Goal: Task Accomplishment & Management: Use online tool/utility

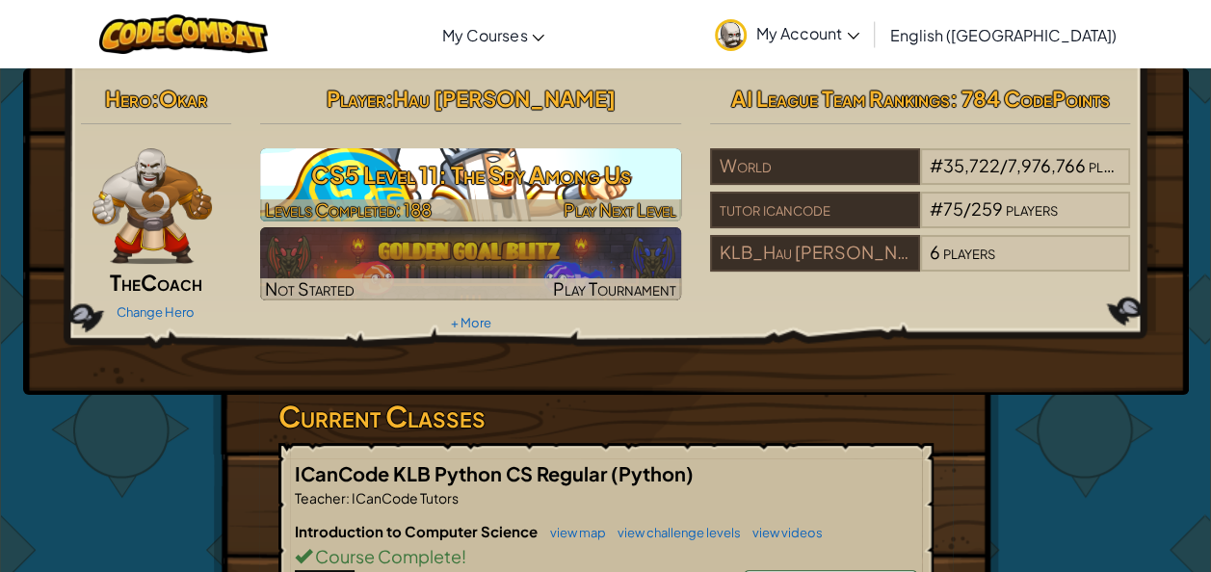
click at [566, 201] on span "Play Next Level" at bounding box center [619, 209] width 113 height 22
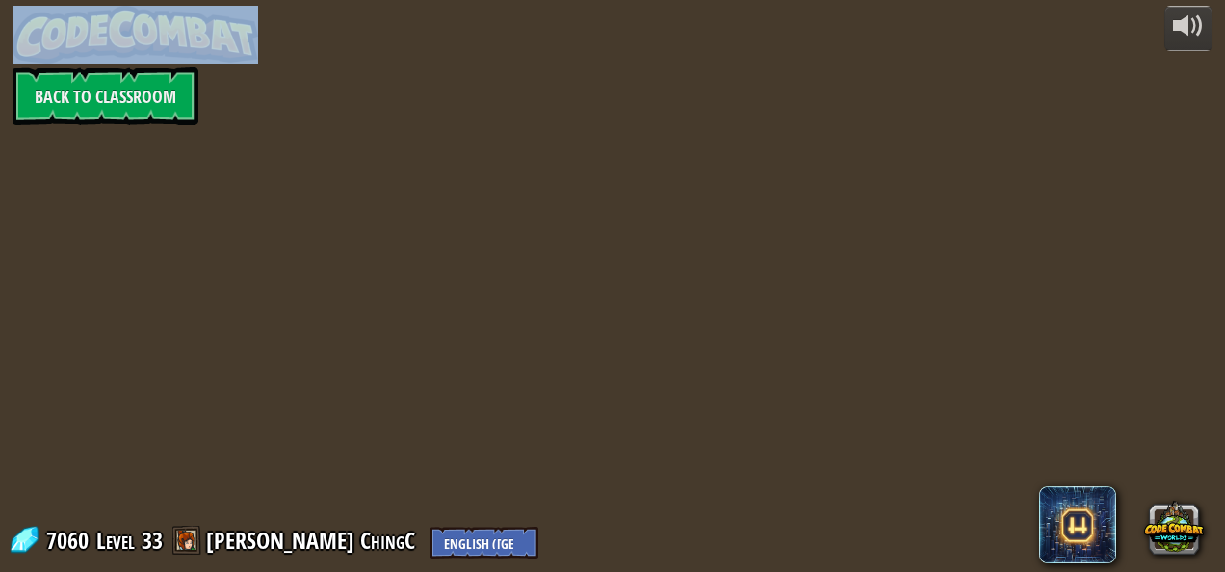
drag, startPoint x: 566, startPoint y: 201, endPoint x: 547, endPoint y: 188, distance: 23.5
click at [547, 188] on div "powered by Back to Classroom 7060 Level 33 [PERSON_NAME] ChingC English ([GEOGR…" at bounding box center [612, 286] width 1225 height 572
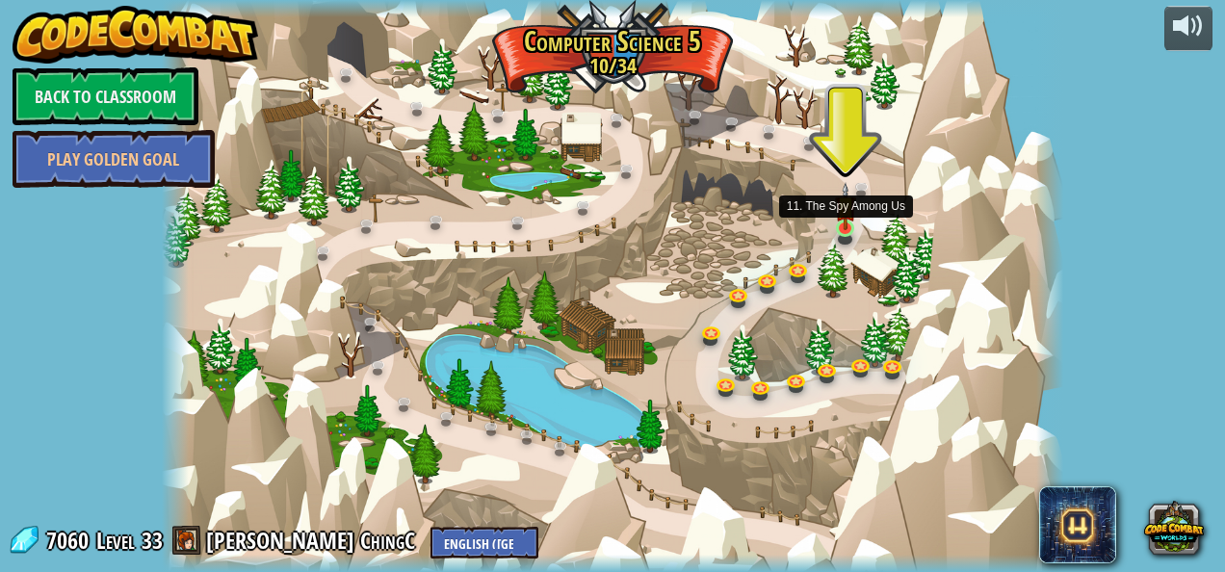
click at [842, 229] on img at bounding box center [845, 206] width 21 height 48
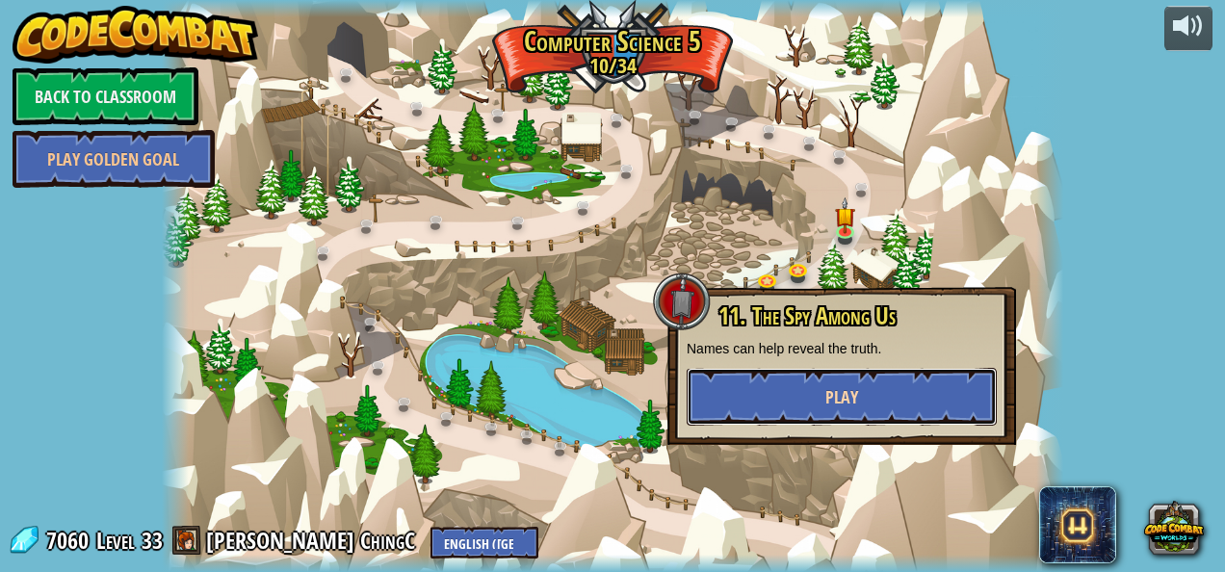
click at [739, 399] on button "Play" at bounding box center [842, 397] width 310 height 58
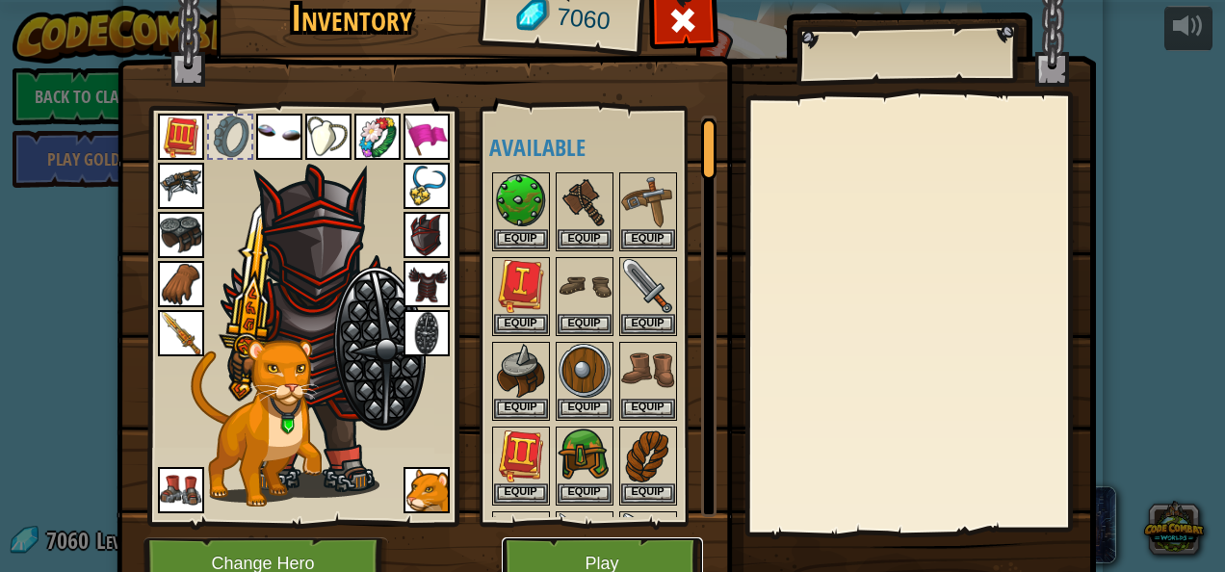
click at [604, 551] on button "Play" at bounding box center [602, 563] width 201 height 53
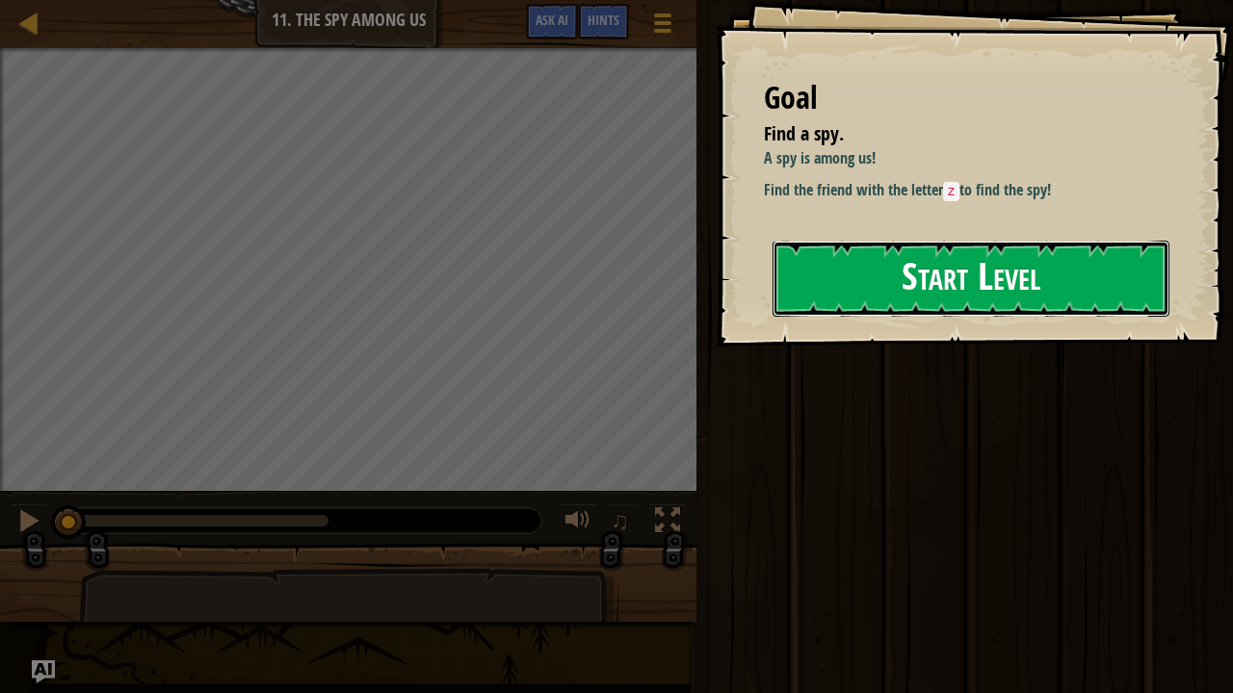
click at [916, 284] on button "Start Level" at bounding box center [970, 279] width 397 height 76
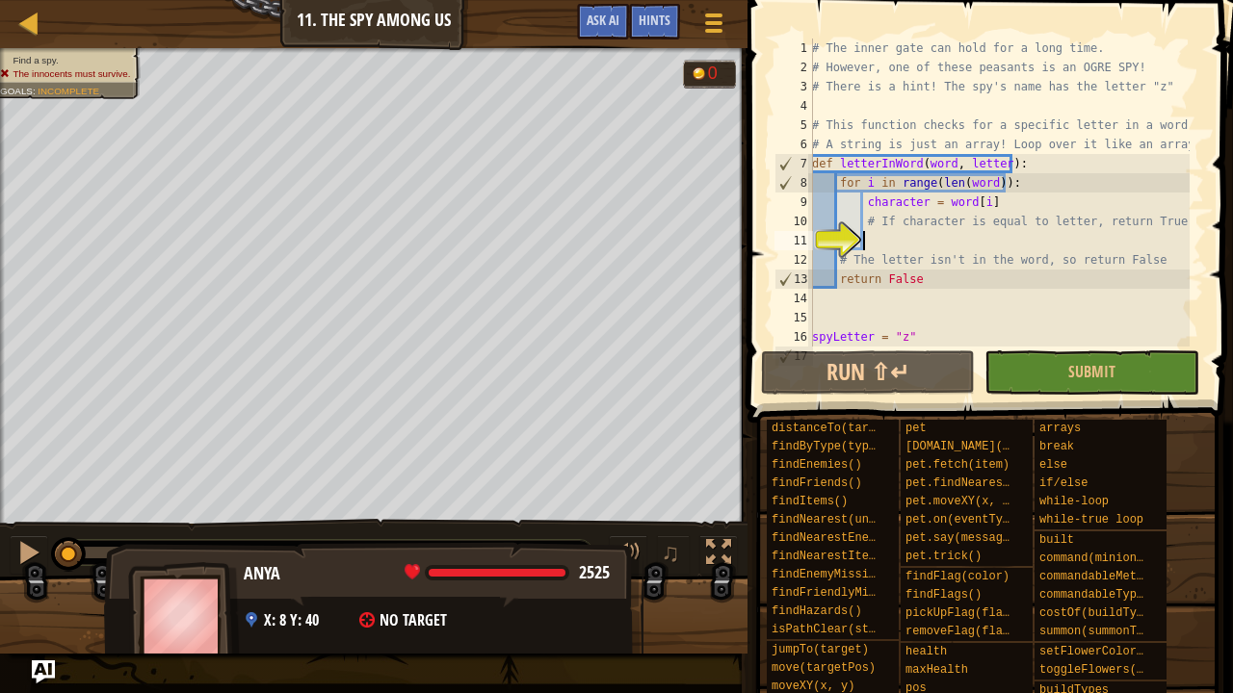
scroll to position [39, 0]
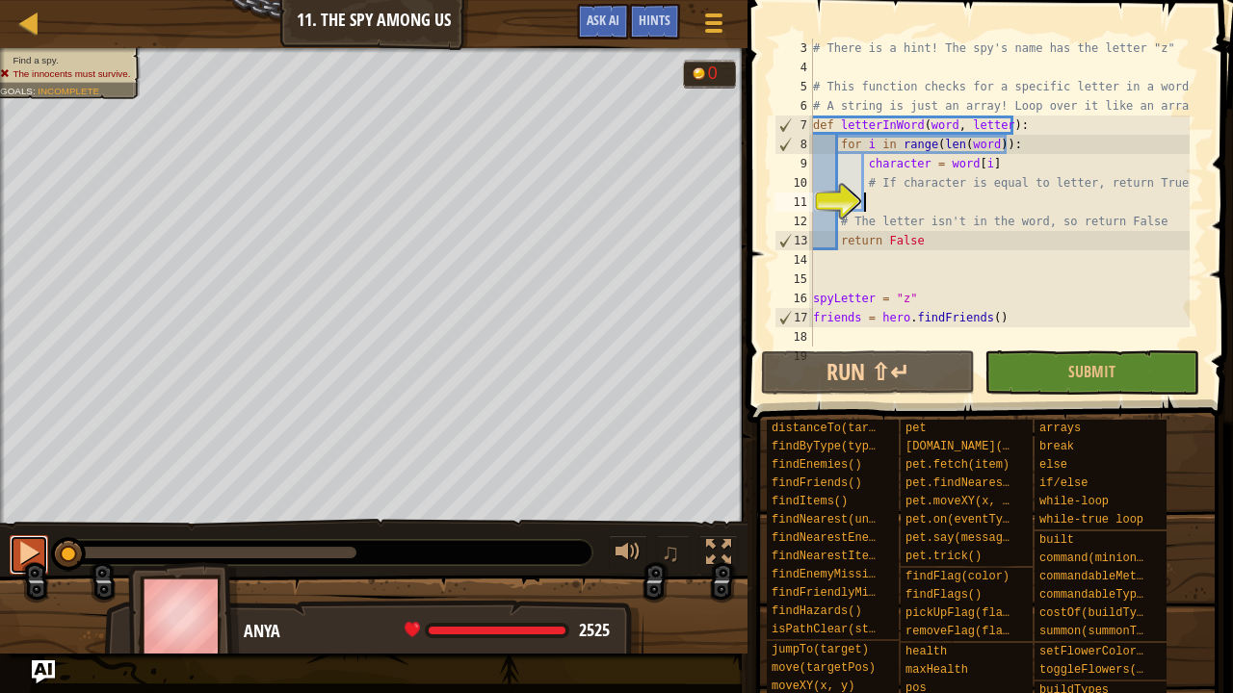
click at [36, 550] on div at bounding box center [28, 552] width 25 height 25
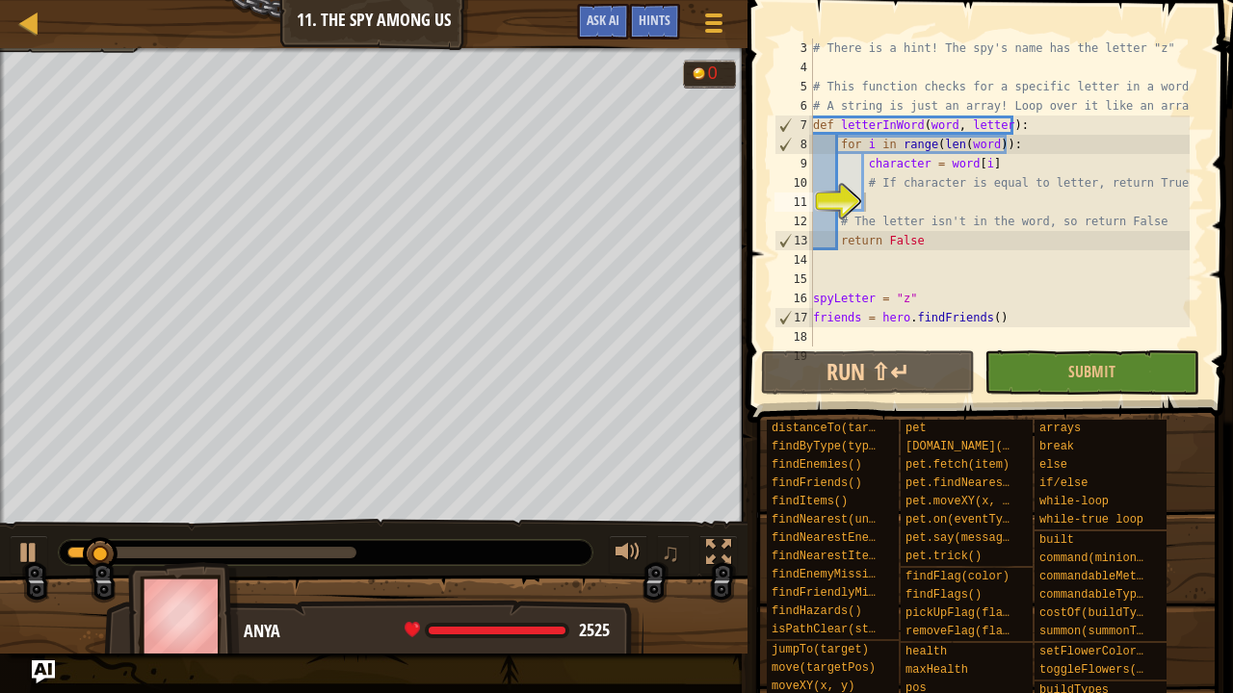
drag, startPoint x: 61, startPoint y: 559, endPoint x: 110, endPoint y: 551, distance: 49.7
click at [256, 564] on div at bounding box center [326, 552] width 534 height 25
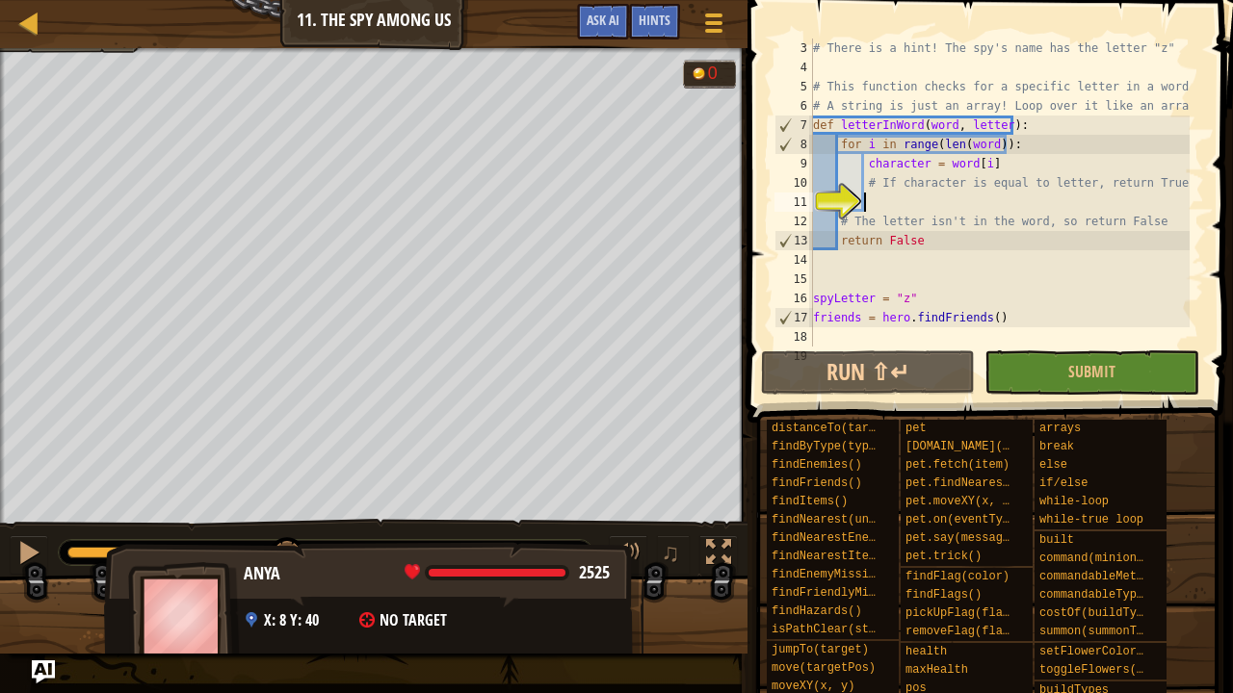
drag, startPoint x: 110, startPoint y: 549, endPoint x: 275, endPoint y: 574, distance: 167.5
click at [275, 571] on div "Find a spy. The innocents must survive. Goals : Incomplete G reen B lack V iole…" at bounding box center [616, 351] width 1233 height 606
click at [275, 571] on div "Anya" at bounding box center [434, 574] width 380 height 25
click at [272, 571] on div "Anya" at bounding box center [434, 574] width 380 height 25
drag, startPoint x: 262, startPoint y: 567, endPoint x: 246, endPoint y: 558, distance: 19.0
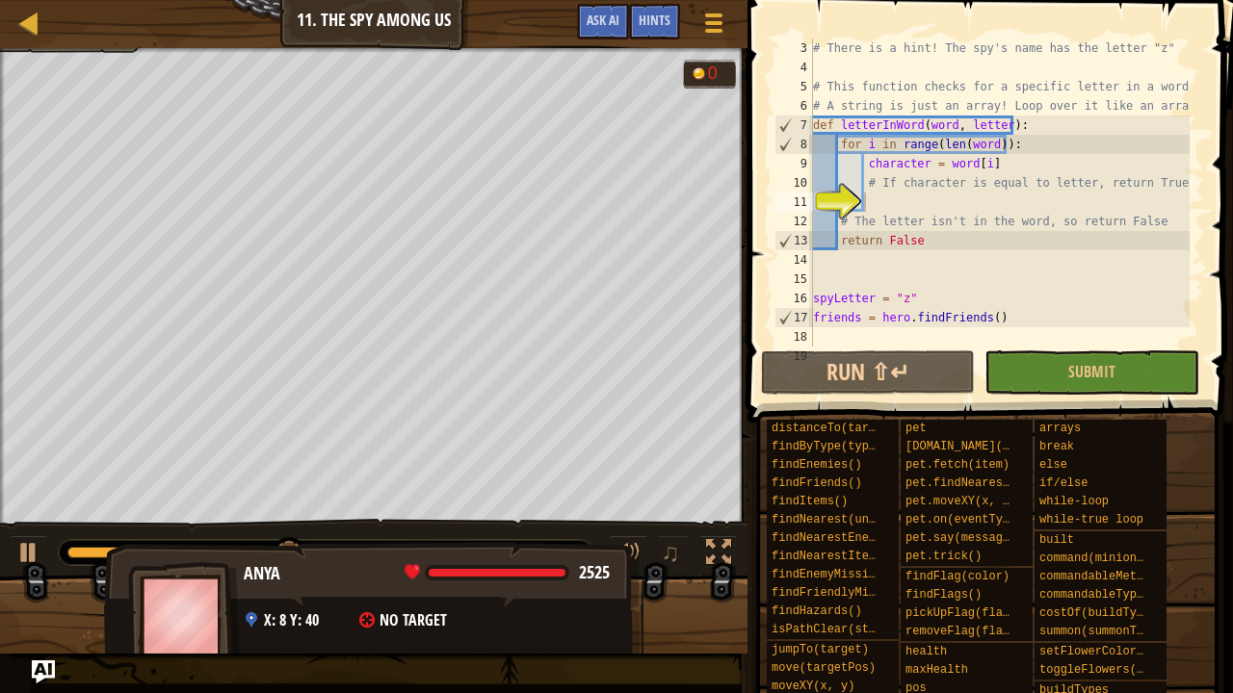
click at [246, 558] on div "Anya 2525 x: 8 y: 40 No target" at bounding box center [373, 622] width 539 height 160
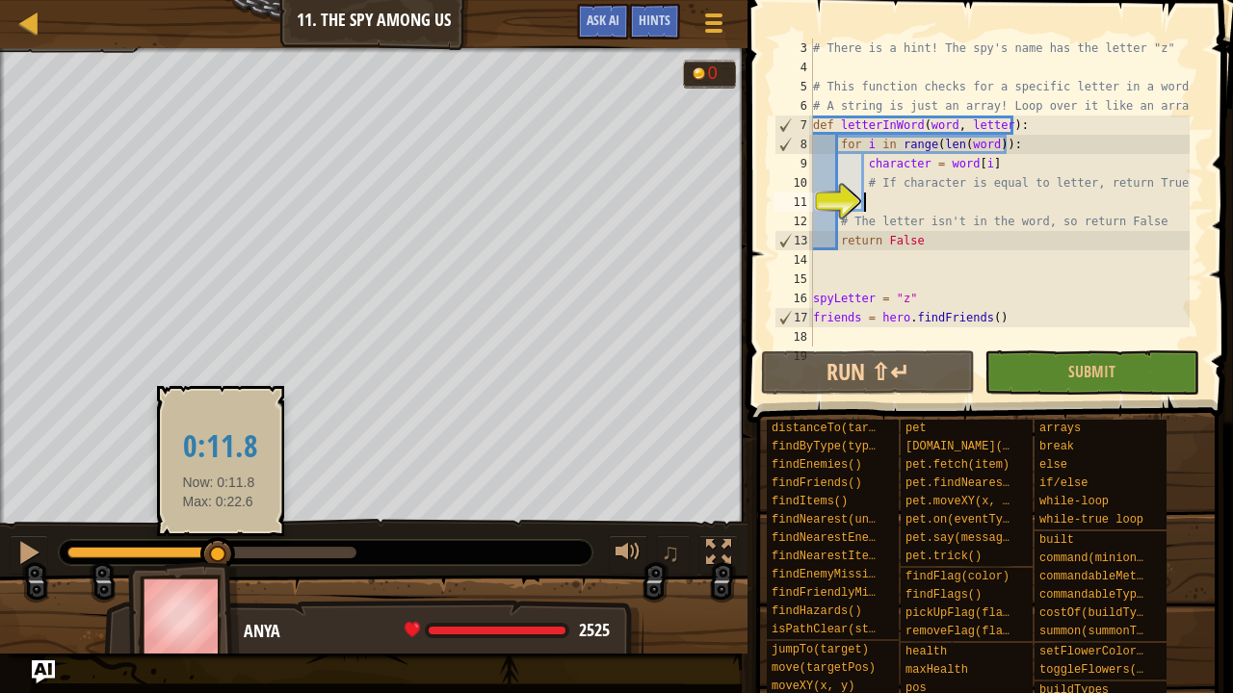
drag, startPoint x: 318, startPoint y: 547, endPoint x: 219, endPoint y: 542, distance: 99.3
click at [219, 542] on div at bounding box center [217, 554] width 35 height 35
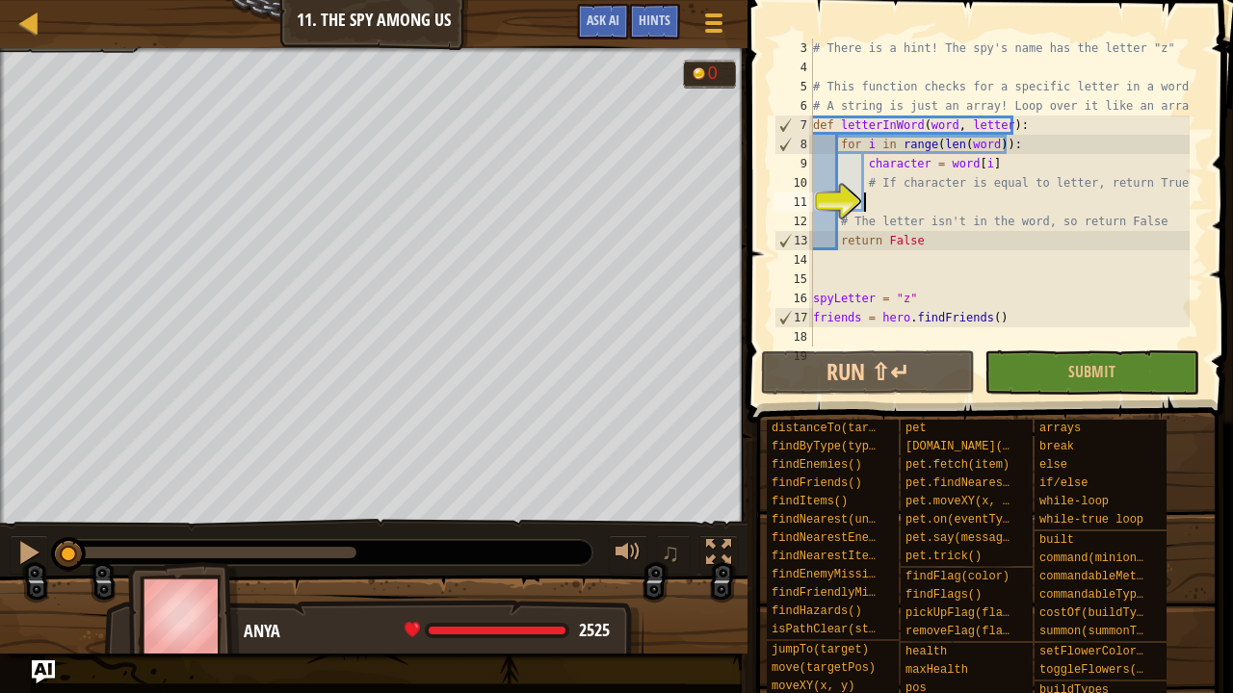
drag, startPoint x: 219, startPoint y: 542, endPoint x: 0, endPoint y: 652, distance: 244.7
click at [0, 571] on div "Find a spy. The innocents must survive. Goals : Incomplete G reen B lack V iole…" at bounding box center [616, 351] width 1233 height 606
click at [23, 551] on div at bounding box center [28, 552] width 25 height 25
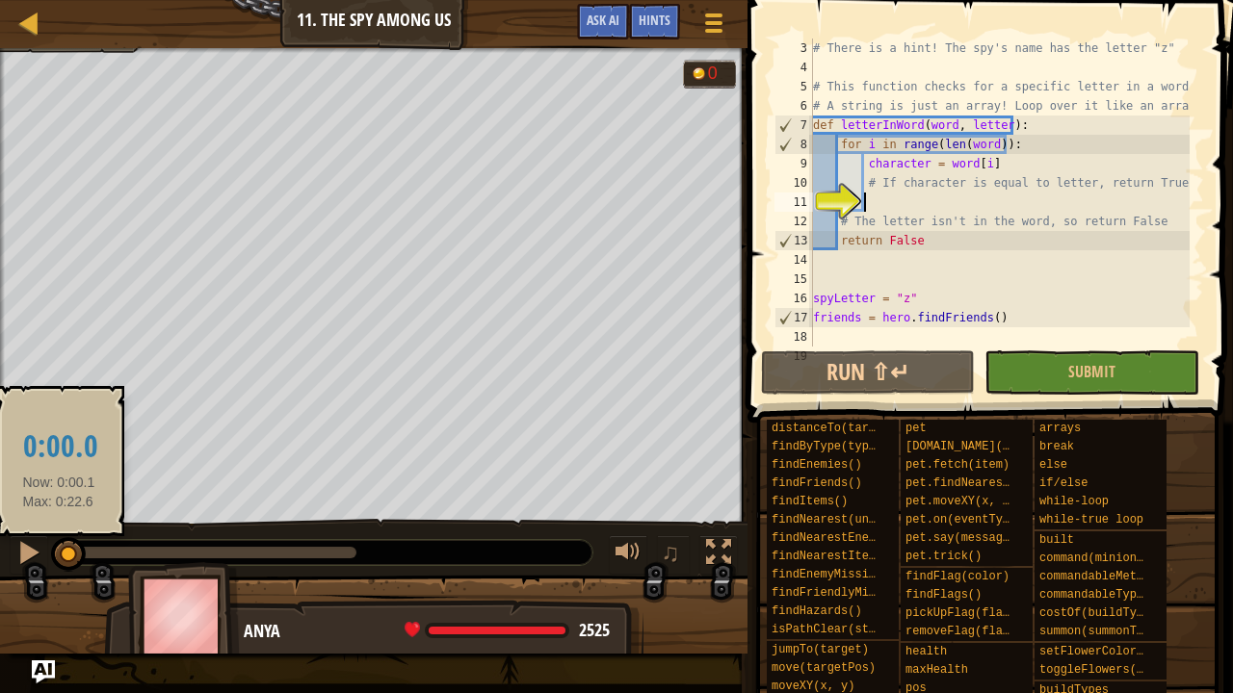
drag, startPoint x: 89, startPoint y: 568, endPoint x: 58, endPoint y: 570, distance: 30.9
click at [58, 570] on div at bounding box center [68, 554] width 35 height 35
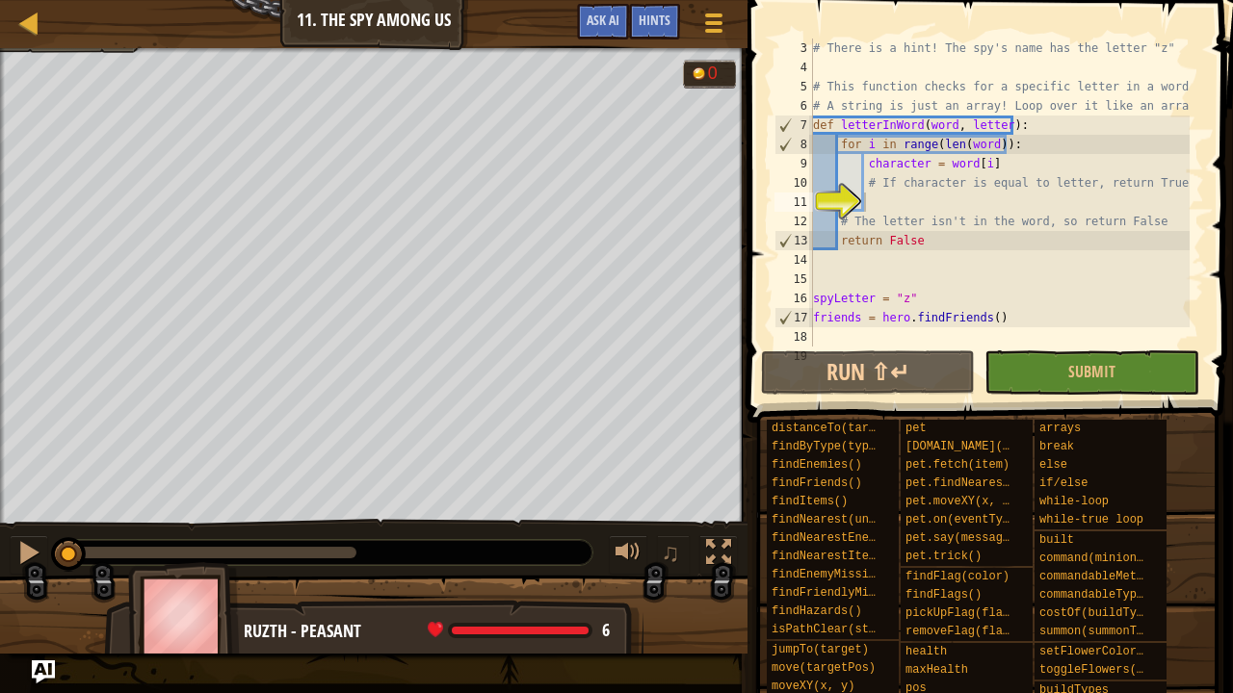
click at [307, 544] on div at bounding box center [326, 552] width 534 height 25
click at [306, 547] on div at bounding box center [211, 553] width 289 height 12
drag, startPoint x: 306, startPoint y: 546, endPoint x: 14, endPoint y: 585, distance: 294.4
click at [16, 540] on div at bounding box center [28, 552] width 25 height 25
drag, startPoint x: 339, startPoint y: 545, endPoint x: 0, endPoint y: 507, distance: 341.2
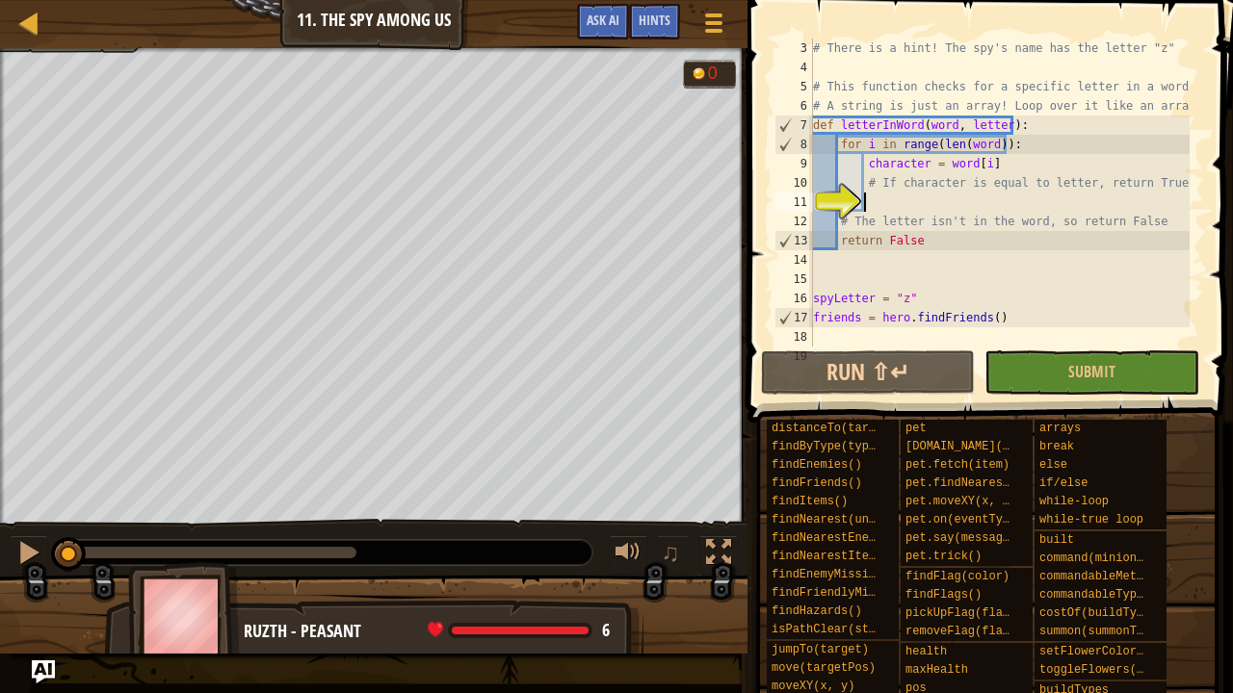
click at [0, 507] on div "Find a spy. The innocents must survive. Goals : Incomplete G reen B lack V iole…" at bounding box center [616, 351] width 1233 height 606
drag, startPoint x: 252, startPoint y: 553, endPoint x: 224, endPoint y: 609, distance: 62.5
click at [224, 571] on div "Find a spy. The innocents must survive. Goals : Incomplete G reen B lack V iole…" at bounding box center [616, 351] width 1233 height 606
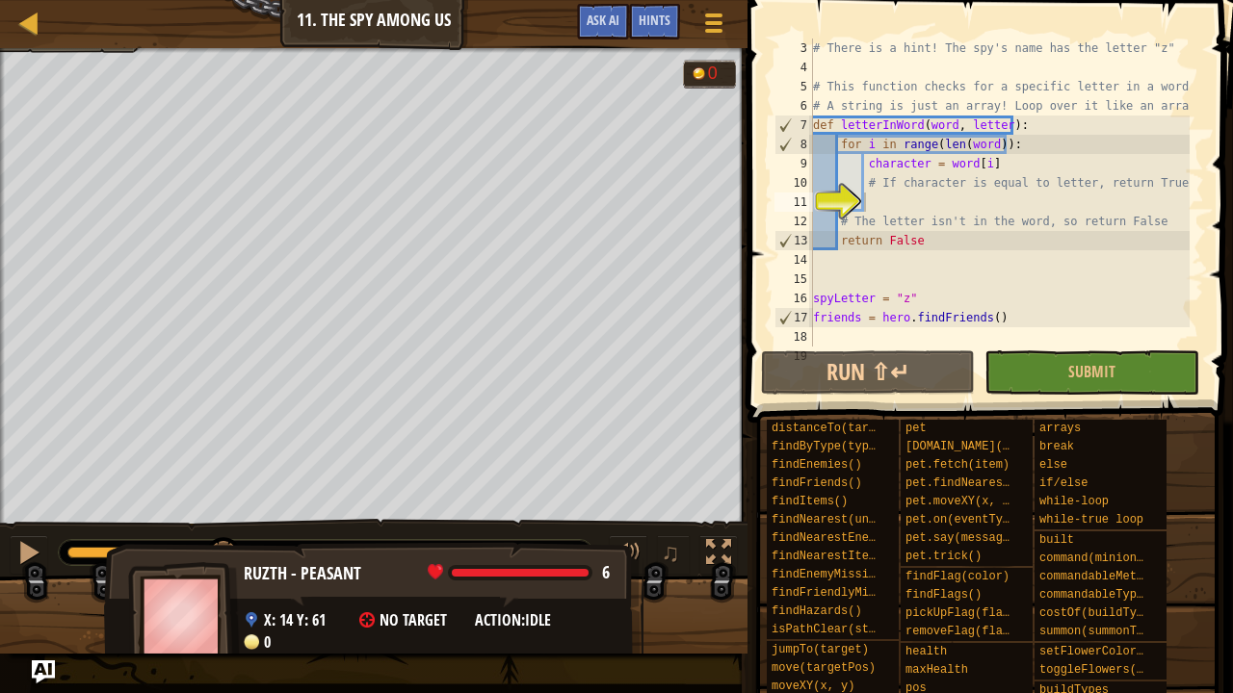
drag, startPoint x: 229, startPoint y: 611, endPoint x: 274, endPoint y: 544, distance: 79.9
click at [297, 571] on div "Ruzth - peasant 6 x: 14 y: 61 No target action: idle 0" at bounding box center [373, 615] width 747 height 77
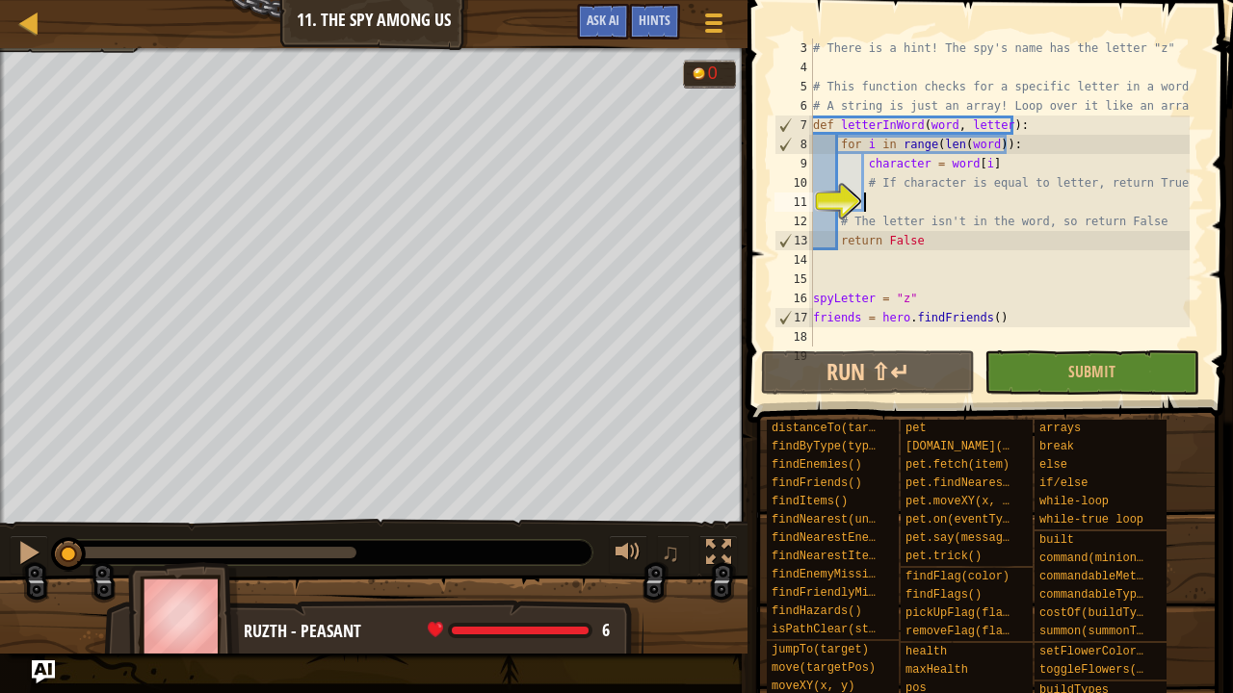
drag, startPoint x: 222, startPoint y: 551, endPoint x: 0, endPoint y: 672, distance: 252.6
click at [0, 571] on div "Map Computer Science 5 11. The Spy Among Us Game Menu Done Hints Ask AI 1 ההההה…" at bounding box center [616, 346] width 1233 height 693
click at [897, 203] on div "# There is a hint! The spy's name has the letter "z" # This function checks for…" at bounding box center [999, 212] width 380 height 347
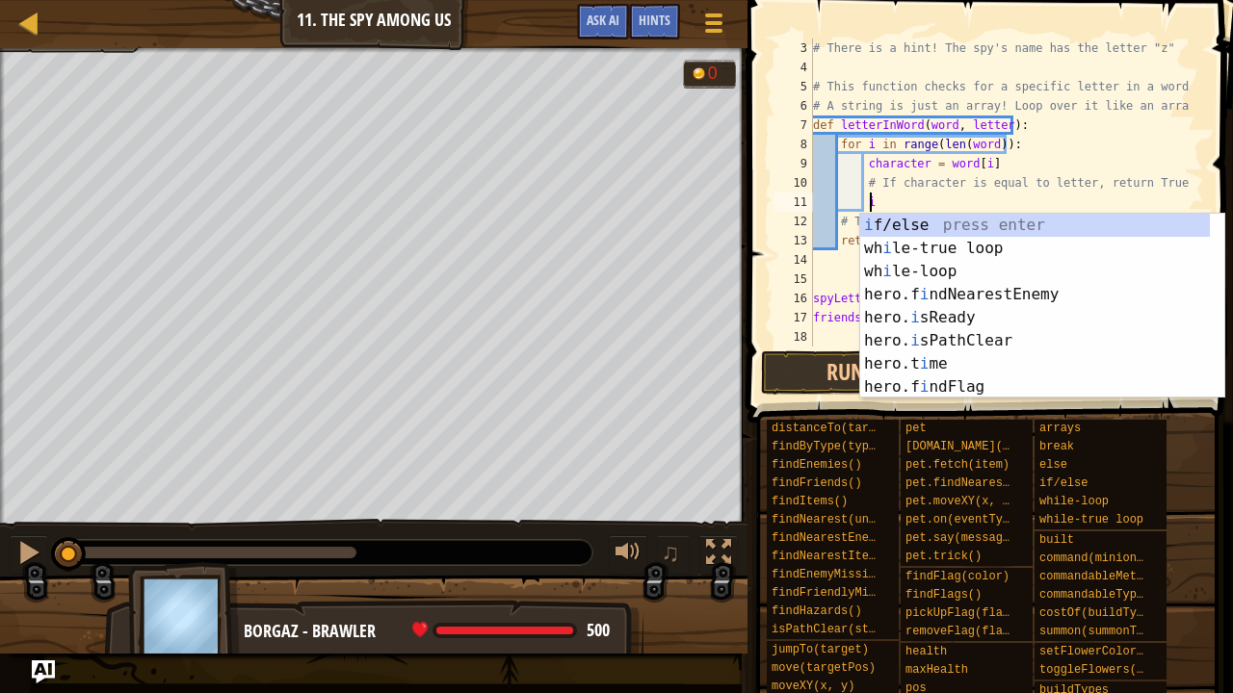
scroll to position [9, 4]
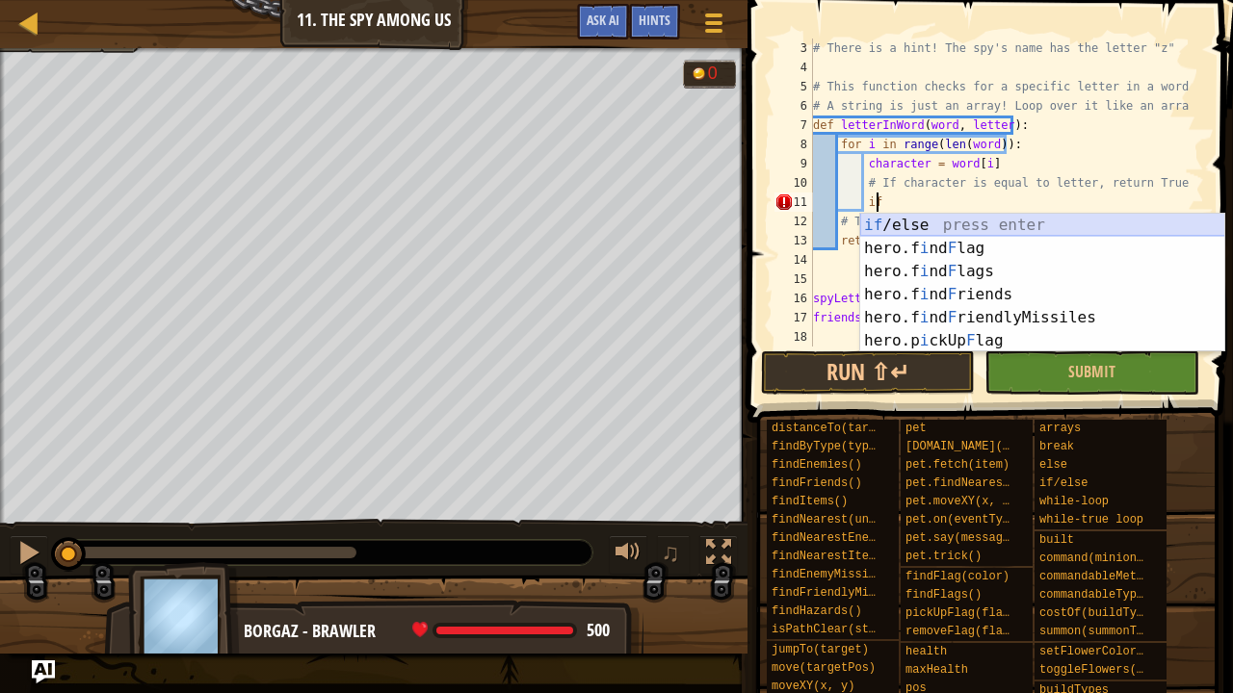
click at [934, 228] on div "if /else press enter hero.f i nd F lag press enter hero.f i nd F lags press ent…" at bounding box center [1042, 306] width 365 height 185
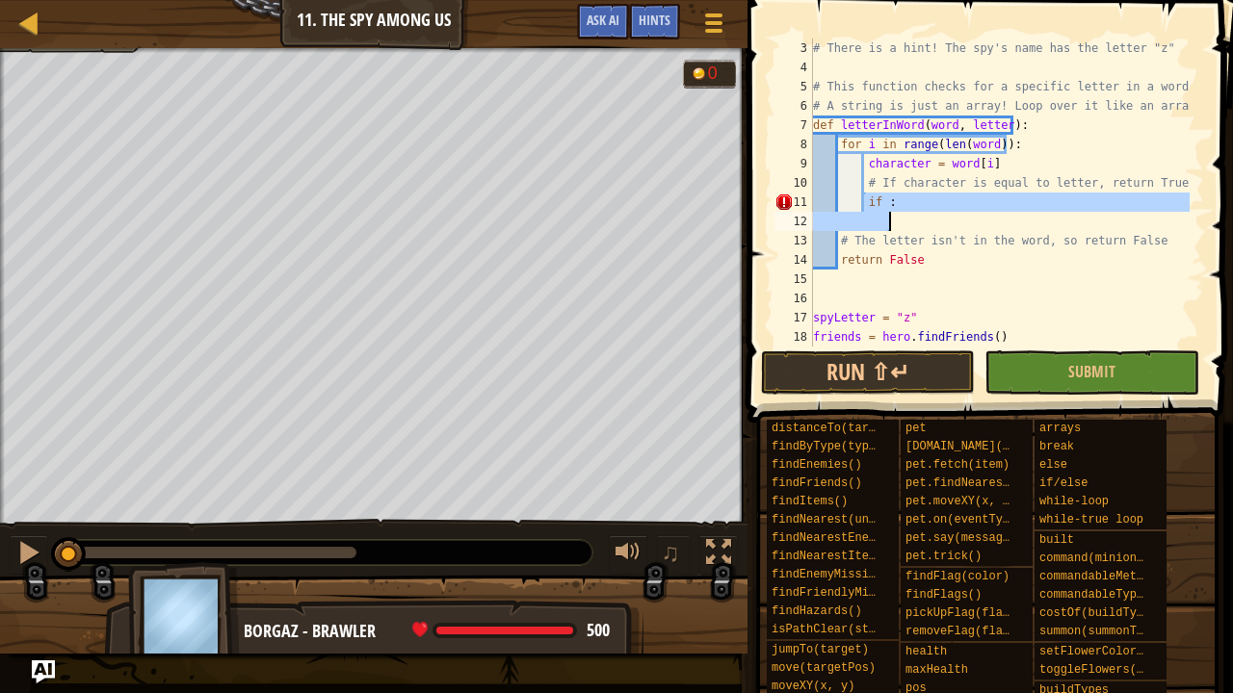
drag, startPoint x: 863, startPoint y: 200, endPoint x: 906, endPoint y: 230, distance: 52.6
click at [906, 230] on div "# There is a hint! The spy's name has the letter "z" # This function checks for…" at bounding box center [999, 212] width 380 height 347
type textarea "if :"
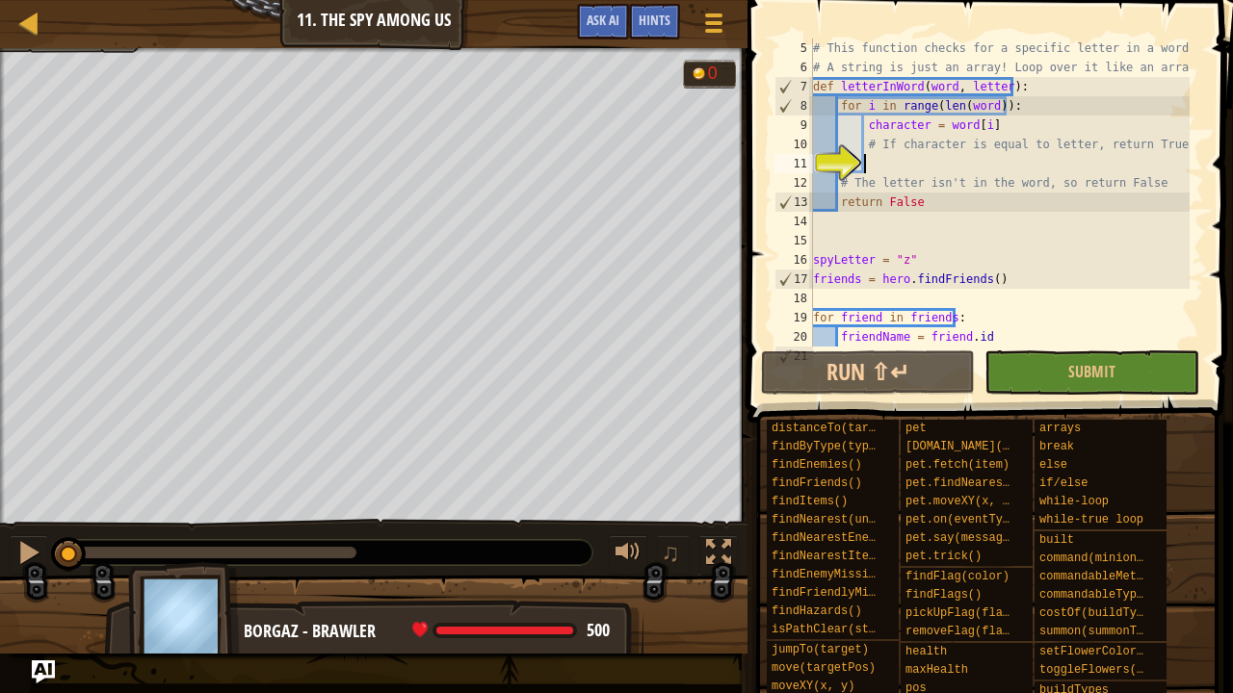
scroll to position [193, 0]
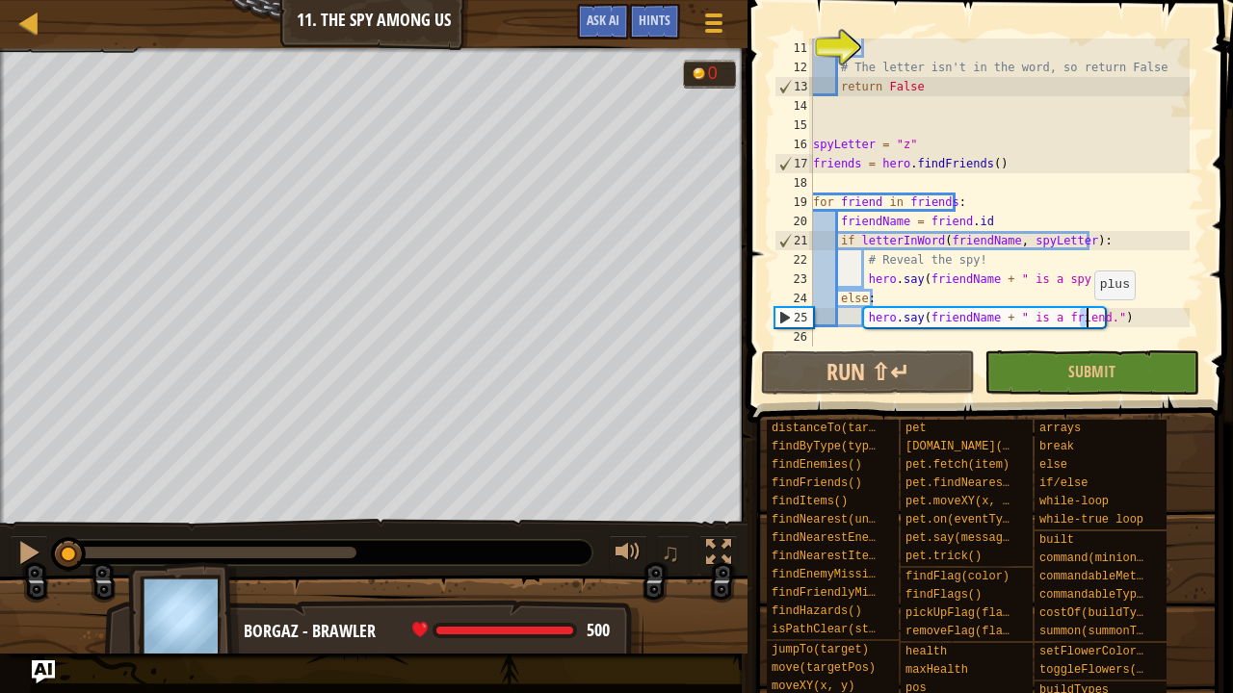
click at [1085, 319] on div "# The letter isn't in the word, so return False return False spyLetter = "z" fr…" at bounding box center [999, 212] width 380 height 347
click at [1090, 312] on div "# The letter isn't in the word, so return False return False spyLetter = "z" fr…" at bounding box center [999, 212] width 380 height 347
click at [1085, 320] on div "# The letter isn't in the word, so return False return False spyLetter = "z" fr…" at bounding box center [999, 212] width 380 height 347
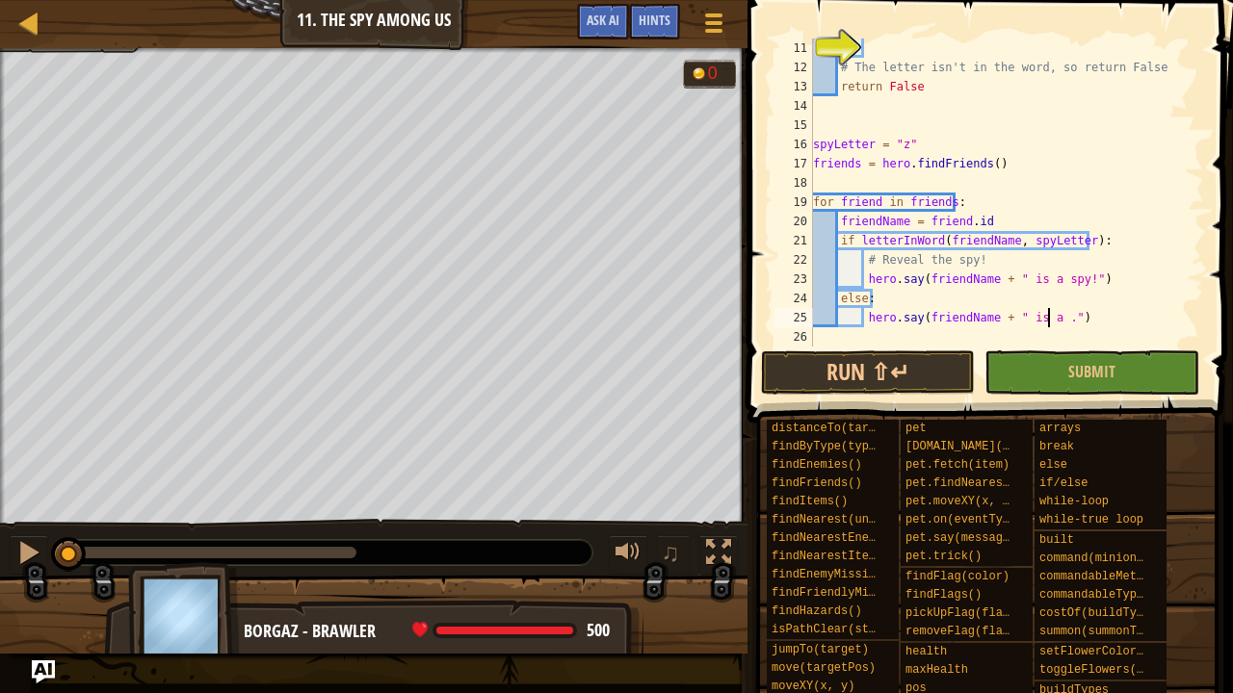
scroll to position [9, 20]
click at [1076, 315] on div "# The letter isn't in the word, so return False return False spyLetter = "z" fr…" at bounding box center [999, 212] width 380 height 347
type textarea "hero.say(friendName + " is a spy!")"
click at [949, 363] on button "Run ⇧↵" at bounding box center [868, 373] width 215 height 44
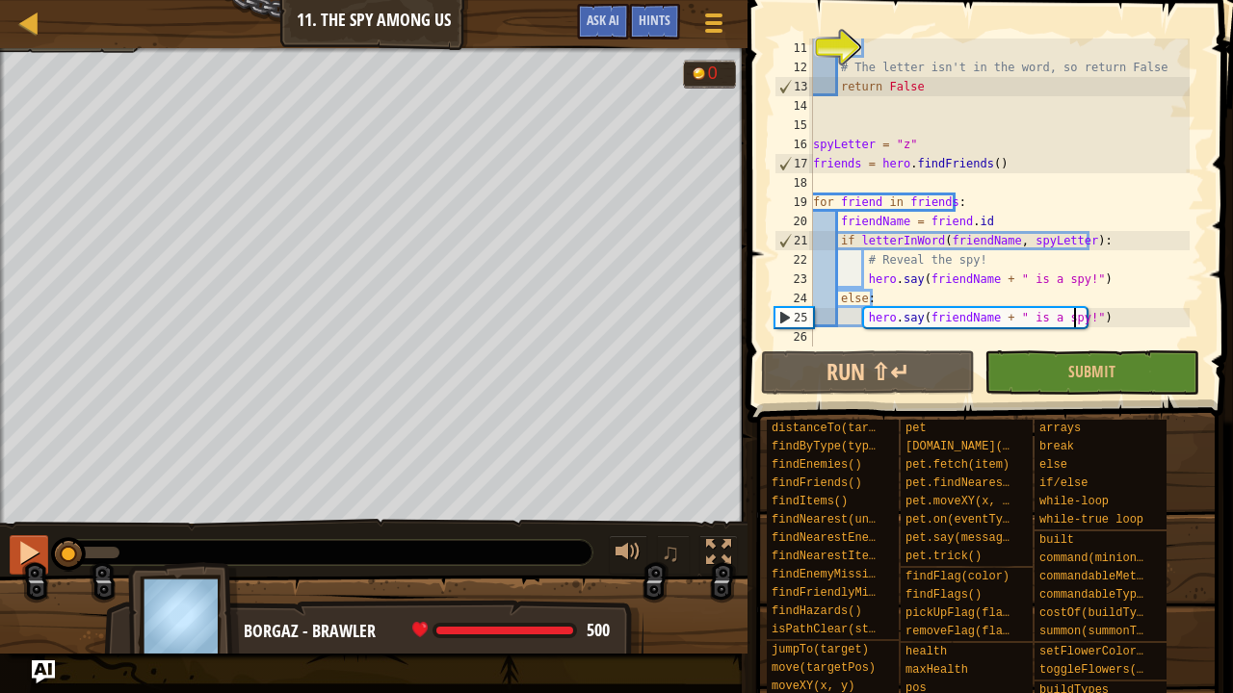
drag, startPoint x: 110, startPoint y: 538, endPoint x: 46, endPoint y: 543, distance: 63.8
click at [46, 543] on div "♫" at bounding box center [373, 548] width 747 height 58
click at [27, 552] on div at bounding box center [28, 552] width 25 height 25
drag, startPoint x: 110, startPoint y: 545, endPoint x: 0, endPoint y: 528, distance: 111.2
click at [0, 528] on div "♫" at bounding box center [373, 548] width 747 height 58
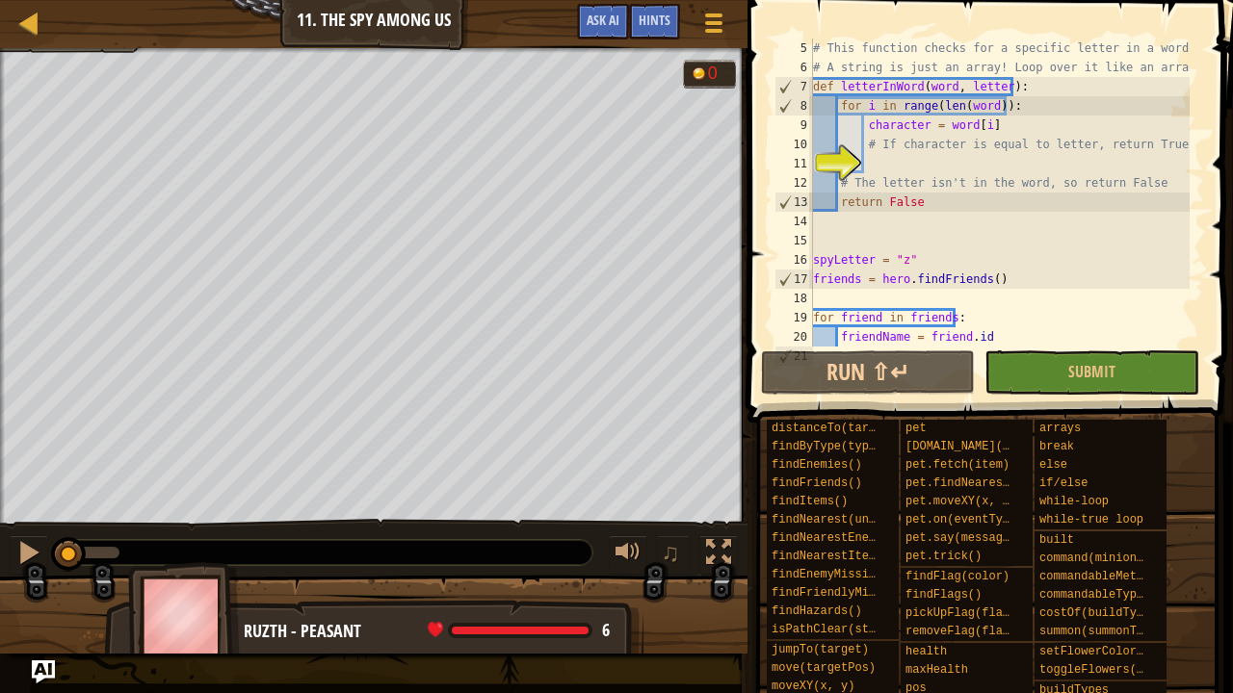
scroll to position [19, 0]
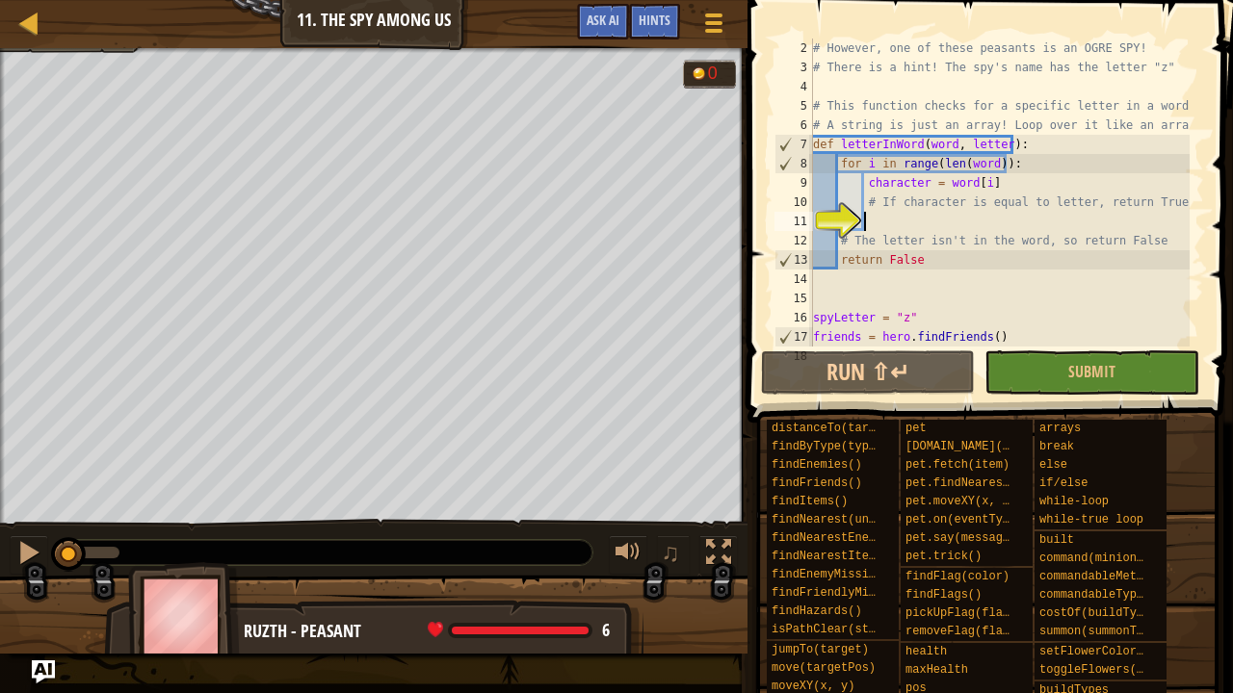
click at [944, 219] on div "# However, one of these peasants is an OGRE SPY! # There is a hint! The spy's n…" at bounding box center [999, 212] width 380 height 347
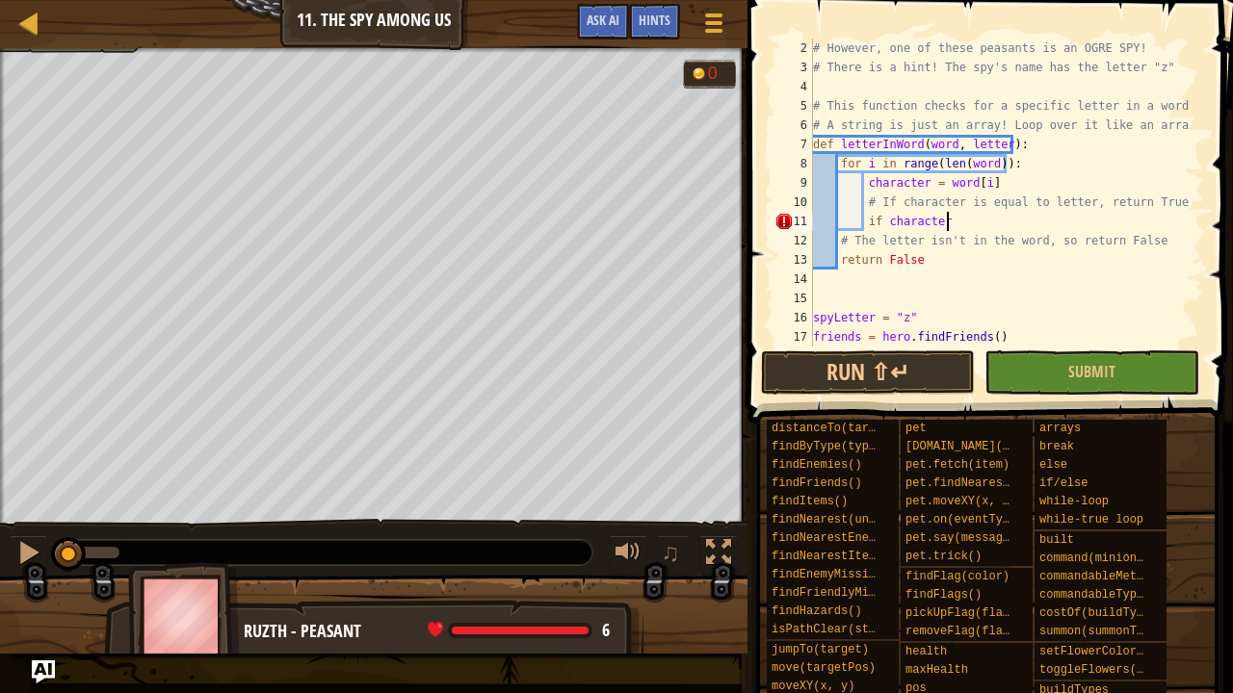
scroll to position [9, 11]
type textarea "if character == letter:"
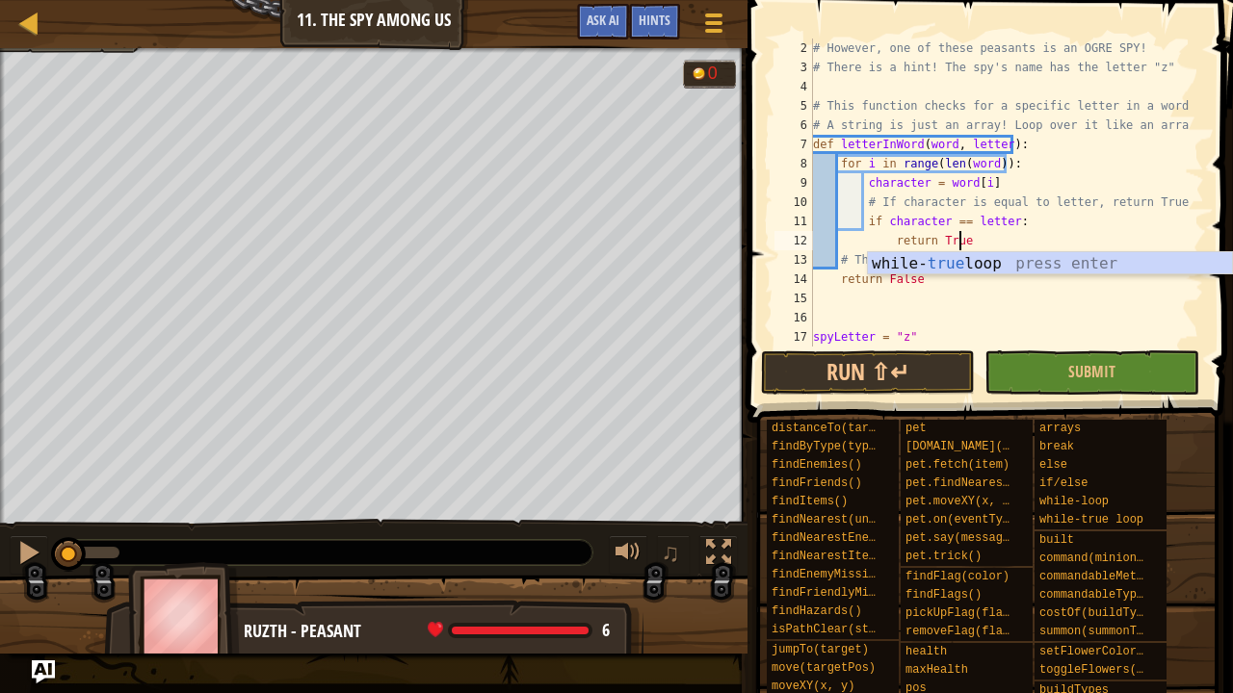
click at [871, 219] on div "# However, one of these peasants is an OGRE SPY! # There is a hint! The spy's n…" at bounding box center [999, 212] width 380 height 347
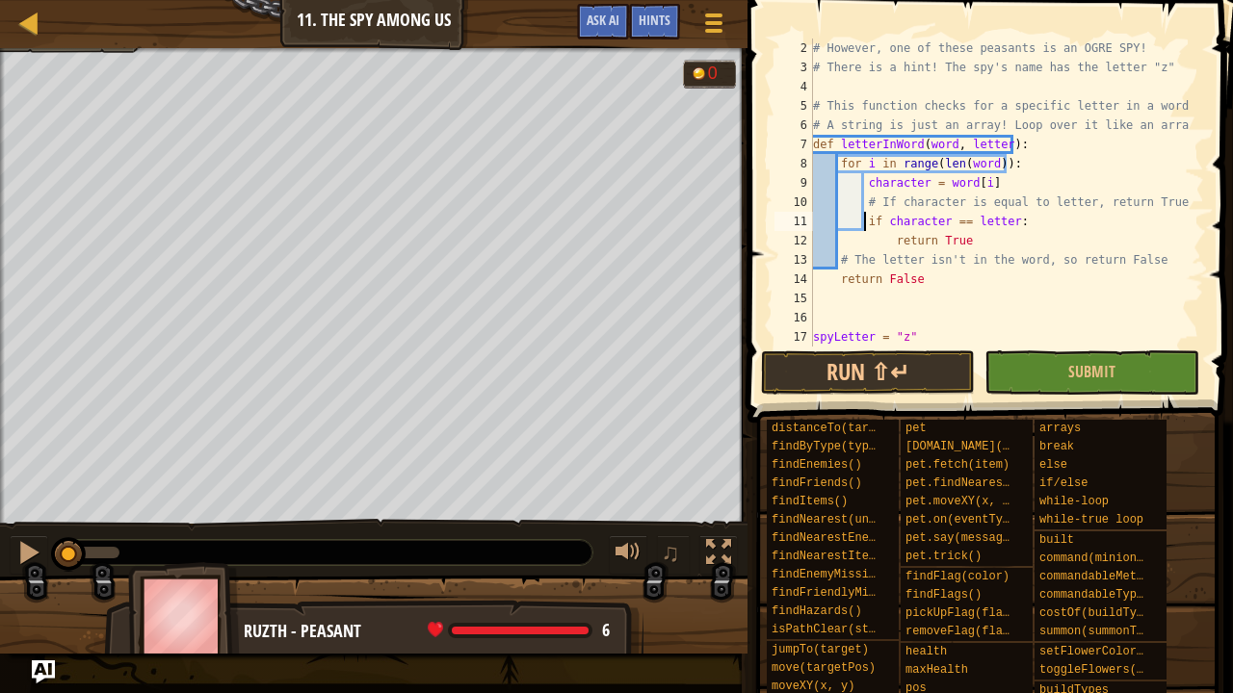
click at [862, 221] on div "# However, one of these peasants is an OGRE SPY! # There is a hint! The spy's n…" at bounding box center [999, 212] width 380 height 347
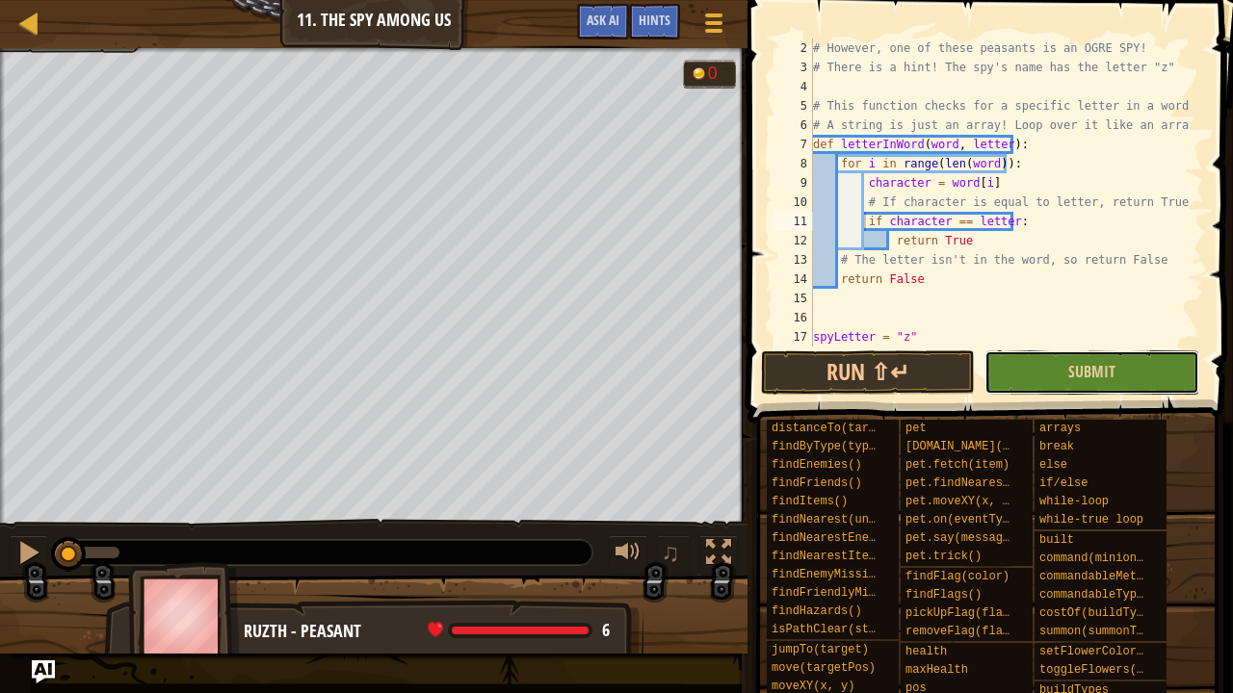
click at [1167, 366] on button "Submit" at bounding box center [1091, 373] width 215 height 44
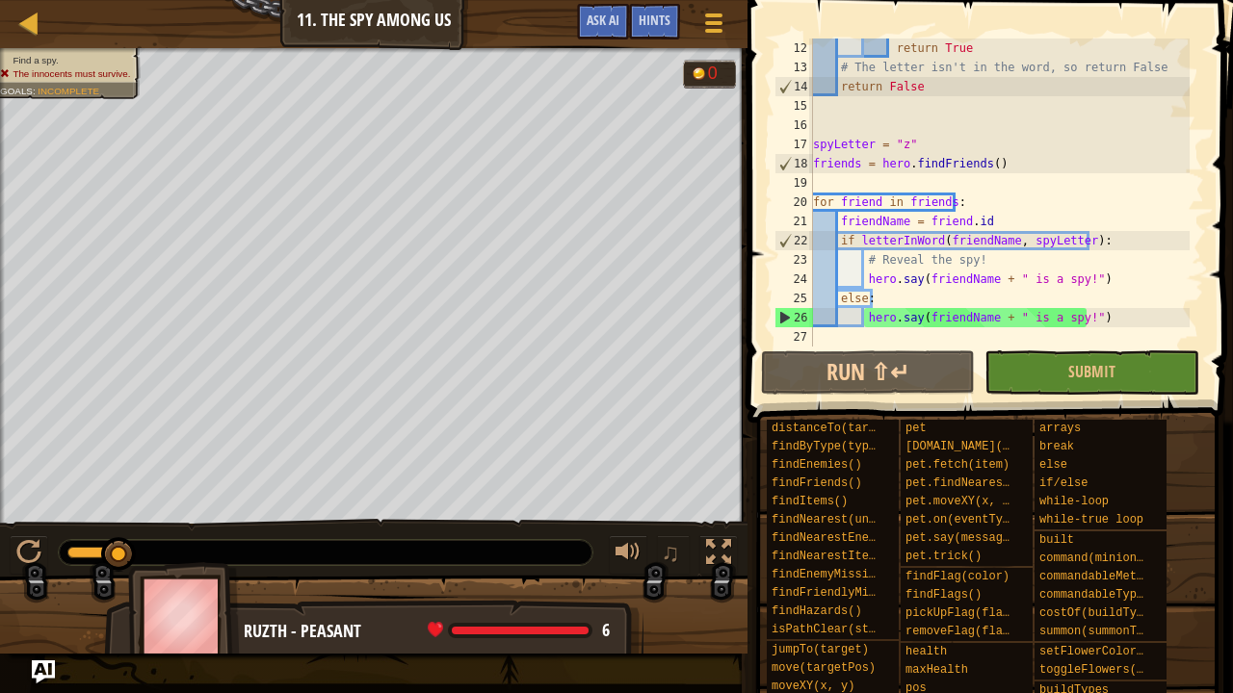
scroll to position [212, 0]
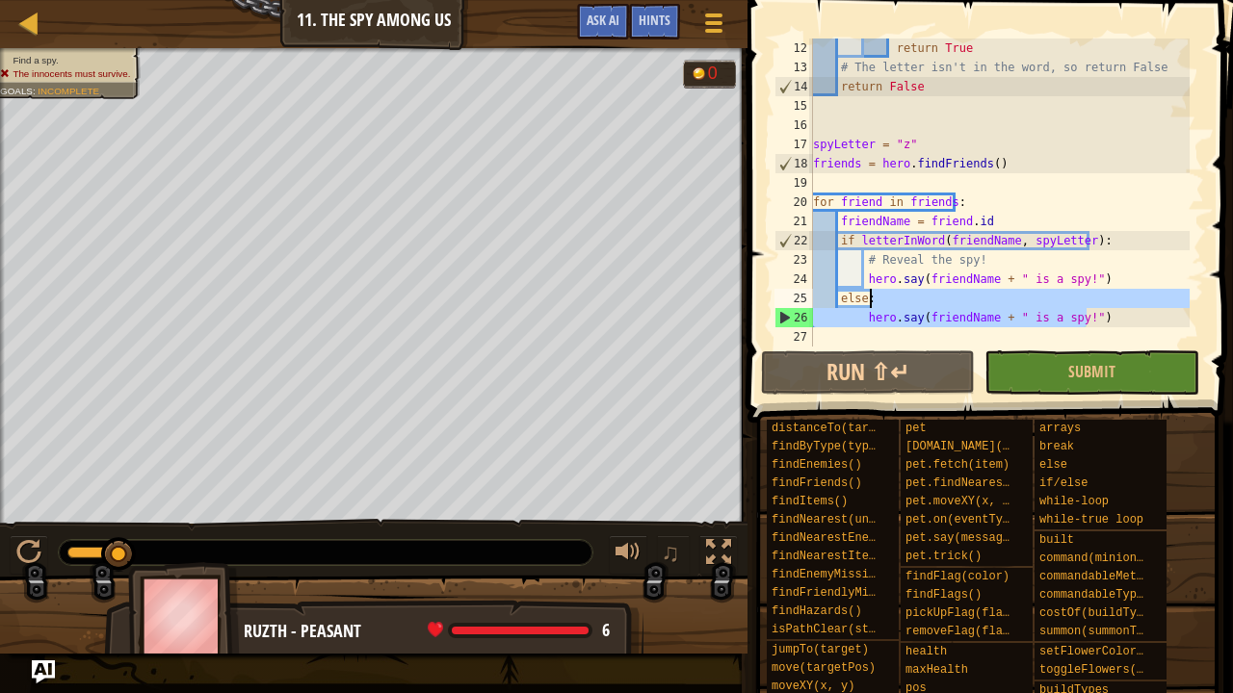
drag, startPoint x: 1103, startPoint y: 322, endPoint x: 884, endPoint y: 301, distance: 219.7
click at [884, 301] on div "return True # The letter isn't in the word, so return False return False spyLet…" at bounding box center [999, 212] width 380 height 347
click at [1148, 310] on div "return True # The letter isn't in the word, so return False return False spyLet…" at bounding box center [999, 193] width 380 height 308
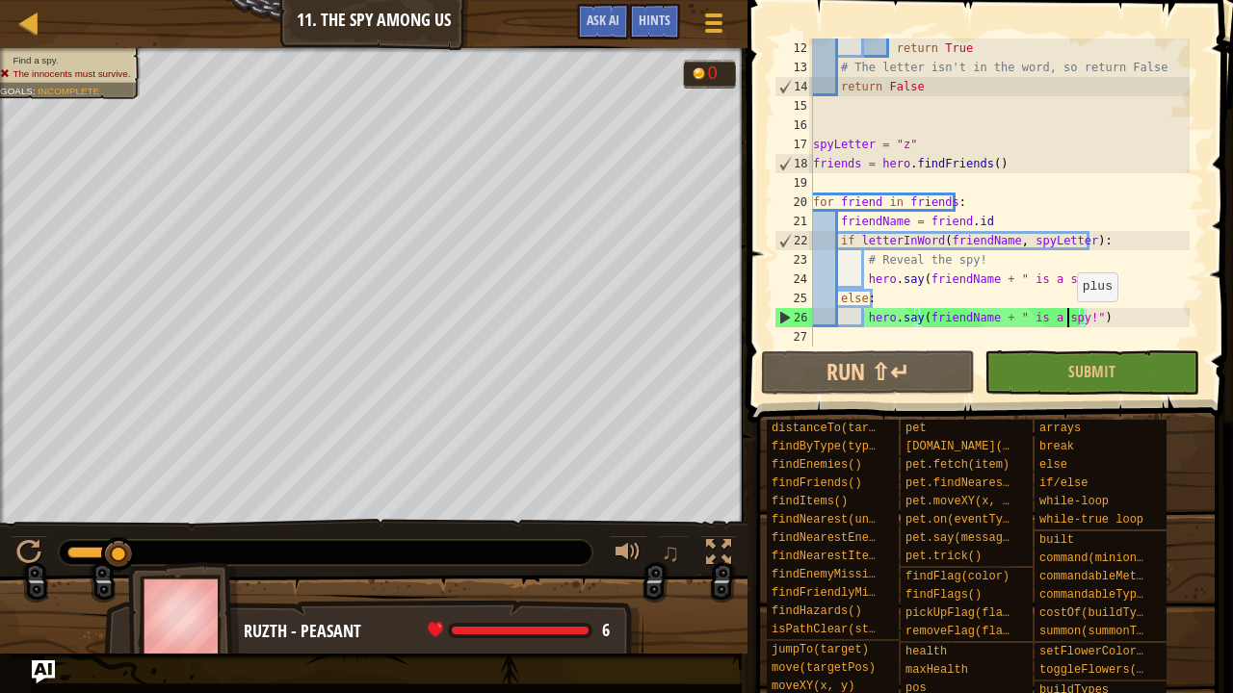
click at [1067, 320] on div "return True # The letter isn't in the word, so return False return False spyLet…" at bounding box center [999, 212] width 380 height 347
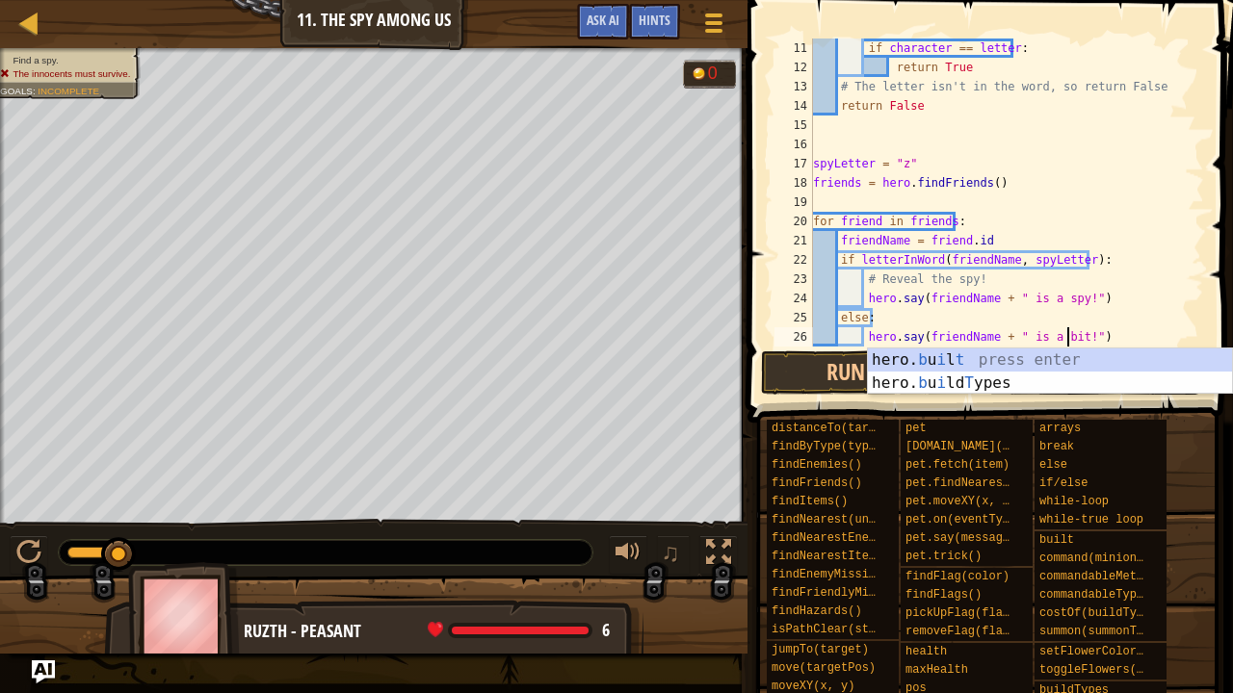
scroll to position [9, 21]
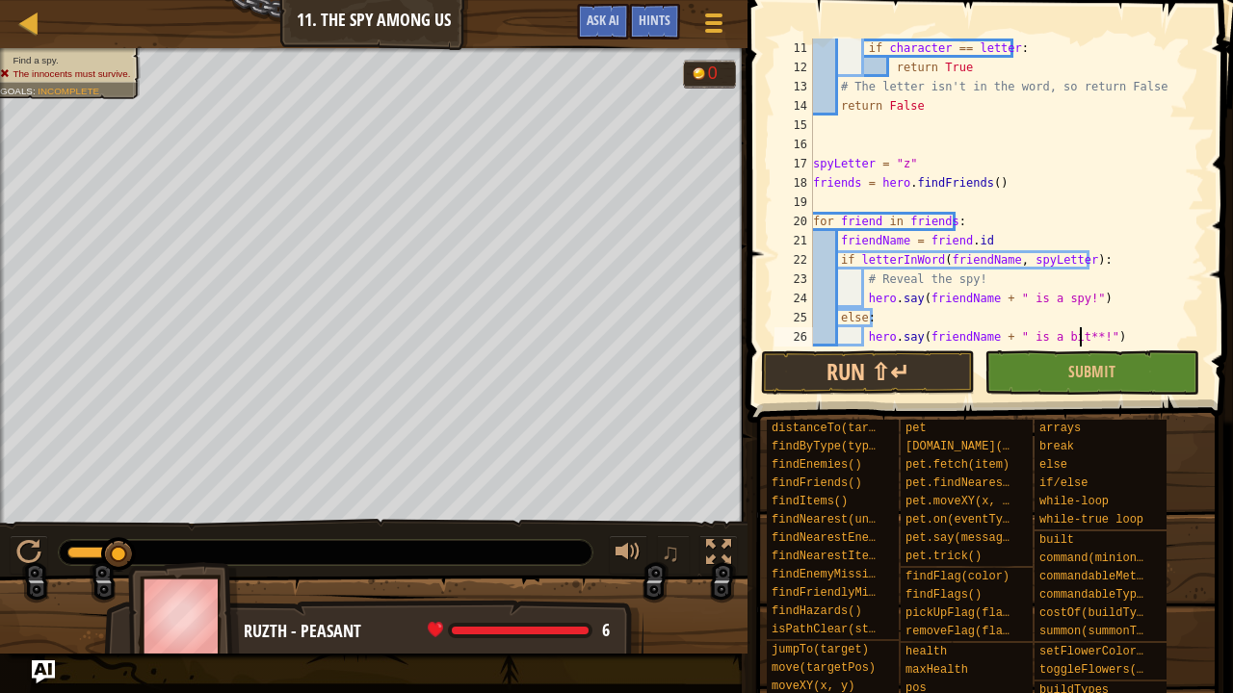
type textarea "hero.say(friendName + " is a bit**!")"
click at [1138, 375] on button "Submit" at bounding box center [1091, 373] width 215 height 44
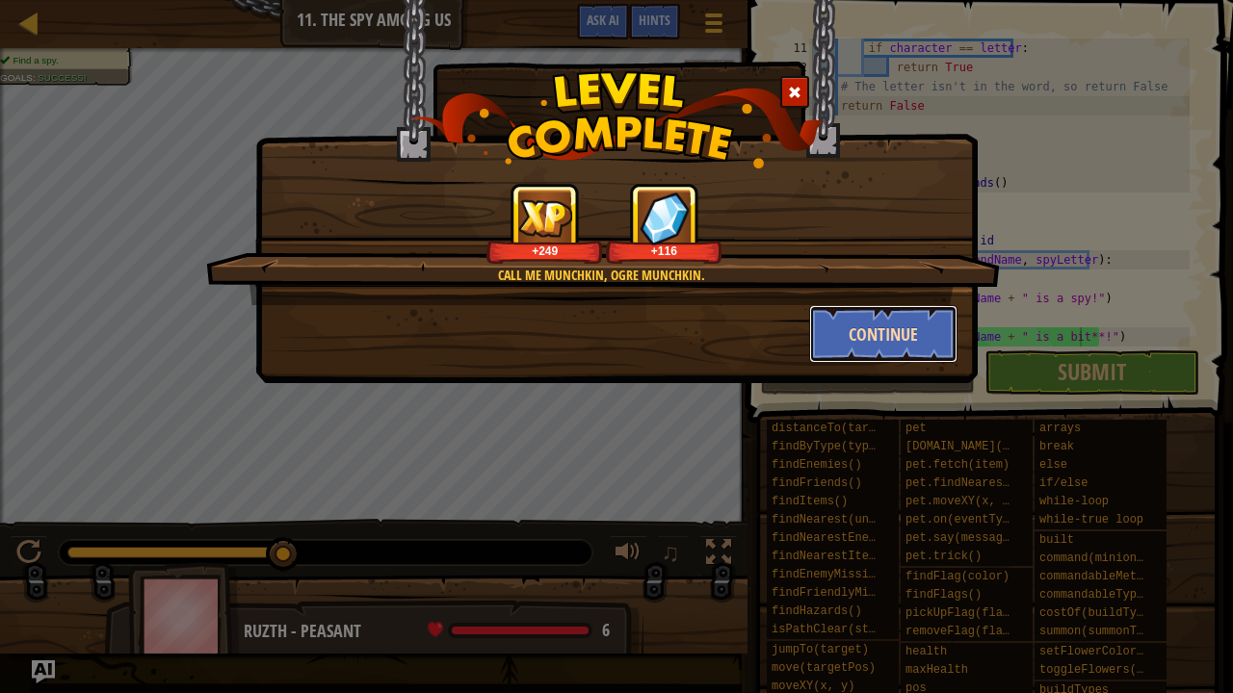
click at [847, 349] on button "Continue" at bounding box center [883, 334] width 149 height 58
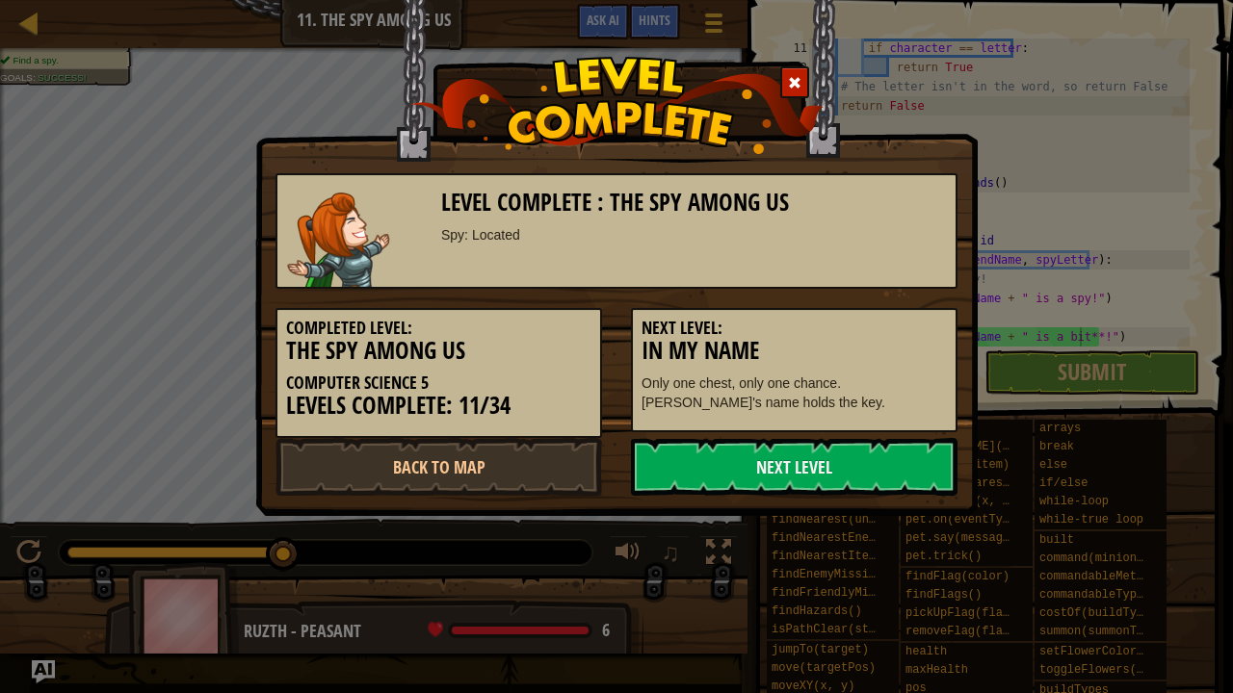
click at [928, 328] on h5 "Next Level:" at bounding box center [793, 328] width 305 height 19
click at [767, 464] on link "Next Level" at bounding box center [794, 467] width 327 height 58
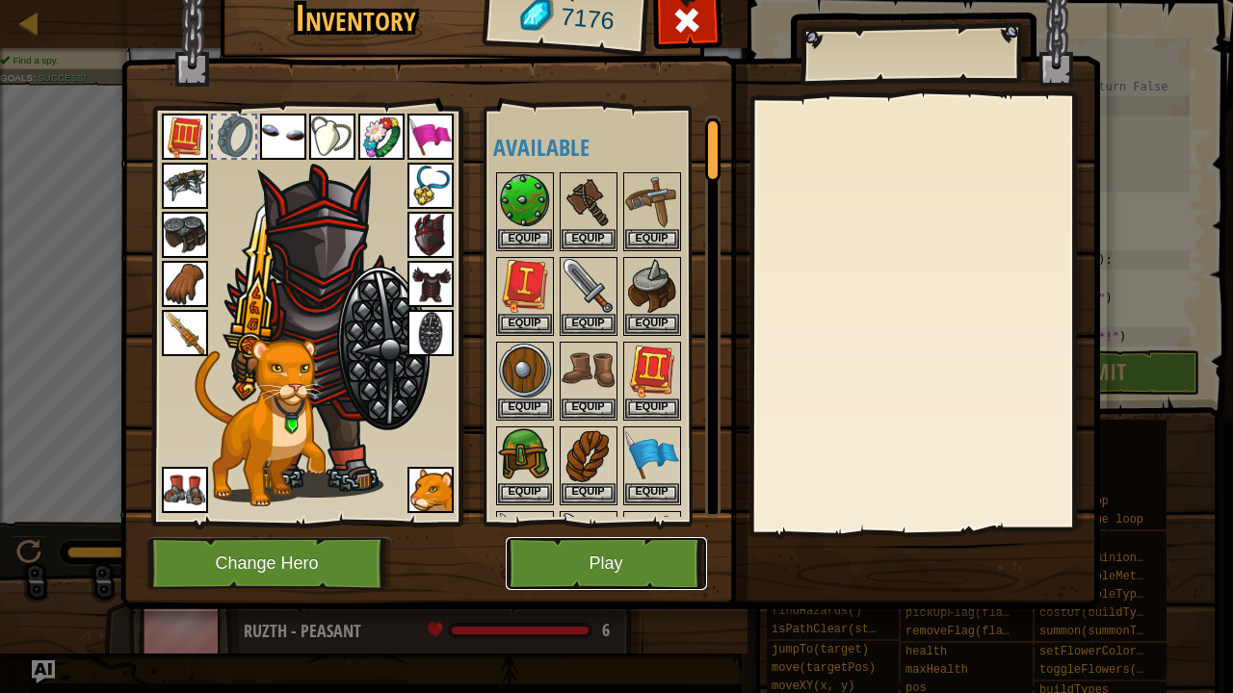
click at [605, 544] on button "Play" at bounding box center [606, 563] width 201 height 53
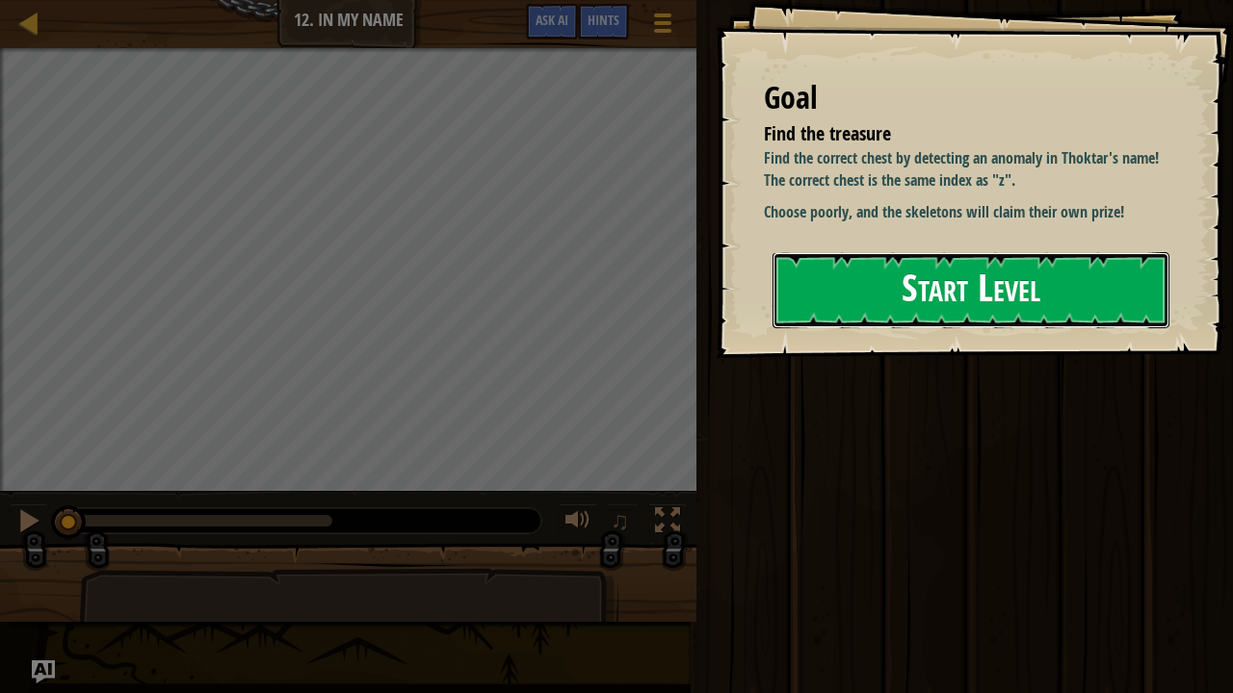
click at [884, 286] on button "Start Level" at bounding box center [970, 290] width 397 height 76
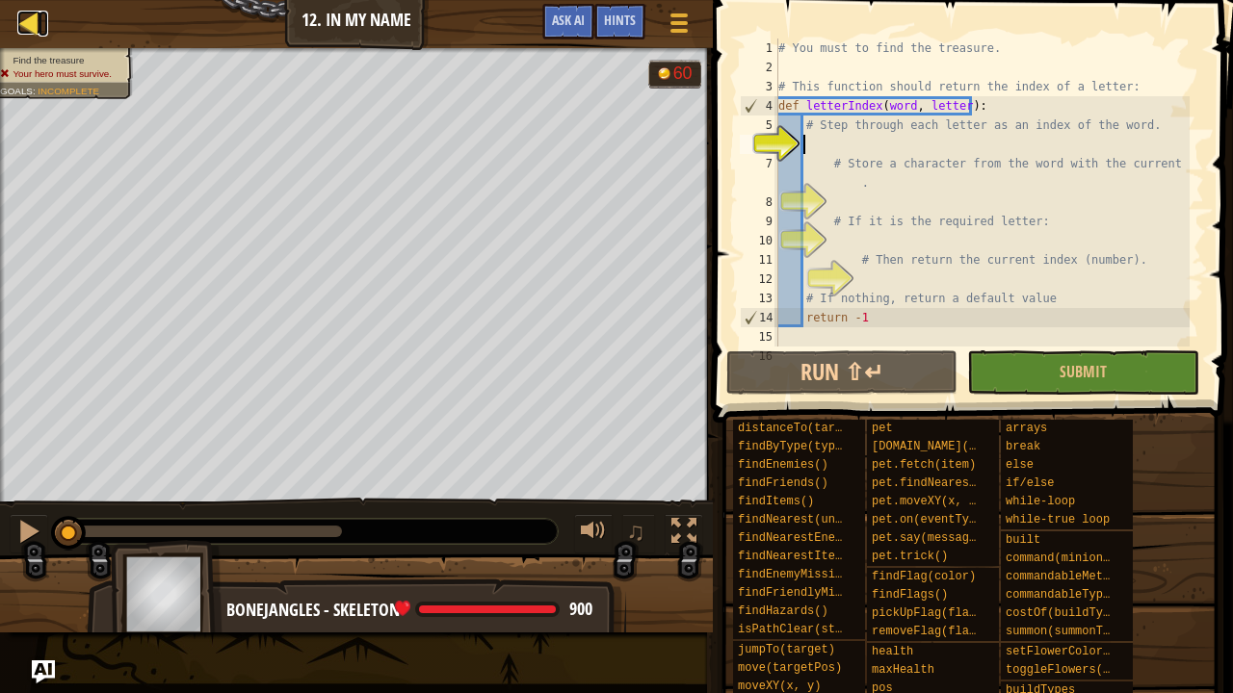
click at [21, 19] on div at bounding box center [29, 23] width 24 height 24
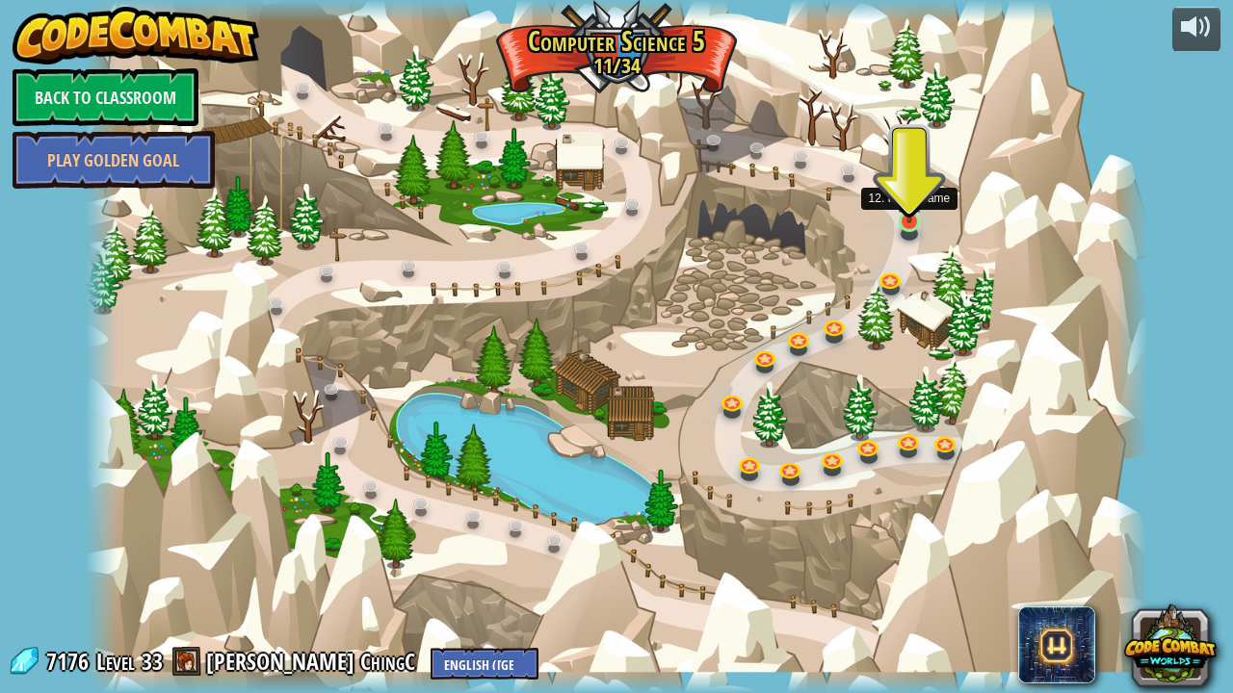
click at [902, 222] on img at bounding box center [909, 194] width 26 height 60
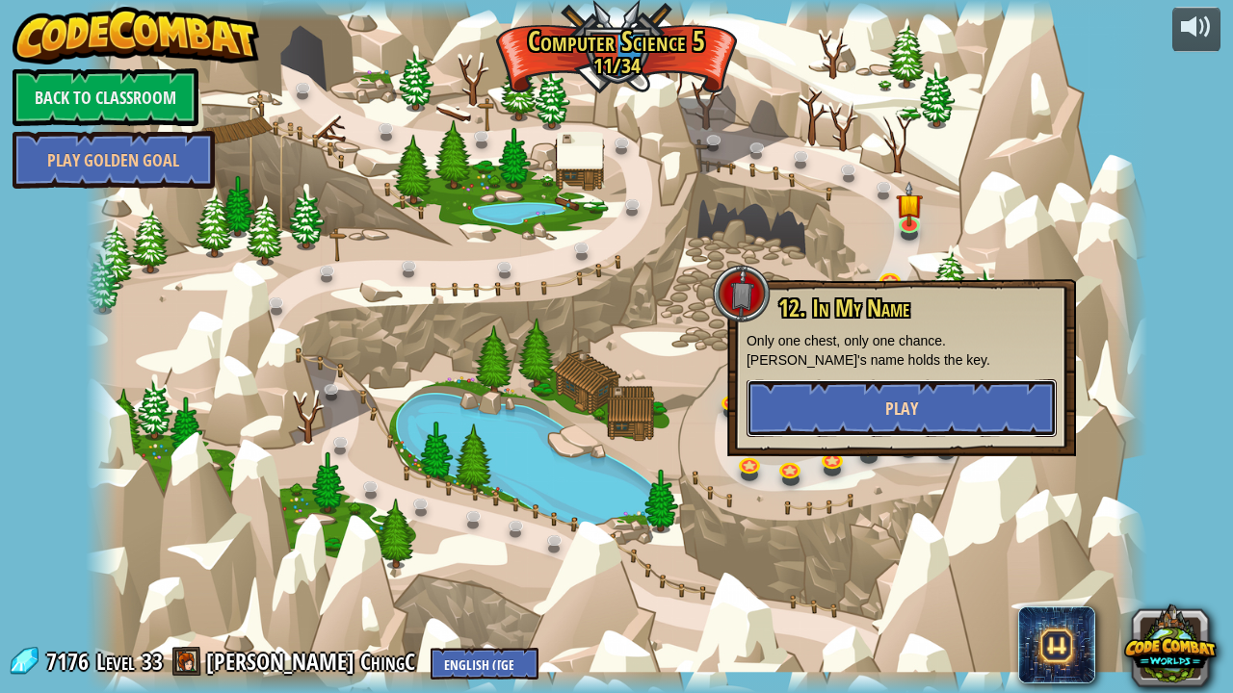
click at [836, 408] on button "Play" at bounding box center [901, 408] width 310 height 58
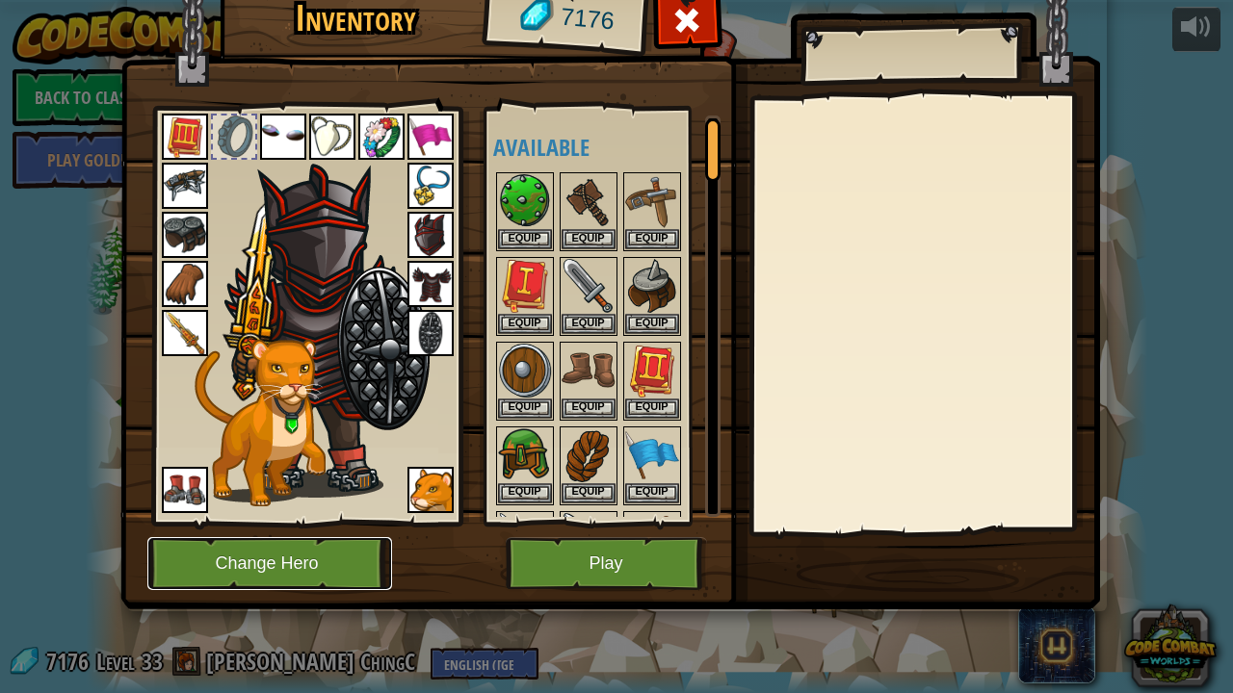
drag, startPoint x: 272, startPoint y: 561, endPoint x: 259, endPoint y: 553, distance: 14.7
click at [259, 553] on button "Change Hero" at bounding box center [269, 563] width 245 height 53
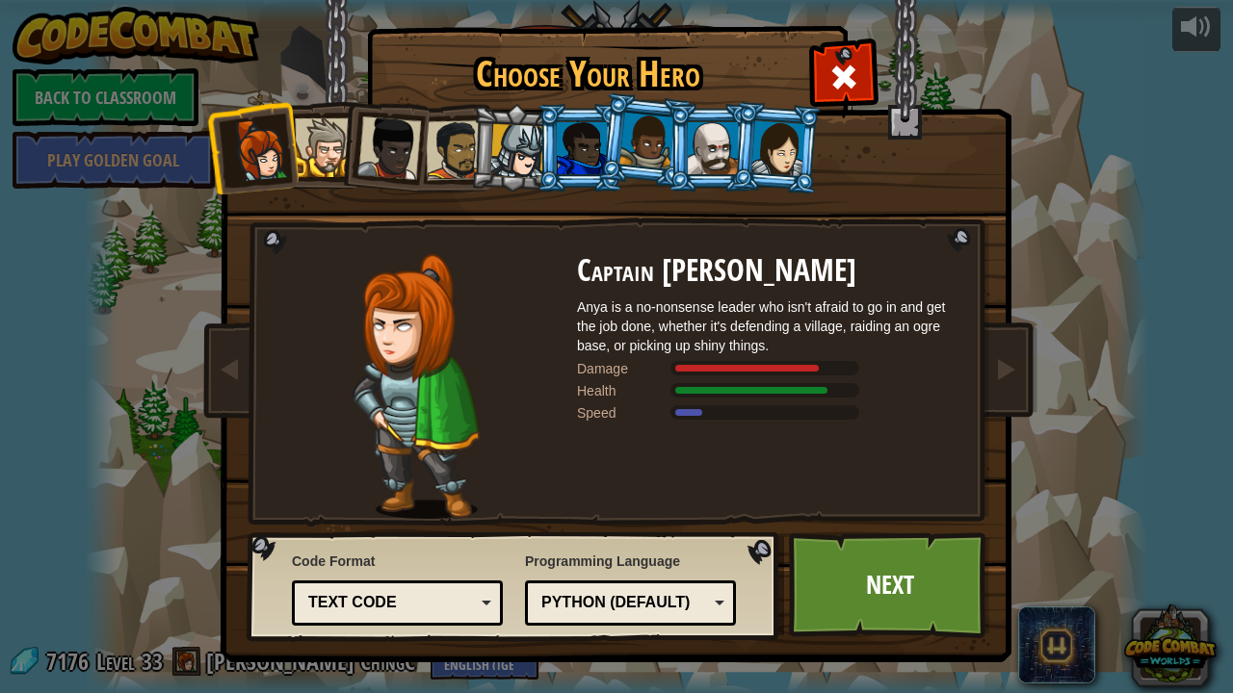
click at [727, 145] on div at bounding box center [713, 148] width 50 height 52
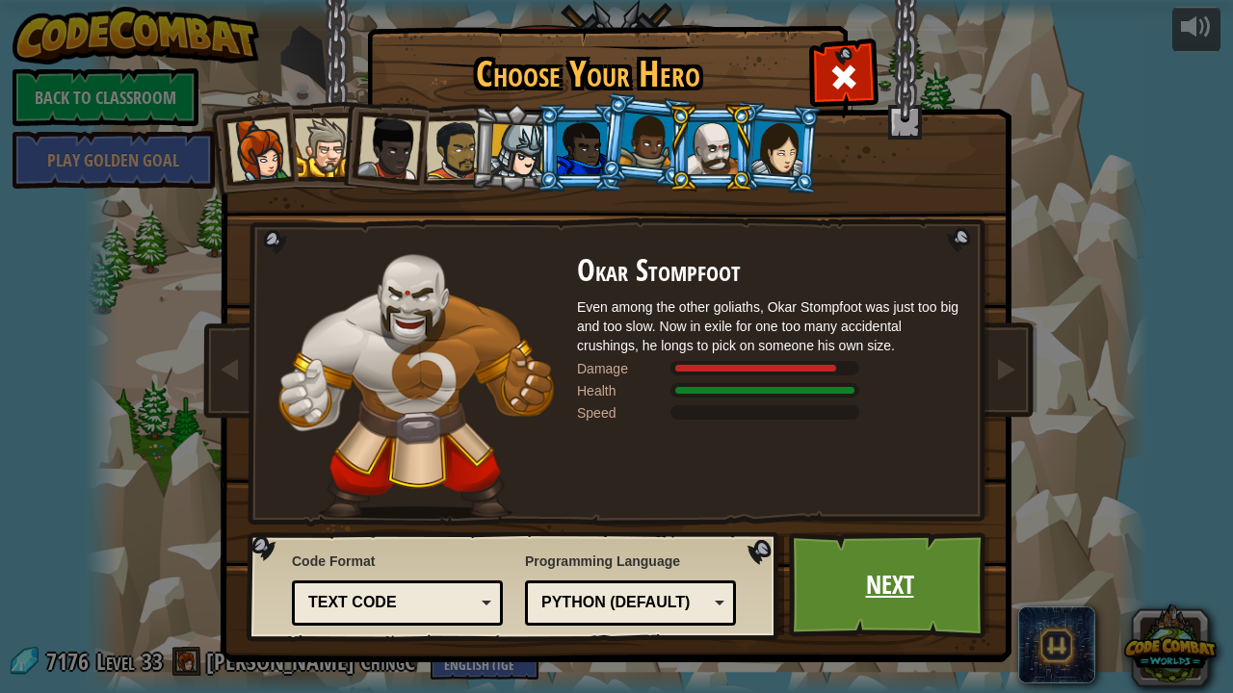
drag, startPoint x: 882, startPoint y: 580, endPoint x: 885, endPoint y: 596, distance: 16.6
click at [885, 571] on link "Next" at bounding box center [889, 586] width 201 height 106
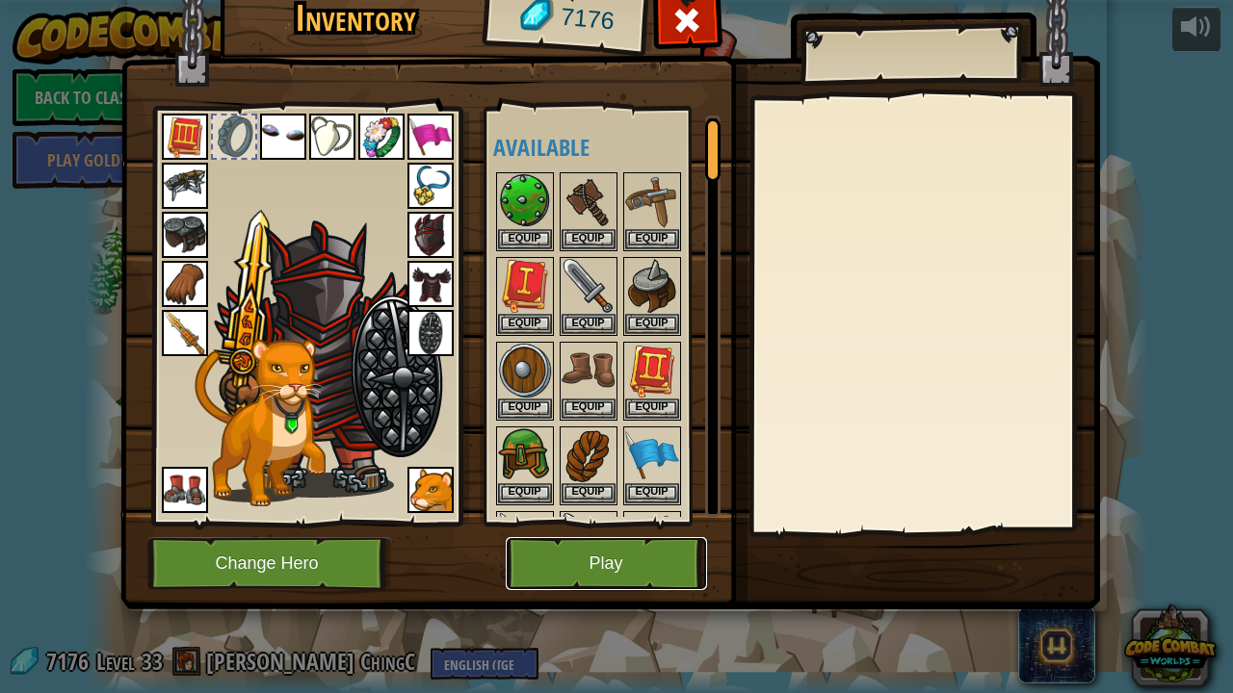
click at [554, 551] on button "Play" at bounding box center [606, 563] width 201 height 53
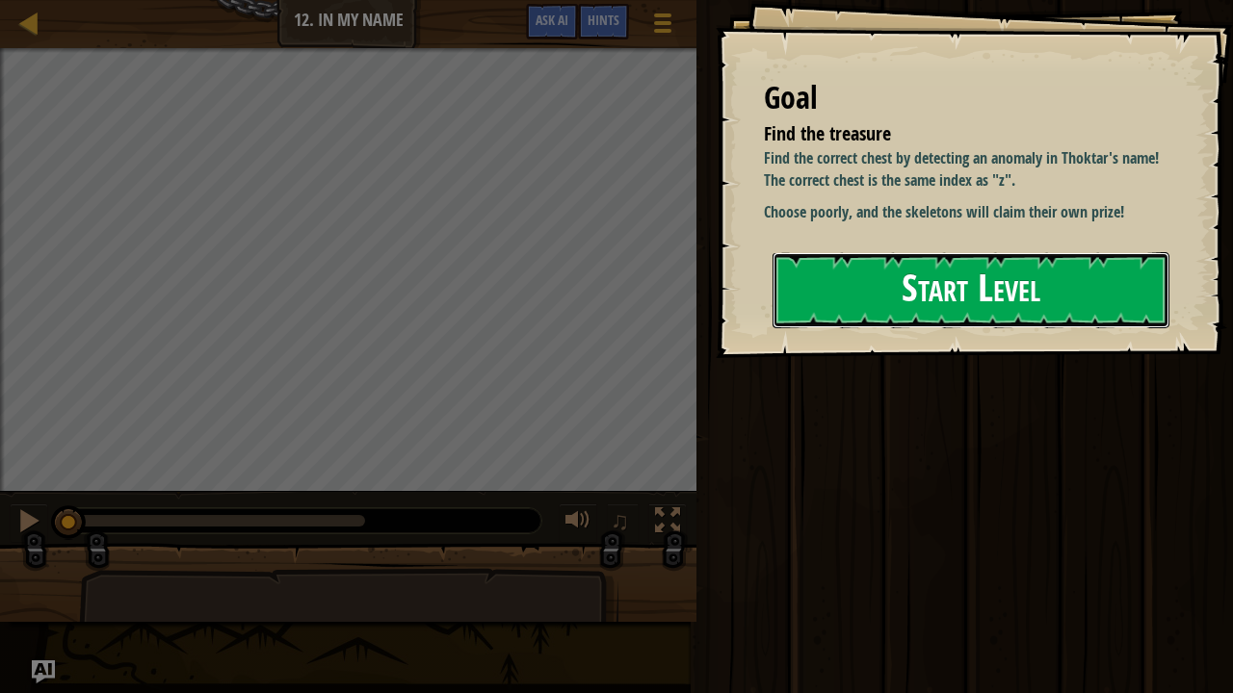
click at [943, 275] on button "Start Level" at bounding box center [970, 290] width 397 height 76
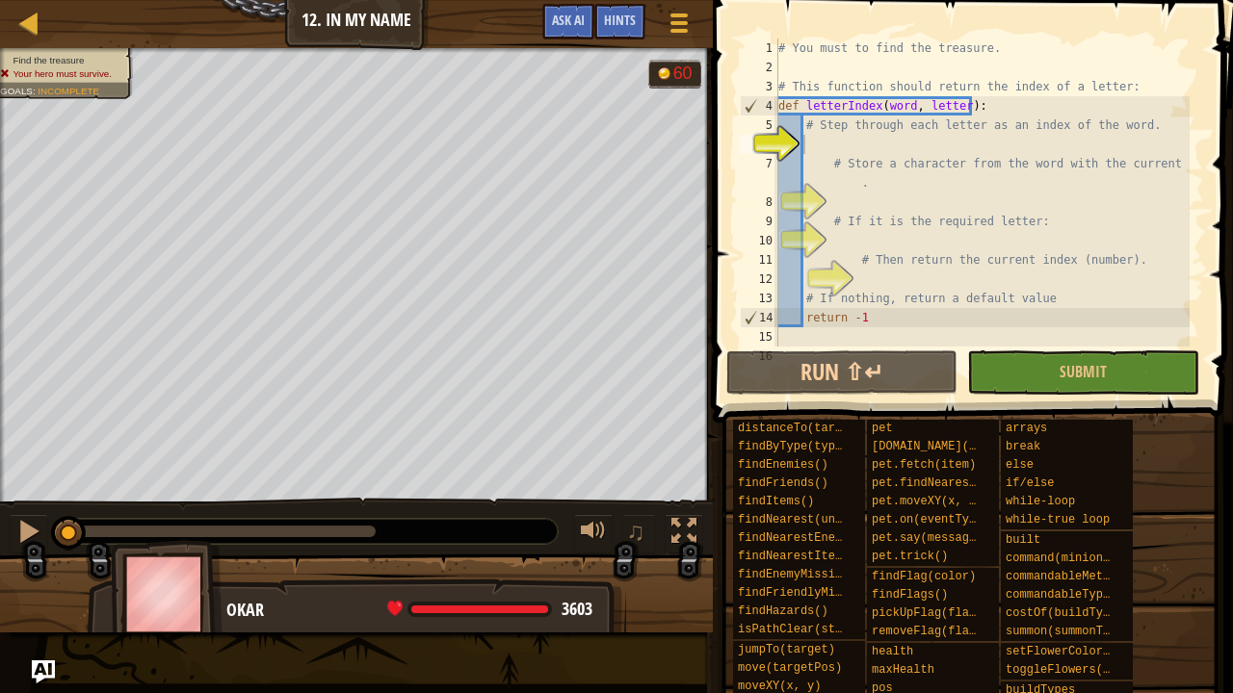
drag, startPoint x: 773, startPoint y: 38, endPoint x: 816, endPoint y: 149, distance: 119.5
click at [819, 152] on div "1 2 3 4 5 6 7 8 9 10 11 12 13 14 15 16 # You must to find the treasure. # This …" at bounding box center [970, 250] width 526 height 480
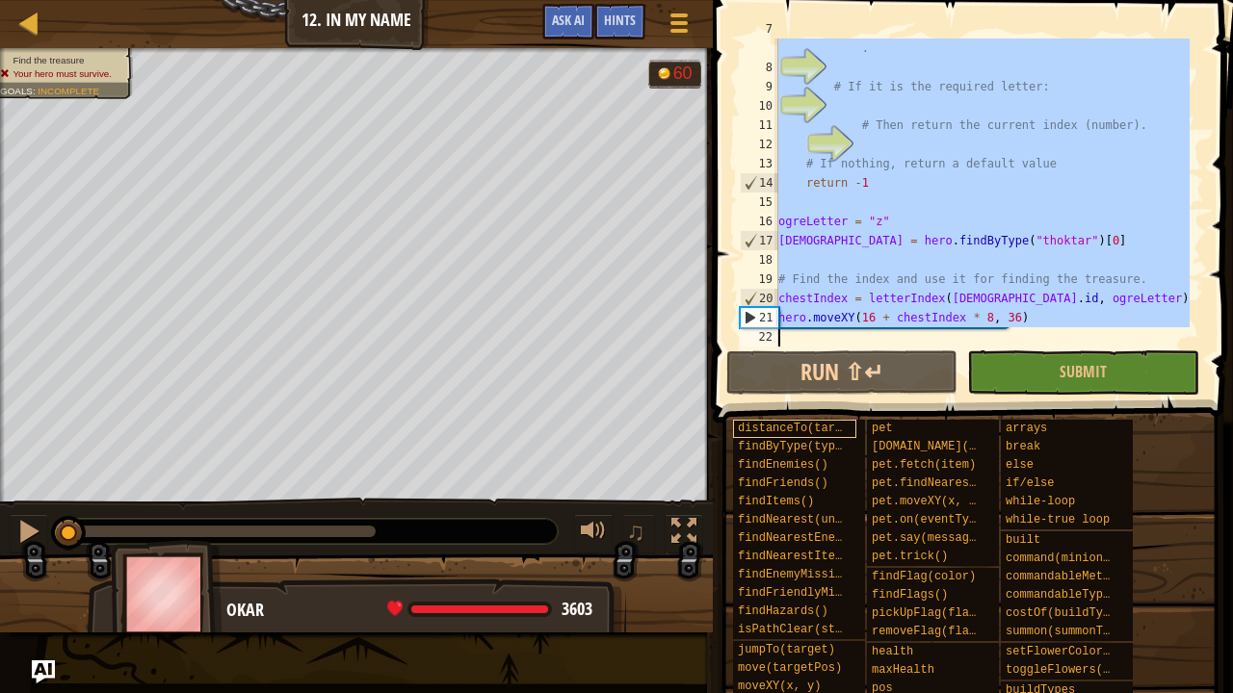
scroll to position [135, 0]
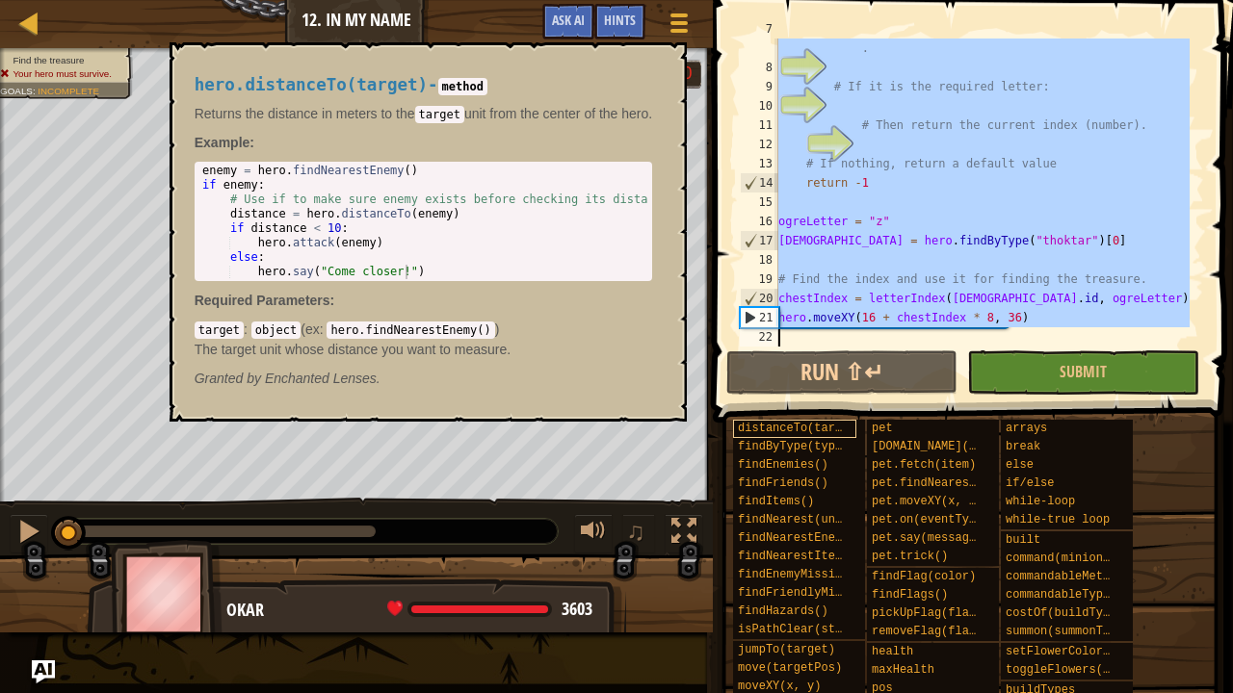
drag, startPoint x: 780, startPoint y: 43, endPoint x: 821, endPoint y: 428, distance: 386.4
click at [821, 428] on div "Hints 7 8 9 10 11 12 13 14 15 16 17 18 19 20 21 22 # Store a character from the…" at bounding box center [970, 342] width 526 height 684
type textarea "hero.moveXY(16 + chestIndex * 8, 36)"
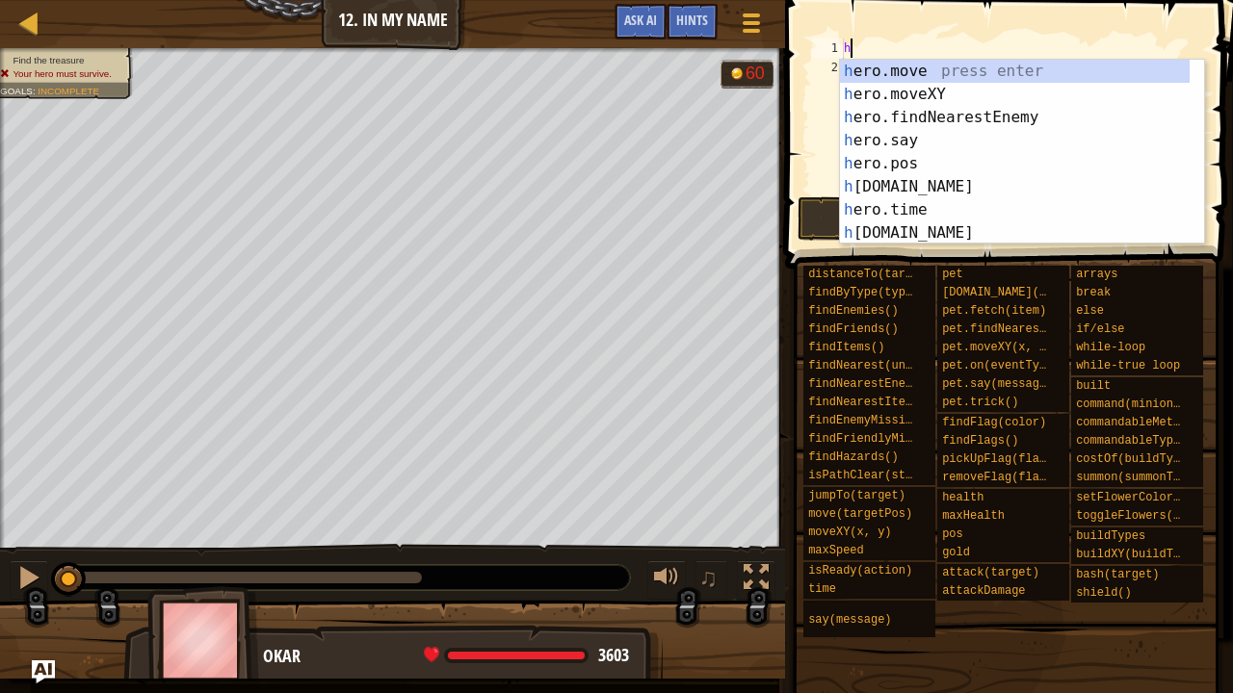
scroll to position [9, 0]
type textarea "h"
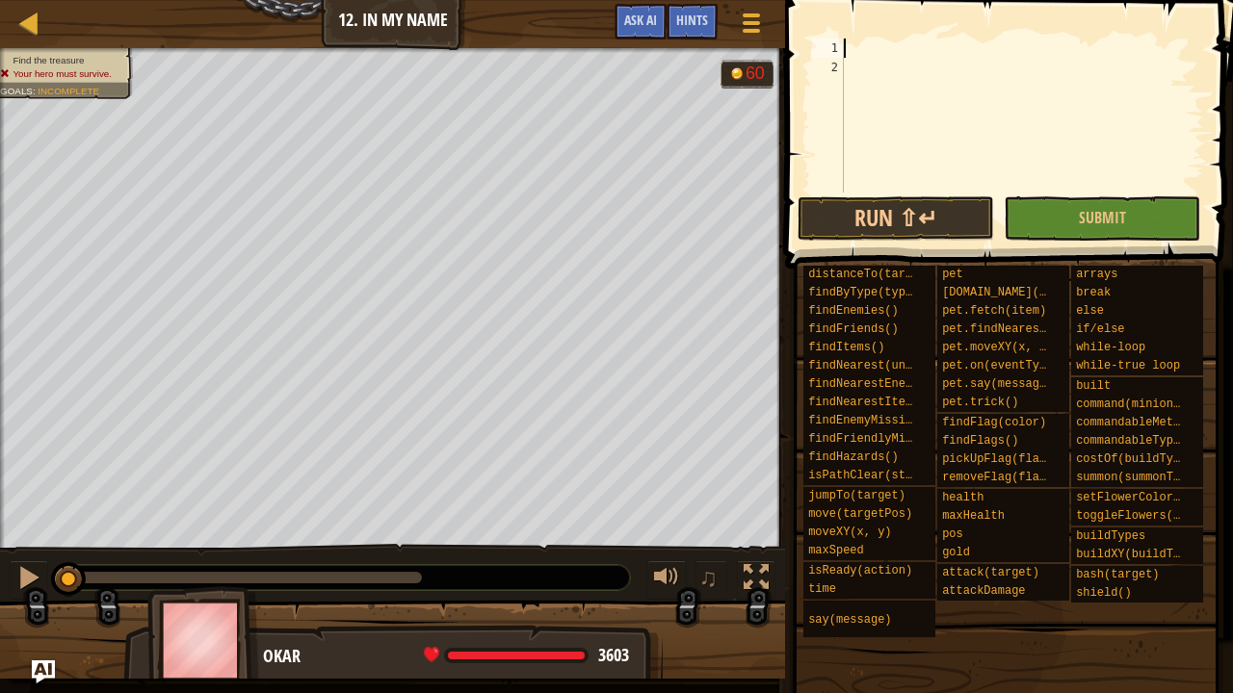
type textarea "w"
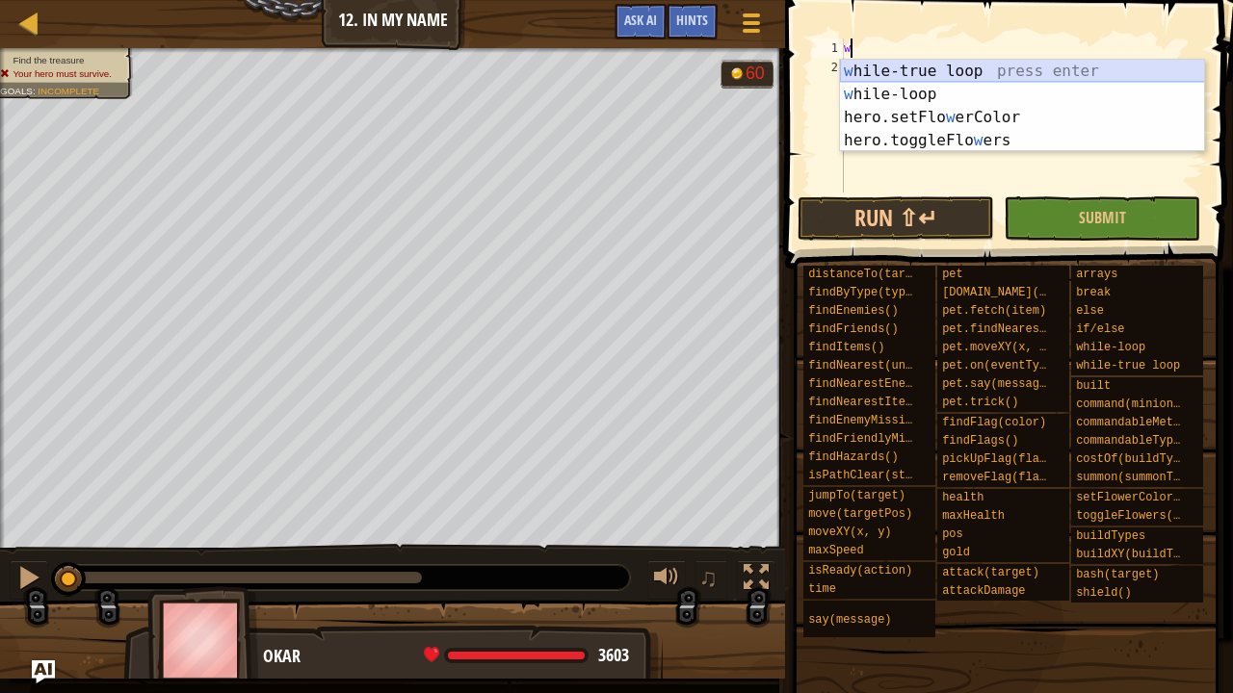
click at [973, 77] on div "w [PERSON_NAME]-true loop press enter w [PERSON_NAME]-loop press enter hero.set…" at bounding box center [1022, 129] width 365 height 139
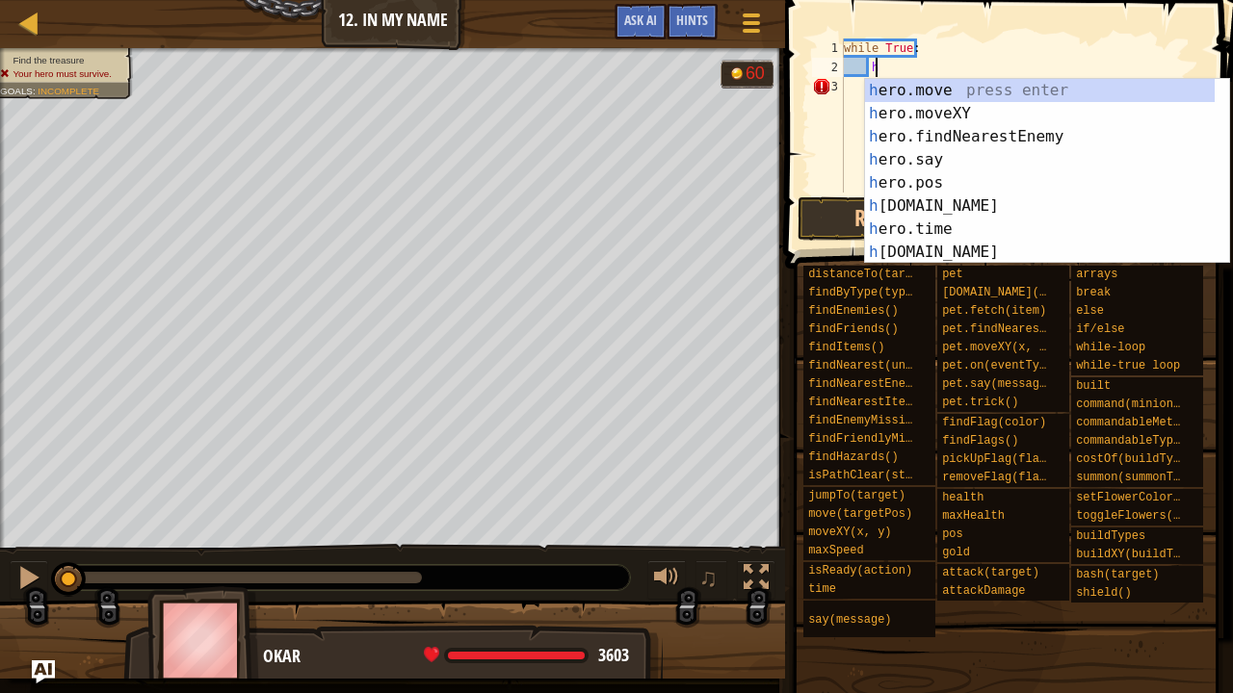
scroll to position [9, 2]
type textarea "he"
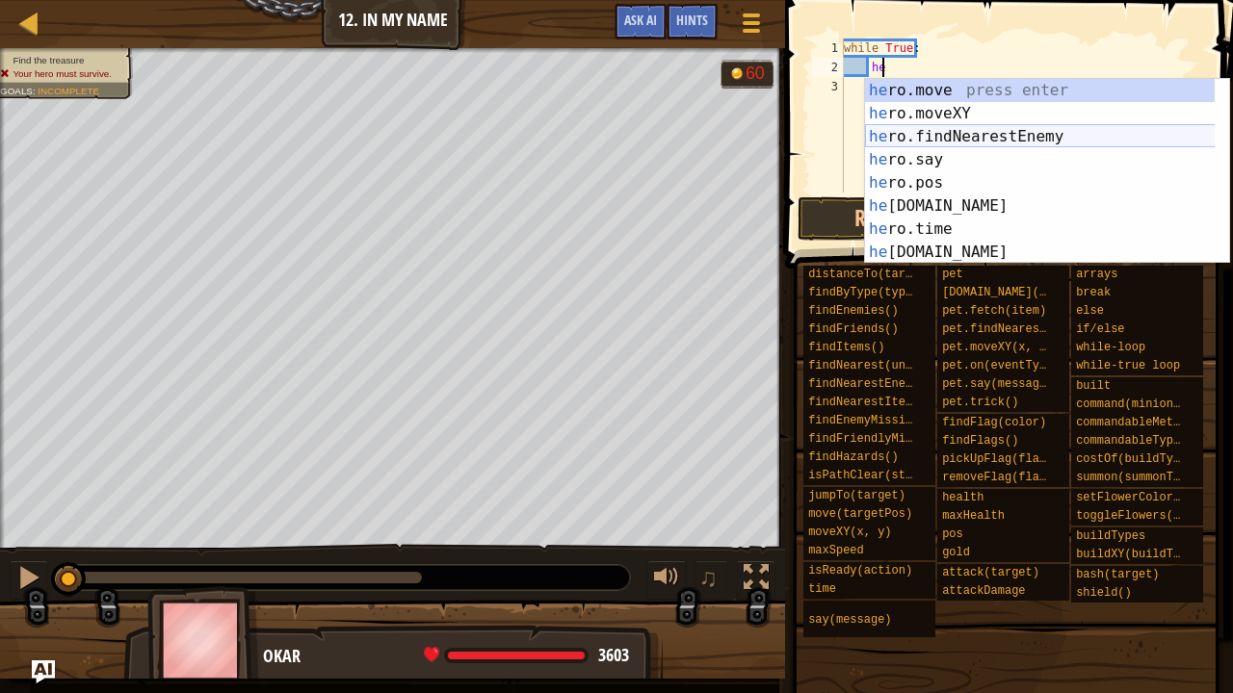
click at [1015, 147] on div "he ro.move press enter he ro.moveXY press enter he ro.findNearestEnemy press en…" at bounding box center [1040, 194] width 351 height 231
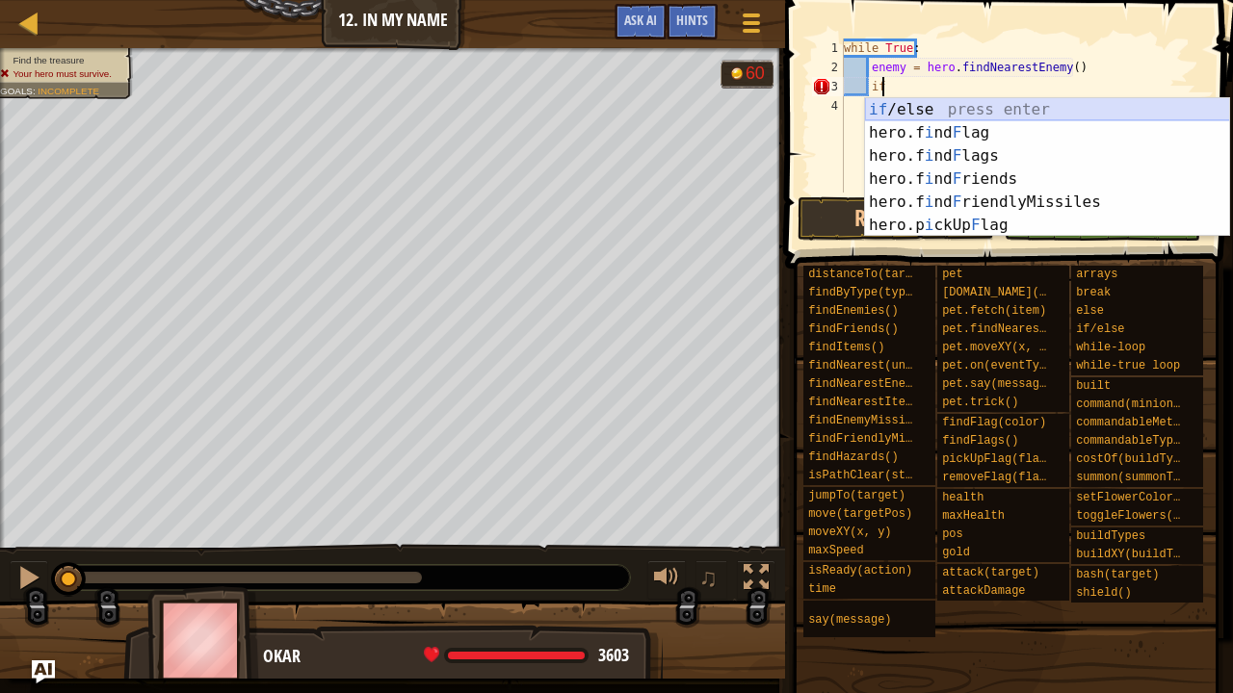
click at [948, 104] on div "if /else press enter hero.f i nd F lag press enter hero.f i nd F lags press ent…" at bounding box center [1047, 190] width 365 height 185
type textarea "if enemy:"
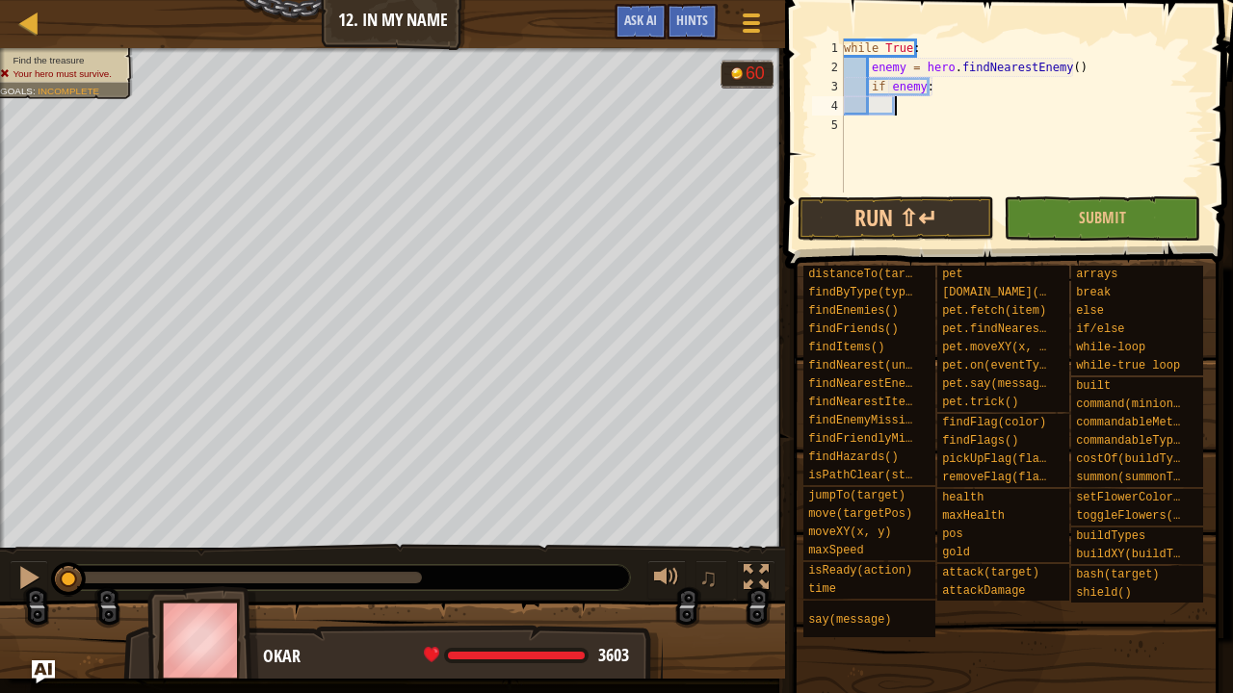
click at [935, 102] on div "while True : enemy = hero . findNearestEnemy ( ) if enemy :" at bounding box center [1022, 135] width 364 height 193
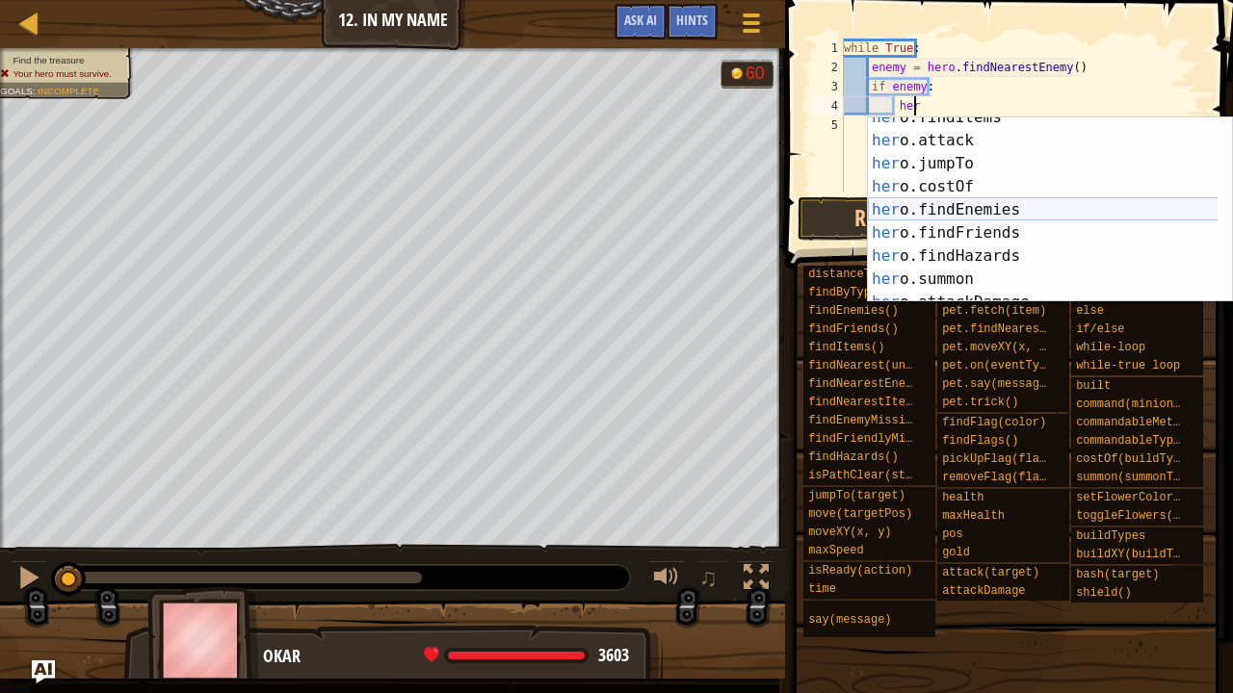
scroll to position [231, 0]
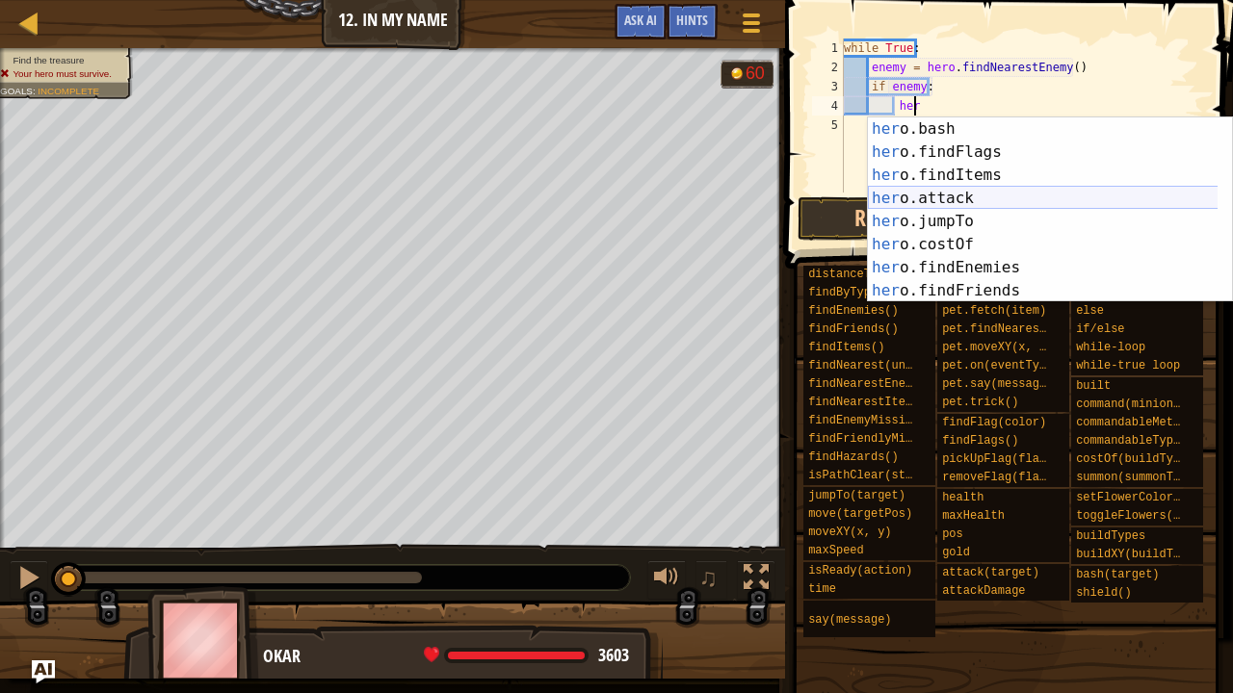
click at [1032, 195] on div "her o.bash press enter her o.findFlags press enter her o.findItems press enter …" at bounding box center [1043, 233] width 351 height 231
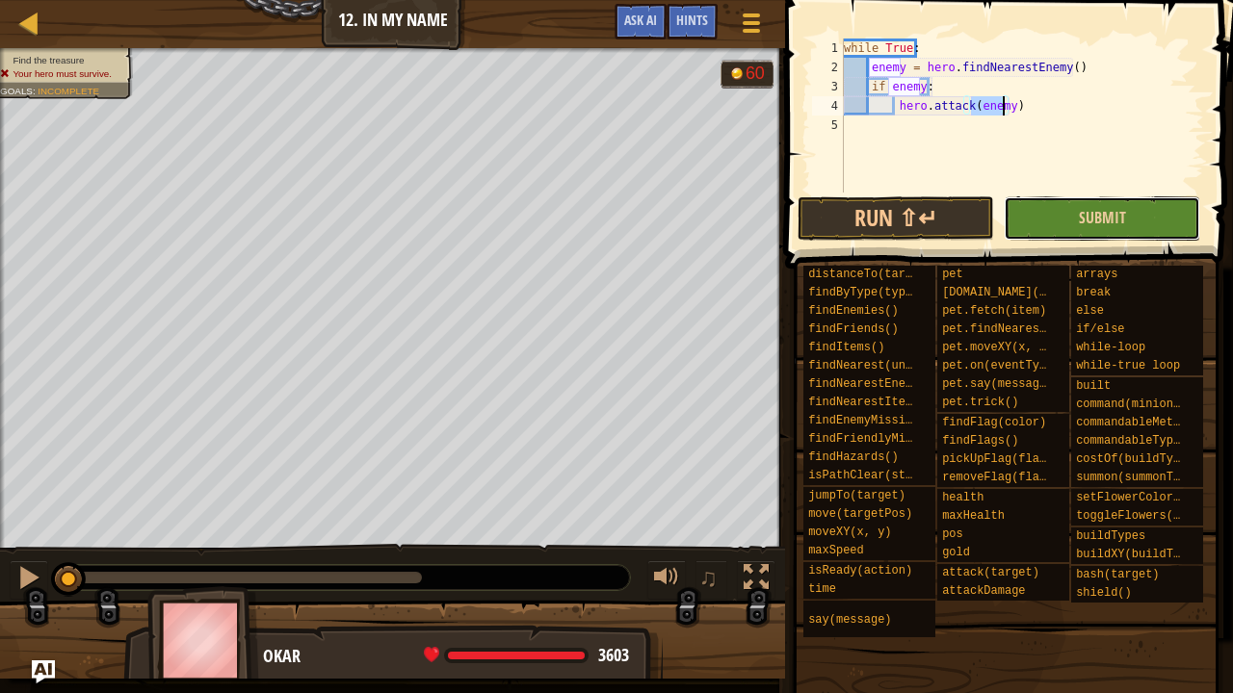
click at [1069, 237] on button "Submit" at bounding box center [1102, 218] width 196 height 44
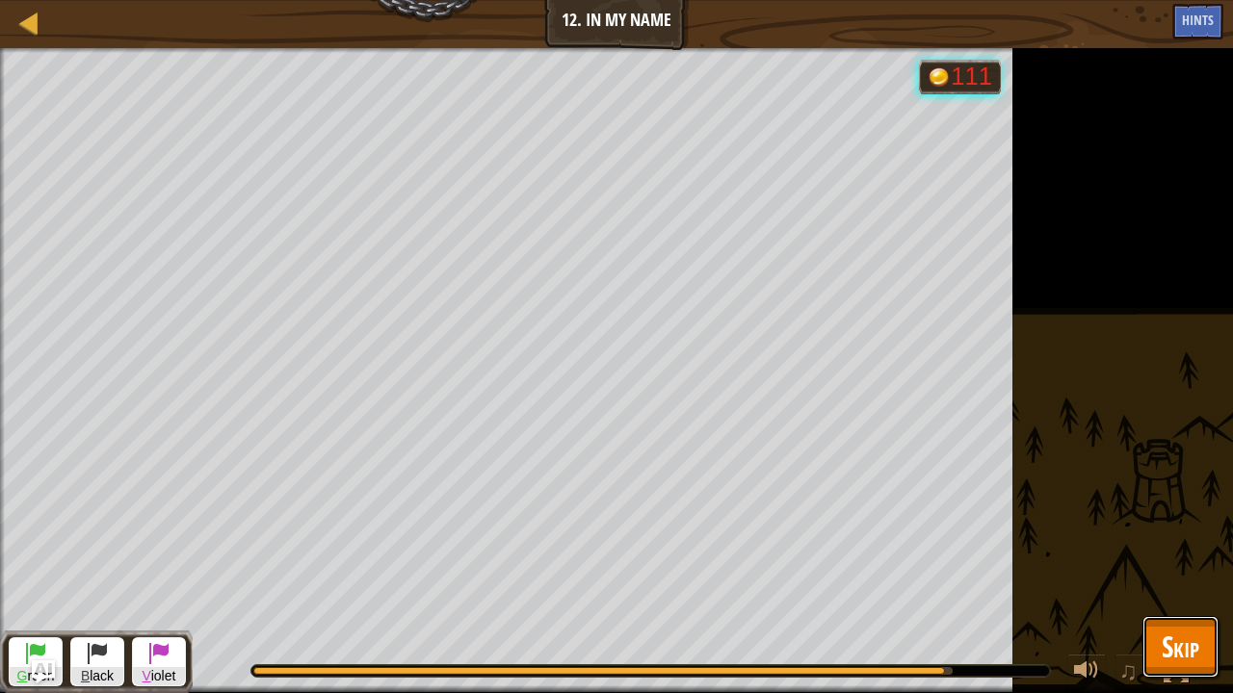
click at [1196, 571] on span "Skip" at bounding box center [1181, 646] width 38 height 39
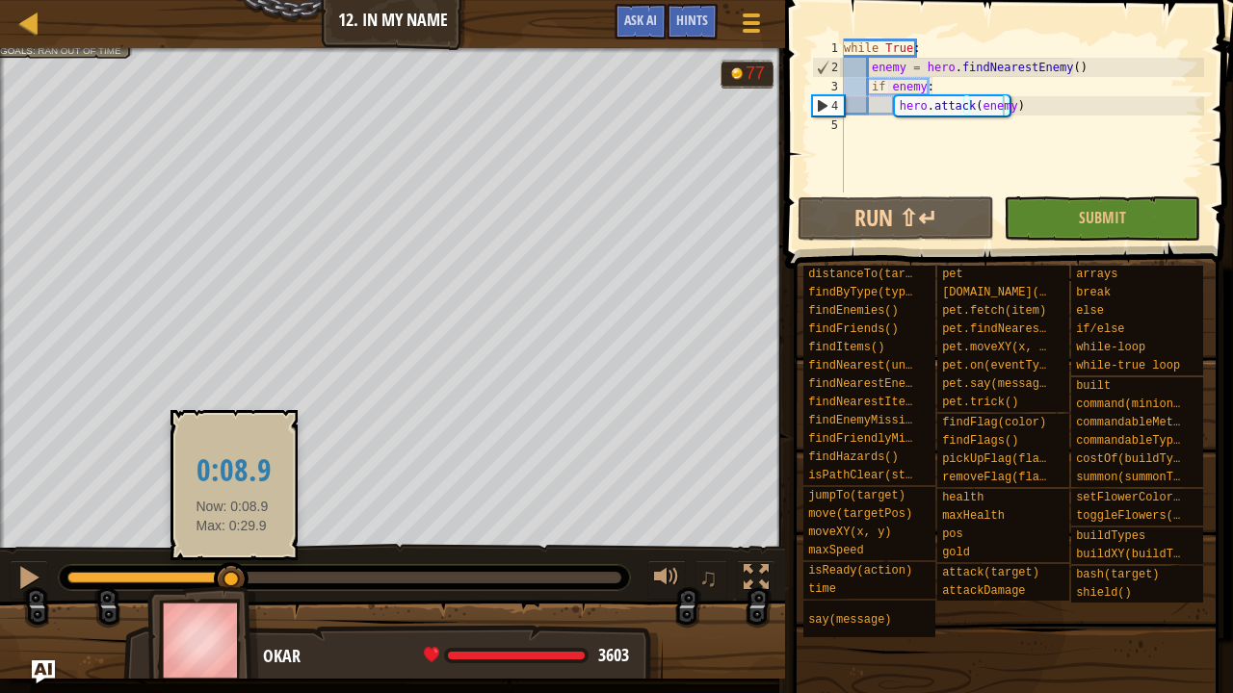
drag, startPoint x: 618, startPoint y: 565, endPoint x: 232, endPoint y: 572, distance: 386.3
click at [232, 571] on div at bounding box center [231, 579] width 35 height 35
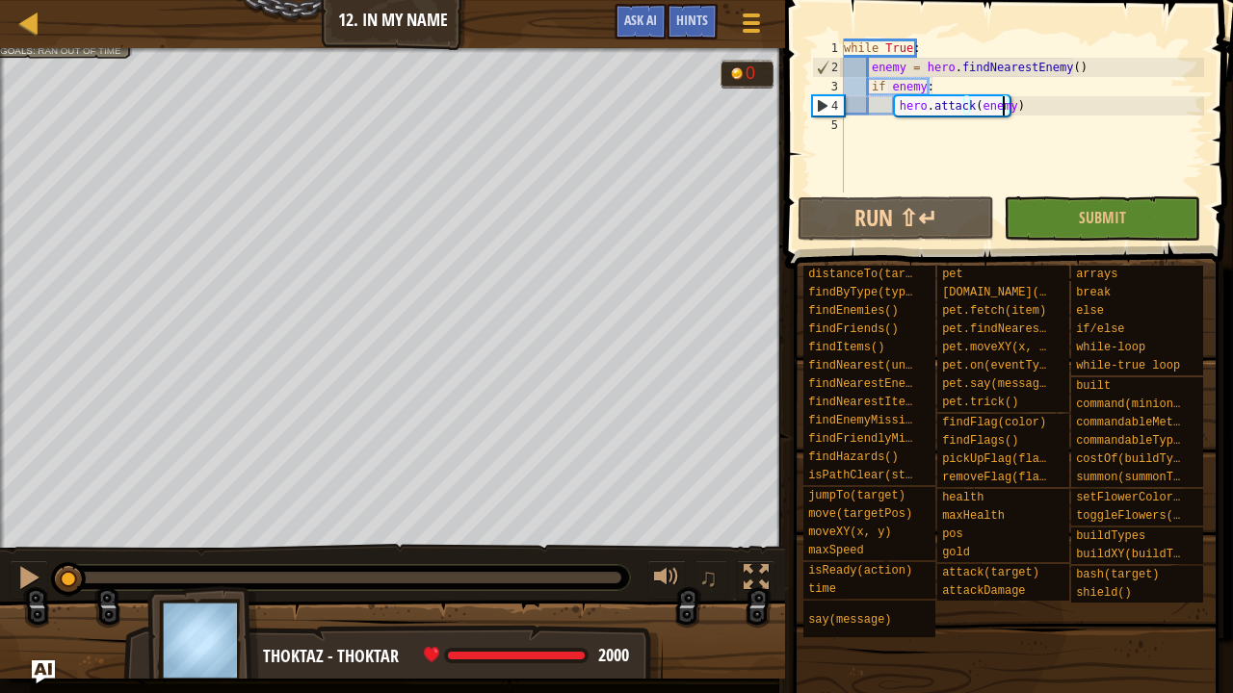
drag, startPoint x: 231, startPoint y: 583, endPoint x: 45, endPoint y: 633, distance: 192.5
click at [45, 571] on div "Find the treasure Goals : Ran out of time G reen B lack V iolet 0 ♫ Thoktaz - t…" at bounding box center [616, 363] width 1233 height 631
click at [844, 45] on div "while True : enemy = hero . findNearestEnemy ( ) if enemy : hero . attack ( ene…" at bounding box center [1022, 135] width 364 height 193
type textarea "while True:"
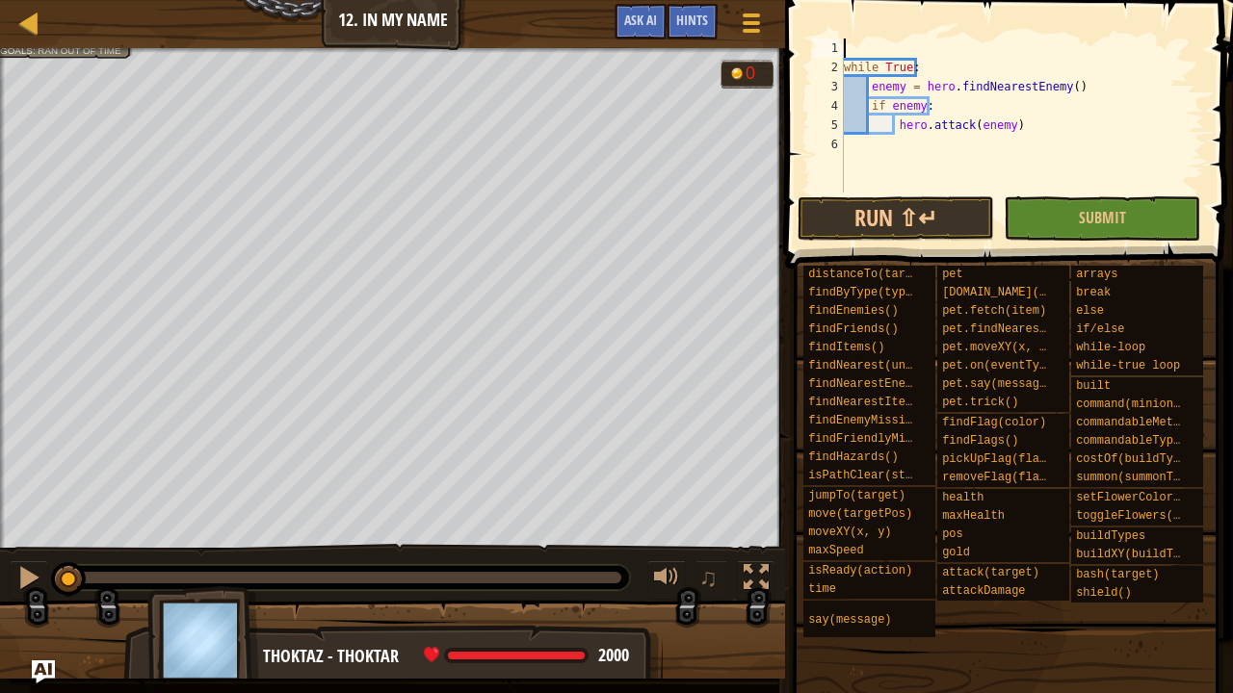
click at [933, 39] on div "while True : enemy = hero . findNearestEnemy ( ) if enemy : hero . attack ( ene…" at bounding box center [1022, 135] width 364 height 193
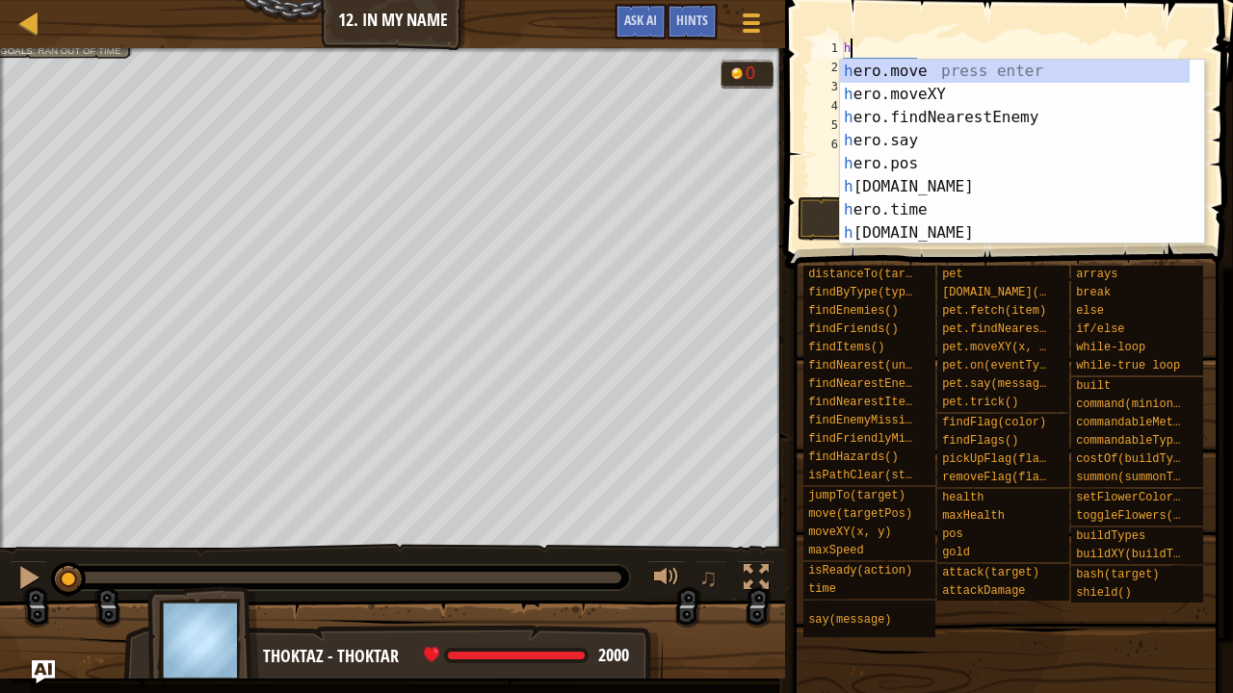
scroll to position [0, 0]
click at [919, 92] on div "h ero.move press enter h ero.moveXY press enter h ero.findNearestEnemy press en…" at bounding box center [1015, 175] width 351 height 231
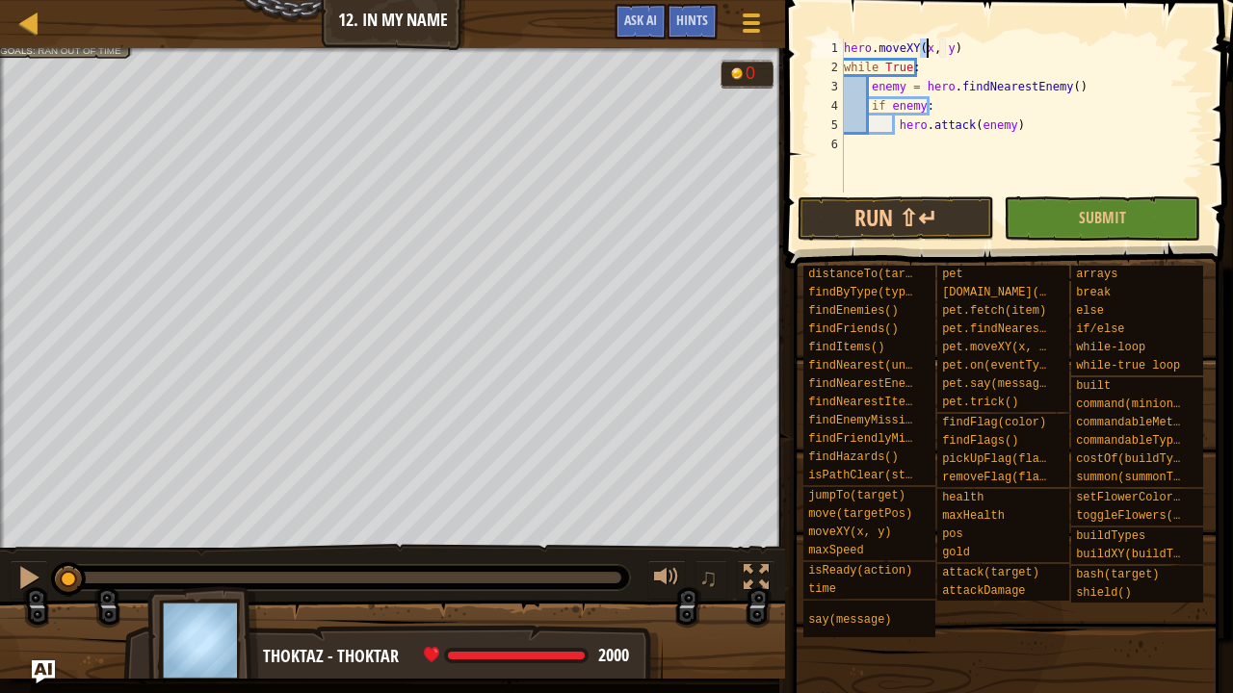
click at [942, 53] on div "hero . moveXY ( x , y ) while True : enemy = hero . findNearestEnemy ( ) if ene…" at bounding box center [1022, 135] width 364 height 193
click at [943, 53] on div "hero . moveXY ( x , y ) while True : enemy = hero . findNearestEnemy ( ) if ene…" at bounding box center [1022, 135] width 364 height 193
click at [414, 200] on div "copy 39, 52" at bounding box center [465, 197] width 162 height 39
click at [917, 50] on div "hero . moveXY ( ) while True : enemy = hero . findNearestEnemy ( ) if enemy : h…" at bounding box center [1022, 135] width 364 height 193
paste textarea "39, 52"
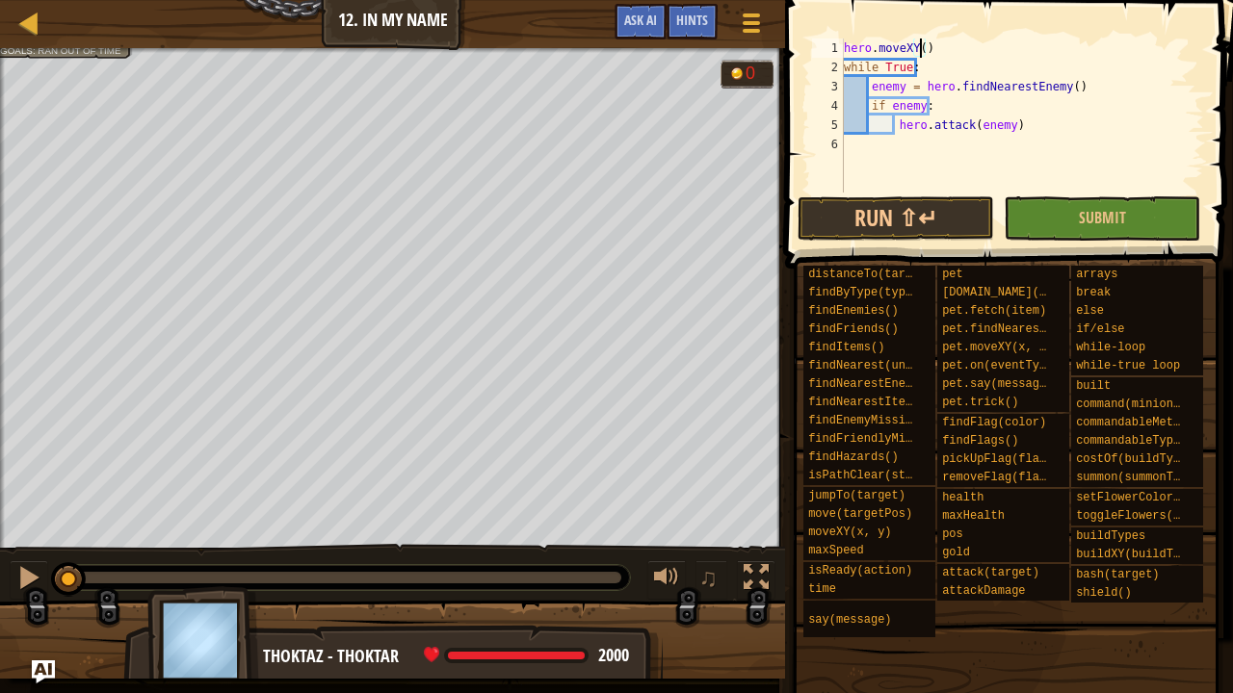
type textarea "hero.moveXY(39, 52)"
click at [1107, 207] on button "Submit" at bounding box center [1102, 218] width 196 height 44
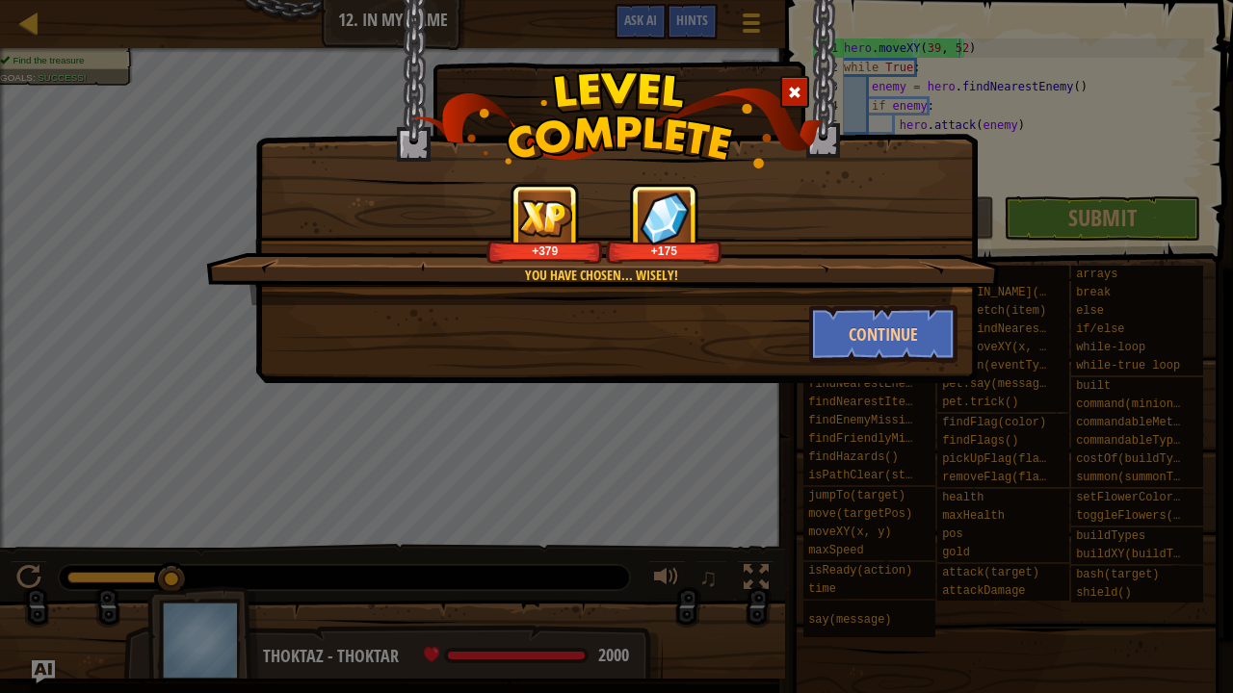
click at [797, 86] on span at bounding box center [794, 92] width 13 height 13
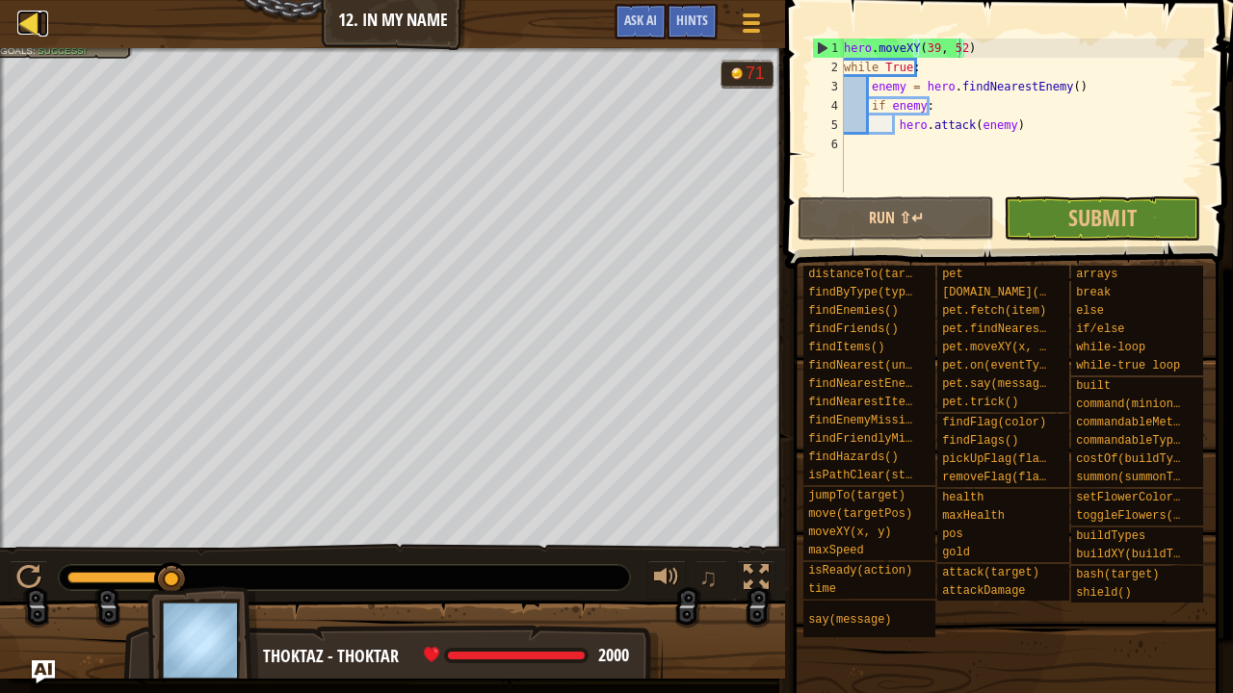
click at [26, 29] on div at bounding box center [29, 23] width 24 height 24
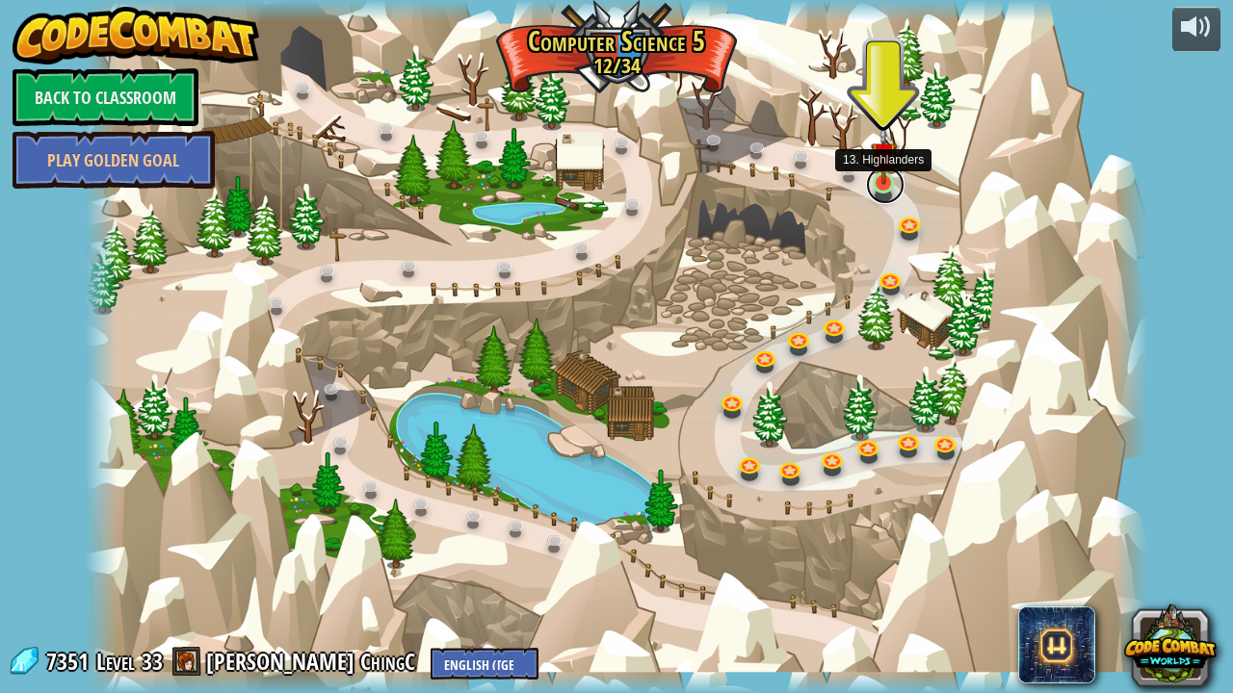
click at [882, 193] on link at bounding box center [885, 185] width 39 height 39
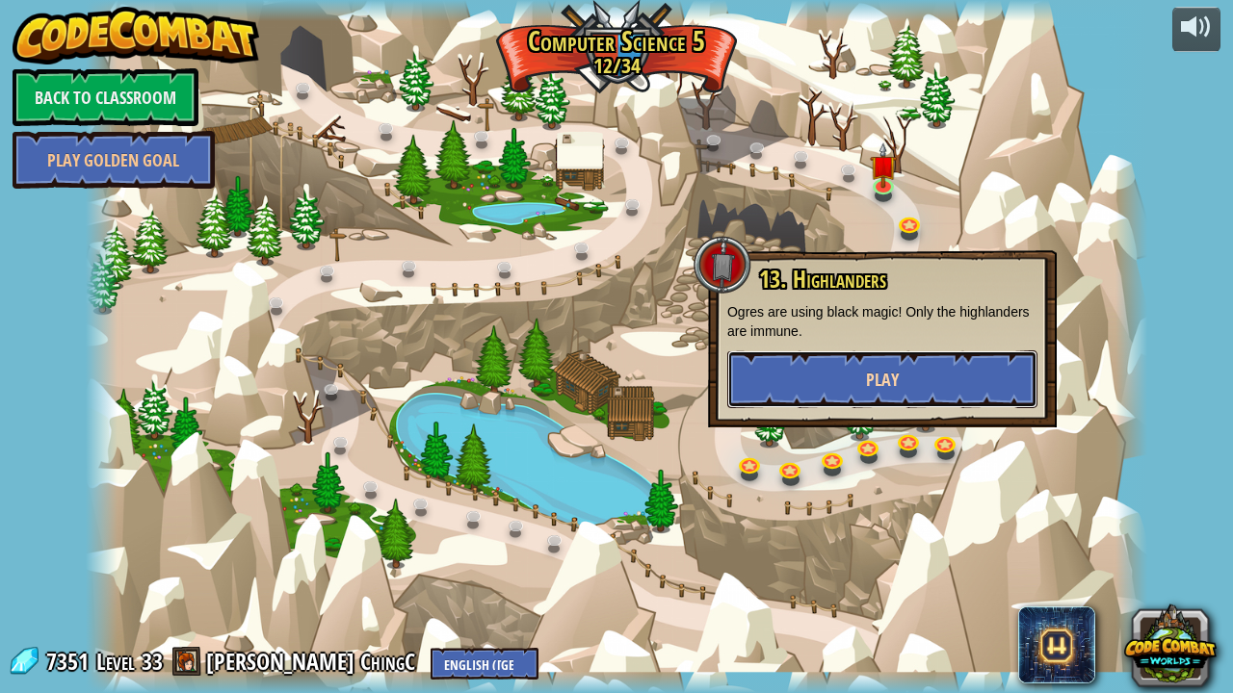
click at [856, 395] on button "Play" at bounding box center [882, 380] width 310 height 58
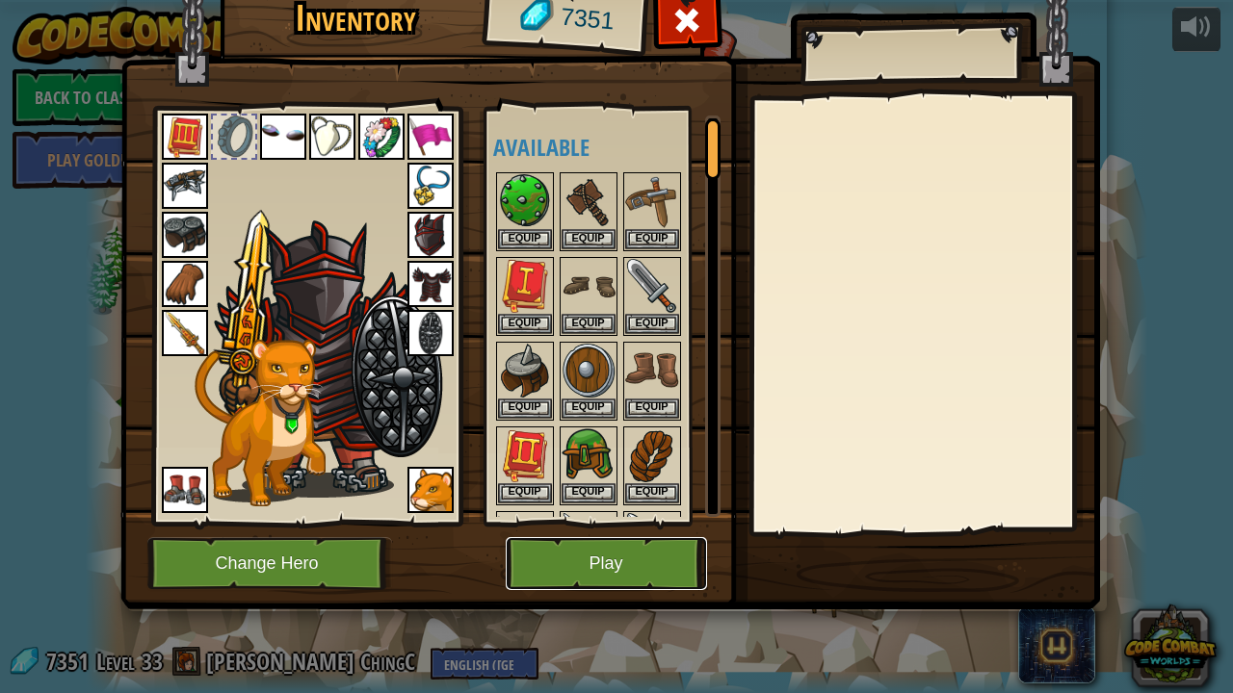
click at [618, 567] on button "Play" at bounding box center [606, 563] width 201 height 53
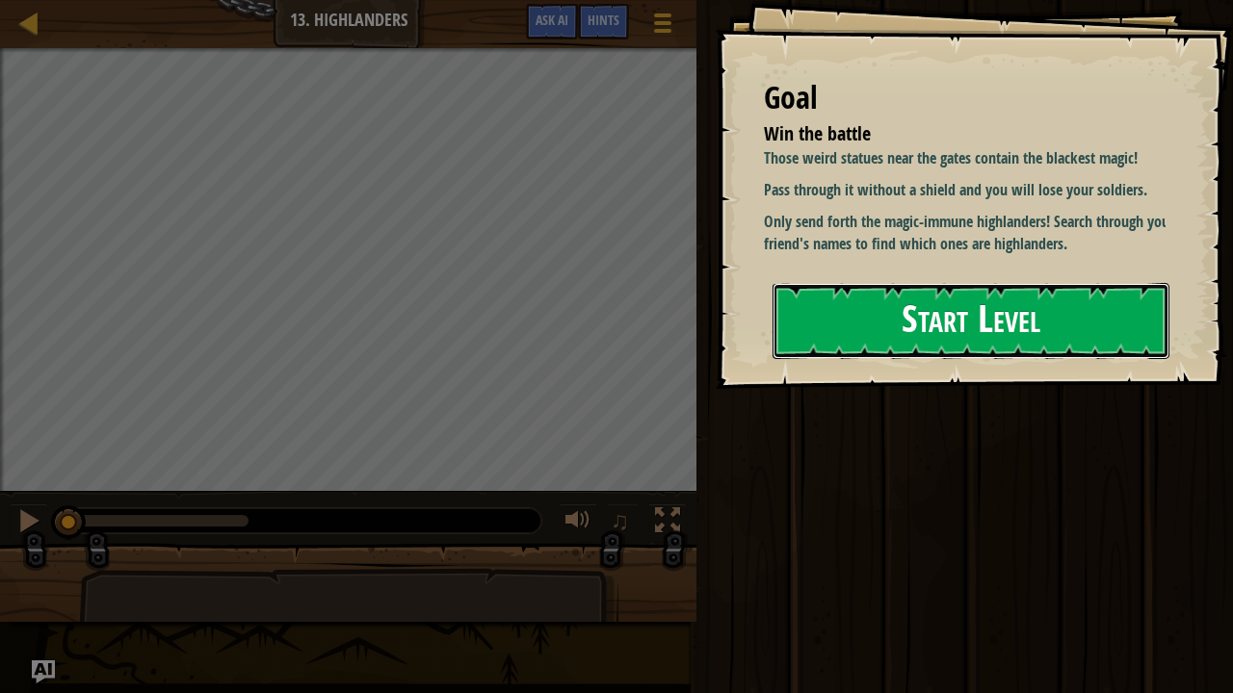
click at [968, 347] on button "Start Level" at bounding box center [970, 321] width 397 height 76
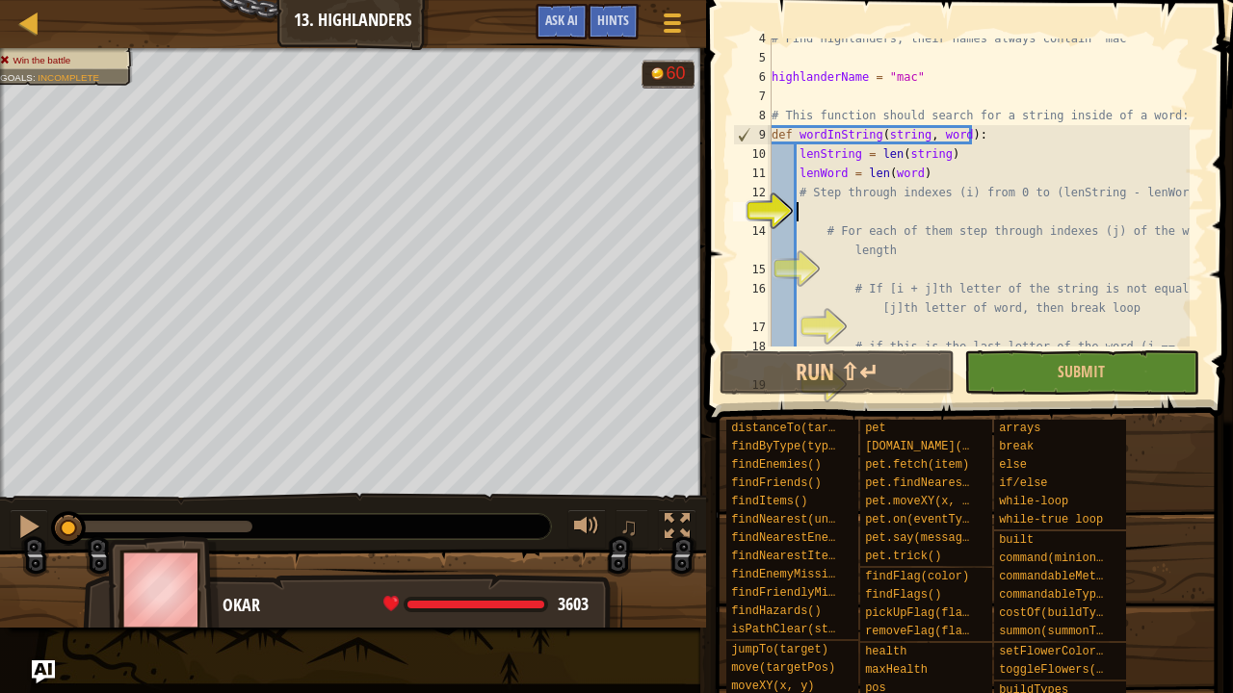
scroll to position [77, 0]
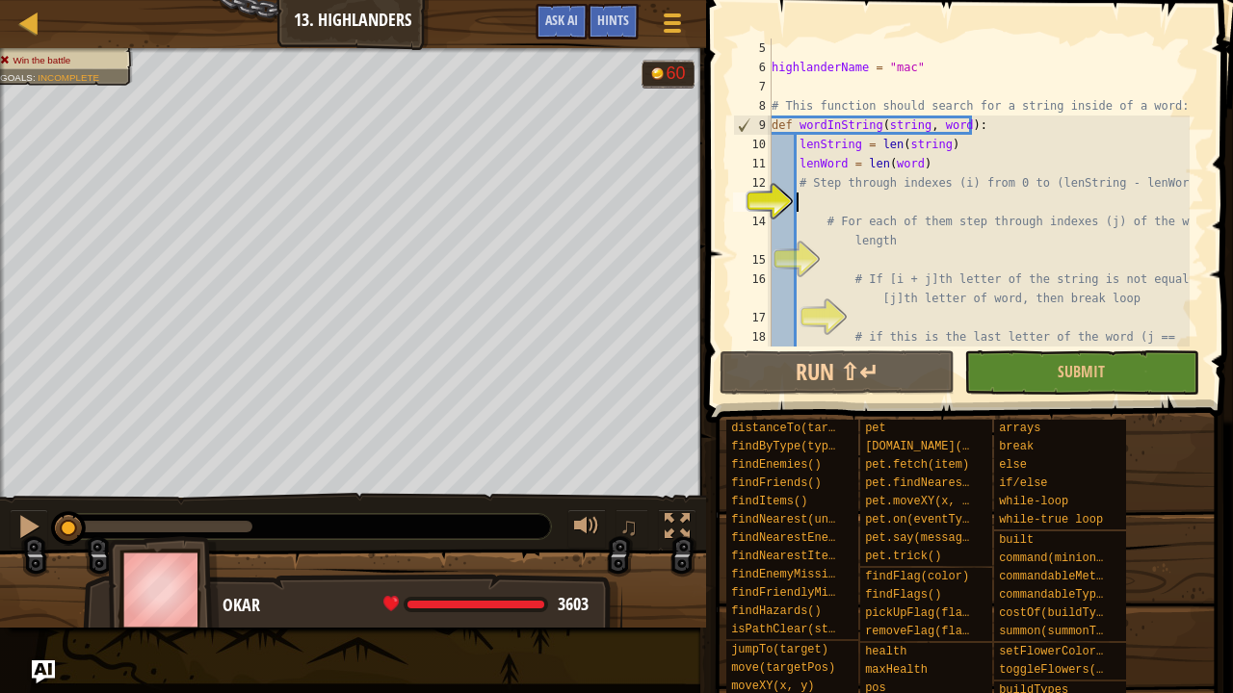
drag, startPoint x: 218, startPoint y: 528, endPoint x: 29, endPoint y: 579, distance: 195.6
click at [29, 571] on div "Win the battle Goals : Incomplete G reen B lack V iolet 60 ♫ Okar 3603 x: 25 y:…" at bounding box center [616, 338] width 1233 height 580
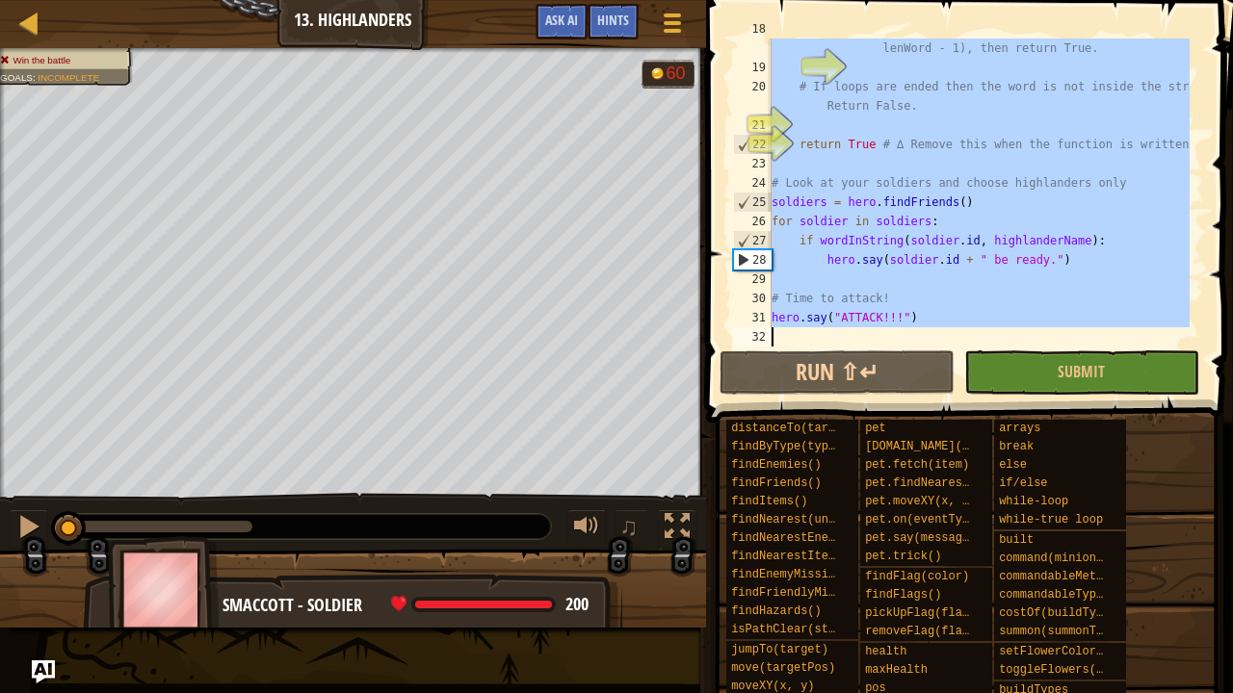
scroll to position [385, 0]
drag, startPoint x: 770, startPoint y: 64, endPoint x: 842, endPoint y: 422, distance: 365.5
type textarea "hero.say("ATTACK!!!")"
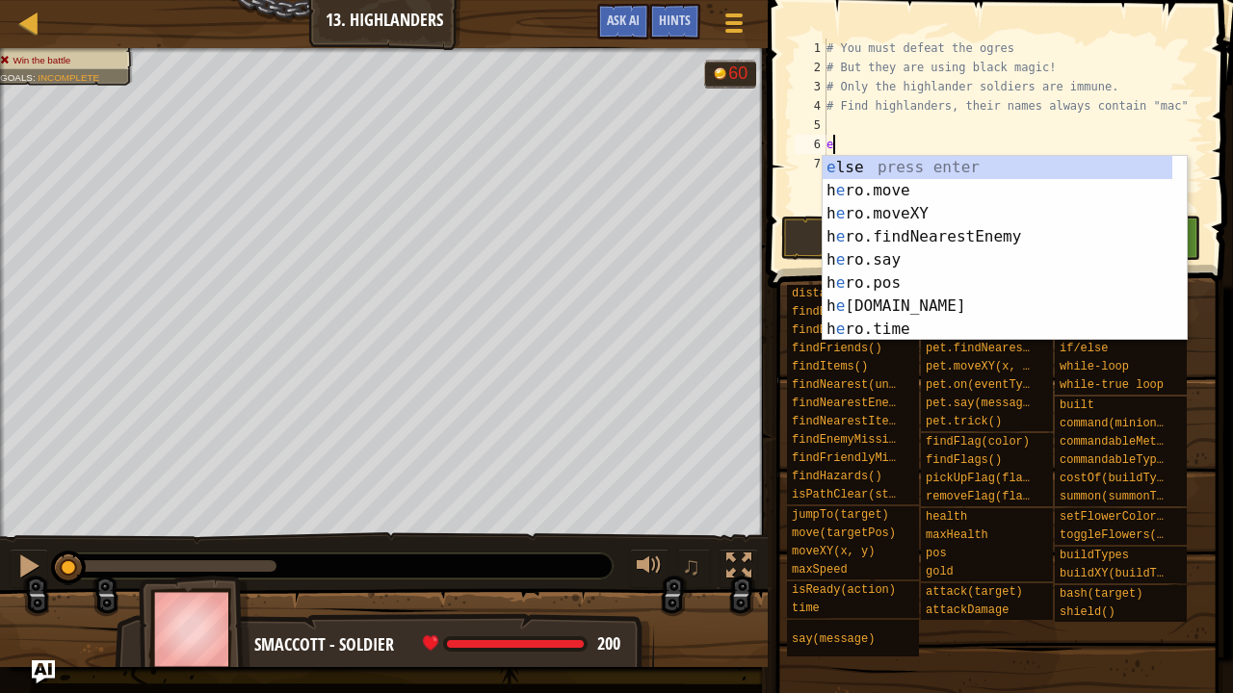
scroll to position [9, 0]
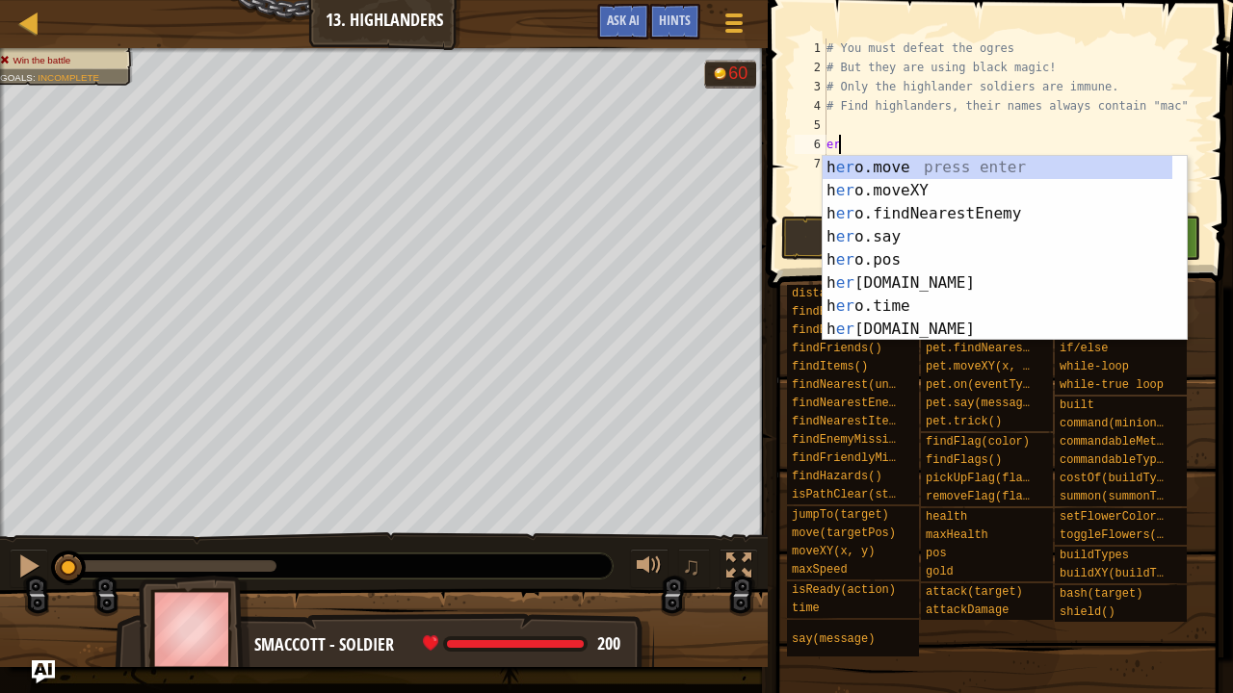
type textarea "e"
click at [341, 540] on div "Win the battle Goals : Incomplete G reen B lack V iolet 60 ♫ Smaccott - soldier…" at bounding box center [616, 357] width 1233 height 619
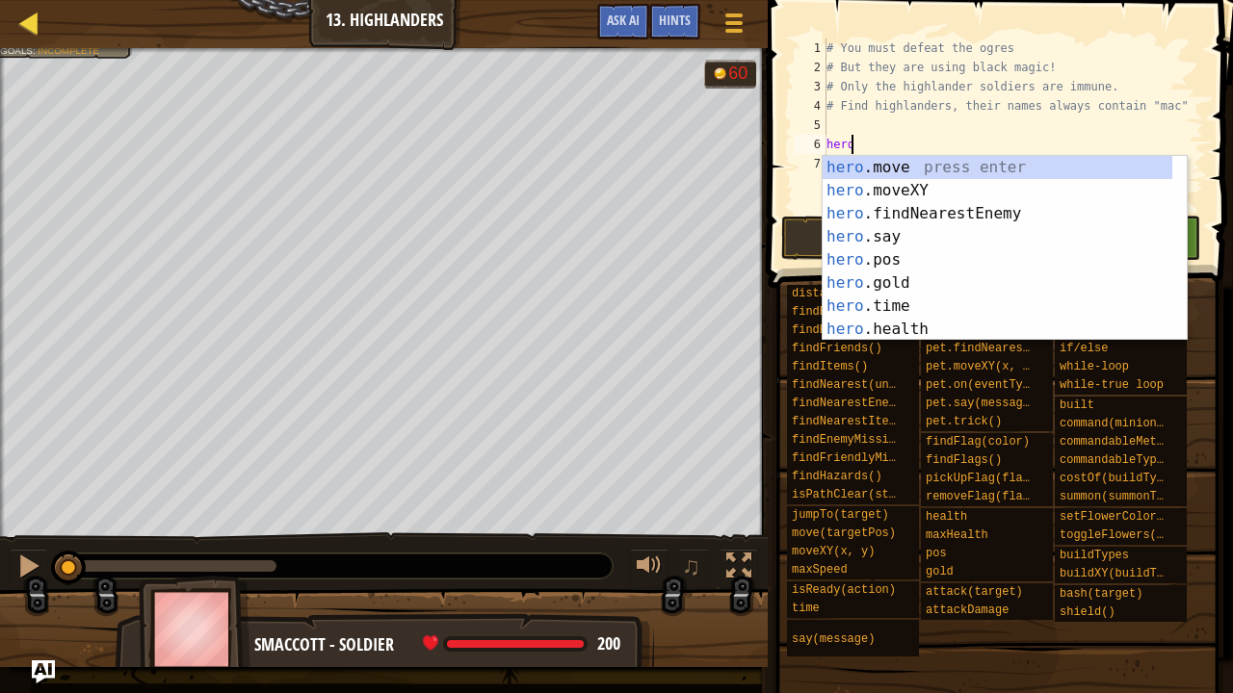
type textarea "hero"
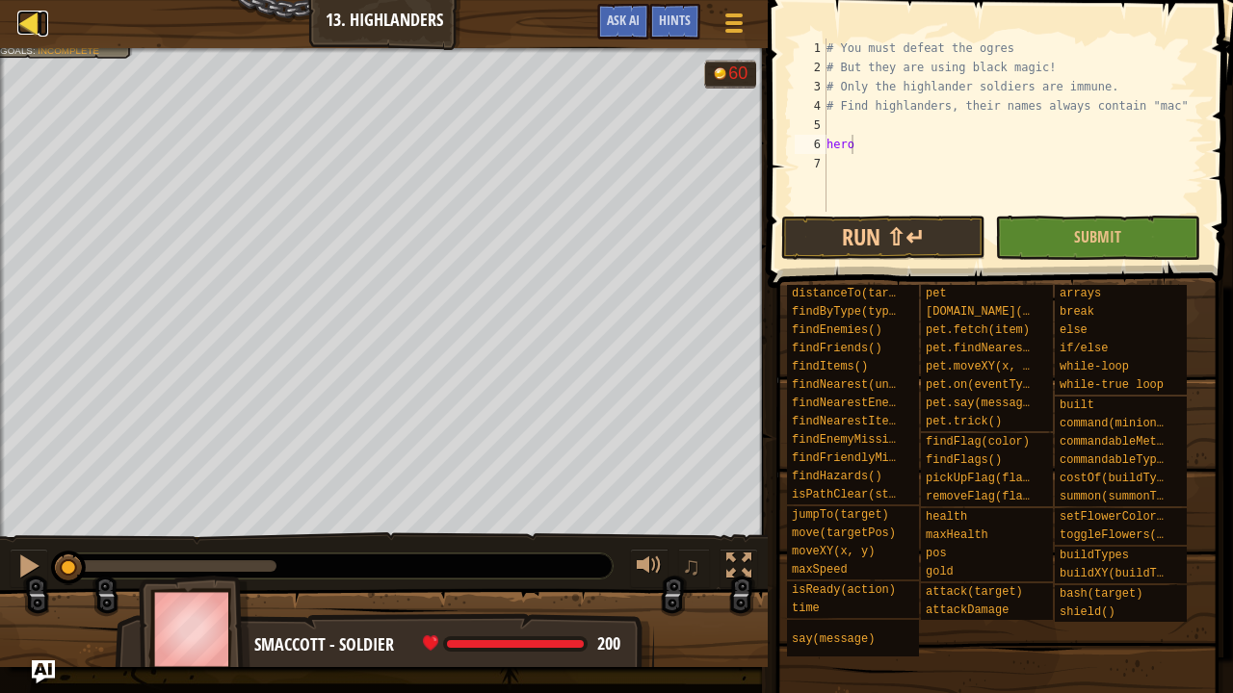
click at [31, 20] on div at bounding box center [29, 23] width 24 height 24
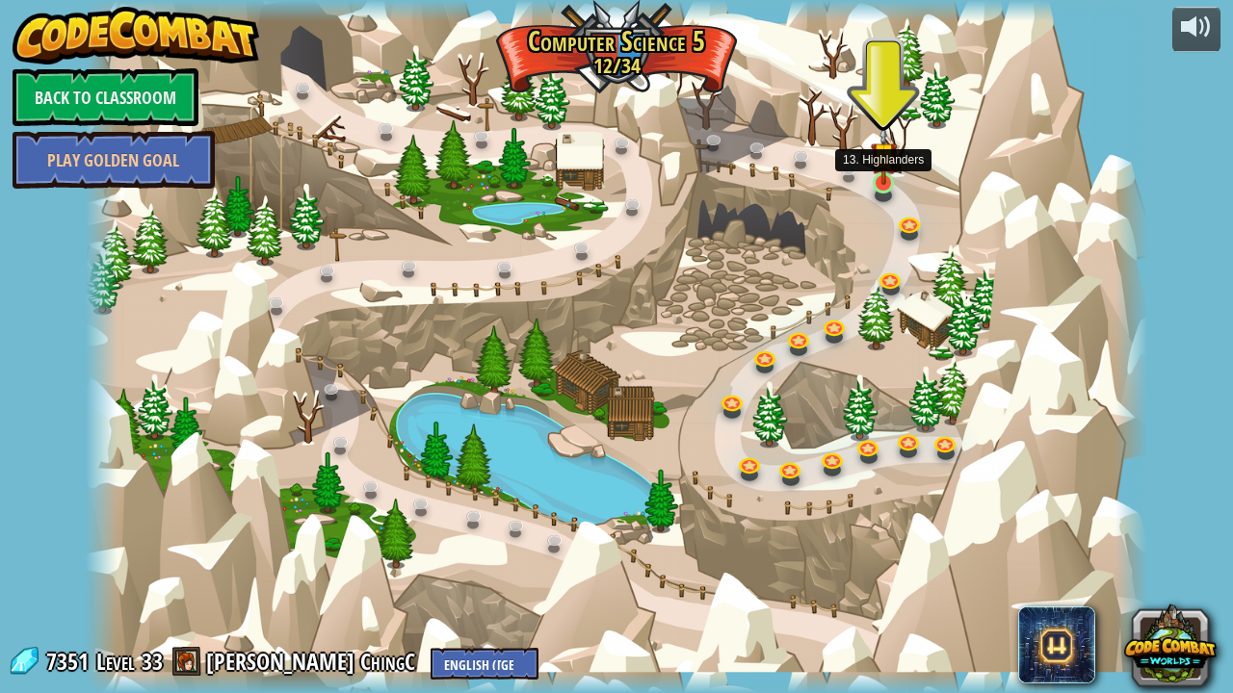
click at [876, 181] on img at bounding box center [884, 155] width 26 height 60
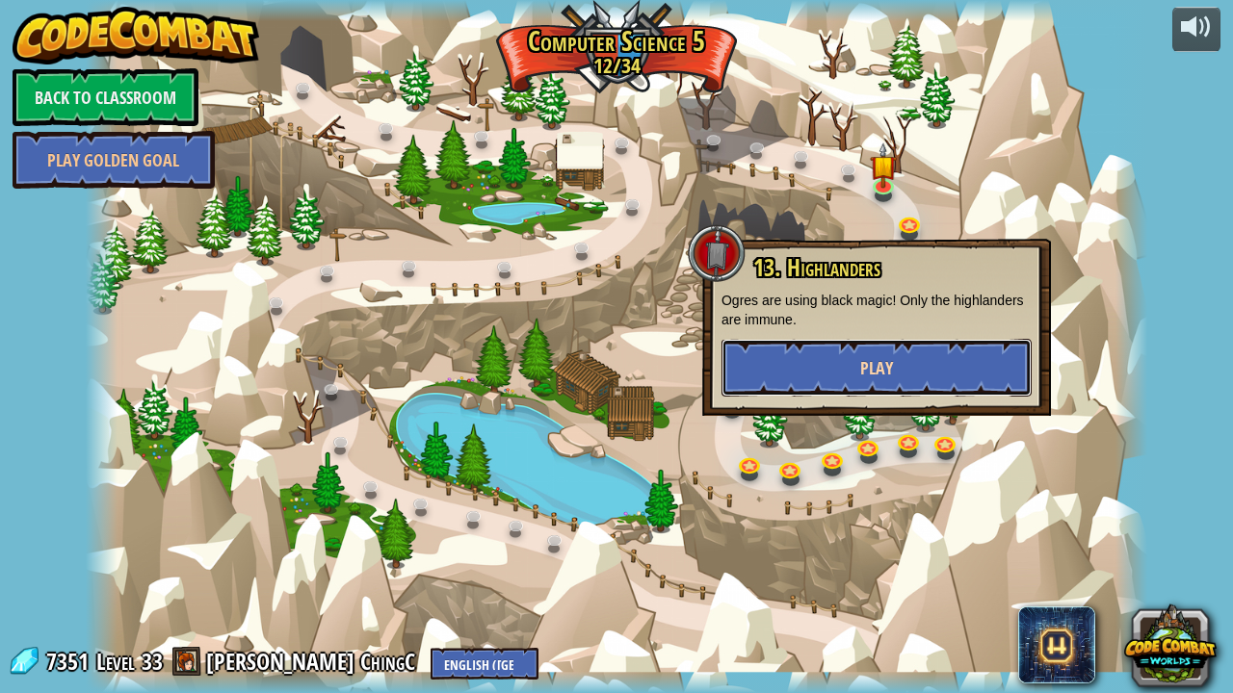
click at [887, 356] on button "Play" at bounding box center [876, 368] width 310 height 58
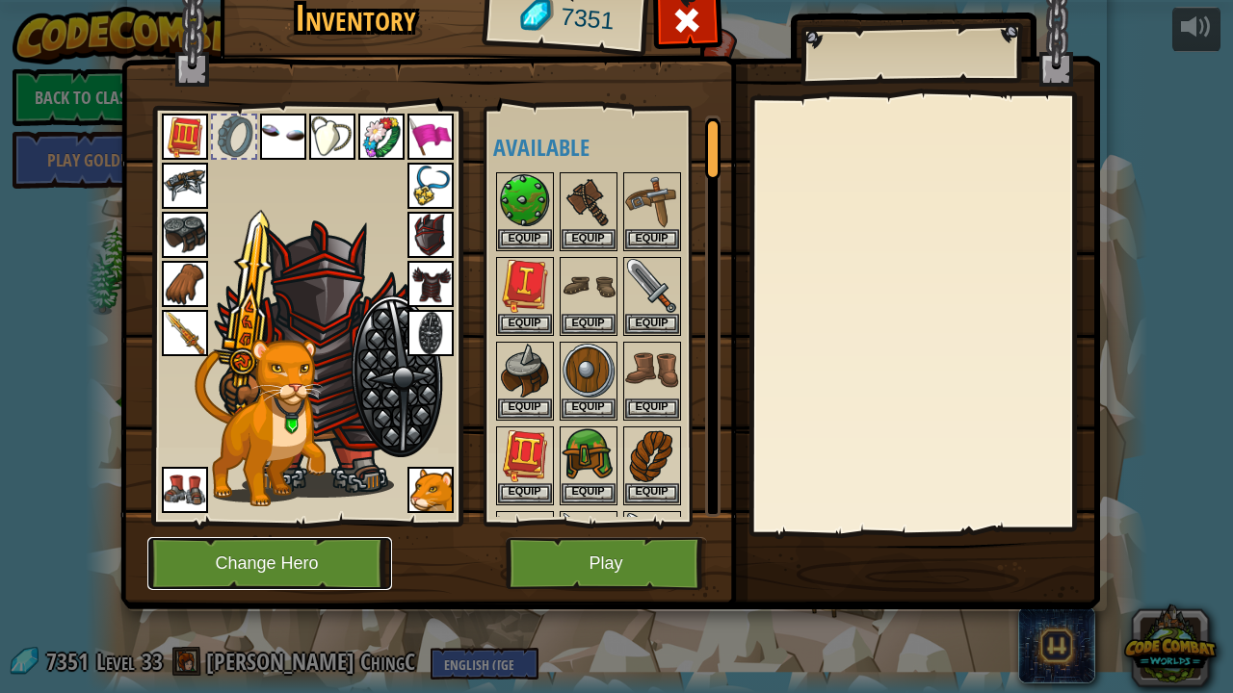
click at [316, 559] on button "Change Hero" at bounding box center [269, 563] width 245 height 53
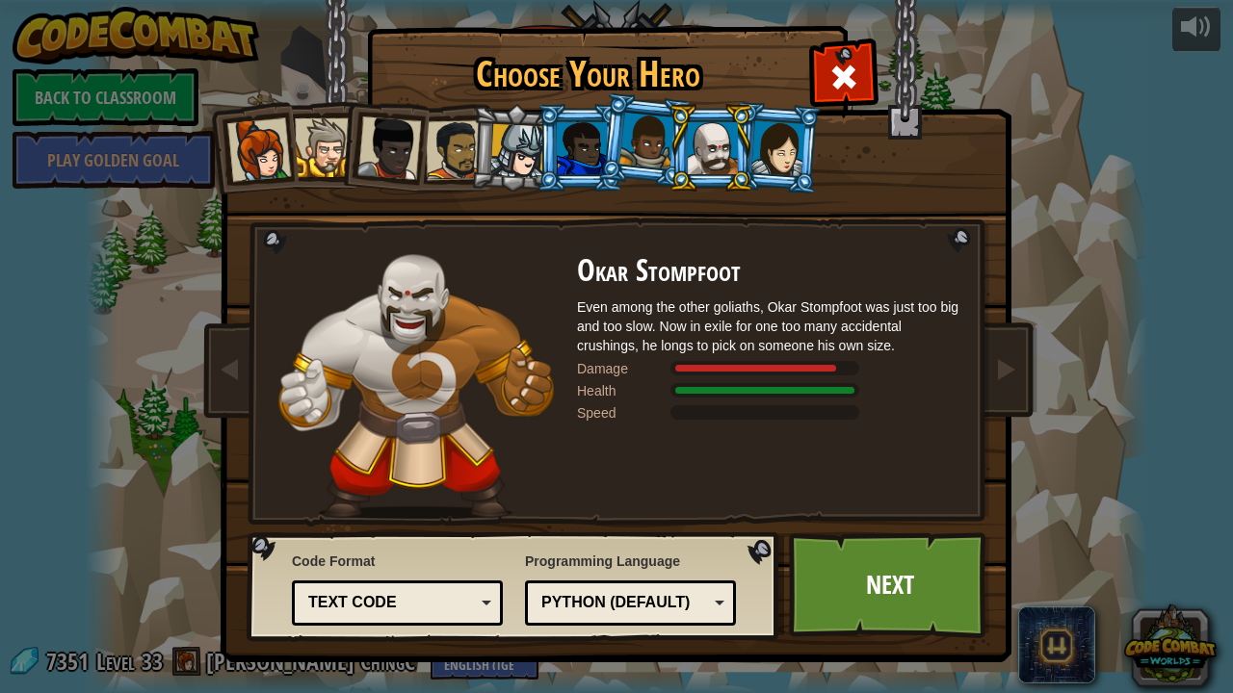
click at [509, 143] on div at bounding box center [517, 151] width 55 height 55
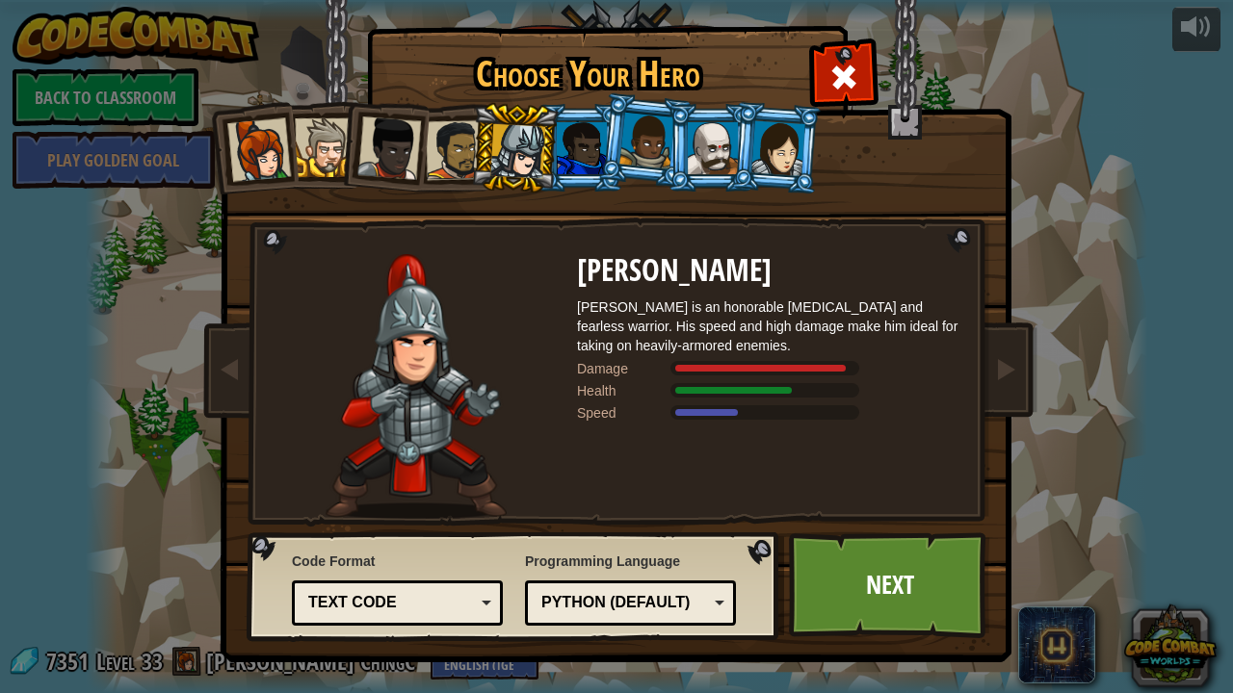
click at [453, 143] on div at bounding box center [456, 150] width 60 height 60
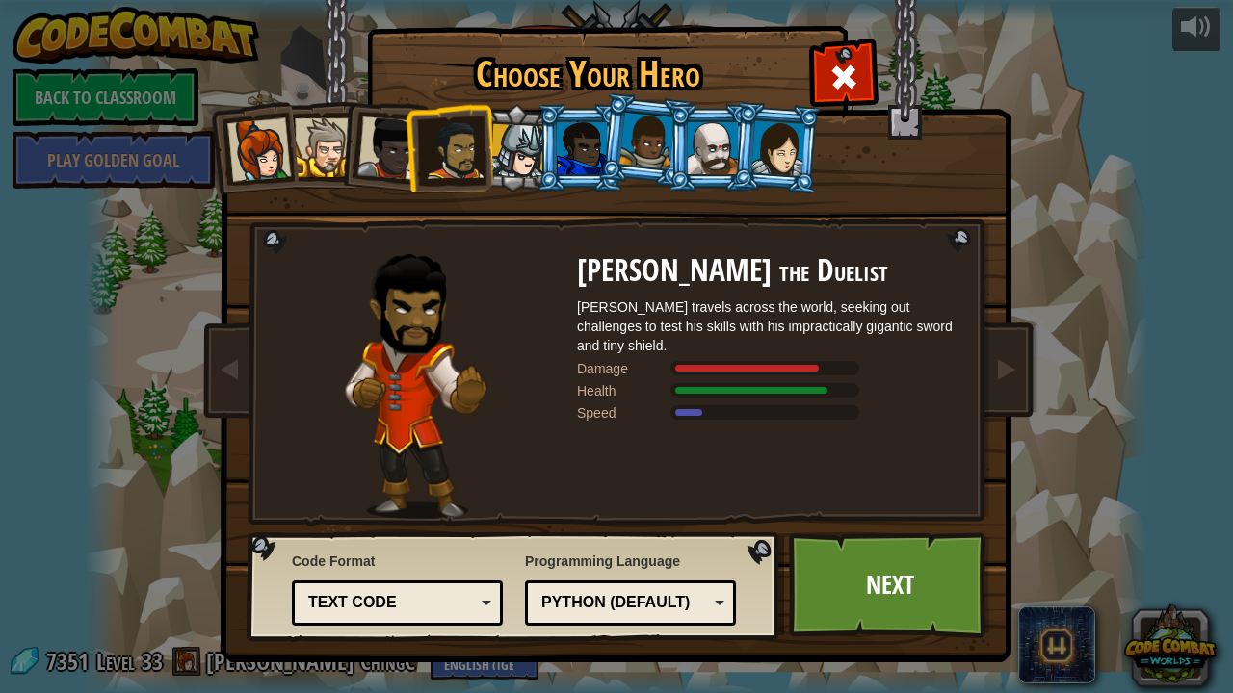
click at [376, 125] on div at bounding box center [389, 149] width 64 height 64
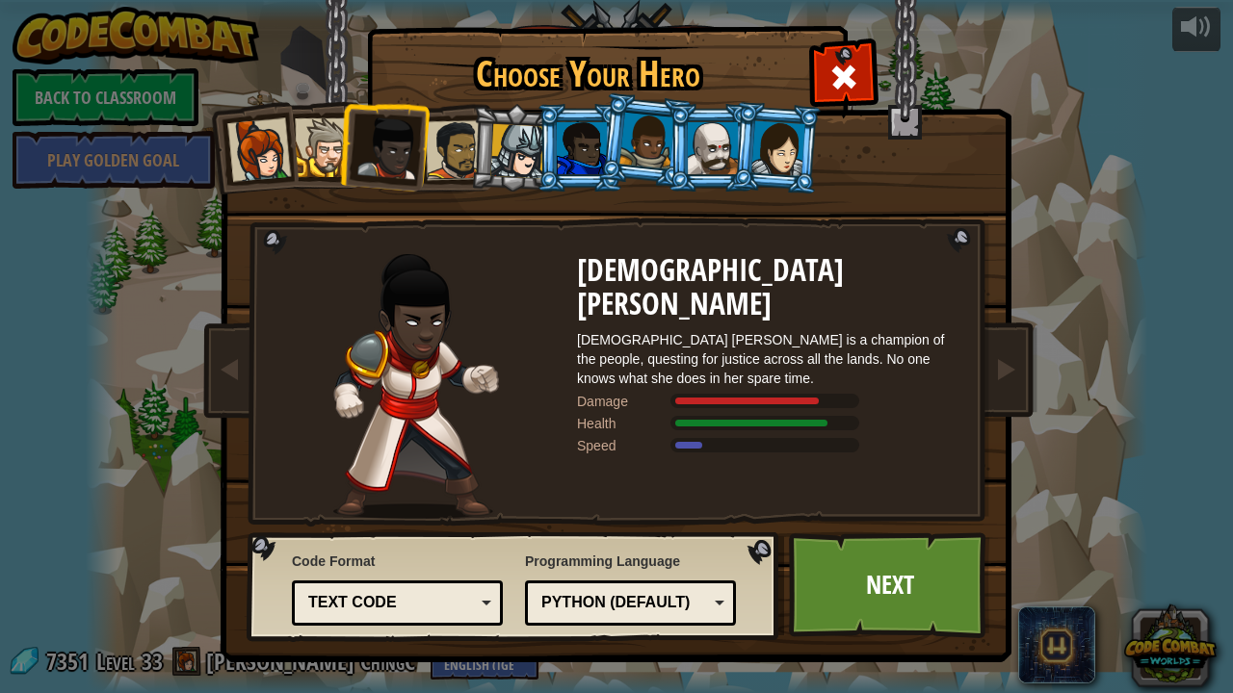
click at [320, 154] on div at bounding box center [324, 147] width 59 height 59
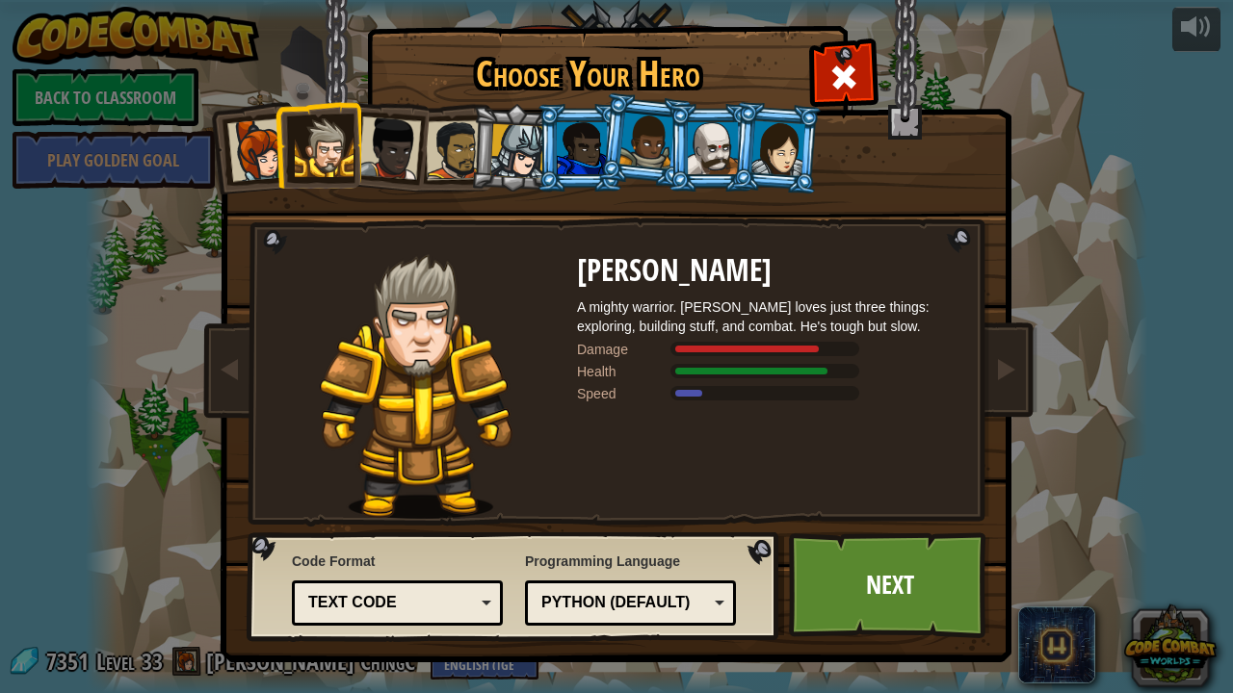
click at [298, 144] on div at bounding box center [324, 147] width 59 height 59
click at [283, 139] on li at bounding box center [318, 145] width 87 height 88
click at [667, 140] on li at bounding box center [710, 148] width 87 height 88
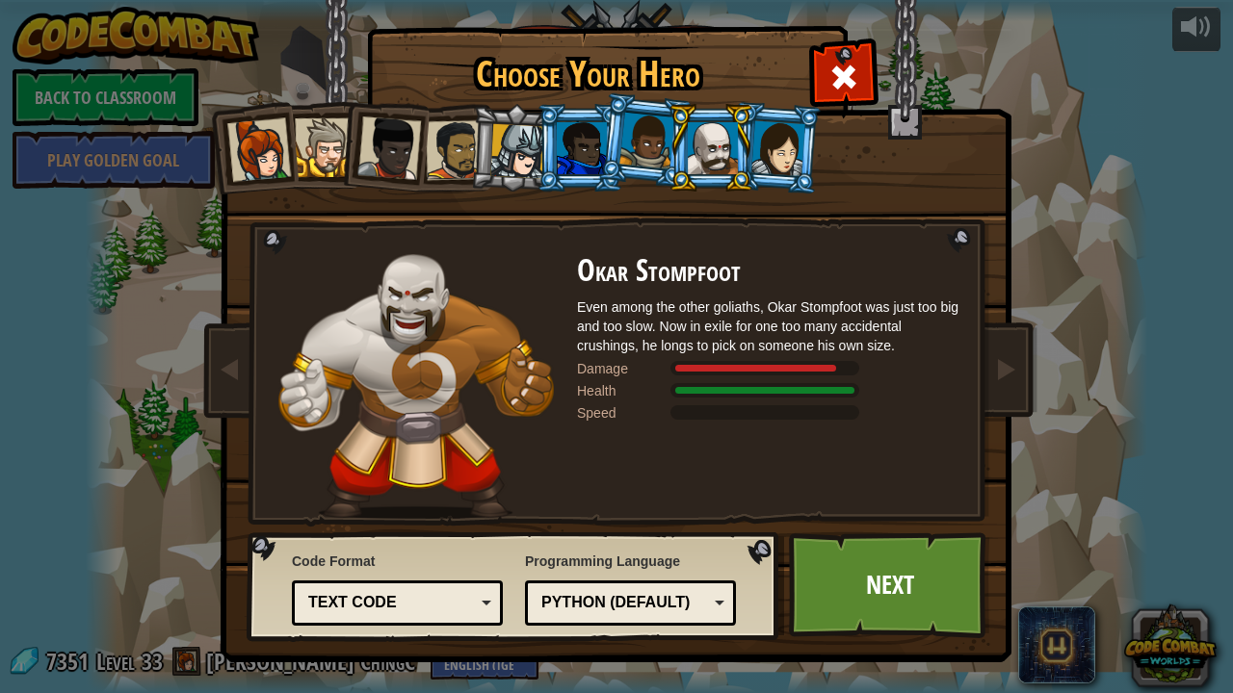
click at [645, 143] on div at bounding box center [646, 141] width 55 height 57
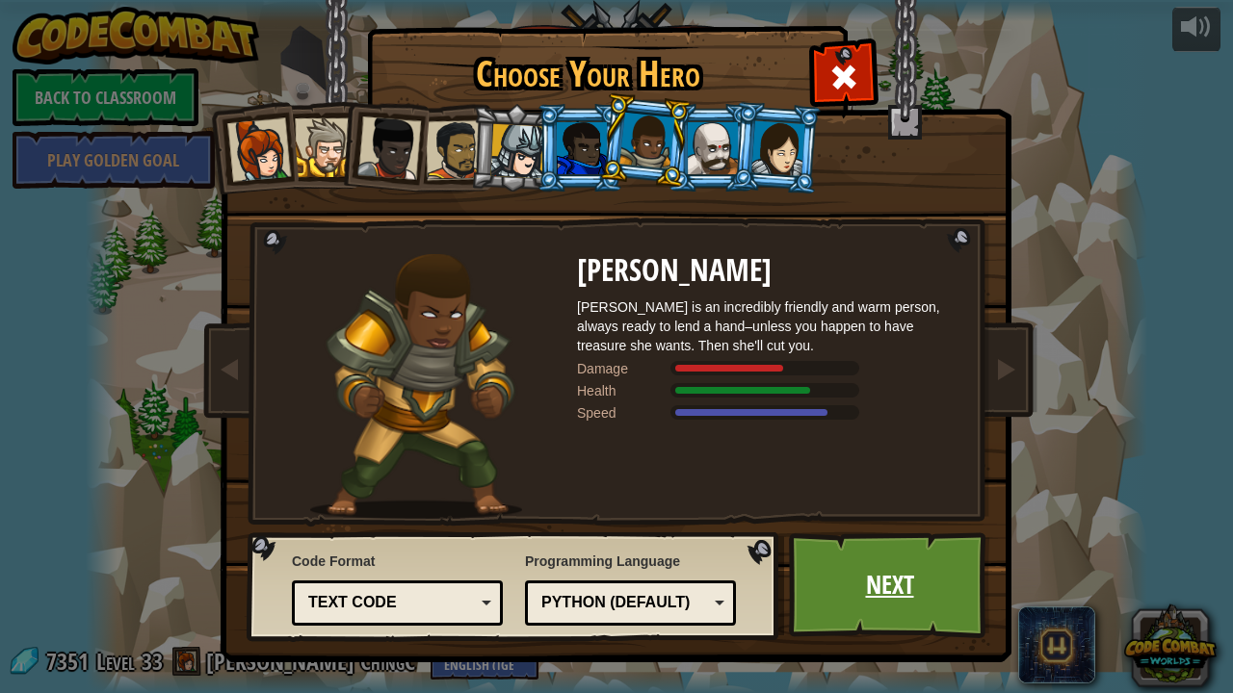
click at [870, 571] on link "Next" at bounding box center [889, 586] width 201 height 106
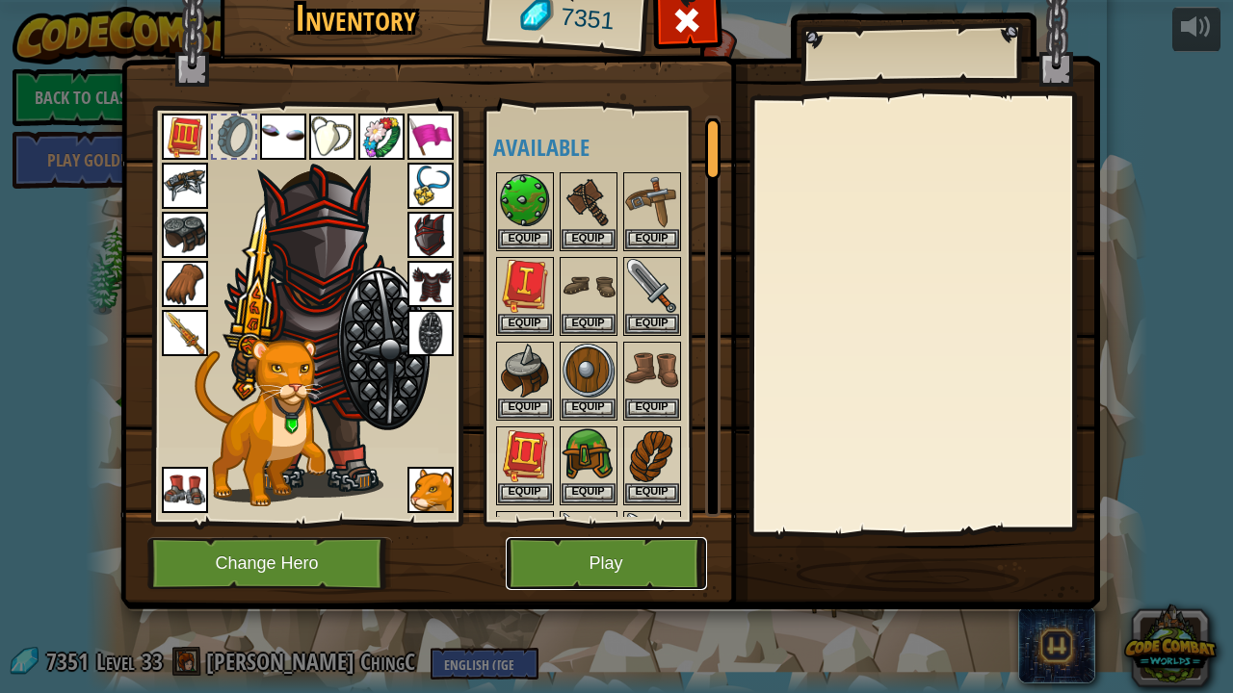
click at [595, 571] on button "Play" at bounding box center [606, 563] width 201 height 53
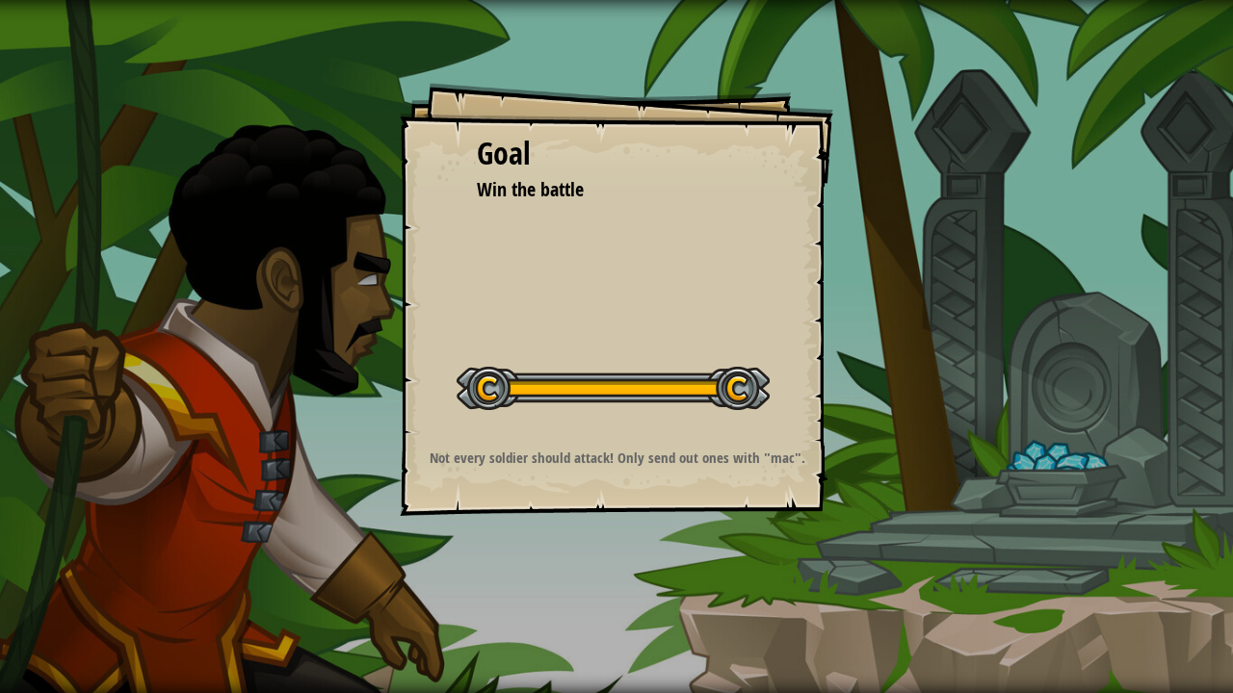
click at [855, 447] on div "Goal Win the battle Start Level Error loading from server. Try refreshing the p…" at bounding box center [616, 346] width 1233 height 693
click at [854, 446] on div "Goal Win the battle Start Level Error loading from server. Try refreshing the p…" at bounding box center [616, 346] width 1233 height 693
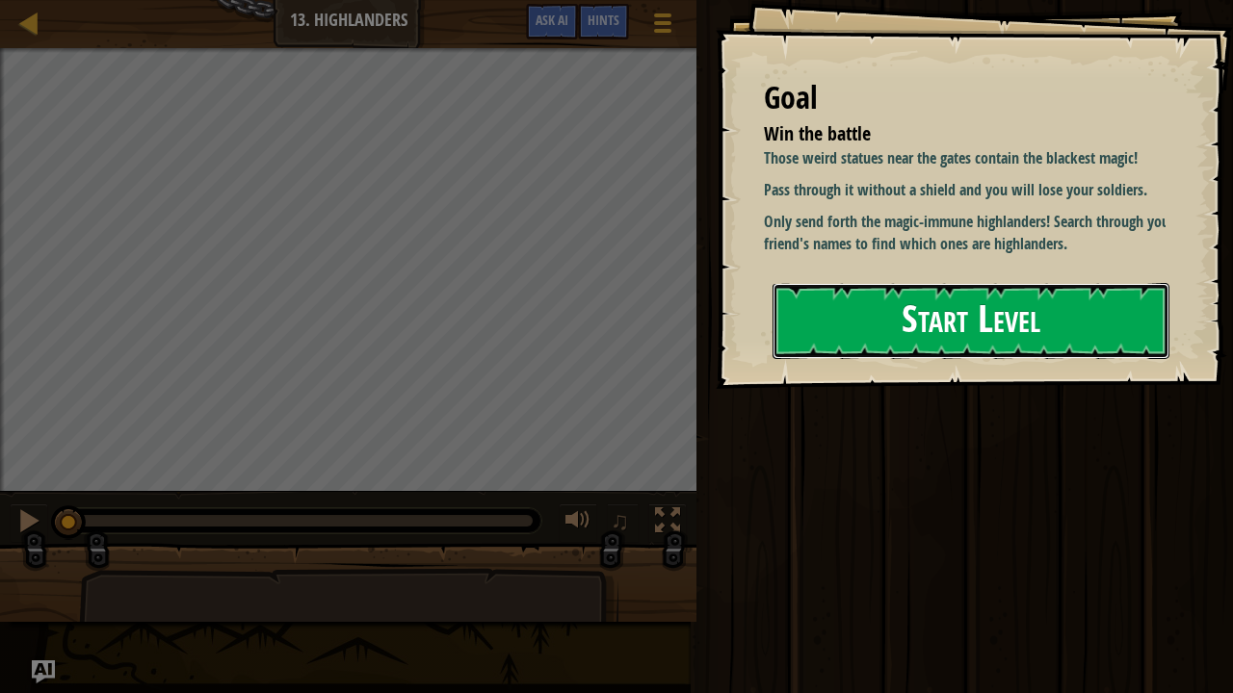
click at [903, 308] on button "Start Level" at bounding box center [970, 321] width 397 height 76
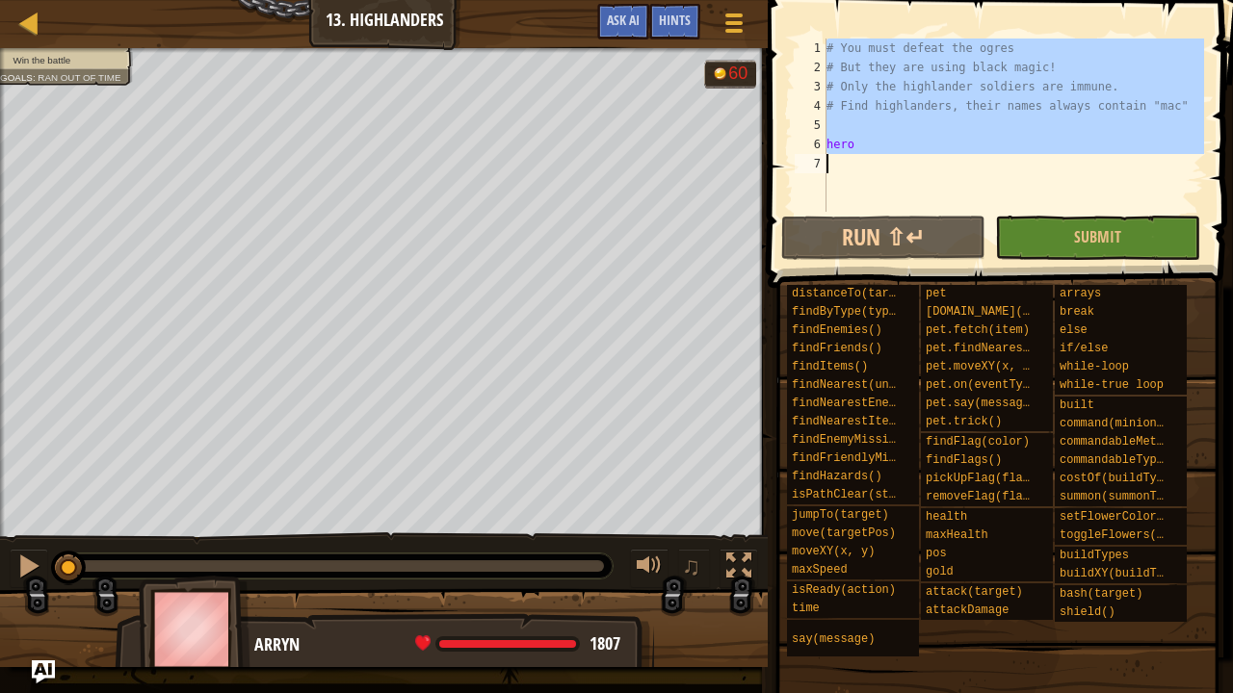
drag, startPoint x: 829, startPoint y: 50, endPoint x: 852, endPoint y: 206, distance: 157.7
click at [852, 206] on div "# You must defeat the ogres # But they are using black magic! # Only the highla…" at bounding box center [1013, 145] width 381 height 212
type textarea "hero"
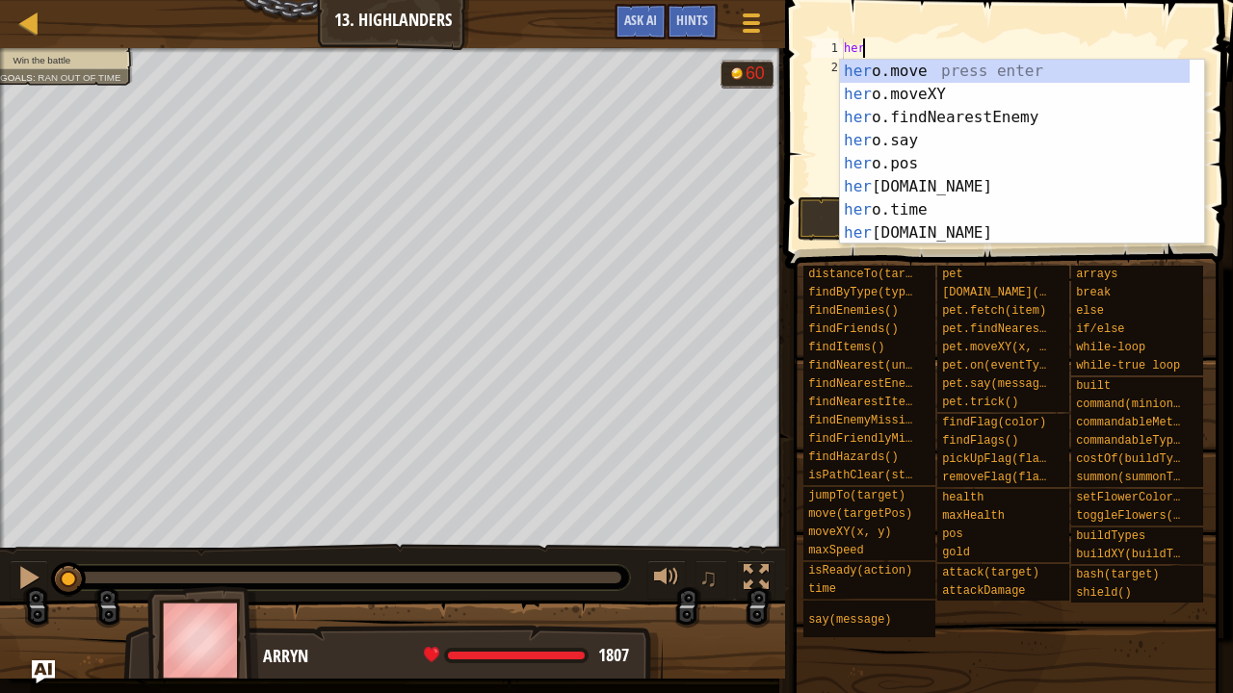
scroll to position [9, 0]
type textarea "h"
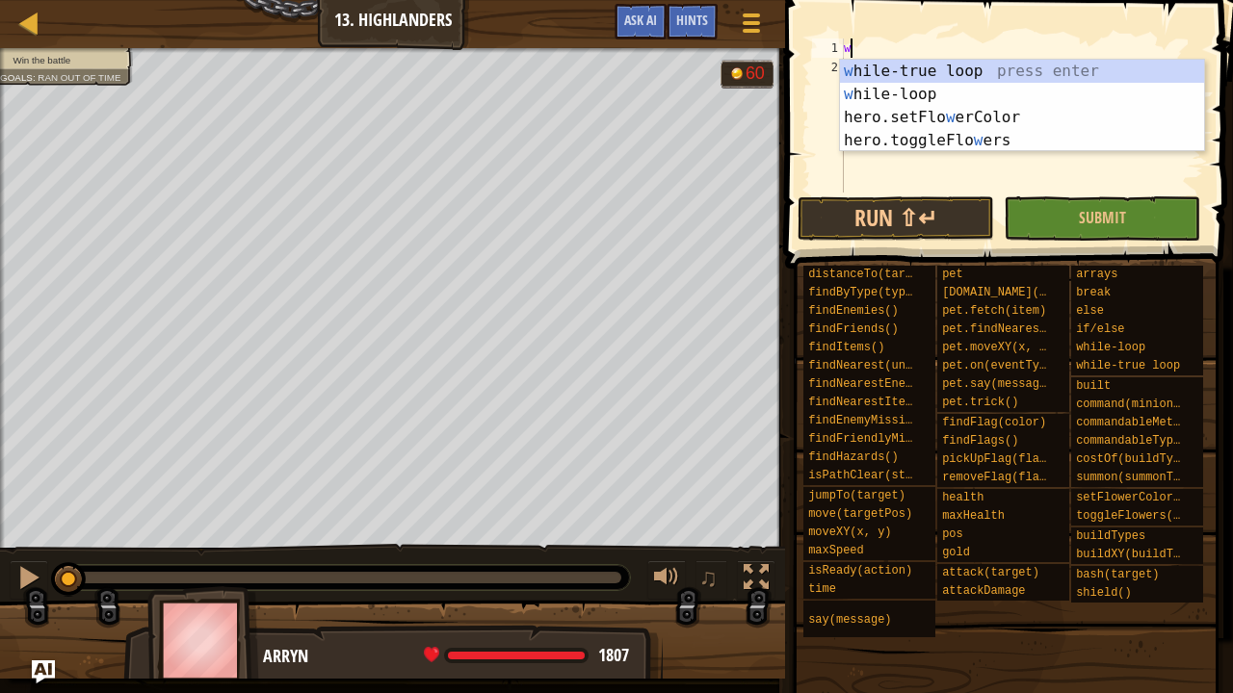
type textarea "w"
click at [978, 62] on div "w [PERSON_NAME]-true loop press enter w [PERSON_NAME]-loop press enter hero.set…" at bounding box center [1022, 129] width 365 height 139
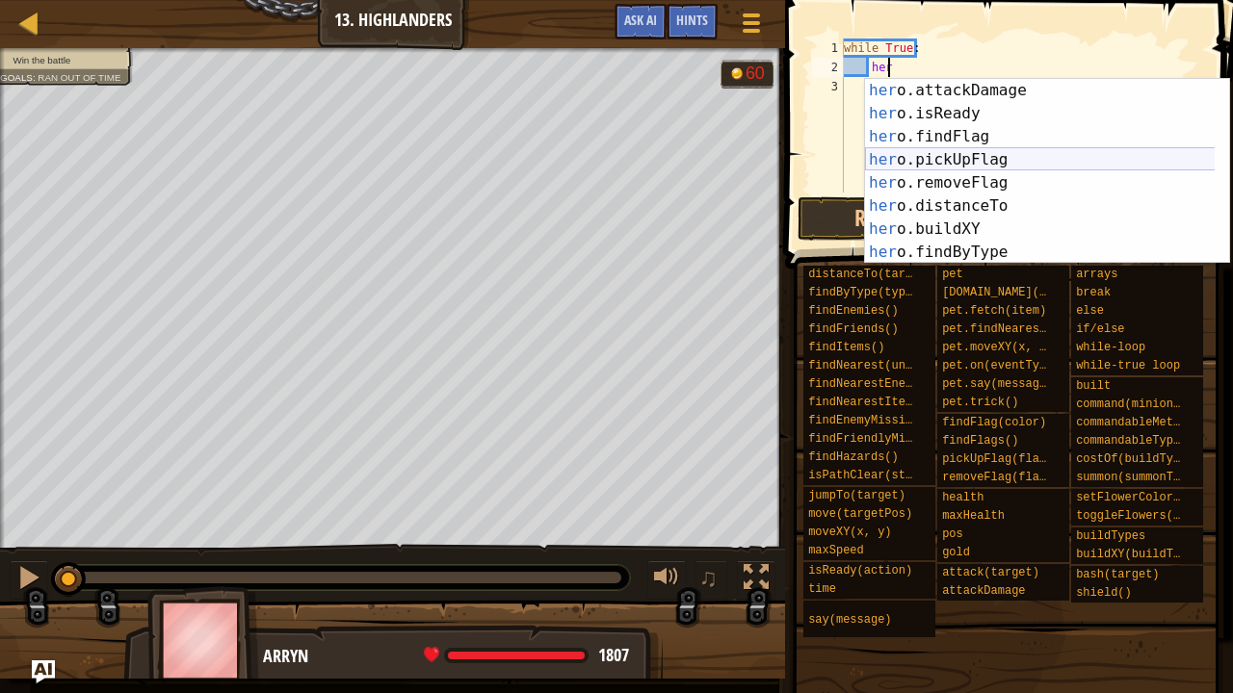
scroll to position [462, 0]
click at [1006, 153] on div "her o.attackDamage press enter her o.isReady press enter her o.findFlag press e…" at bounding box center [1040, 194] width 351 height 231
type textarea "hero.pickUpFlag(flag)"
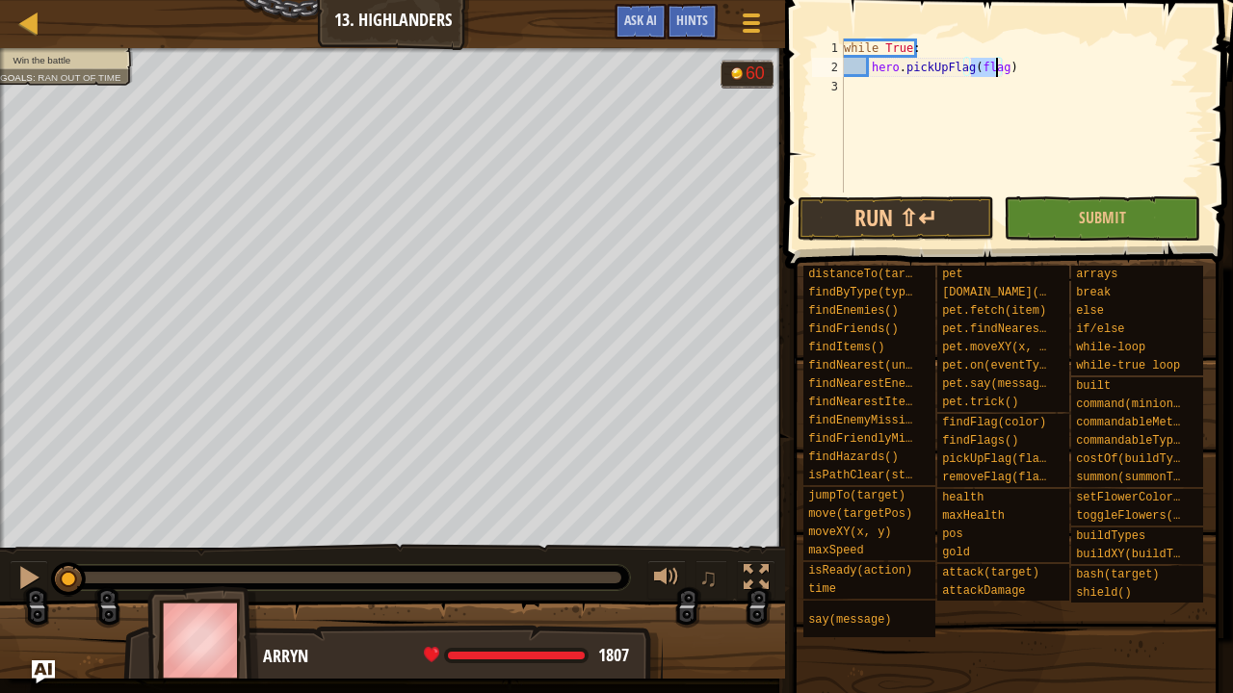
click at [1059, 81] on div "while True : hero . pickUpFlag ( flag )" at bounding box center [1022, 135] width 364 height 193
click at [1035, 73] on div "while True : hero . pickUpFlag ( flag )" at bounding box center [1022, 135] width 364 height 193
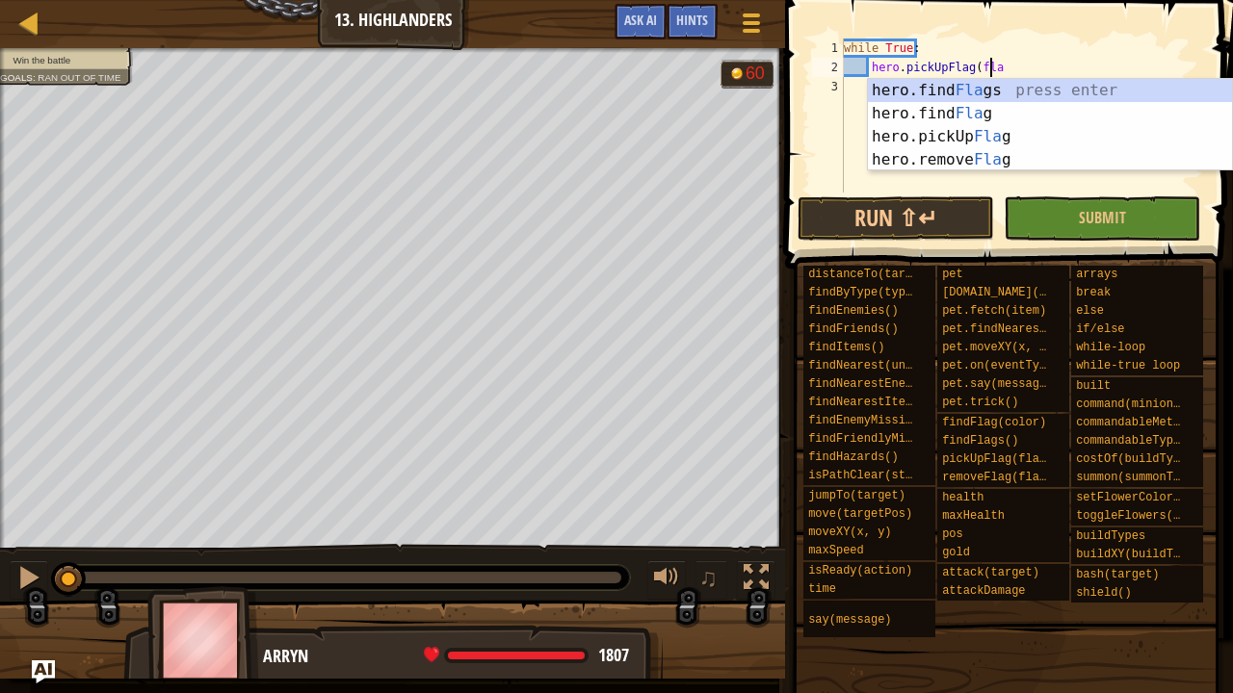
scroll to position [0, 0]
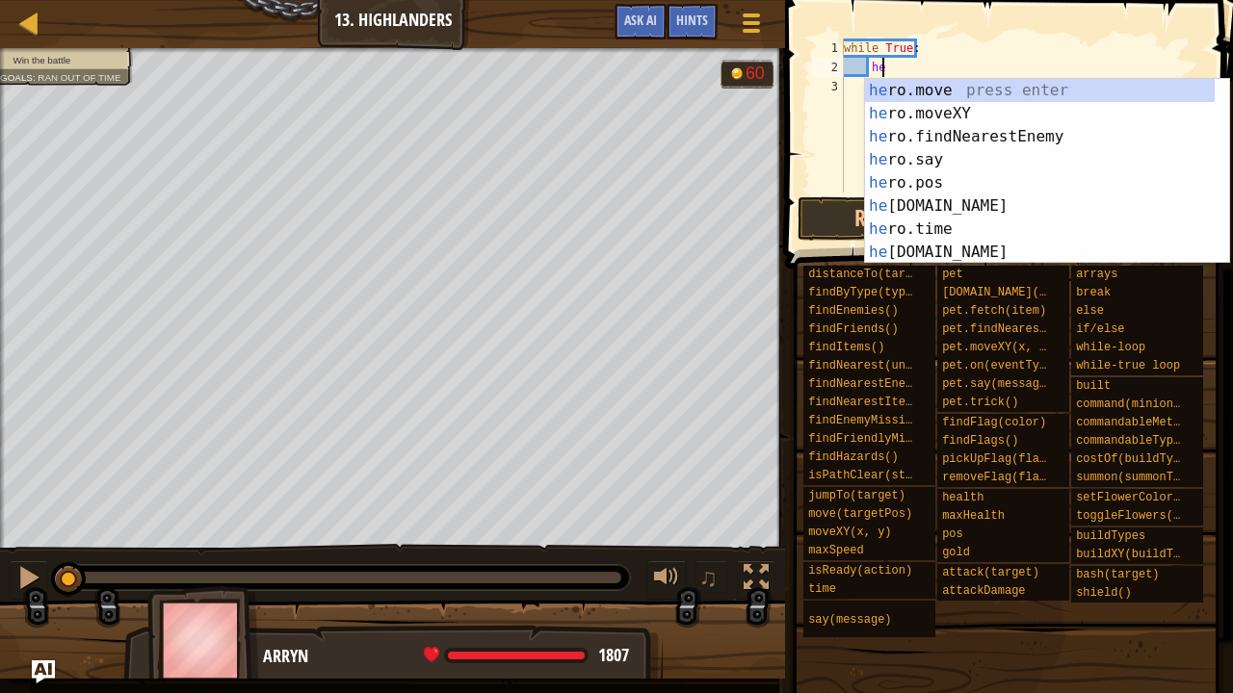
type textarea "h"
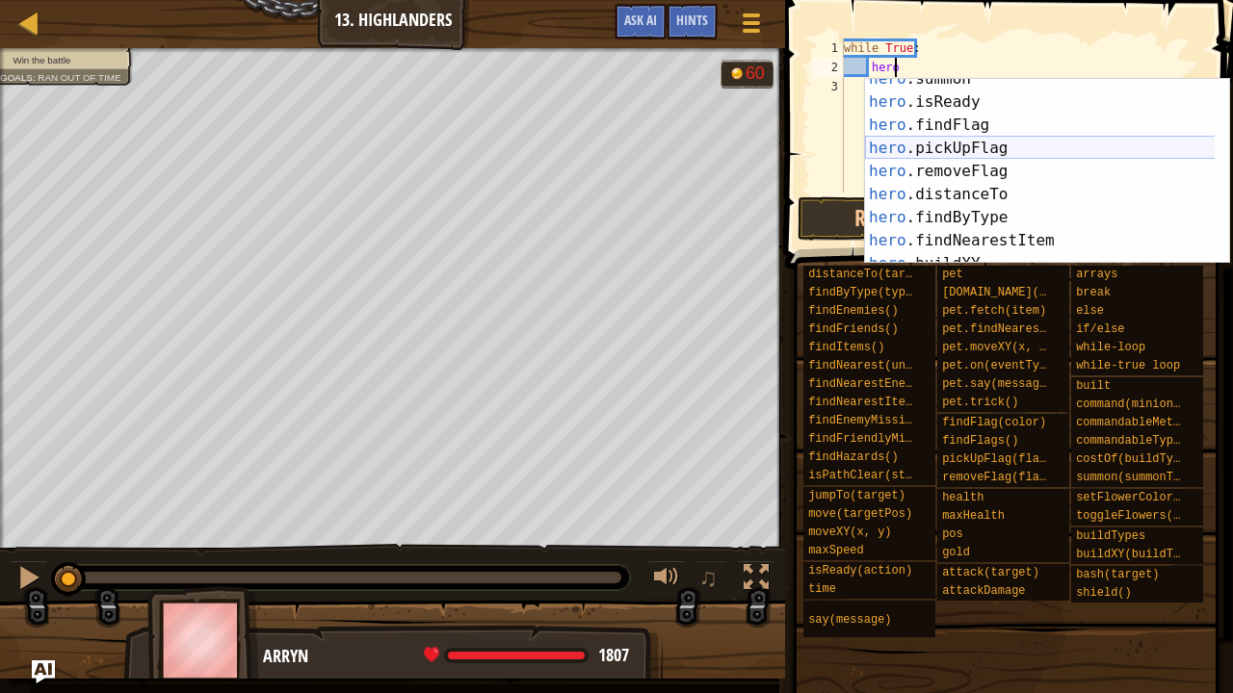
scroll to position [474, 0]
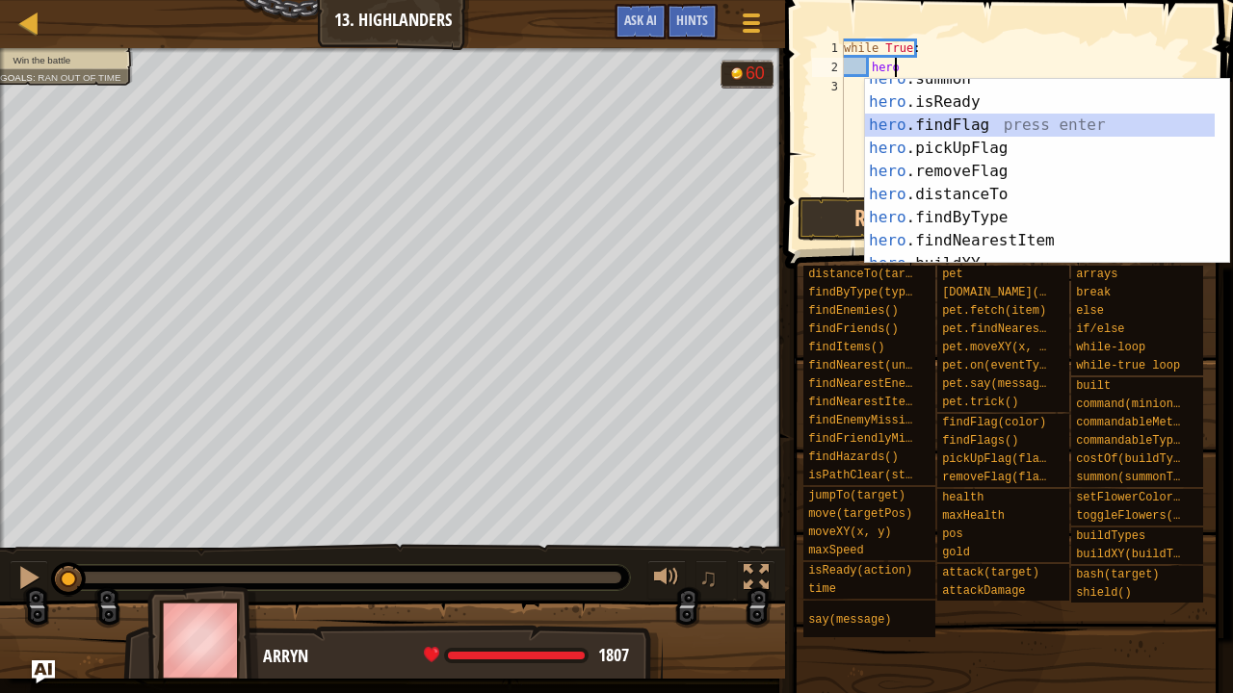
click at [996, 129] on div "hero .summon press enter hero .isReady press enter hero .findFlag press enter h…" at bounding box center [1040, 182] width 351 height 231
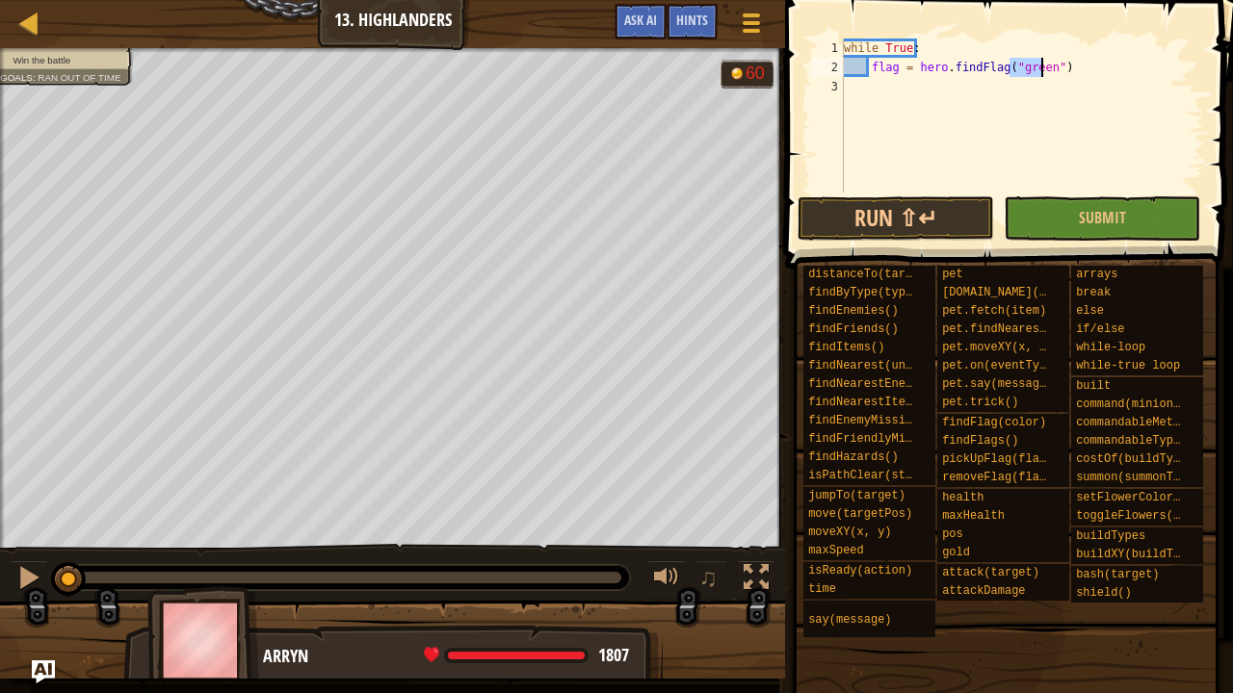
click at [1065, 78] on div "while True : flag = hero . findFlag ( "green" )" at bounding box center [1022, 135] width 364 height 193
type textarea "flag = hero.findFlag("green")"
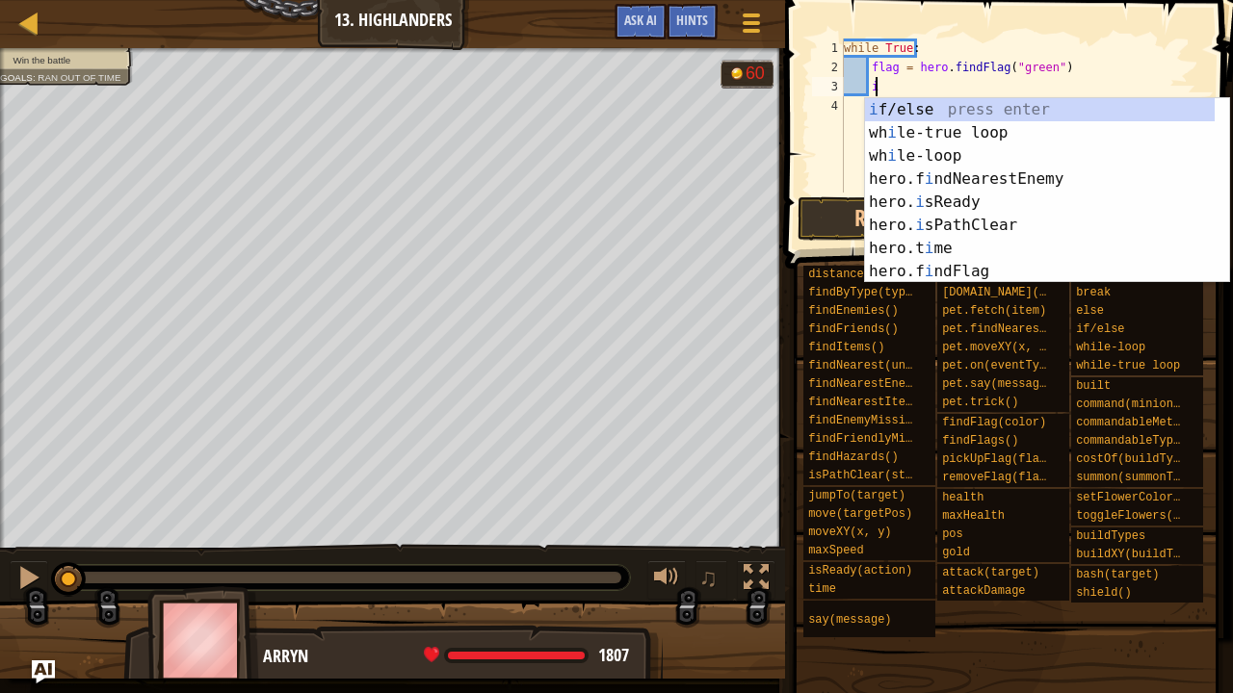
scroll to position [0, 0]
click at [999, 116] on div "i f/else press enter wh i le-true loop press enter wh i le-loop press enter her…" at bounding box center [1040, 213] width 351 height 231
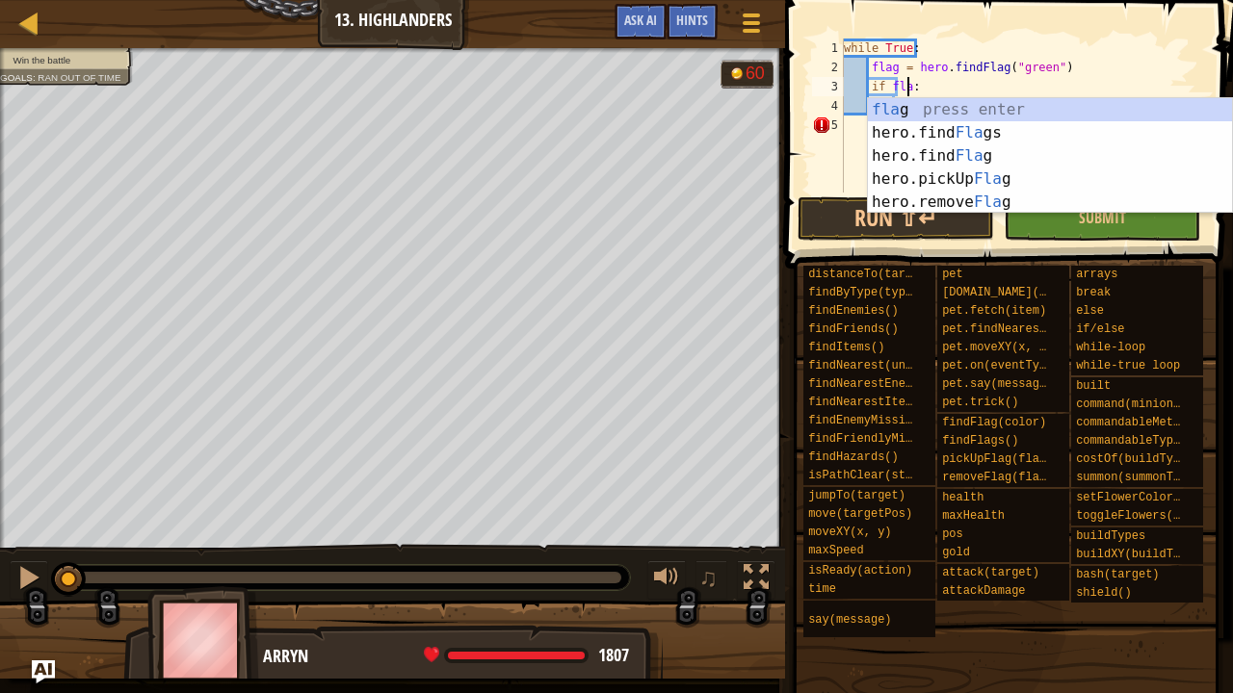
type textarea "if flag:"
click at [1032, 85] on div "while True : flag = hero . findFlag ( "green" ) if flag :" at bounding box center [1022, 135] width 364 height 193
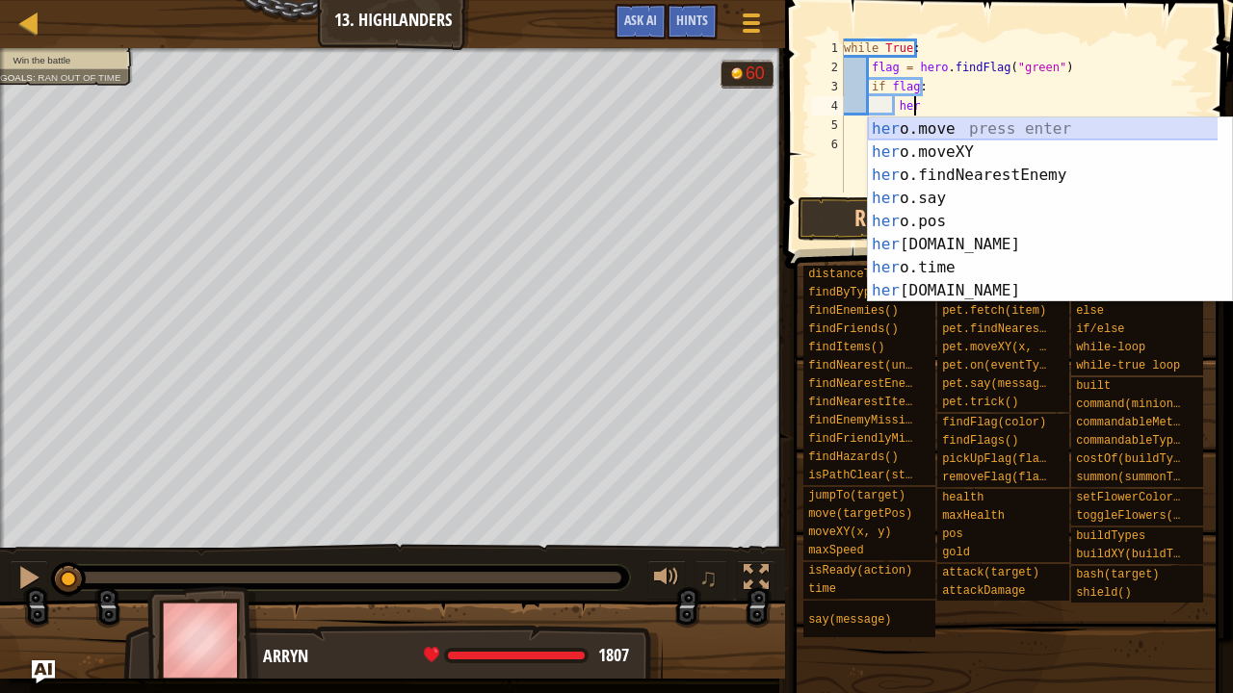
click at [968, 123] on div "her o.move press enter her o.moveXY press enter her o.findNearestEnemy press en…" at bounding box center [1043, 233] width 351 height 231
type textarea "hero.move(targetPos)"
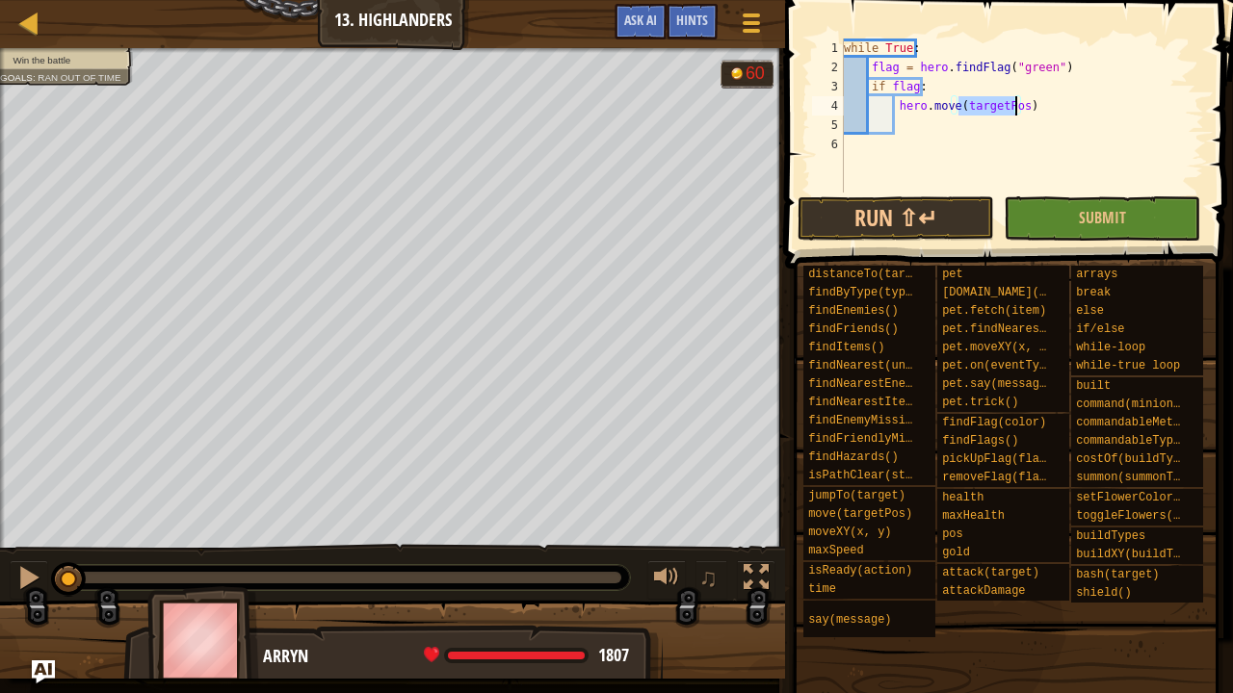
click at [968, 124] on div "while True : flag = hero . findFlag ( "green" ) if flag : hero . move ( targetP…" at bounding box center [1022, 135] width 364 height 193
click at [995, 102] on div "while True : flag = hero . findFlag ( "green" ) if flag : hero . move ( targetP…" at bounding box center [1022, 135] width 364 height 193
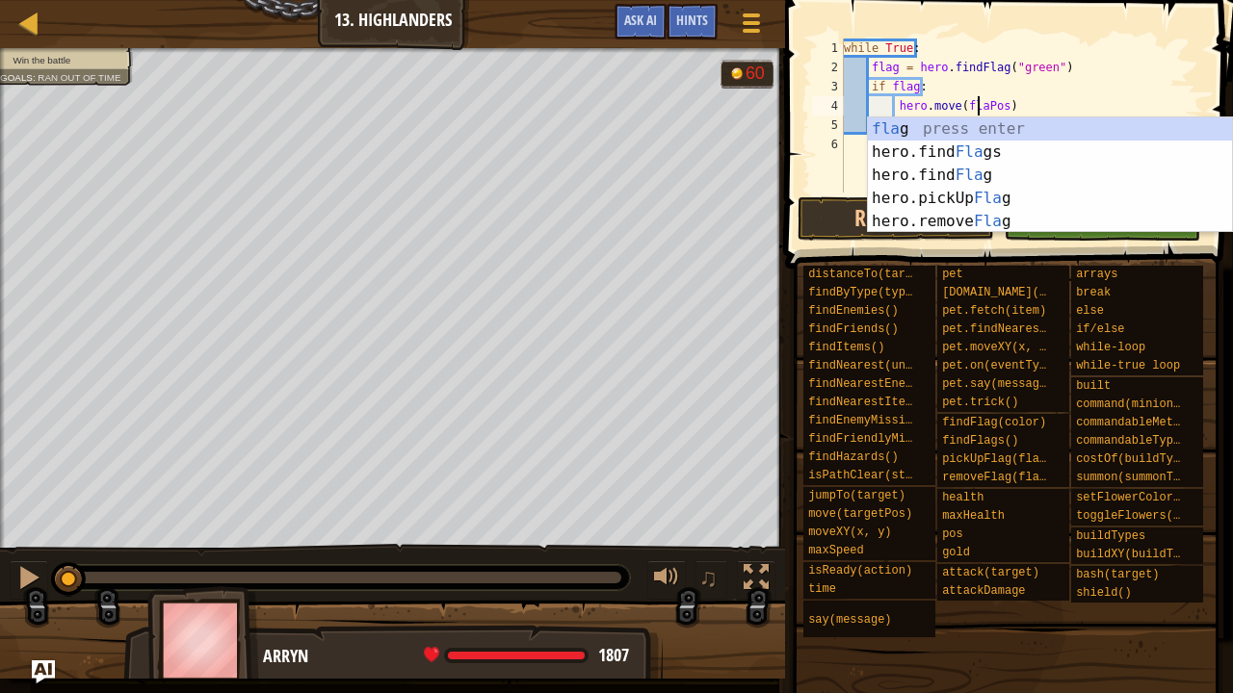
scroll to position [9, 12]
type textarea "hero.move(flag.Pos)"
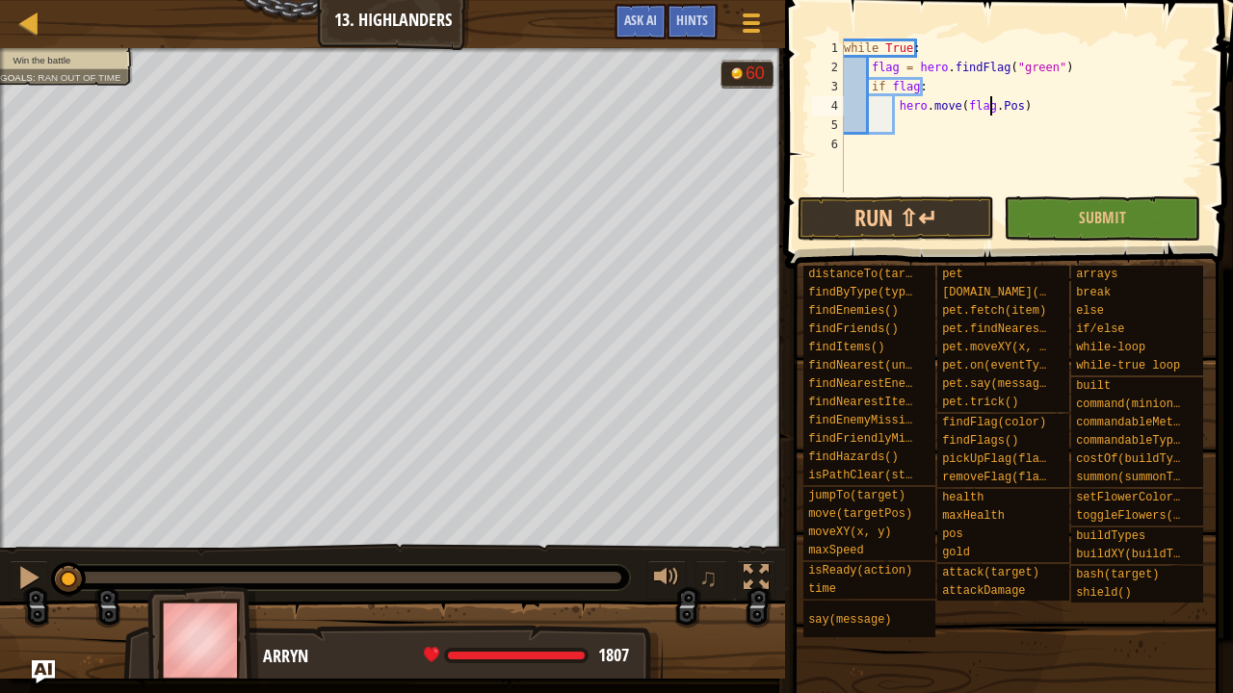
click at [1020, 121] on div "while True : flag = hero . findFlag ( "green" ) if flag : hero . move ( flag . …" at bounding box center [1022, 135] width 364 height 193
click at [992, 106] on div "while True : flag = hero . findFlag ( "green" ) if flag : hero . move ( flag . …" at bounding box center [1022, 135] width 364 height 193
type textarea "hero.move(flag.Pos)"
click at [977, 121] on div "while True : flag = hero . findFlag ( "green" ) if flag : hero . move ( flag . …" at bounding box center [1022, 135] width 364 height 193
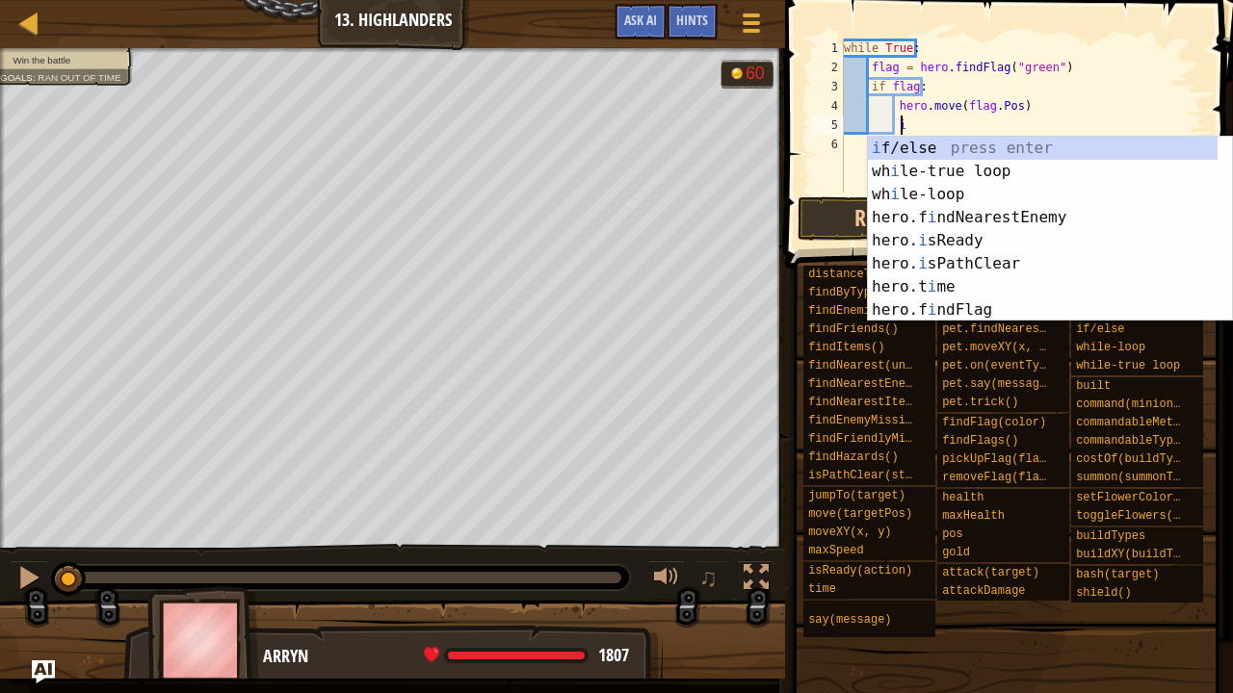
scroll to position [9, 4]
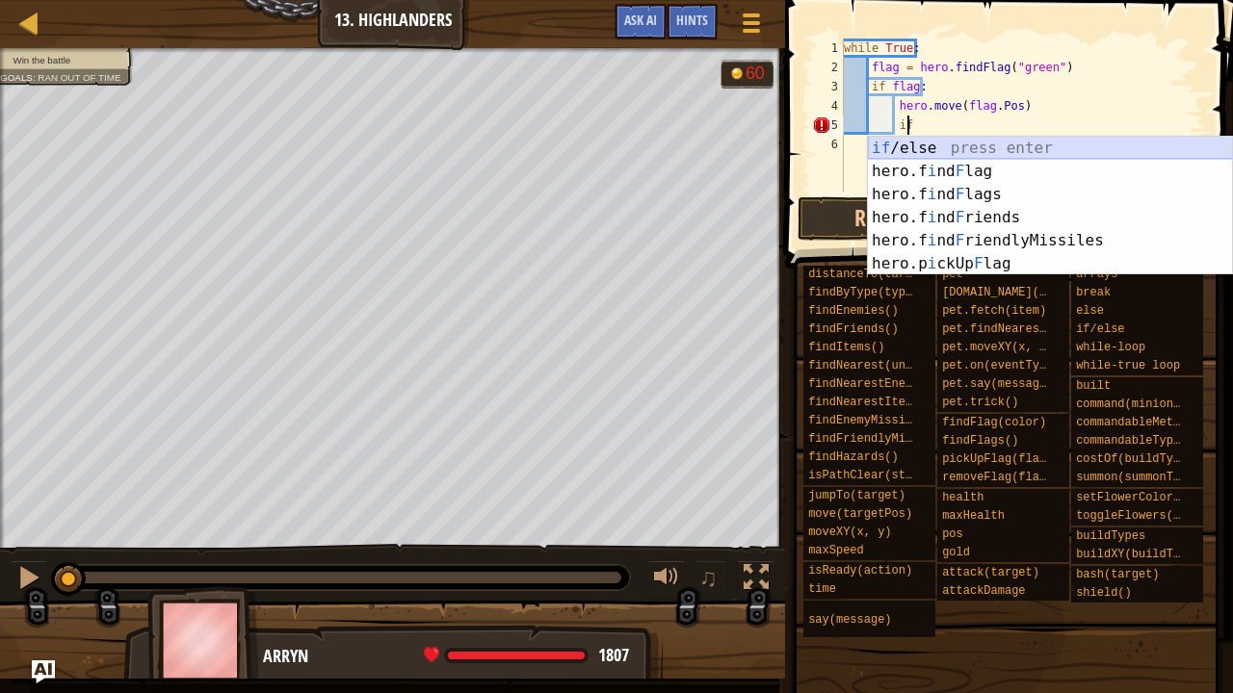
click at [969, 144] on div "if /else press enter hero.f i nd F lag press enter hero.f i nd F lags press ent…" at bounding box center [1050, 229] width 365 height 185
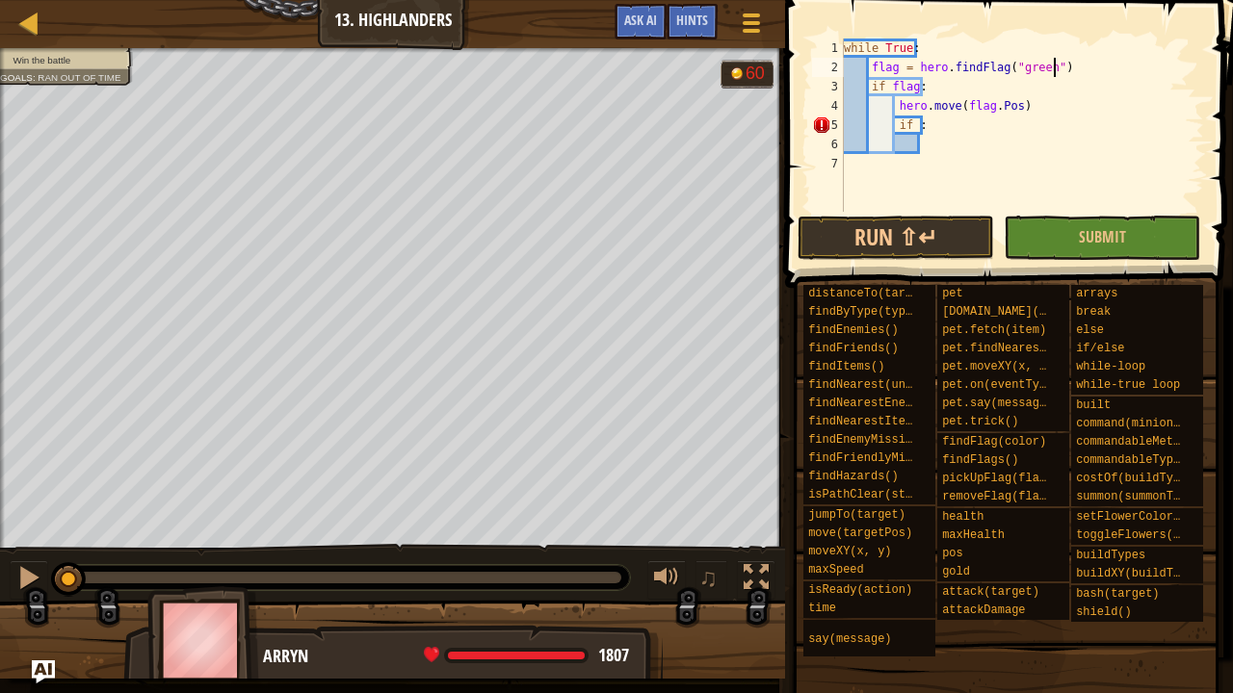
click at [1085, 60] on div "while True : flag = hero . findFlag ( "green" ) if flag : hero . move ( flag . …" at bounding box center [1022, 145] width 364 height 212
type textarea "flag = hero.findFlag("green")"
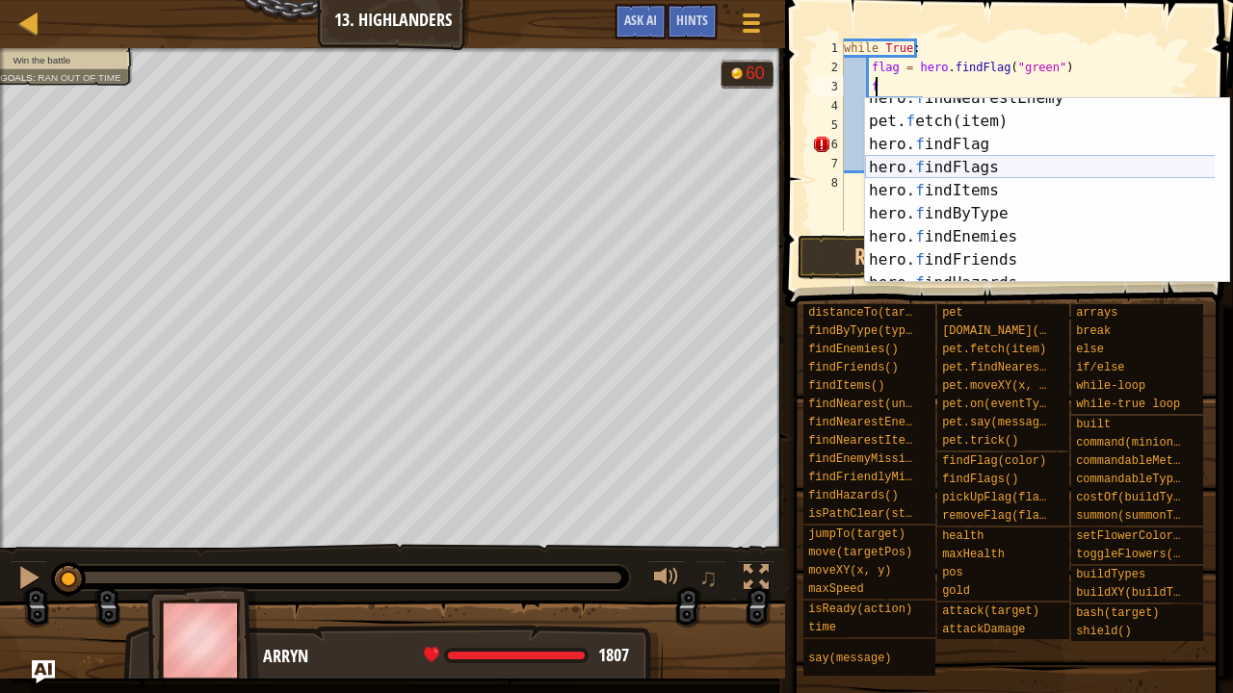
scroll to position [58, 0]
click at [1015, 147] on div "hero. f indNearestEnemy press enter pet. f etch(item) press enter hero. f indFl…" at bounding box center [1040, 202] width 351 height 231
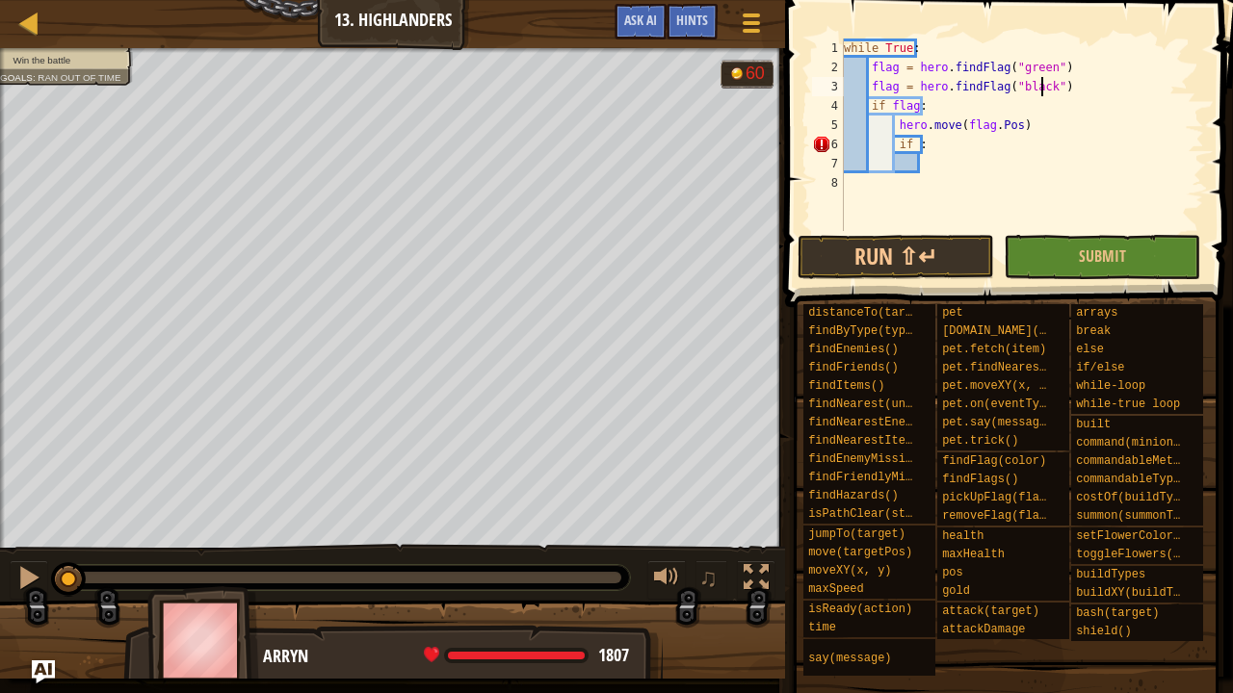
scroll to position [9, 16]
click at [890, 87] on div "while True : flag = hero . findFlag ( "green" ) flag = hero . findFlag ( "black…" at bounding box center [1022, 154] width 364 height 231
click at [901, 87] on div "while True : flag = hero . findFlag ( "green" ) flag = hero . findFlag ( "black…" at bounding box center [1022, 154] width 364 height 231
click at [896, 85] on div "while True : flag = hero . findFlag ( "green" ) flag = hero . findFlag ( "black…" at bounding box center [1022, 154] width 364 height 231
type textarea "flags = hero.findFlag("black")"
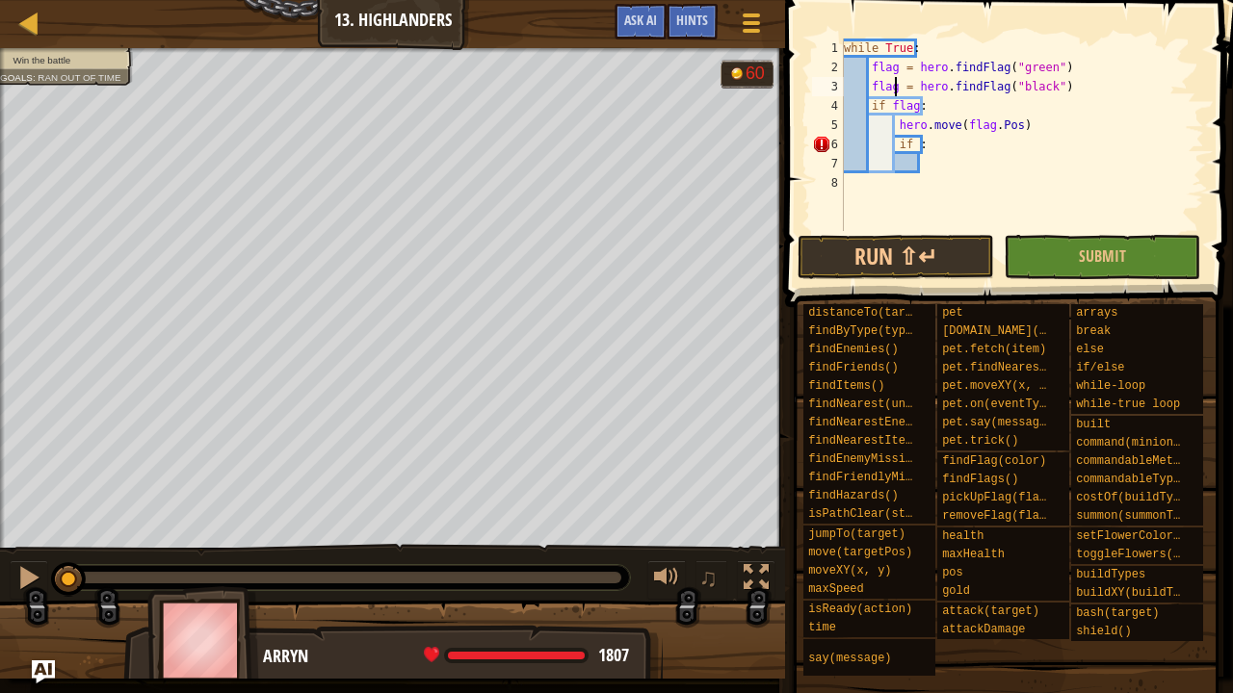
scroll to position [9, 5]
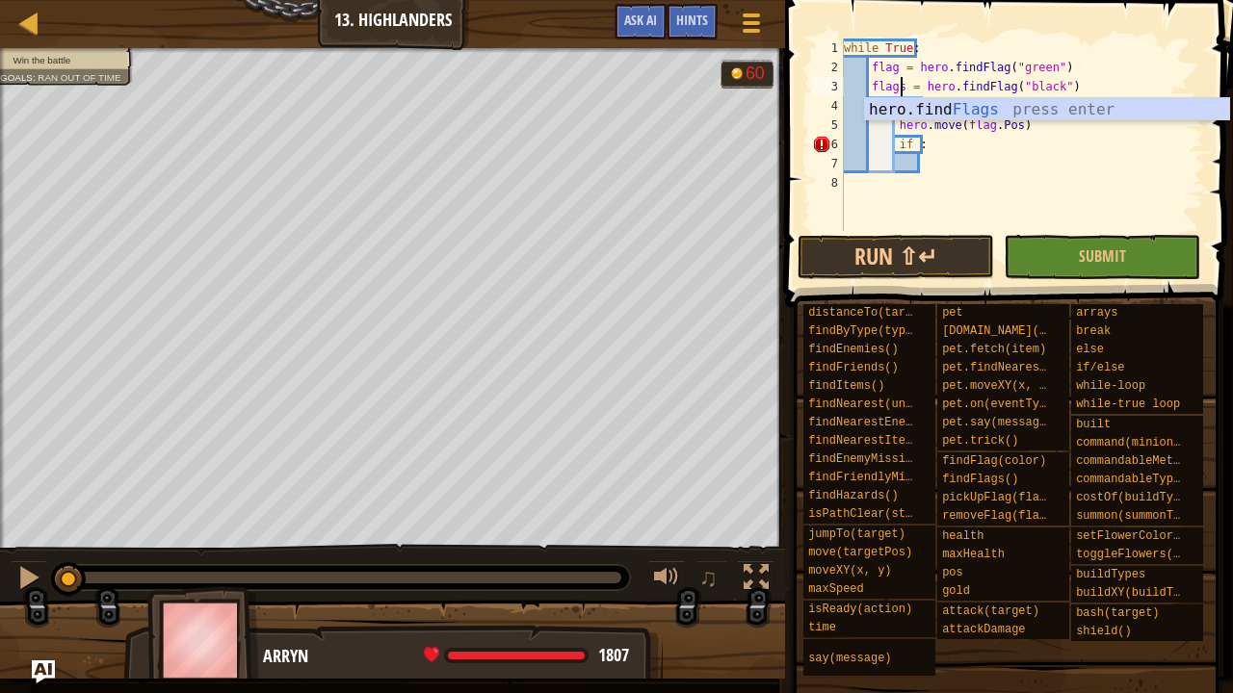
drag, startPoint x: 954, startPoint y: 173, endPoint x: 940, endPoint y: 160, distance: 19.1
click at [948, 168] on div "while True : flag = hero . findFlag ( "green" ) flags = hero . findFlag ( "blac…" at bounding box center [1022, 154] width 364 height 231
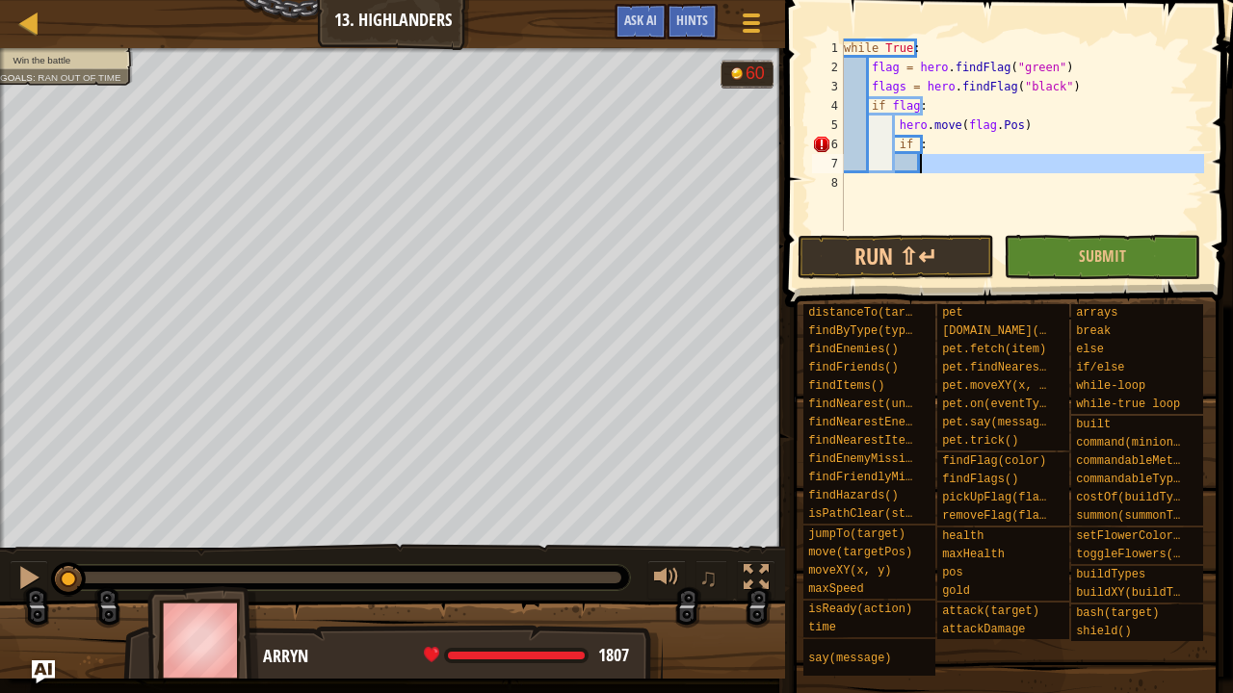
click at [908, 146] on div "while True : flag = hero . findFlag ( "green" ) flags = hero . findFlag ( "blac…" at bounding box center [1022, 154] width 364 height 231
click at [913, 143] on div "while True : flag = hero . findFlag ( "green" ) flags = hero . findFlag ( "blac…" at bounding box center [1022, 154] width 364 height 231
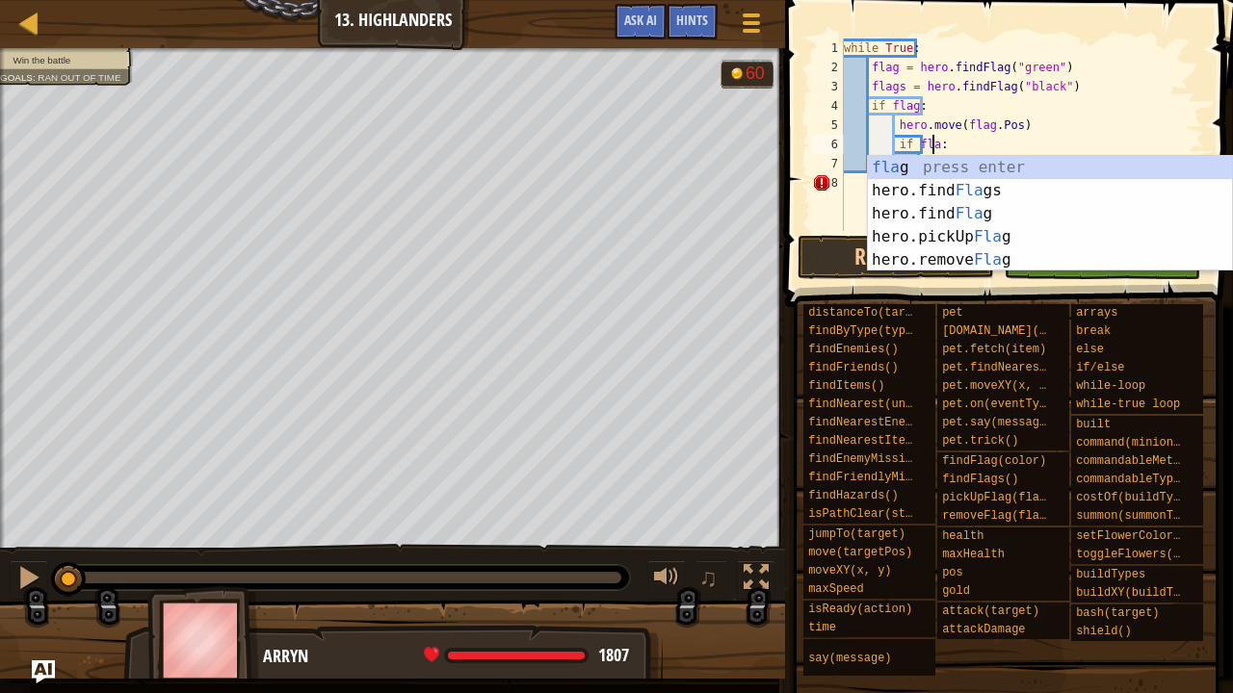
scroll to position [9, 8]
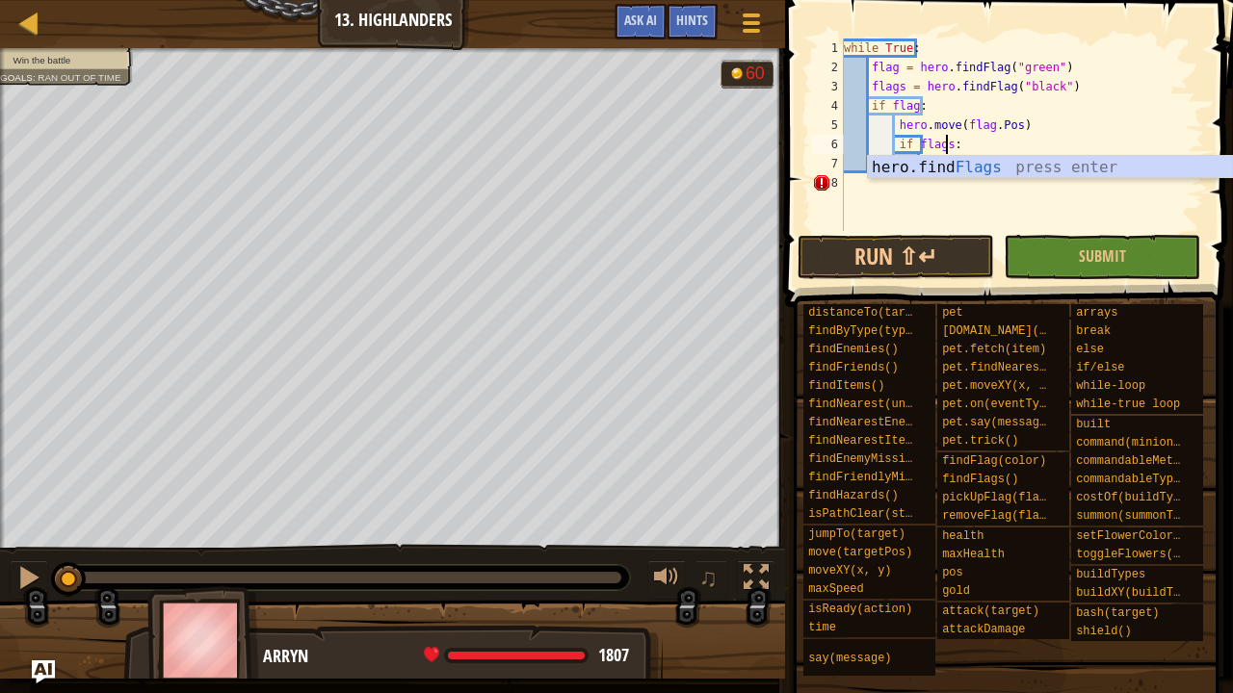
type textarea "if flags :"
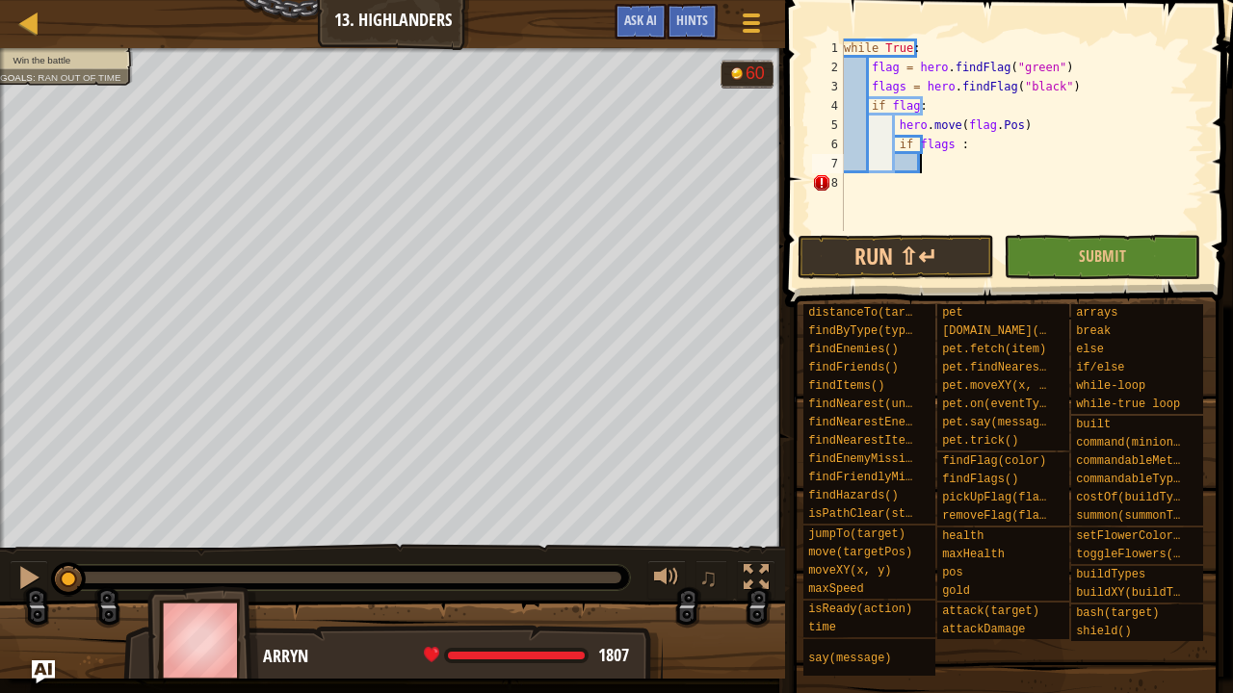
drag, startPoint x: 1050, startPoint y: 158, endPoint x: 1038, endPoint y: 176, distance: 21.6
click at [1049, 158] on div "while True : flag = hero . findFlag ( "green" ) flags = hero . findFlag ( "blac…" at bounding box center [1022, 154] width 364 height 231
click at [948, 148] on div "while True : flag = hero . findFlag ( "green" ) flags = hero . findFlag ( "blac…" at bounding box center [1022, 154] width 364 height 231
type textarea "if flags :"
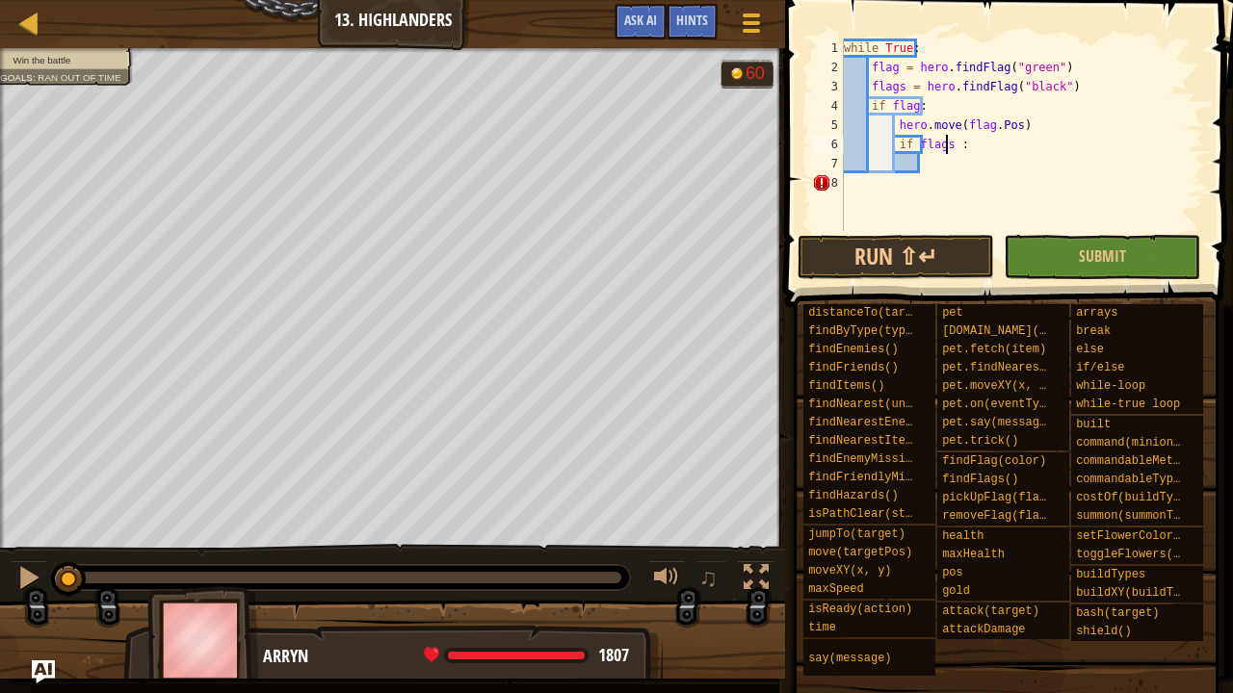
click at [950, 170] on div "while True : flag = hero . findFlag ( "green" ) flags = hero . findFlag ( "blac…" at bounding box center [1022, 154] width 364 height 231
type textarea "h"
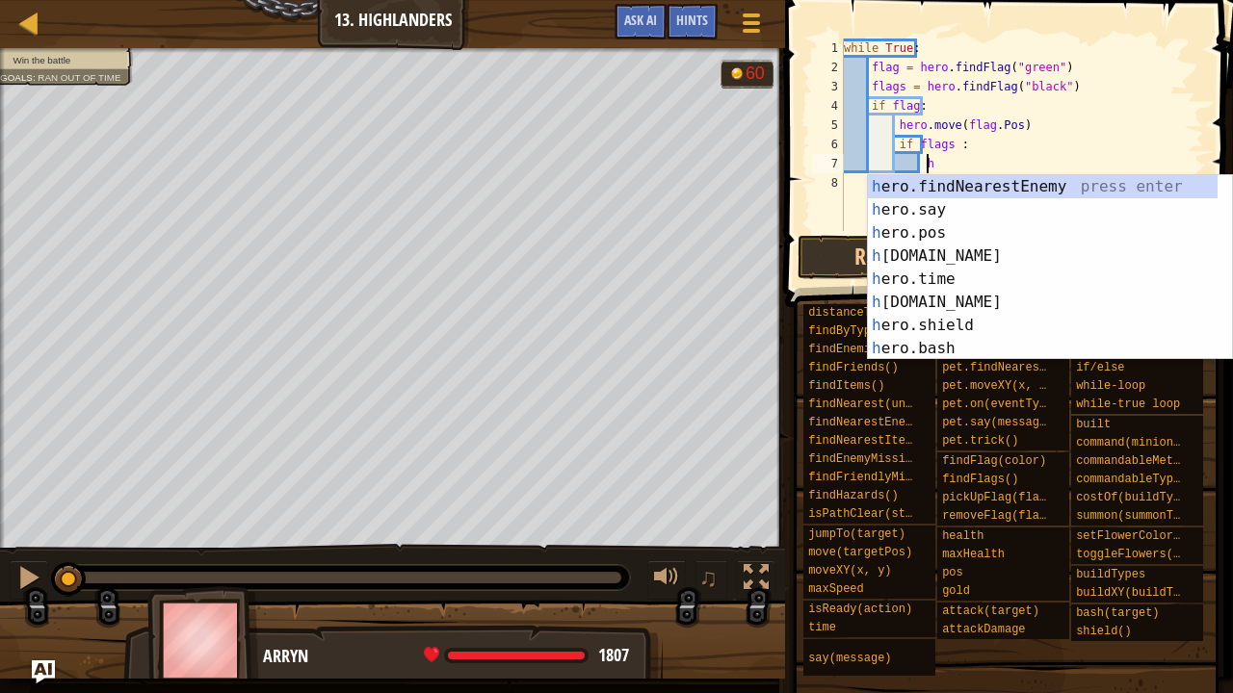
scroll to position [46, 0]
click at [996, 180] on div "h ero.findNearestEnemy press enter h ero.say press enter h ero.pos press enter …" at bounding box center [1043, 290] width 351 height 231
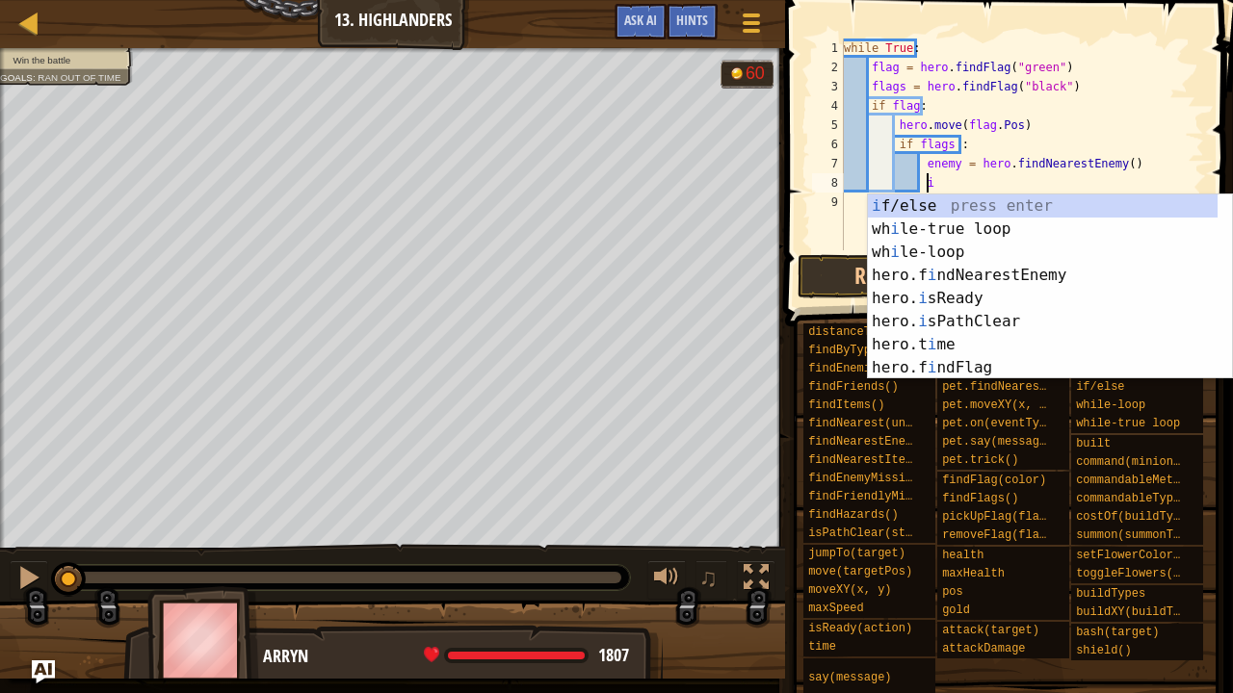
scroll to position [9, 6]
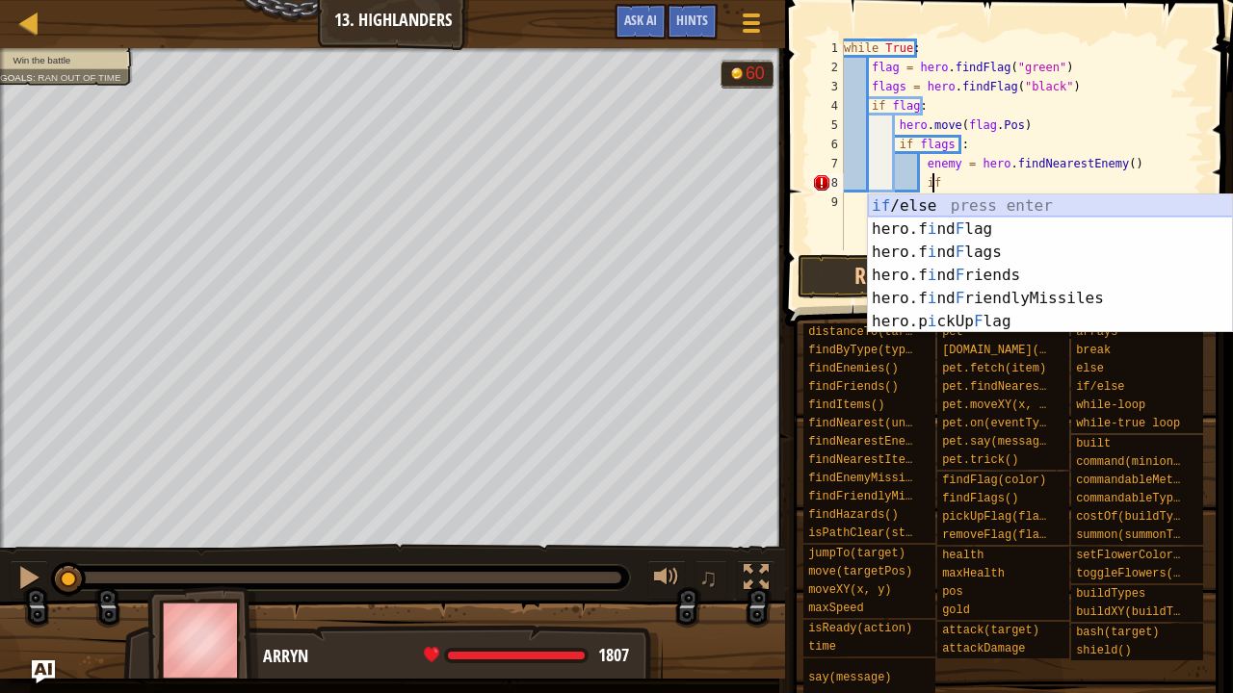
click at [1018, 202] on div "if /else press enter hero.f i nd F lag press enter hero.f i nd F lags press ent…" at bounding box center [1050, 287] width 365 height 185
type textarea "if enemy:"
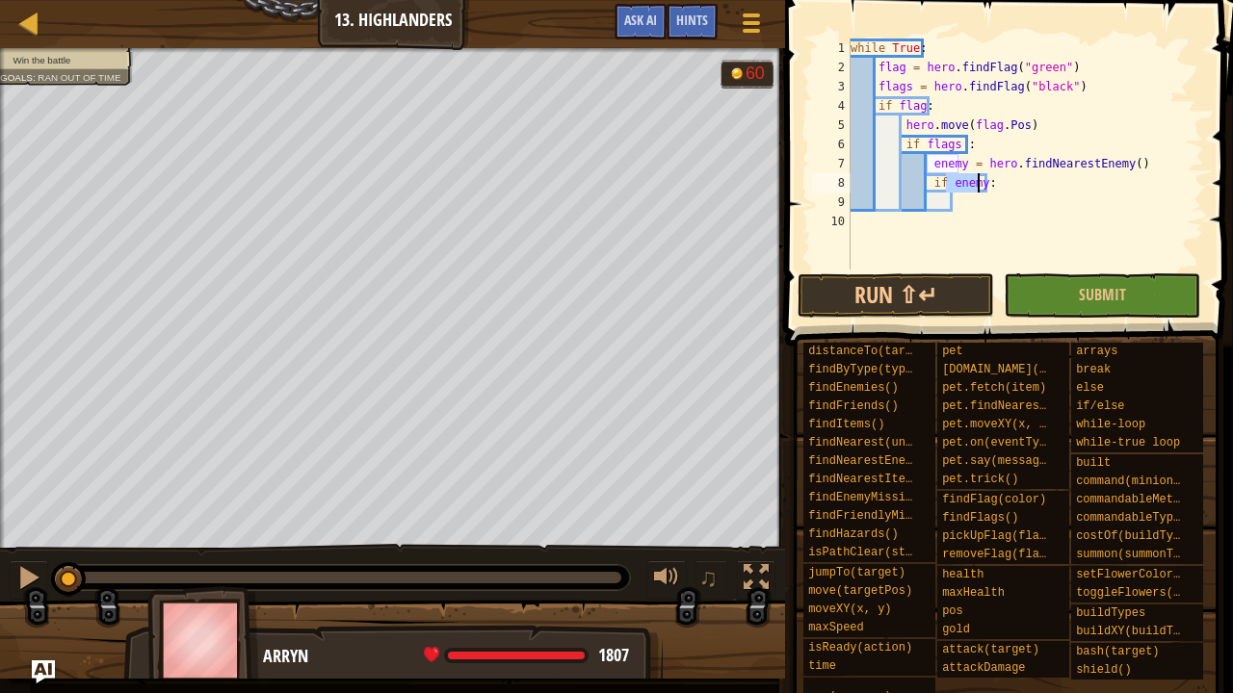
click at [1010, 198] on div "while True : flag = hero . findFlag ( "green" ) flags = hero . findFlag ( "blac…" at bounding box center [1026, 174] width 358 height 270
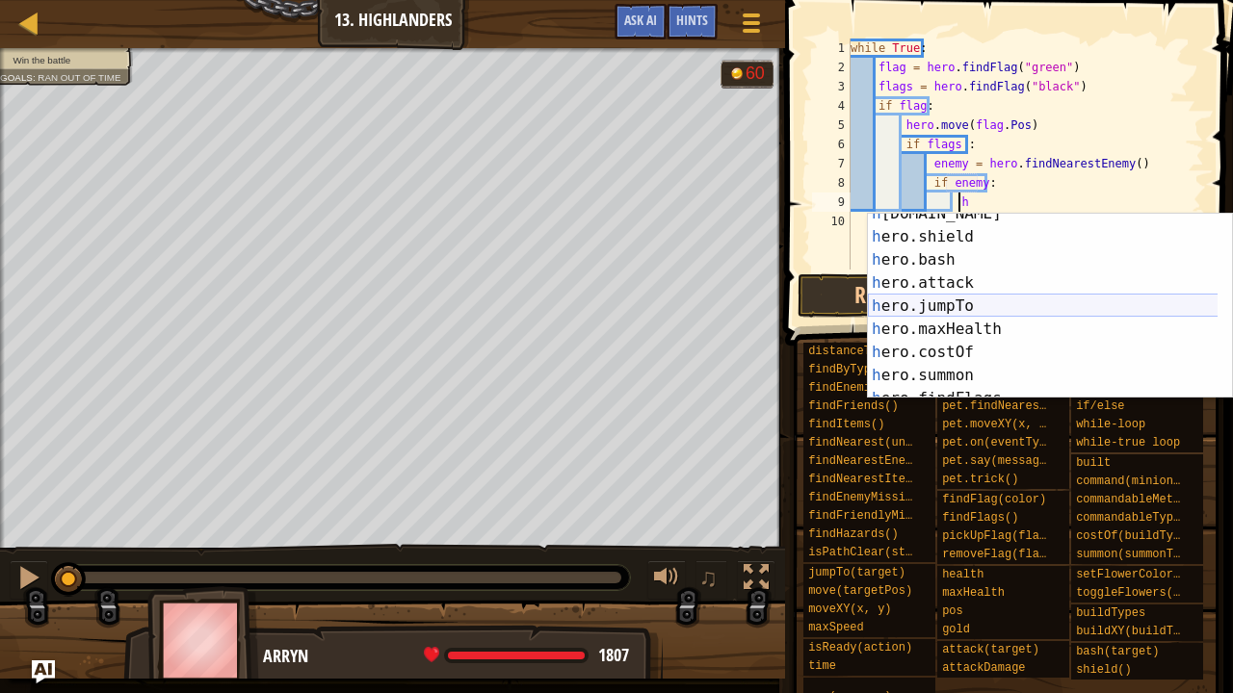
scroll to position [173, 0]
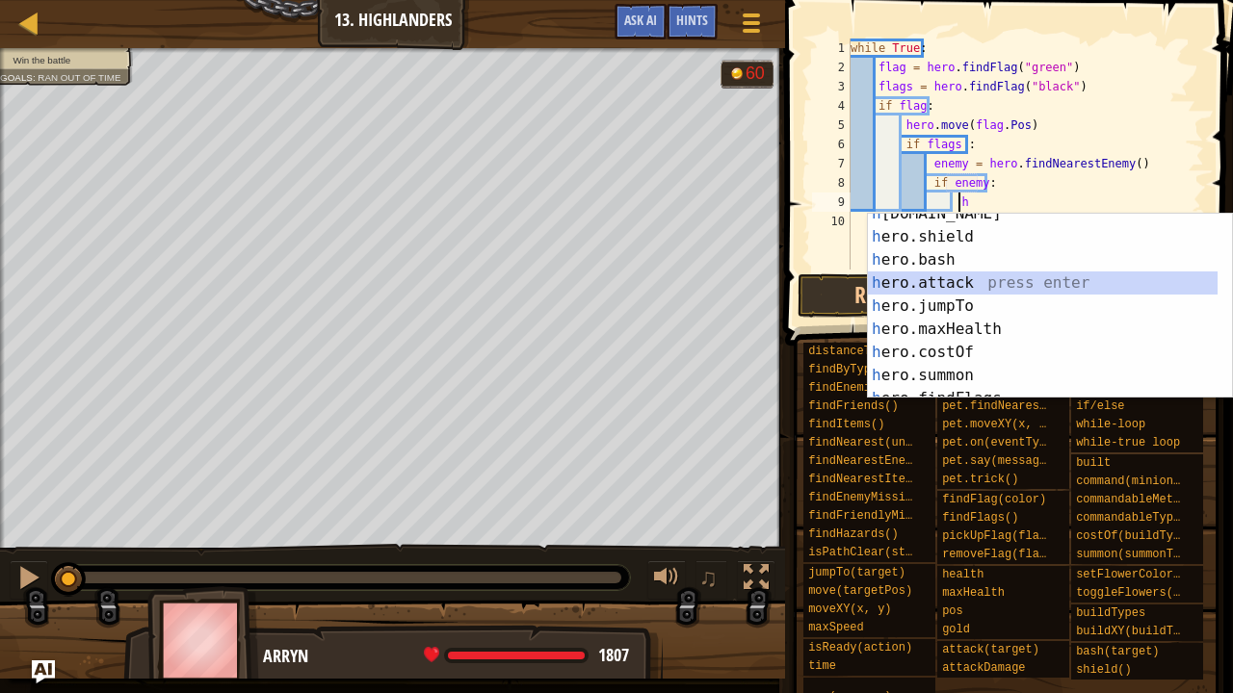
click at [1011, 286] on div "h [DOMAIN_NAME] press enter h ero.shield press enter h ero.bash press enter h e…" at bounding box center [1043, 317] width 351 height 231
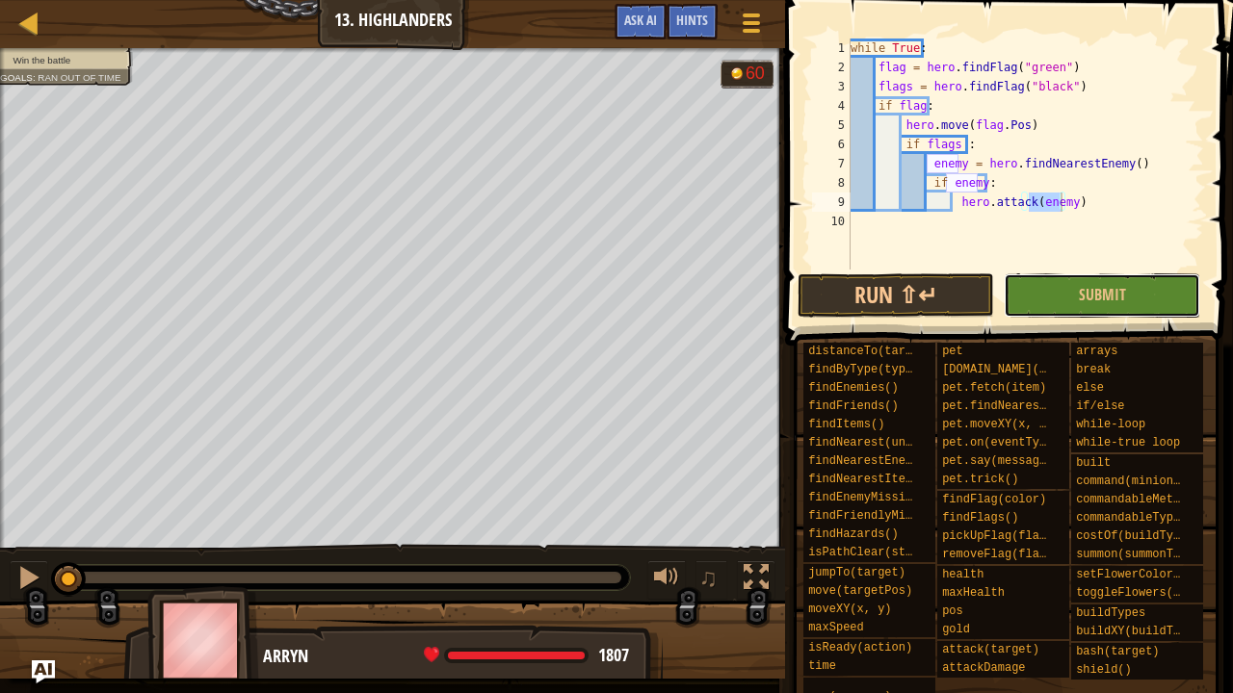
click at [1027, 286] on button "Submit" at bounding box center [1102, 296] width 196 height 44
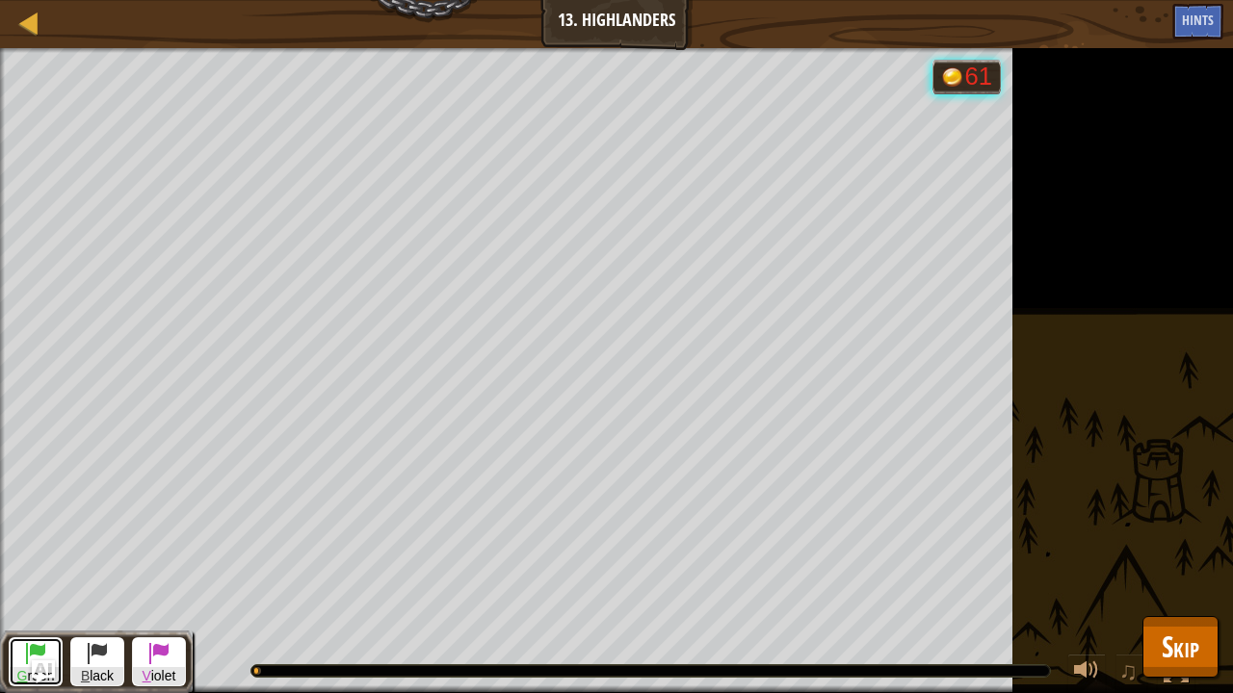
click at [40, 571] on span at bounding box center [35, 652] width 23 height 23
click at [445, 571] on div "♫" at bounding box center [699, 667] width 1012 height 58
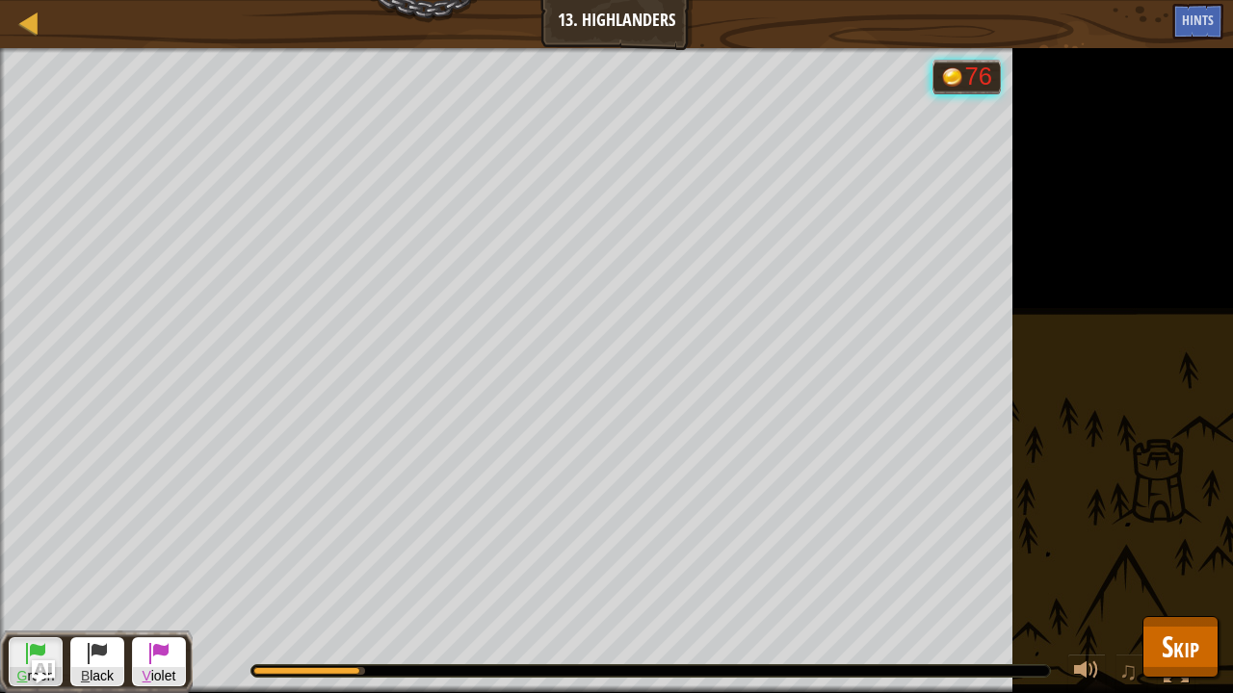
click at [445, 571] on div "♫" at bounding box center [699, 667] width 1012 height 58
click at [444, 571] on div "♫" at bounding box center [699, 667] width 1012 height 58
click at [439, 571] on div "♫" at bounding box center [699, 667] width 1012 height 58
drag, startPoint x: 445, startPoint y: 676, endPoint x: 464, endPoint y: 659, distance: 25.9
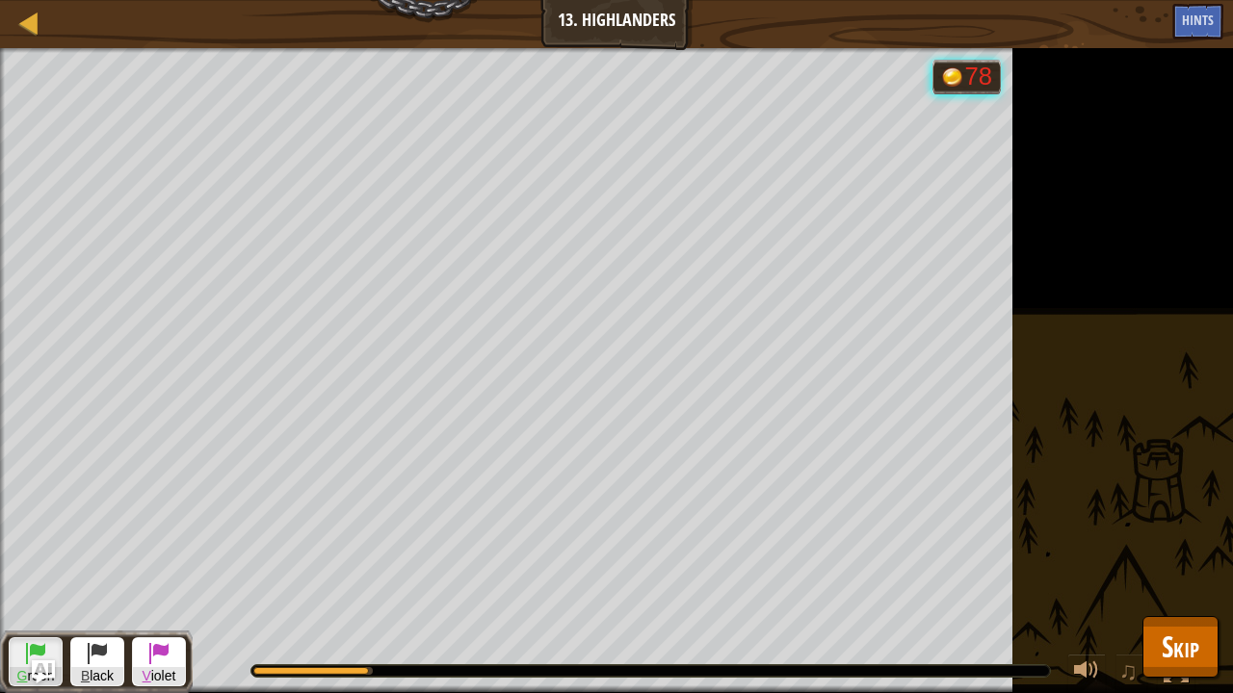
click at [459, 571] on div "♫" at bounding box center [699, 667] width 1012 height 58
click at [453, 571] on div "♫" at bounding box center [699, 667] width 1012 height 58
click at [1170, 571] on span "Skip" at bounding box center [1181, 646] width 38 height 39
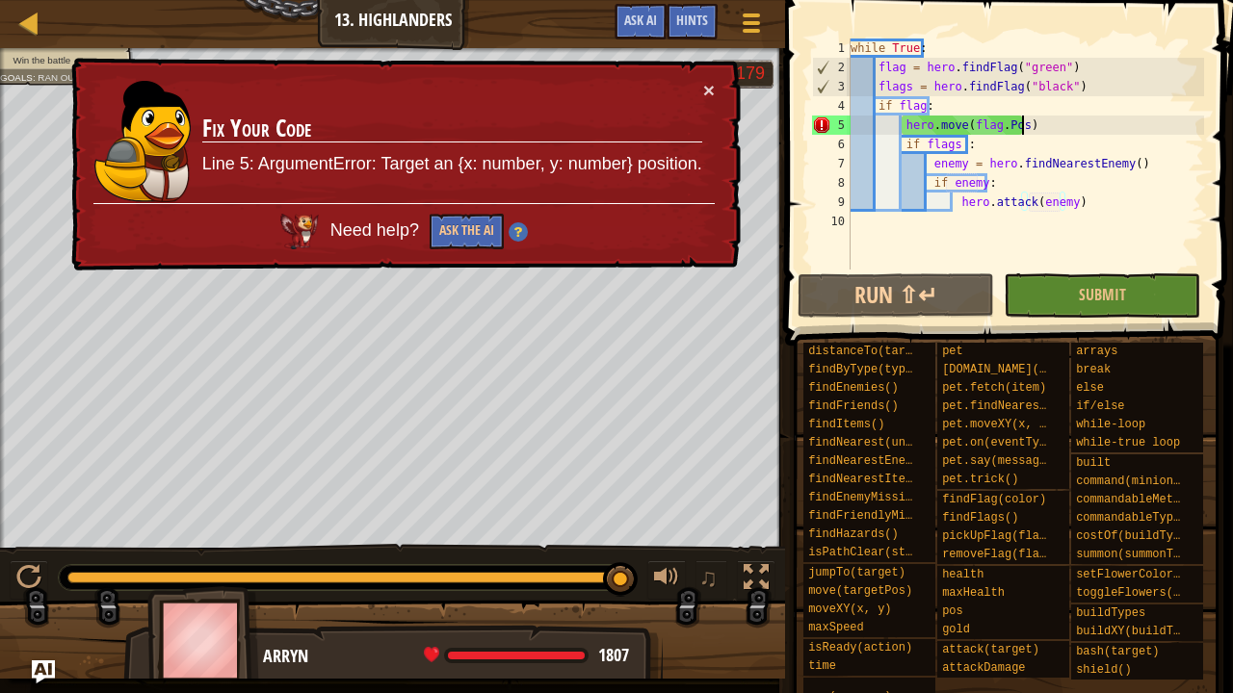
click at [1035, 127] on div "while True : flag = hero . findFlag ( "green" ) flags = hero . findFlag ( "blac…" at bounding box center [1025, 174] width 357 height 270
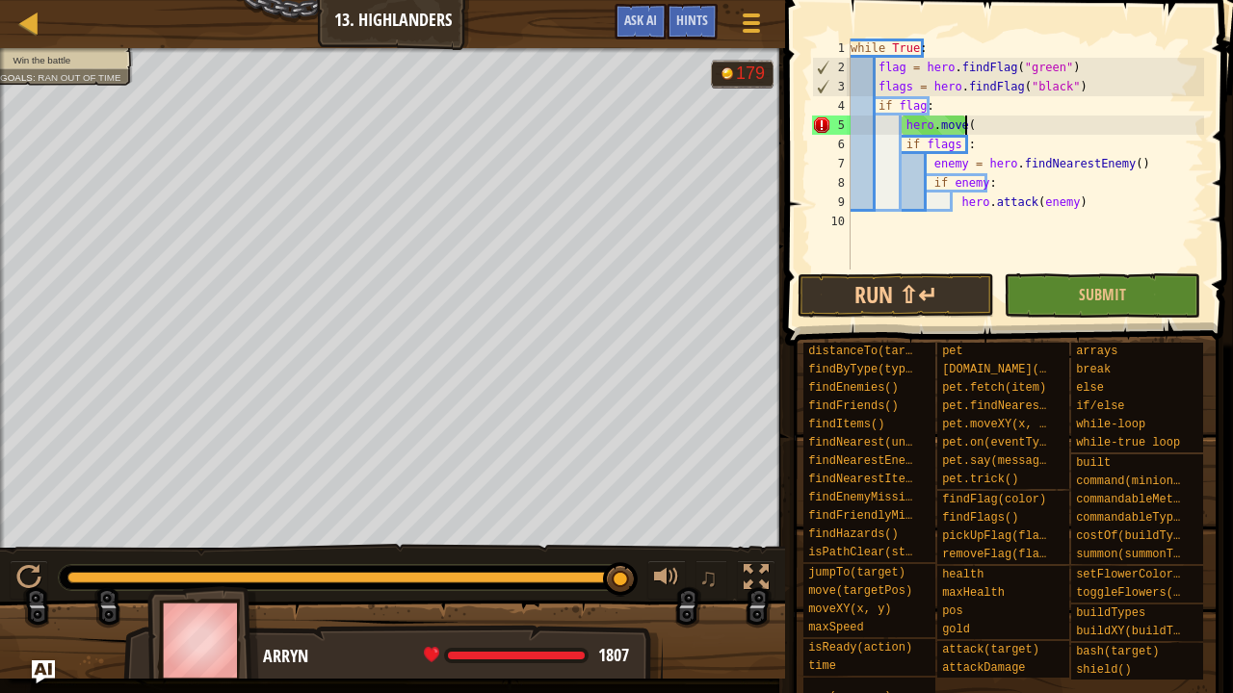
scroll to position [0, 0]
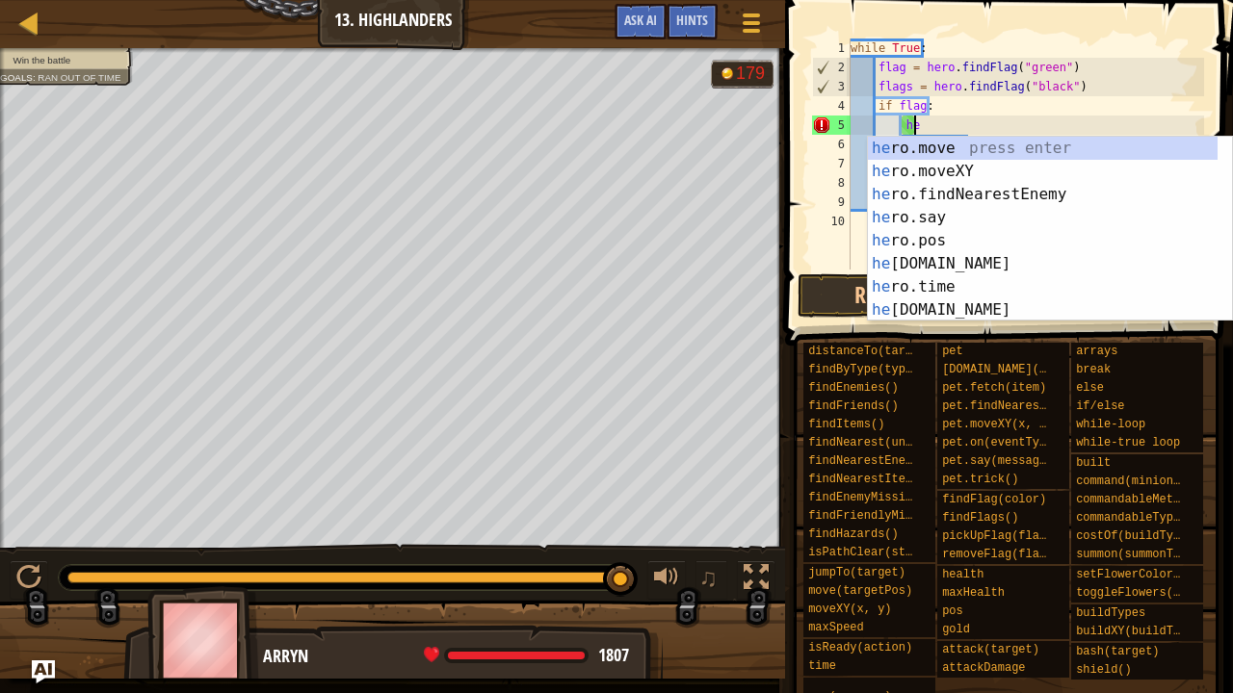
type textarea "h"
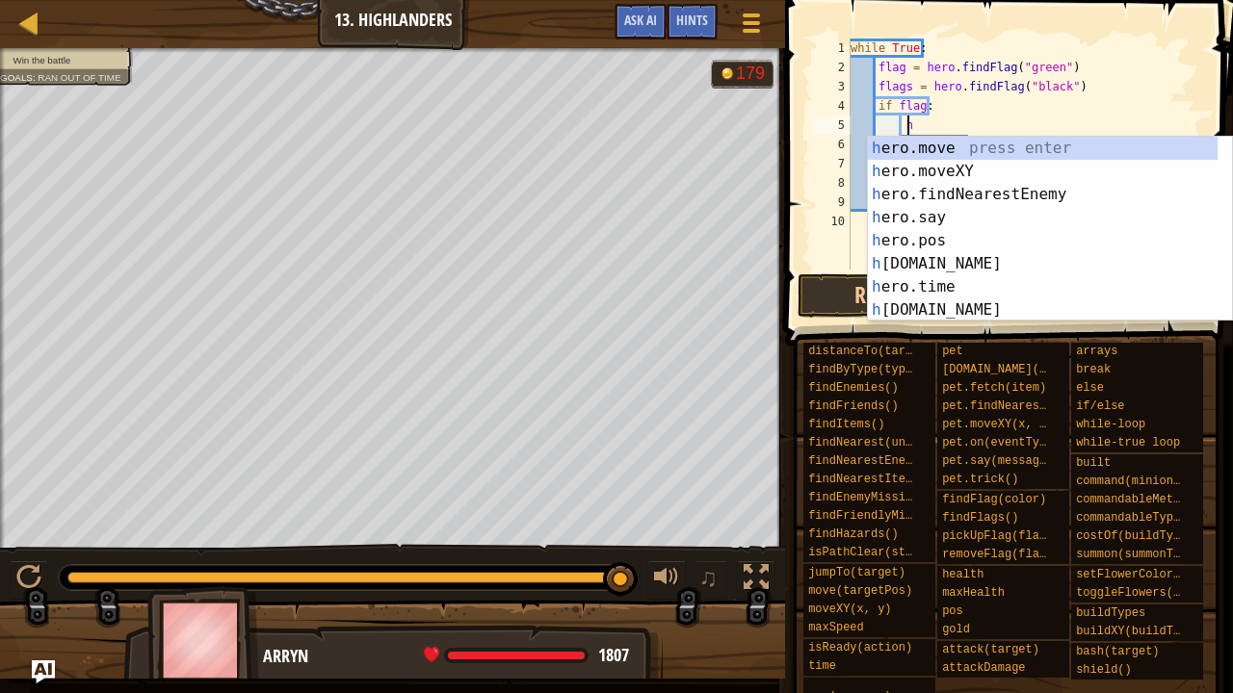
scroll to position [9, 4]
click at [994, 168] on div "he ro.move press enter he ro.moveXY press enter he ro.findNearestEnemy press en…" at bounding box center [1043, 252] width 351 height 231
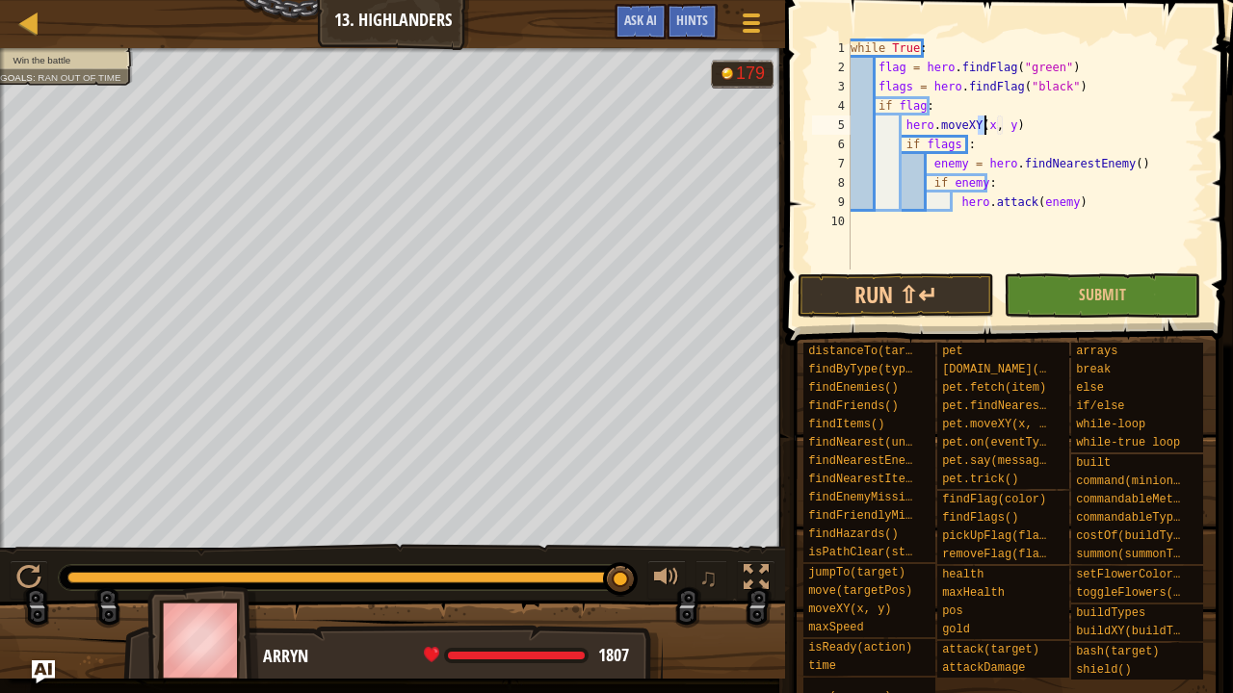
click at [978, 128] on div "while True : flag = hero . findFlag ( "green" ) flags = hero . findFlag ( "blac…" at bounding box center [1025, 154] width 357 height 231
click at [1053, 120] on div "while True : flag = hero . findFlag ( "green" ) flags = hero . findFlag ( "blac…" at bounding box center [1025, 174] width 357 height 270
type textarea "hero.moveXY(flag.pos.x, flag.pos.y)"
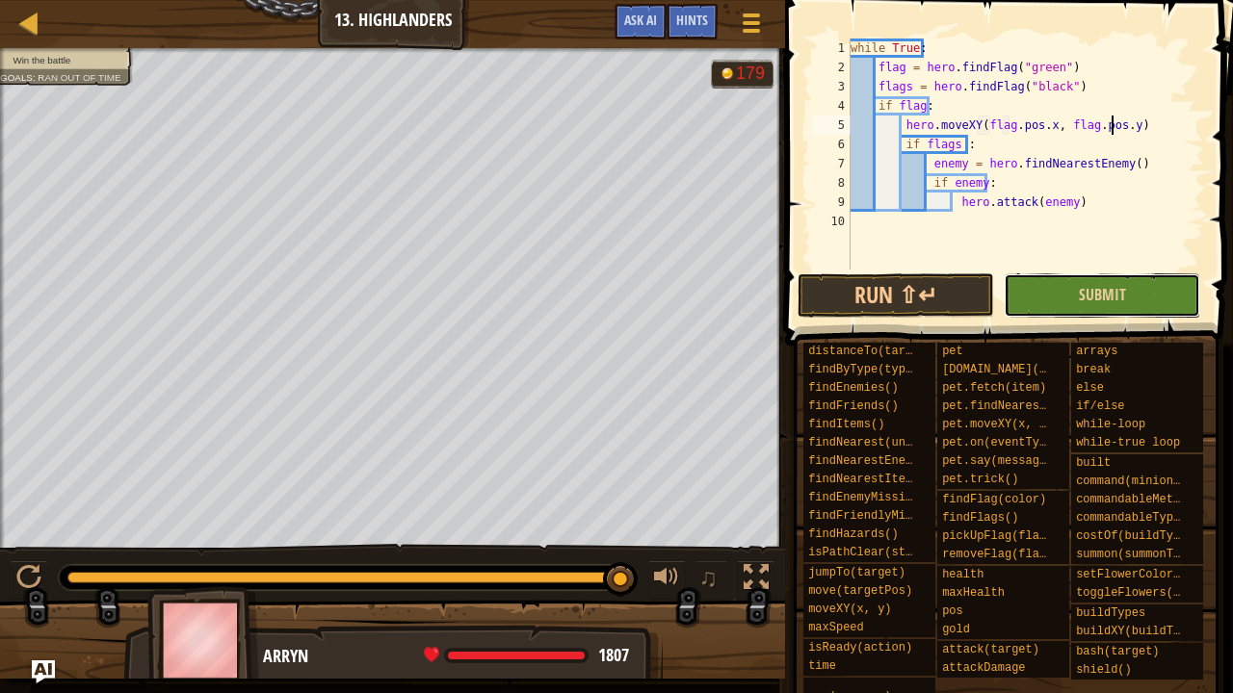
click at [1135, 279] on button "Submit" at bounding box center [1102, 296] width 196 height 44
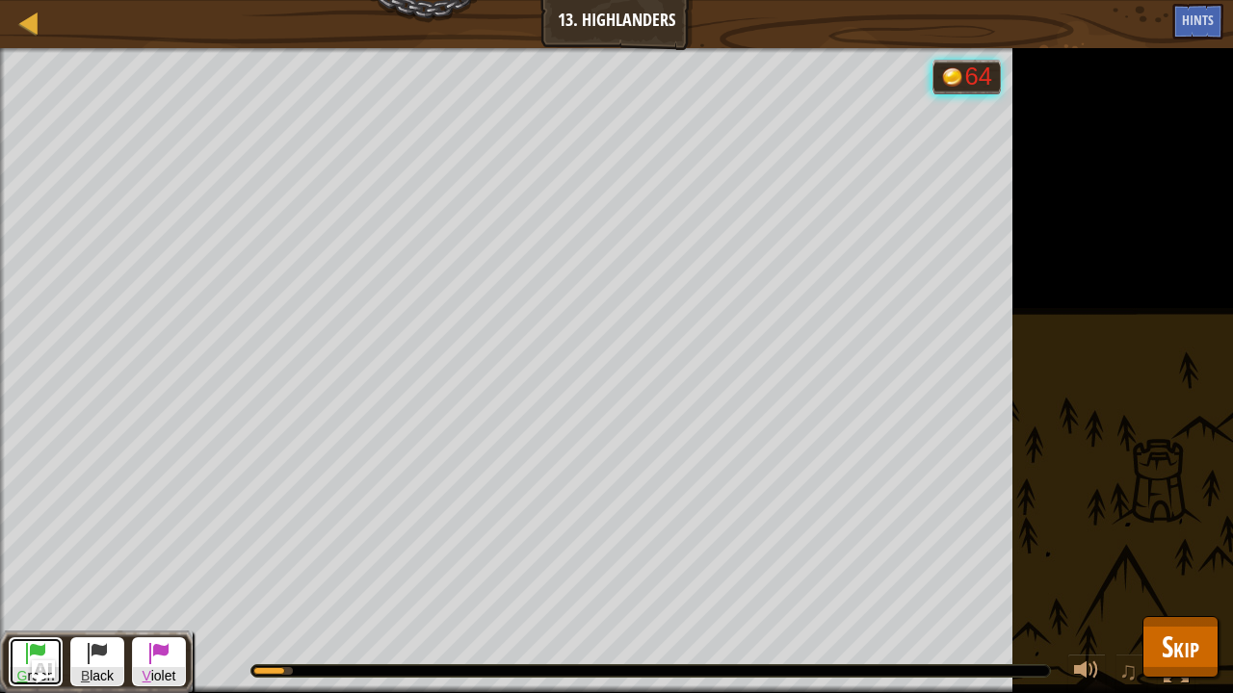
drag, startPoint x: 21, startPoint y: 641, endPoint x: 68, endPoint y: 634, distance: 47.8
click at [20, 571] on button "G reen" at bounding box center [36, 662] width 54 height 49
click at [911, 571] on div "♫" at bounding box center [699, 667] width 1012 height 58
click at [902, 571] on div "♫" at bounding box center [699, 667] width 1012 height 58
click at [898, 571] on div "Win the battle Goals : Running... G reen B lack V iolet 72 ♫ Arryn 1807 x: 25 y…" at bounding box center [616, 370] width 1233 height 645
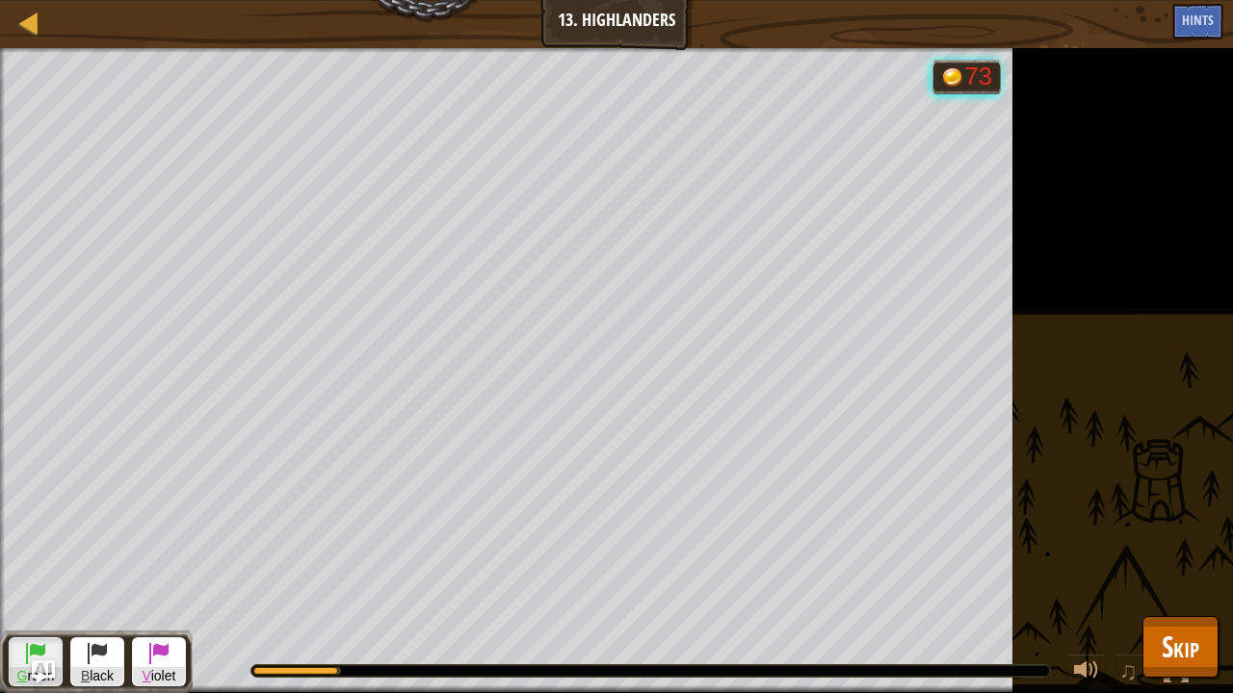
click at [902, 571] on div "♫" at bounding box center [699, 667] width 1012 height 58
click at [641, 571] on div "♫" at bounding box center [699, 667] width 1012 height 58
click at [666, 571] on div "♫" at bounding box center [699, 667] width 1012 height 58
click at [656, 571] on div "♫" at bounding box center [699, 667] width 1012 height 58
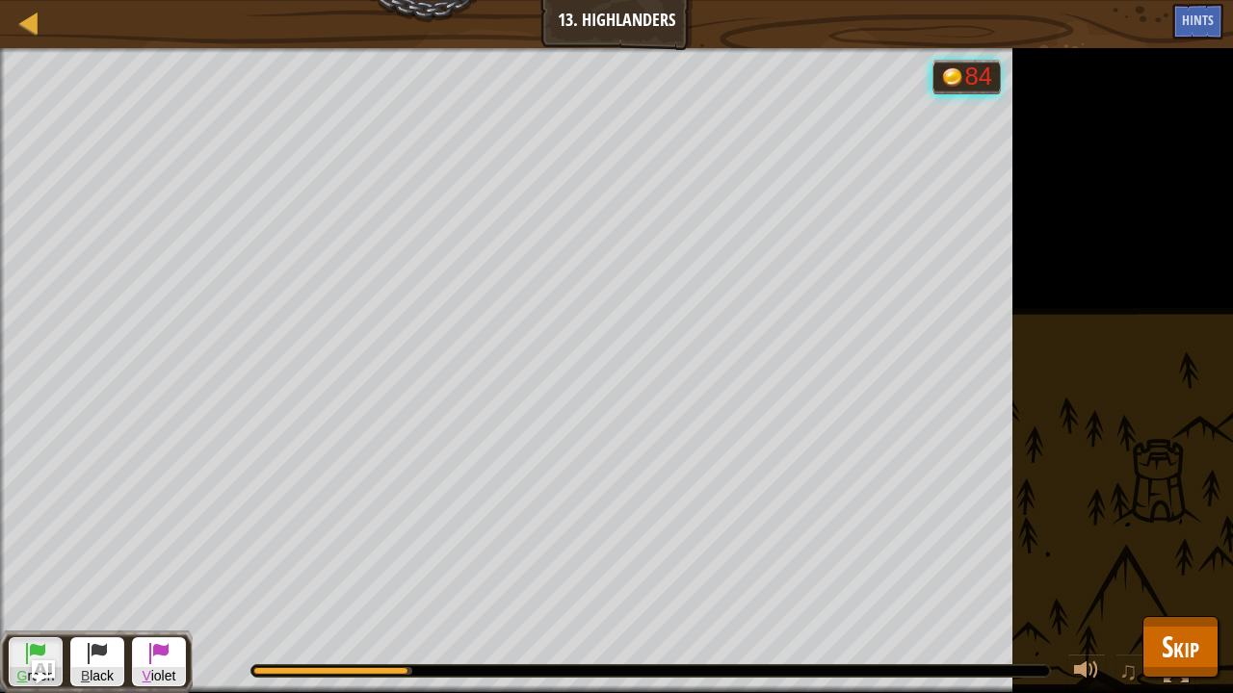
drag, startPoint x: 650, startPoint y: 655, endPoint x: 643, endPoint y: 646, distance: 11.0
click at [645, 571] on div "♫" at bounding box center [699, 667] width 1012 height 58
click at [643, 571] on div "♫" at bounding box center [699, 667] width 1012 height 58
click at [1158, 571] on button "Skip" at bounding box center [1180, 647] width 76 height 62
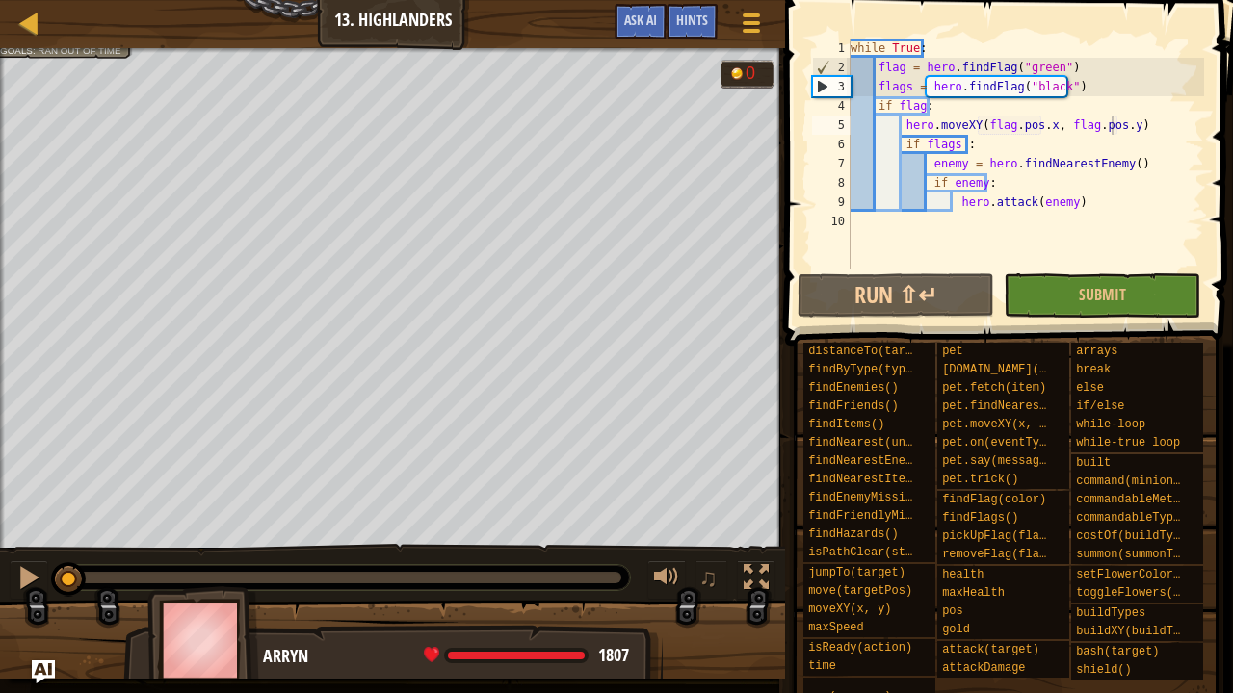
drag, startPoint x: 232, startPoint y: 578, endPoint x: 0, endPoint y: 616, distance: 235.3
click at [0, 571] on div "Win the battle Goals : Ran out of time G reen B lack V iolet 0 ♫ Arryn 1807 x: …" at bounding box center [616, 363] width 1233 height 631
click at [31, 571] on div at bounding box center [28, 577] width 25 height 25
drag, startPoint x: 70, startPoint y: 569, endPoint x: 14, endPoint y: 562, distance: 56.4
click at [744, 31] on span at bounding box center [752, 31] width 18 height 4
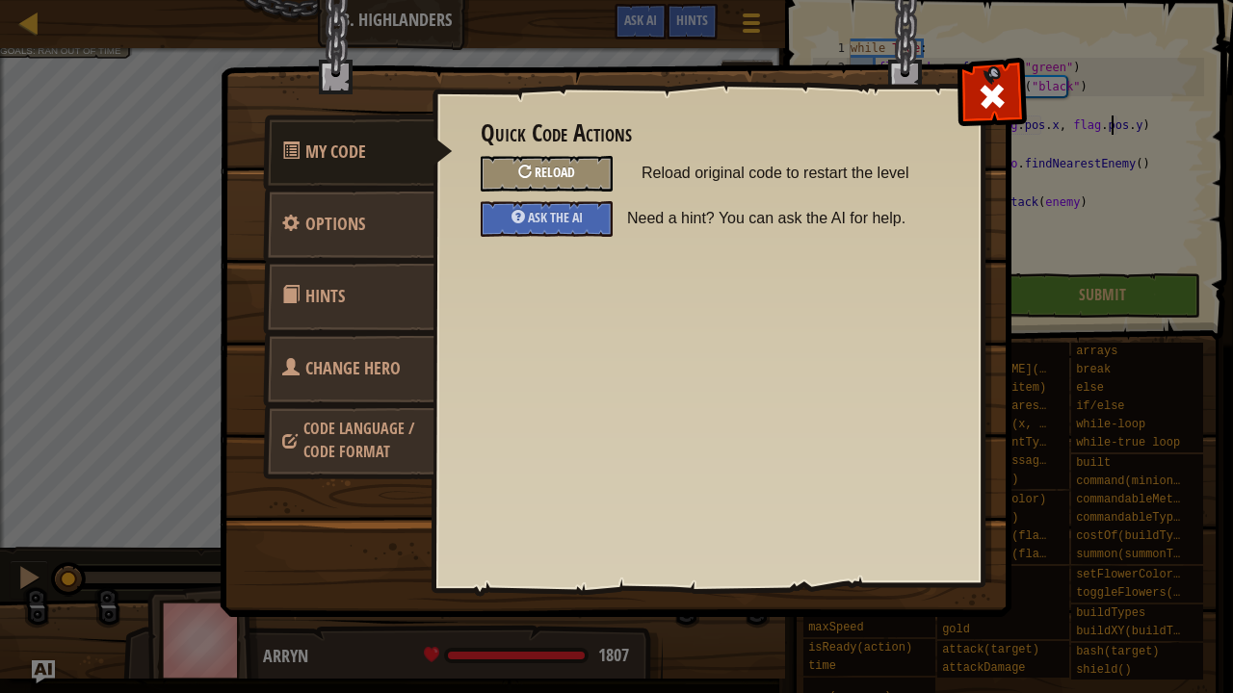
click at [591, 160] on div "Reload" at bounding box center [547, 174] width 132 height 36
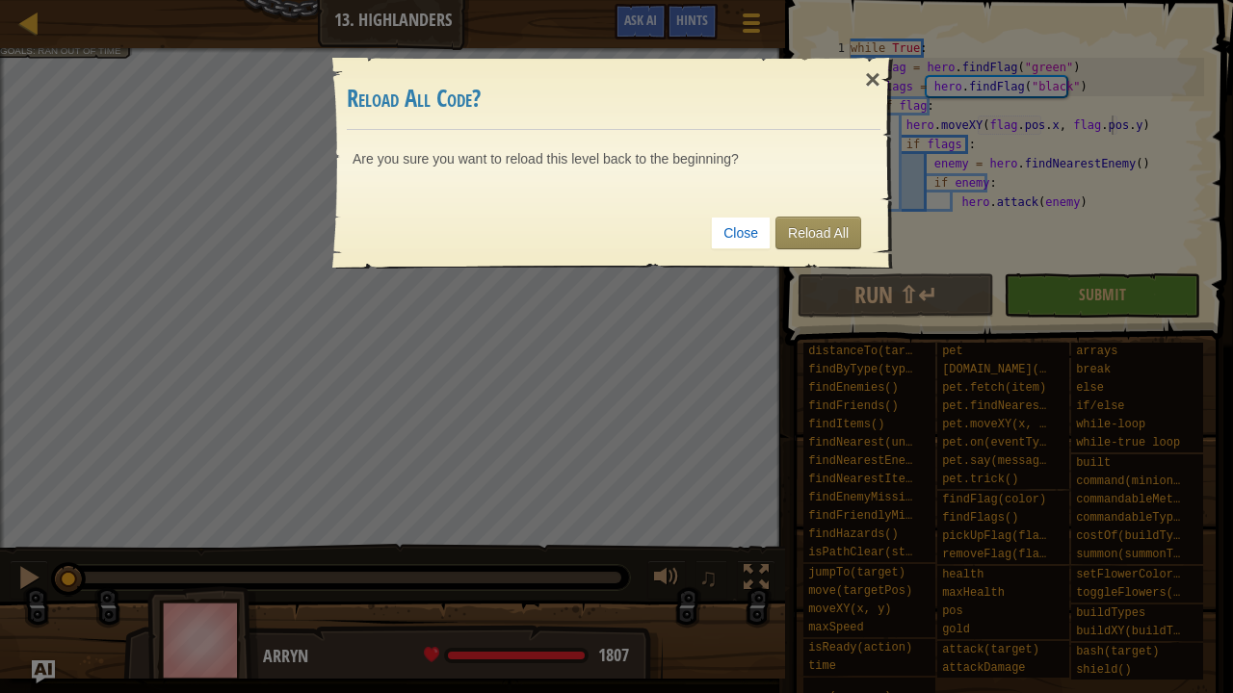
click at [848, 206] on div "Close Reload All" at bounding box center [614, 232] width 534 height 71
click at [856, 227] on link "Reload All" at bounding box center [818, 233] width 86 height 33
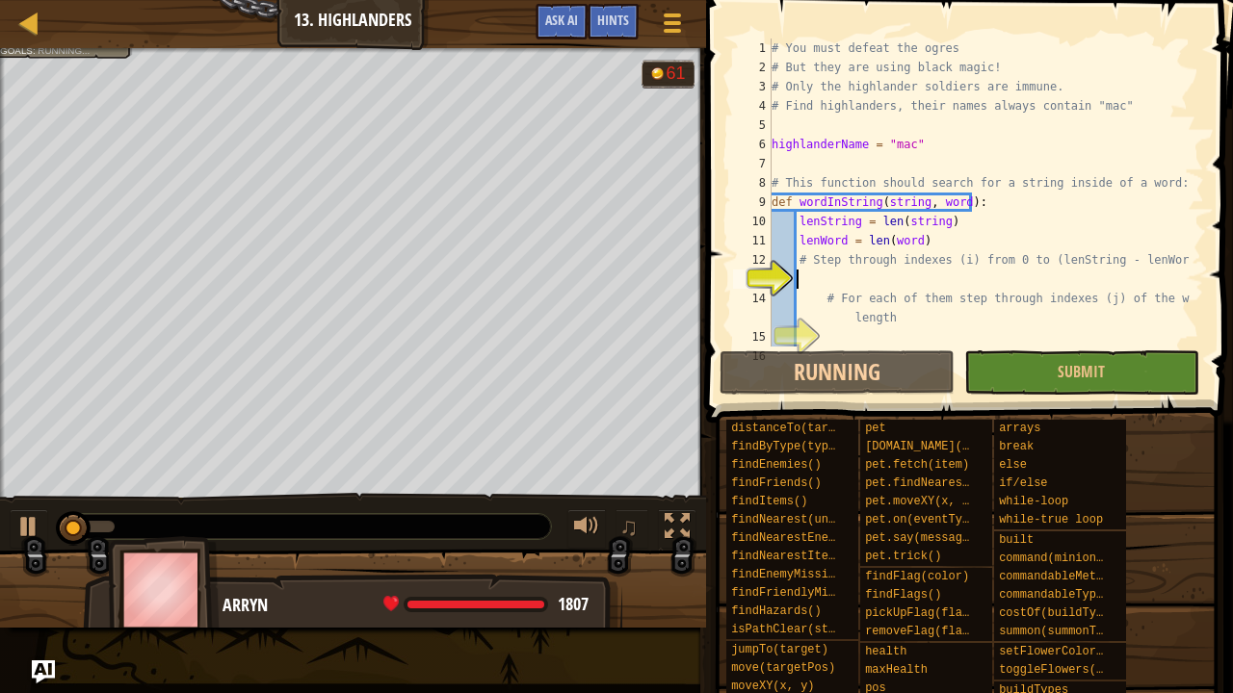
scroll to position [0, 0]
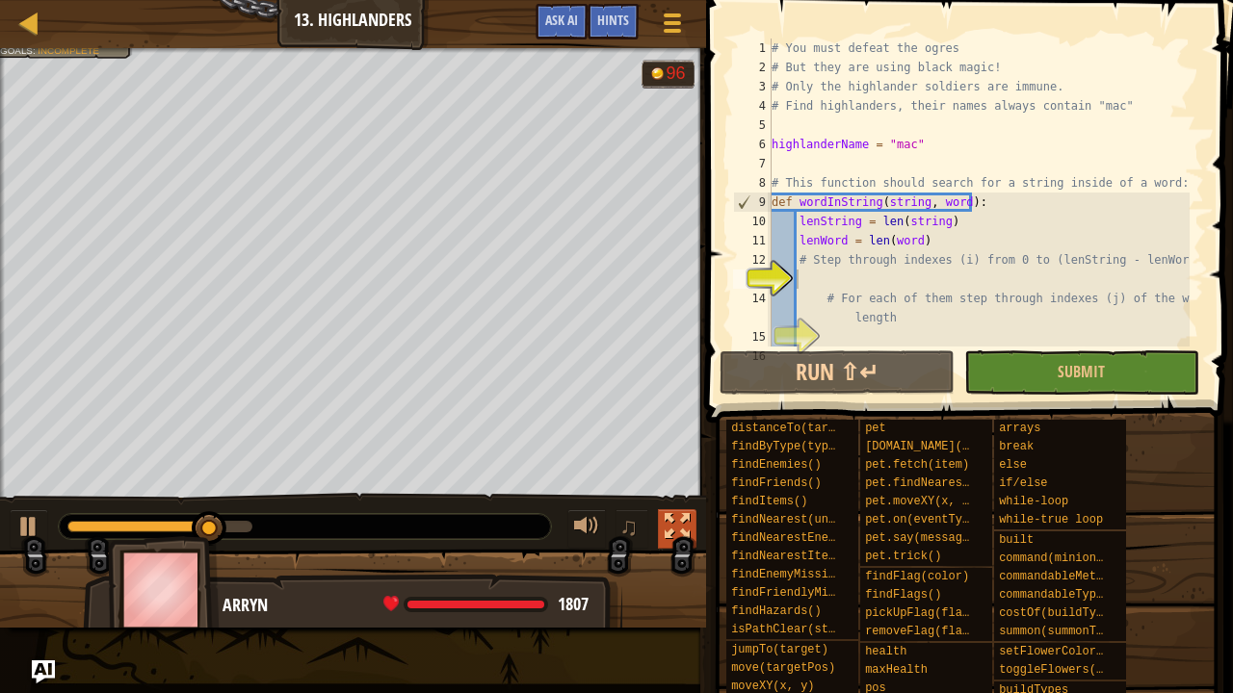
click at [667, 528] on div at bounding box center [677, 526] width 25 height 25
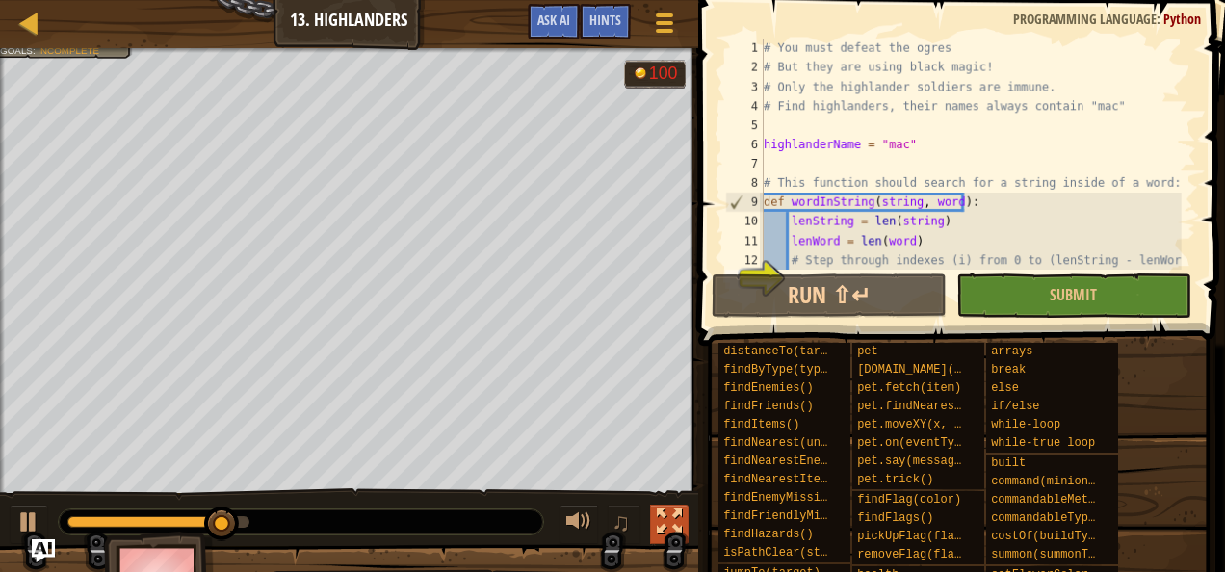
click at [673, 542] on button at bounding box center [669, 524] width 39 height 39
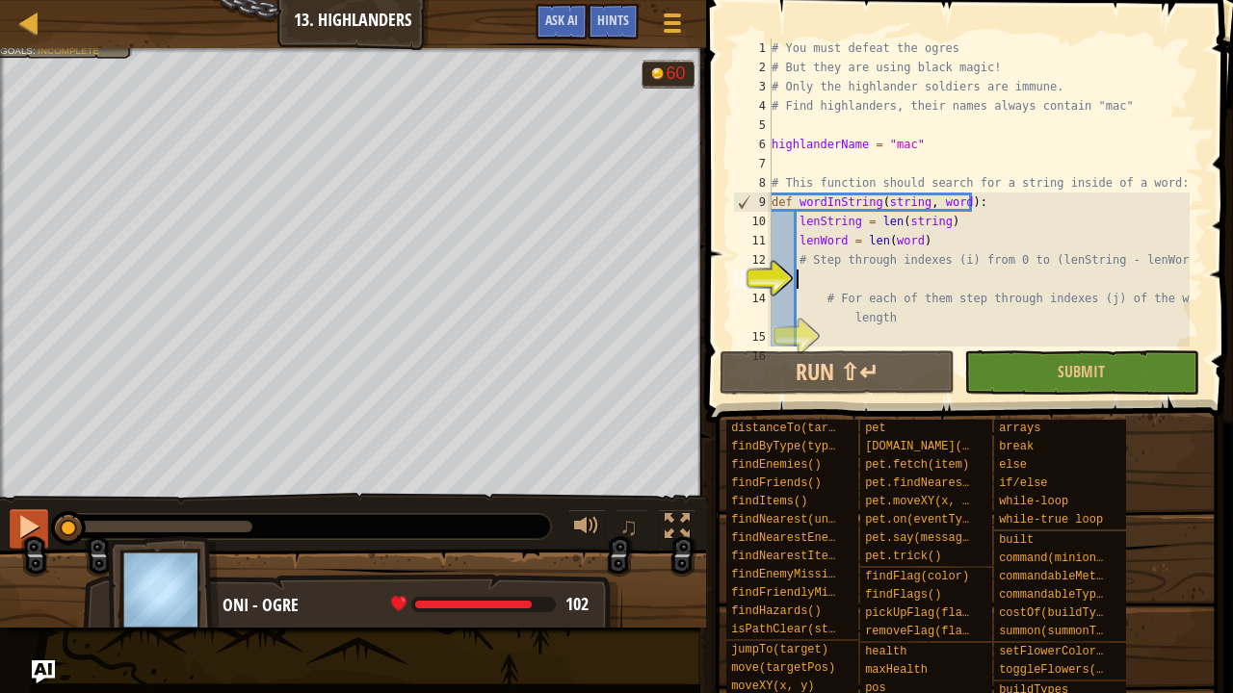
drag, startPoint x: 268, startPoint y: 522, endPoint x: 32, endPoint y: 545, distance: 237.1
click at [32, 545] on div "♫" at bounding box center [353, 522] width 706 height 58
drag, startPoint x: 239, startPoint y: 518, endPoint x: 248, endPoint y: 524, distance: 11.2
click at [250, 528] on div at bounding box center [305, 526] width 492 height 25
click at [243, 519] on div at bounding box center [305, 526] width 492 height 25
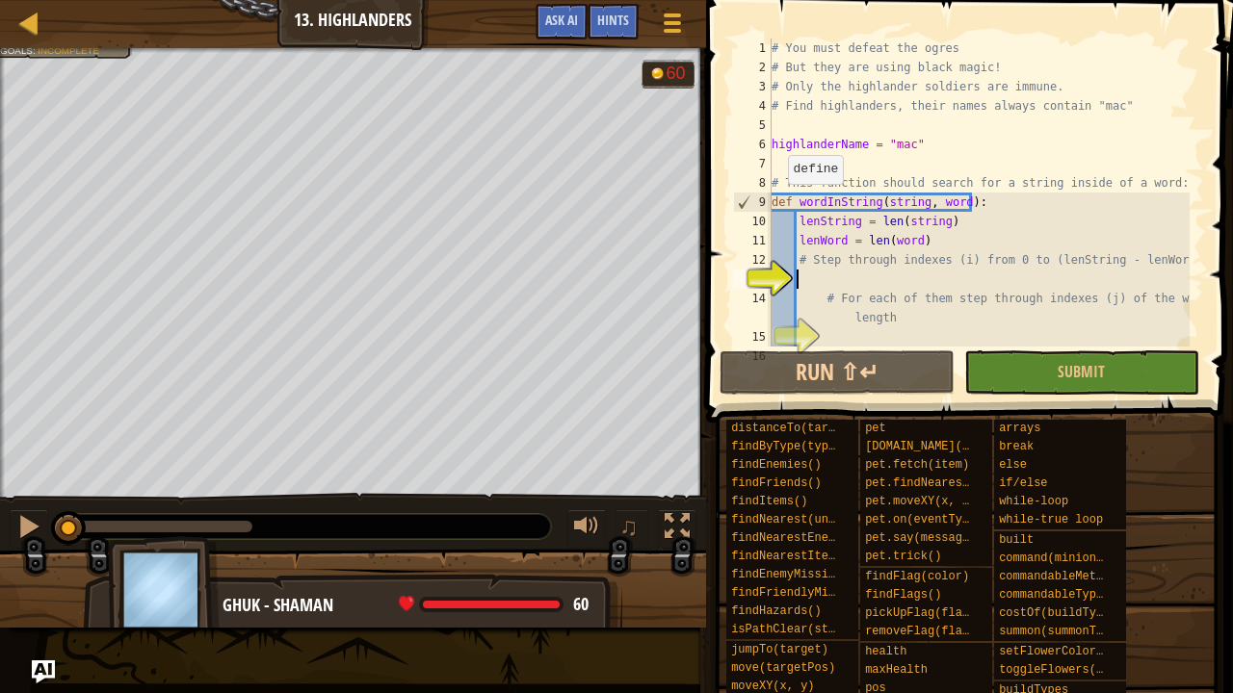
drag, startPoint x: 239, startPoint y: 517, endPoint x: 229, endPoint y: 510, distance: 11.8
click at [229, 510] on div "♫" at bounding box center [353, 522] width 706 height 58
click at [237, 526] on div at bounding box center [159, 527] width 185 height 12
drag, startPoint x: 237, startPoint y: 526, endPoint x: 59, endPoint y: 501, distance: 179.9
click at [1035, 279] on div "# You must defeat the ogres # But they are using black magic! # Only the highla…" at bounding box center [979, 222] width 422 height 366
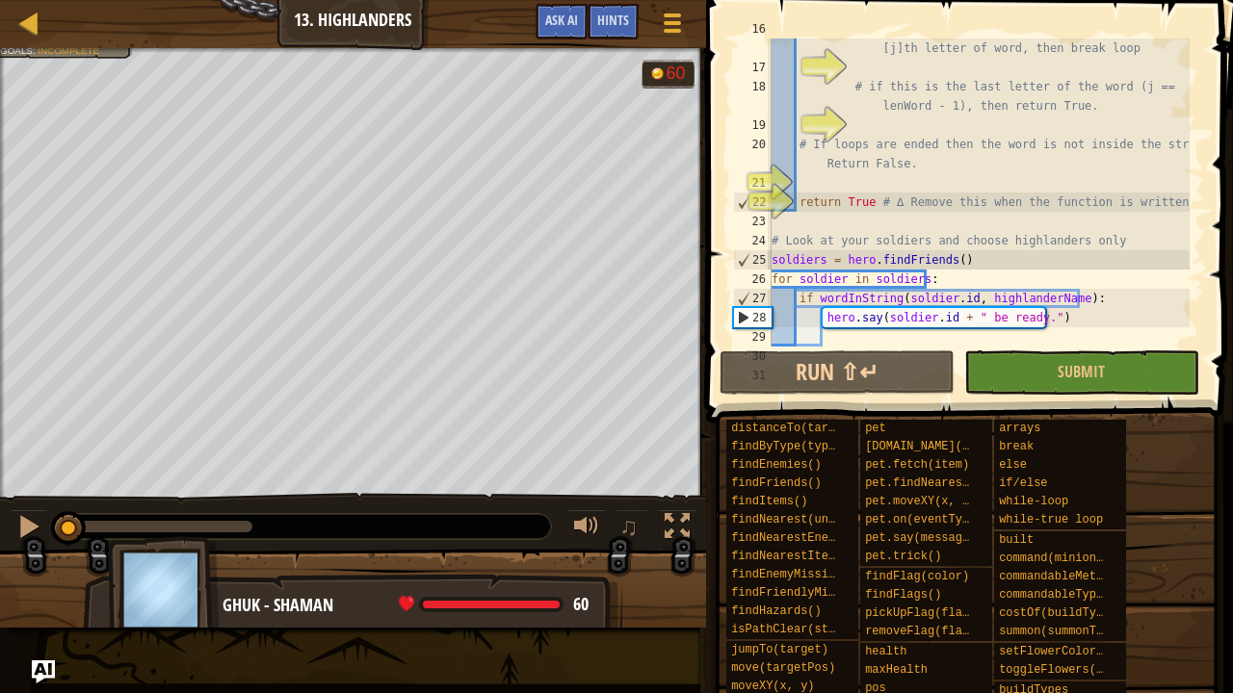
scroll to position [385, 0]
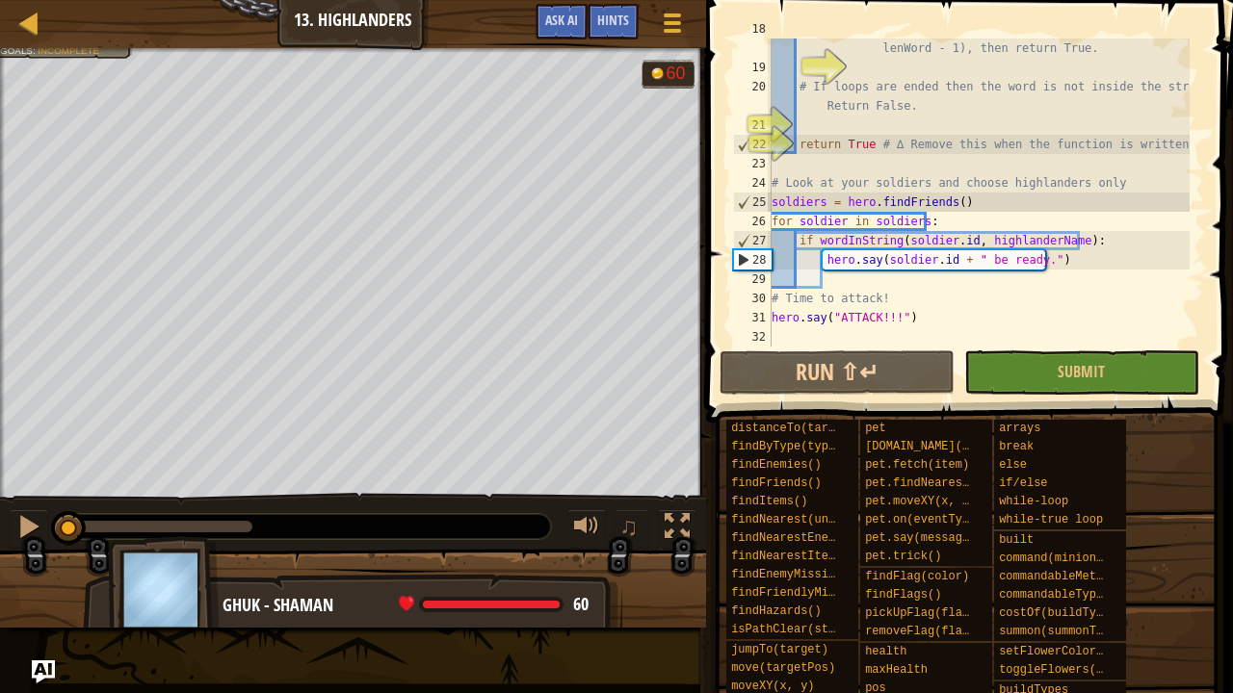
click at [872, 305] on div "# if this is the last letter of the word (j == lenWord - 1), then return True. …" at bounding box center [979, 202] width 422 height 366
click at [838, 317] on div "# if this is the last letter of the word (j == lenWord - 1), then return True. …" at bounding box center [979, 202] width 422 height 366
click at [834, 315] on div "# if this is the last letter of the word (j == lenWord - 1), then return True. …" at bounding box center [979, 202] width 422 height 366
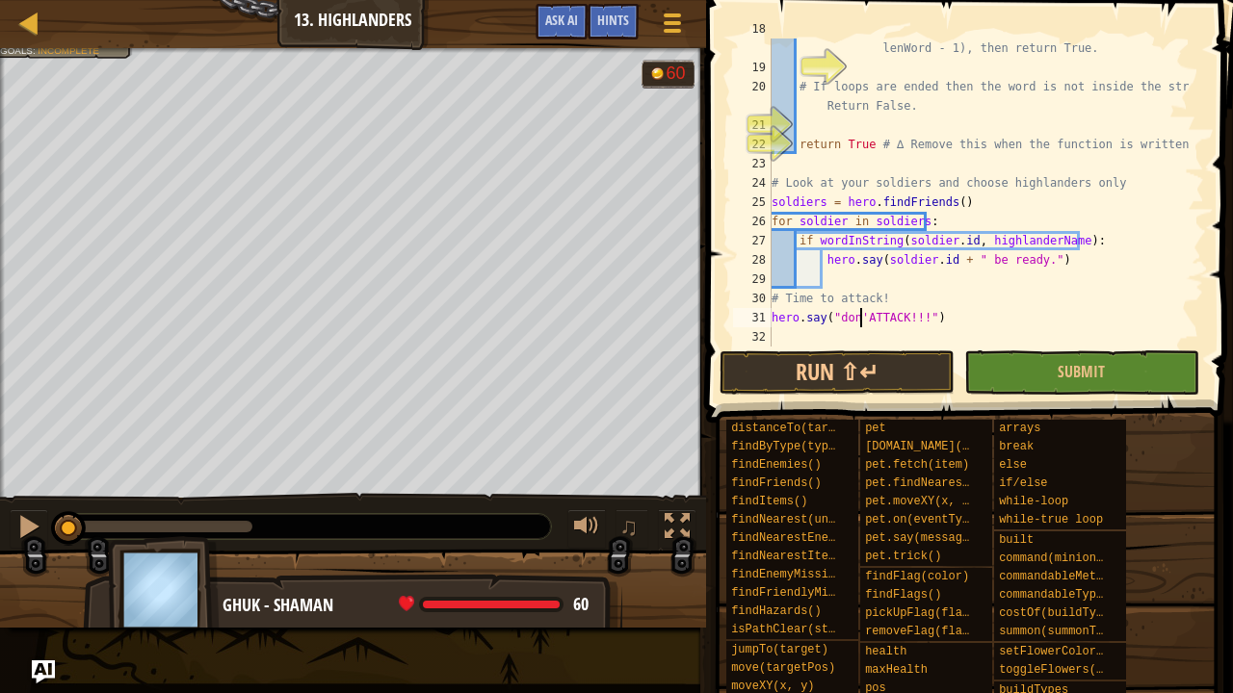
scroll to position [9, 8]
click at [1060, 372] on span "Submit" at bounding box center [1081, 371] width 47 height 21
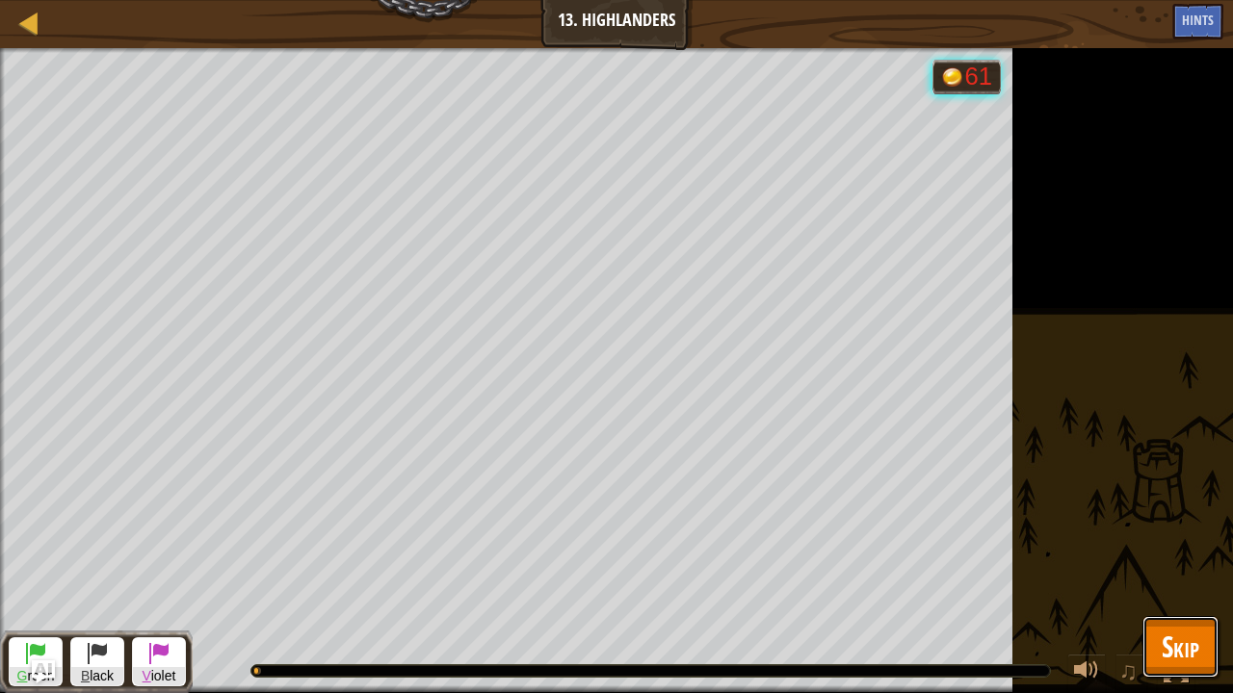
click at [1184, 571] on span "Skip" at bounding box center [1181, 646] width 38 height 39
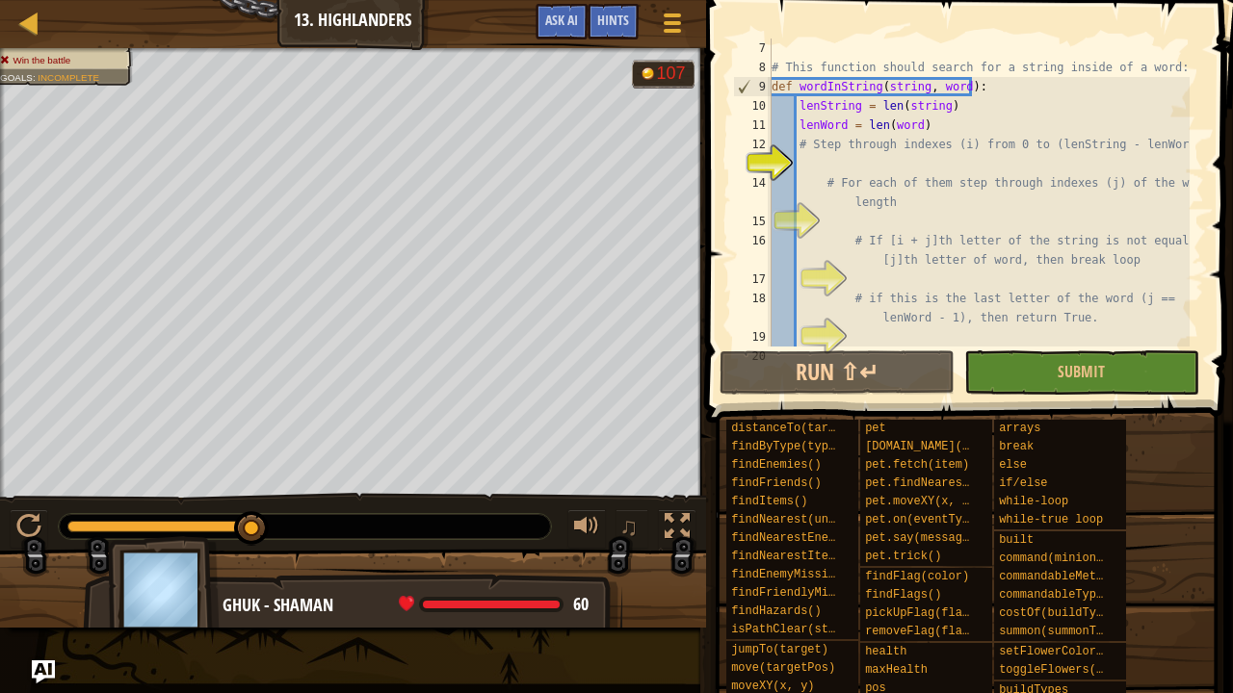
scroll to position [116, 0]
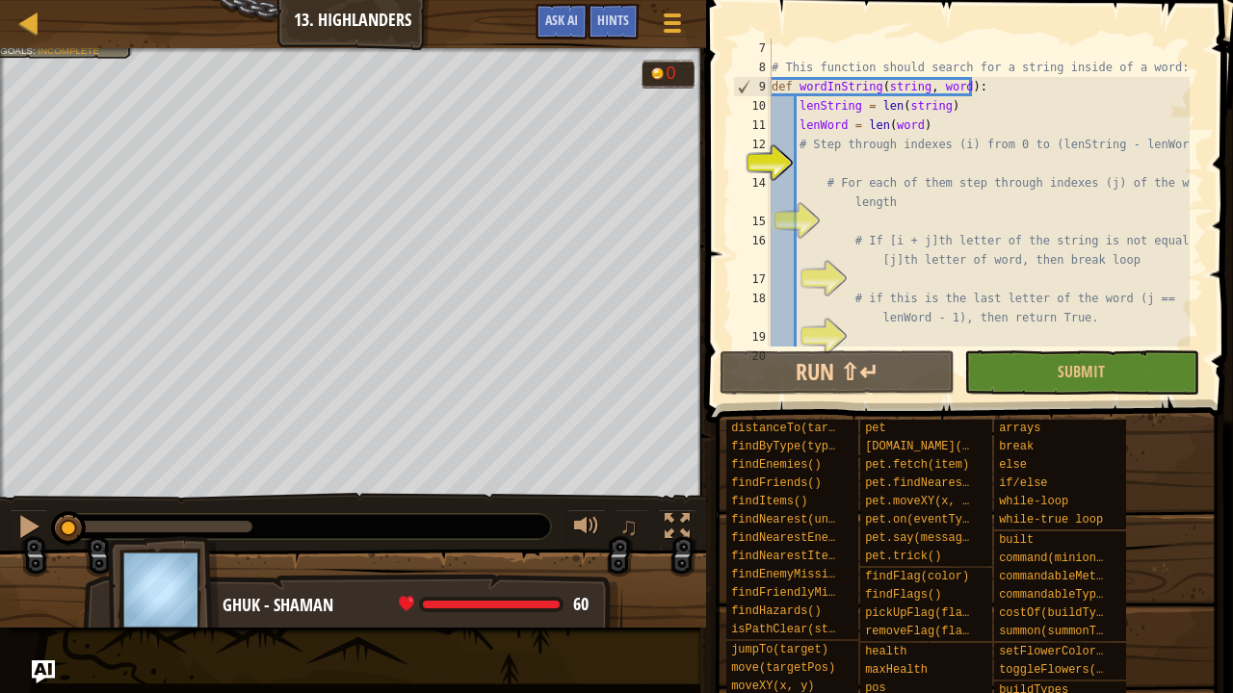
drag, startPoint x: 258, startPoint y: 530, endPoint x: 0, endPoint y: 551, distance: 259.0
click at [0, 551] on div "Win the battle Goals : Incomplete G reen B lack V iolet 0 ♫ Ghuk - shaman 60 x:…" at bounding box center [616, 338] width 1233 height 580
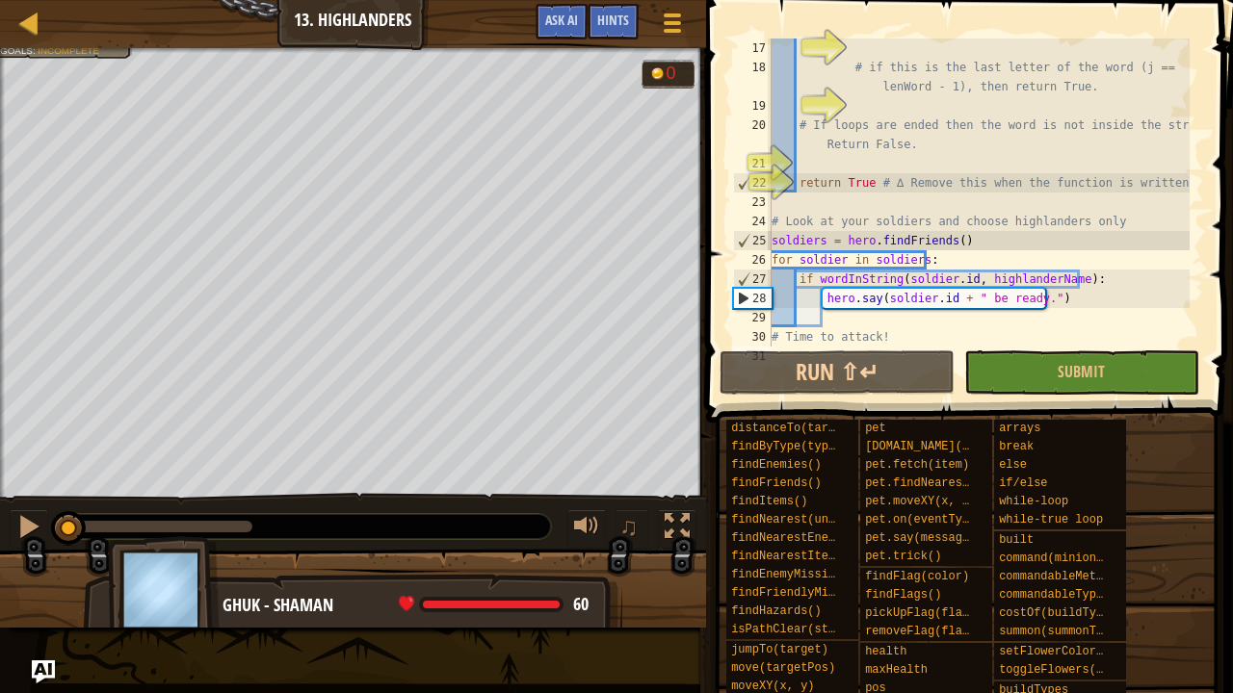
scroll to position [385, 0]
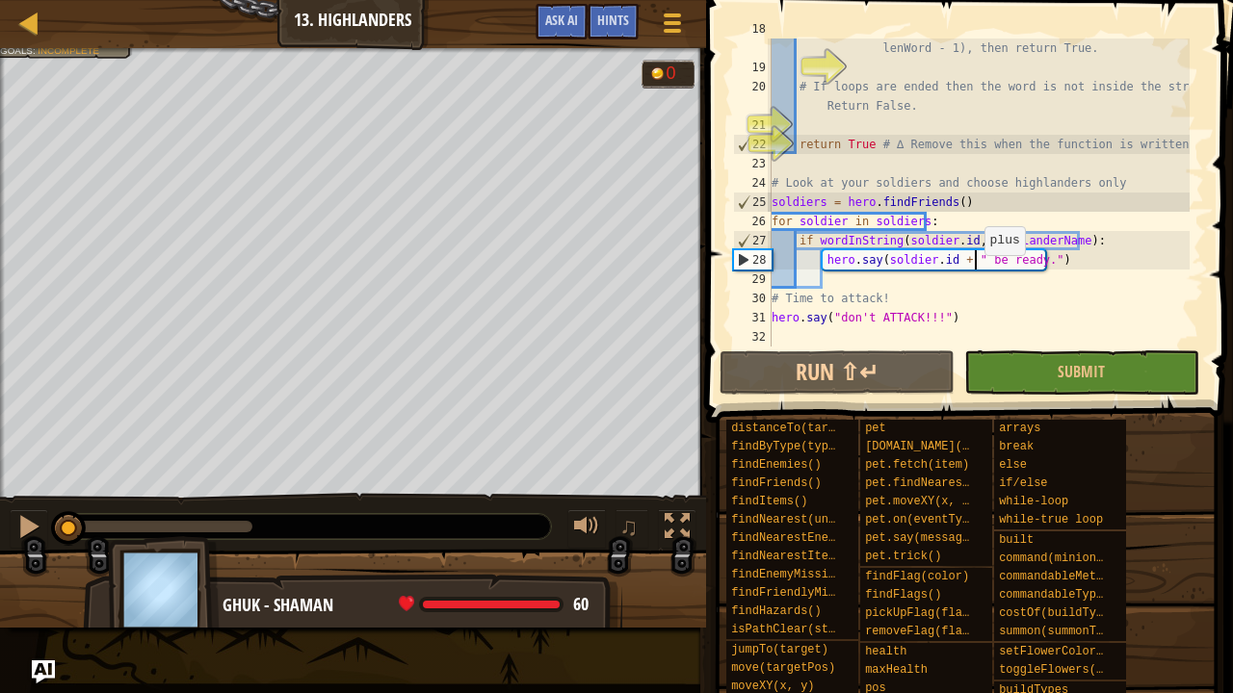
click at [974, 254] on div "# if this is the last letter of the word (j == lenWord - 1), then return True. …" at bounding box center [979, 202] width 422 height 366
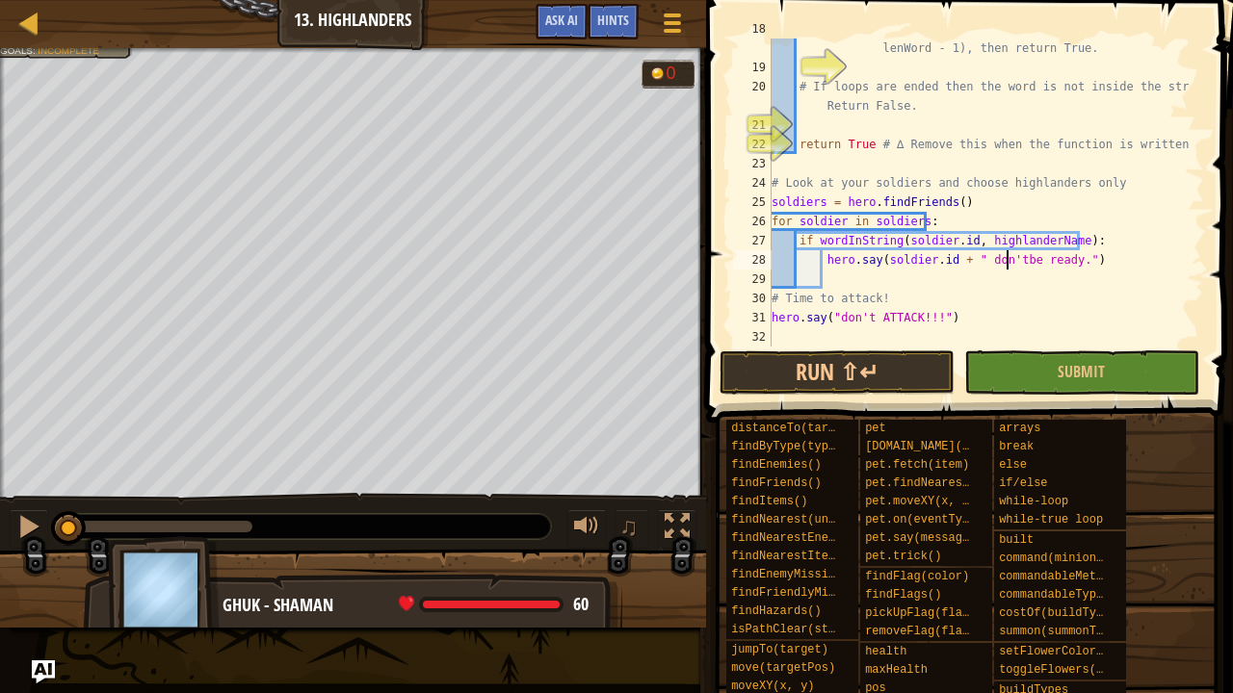
scroll to position [9, 19]
type textarea "hero.say([DOMAIN_NAME] + " don't be ready.")"
click at [900, 157] on div "# if this is the last letter of the word (j == lenWord - 1), then return True. …" at bounding box center [979, 202] width 422 height 366
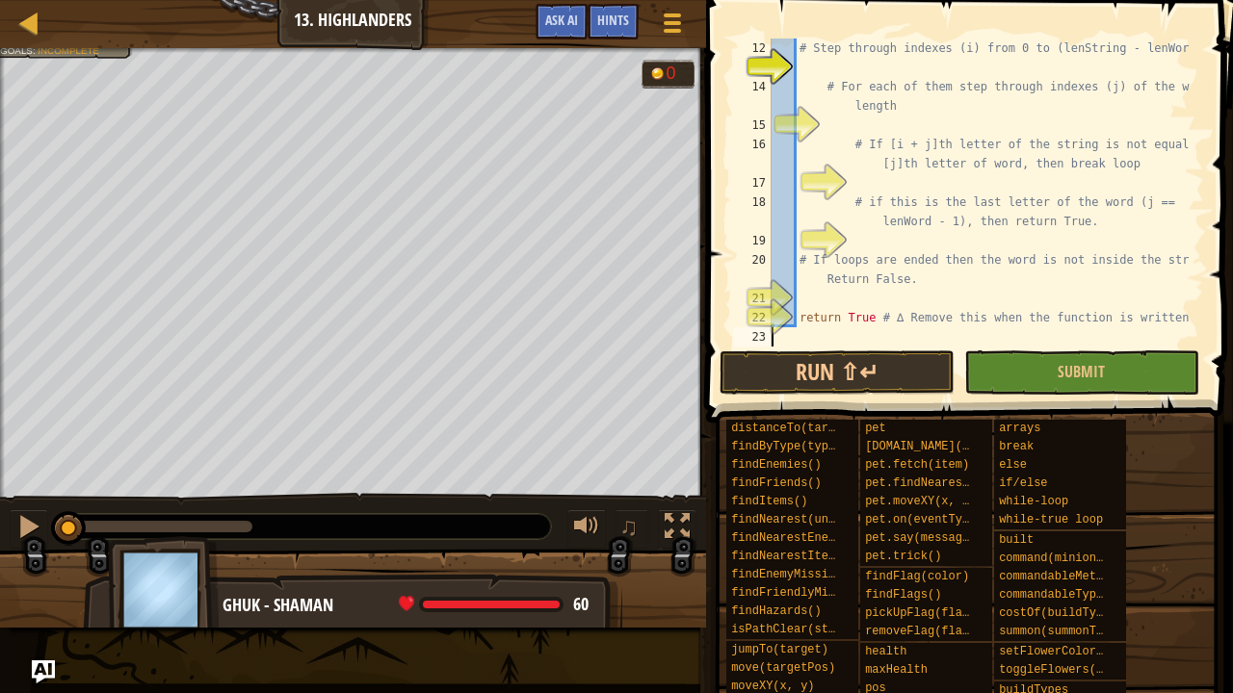
scroll to position [39, 0]
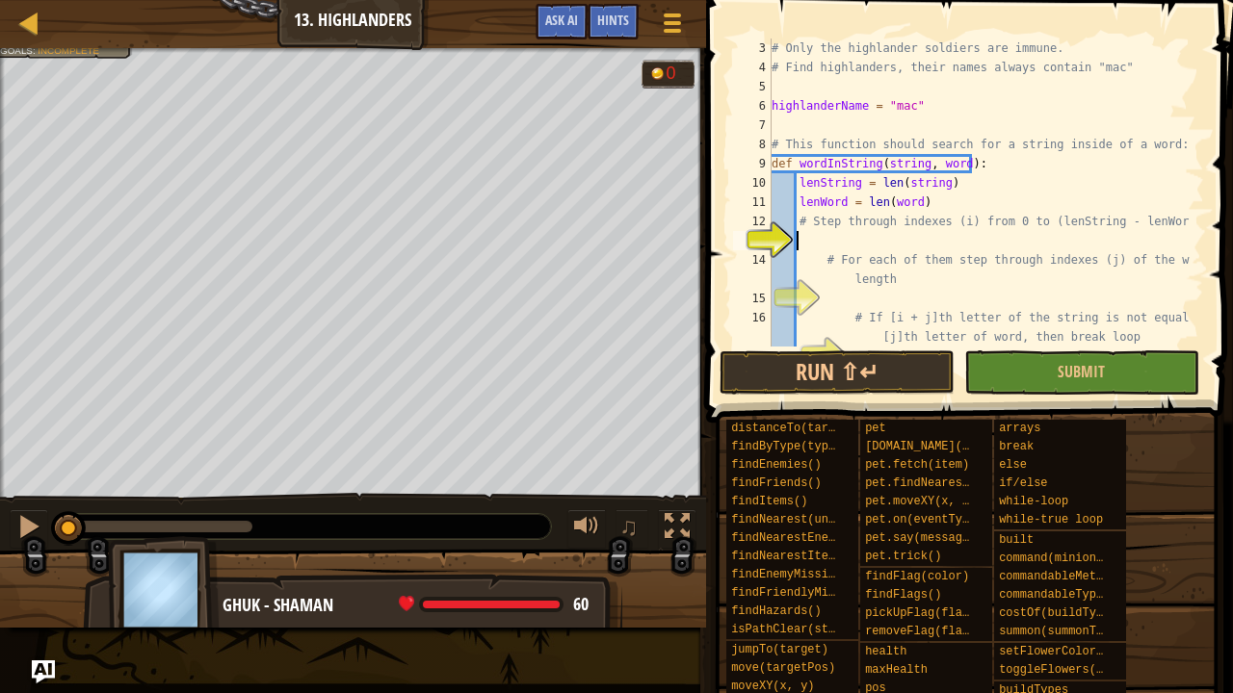
click at [971, 233] on div "# Only the highlander soldiers are immune. # Find highlanders, their names alwa…" at bounding box center [979, 212] width 422 height 347
click at [21, 16] on div at bounding box center [29, 23] width 24 height 24
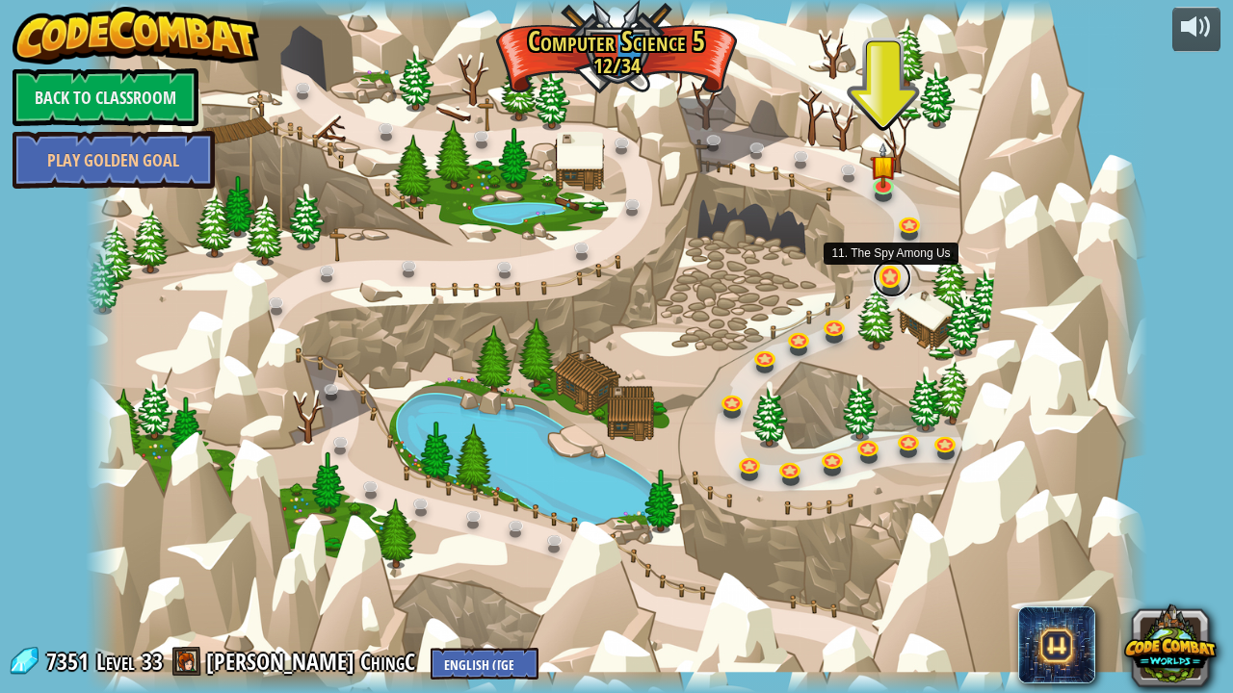
click at [888, 283] on link at bounding box center [892, 278] width 39 height 39
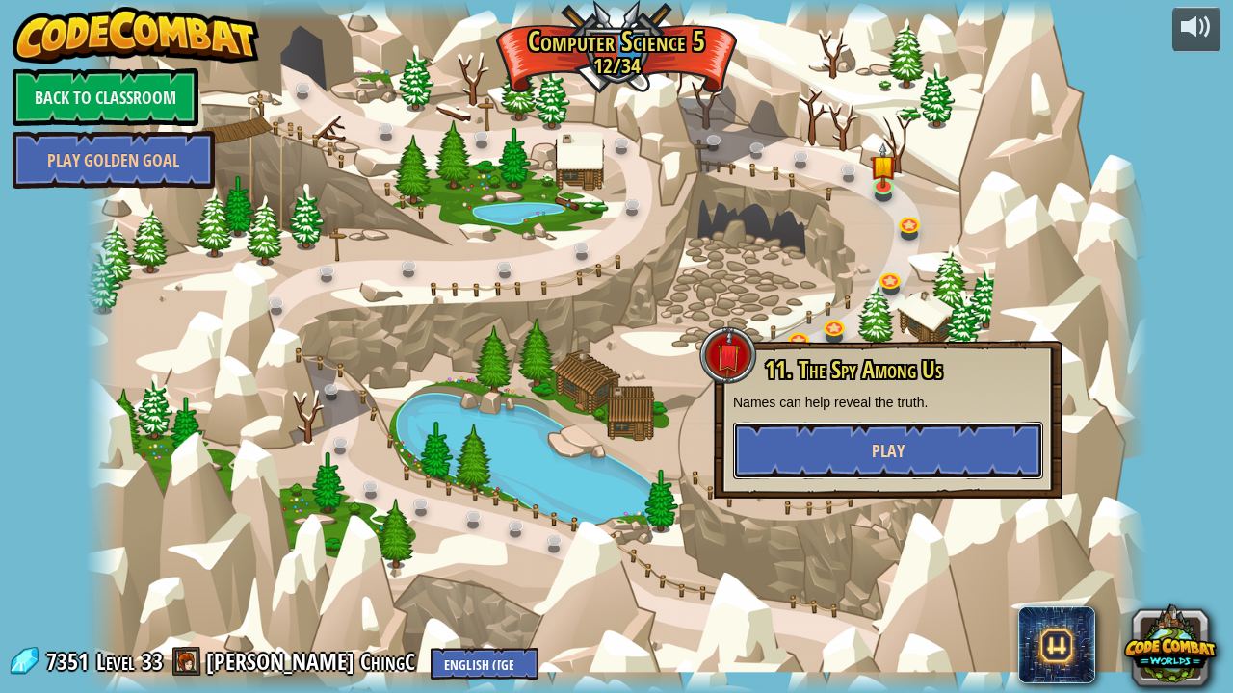
click at [784, 441] on button "Play" at bounding box center [888, 451] width 310 height 58
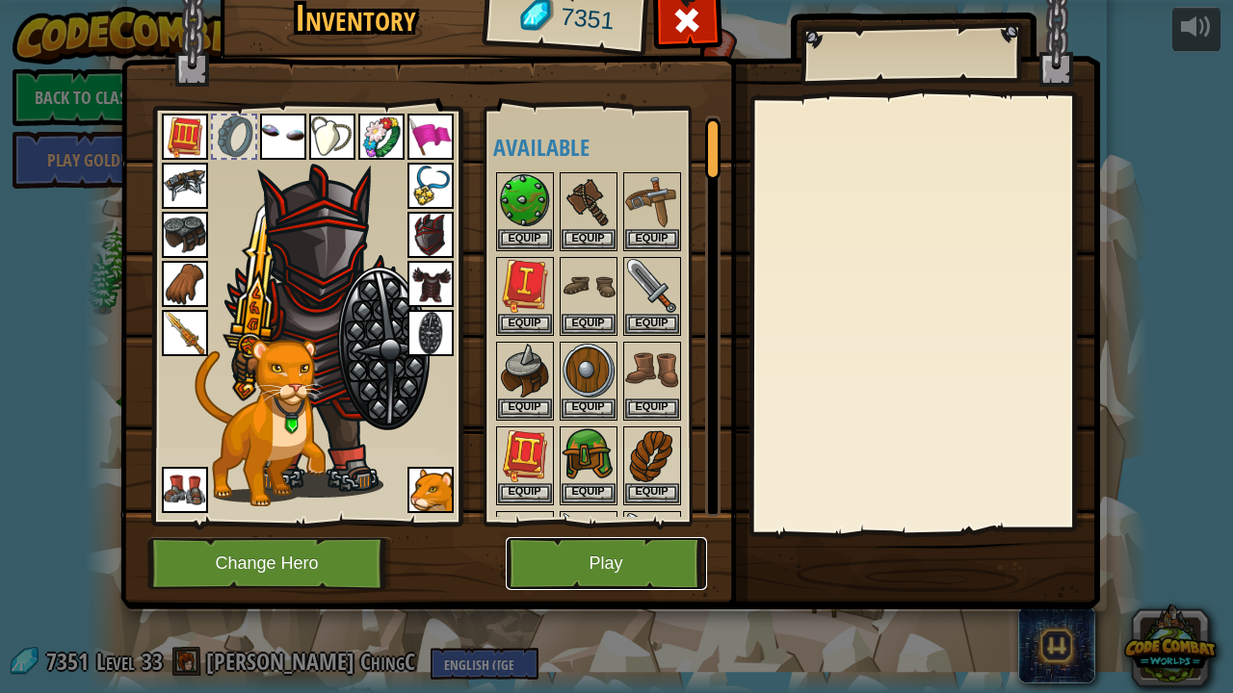
click at [621, 571] on button "Play" at bounding box center [606, 563] width 201 height 53
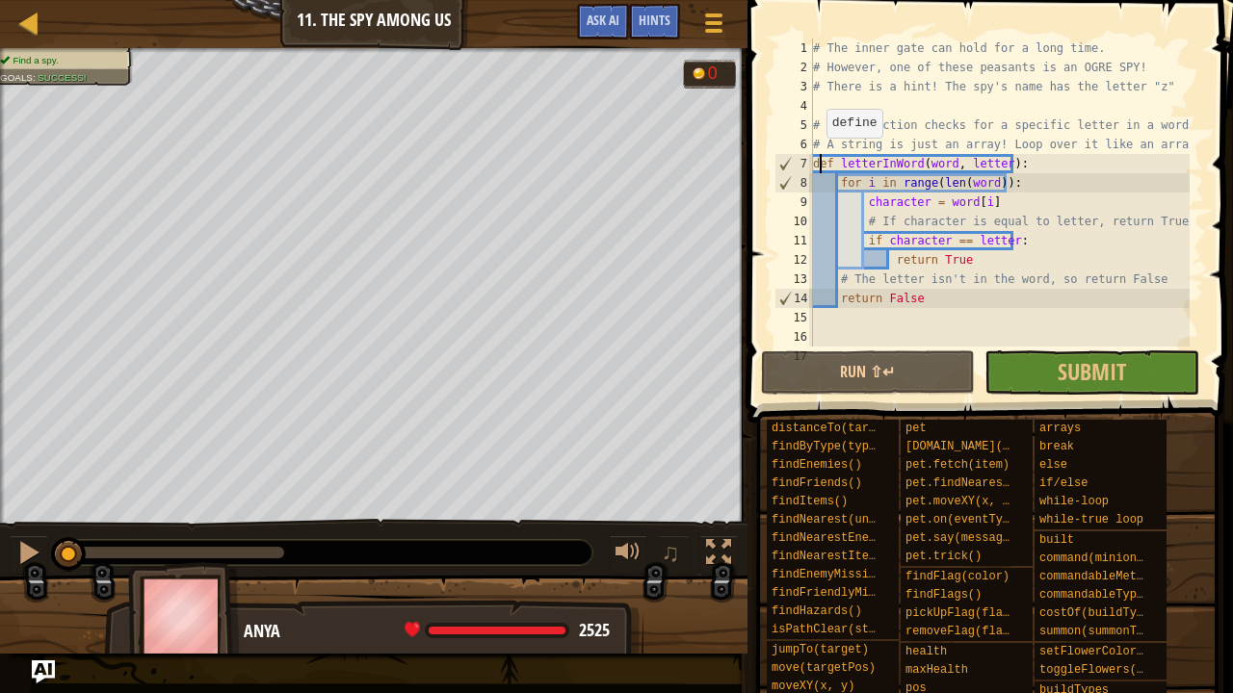
click at [815, 157] on div "# The inner gate can hold for a long time. # However, one of these peasants is …" at bounding box center [999, 212] width 380 height 347
click at [801, 149] on div "6" at bounding box center [793, 144] width 39 height 19
click at [817, 165] on div "# The inner gate can hold for a long time. # However, one of these peasants is …" at bounding box center [999, 212] width 380 height 347
click at [817, 166] on div "# The inner gate can hold for a long time. # However, one of these peasants is …" at bounding box center [999, 212] width 380 height 347
click at [817, 164] on div "# The inner gate can hold for a long time. # However, one of these peasants is …" at bounding box center [999, 212] width 380 height 347
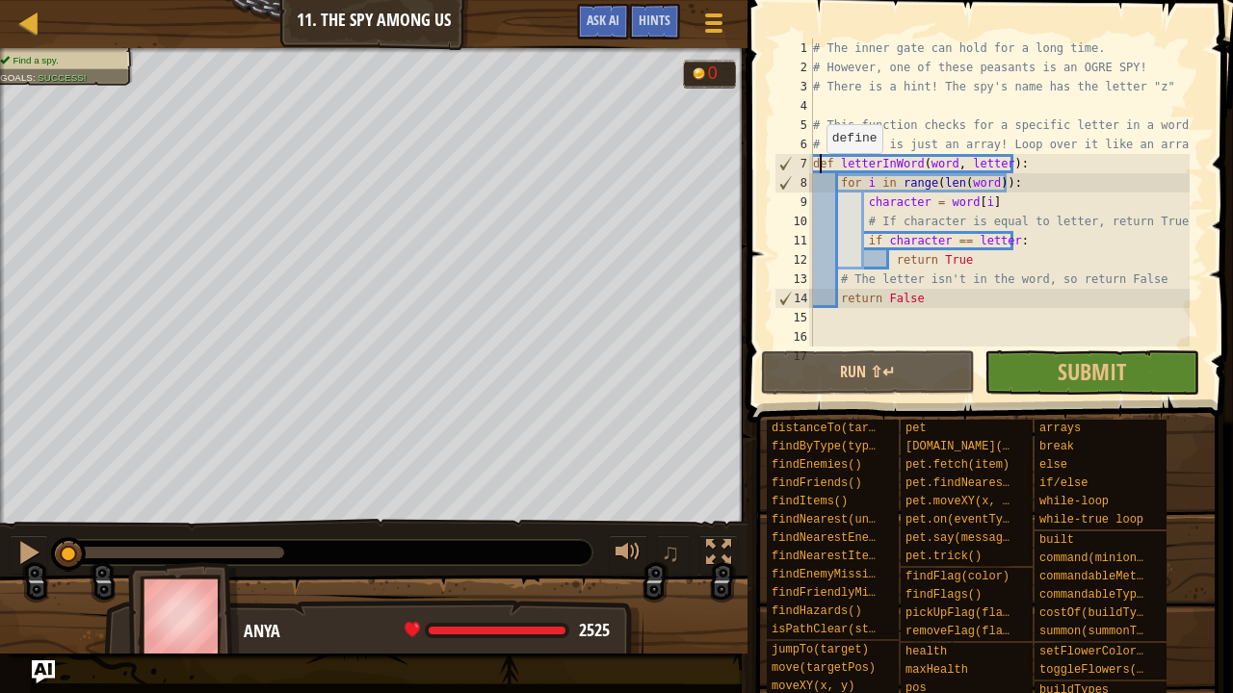
click at [811, 170] on div "7" at bounding box center [794, 163] width 38 height 19
click at [820, 173] on div "# The inner gate can hold for a long time. # However, one of these peasants is …" at bounding box center [999, 212] width 380 height 347
click at [819, 179] on div "# The inner gate can hold for a long time. # However, one of these peasants is …" at bounding box center [999, 193] width 380 height 308
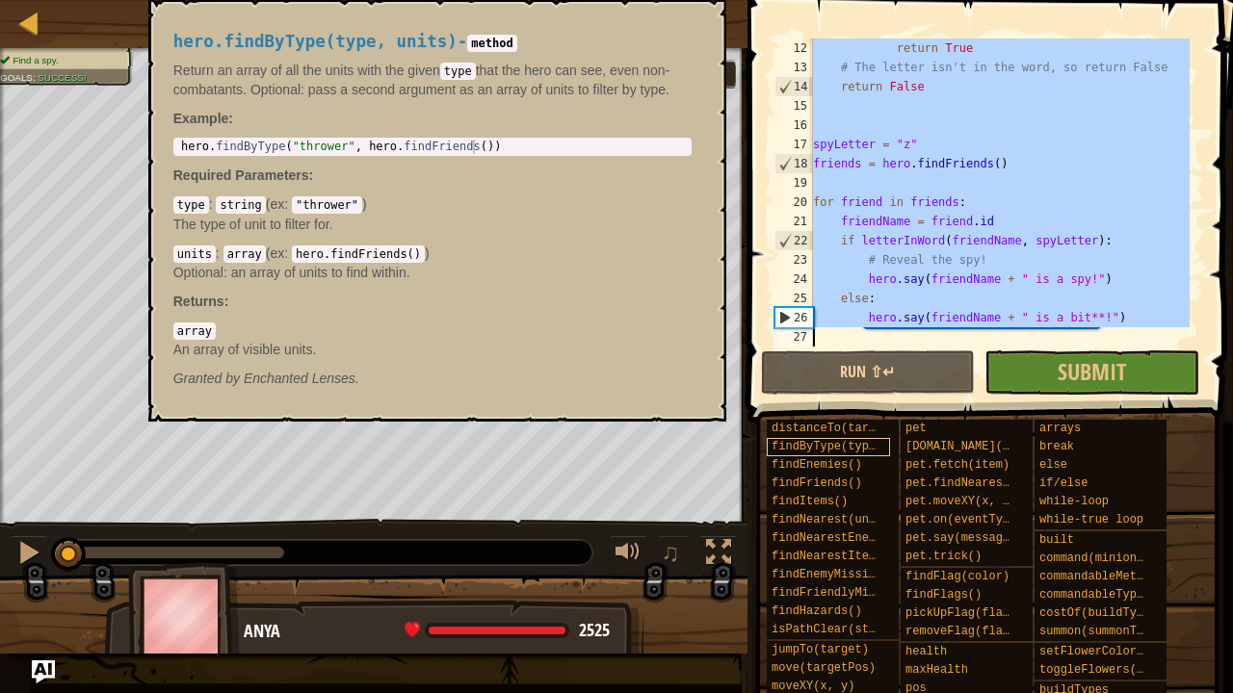
scroll to position [212, 0]
drag, startPoint x: 813, startPoint y: 159, endPoint x: 850, endPoint y: 453, distance: 296.2
click at [850, 453] on div "Hints for i in range(len(word)): 12 13 14 15 16 17 18 19 20 21 22 23 24 25 26 2…" at bounding box center [987, 342] width 491 height 684
type textarea "hero.say(friendName + " is a bit**!")"
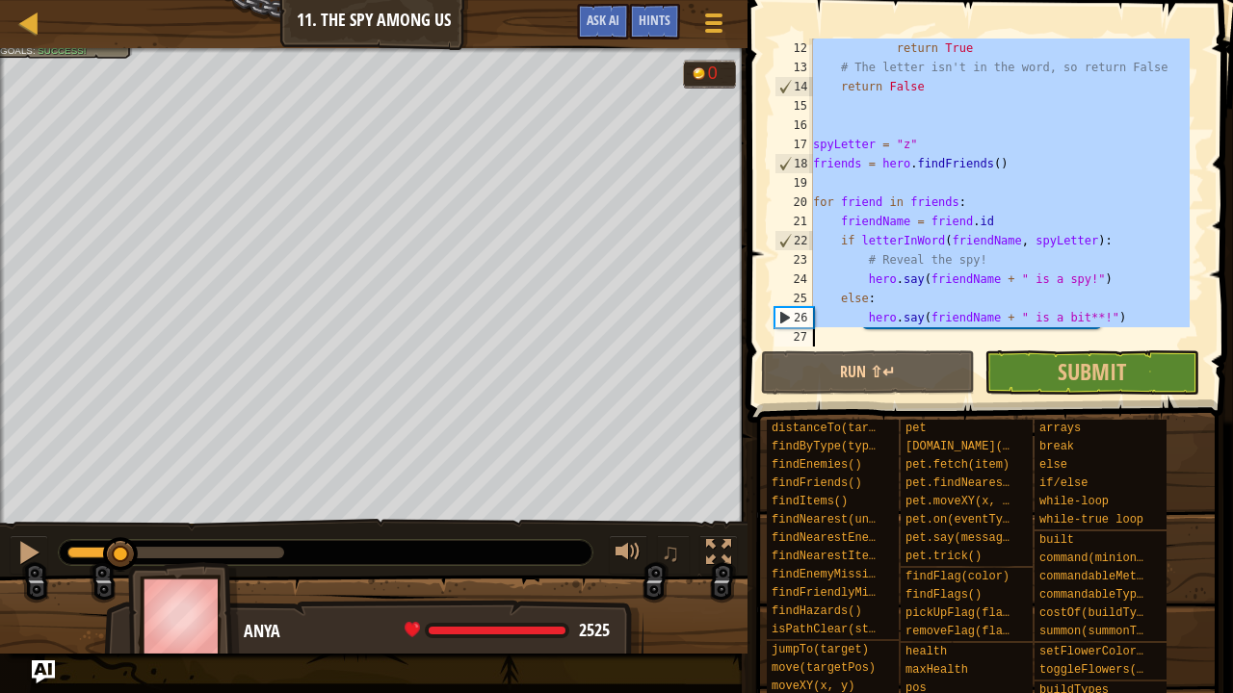
click at [99, 510] on div "Find a spy. Goals : Success! G reen B lack V iolet 0 ♫ Anya 2525 x: 8 y: 40 No …" at bounding box center [616, 351] width 1233 height 606
drag, startPoint x: 98, startPoint y: 548, endPoint x: 238, endPoint y: 623, distance: 158.6
click at [233, 571] on div "Find a spy. Goals : Success! G reen B lack V iolet 0 ♫ Anya 2525 x: 8 y: 40 No …" at bounding box center [616, 351] width 1233 height 606
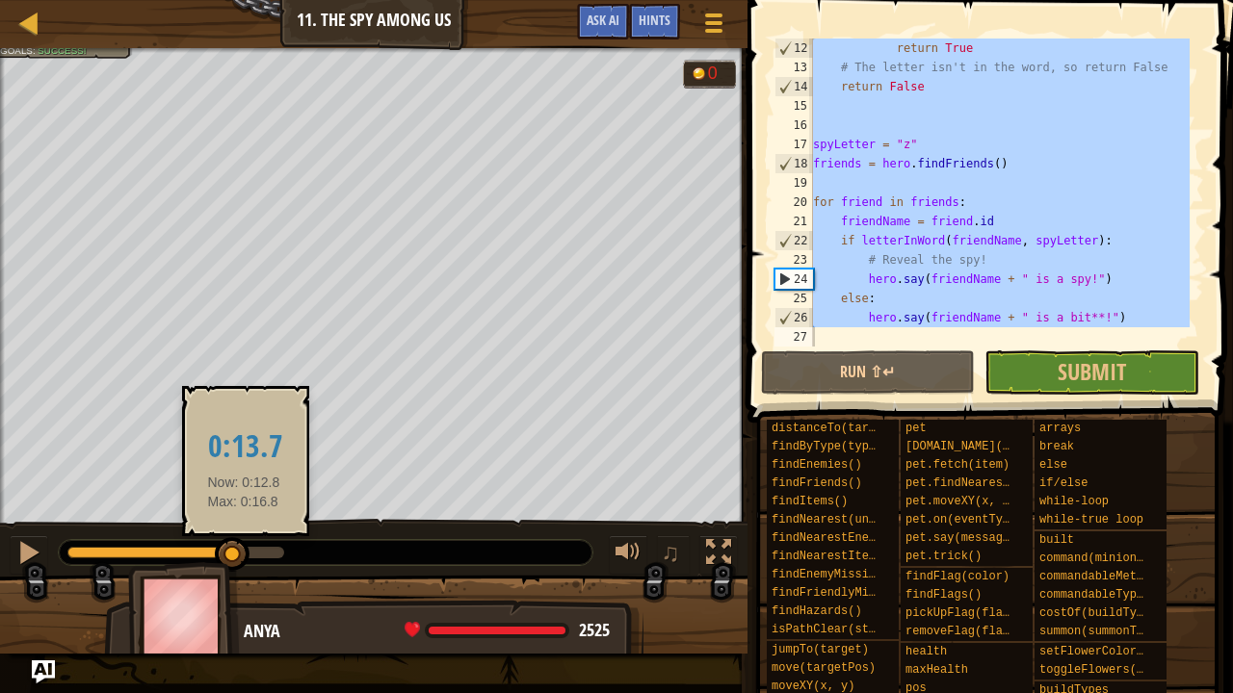
click at [244, 561] on div "Find a spy. Goals : Success! G reen B lack V iolet 0 ♫ Anya 2525 x: 8 y: 40 No …" at bounding box center [616, 351] width 1233 height 606
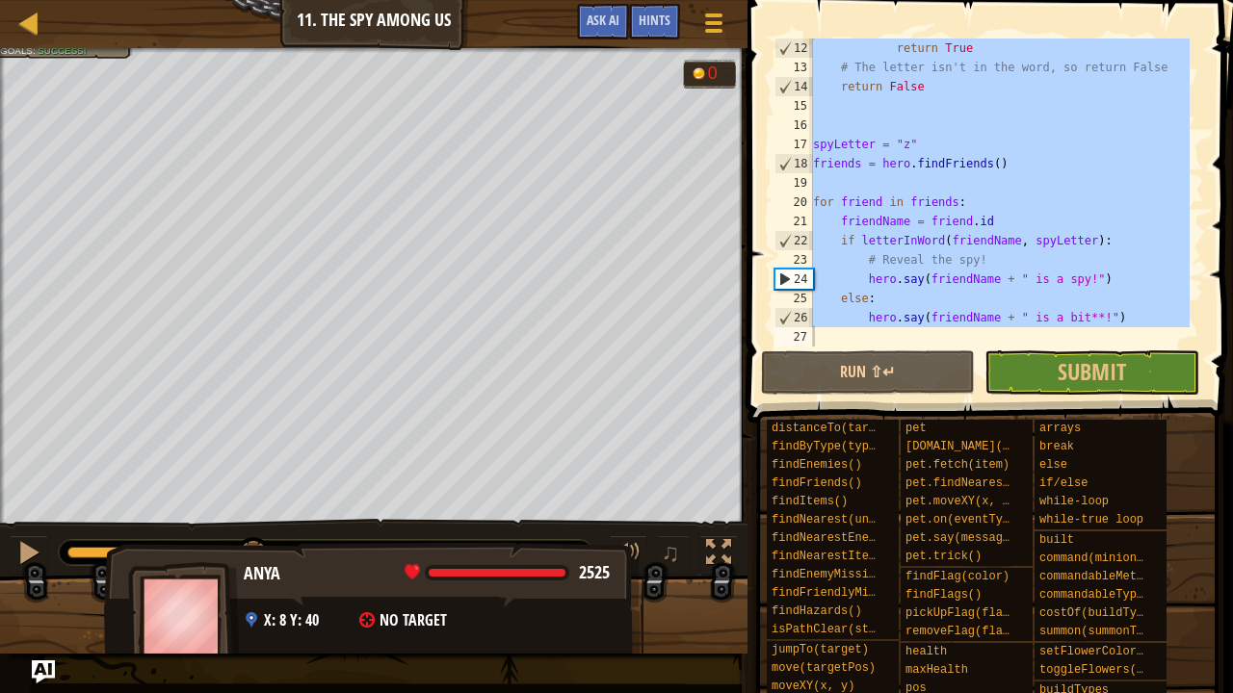
drag, startPoint x: 231, startPoint y: 551, endPoint x: 248, endPoint y: 625, distance: 76.0
click at [247, 571] on div "Find a spy. Goals : Success! G reen B lack V iolet 0 ♫ Anya 2525 x: 8 y: 40 No …" at bounding box center [616, 351] width 1233 height 606
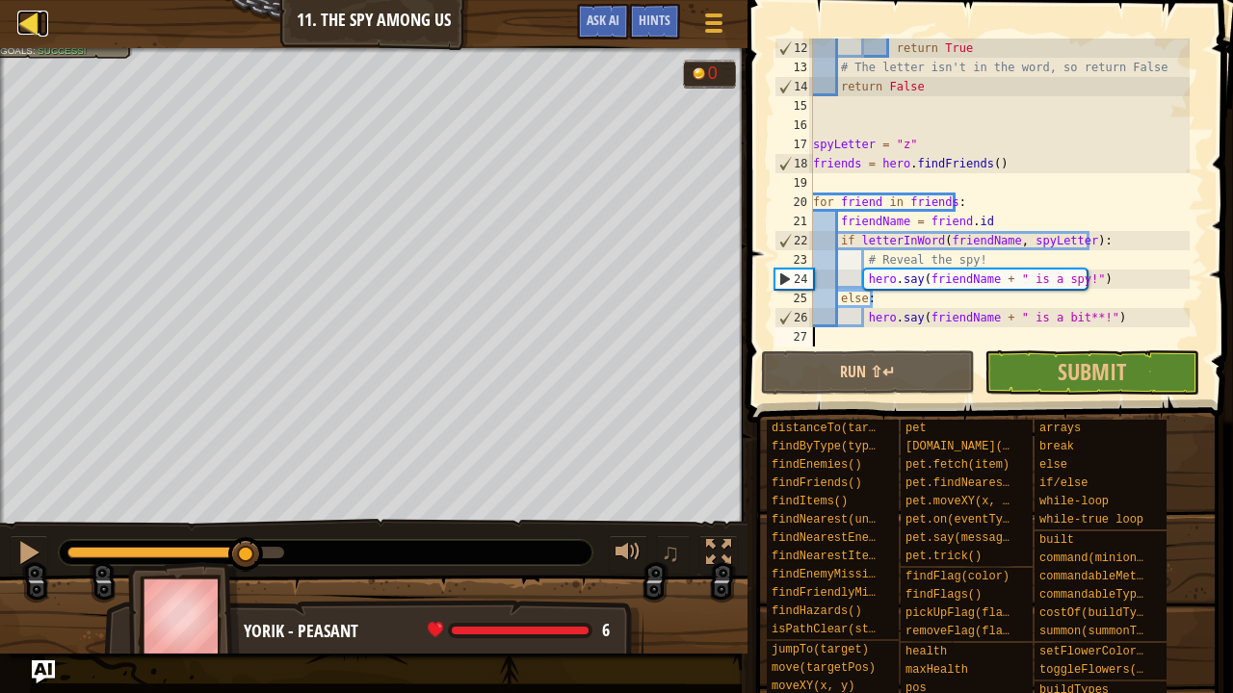
click at [29, 24] on div at bounding box center [29, 23] width 24 height 24
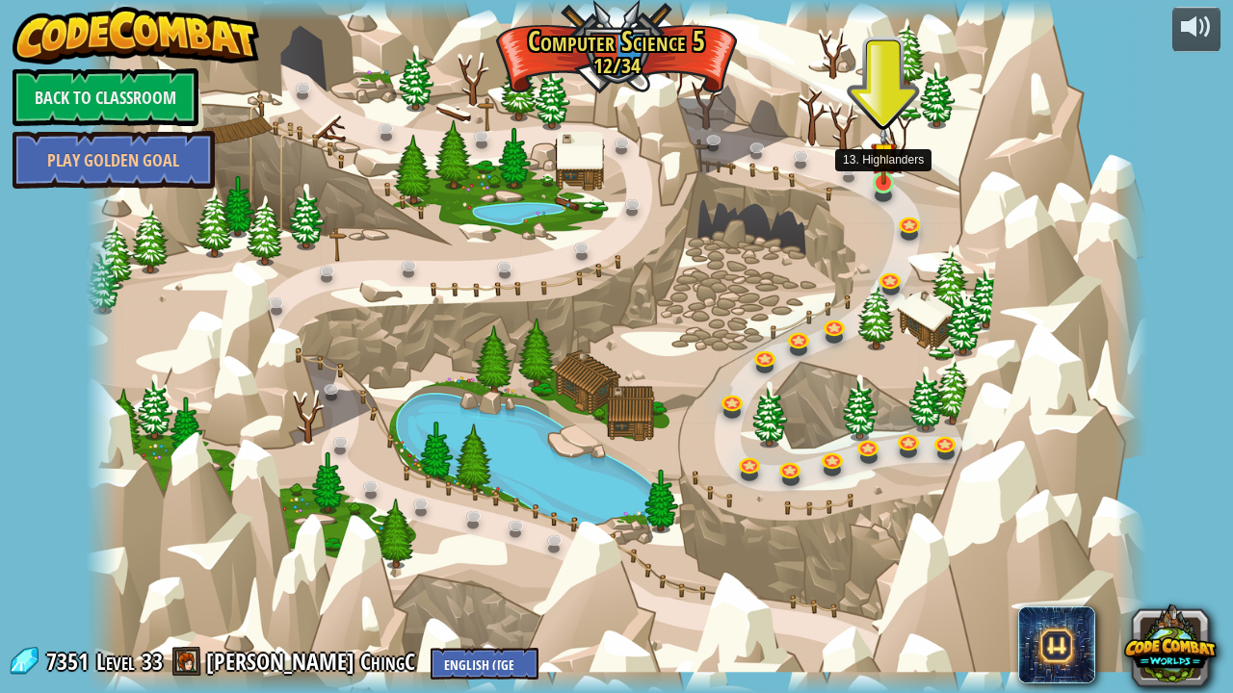
click at [884, 177] on img at bounding box center [884, 155] width 26 height 60
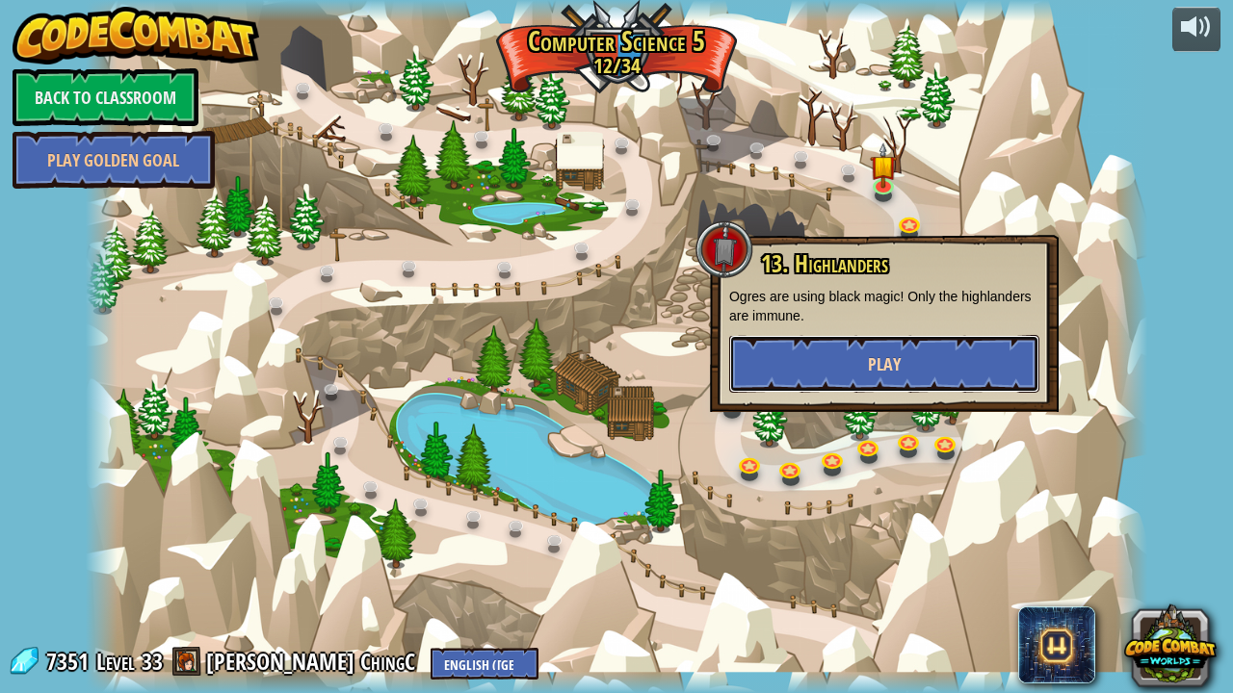
click at [803, 353] on button "Play" at bounding box center [884, 364] width 310 height 58
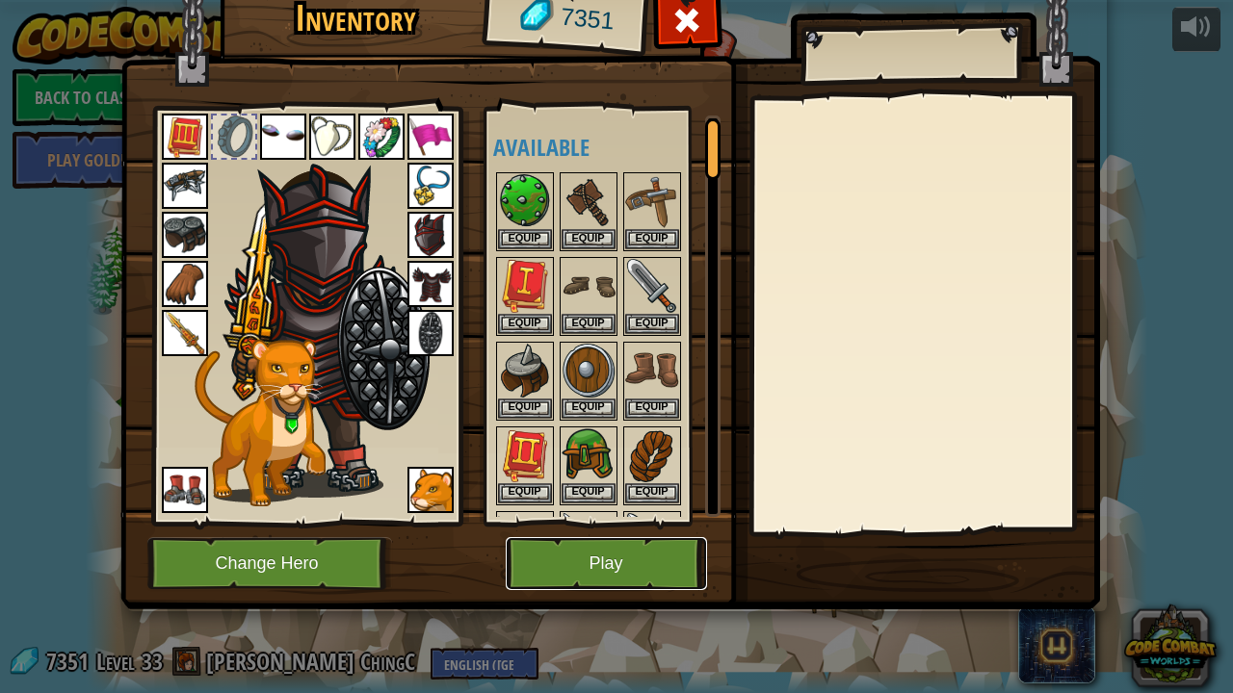
click at [532, 562] on button "Play" at bounding box center [606, 563] width 201 height 53
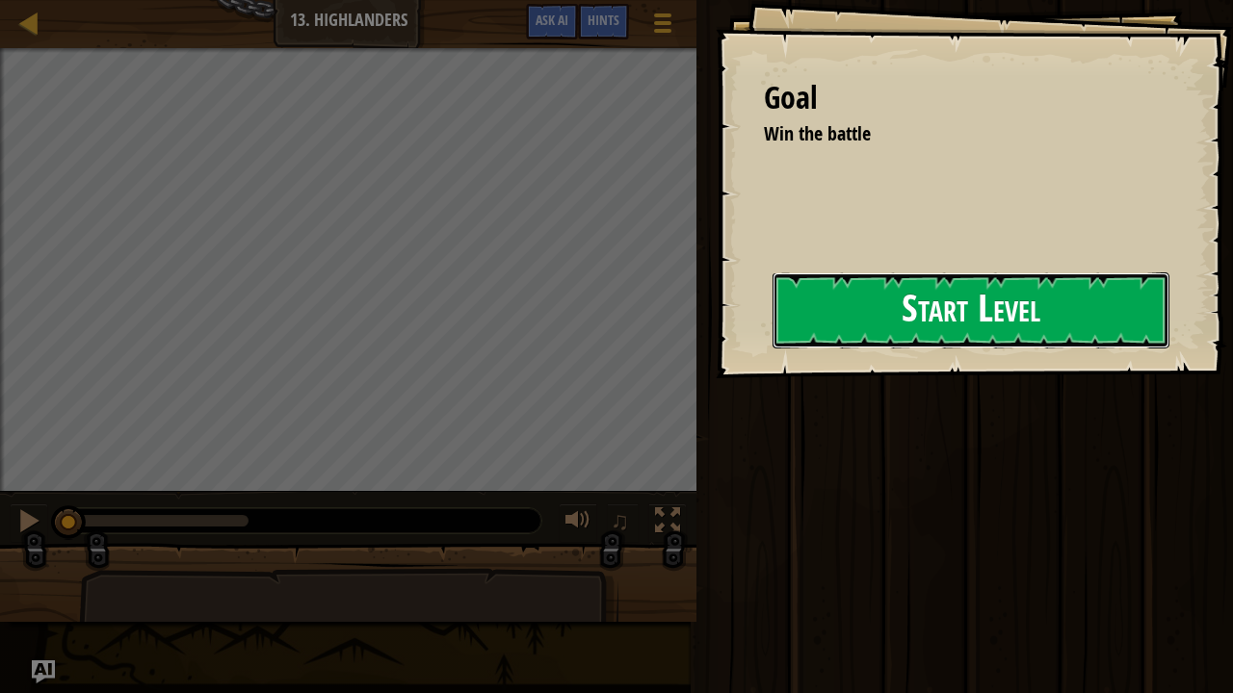
click at [910, 281] on button "Start Level" at bounding box center [970, 311] width 397 height 76
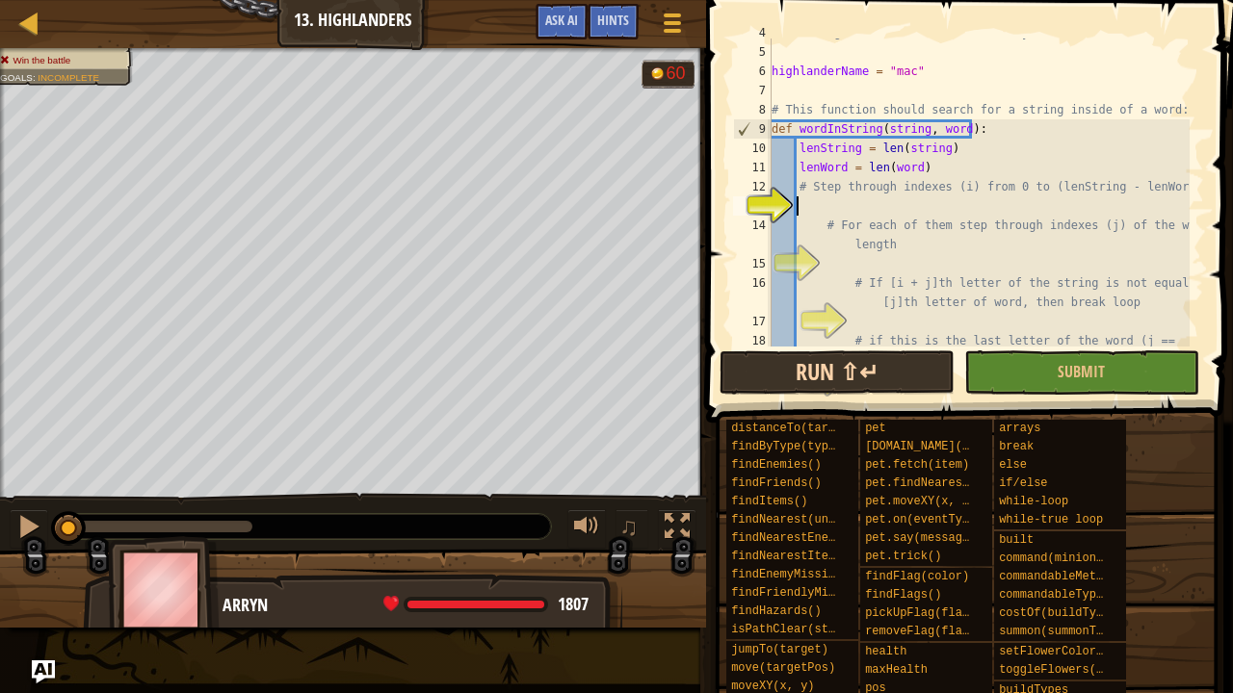
scroll to position [77, 0]
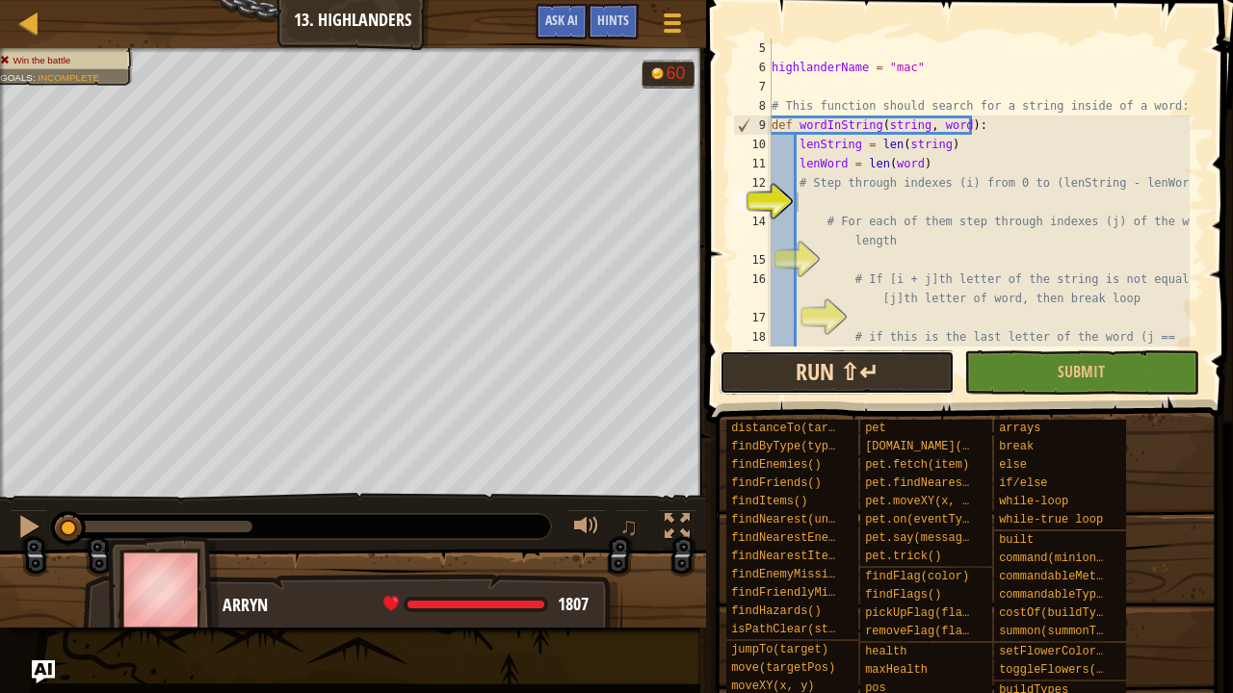
click at [857, 363] on button "Run ⇧↵" at bounding box center [836, 373] width 235 height 44
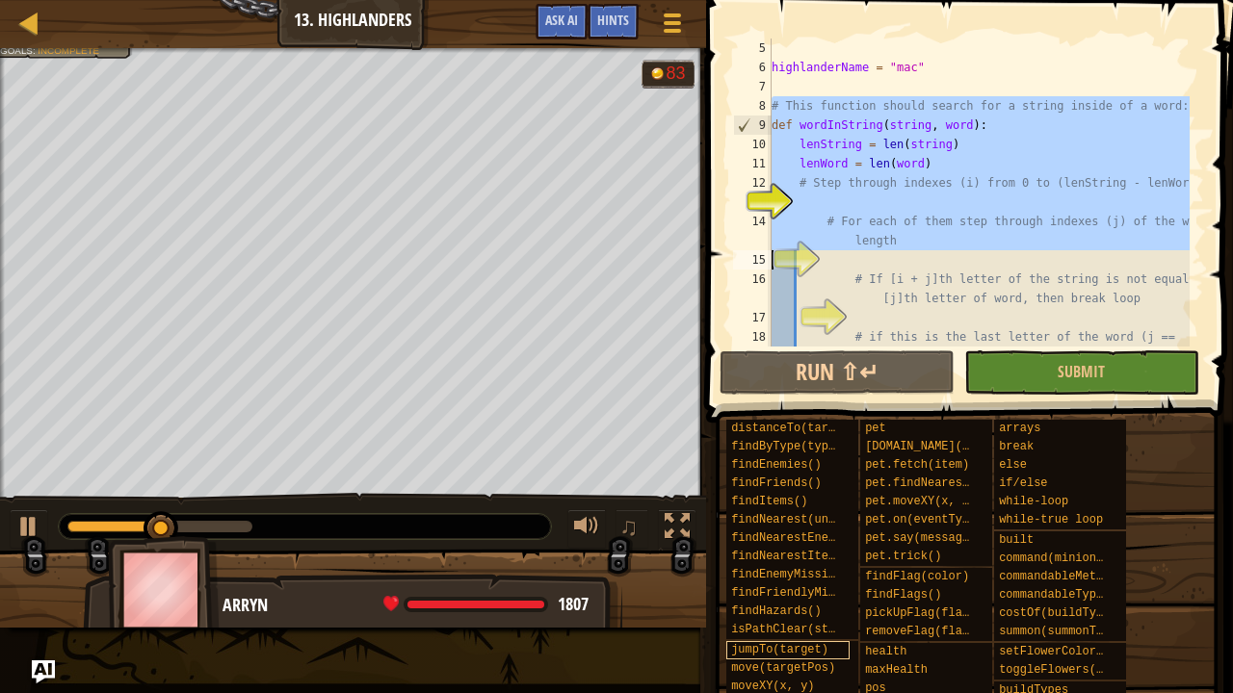
scroll to position [385, 0]
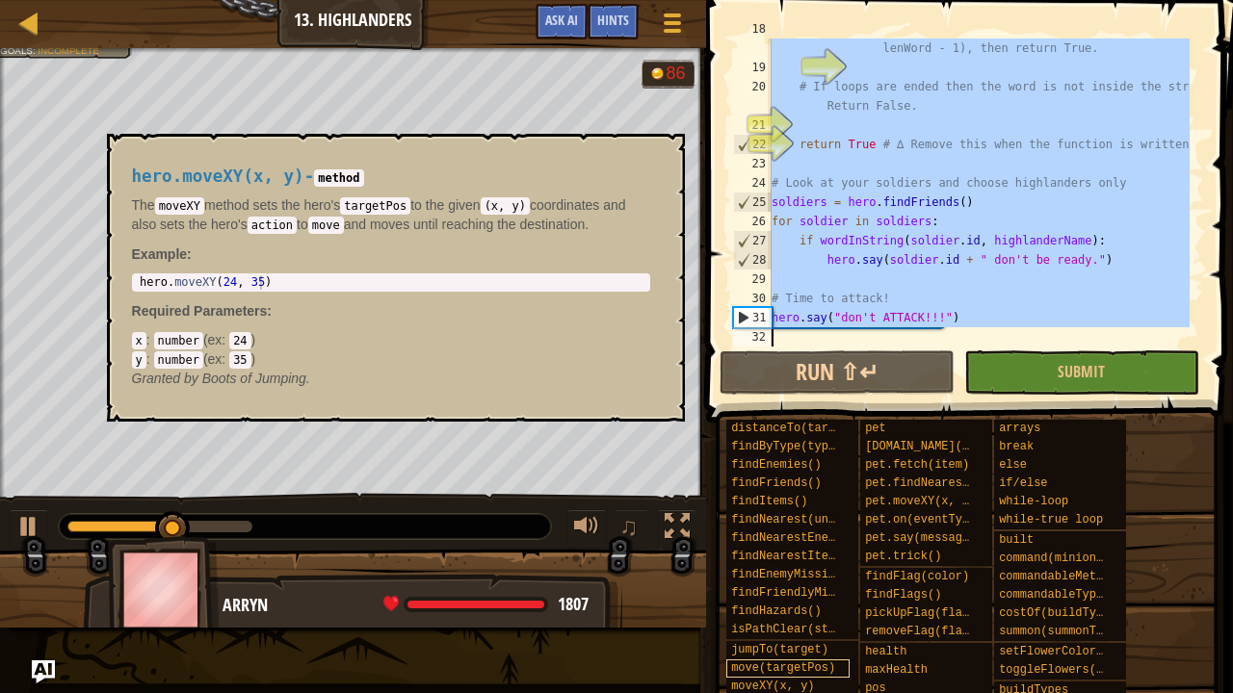
drag, startPoint x: 765, startPoint y: 105, endPoint x: 789, endPoint y: 661, distance: 556.3
click at [803, 571] on div "Hints 18 19 20 21 22 23 24 25 26 27 28 29 30 31 32 # if this is the last letter…" at bounding box center [966, 342] width 533 height 684
type textarea "hero.say("don't ATTACK!!!")"
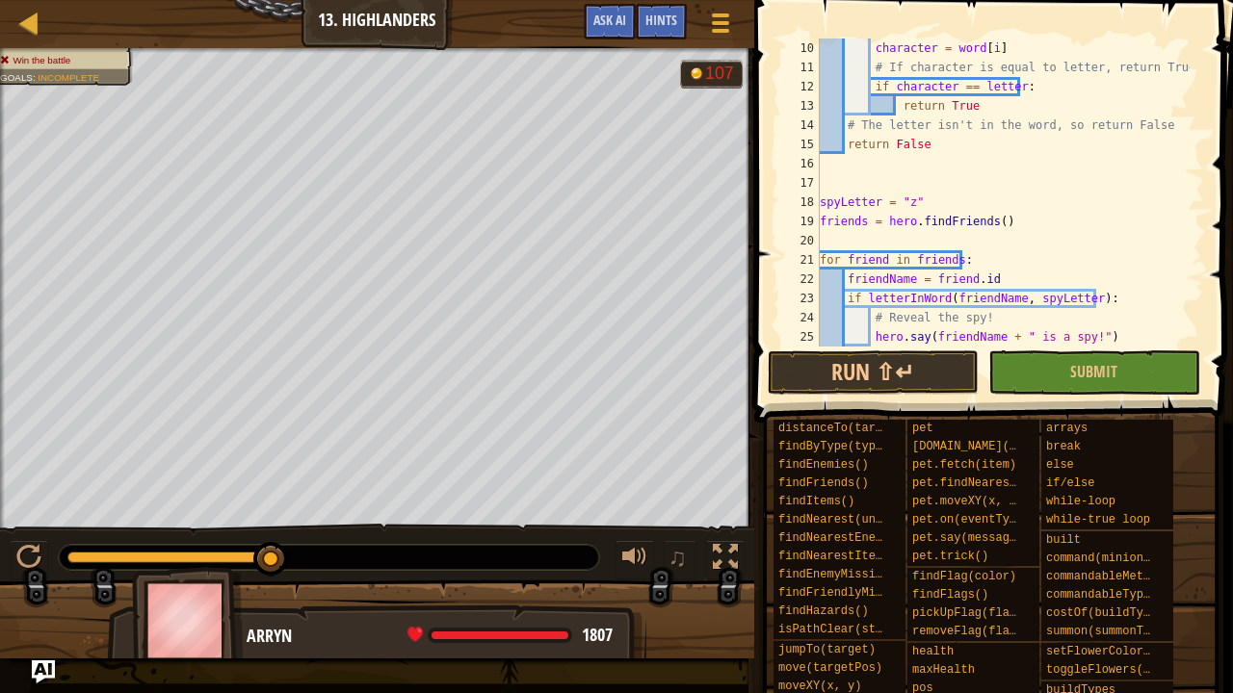
scroll to position [58, 0]
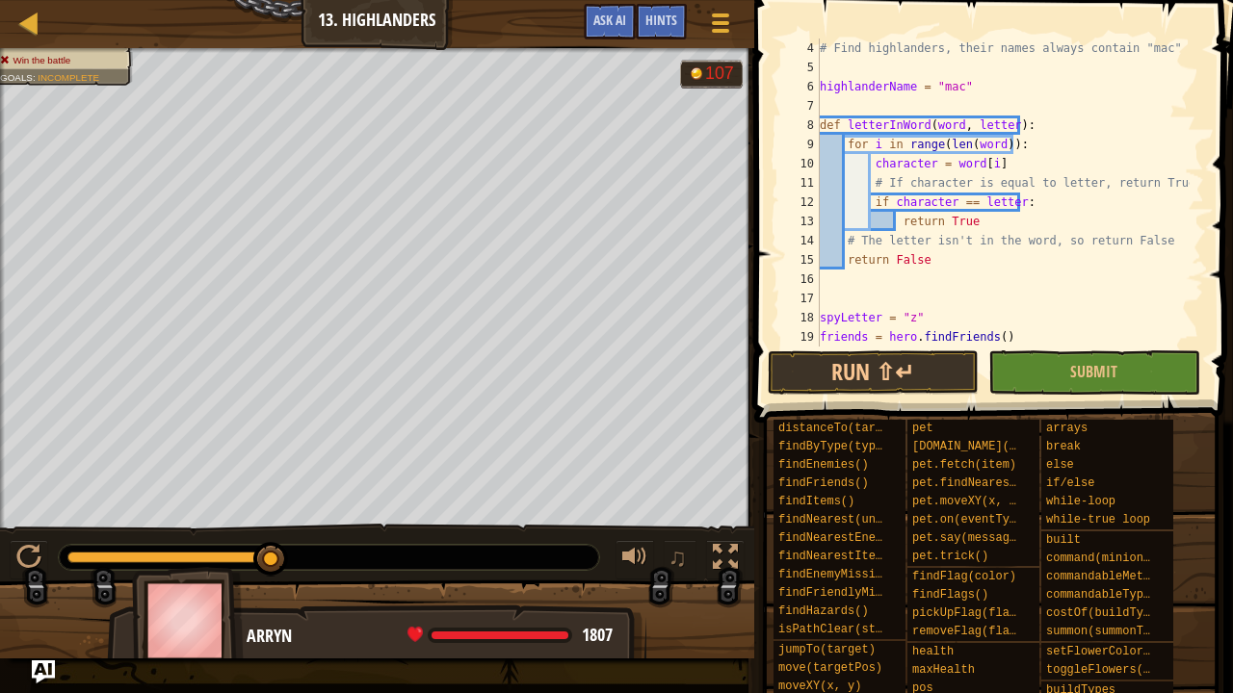
click at [907, 312] on div "# Find highlanders, their names always contain "mac" highlanderName = "mac" def…" at bounding box center [1003, 212] width 374 height 347
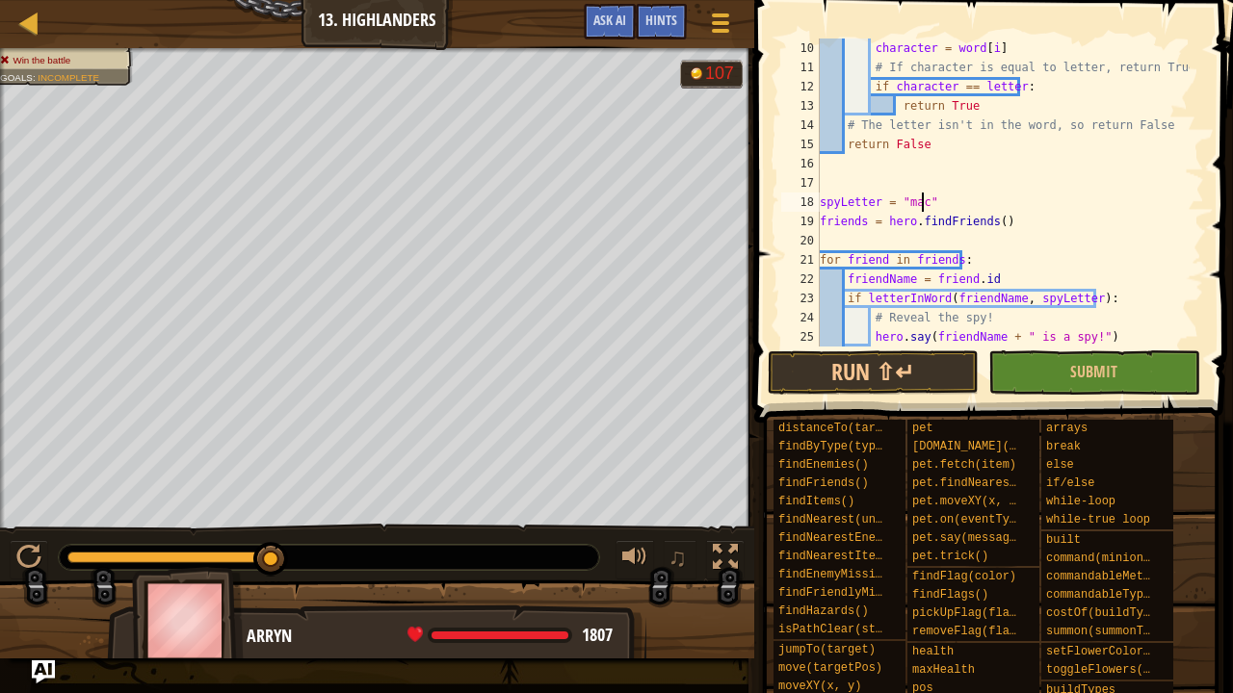
scroll to position [231, 0]
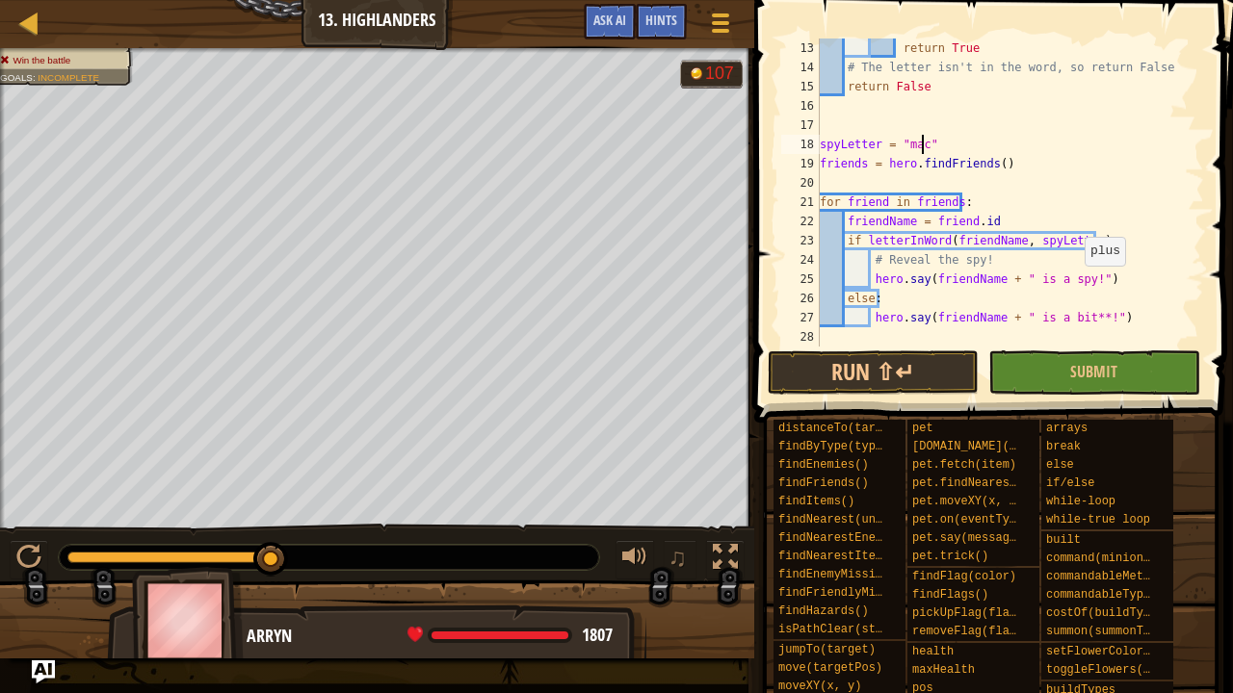
click at [1074, 283] on div "return True # The letter isn't in the word, so return False return False spyLet…" at bounding box center [1003, 212] width 374 height 347
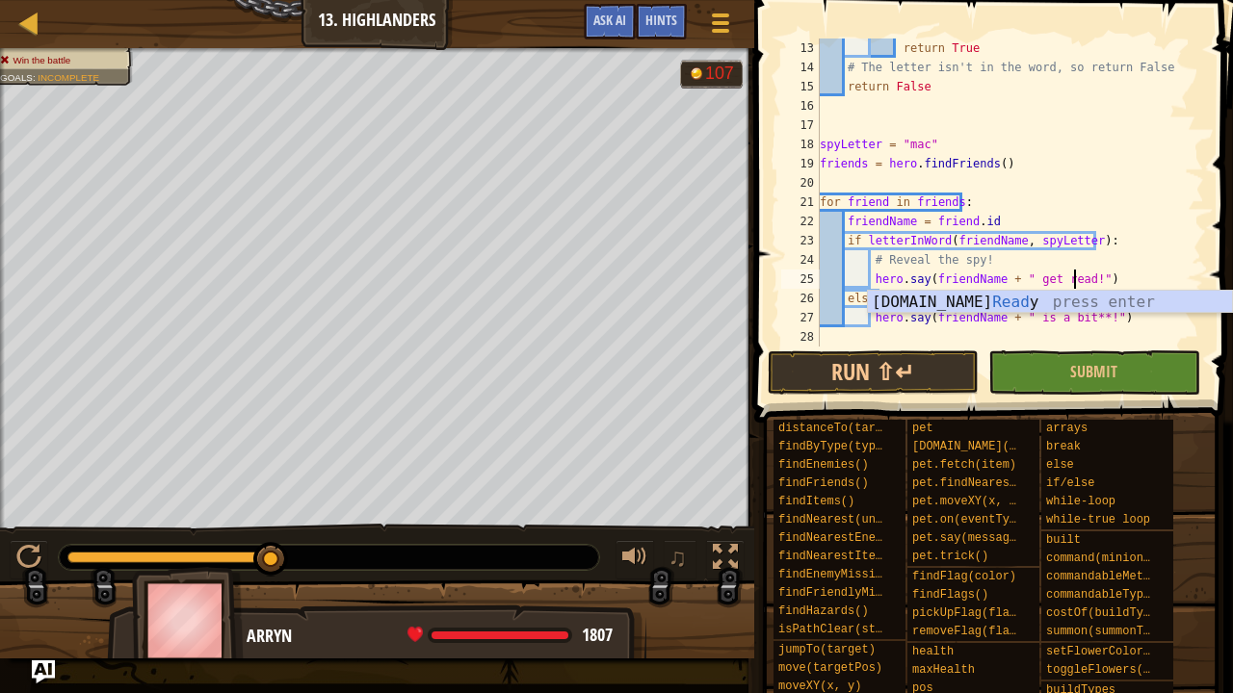
scroll to position [9, 21]
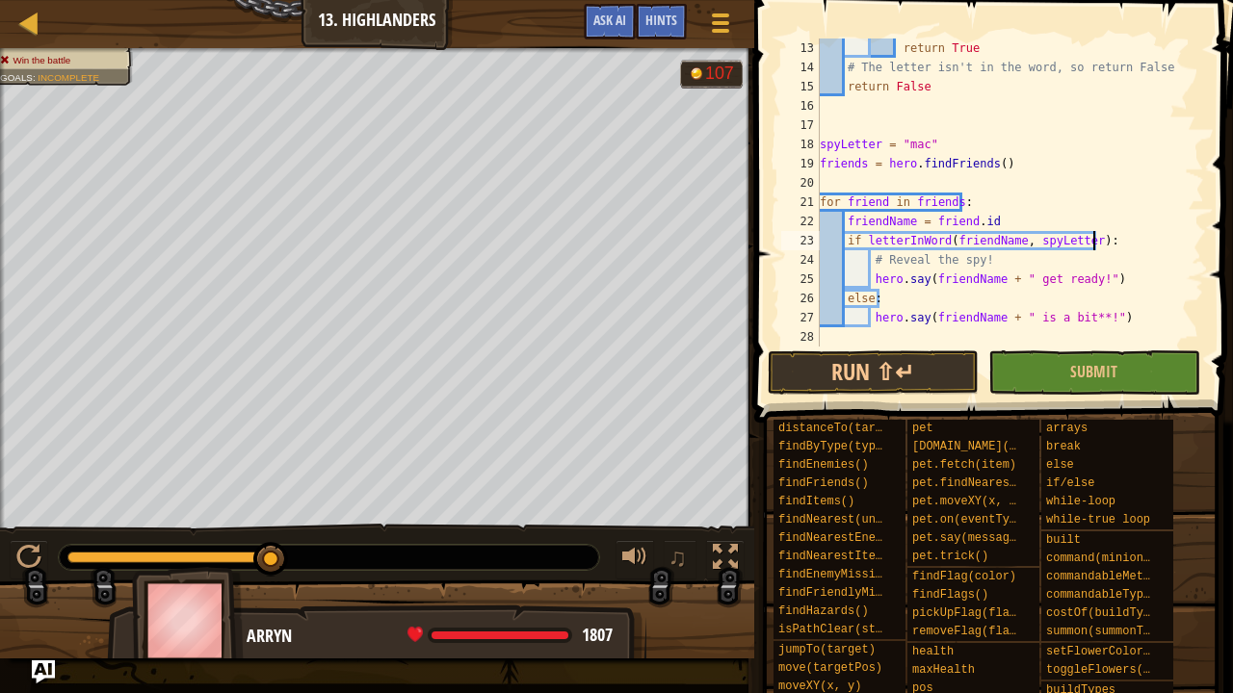
click at [1140, 248] on div "return True # The letter isn't in the word, so return False return False spyLet…" at bounding box center [1003, 212] width 374 height 347
click at [1091, 321] on div "return True # The letter isn't in the word, so return False return False spyLet…" at bounding box center [1003, 212] width 374 height 347
click at [1094, 323] on div "return True # The letter isn't in the word, so return False return False spyLet…" at bounding box center [1003, 212] width 374 height 347
click at [1083, 316] on div "return True # The letter isn't in the word, so return False return False spyLet…" at bounding box center [1003, 212] width 374 height 347
click at [1056, 312] on div "return True # The letter isn't in the word, so return False return False spyLet…" at bounding box center [1003, 212] width 374 height 347
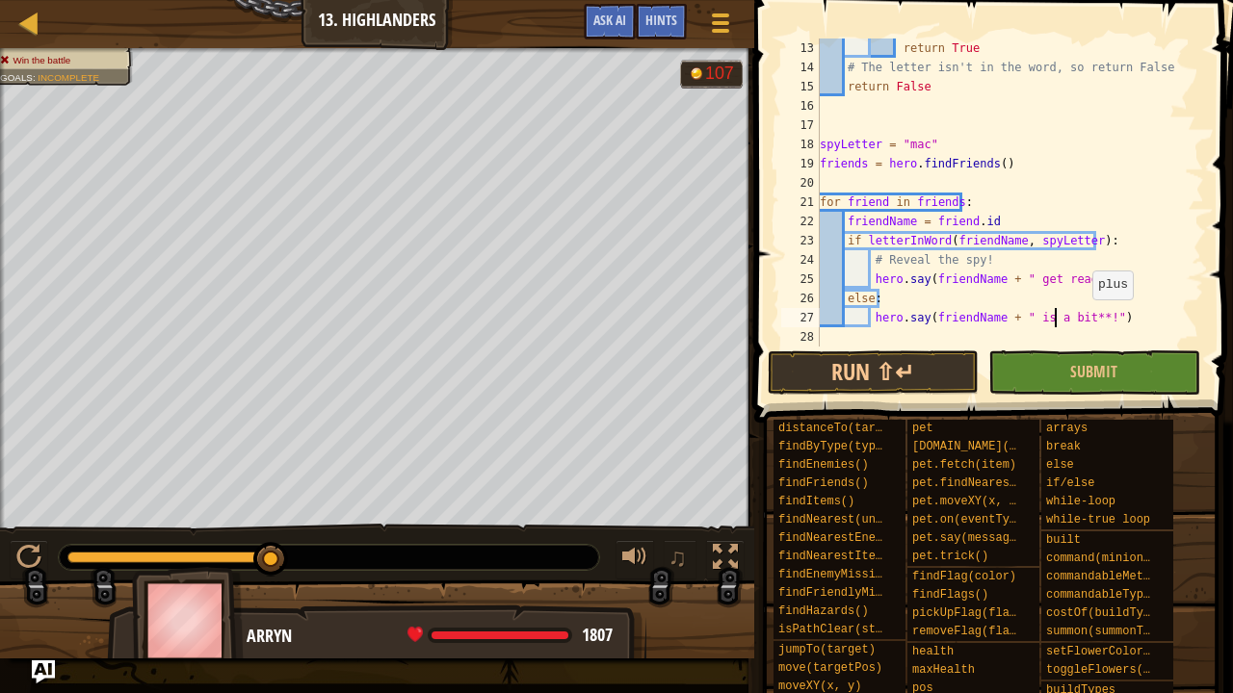
click at [1082, 318] on div "return True # The letter isn't in the word, so return False return False spyLet…" at bounding box center [1003, 212] width 374 height 347
click at [1085, 319] on div "return True # The letter isn't in the word, so return False return False spyLet…" at bounding box center [1003, 212] width 374 height 347
click at [1129, 252] on div "return True # The letter isn't in the word, so return False return False spyLet…" at bounding box center [1003, 212] width 374 height 347
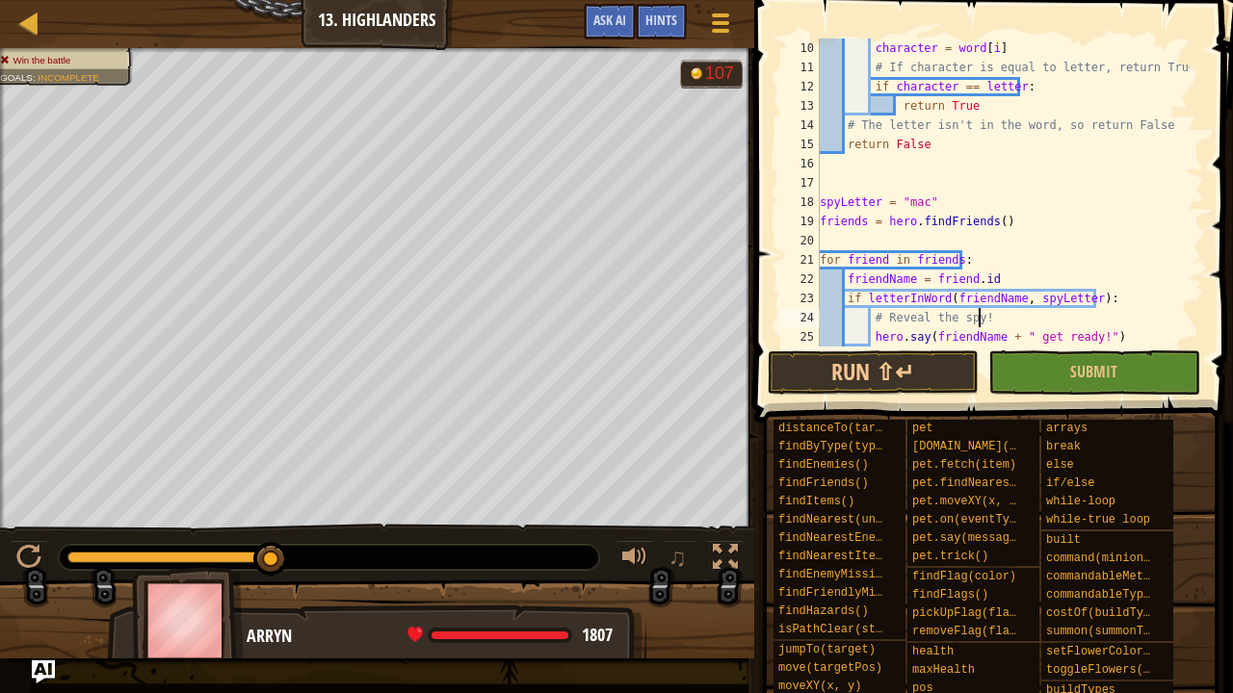
scroll to position [116, 0]
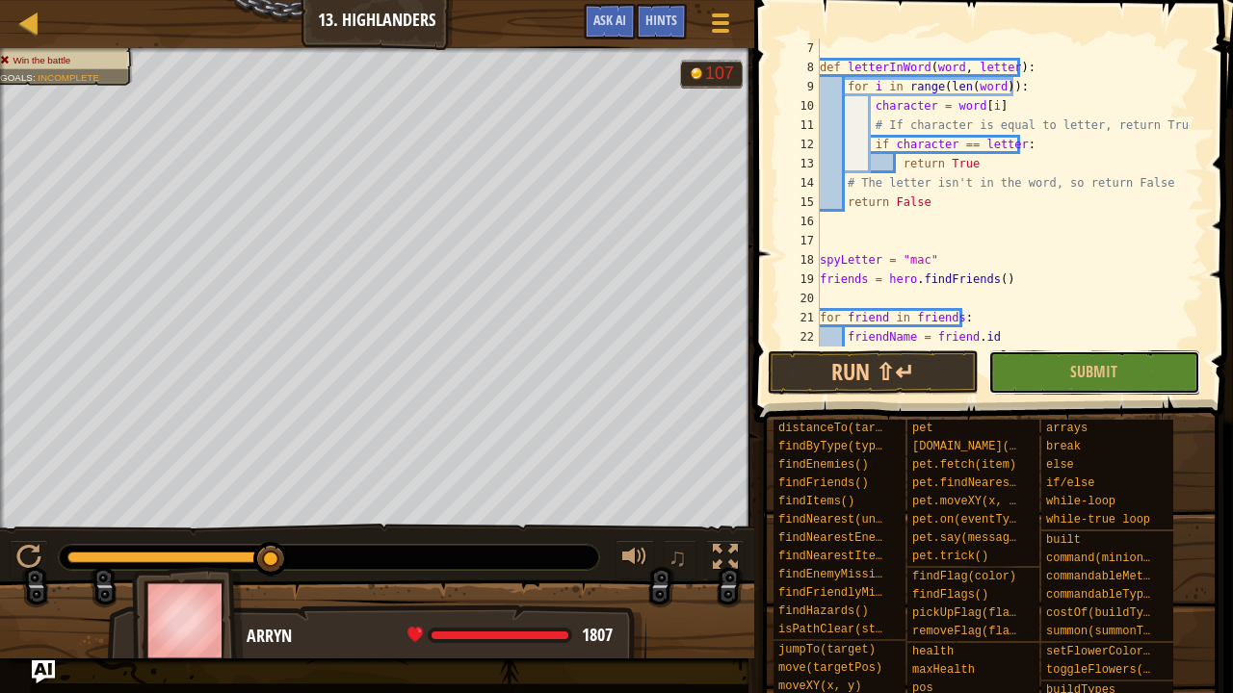
click at [1030, 368] on button "Submit" at bounding box center [1093, 373] width 211 height 44
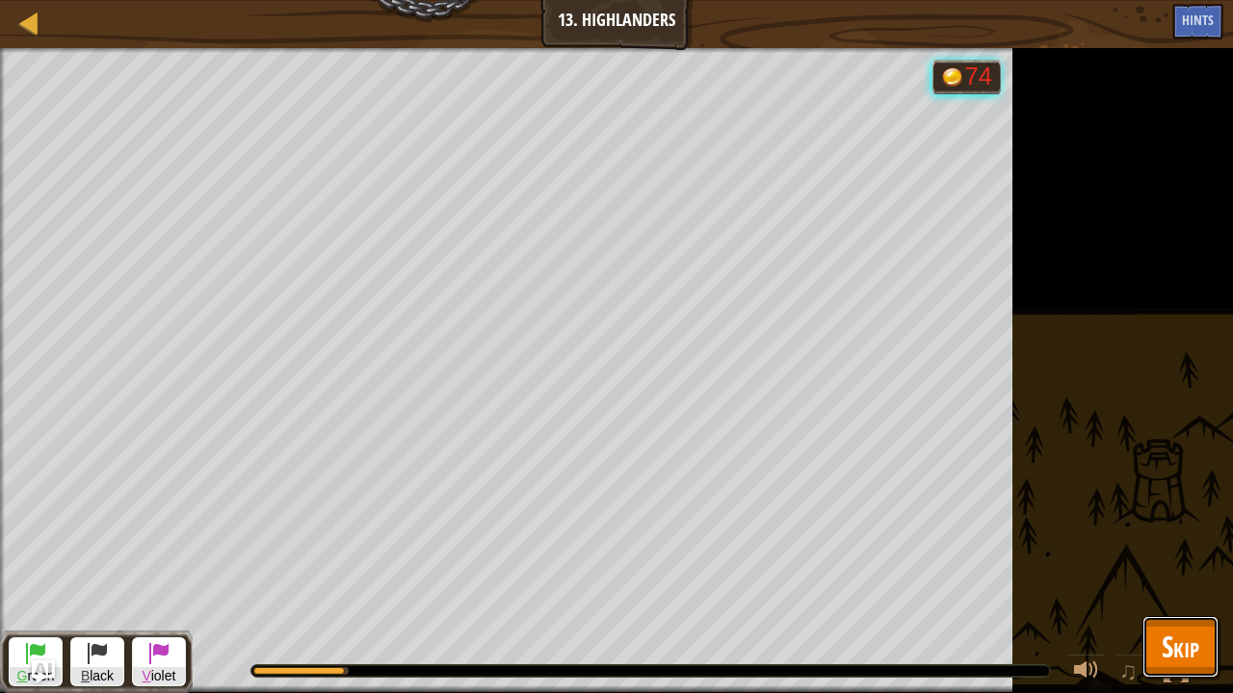
click at [1182, 571] on button "Skip" at bounding box center [1180, 647] width 76 height 62
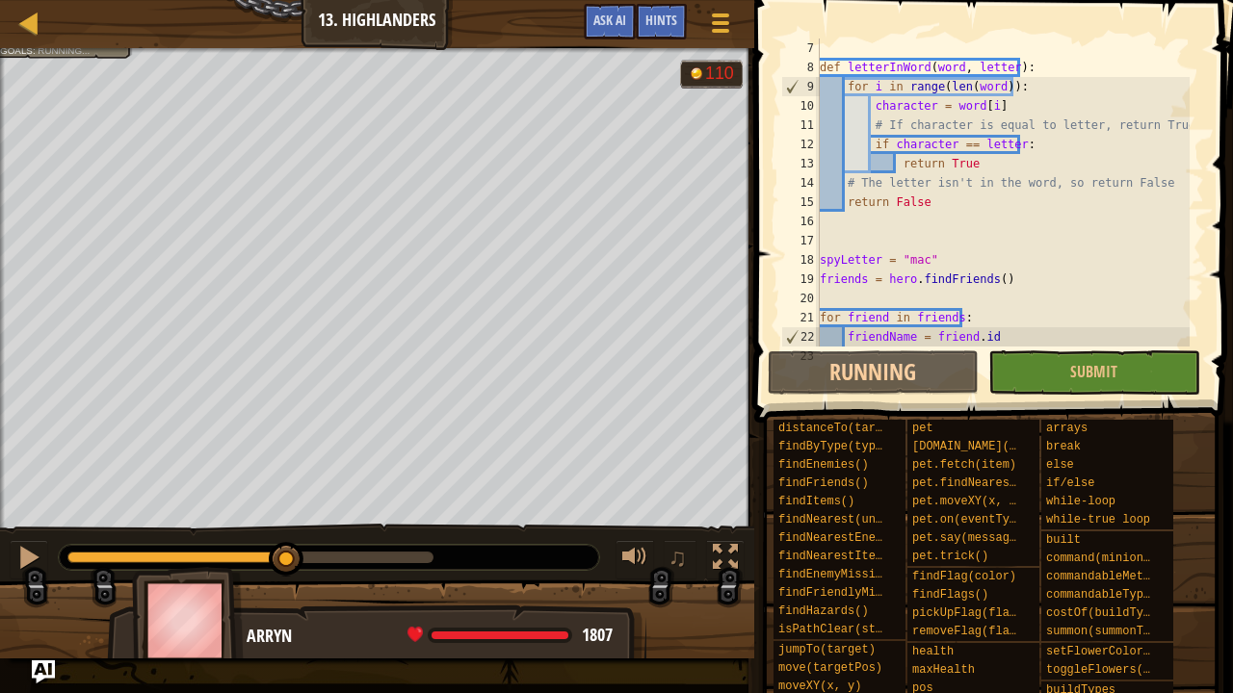
drag, startPoint x: 168, startPoint y: 557, endPoint x: 309, endPoint y: 557, distance: 141.6
click at [287, 555] on div at bounding box center [177, 558] width 220 height 12
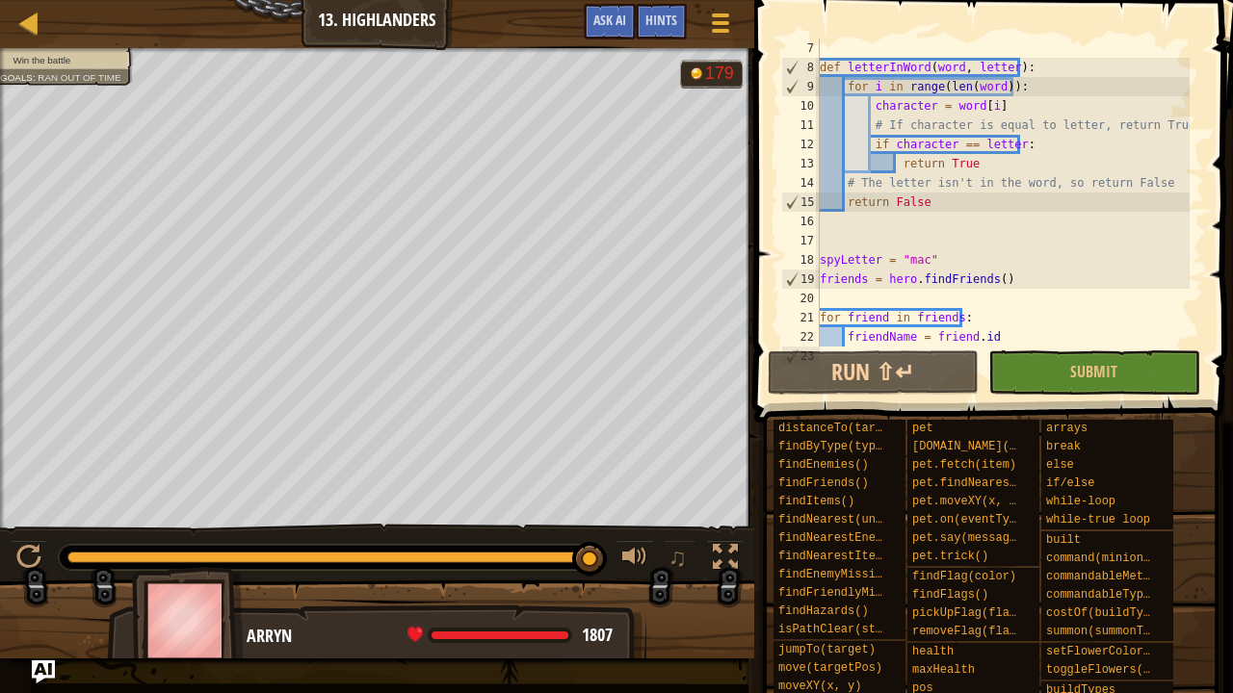
click at [81, 554] on div at bounding box center [328, 558] width 523 height 12
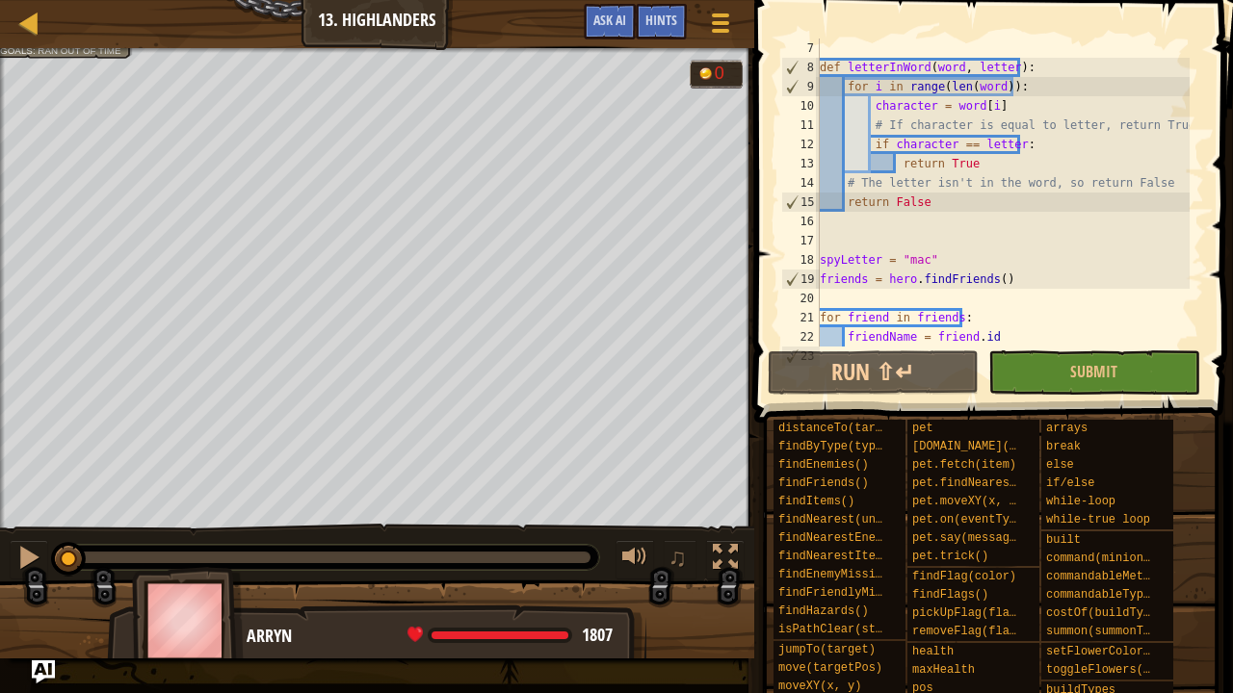
drag, startPoint x: 75, startPoint y: 554, endPoint x: 86, endPoint y: 539, distance: 17.9
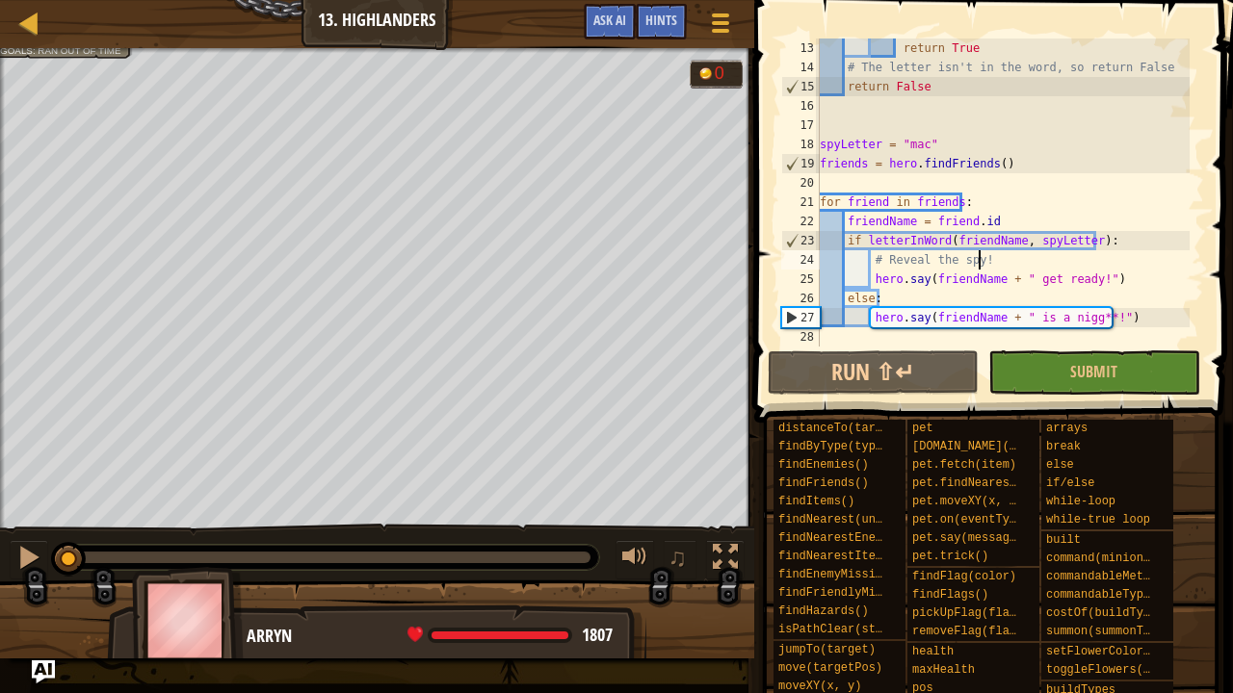
scroll to position [231, 0]
click at [930, 360] on button "Run ⇧↵" at bounding box center [873, 373] width 211 height 44
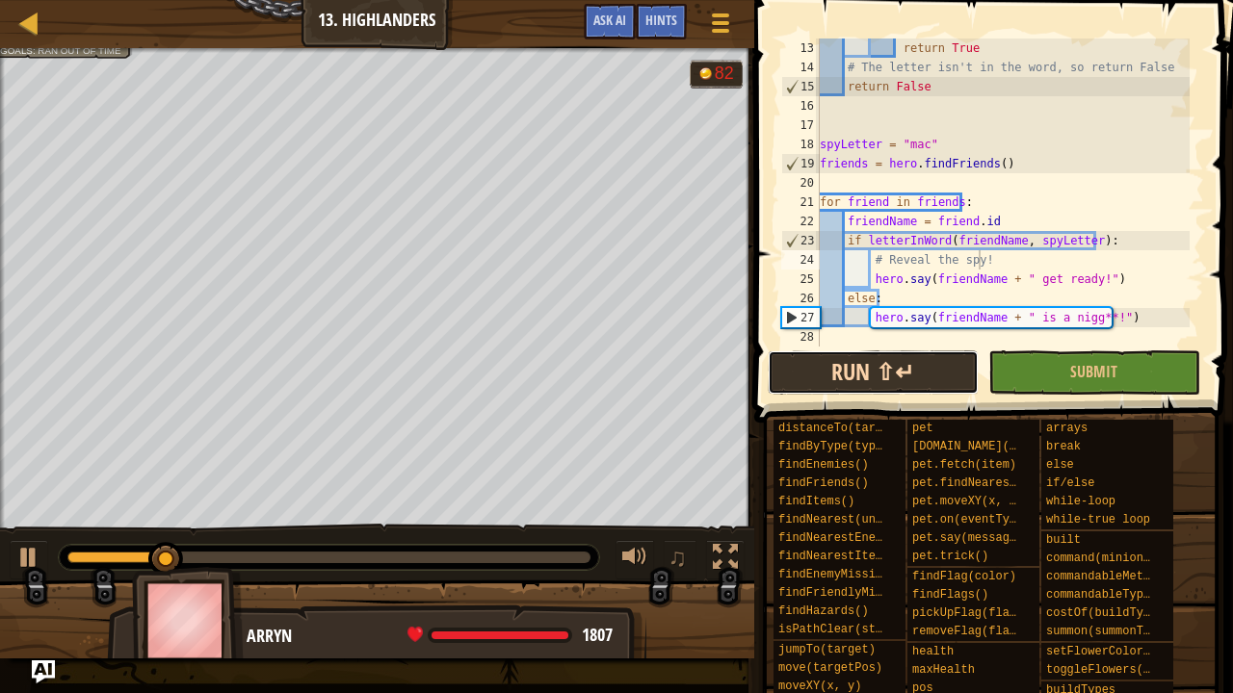
click at [873, 370] on button "Run ⇧↵" at bounding box center [873, 373] width 211 height 44
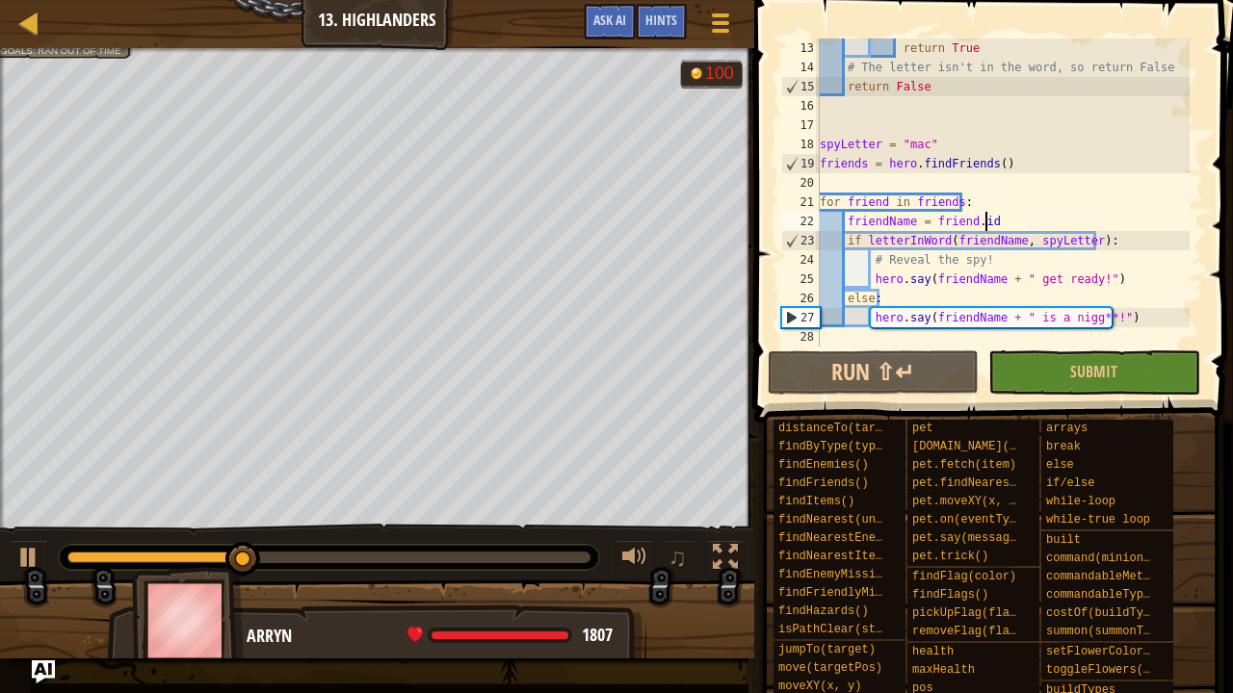
click at [1010, 222] on div "return True # The letter isn't in the word, so return False return False spyLet…" at bounding box center [1003, 212] width 374 height 347
click at [909, 148] on div "return True # The letter isn't in the word, so return False return False spyLet…" at bounding box center [1003, 212] width 374 height 347
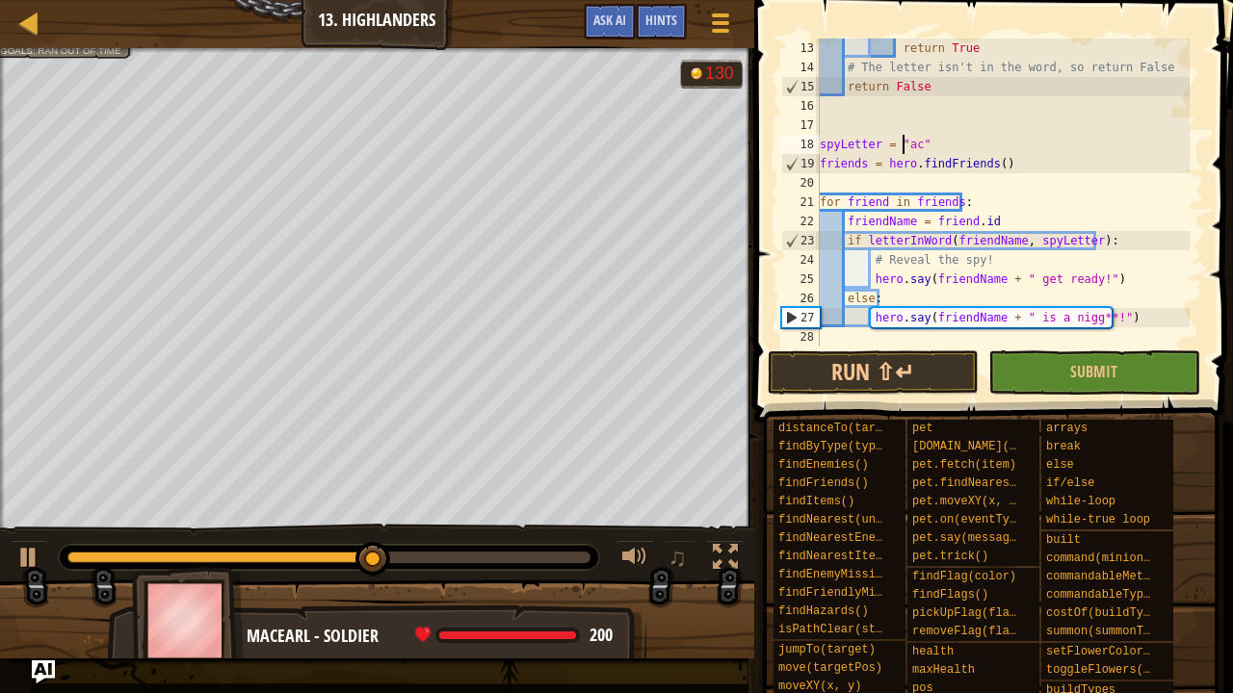
scroll to position [9, 8]
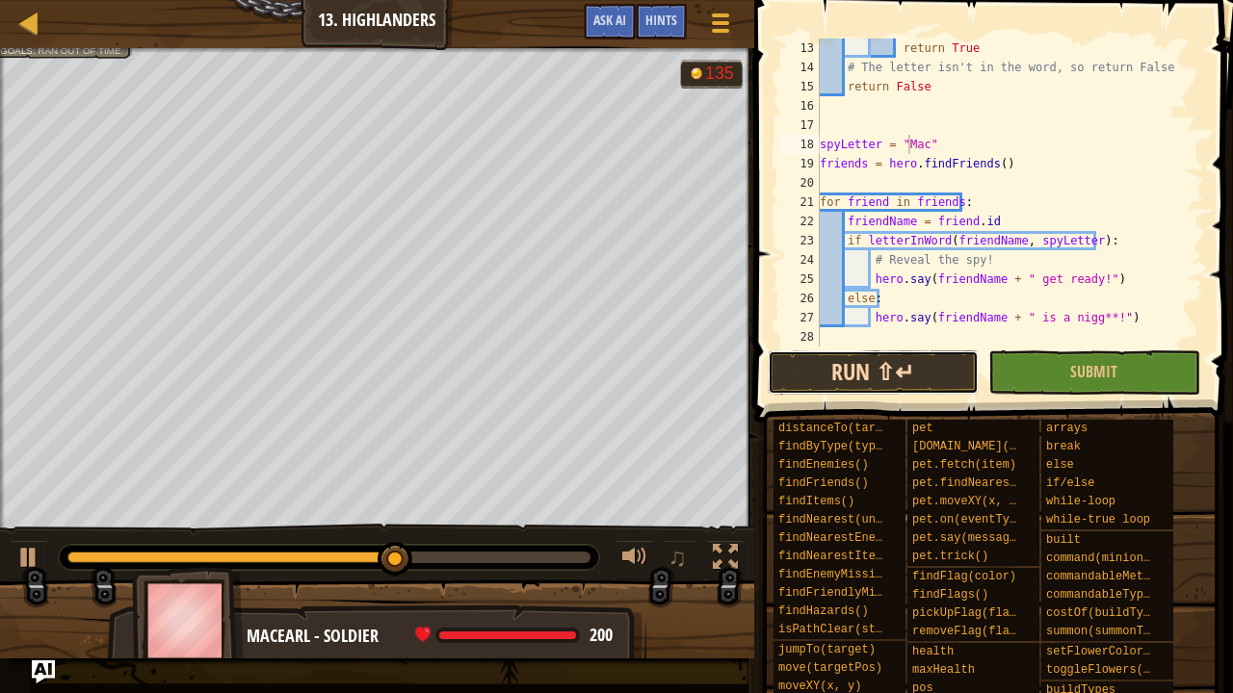
click at [907, 366] on button "Run ⇧↵" at bounding box center [873, 373] width 211 height 44
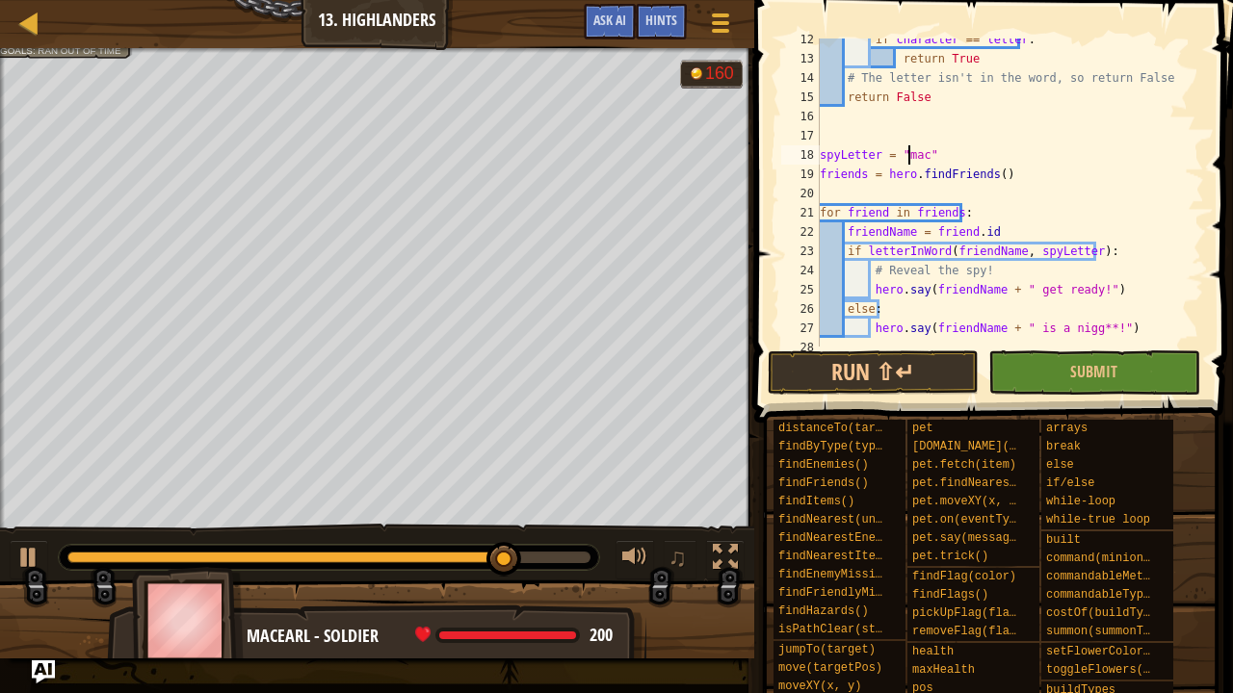
scroll to position [231, 0]
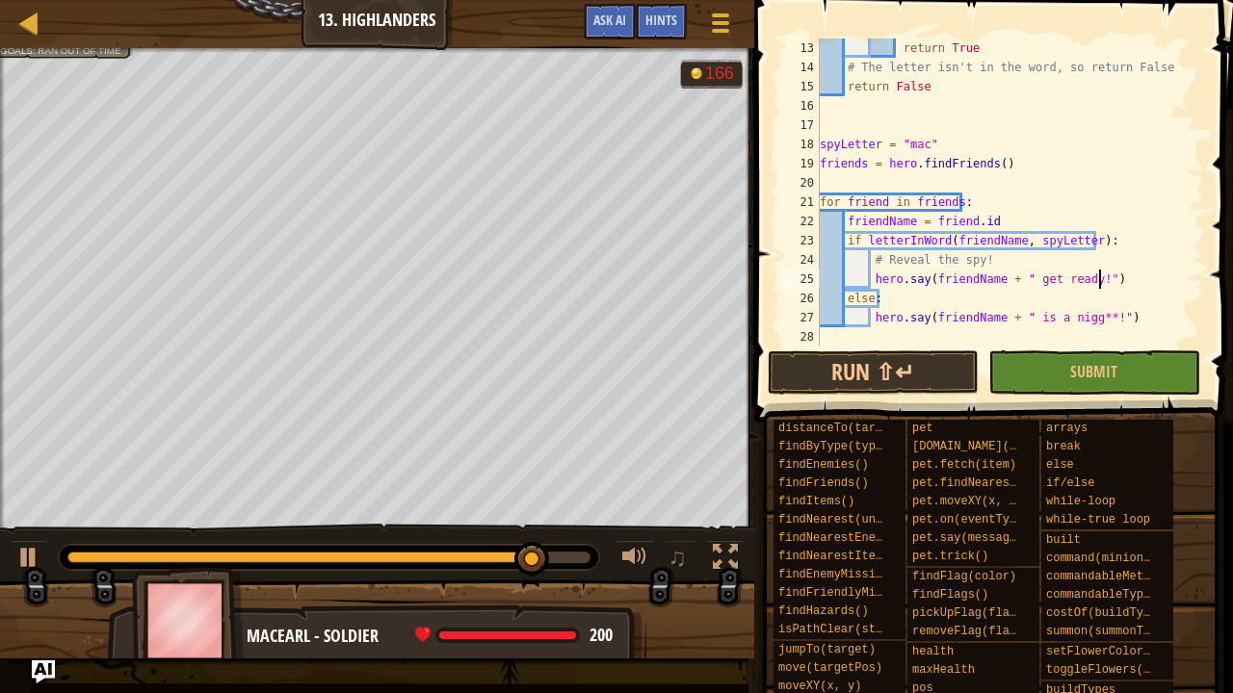
click at [1109, 281] on div "return True # The letter isn't in the word, so return False return False spyLet…" at bounding box center [1003, 212] width 374 height 347
type textarea "hero.say(friendName + " get ready!")"
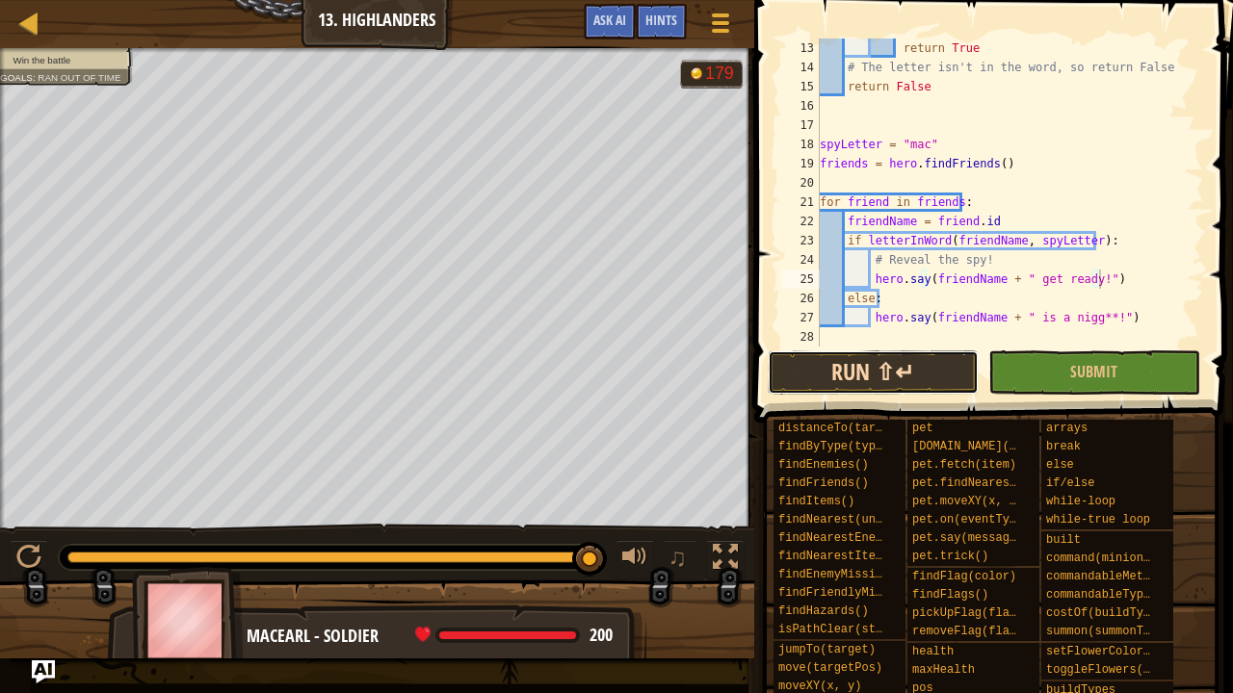
click at [892, 372] on button "Run ⇧↵" at bounding box center [873, 373] width 211 height 44
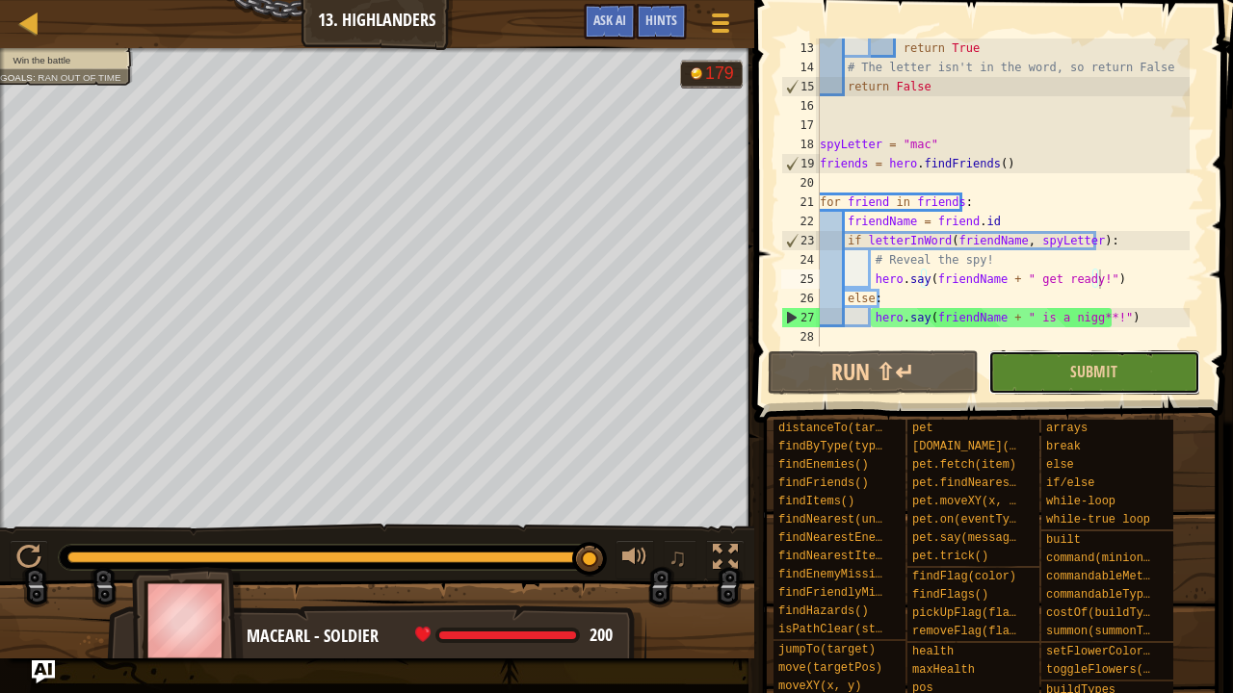
click at [1036, 372] on button "Submit" at bounding box center [1093, 373] width 211 height 44
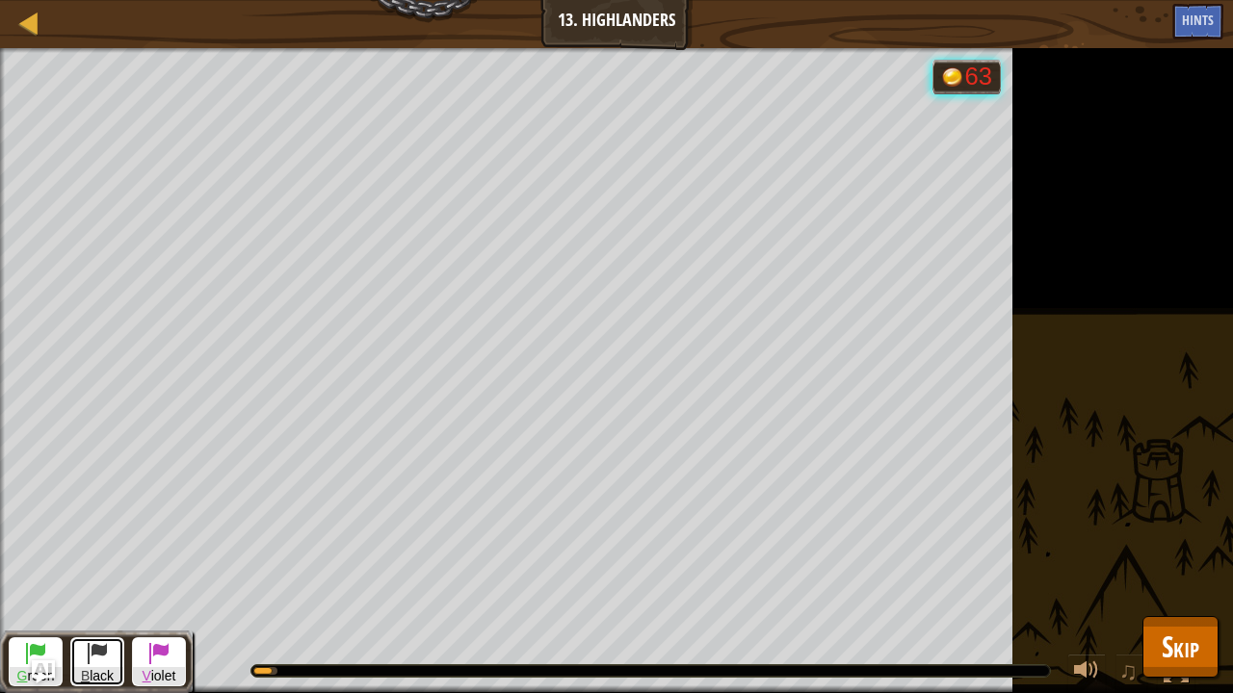
click at [121, 571] on button "B lack" at bounding box center [97, 662] width 54 height 49
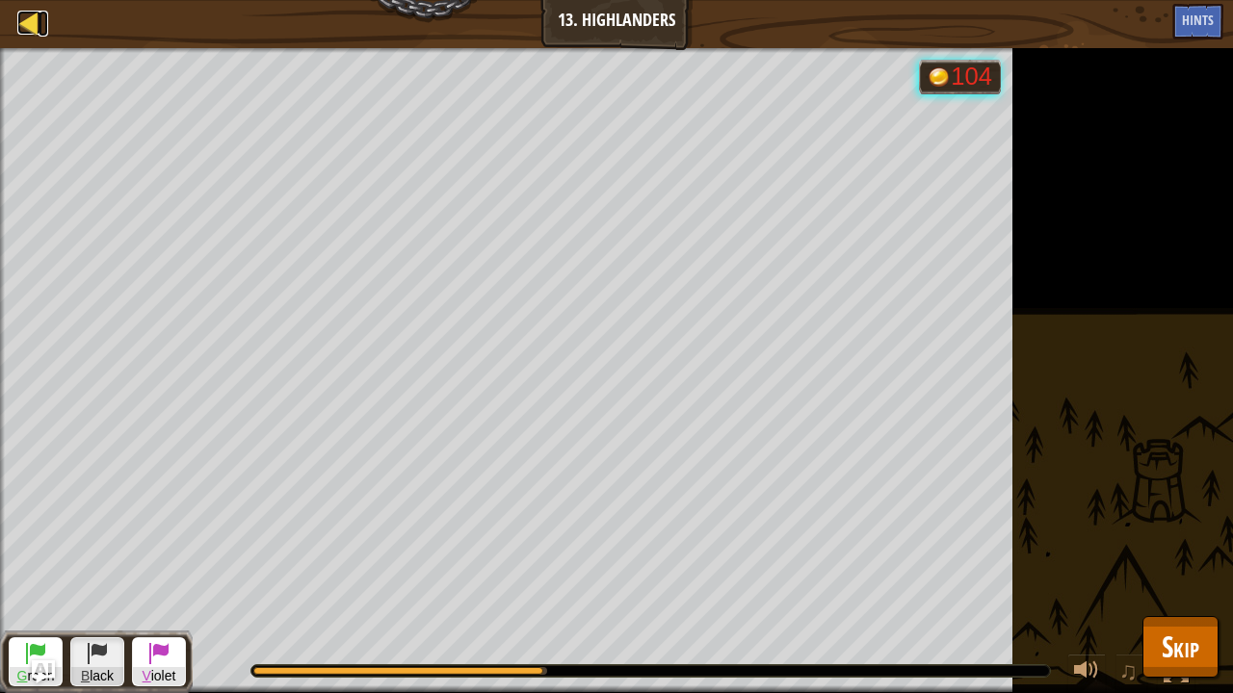
click at [30, 16] on div at bounding box center [29, 23] width 24 height 24
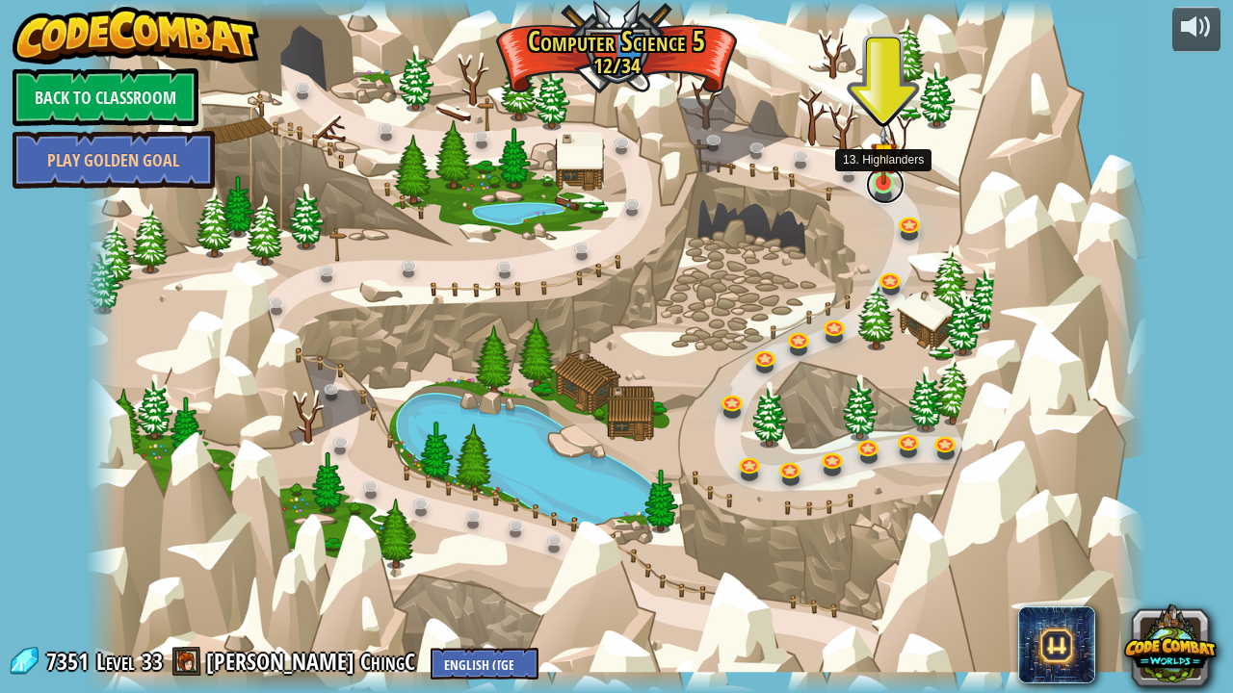
click at [895, 188] on link at bounding box center [885, 185] width 39 height 39
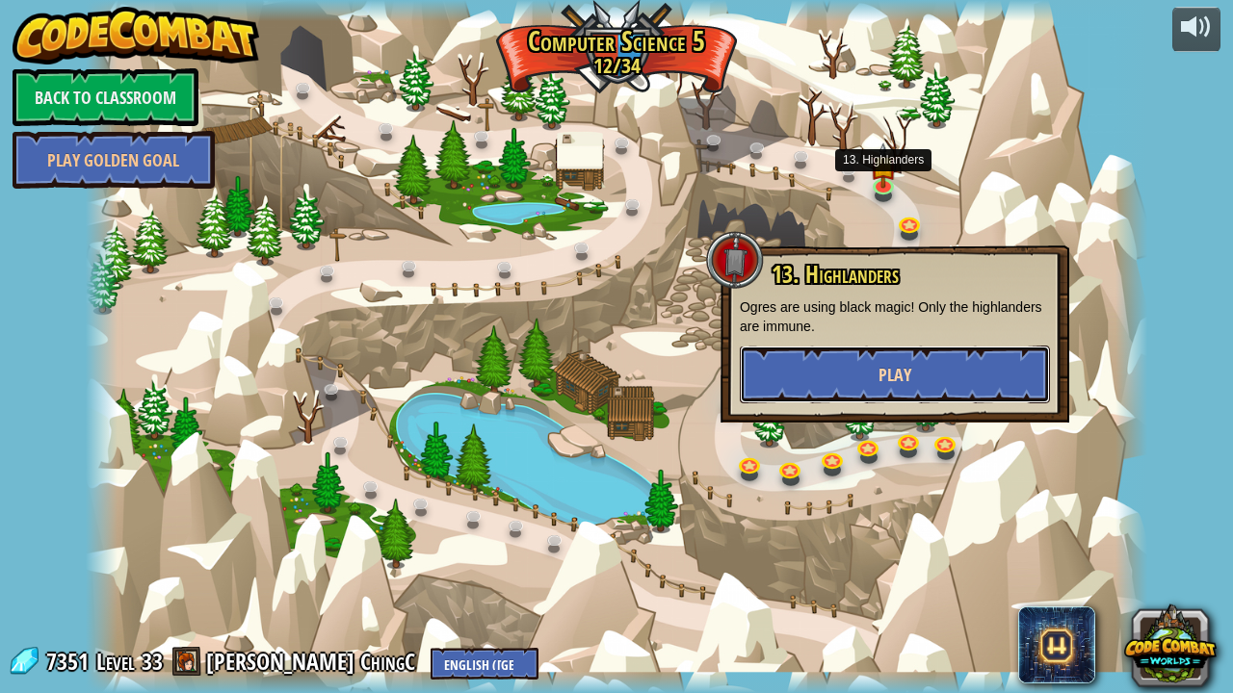
click at [874, 362] on button "Play" at bounding box center [895, 375] width 310 height 58
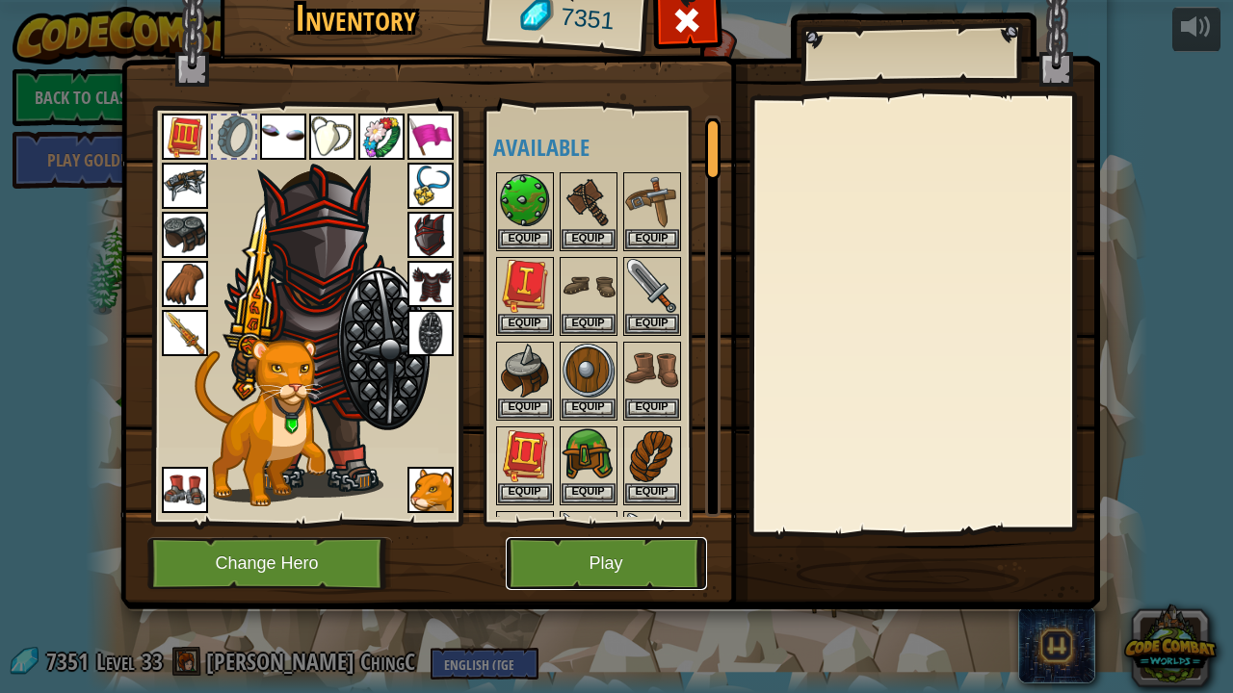
click at [596, 565] on button "Play" at bounding box center [606, 563] width 201 height 53
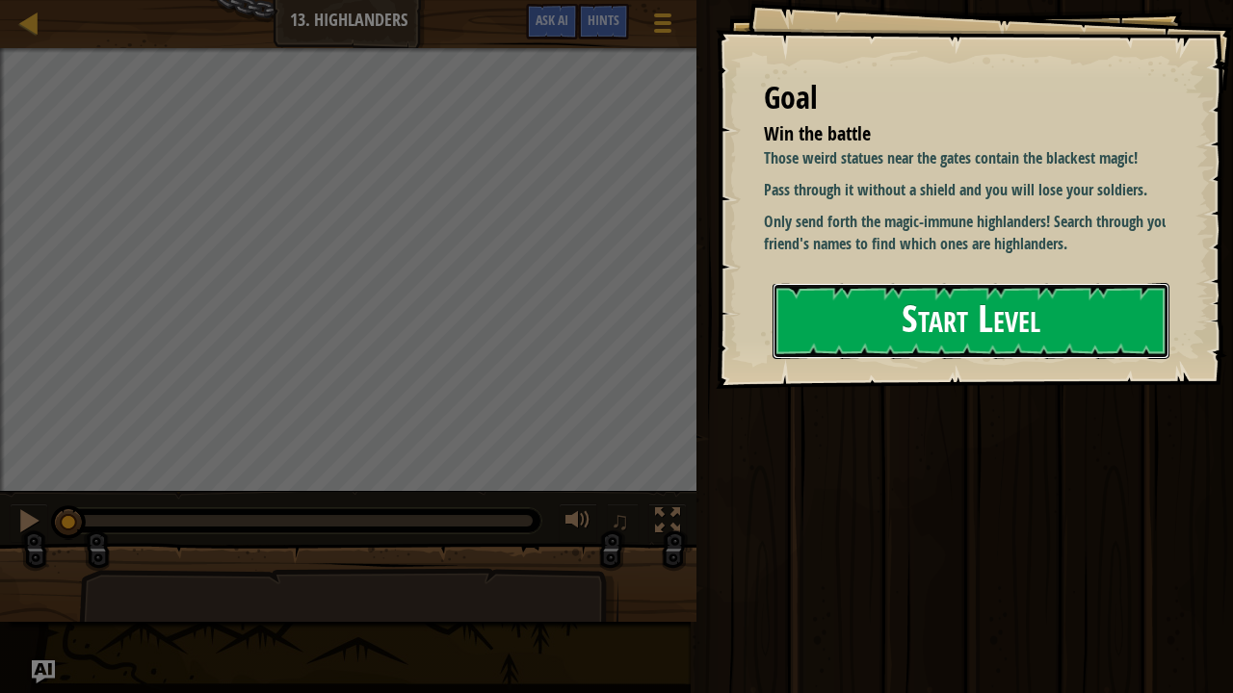
click at [933, 312] on button "Start Level" at bounding box center [970, 321] width 397 height 76
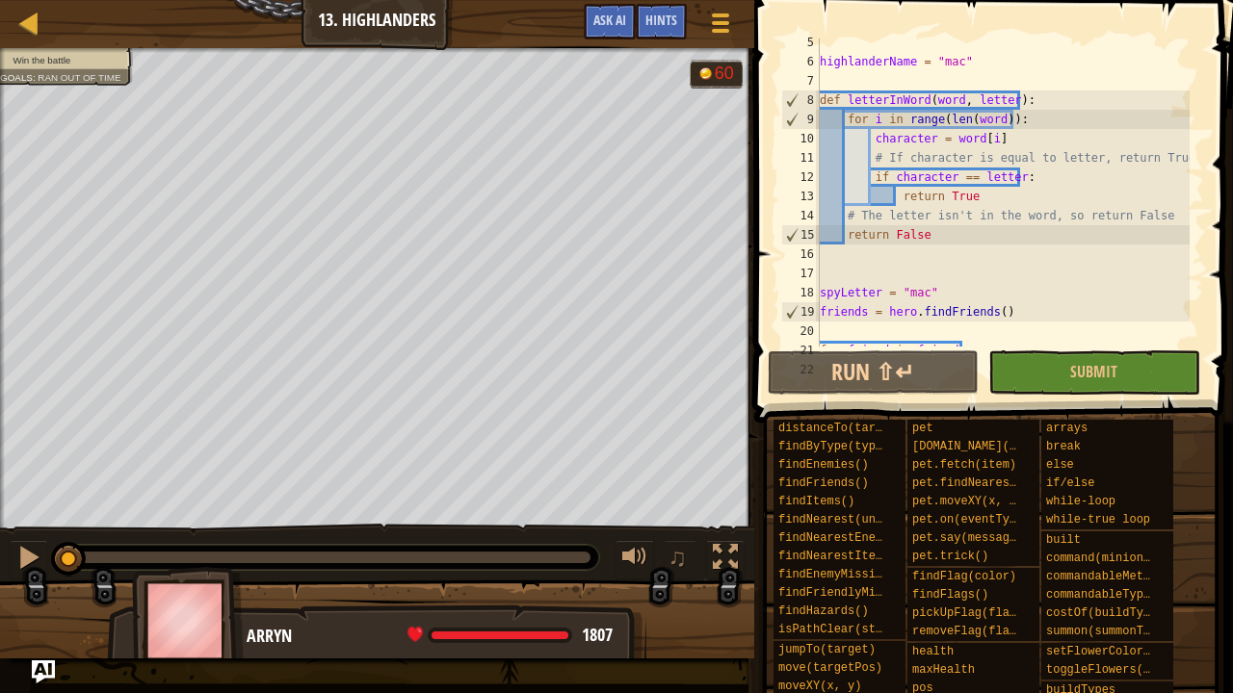
scroll to position [231, 0]
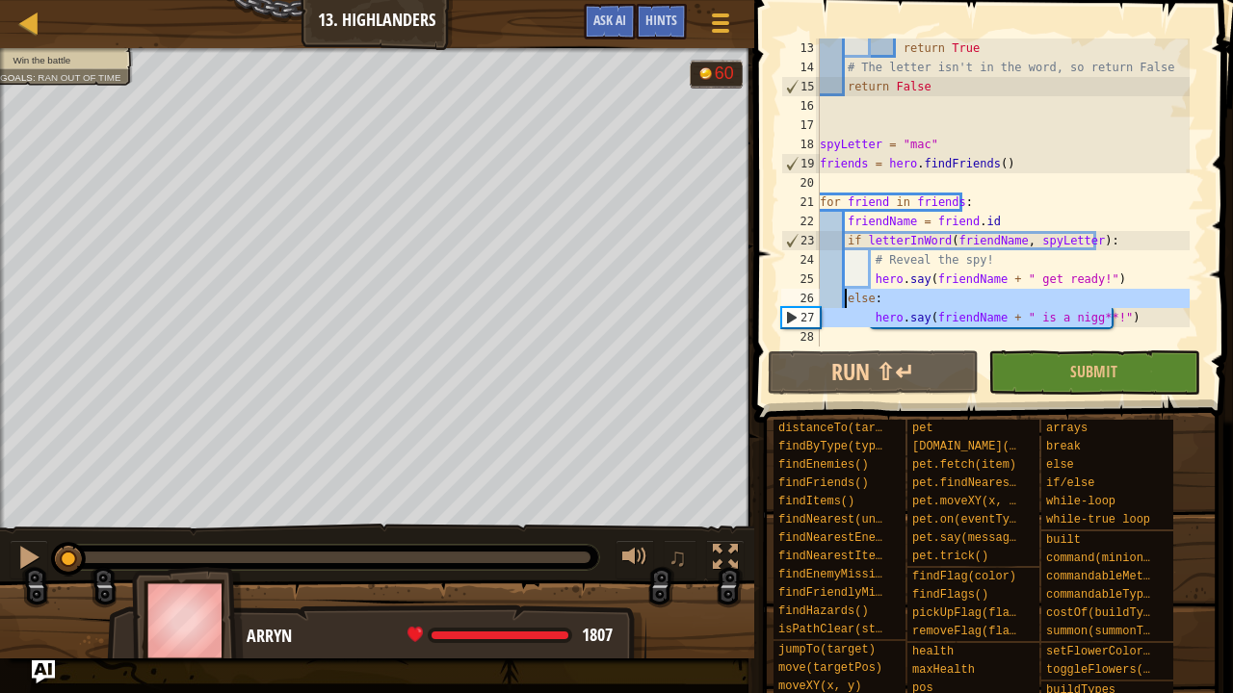
drag, startPoint x: 1129, startPoint y: 323, endPoint x: 844, endPoint y: 290, distance: 287.0
click at [844, 290] on div "return True # The letter isn't in the word, so return False return False spyLet…" at bounding box center [1003, 212] width 374 height 347
type textarea "else: hero.say(friendName + " is a nigg**!")"
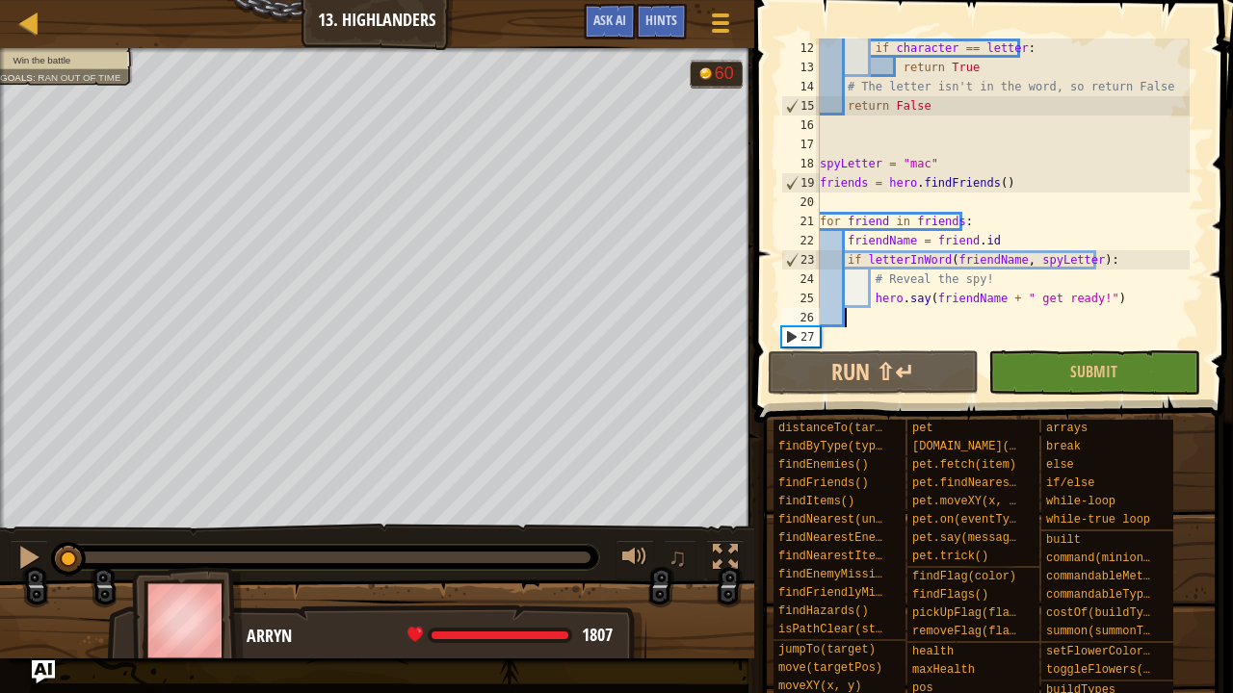
scroll to position [212, 0]
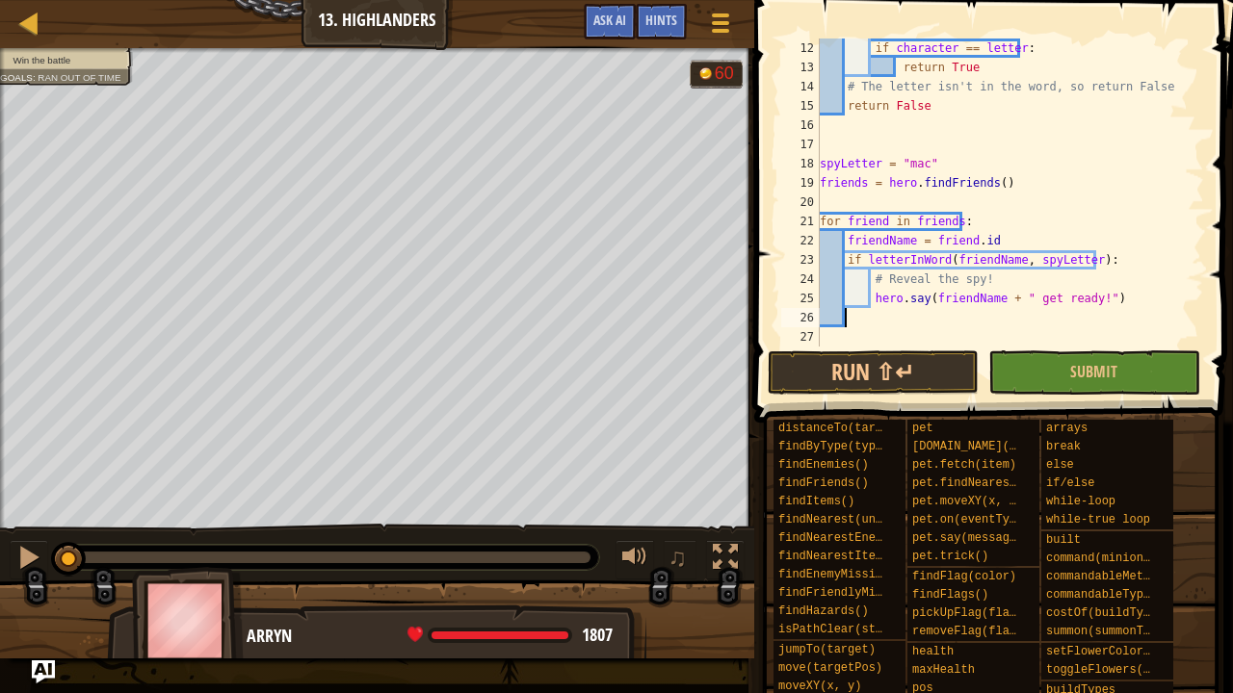
click at [1070, 318] on div "if character == letter : return True # The letter isn't in the word, so return …" at bounding box center [1003, 212] width 374 height 347
click at [1042, 303] on div "if character == letter : return True # The letter isn't in the word, so return …" at bounding box center [1003, 212] width 374 height 347
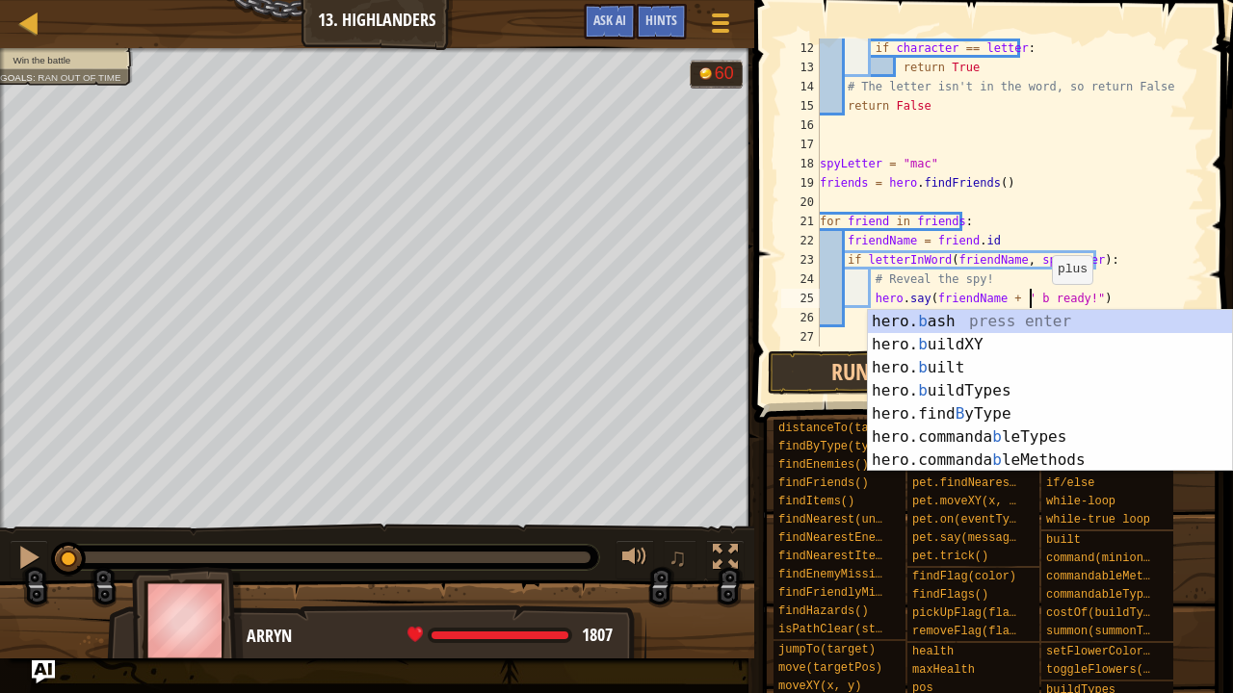
scroll to position [9, 17]
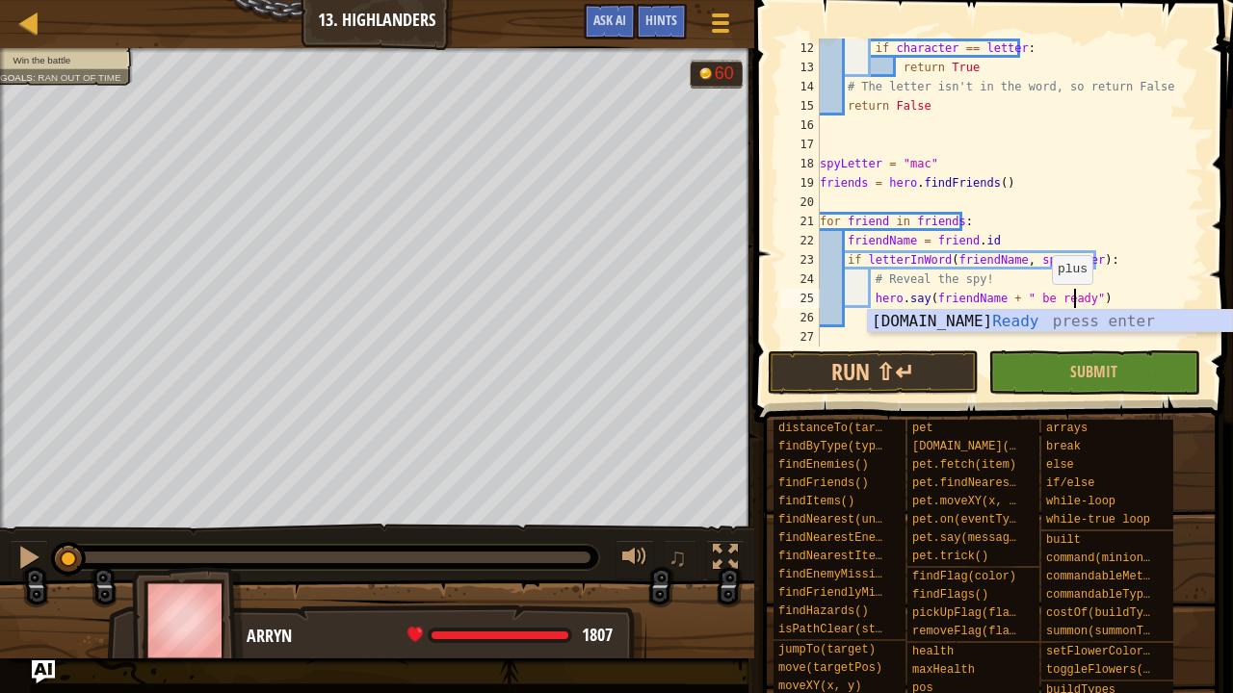
type textarea "hero.say(friendName + " be ready.")"
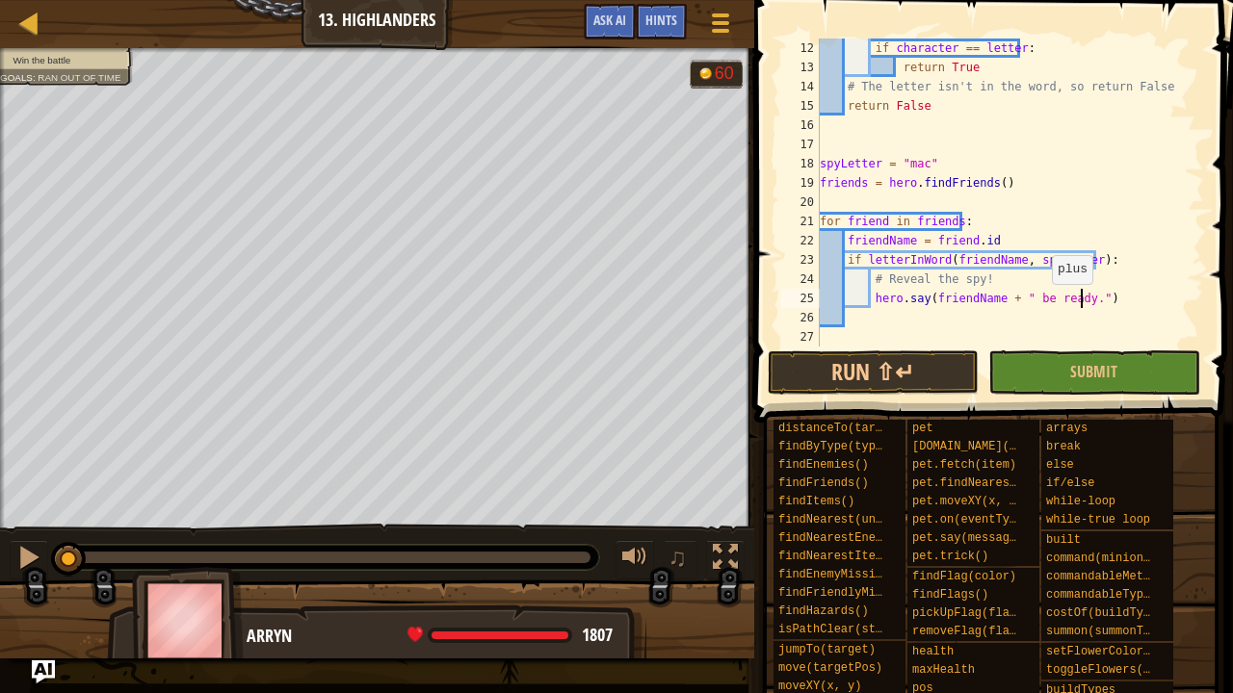
scroll to position [9, 21]
click at [1002, 339] on div "if character == letter : return True # The letter isn't in the word, so return …" at bounding box center [1003, 212] width 374 height 347
type textarea "hero.say("ATTACK!")"
click at [947, 370] on button "Run ⇧↵" at bounding box center [873, 373] width 211 height 44
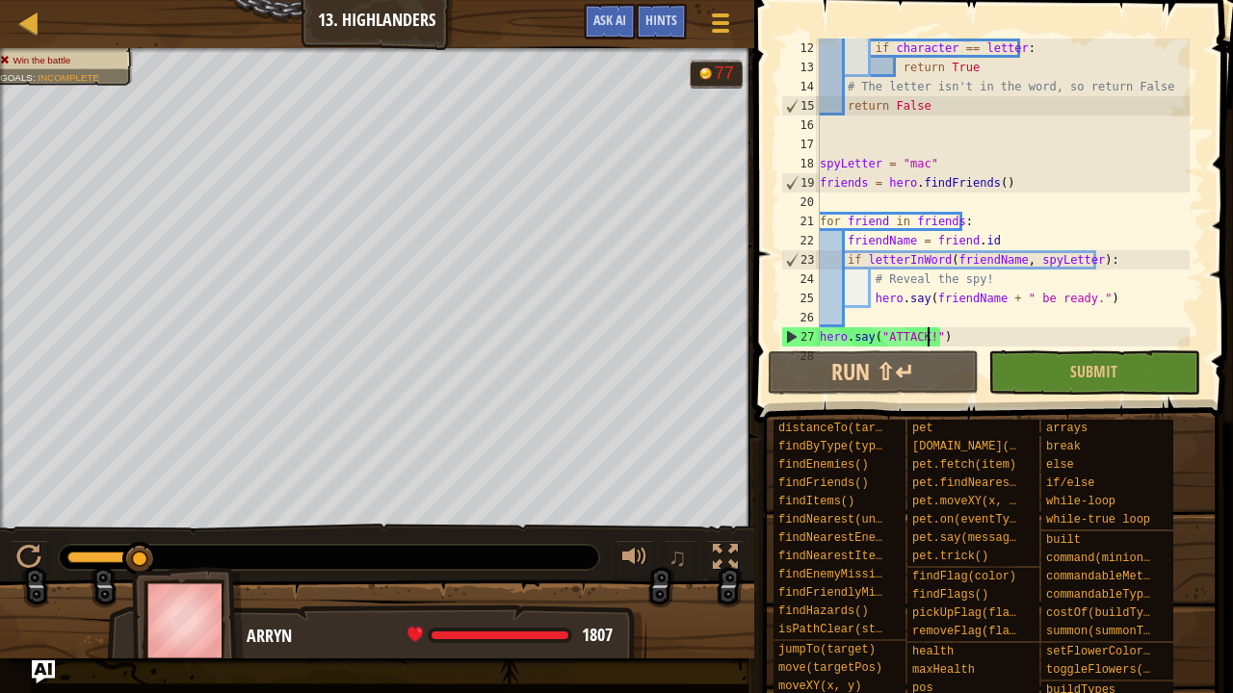
click at [188, 525] on div "Win the battle Goals : Incomplete G reen B lack V iolet 77 ♫ Arryn 1807 x: 25 y…" at bounding box center [616, 353] width 1233 height 611
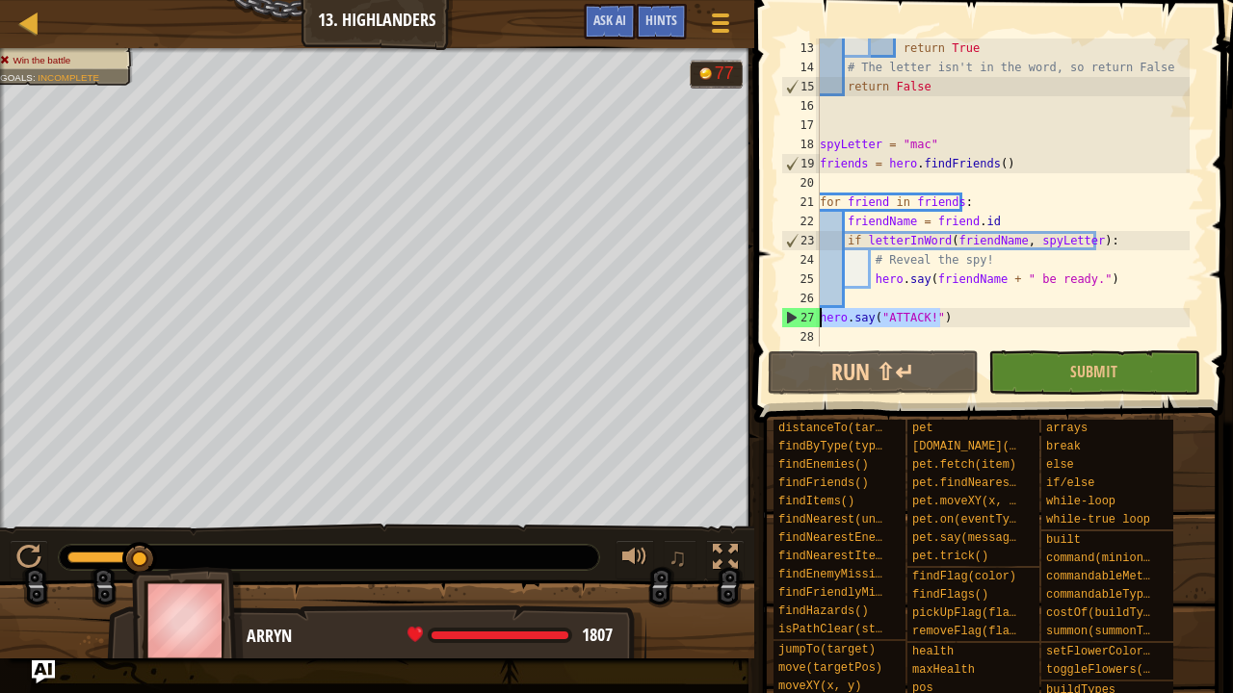
drag, startPoint x: 959, startPoint y: 336, endPoint x: 813, endPoint y: 325, distance: 146.9
click at [813, 325] on div "hero.say("ATTACK!") 13 14 15 16 17 18 19 20 21 22 23 24 25 26 27 28 return True…" at bounding box center [990, 193] width 427 height 308
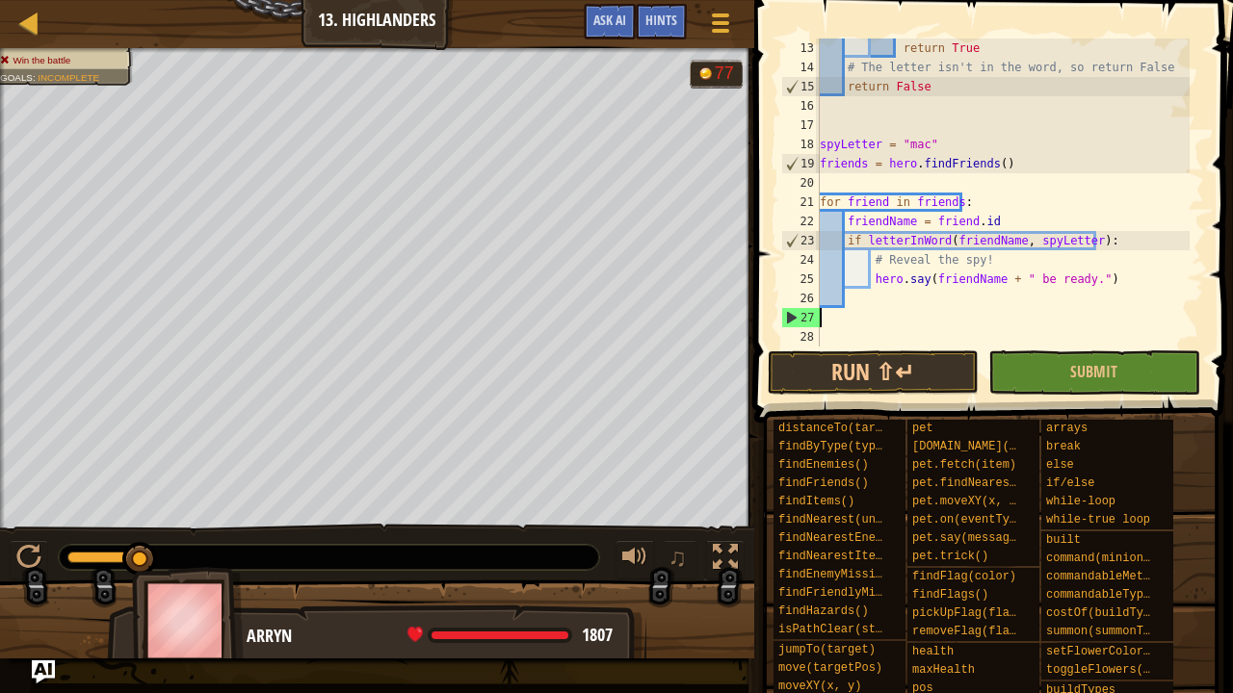
scroll to position [212, 0]
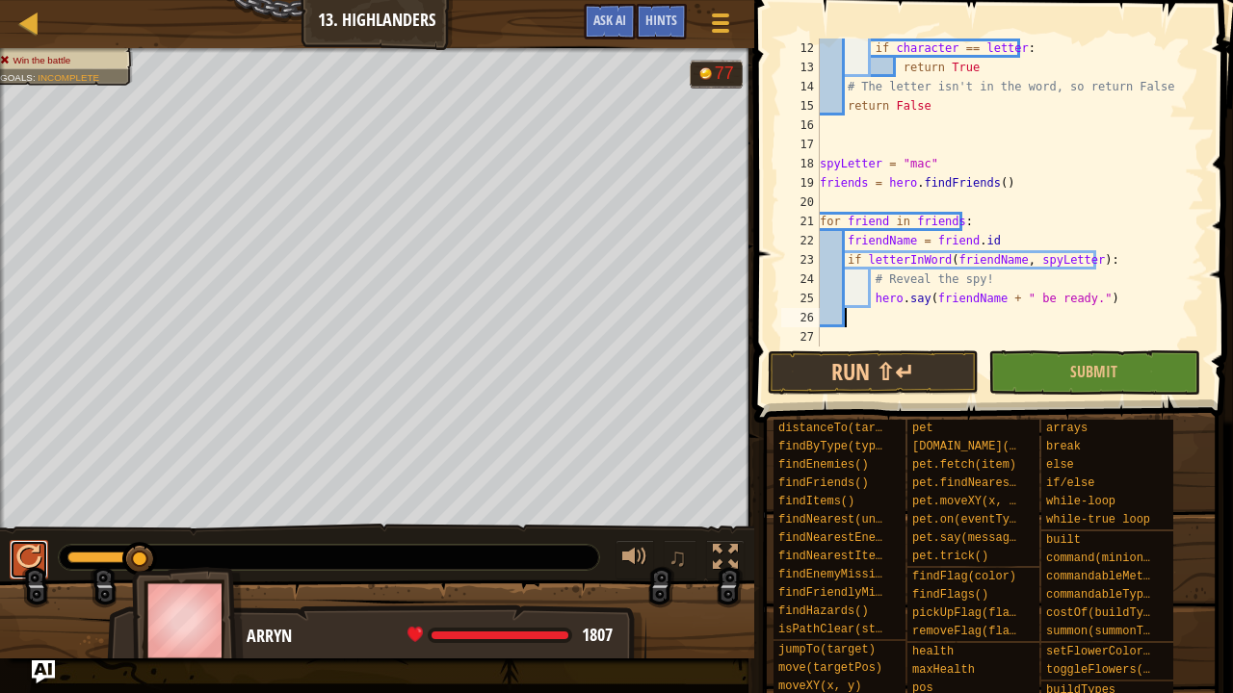
click at [30, 554] on div at bounding box center [28, 557] width 25 height 25
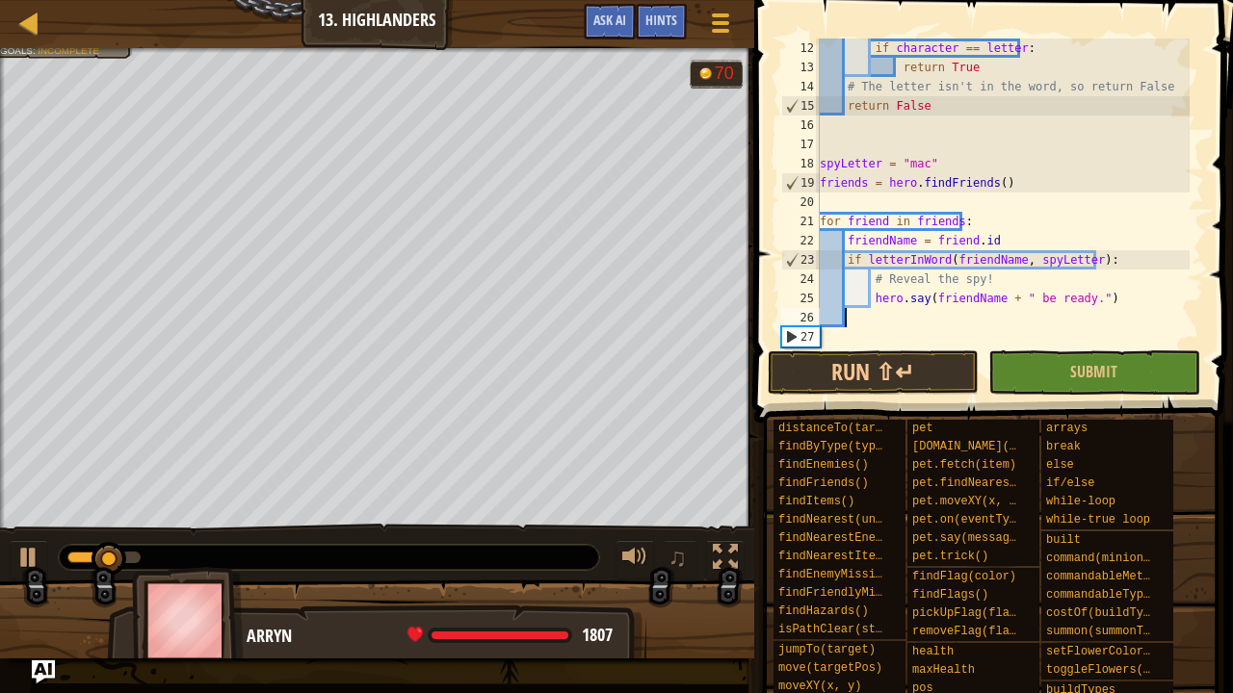
click at [1019, 323] on div "if character == letter : return True # The letter isn't in the word, so return …" at bounding box center [1003, 212] width 374 height 347
click at [985, 296] on div "if character == letter : return True # The letter isn't in the word, so return …" at bounding box center [1003, 212] width 374 height 347
click at [981, 275] on div "if character == letter : return True # The letter isn't in the word, so return …" at bounding box center [1003, 212] width 374 height 347
type textarea "# Reveal the spy!"
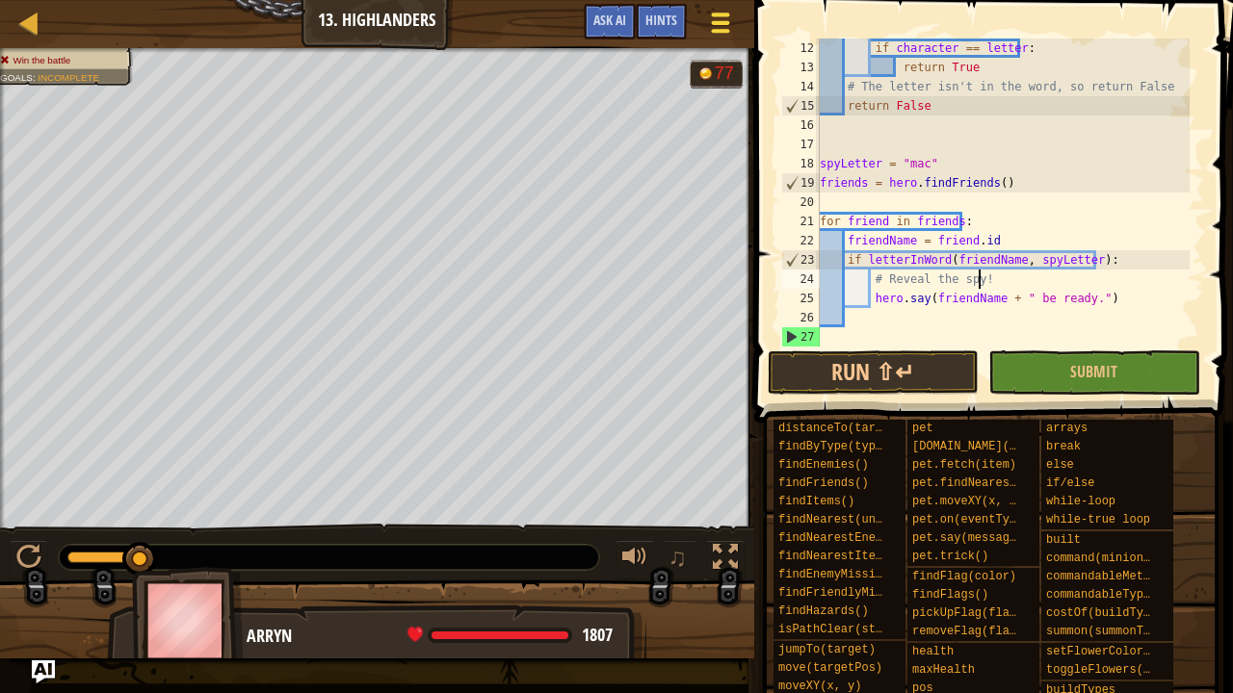
click at [708, 12] on div at bounding box center [720, 23] width 26 height 28
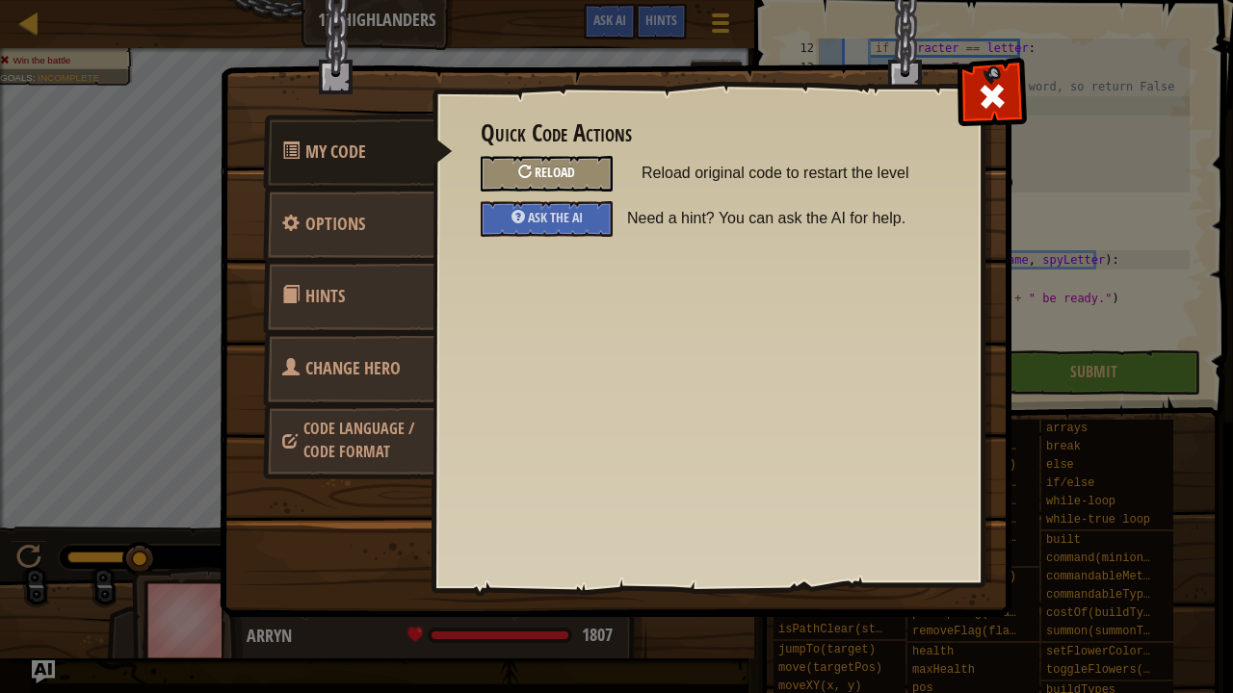
click at [562, 181] on div "Reload" at bounding box center [547, 174] width 132 height 36
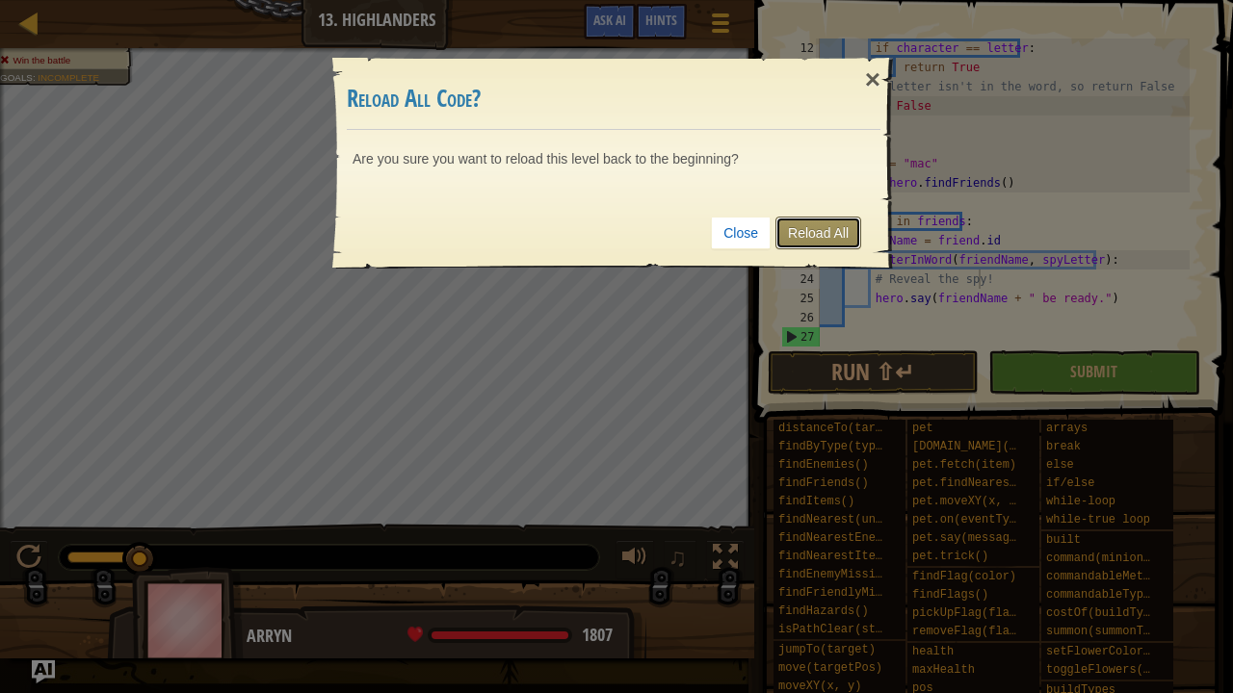
click at [823, 237] on link "Reload All" at bounding box center [818, 233] width 86 height 33
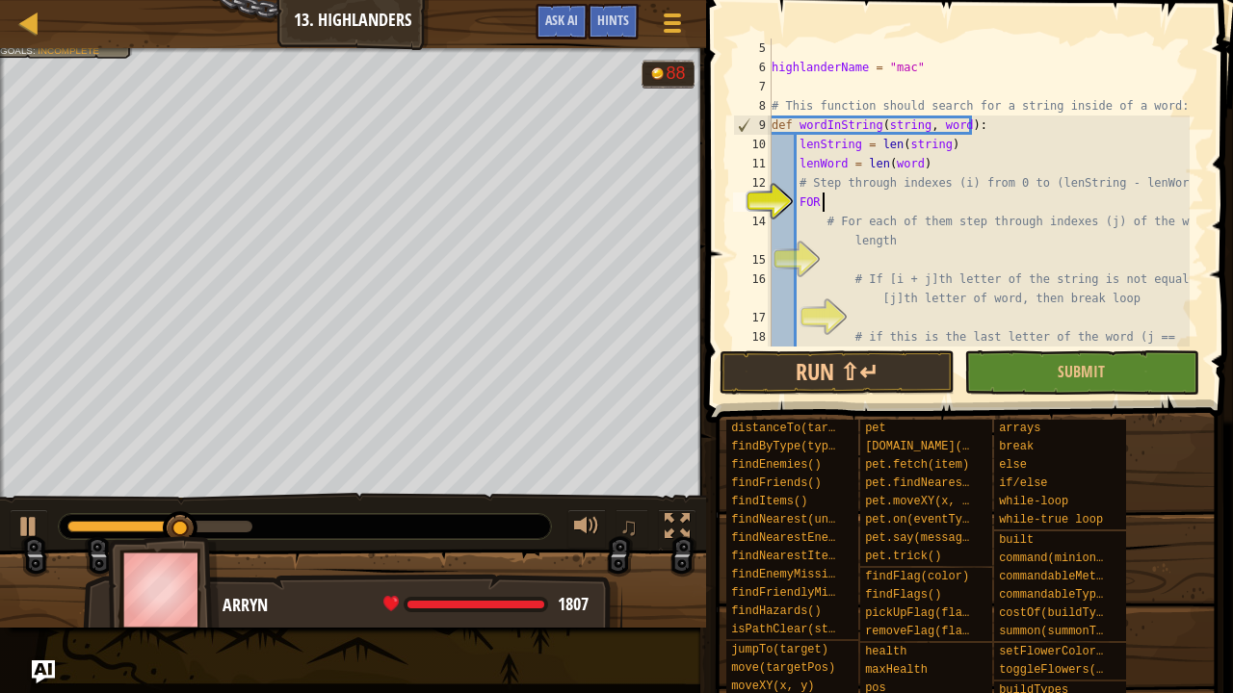
scroll to position [9, 3]
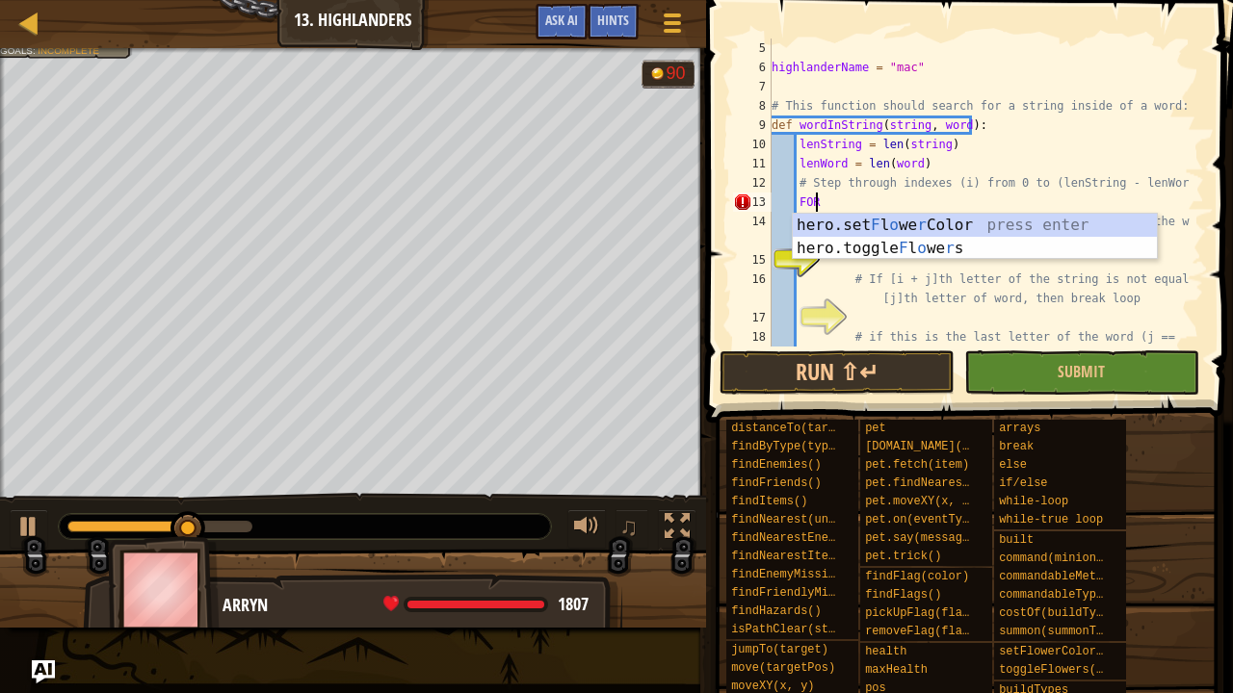
type textarea "F"
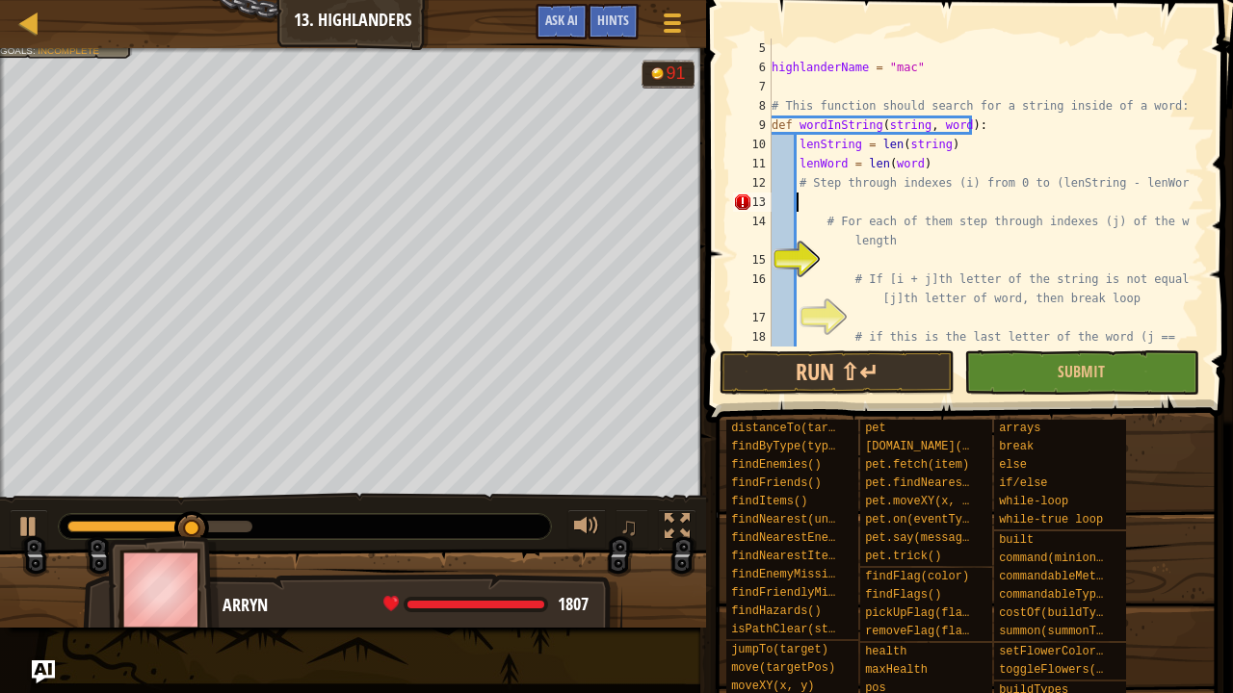
scroll to position [9, 0]
type textarea "# Step through indexes (i) from 0 to (lenString - lenWord)"
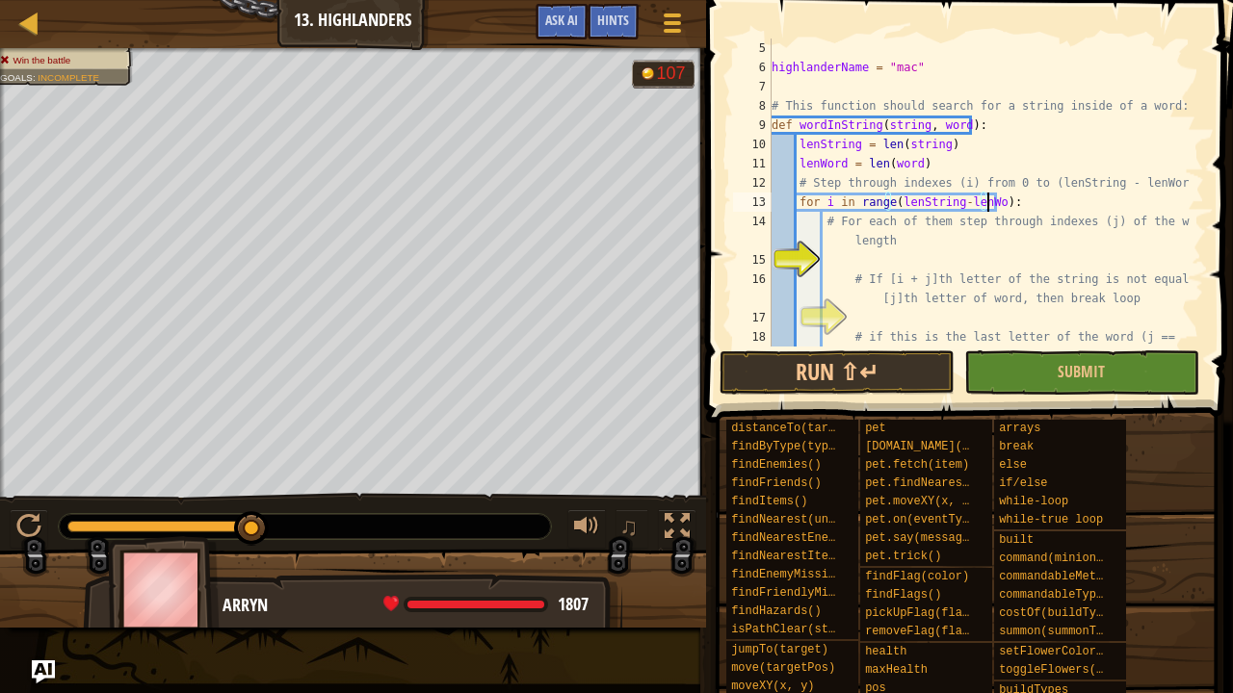
scroll to position [9, 18]
type textarea "for i in range(lenString-lenWord):"
click at [915, 258] on div "highlanderName = "mac" # This function should search for a string inside of a w…" at bounding box center [979, 222] width 422 height 366
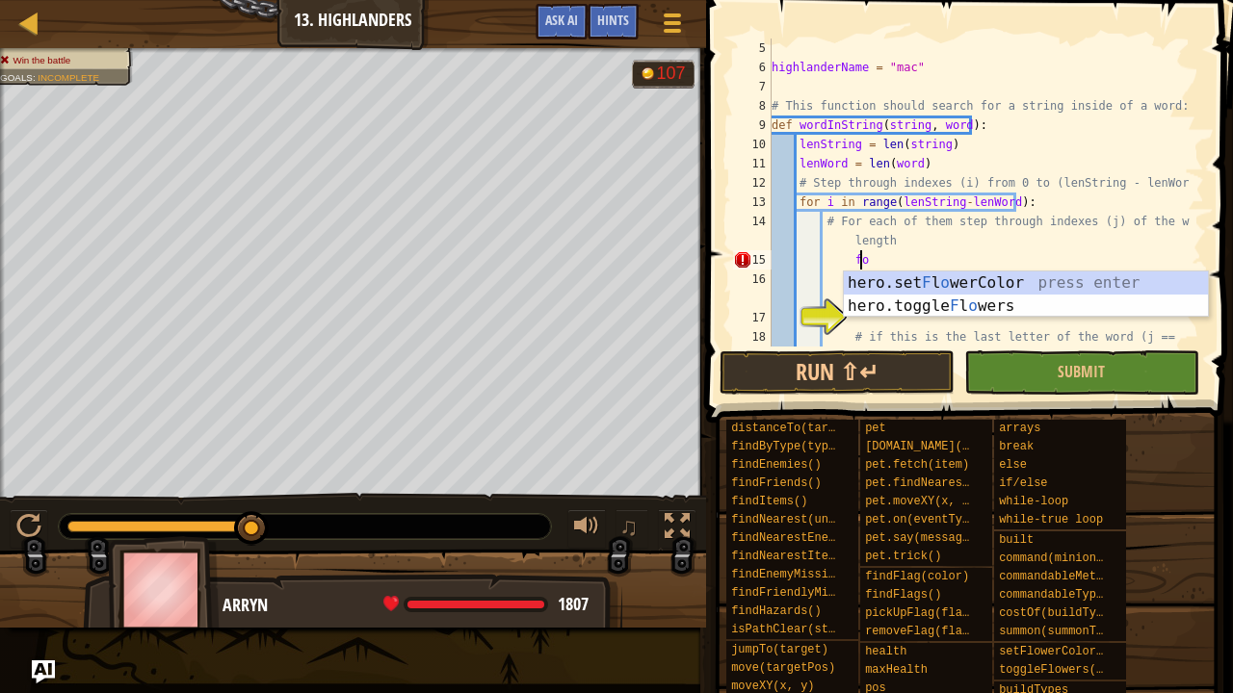
type textarea "f"
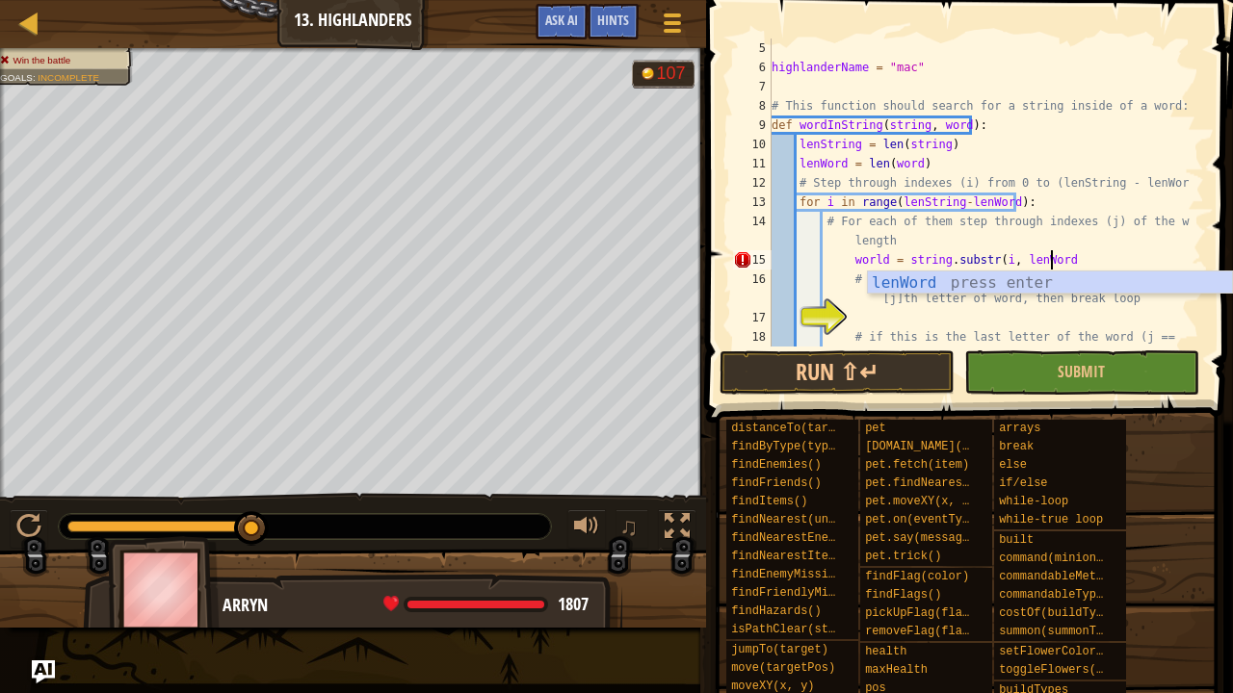
scroll to position [9, 21]
type textarea "木"
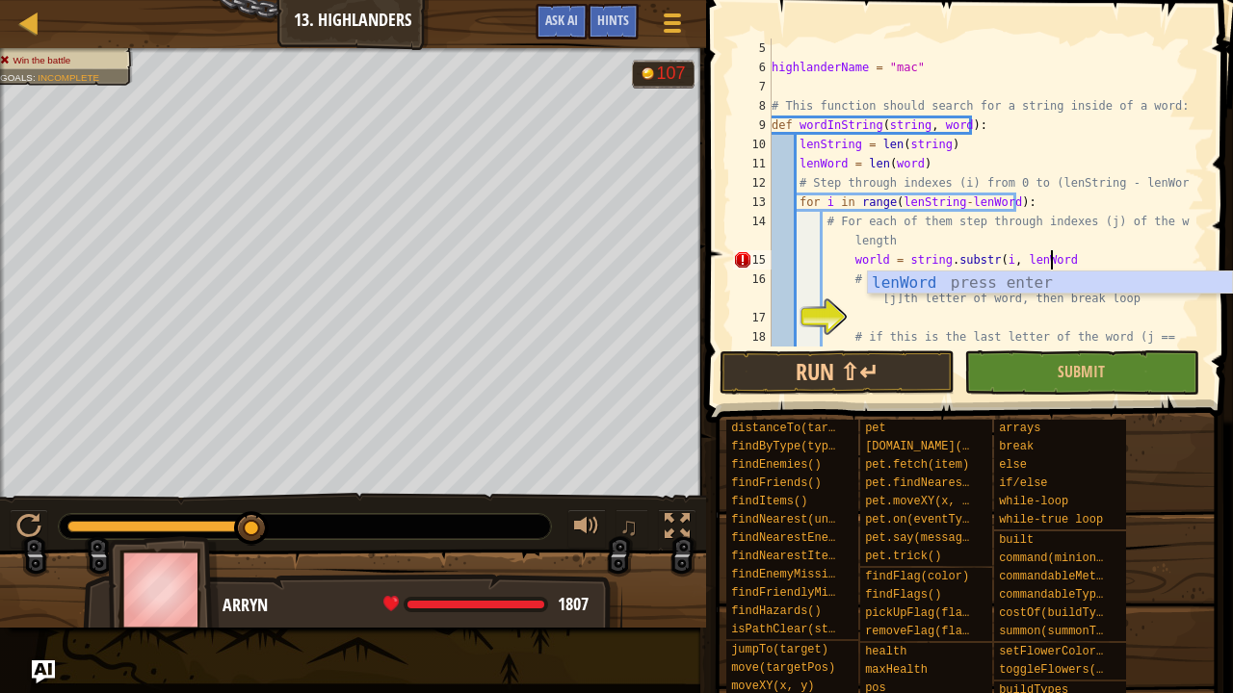
type textarea "d)"
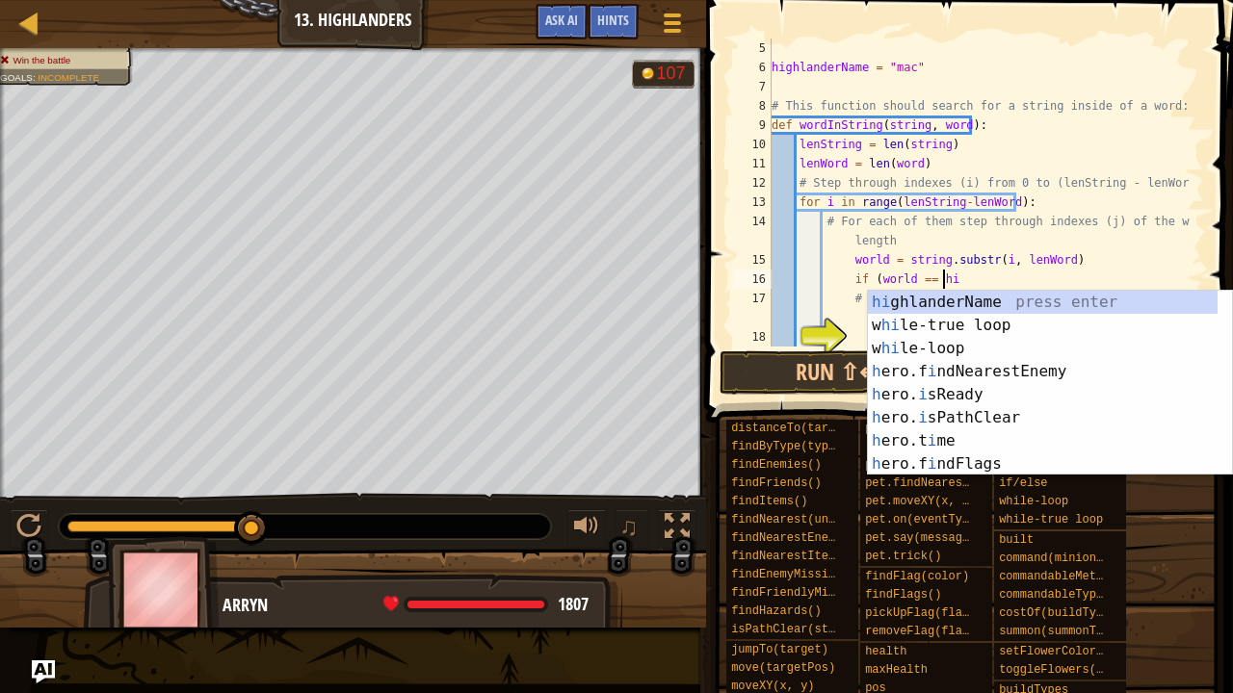
scroll to position [9, 13]
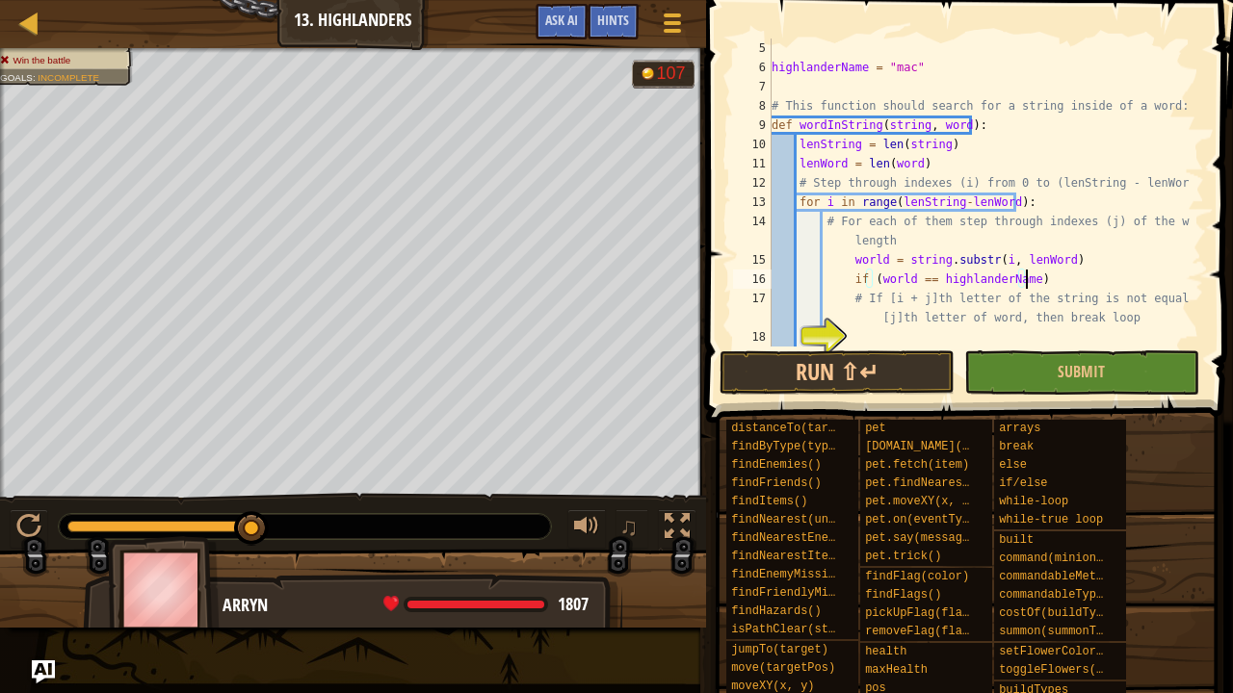
type textarea "if (world == highlanderName):"
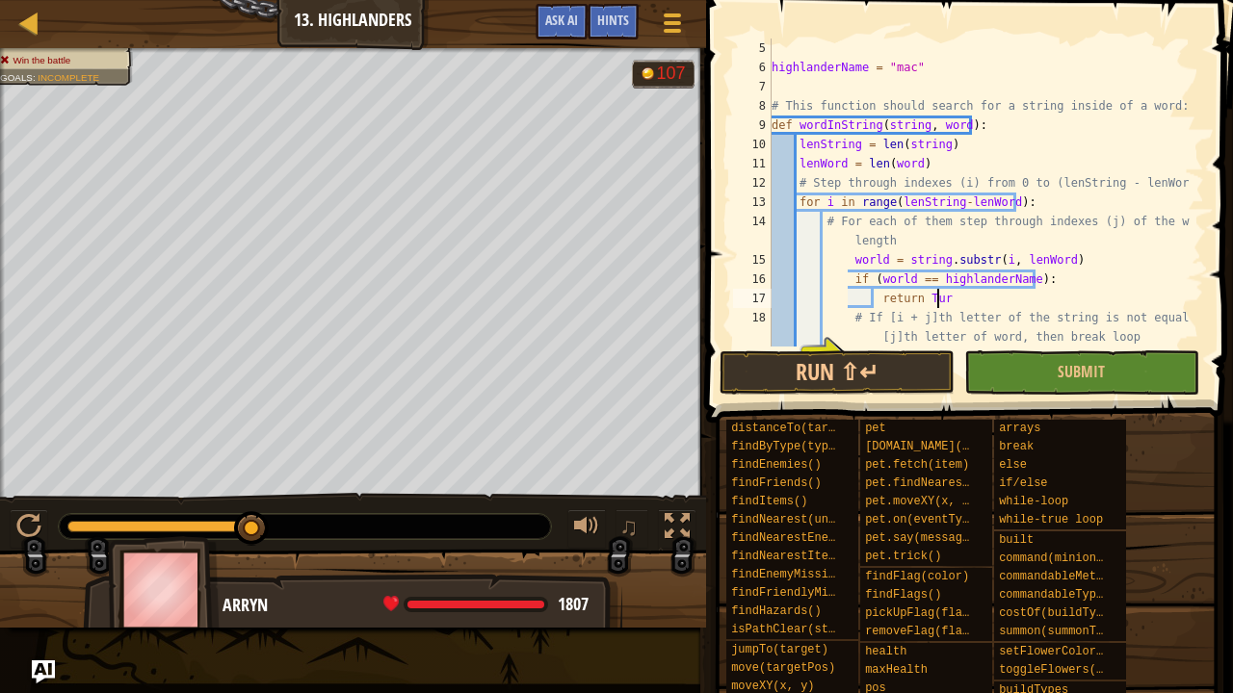
type textarea "return Ture"
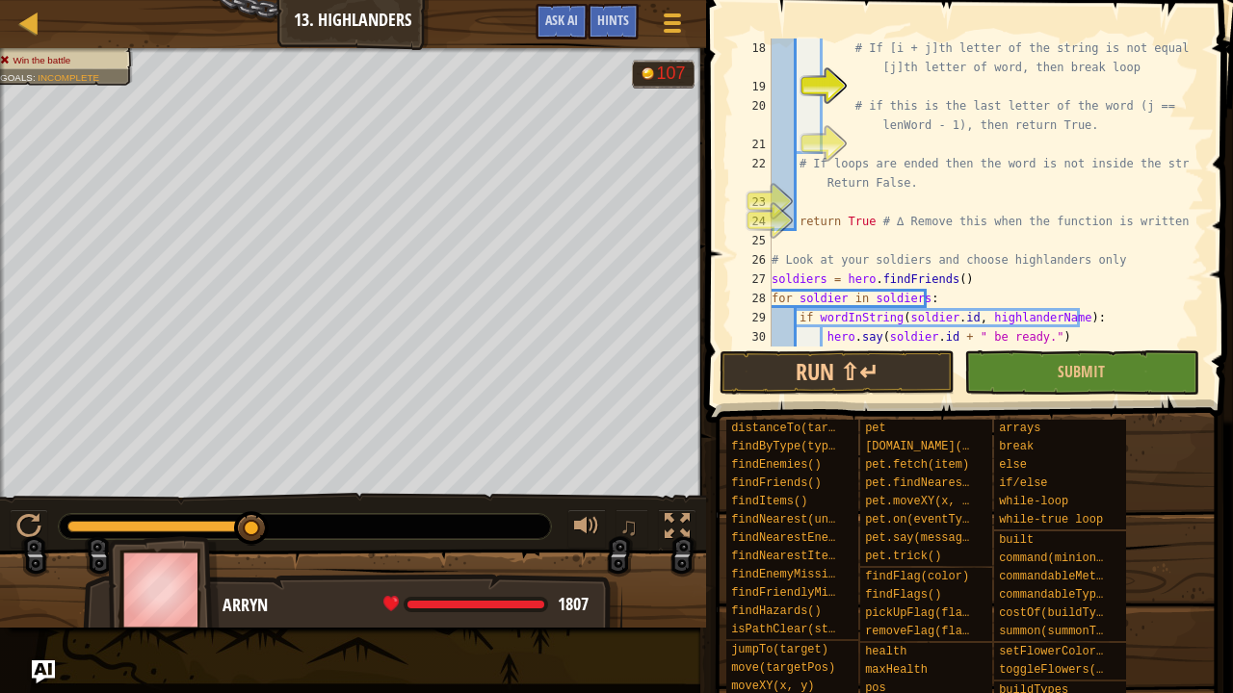
scroll to position [347, 0]
click at [958, 196] on div "# If [i + j]th letter of the string is not equal [j]th letter of word, then bre…" at bounding box center [979, 222] width 422 height 366
click at [862, 227] on div "# If [i + j]th letter of the string is not equal [j]th letter of word, then bre…" at bounding box center [979, 222] width 422 height 366
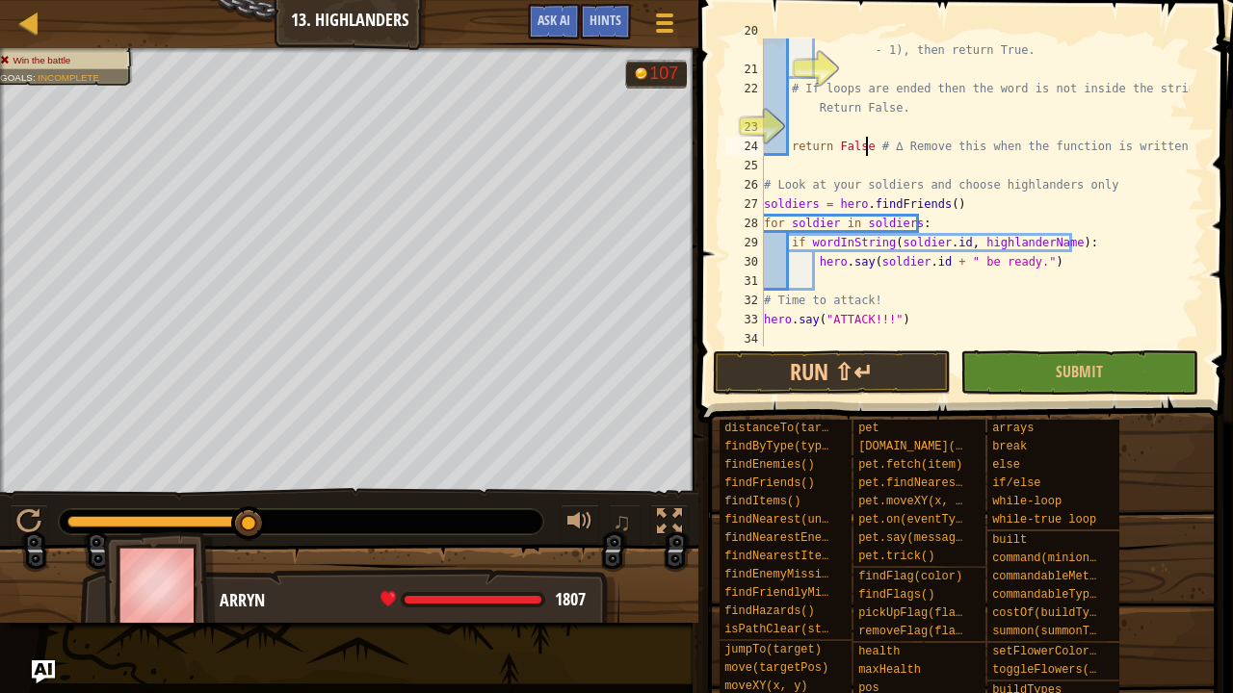
scroll to position [424, 0]
click at [900, 362] on button "Run ⇧↵" at bounding box center [832, 373] width 238 height 44
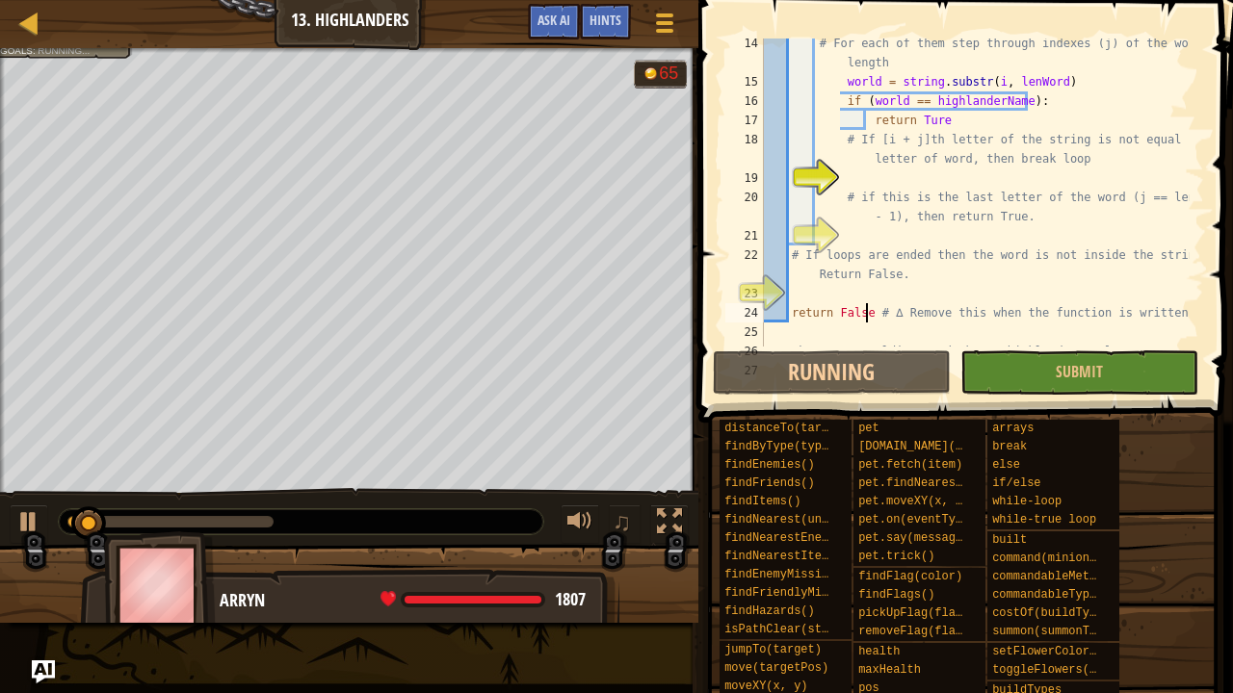
scroll to position [144, 0]
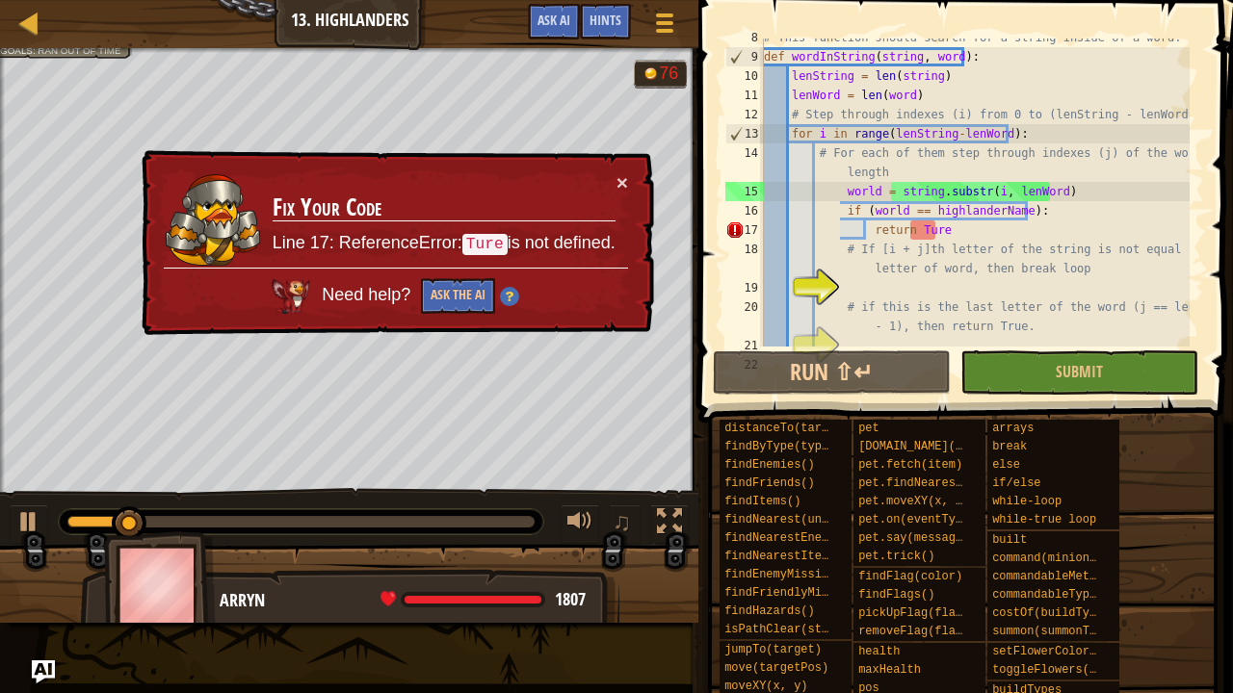
click at [630, 174] on div "× Fix Your Code Line 17: ReferenceError: Ture is not defined. Need help? Ask th…" at bounding box center [396, 243] width 516 height 186
click at [626, 178] on button "×" at bounding box center [622, 182] width 12 height 20
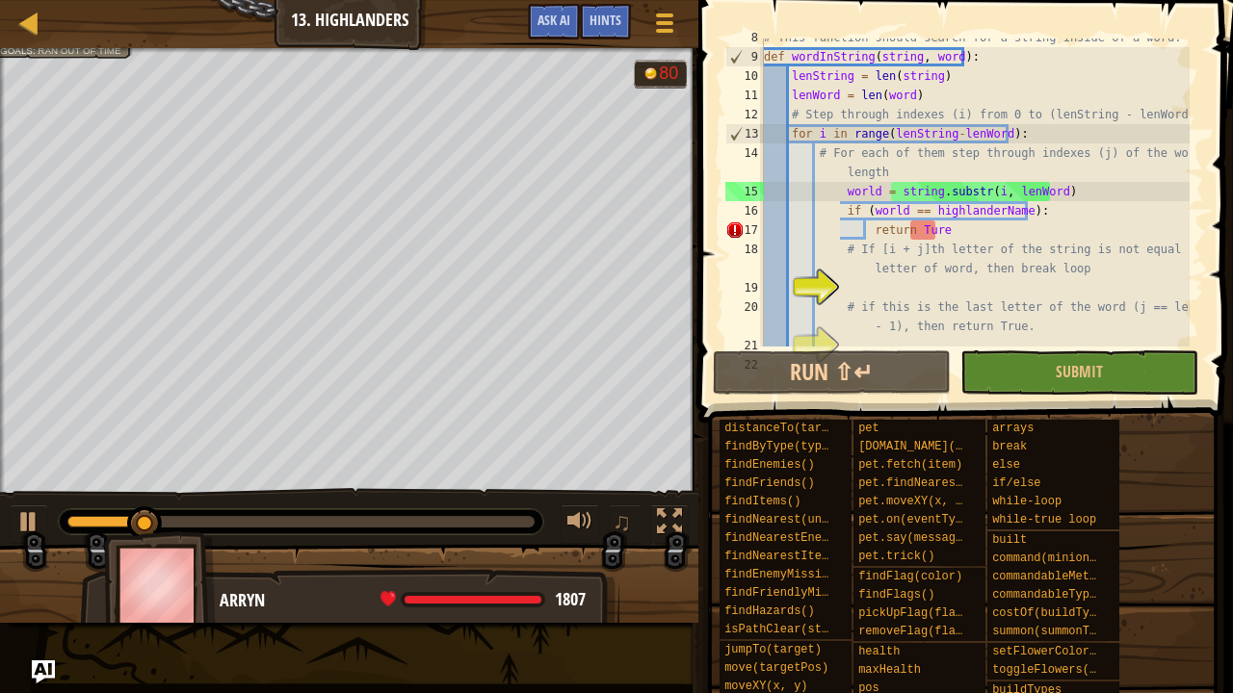
click at [986, 234] on div "# This function should search for a string inside of a word: def wordInString (…" at bounding box center [975, 201] width 430 height 347
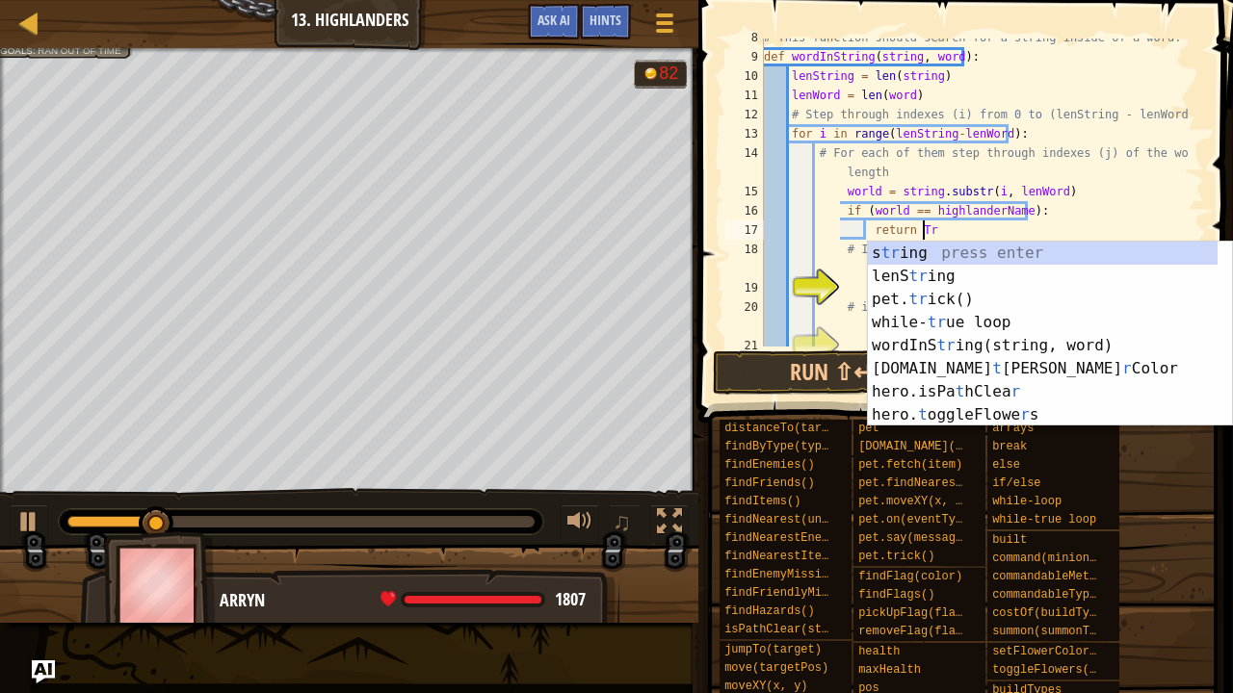
scroll to position [9, 13]
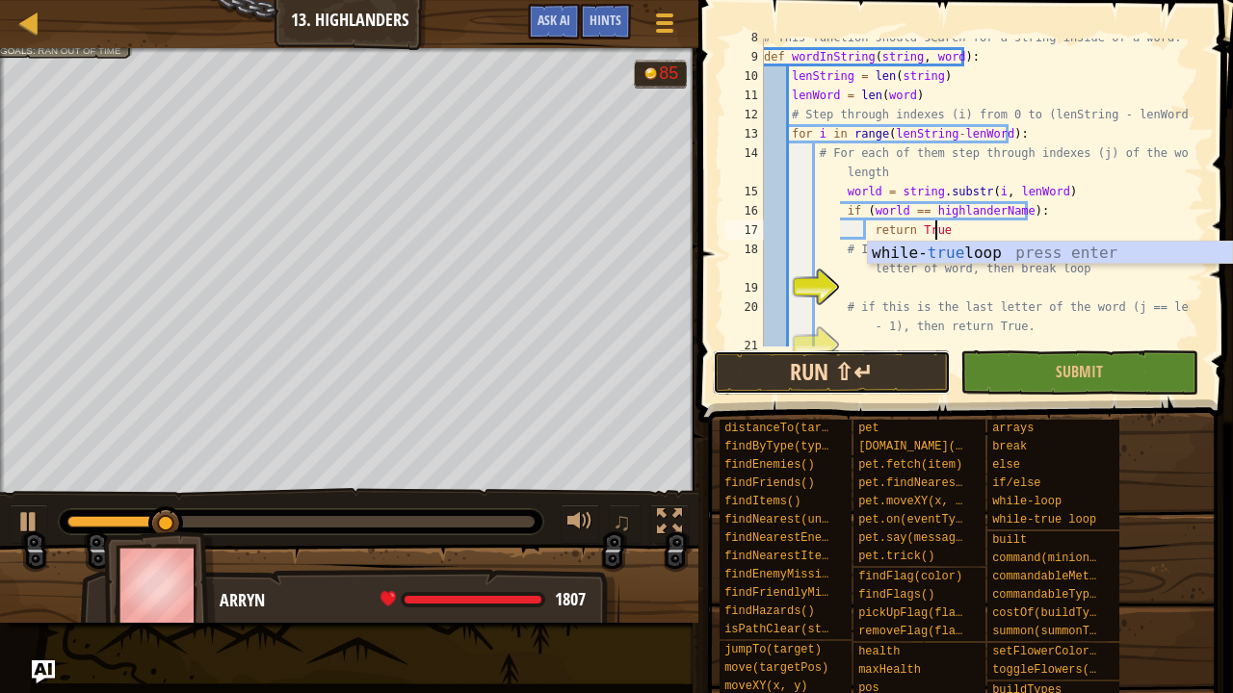
click at [832, 360] on button "Run ⇧↵" at bounding box center [832, 373] width 238 height 44
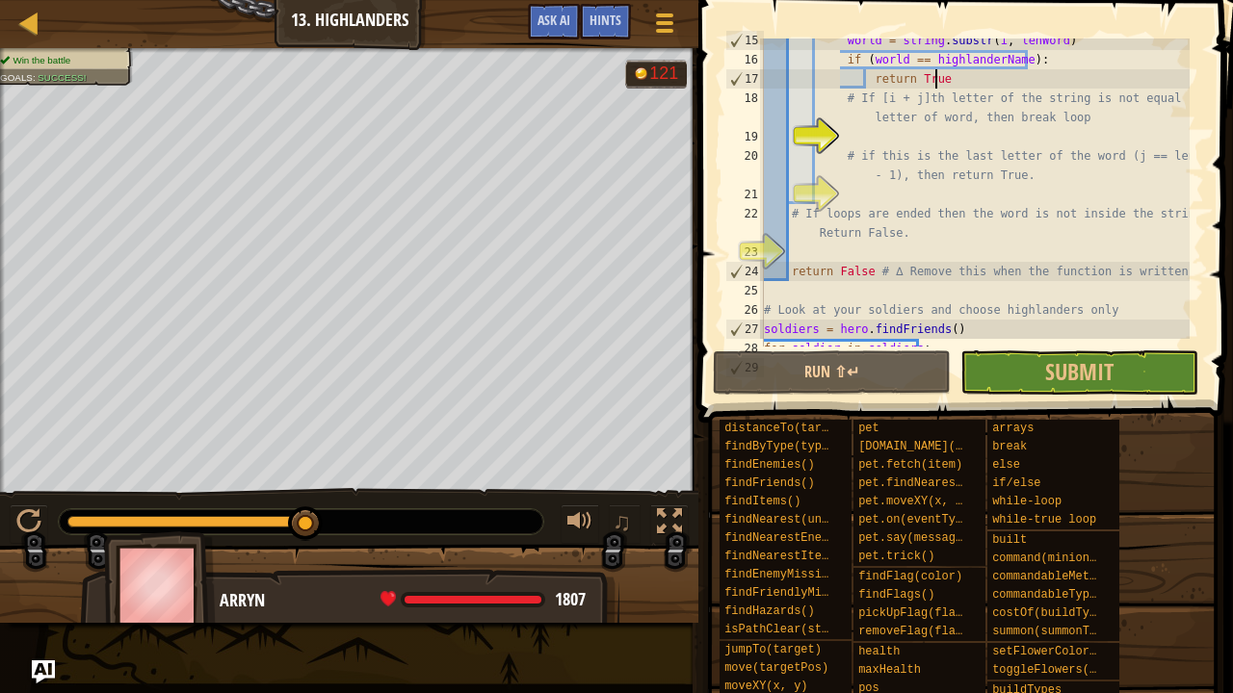
scroll to position [297, 0]
click at [1140, 366] on button "Submit" at bounding box center [1079, 373] width 238 height 44
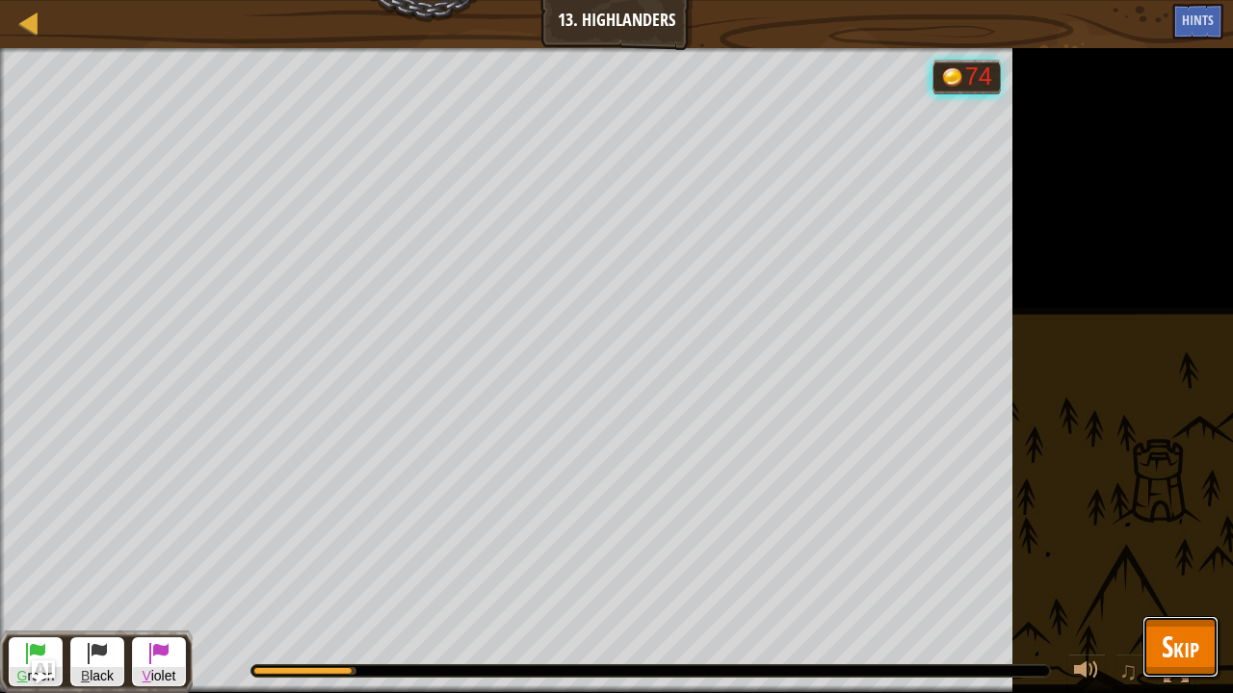
click at [1183, 571] on span "Skip" at bounding box center [1181, 646] width 38 height 39
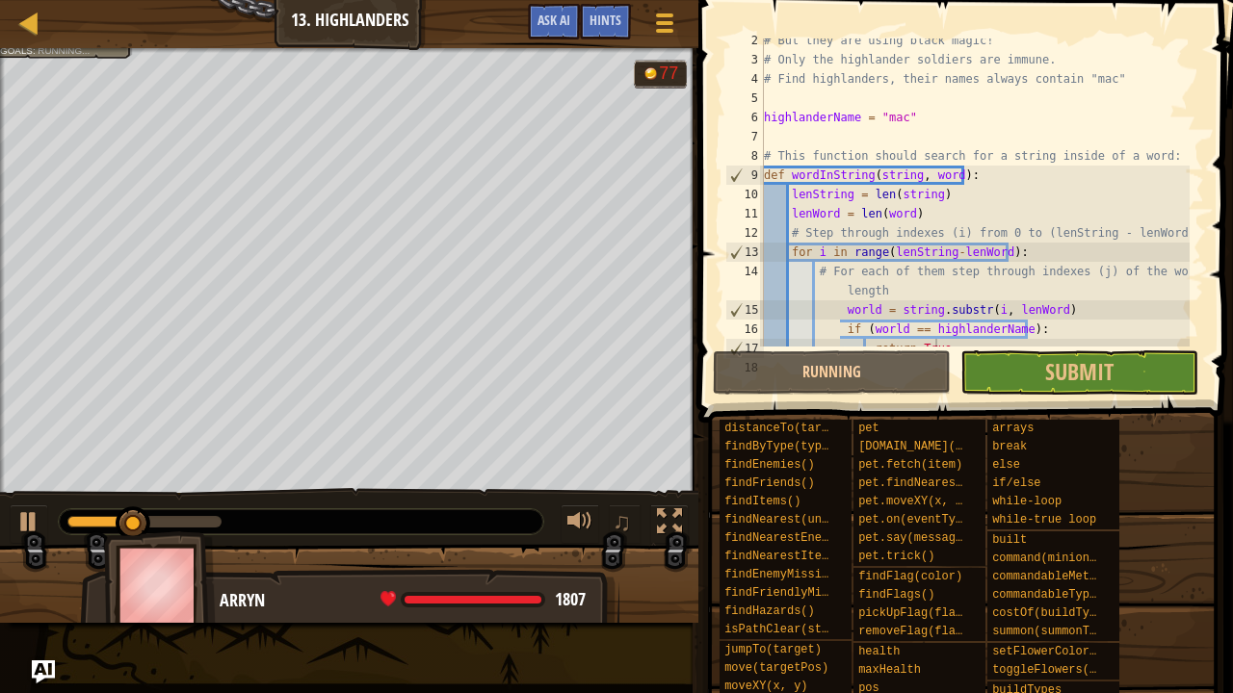
scroll to position [27, 0]
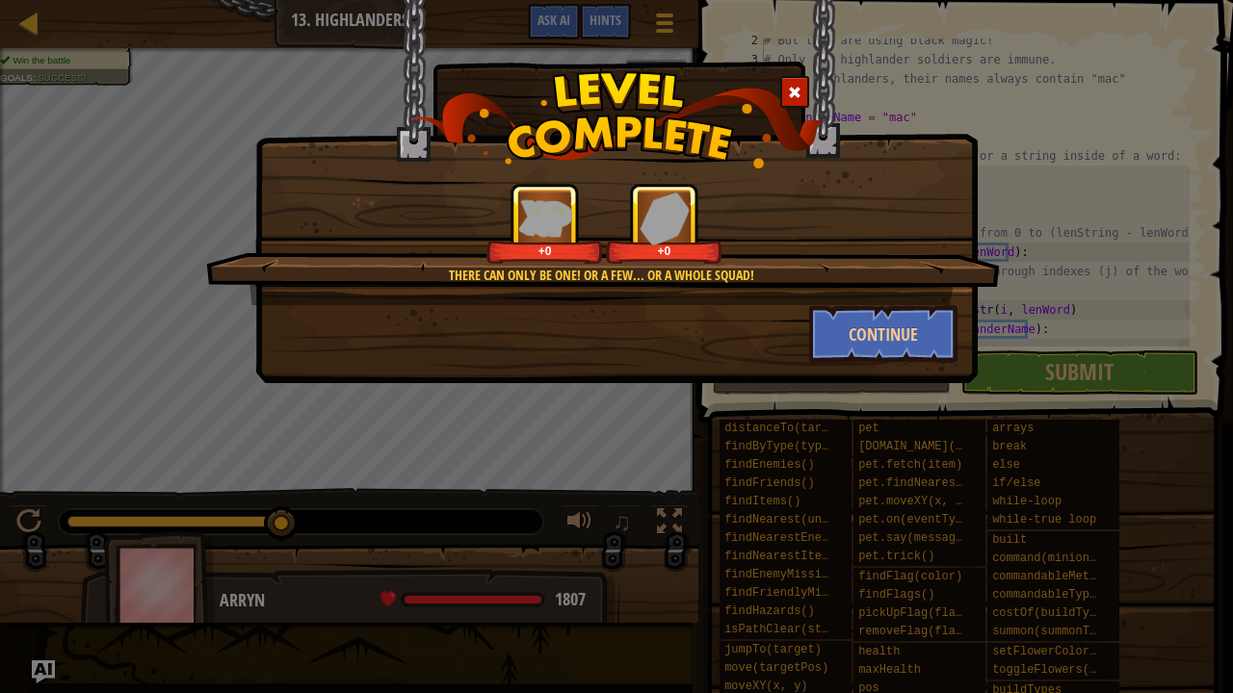
click at [1192, 176] on div "There can only be one! Or a few... Or a whole squad! +0 +0 Continue" at bounding box center [616, 346] width 1233 height 693
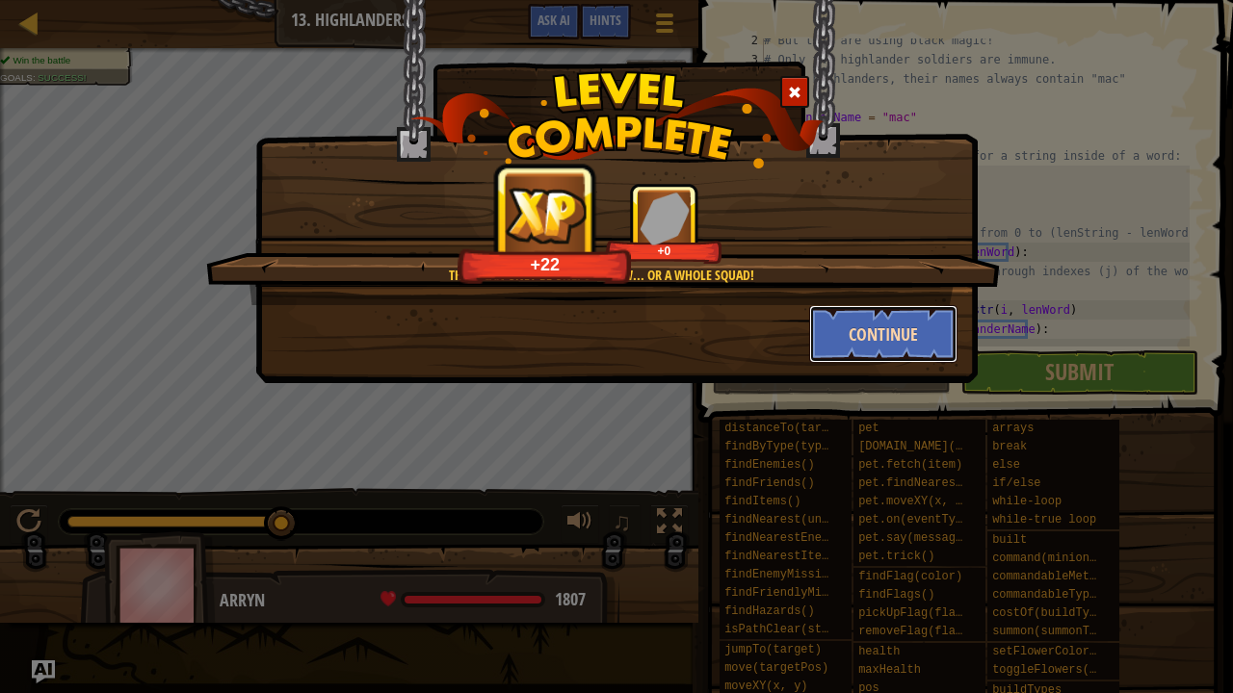
click at [913, 326] on button "Continue" at bounding box center [883, 334] width 149 height 58
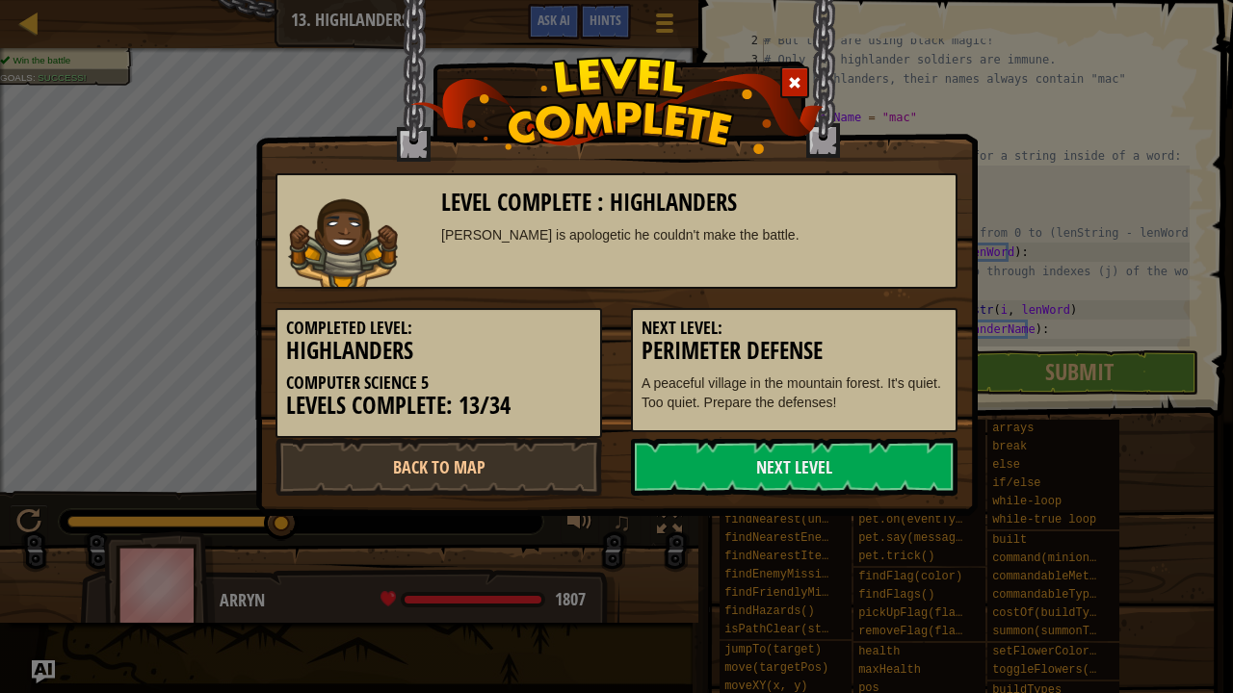
click at [804, 85] on div at bounding box center [794, 82] width 29 height 32
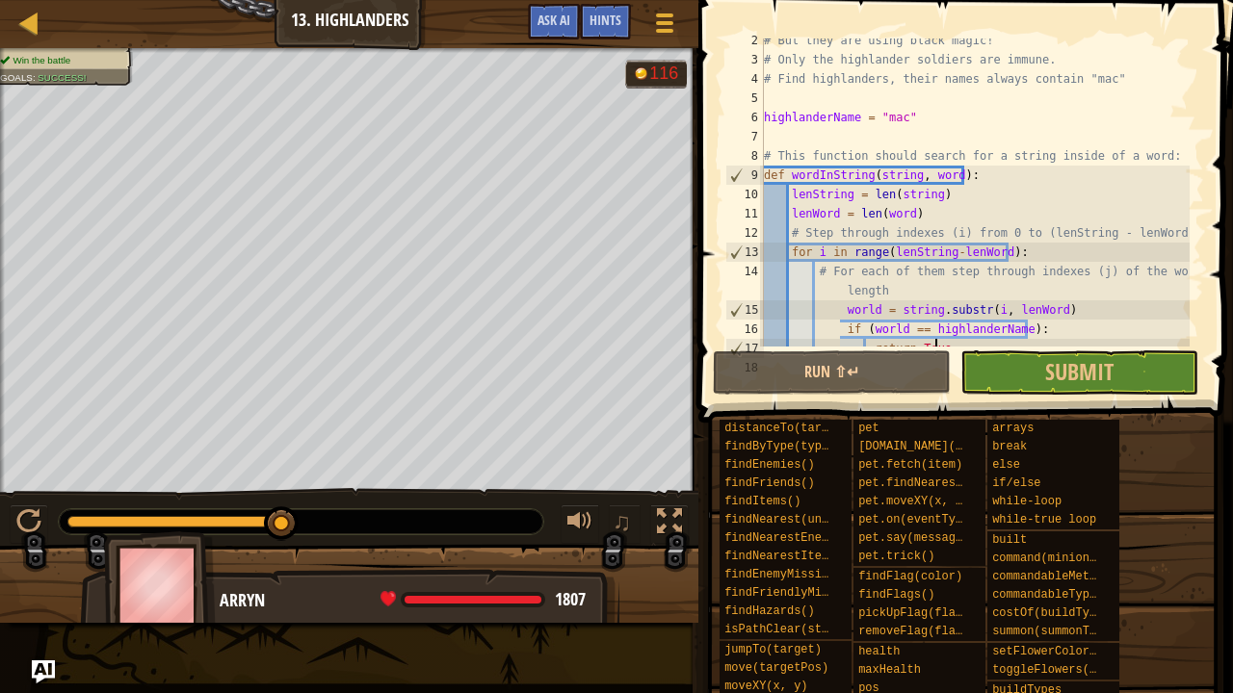
click at [842, 312] on div "# But they are using black magic! # Only the highlander soldiers are immune. # …" at bounding box center [975, 204] width 430 height 347
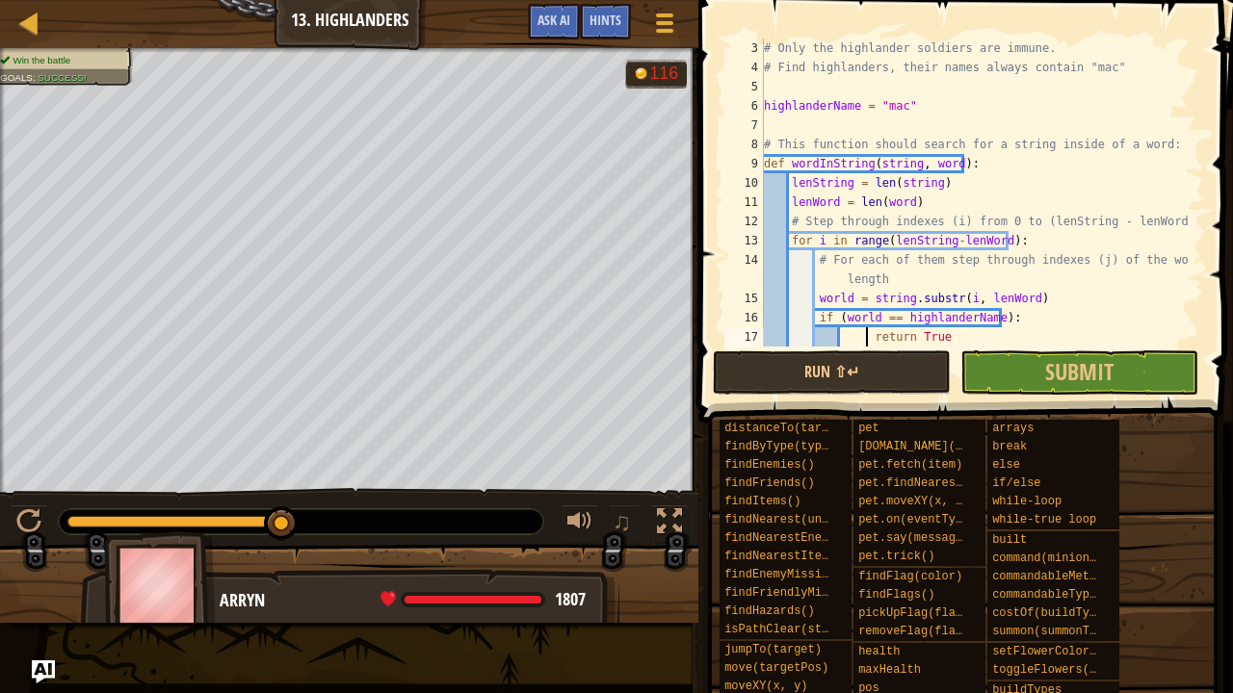
scroll to position [9, 11]
type textarea "# If [i + j]th letter of the string is not equal [j]th letter of word, then bre…"
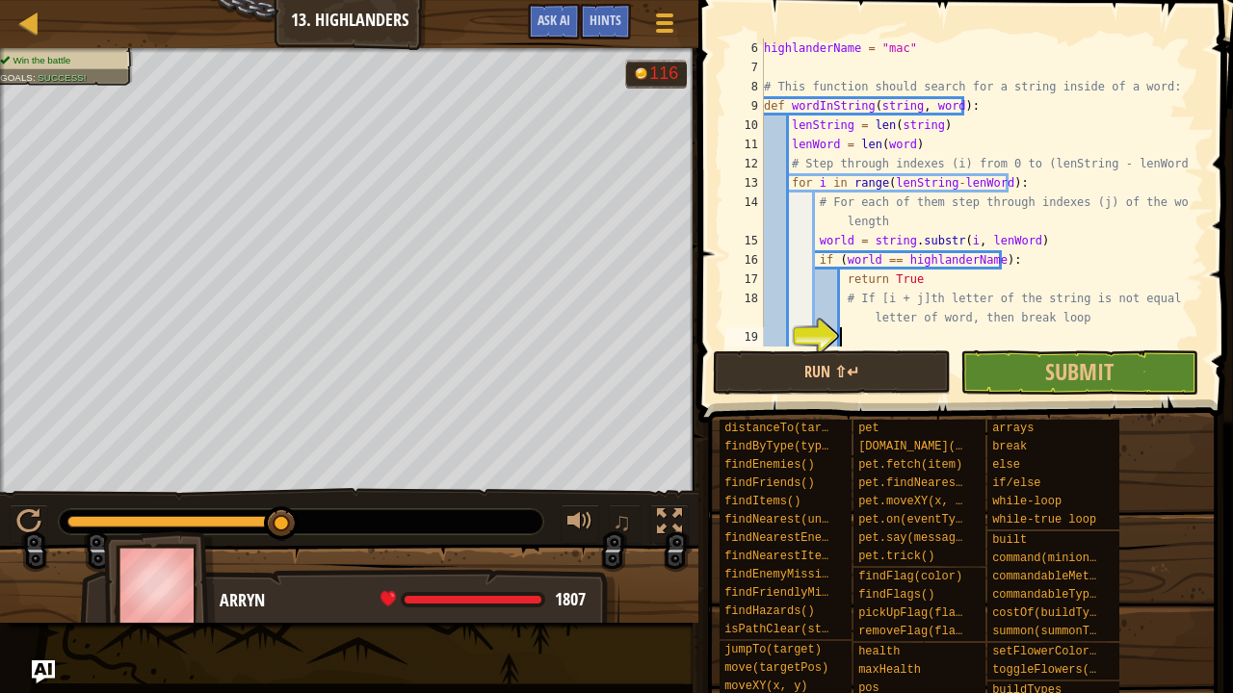
scroll to position [9, 5]
type textarea "# if this is the last letter of the word (j == lenWord - 1), then return True."
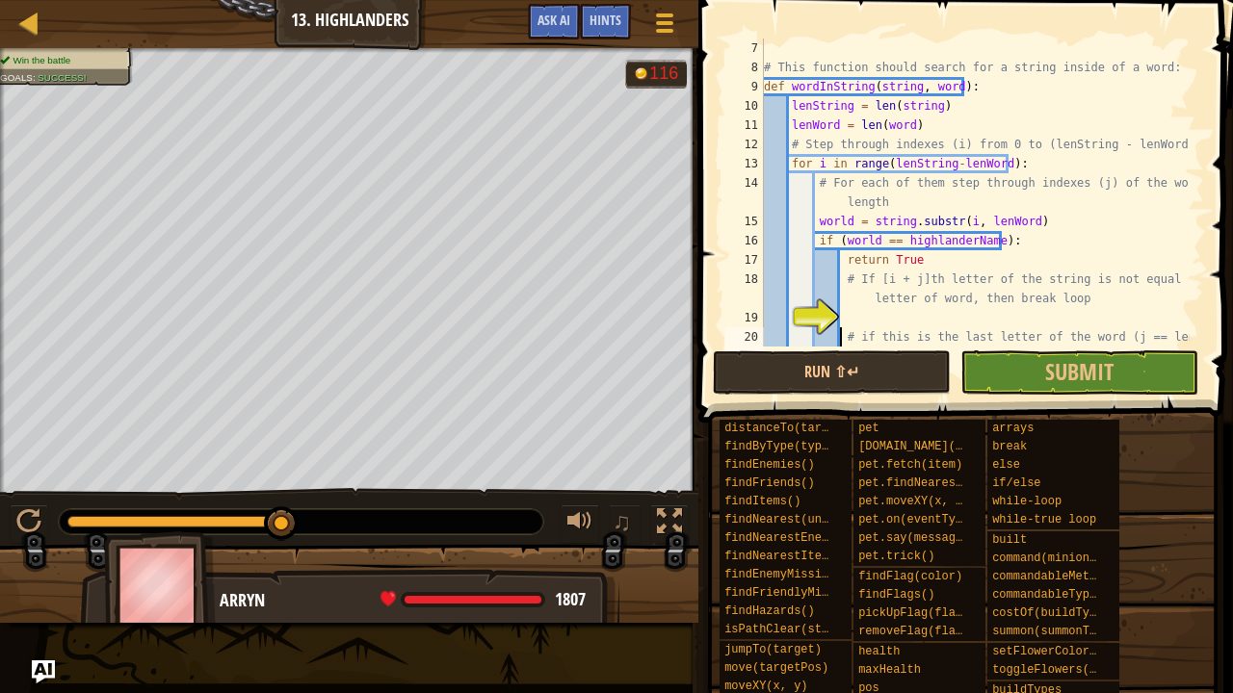
scroll to position [135, 0]
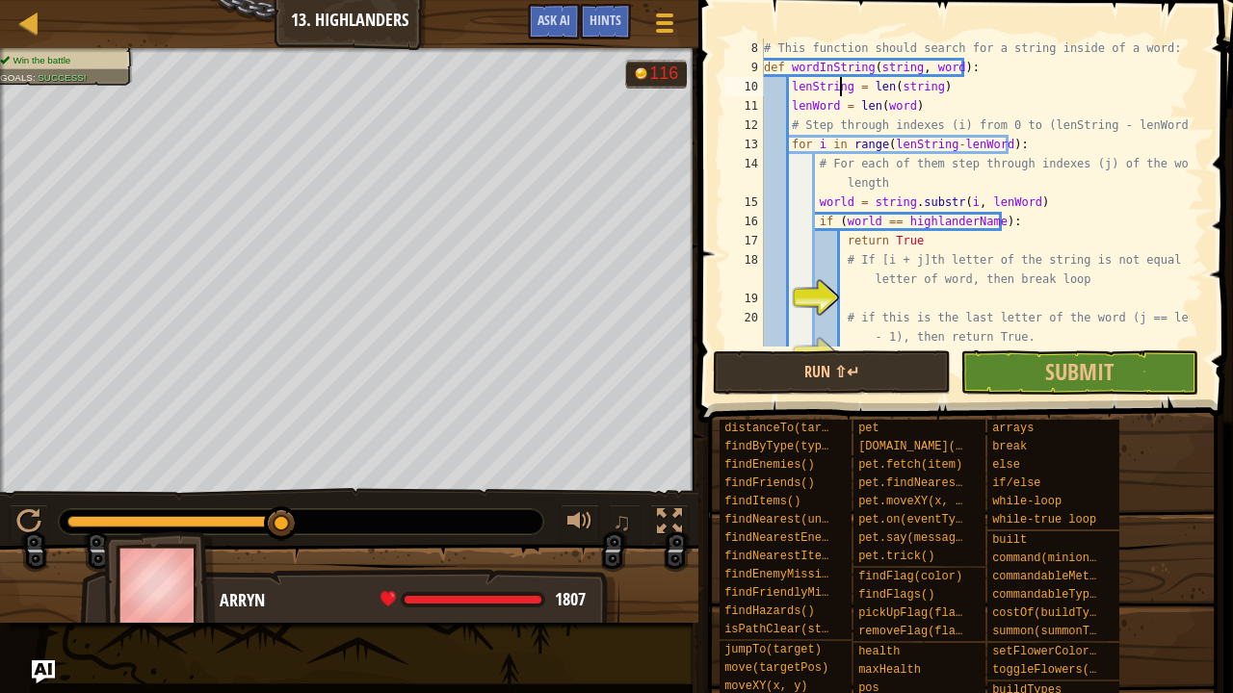
type textarea "# This function should search for a string inside of a word:"
type textarea "highlanderName = "mac""
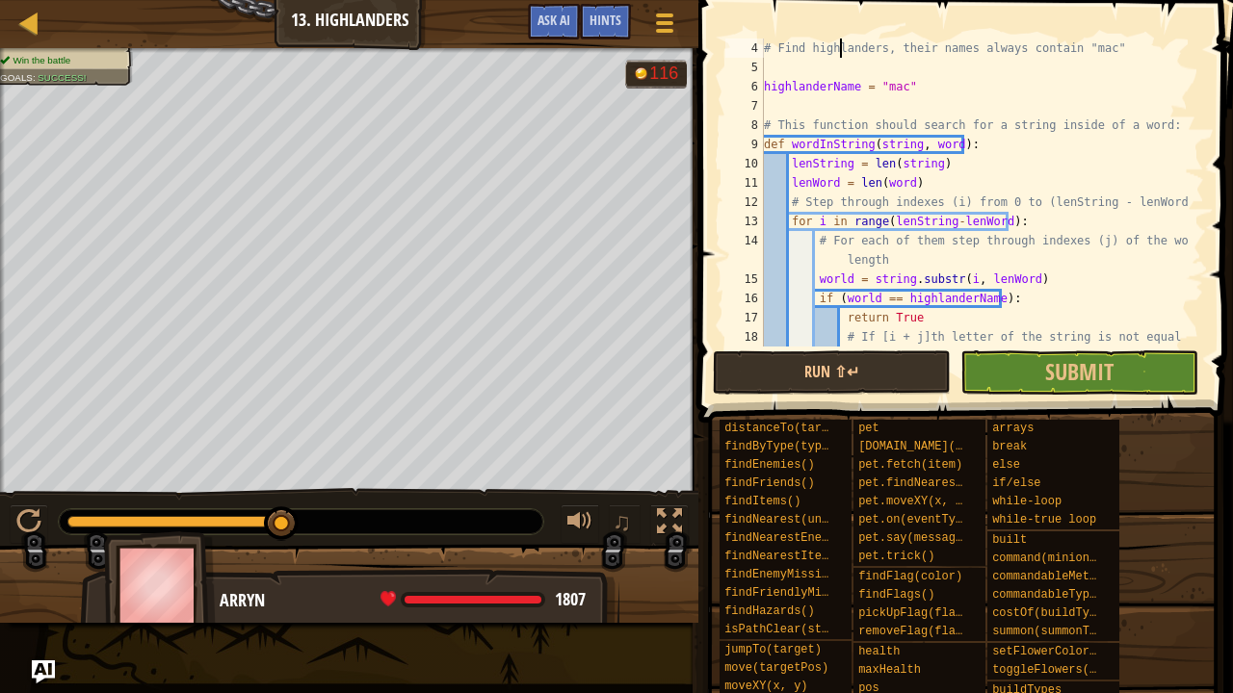
scroll to position [58, 0]
type textarea "# Find highl]anders, their names always contain "mac""
type textarea "highlanderName = "mac""
type textarea "# If [i + j]th letter of the string is not equal [j]th letter of word, then bre…"
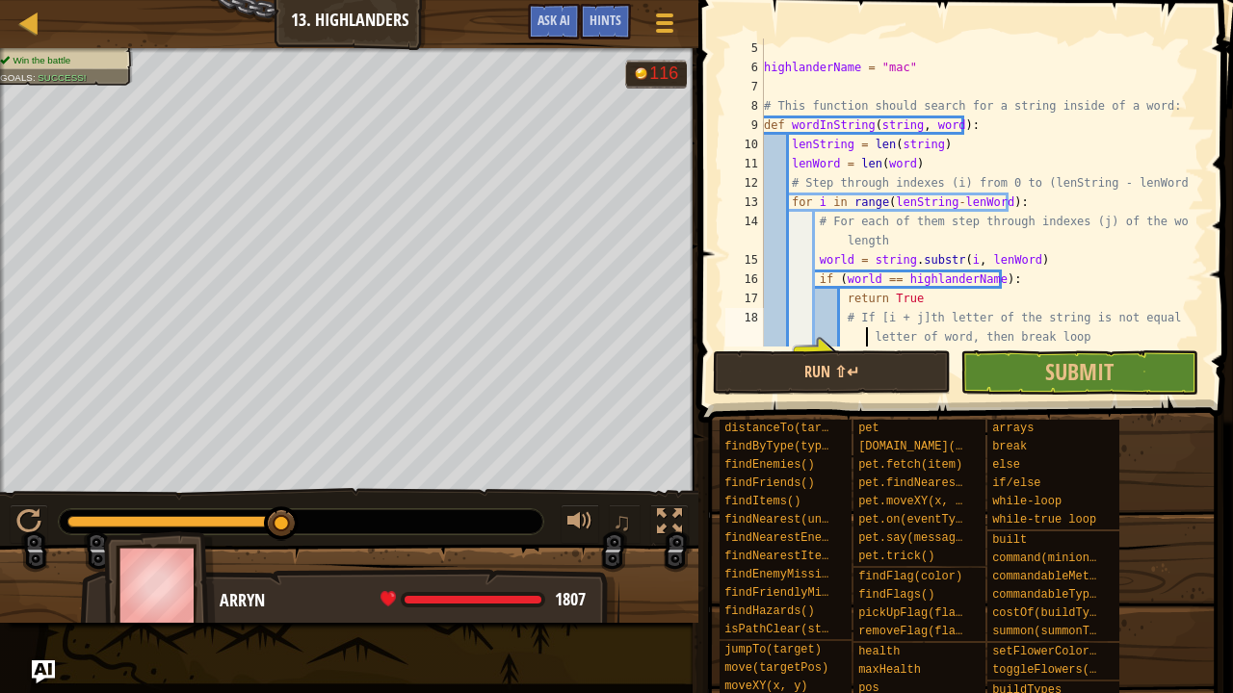
type textarea "# if this is the last letter of the word (j == lenWord - 1), then return True."
type textarea "# If loops are ended then the word is not inside the string. Return False."
type textarea "return False # ∆ Remove this when the function is written."
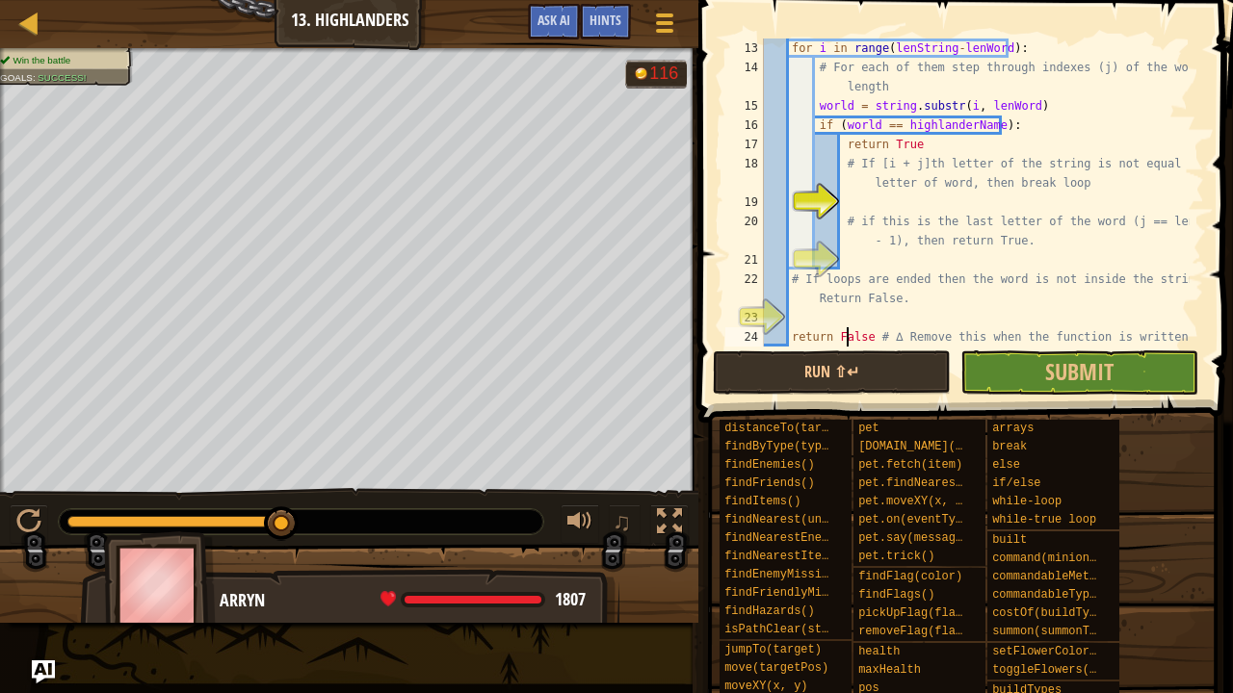
type textarea "hero.say([DOMAIN_NAME] + " be ready.")"
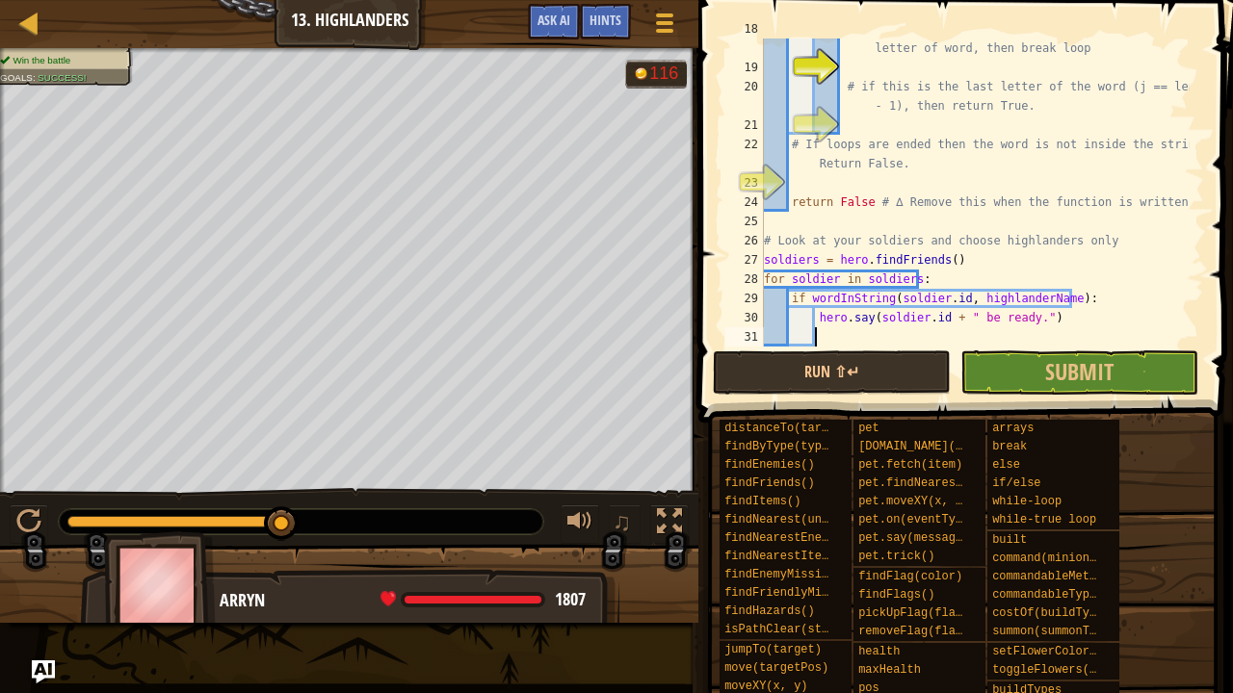
scroll to position [424, 0]
type textarea "hero.say("ATTACK!!!")"
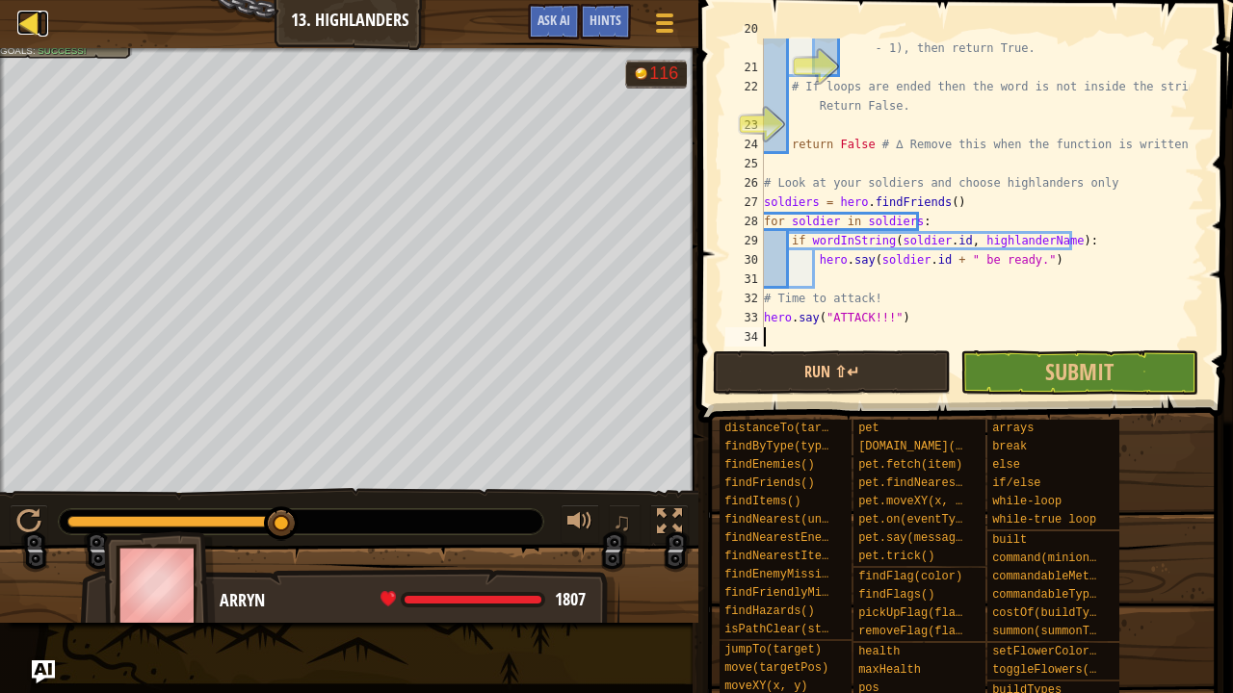
click at [29, 34] on div at bounding box center [29, 23] width 24 height 24
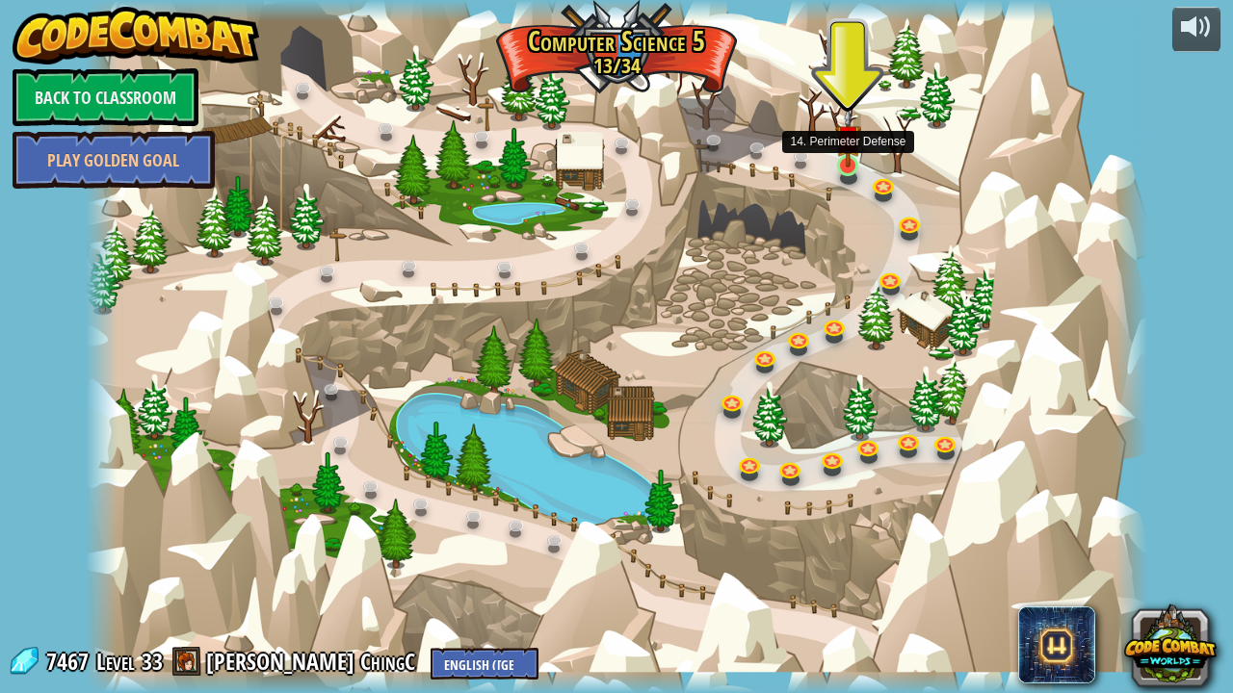
click at [844, 167] on img at bounding box center [848, 138] width 26 height 60
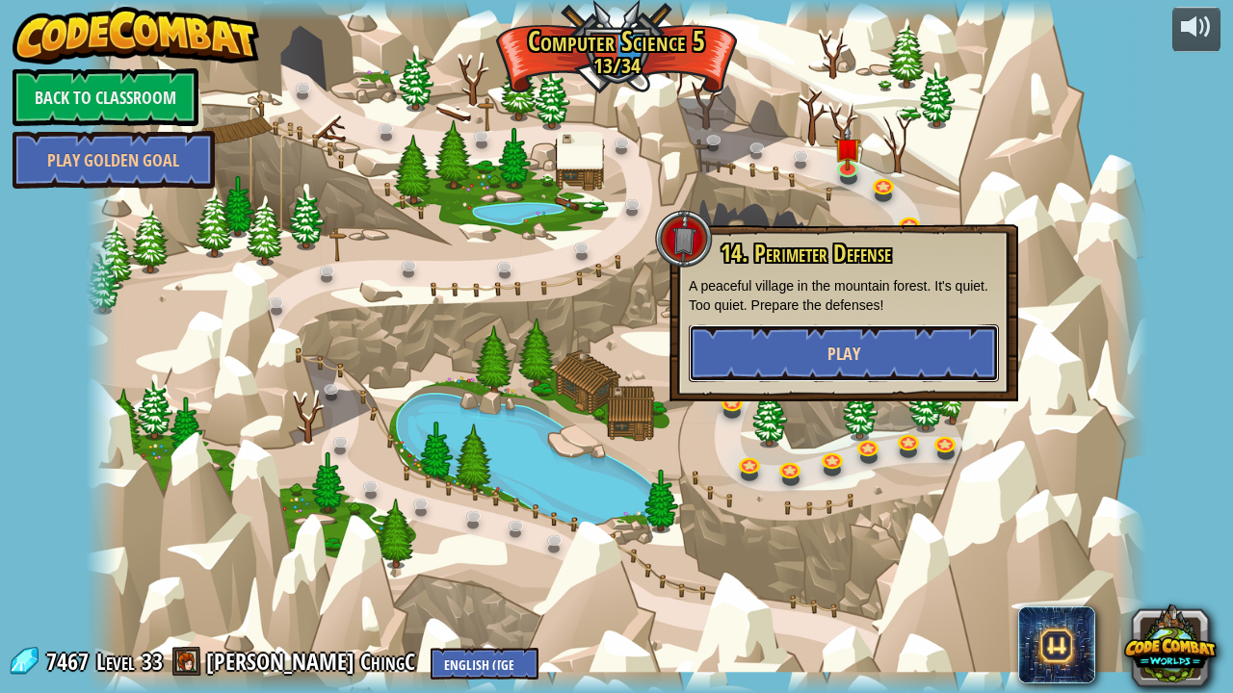
click at [809, 364] on button "Play" at bounding box center [844, 354] width 310 height 58
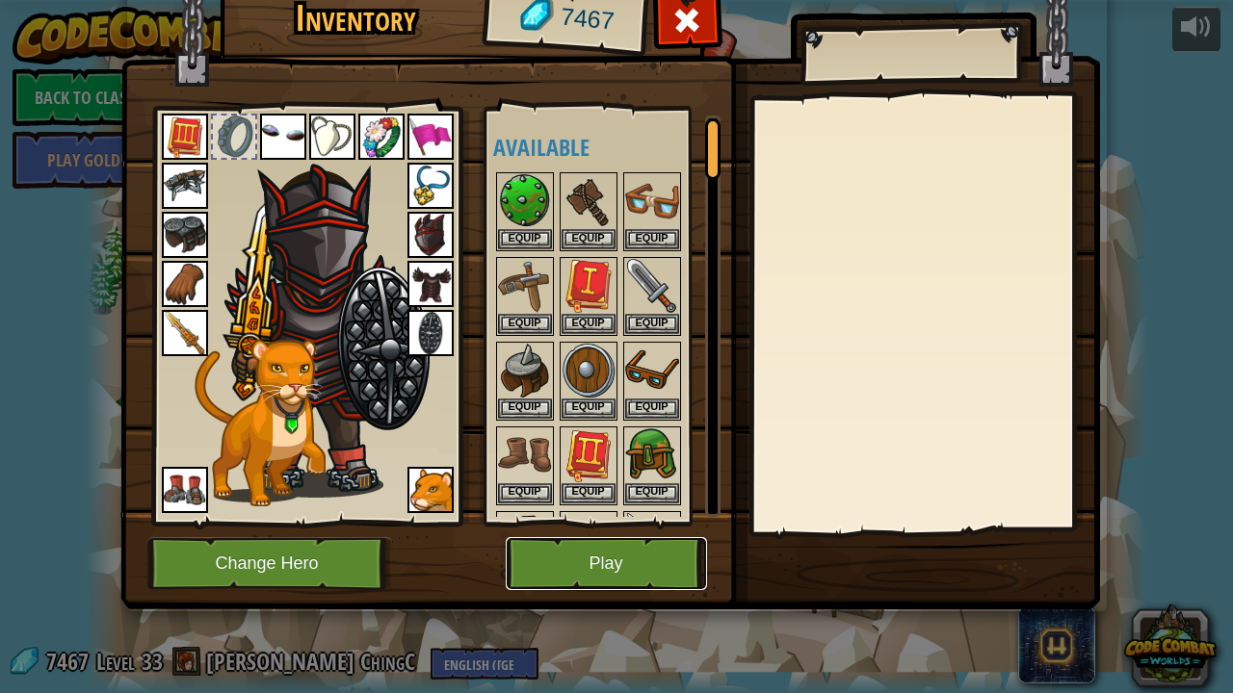
click at [585, 563] on button "Play" at bounding box center [606, 563] width 201 height 53
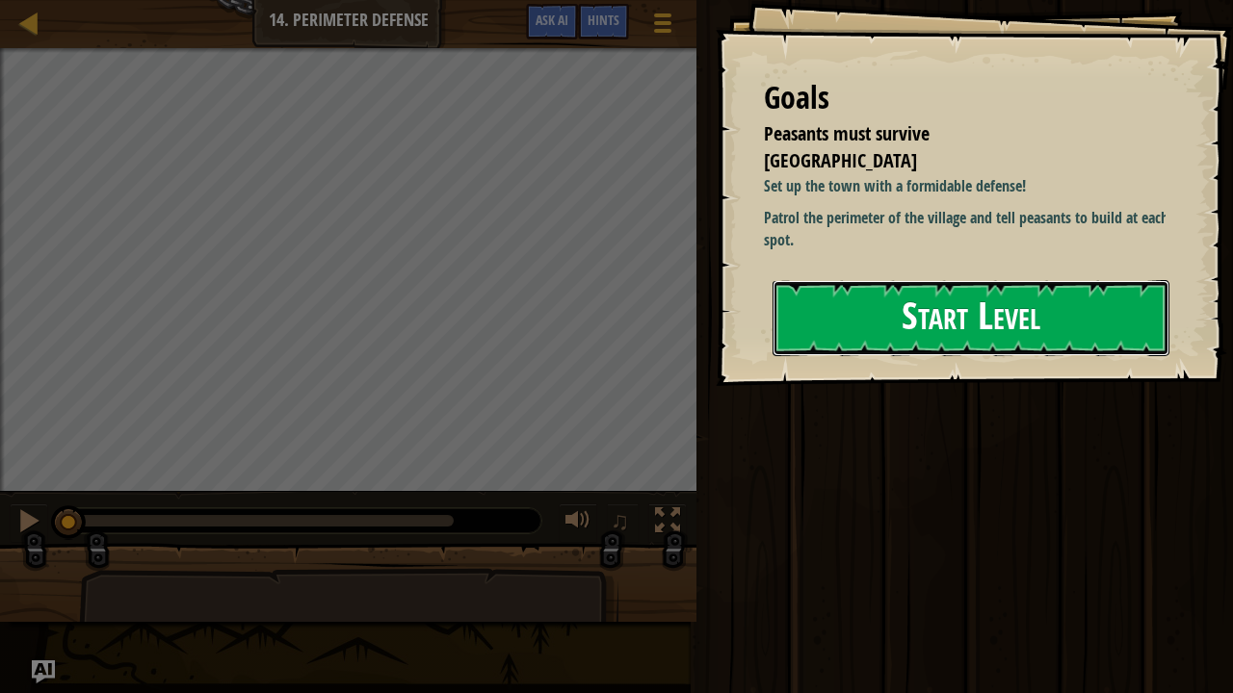
click at [943, 328] on button "Start Level" at bounding box center [970, 318] width 397 height 76
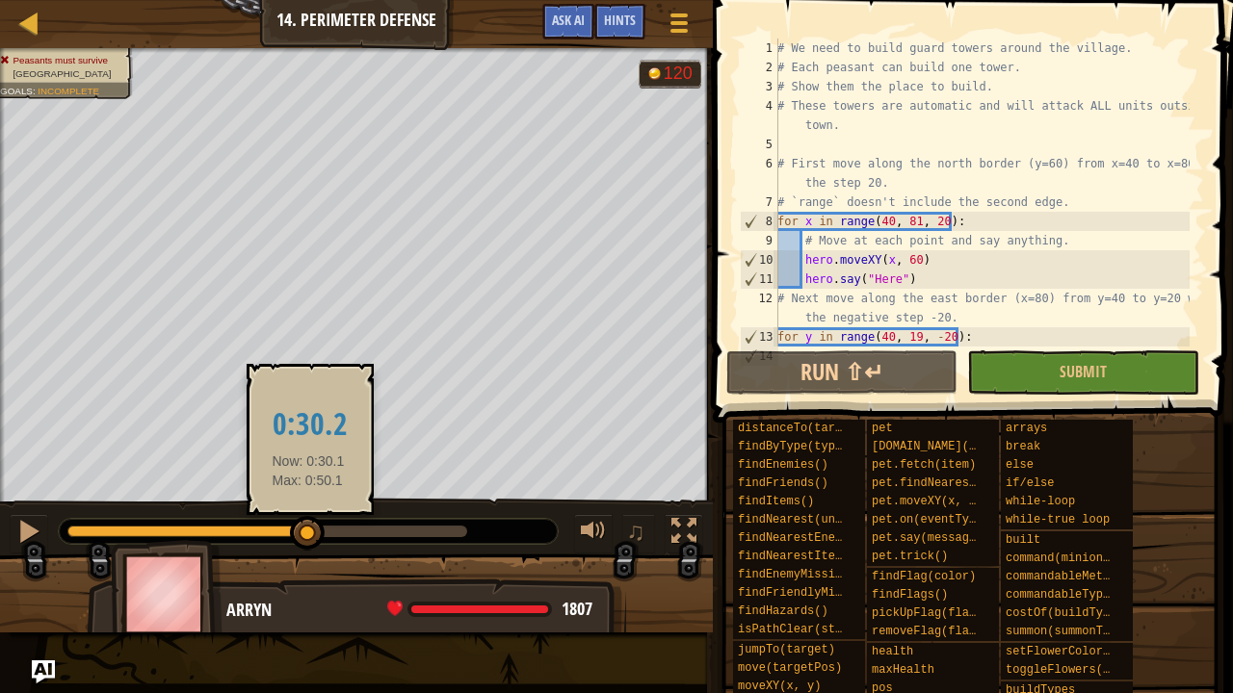
click at [311, 530] on div at bounding box center [267, 532] width 400 height 12
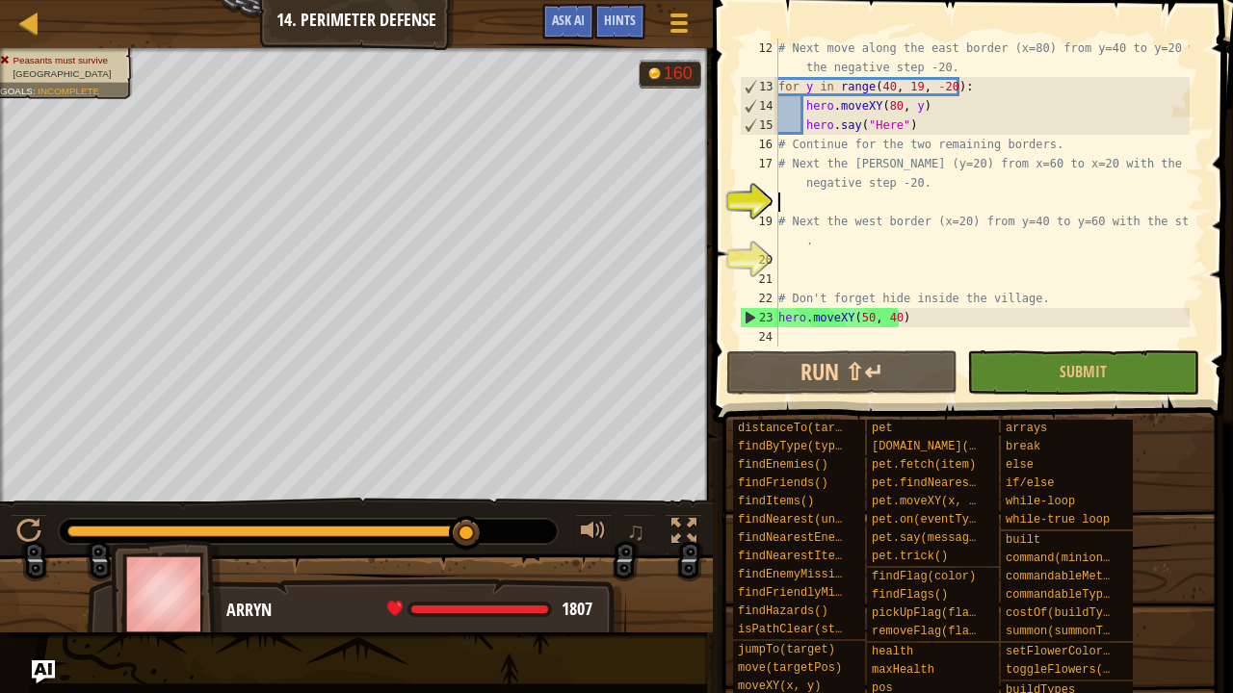
drag, startPoint x: 302, startPoint y: 537, endPoint x: 504, endPoint y: 552, distance: 201.8
click at [506, 552] on div "♫" at bounding box center [356, 527] width 713 height 58
drag, startPoint x: 476, startPoint y: 536, endPoint x: 512, endPoint y: 550, distance: 39.3
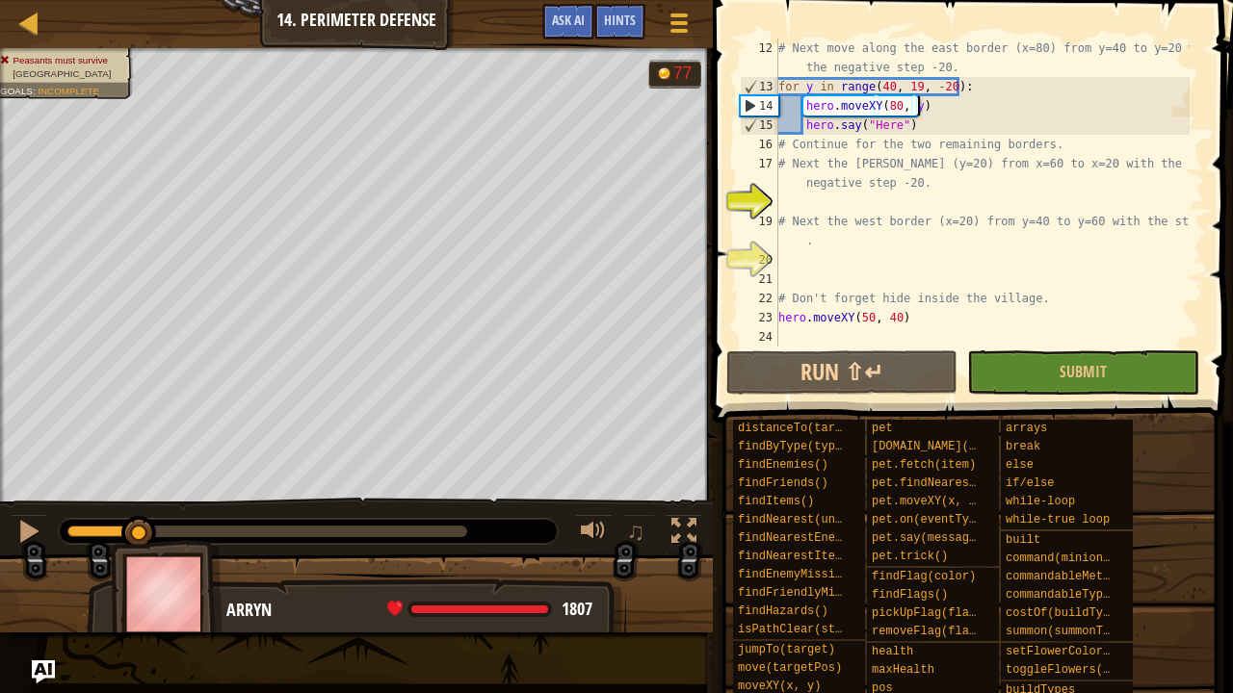
click at [955, 111] on div "# Next move along the east border (x=80) from y=40 to y=20 with the negative st…" at bounding box center [981, 222] width 415 height 366
click at [951, 116] on div "# Next move along the east border (x=80) from y=40 to y=20 with the negative st…" at bounding box center [981, 222] width 415 height 366
type textarea "hero.say("Here")"
click at [865, 201] on div "# Next move along the east border (x=80) from y=40 to y=20 with the negative st…" at bounding box center [981, 222] width 415 height 366
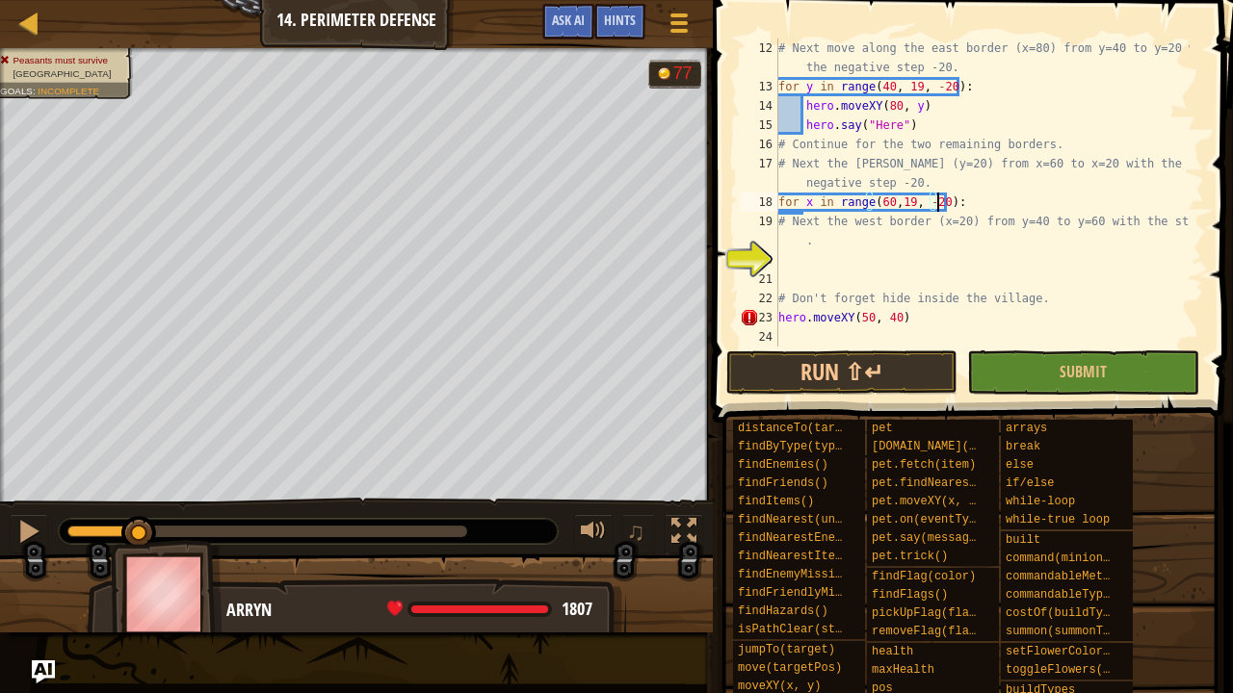
scroll to position [9, 13]
type textarea "for x in range(60,19, -20):"
click at [1016, 369] on button "Submit" at bounding box center [1082, 373] width 231 height 44
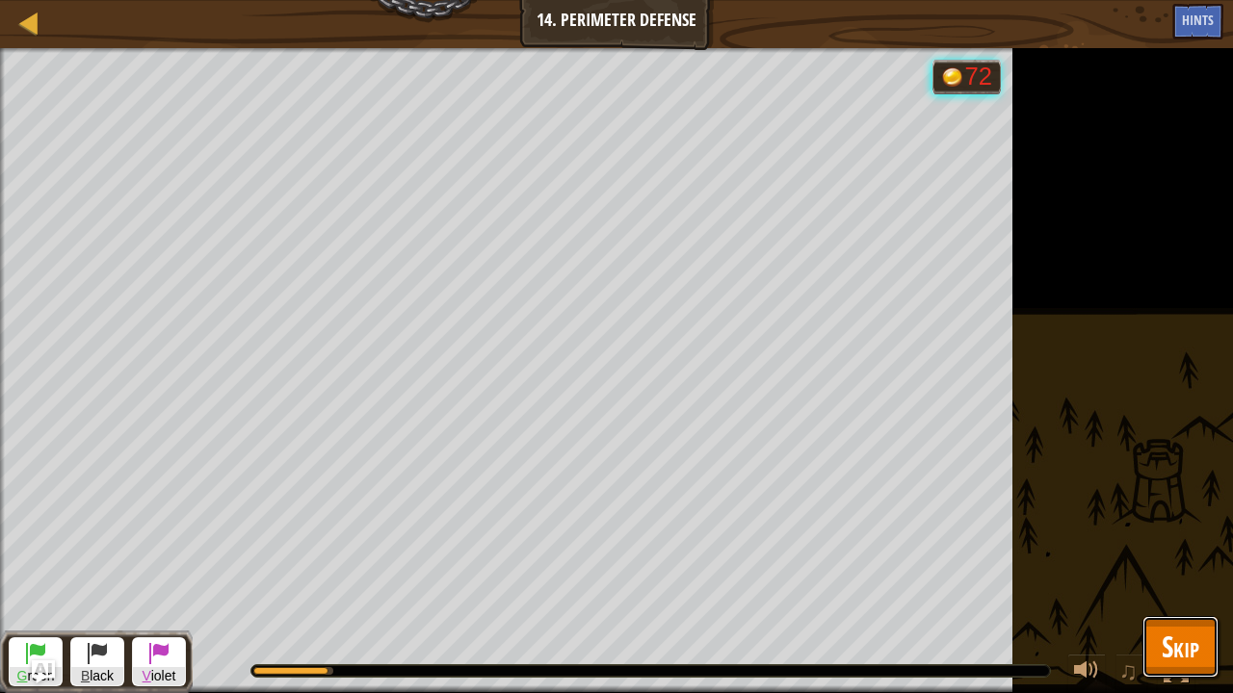
click at [1180, 571] on span "Skip" at bounding box center [1181, 646] width 38 height 39
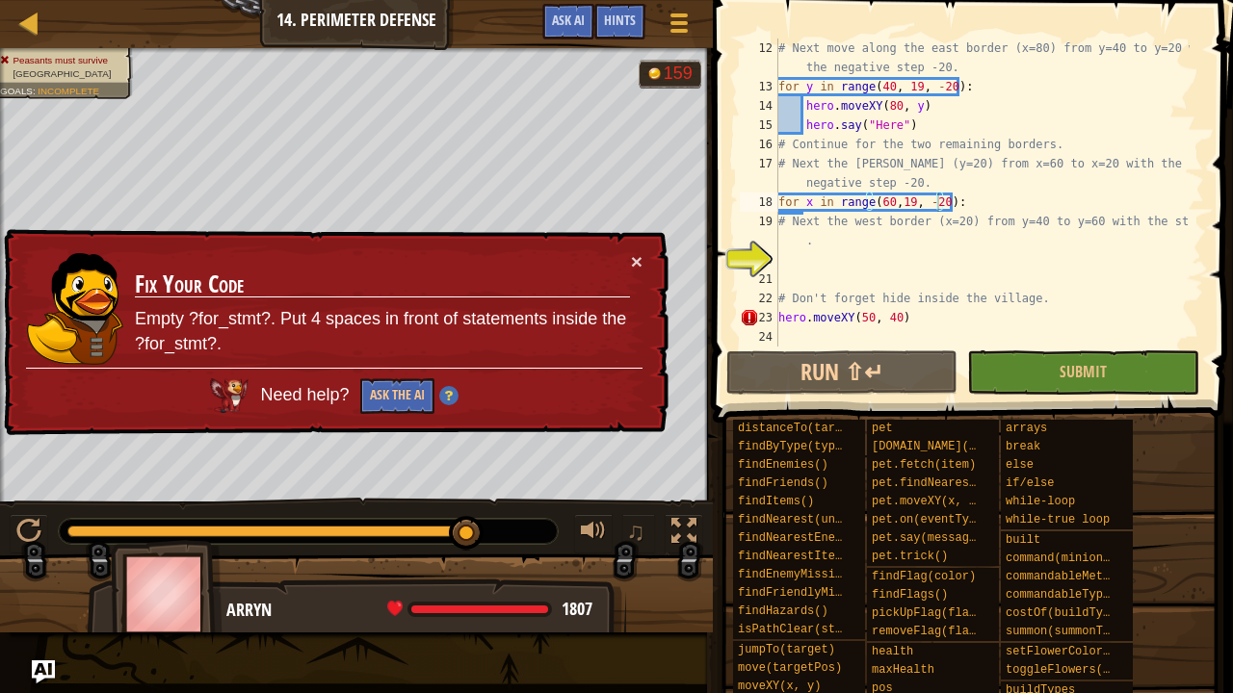
scroll to position [250, 0]
click at [779, 224] on div "# Next move along the east border (x=80) from y=40 to y=20 with the negative st…" at bounding box center [981, 222] width 415 height 366
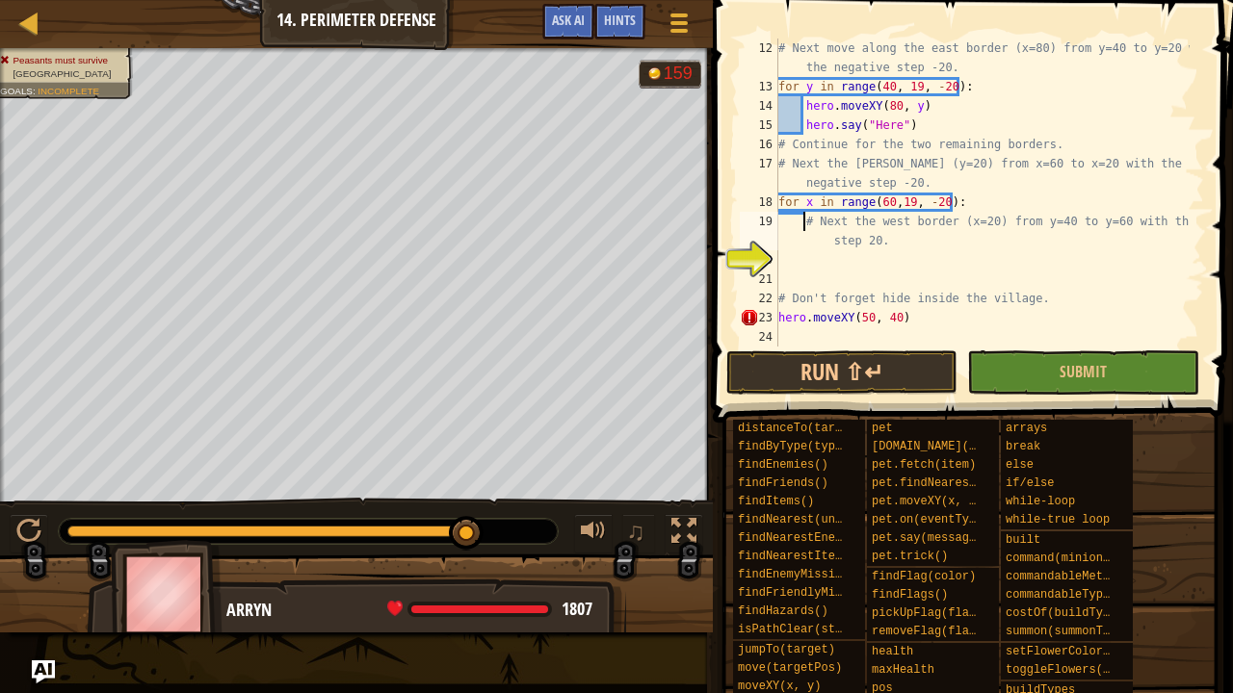
type textarea "# Next the west border (x=20) from y=40 to y=60 with the step 20."
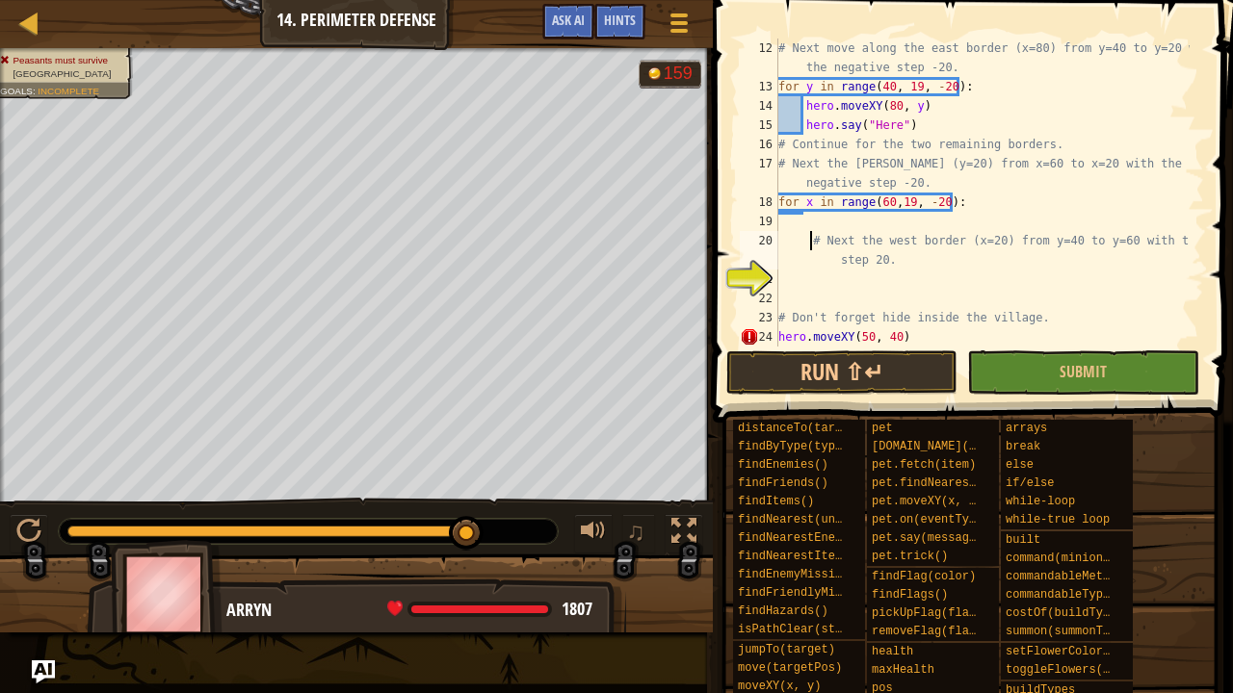
click at [857, 220] on div "# Next move along the east border (x=80) from y=40 to y=20 with the negative st…" at bounding box center [981, 222] width 415 height 366
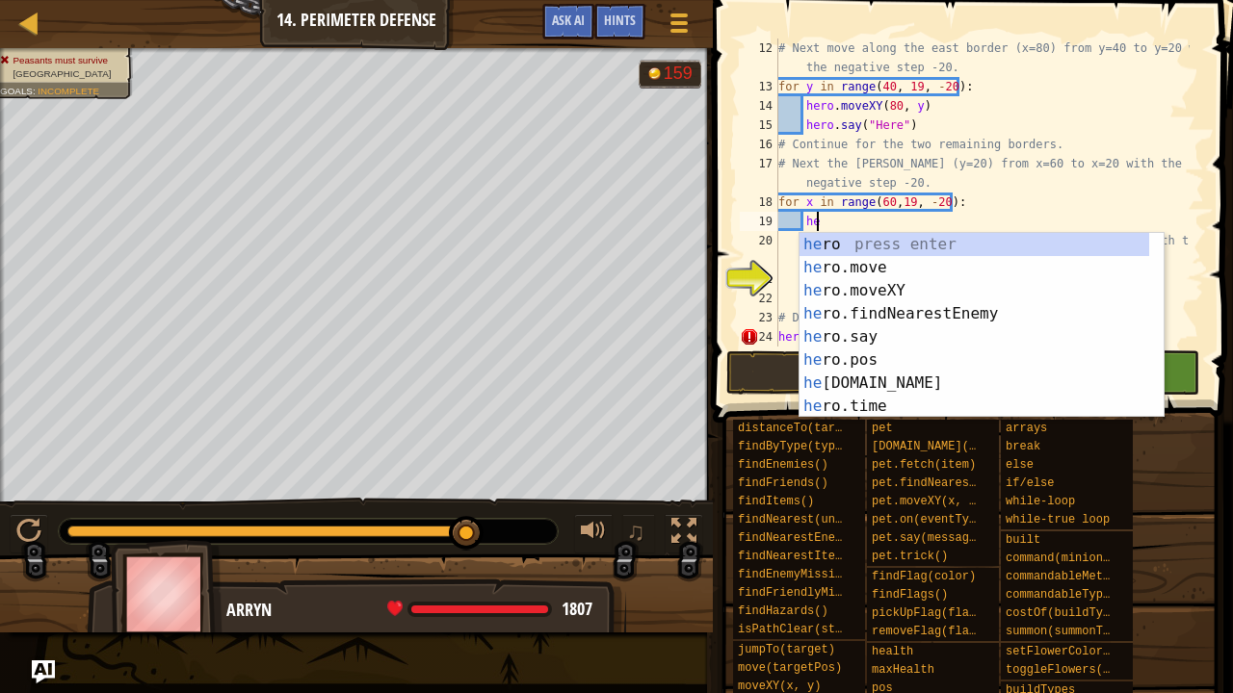
scroll to position [9, 2]
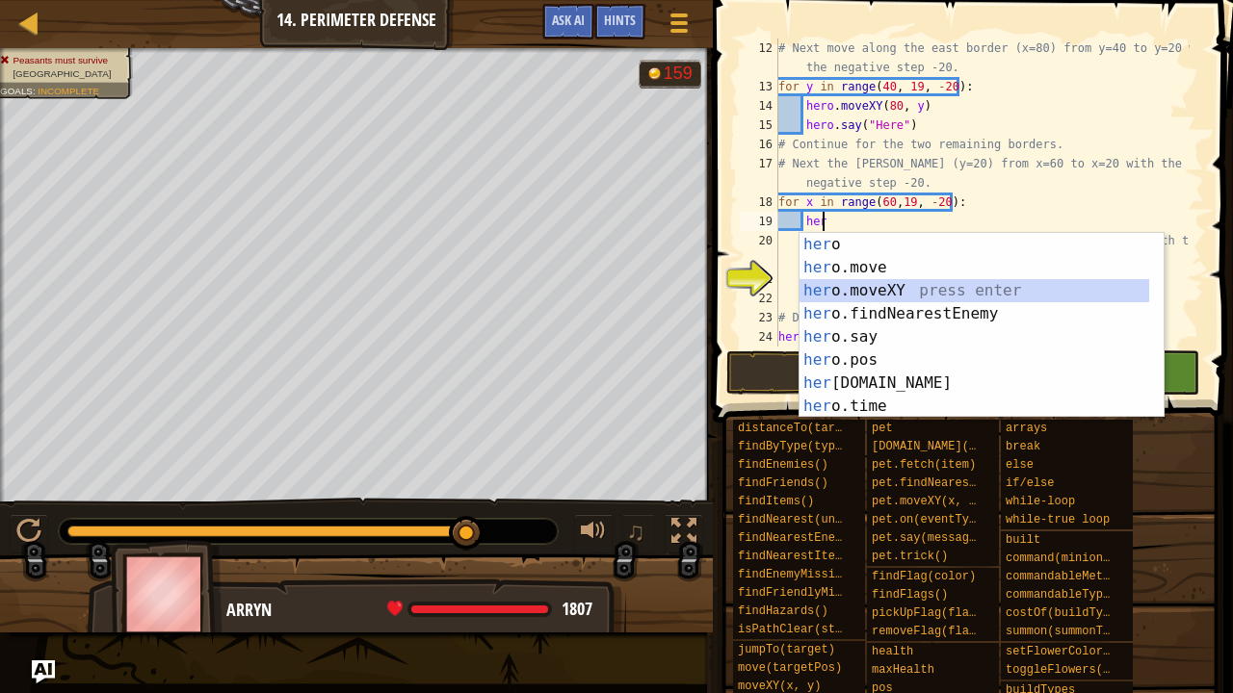
click at [954, 288] on div "her o press enter her o.move press enter her o.moveXY press enter her o.findNea…" at bounding box center [974, 348] width 351 height 231
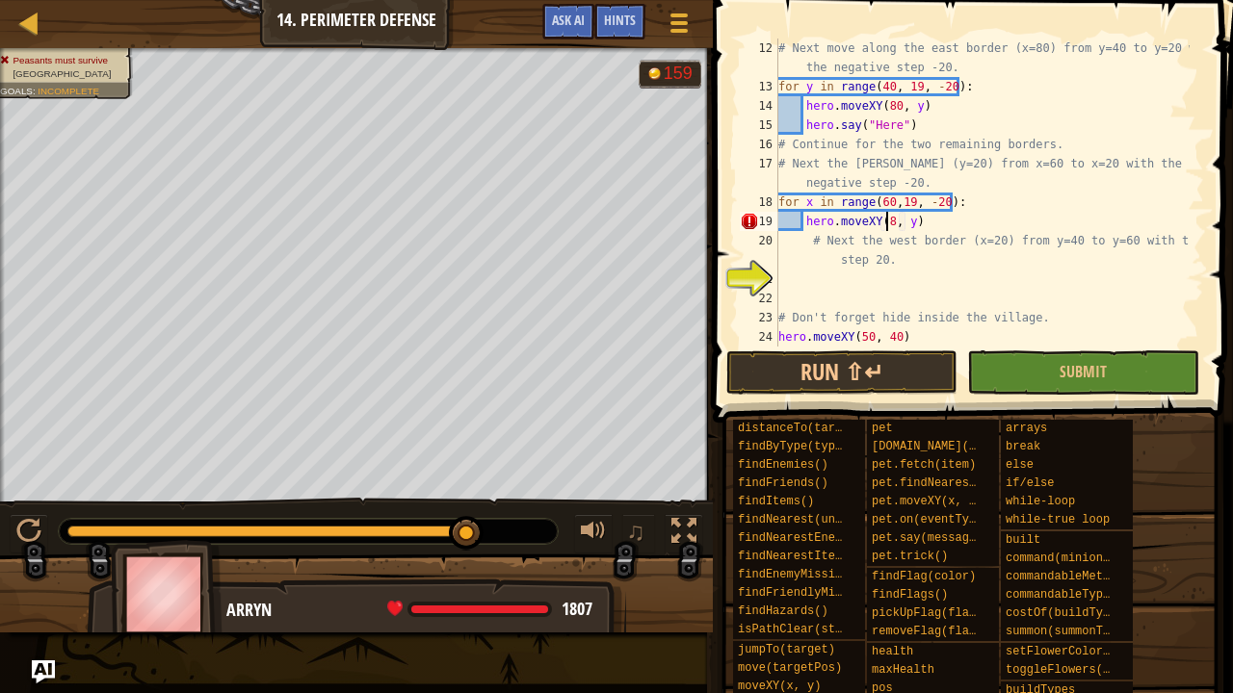
type textarea "hero.moveXY(80, y)"
click at [970, 221] on div "# Next move along the east border (x=80) from y=40 to y=20 with the negative st…" at bounding box center [981, 222] width 415 height 366
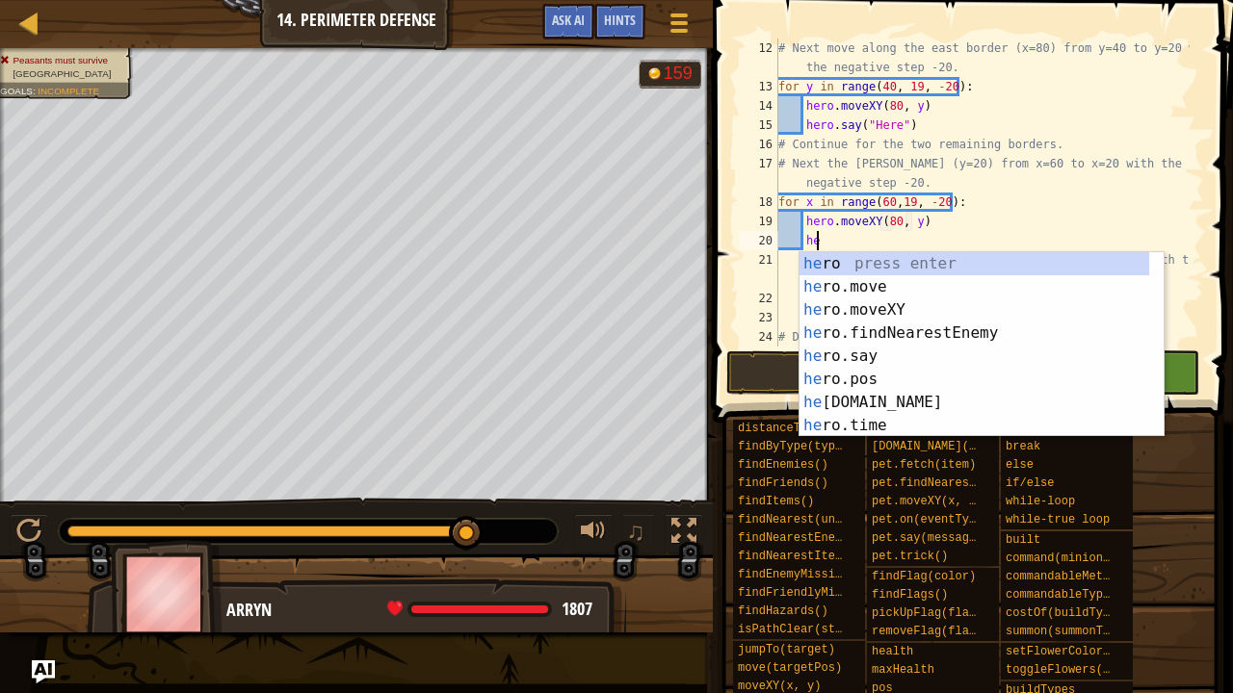
scroll to position [9, 2]
click at [928, 349] on div "her o press enter her o.move press enter her o.moveXY press enter her o.findNea…" at bounding box center [974, 367] width 351 height 231
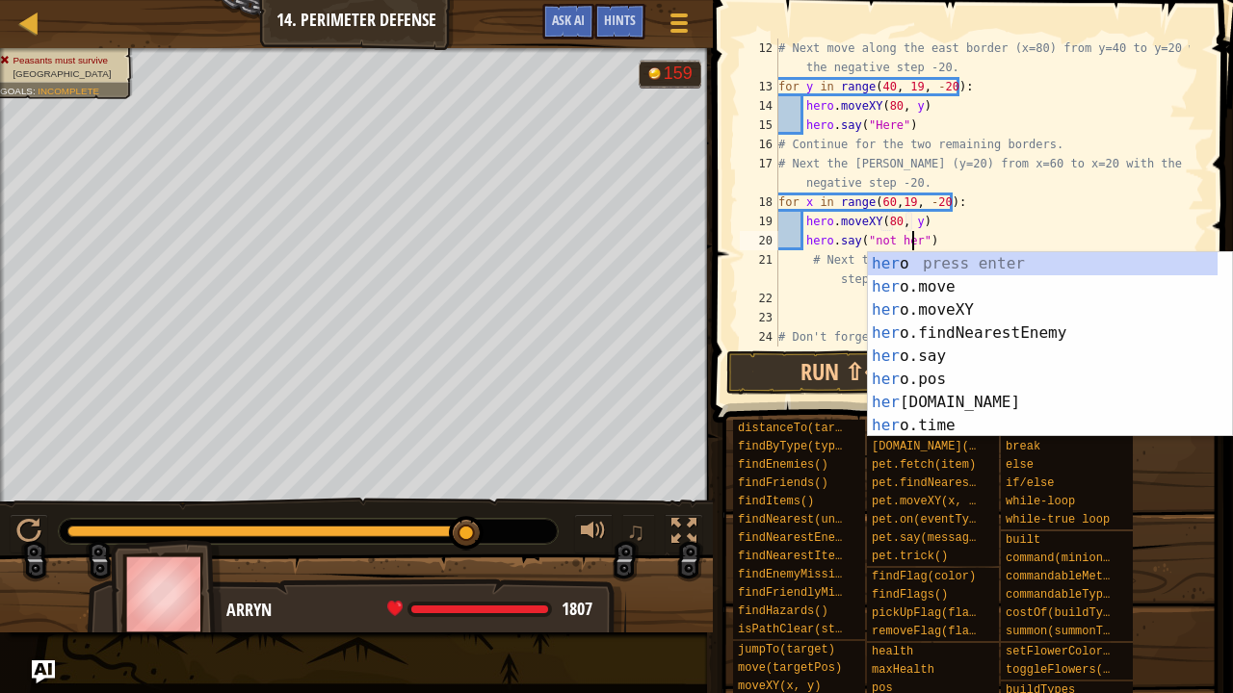
scroll to position [9, 11]
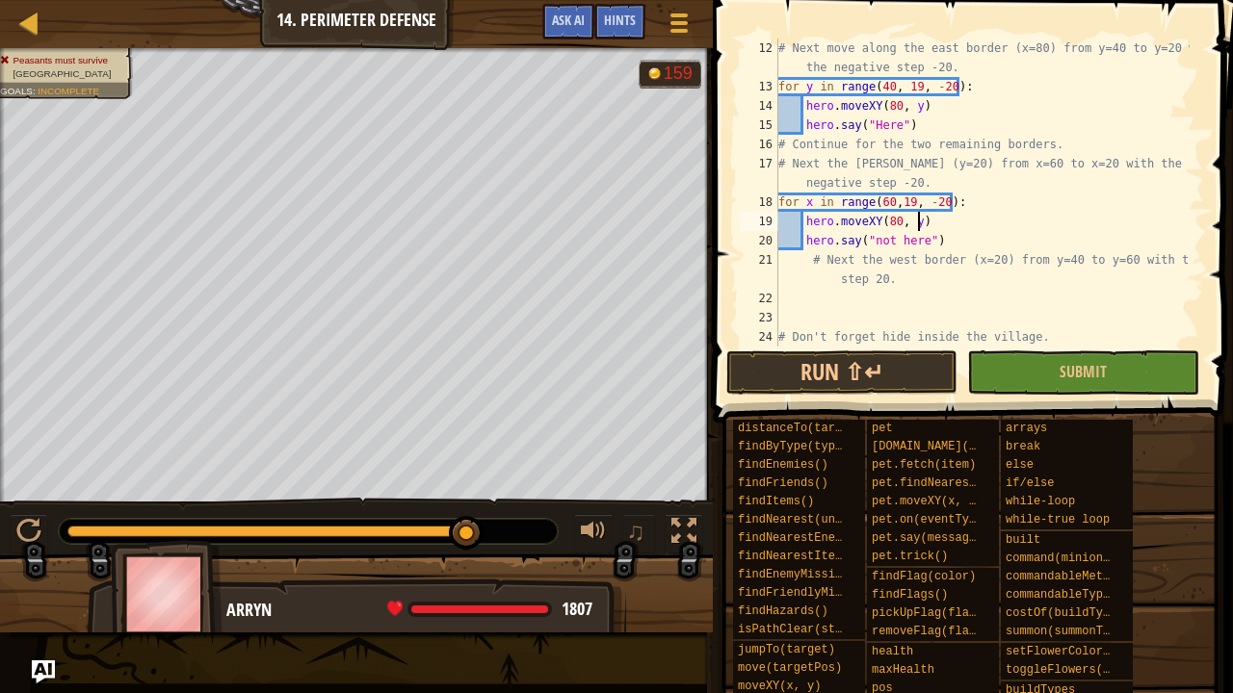
click at [999, 229] on div "# Next move along the east border (x=80) from y=40 to y=20 with the negative st…" at bounding box center [981, 222] width 415 height 366
click at [902, 247] on div "# Next move along the east border (x=80) from y=40 to y=20 with the negative st…" at bounding box center [981, 222] width 415 height 366
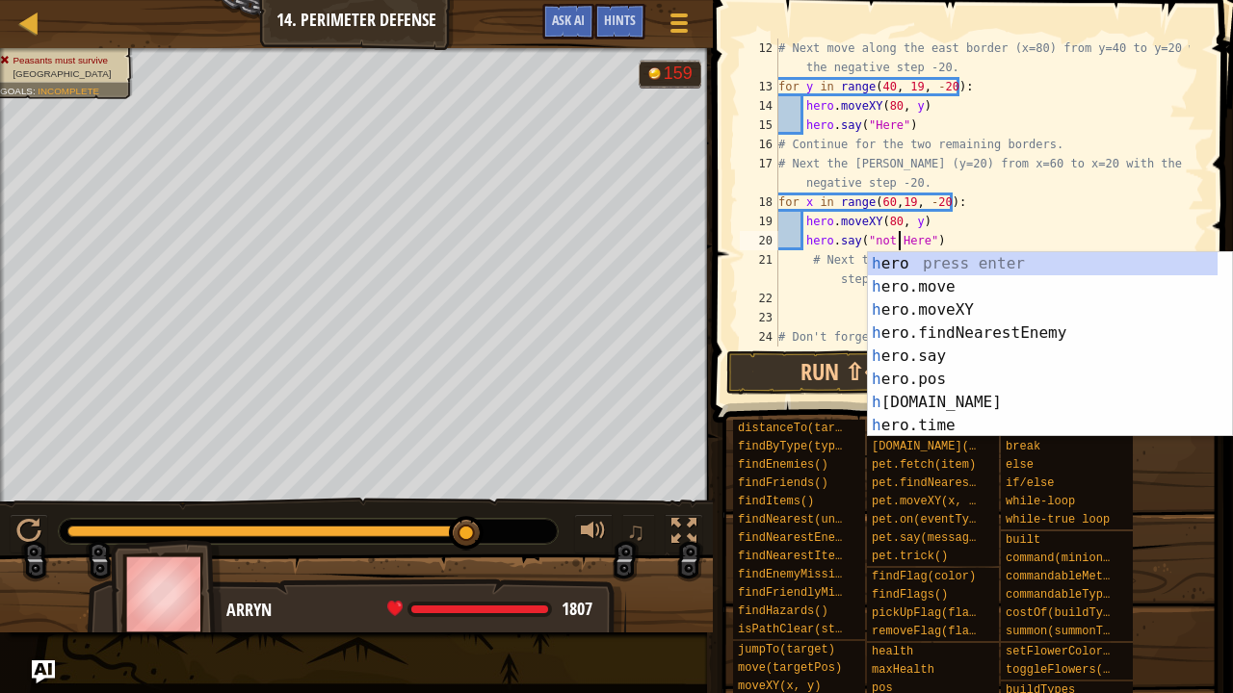
click at [1067, 202] on div "# Next move along the east border (x=80) from y=40 to y=20 with the negative st…" at bounding box center [981, 222] width 415 height 366
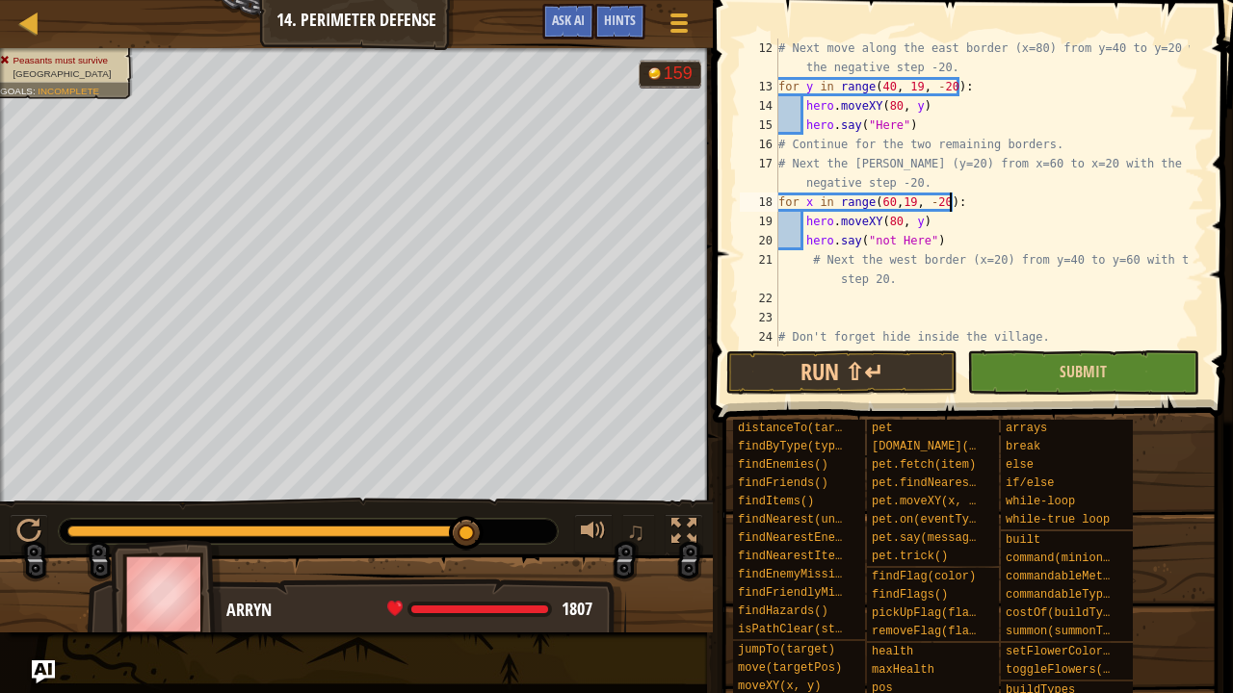
type textarea "for x in range(60,19, -20):"
click at [1115, 377] on button "Submit" at bounding box center [1082, 373] width 231 height 44
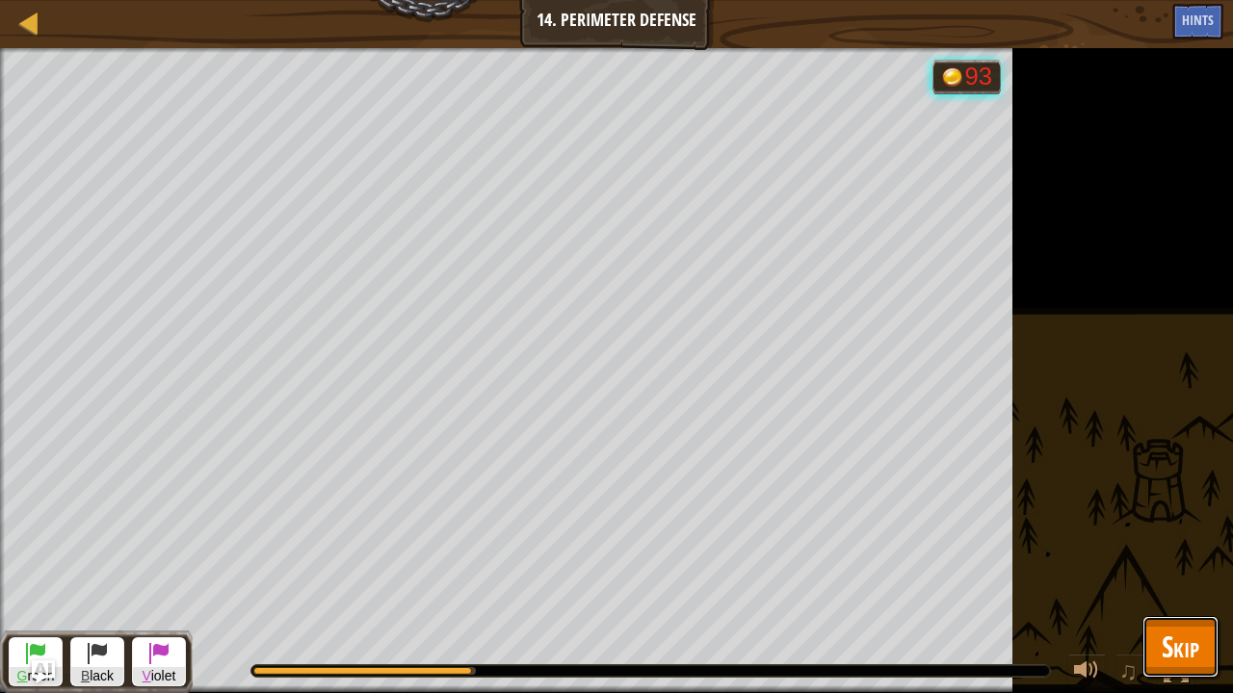
click at [1171, 652] on span "Skip" at bounding box center [1181, 646] width 38 height 39
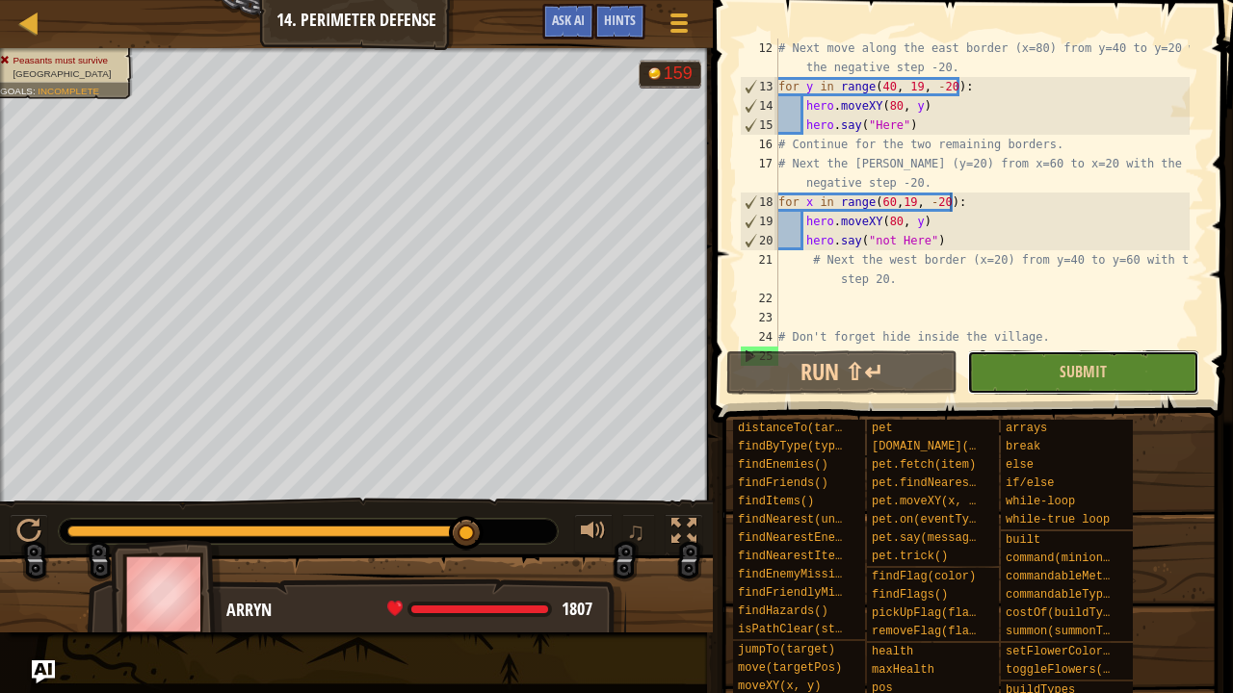
click at [1144, 379] on button "Submit" at bounding box center [1082, 373] width 231 height 44
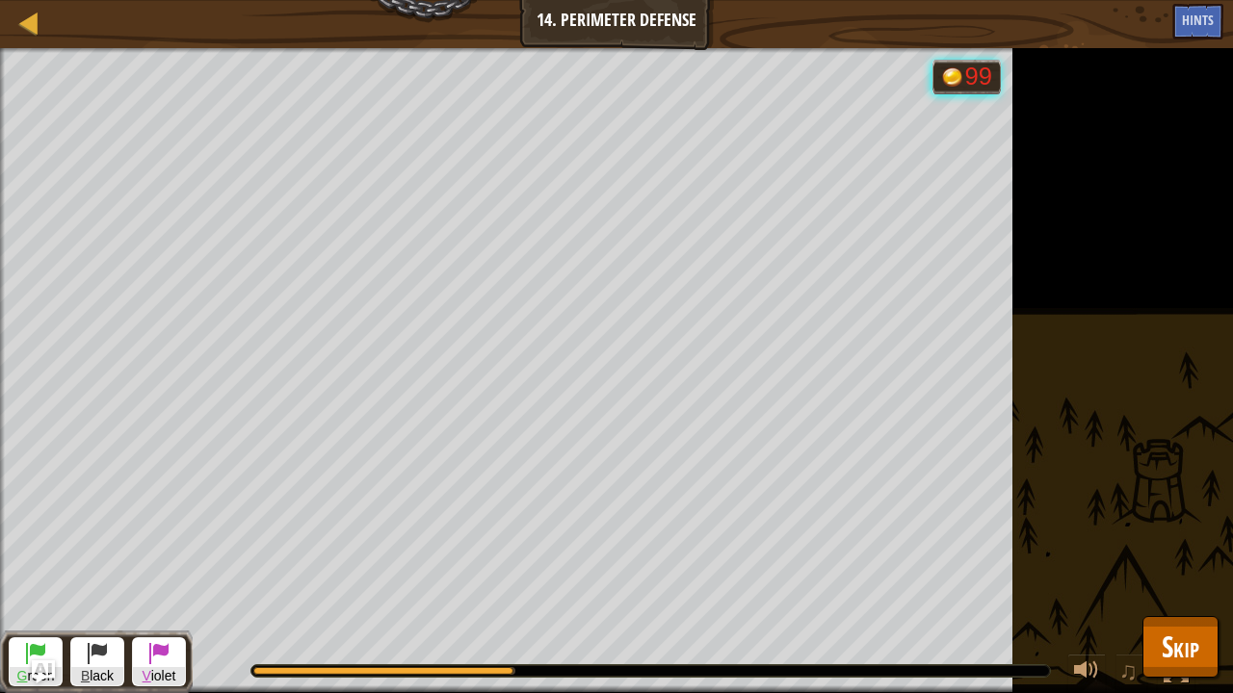
click at [1201, 682] on div "♫" at bounding box center [699, 667] width 1012 height 58
click at [1190, 643] on span "Skip" at bounding box center [1181, 646] width 38 height 39
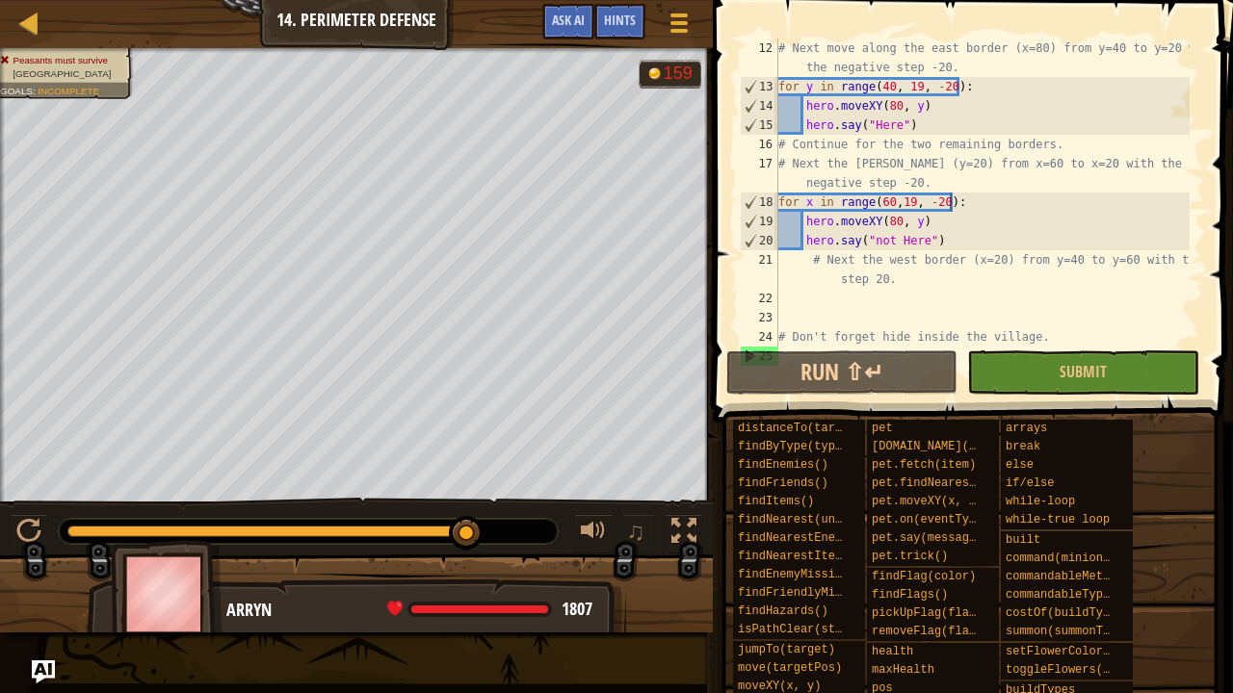
scroll to position [9, 0]
click at [902, 290] on div "# Next move along the east border (x=80) from y=40 to y=20 with the negative st…" at bounding box center [981, 222] width 415 height 366
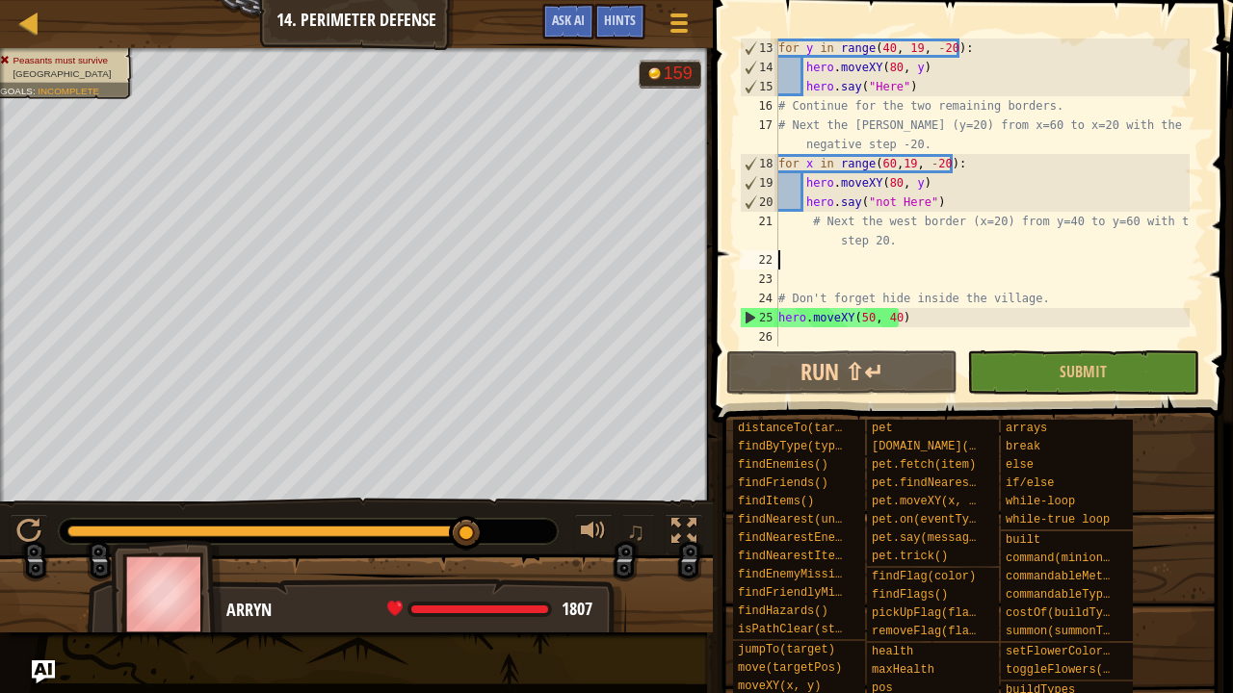
scroll to position [289, 0]
click at [817, 257] on div "for y in range ( 40 , 19 , - 20 ) : hero . moveXY ( 80 , y ) hero . say ( "Here…" at bounding box center [981, 212] width 415 height 347
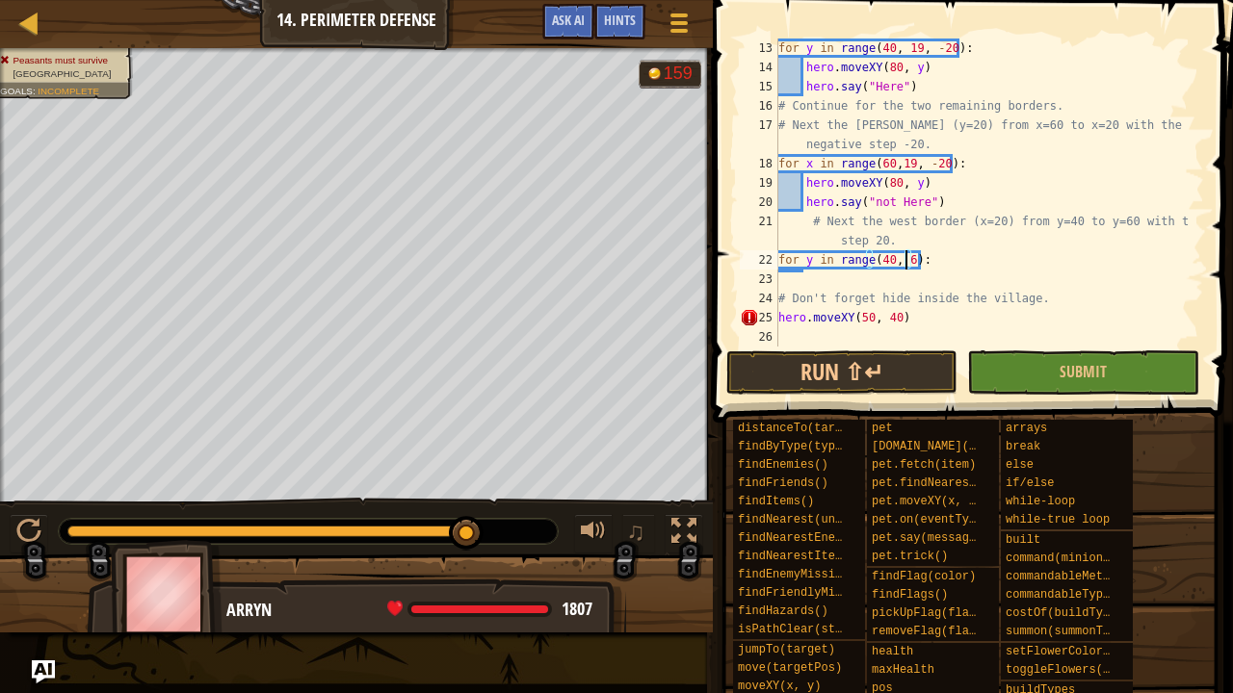
scroll to position [9, 11]
type textarea "for y in range(40, 61,20):"
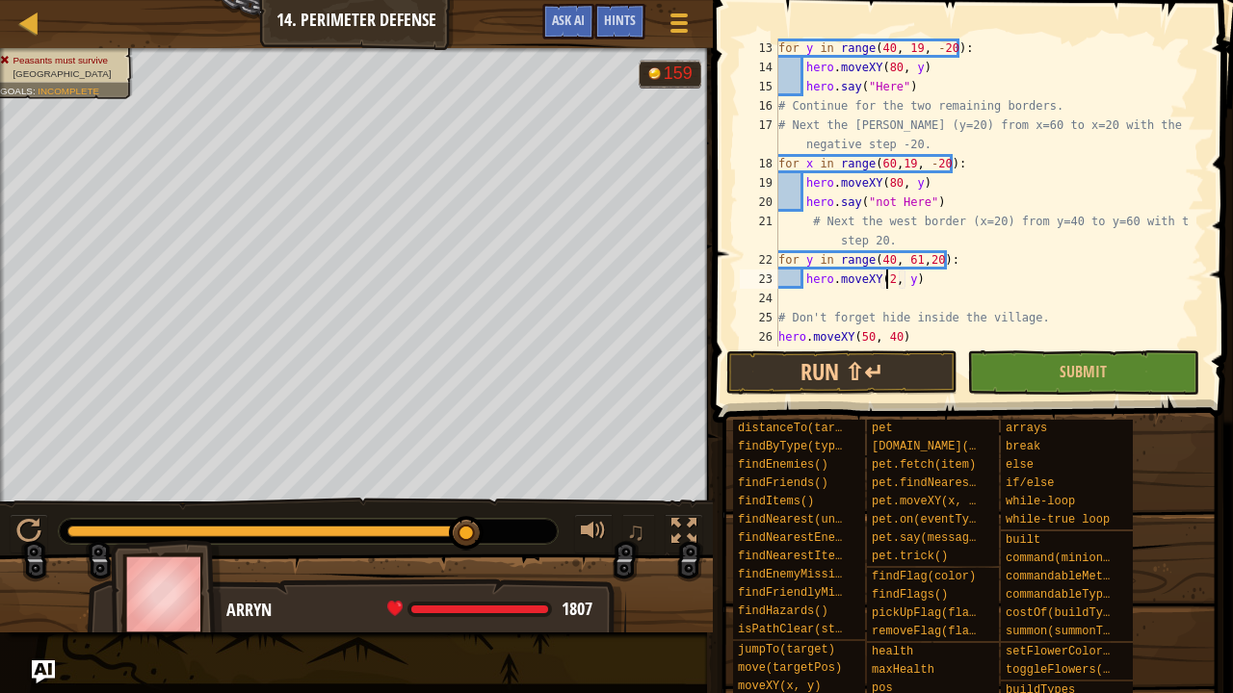
scroll to position [9, 10]
type textarea "hero.moveXY(20, y)"
type textarea "反"
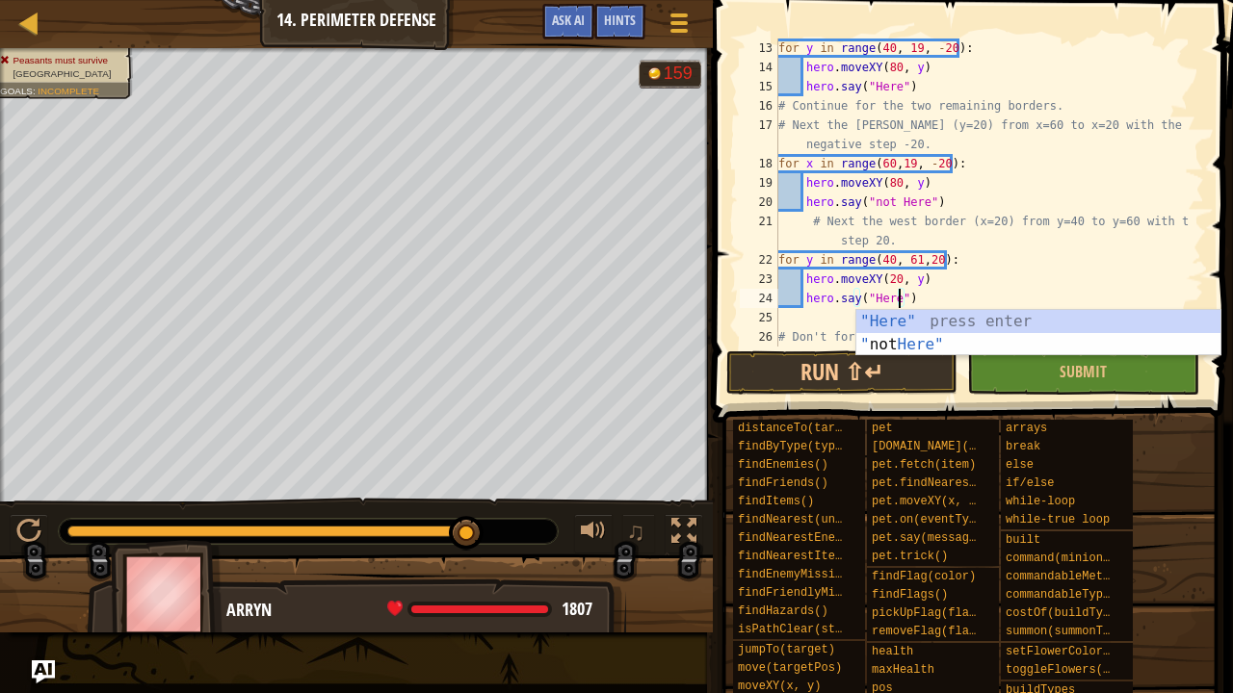
scroll to position [327, 0]
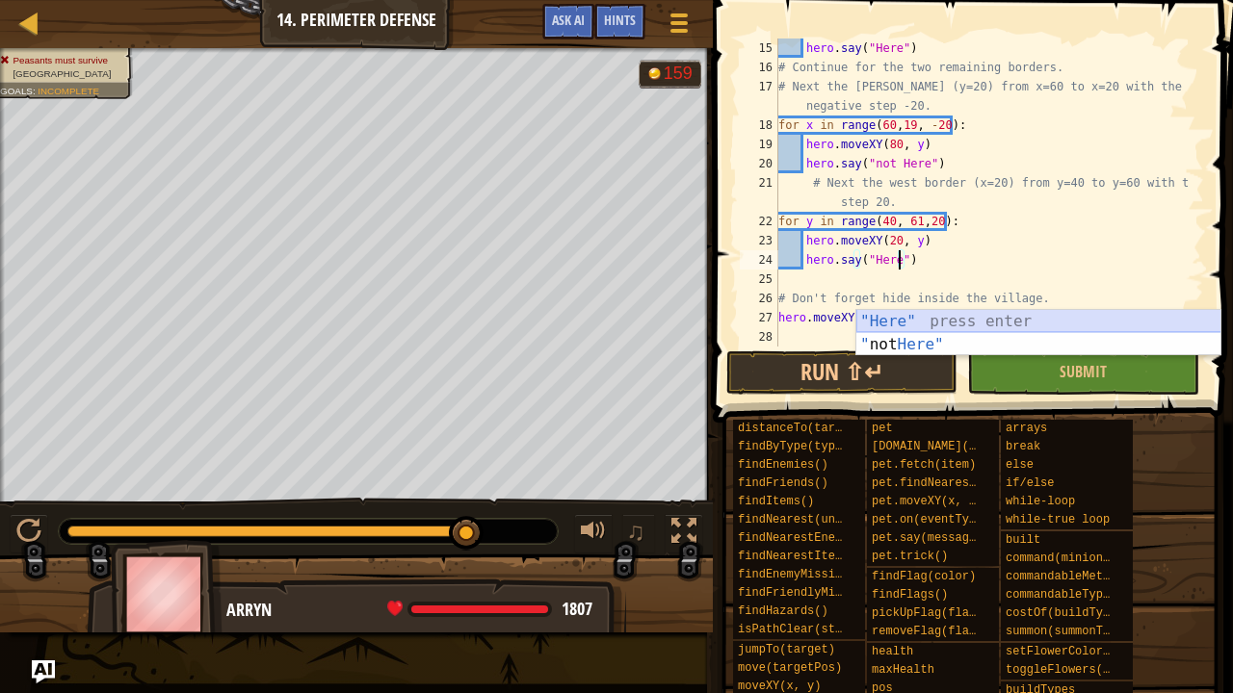
click at [959, 316] on div ""Here" press enter " not Here" press enter" at bounding box center [1038, 356] width 365 height 92
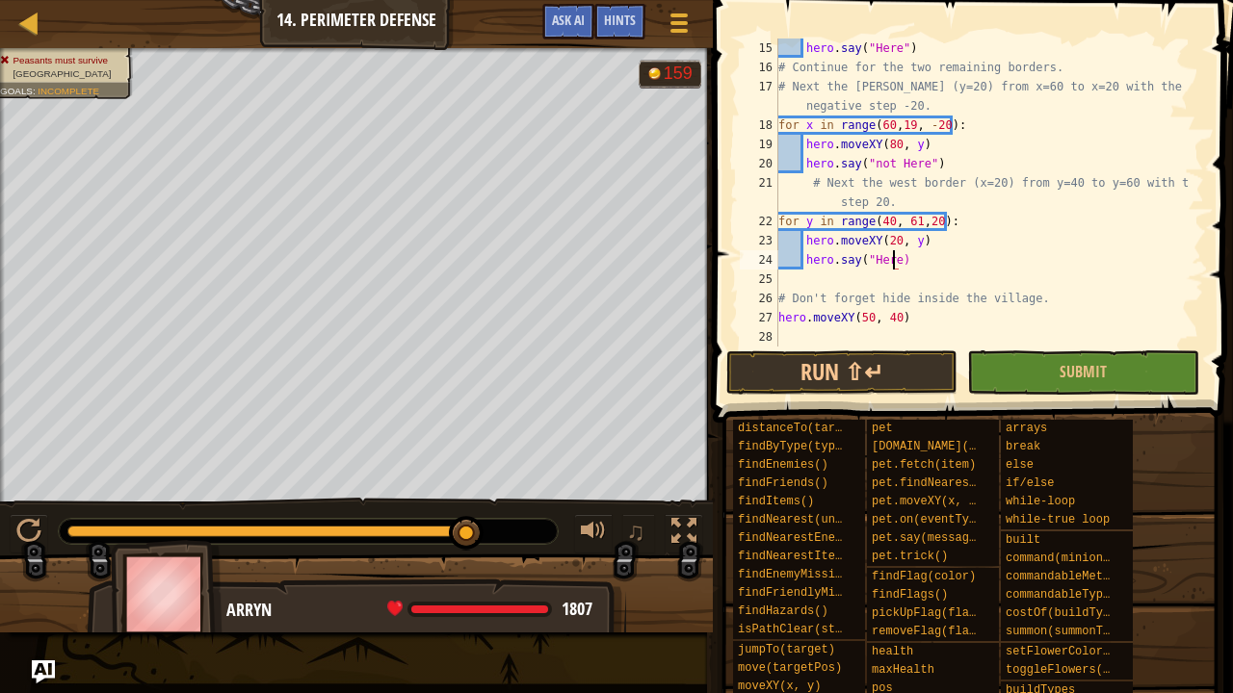
click at [942, 314] on div "hero . say ( "Here" ) # Continue for the two remaining borders. # Next the sout…" at bounding box center [981, 212] width 415 height 347
click at [842, 368] on button "Run ⇧↵" at bounding box center [841, 373] width 231 height 44
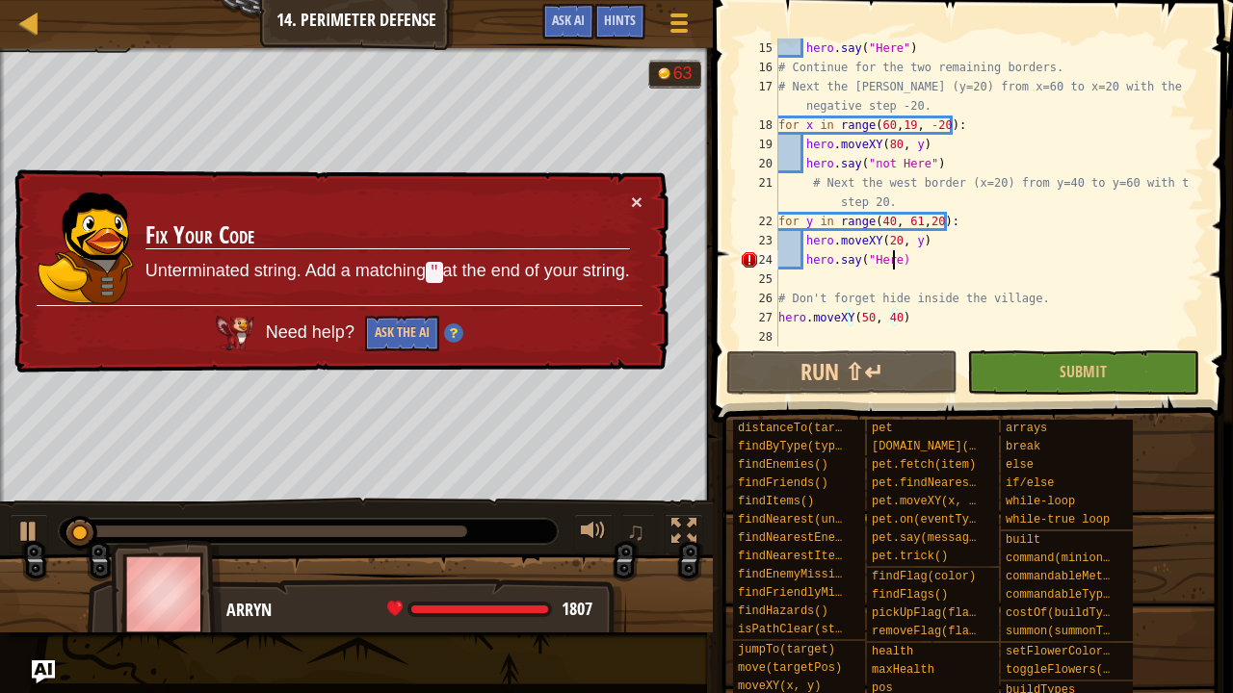
click at [894, 262] on div "hero . say ( "Here" ) # Continue for the two remaining borders. # Next the sout…" at bounding box center [981, 212] width 415 height 347
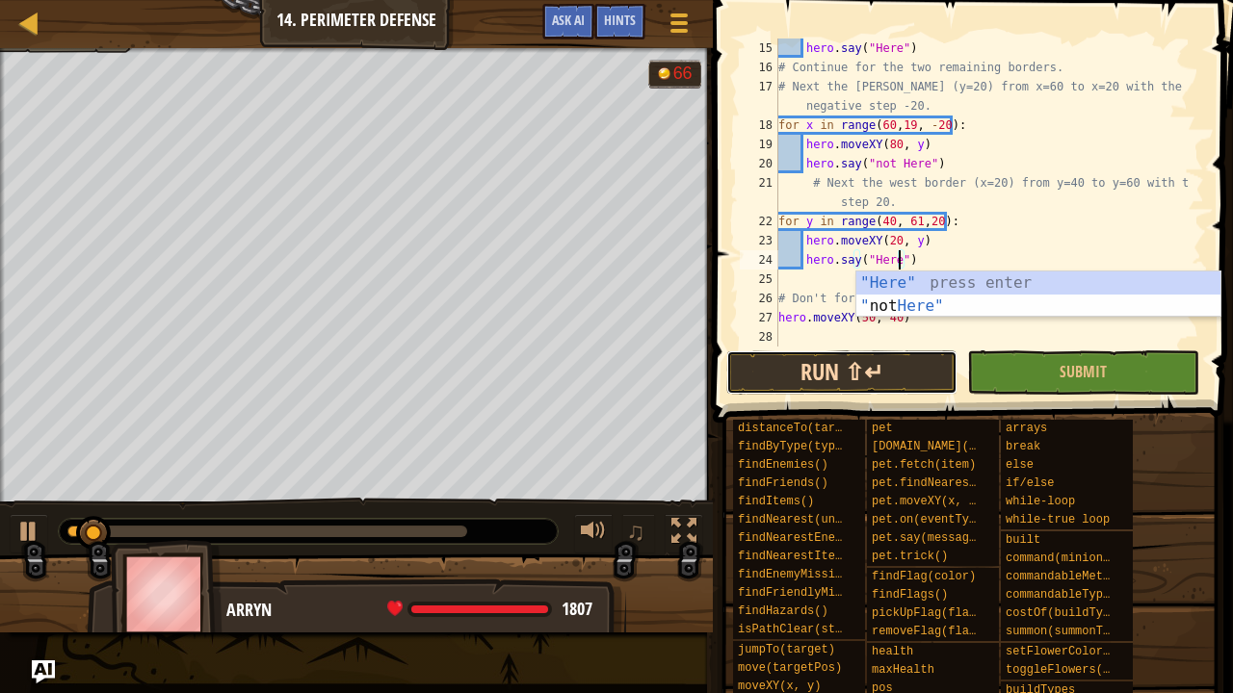
click at [943, 376] on button "Run ⇧↵" at bounding box center [841, 373] width 231 height 44
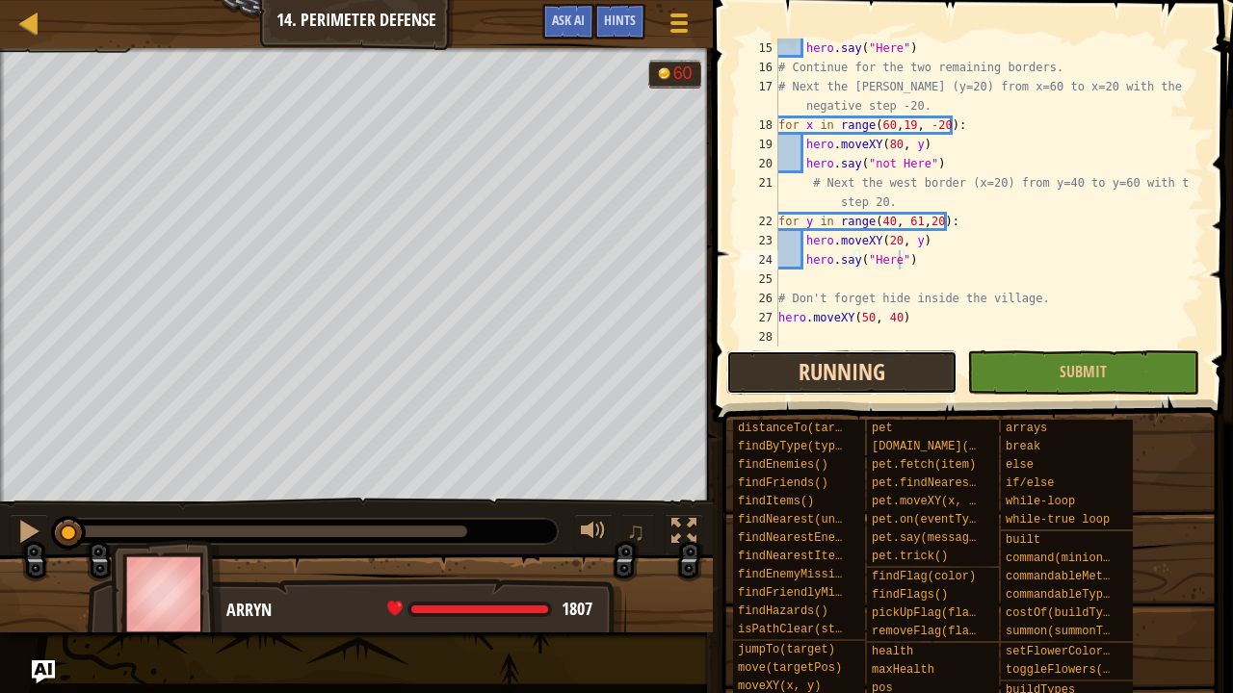
click at [943, 376] on button "Running" at bounding box center [841, 373] width 231 height 44
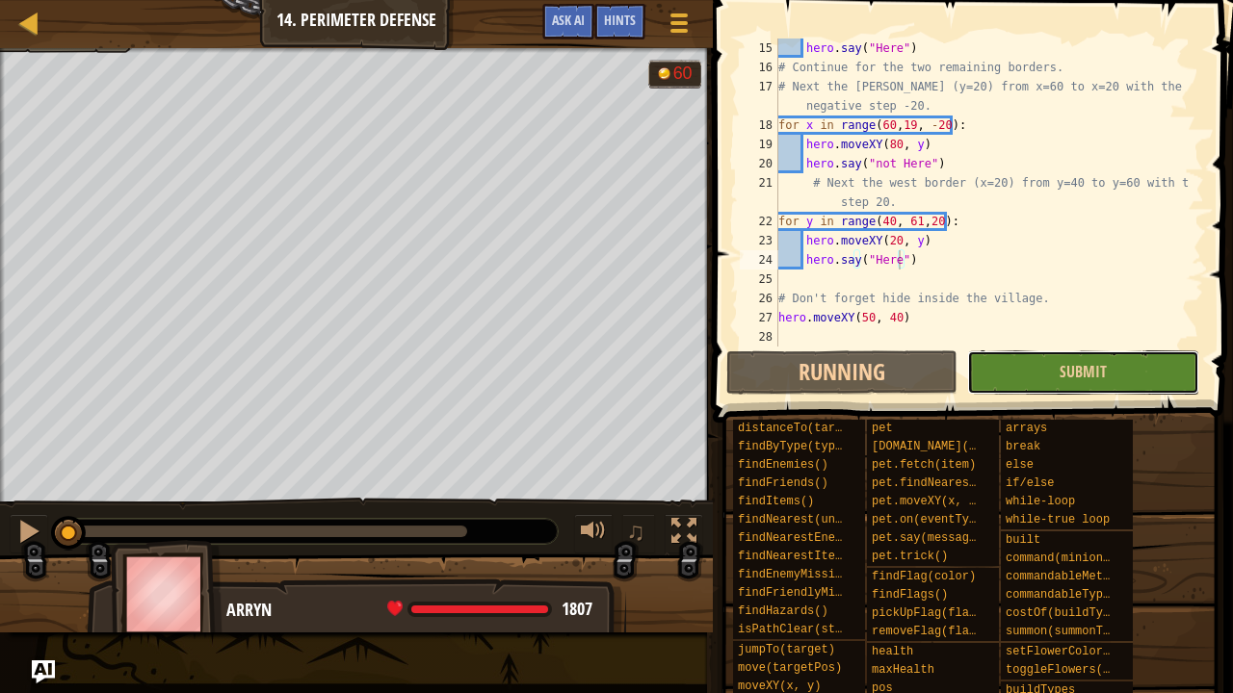
click at [1133, 378] on button "Submit" at bounding box center [1082, 373] width 231 height 44
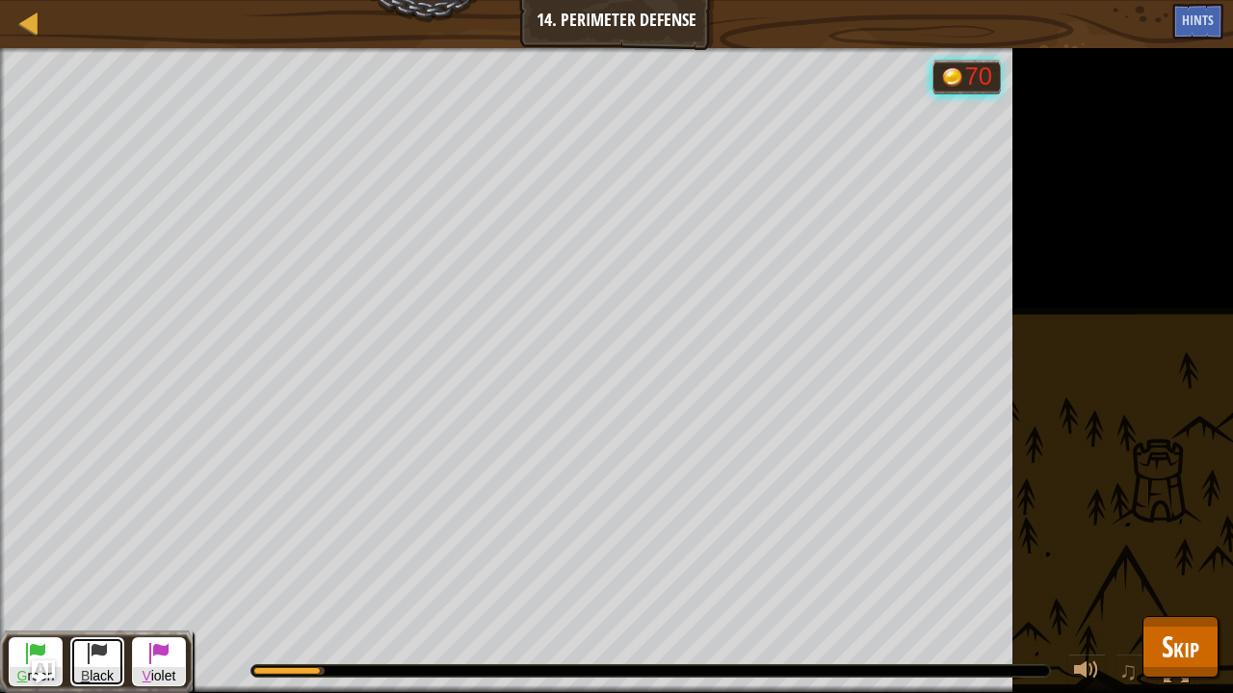
click at [107, 663] on span at bounding box center [97, 652] width 23 height 23
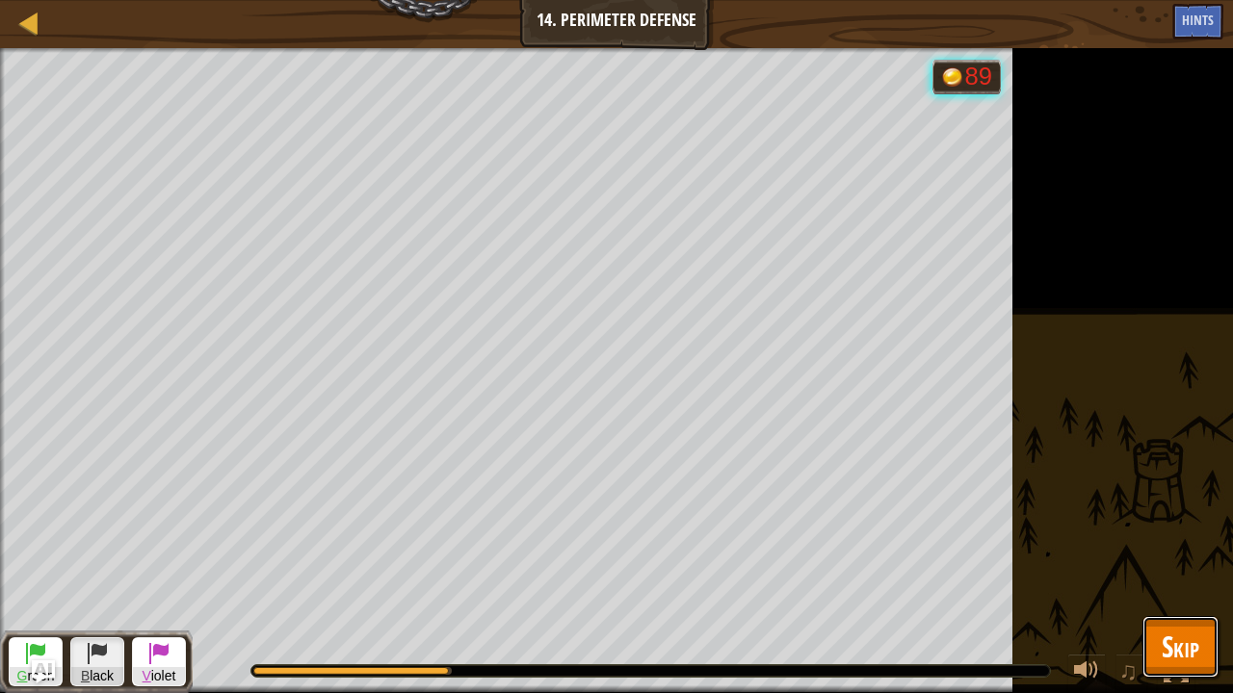
click at [1190, 649] on span "Skip" at bounding box center [1181, 646] width 38 height 39
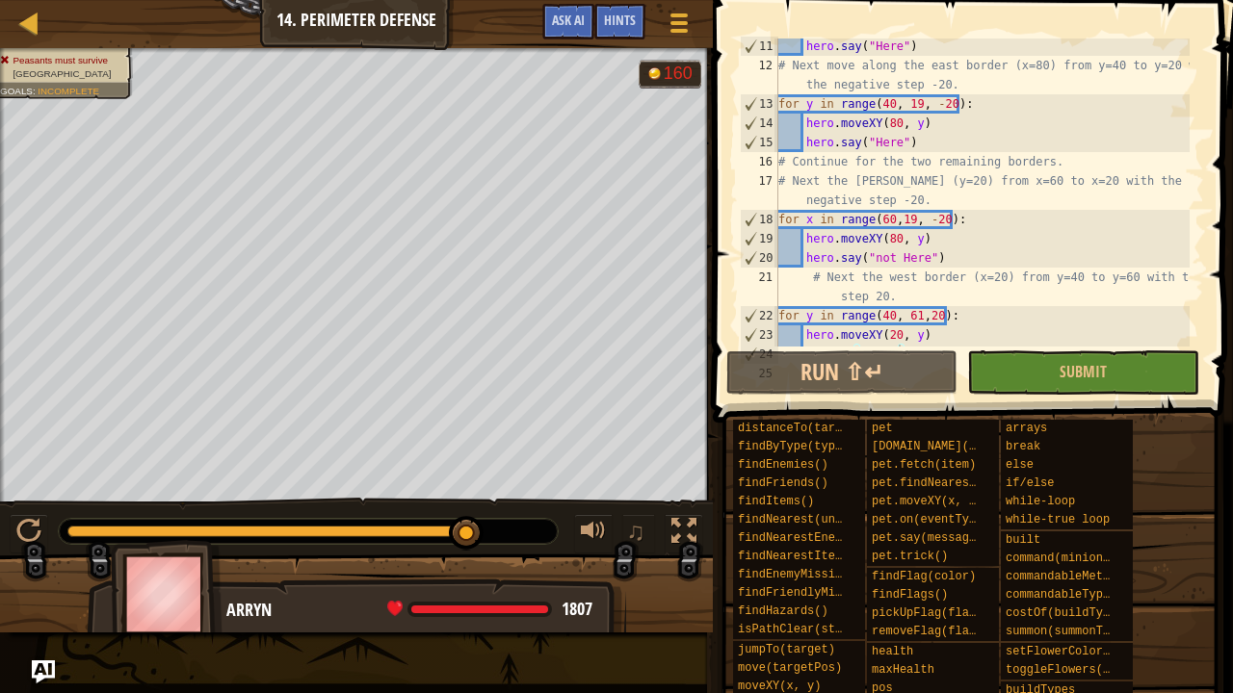
scroll to position [245, 0]
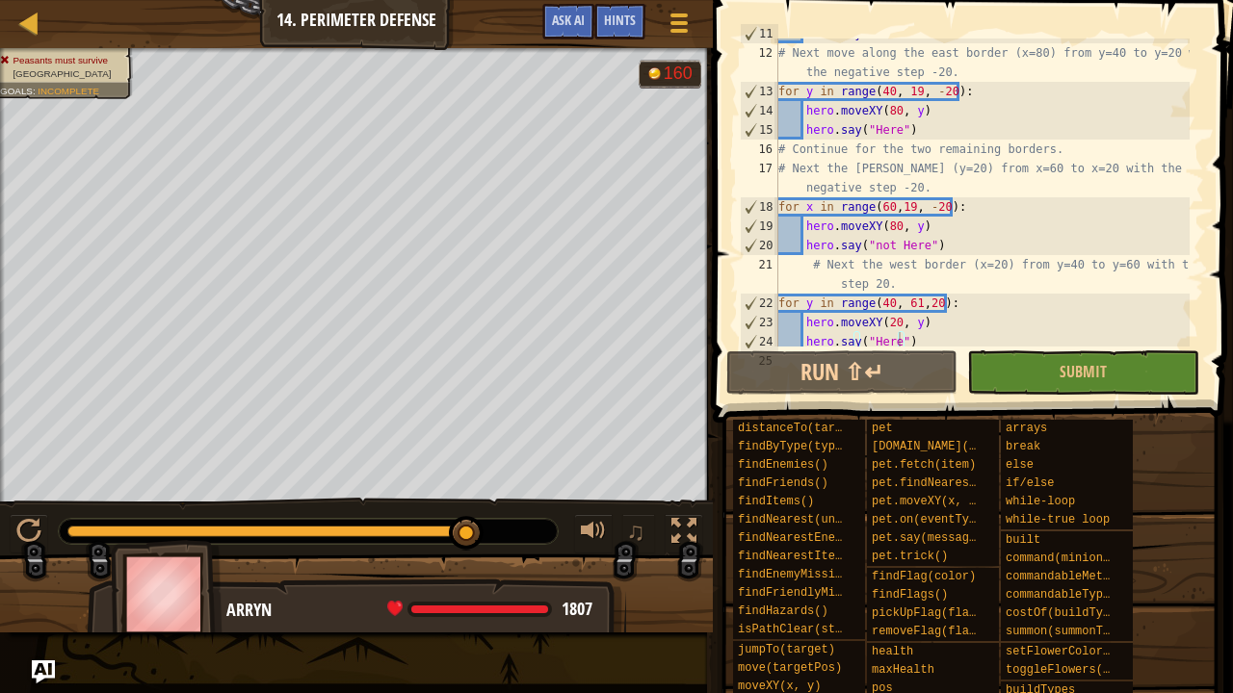
click at [915, 91] on div "hero . say ( "Here" ) # Next move along the east border (x=80) from y=40 to y=2…" at bounding box center [981, 197] width 415 height 347
click at [911, 94] on div "hero . say ( "Here" ) # Next move along the east border (x=80) from y=40 to y=2…" at bounding box center [981, 197] width 415 height 347
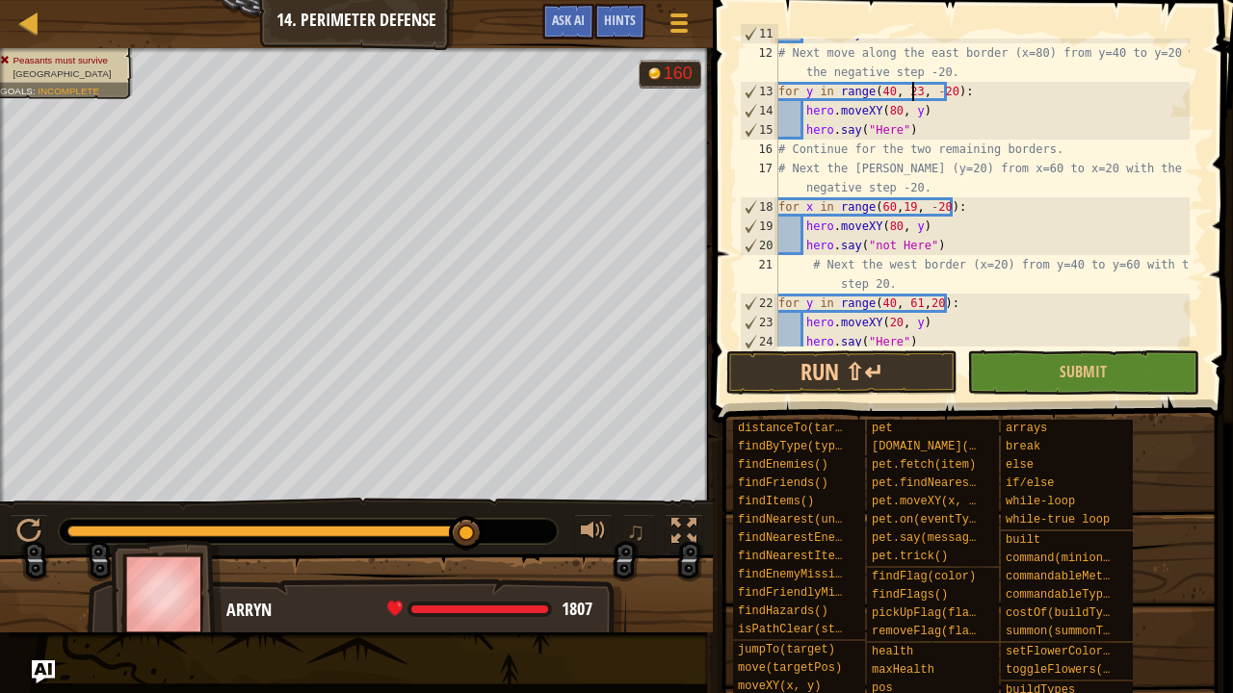
scroll to position [9, 12]
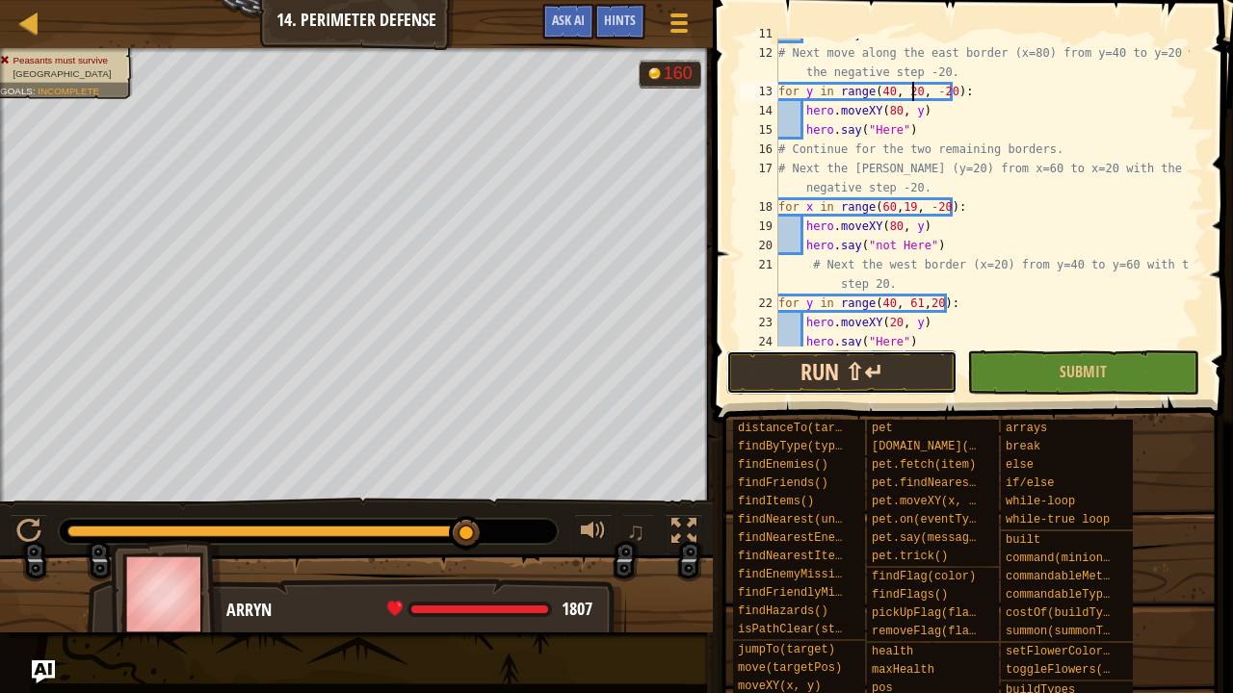
click at [850, 378] on button "Run ⇧↵" at bounding box center [841, 373] width 231 height 44
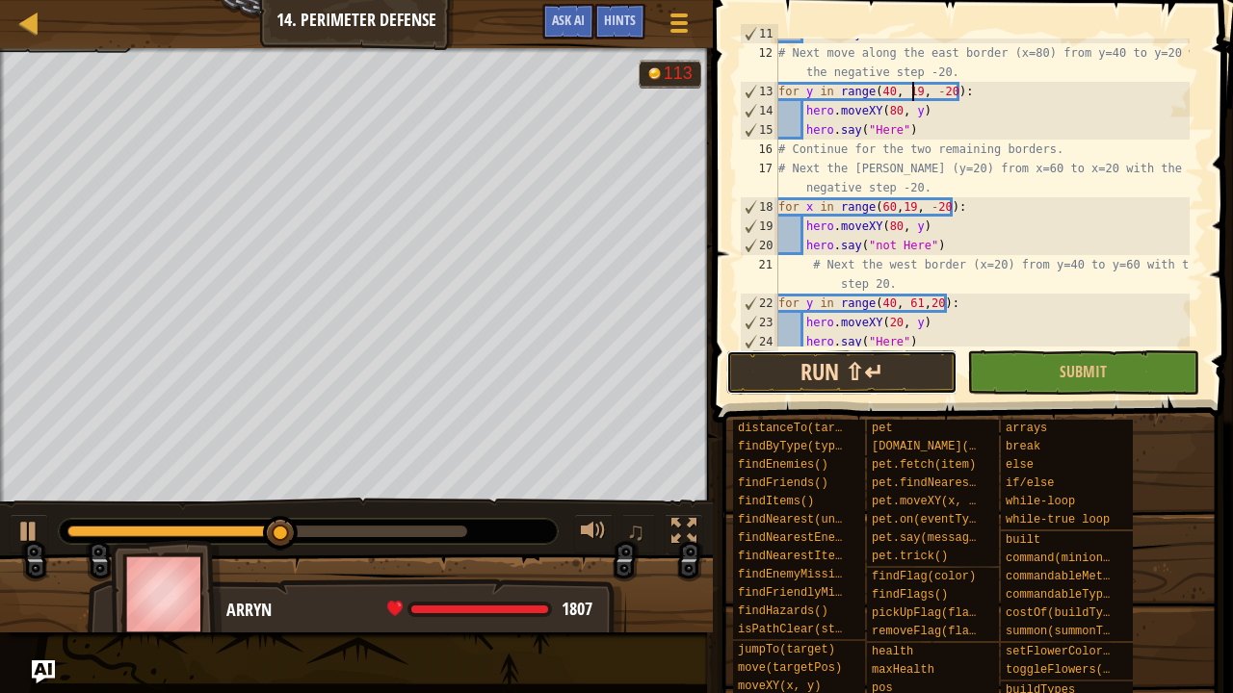
click at [900, 376] on button "Run ⇧↵" at bounding box center [841, 373] width 231 height 44
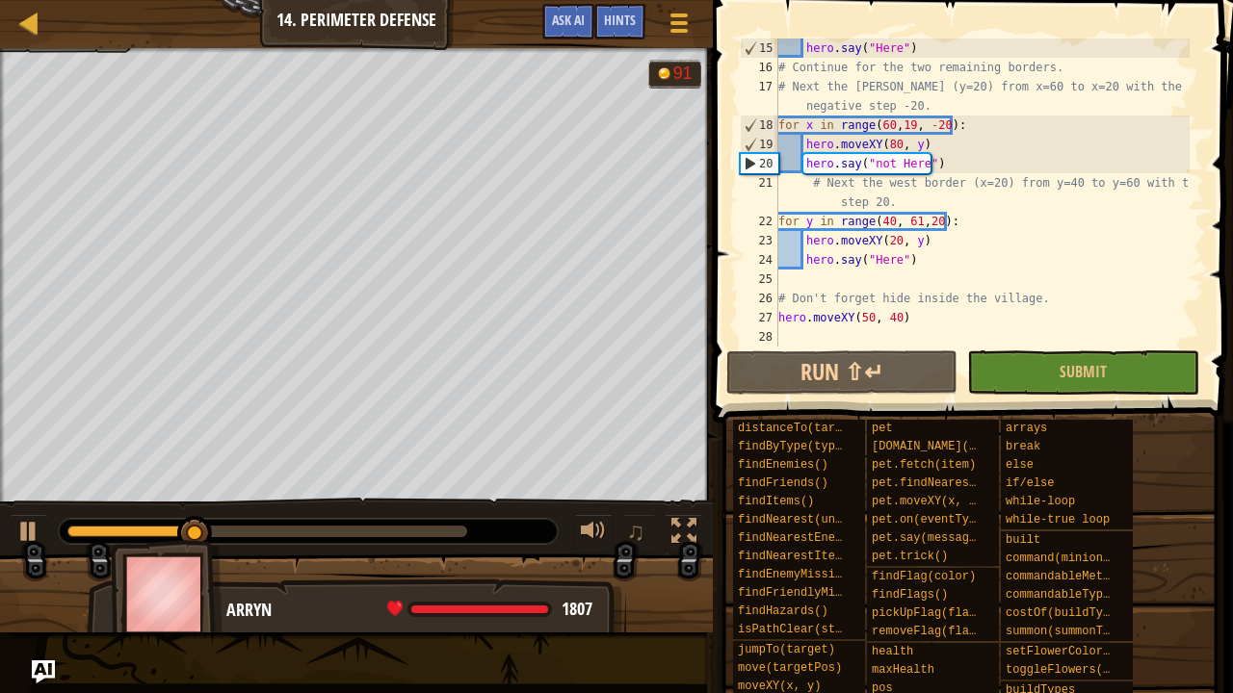
scroll to position [327, 0]
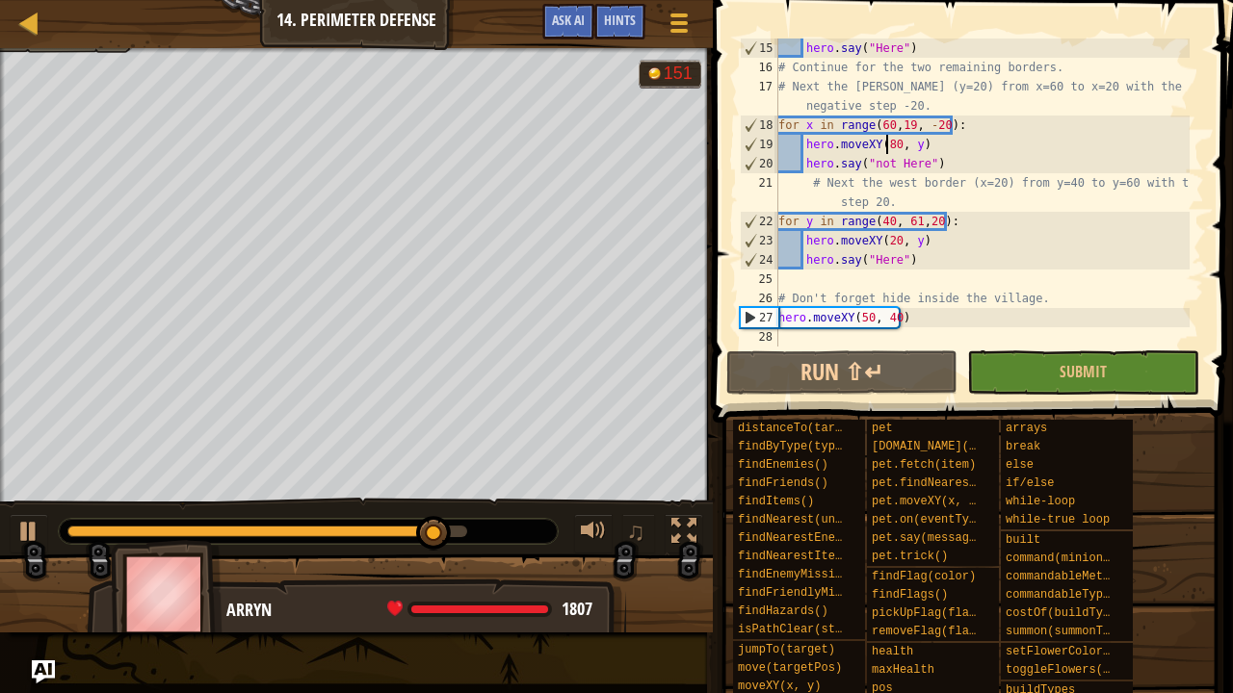
click at [888, 146] on div "hero . say ( "Here" ) # Continue for the two remaining borders. # Next the sout…" at bounding box center [981, 212] width 415 height 347
click at [894, 147] on div "hero . say ( "Here" ) # Continue for the two remaining borders. # Next the sout…" at bounding box center [981, 212] width 415 height 347
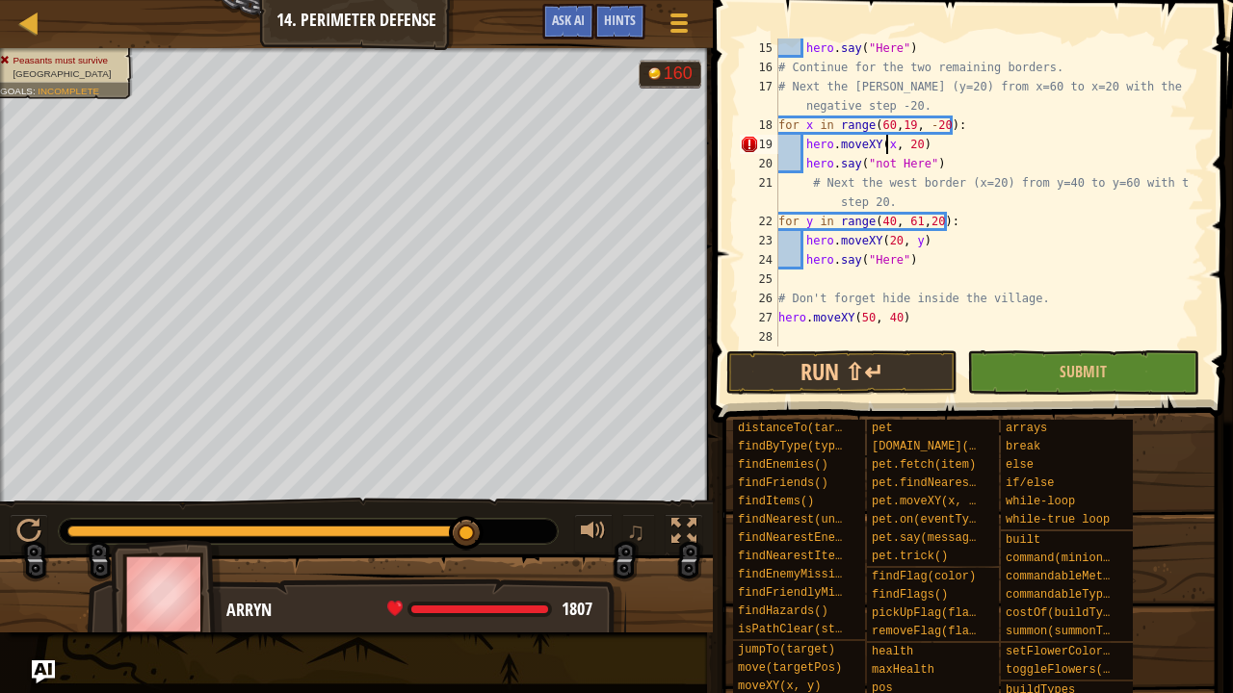
scroll to position [9, 9]
click at [843, 361] on button "Run ⇧↵" at bounding box center [841, 373] width 231 height 44
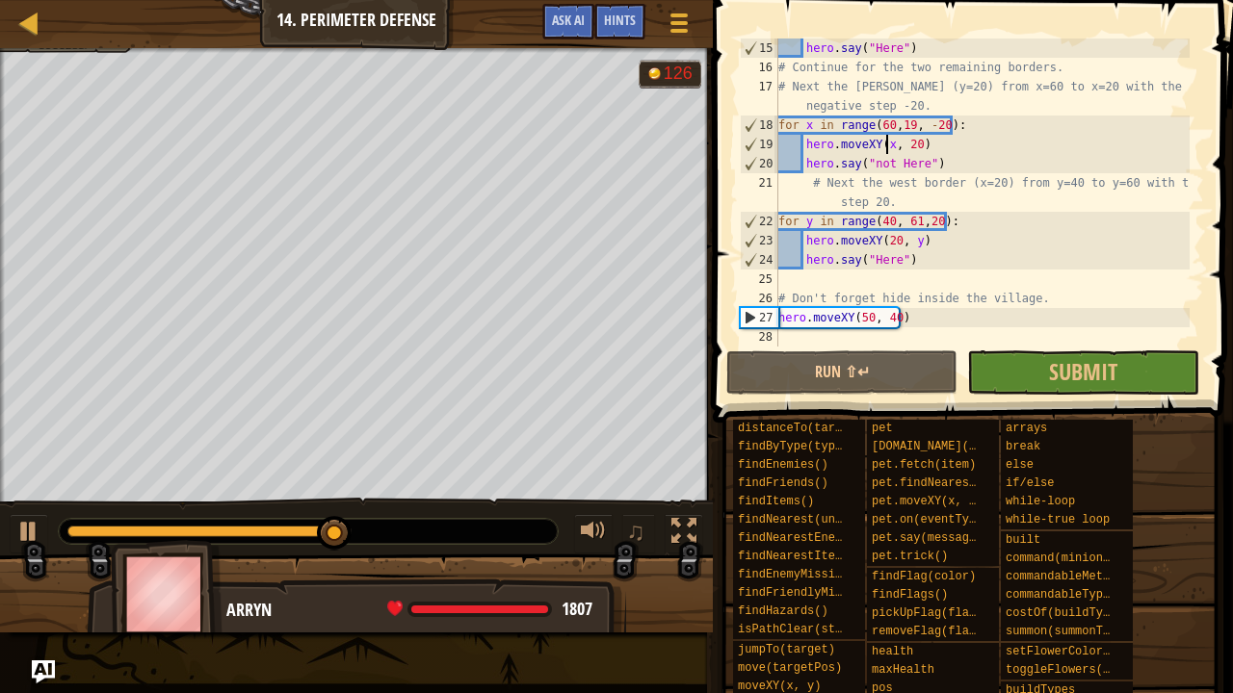
click at [892, 263] on div "hero . say ( "Here" ) # Continue for the two remaining borders. # Next the sout…" at bounding box center [981, 212] width 415 height 347
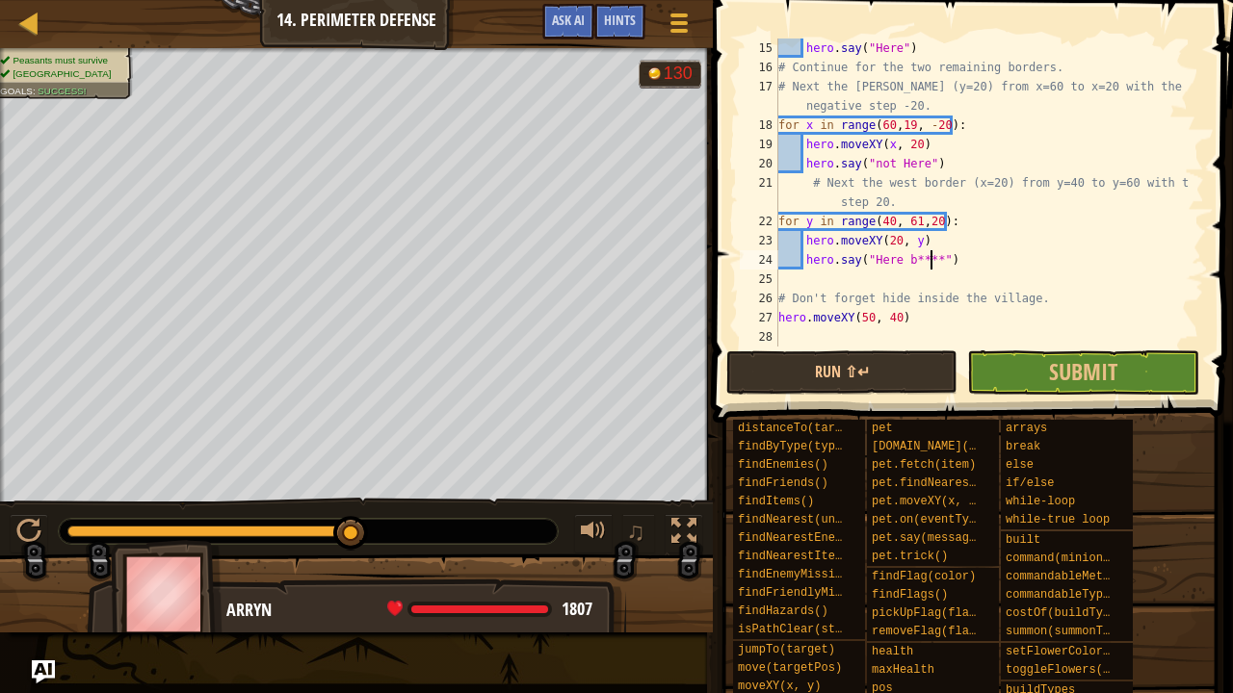
scroll to position [270, 0]
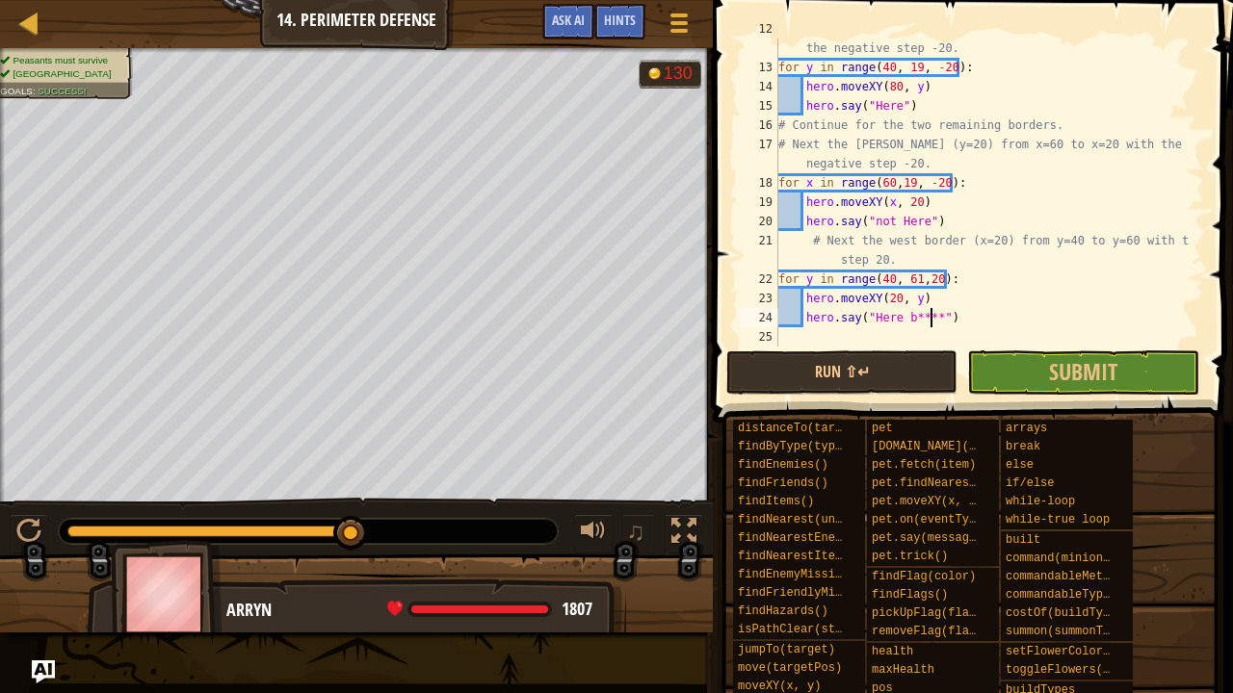
click at [890, 101] on div "# Next move along the east border (x=80) from y=40 to y=20 with the negative st…" at bounding box center [981, 202] width 415 height 366
click at [870, 98] on div "# Next move along the east border (x=80) from y=40 to y=20 with the negative st…" at bounding box center [981, 202] width 415 height 366
click at [917, 104] on div "# Next move along the east border (x=80) from y=40 to y=20 with the negative st…" at bounding box center [981, 202] width 415 height 366
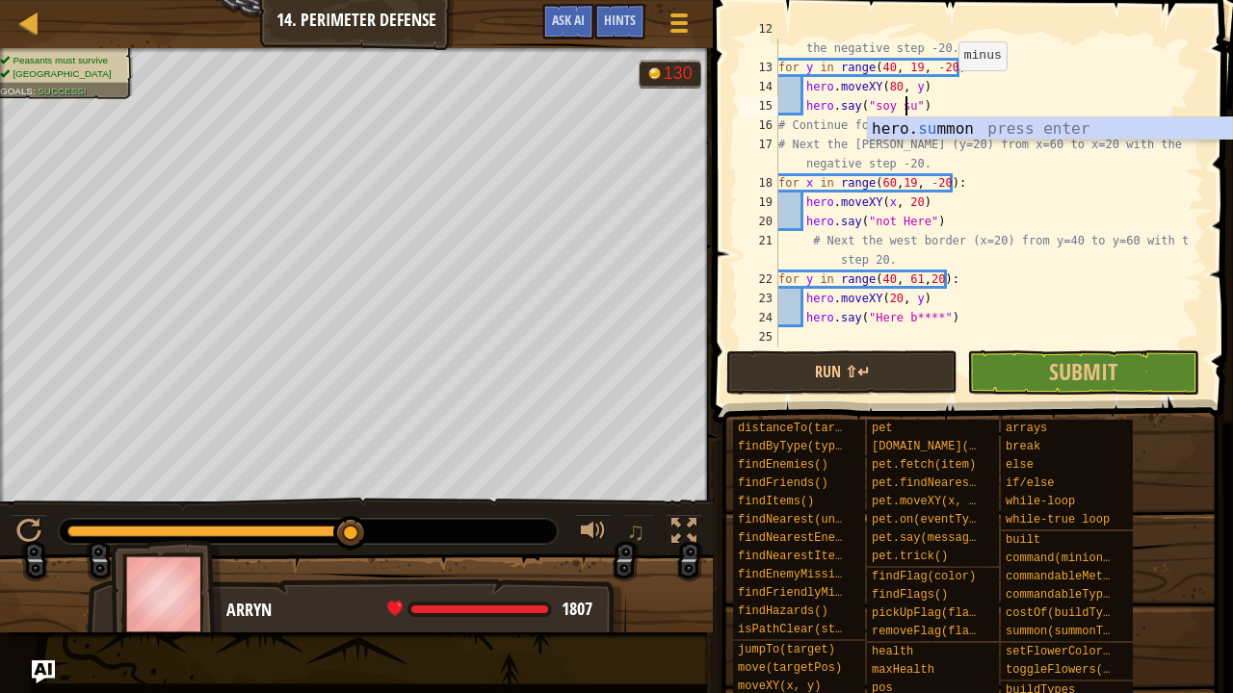
scroll to position [9, 11]
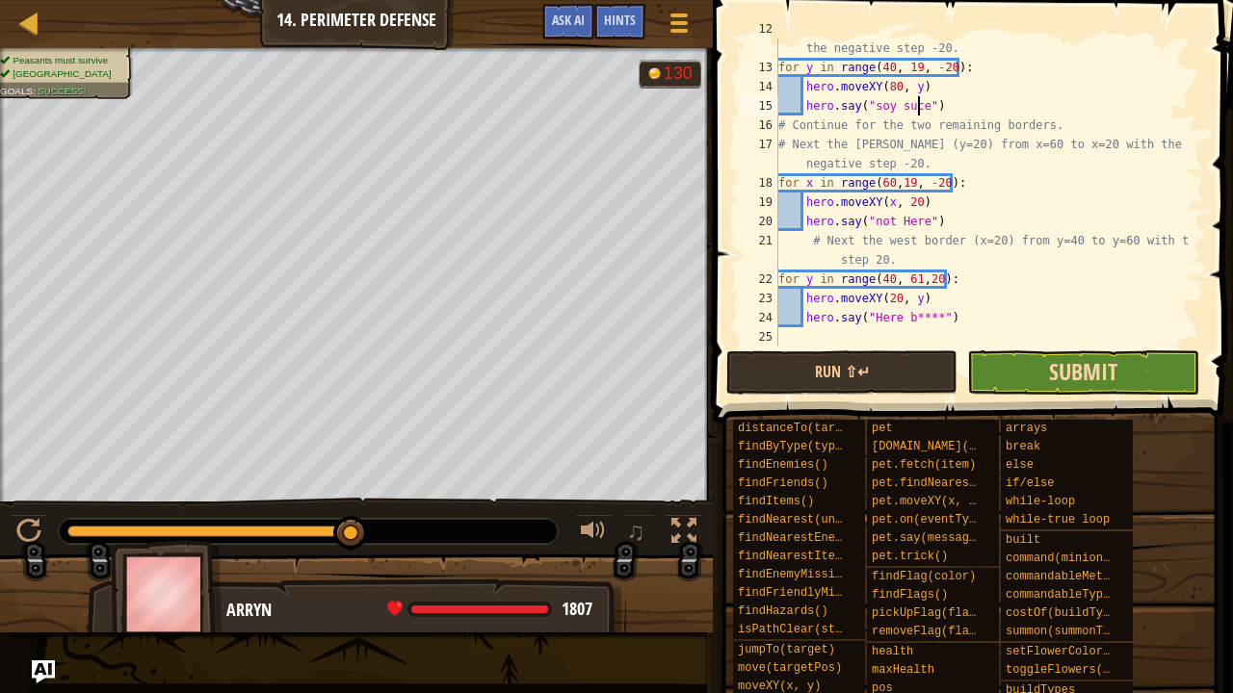
type textarea "hero.say("soy suce")"
click at [1069, 374] on span "Submit" at bounding box center [1083, 371] width 68 height 31
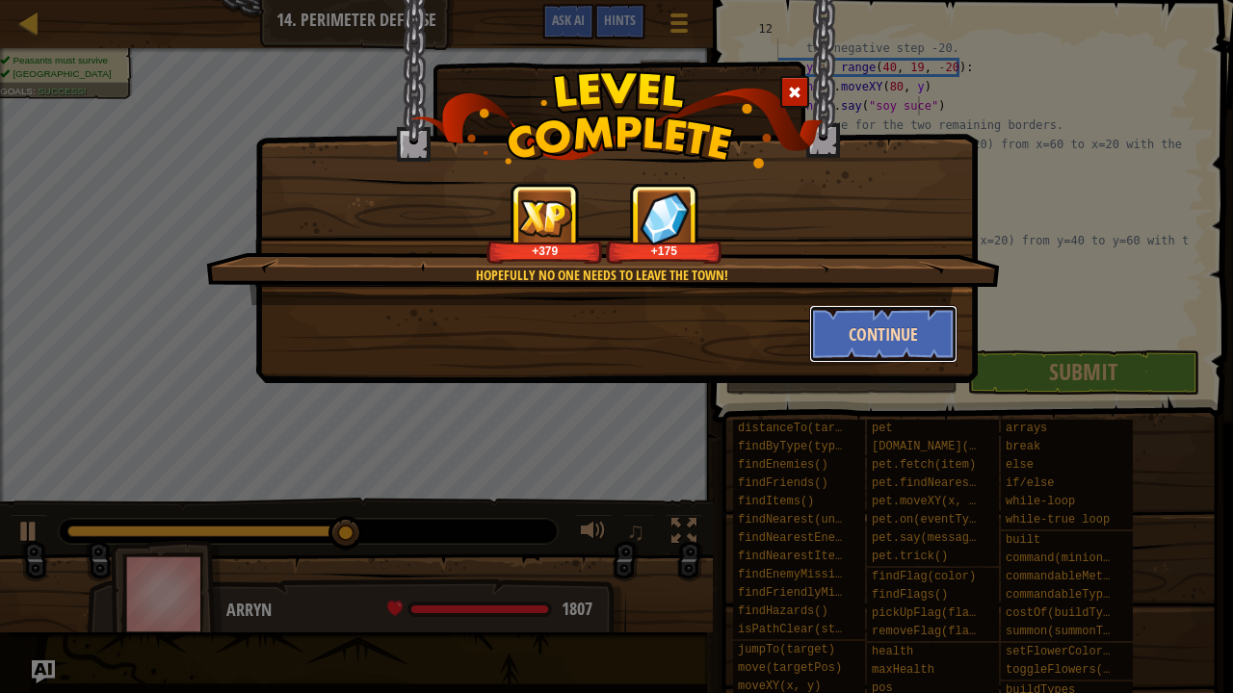
click at [873, 339] on button "Continue" at bounding box center [883, 334] width 149 height 58
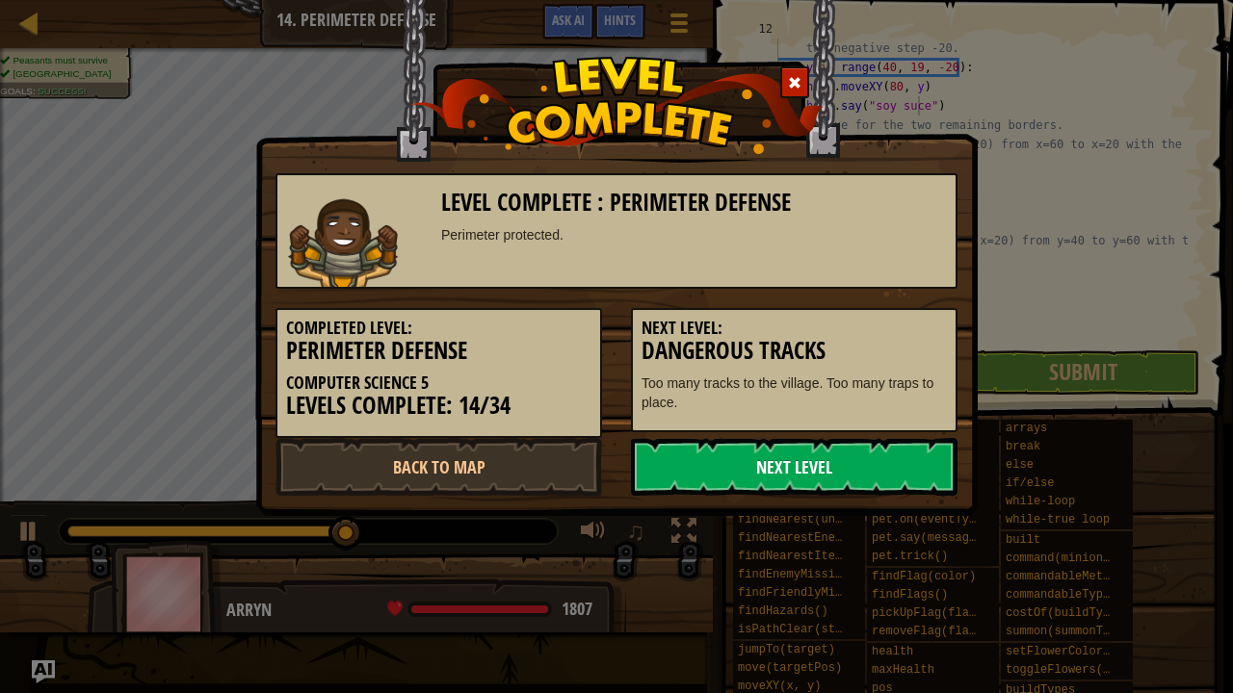
drag, startPoint x: 702, startPoint y: 474, endPoint x: 676, endPoint y: 484, distance: 27.7
click at [676, 484] on link "Next Level" at bounding box center [794, 467] width 327 height 58
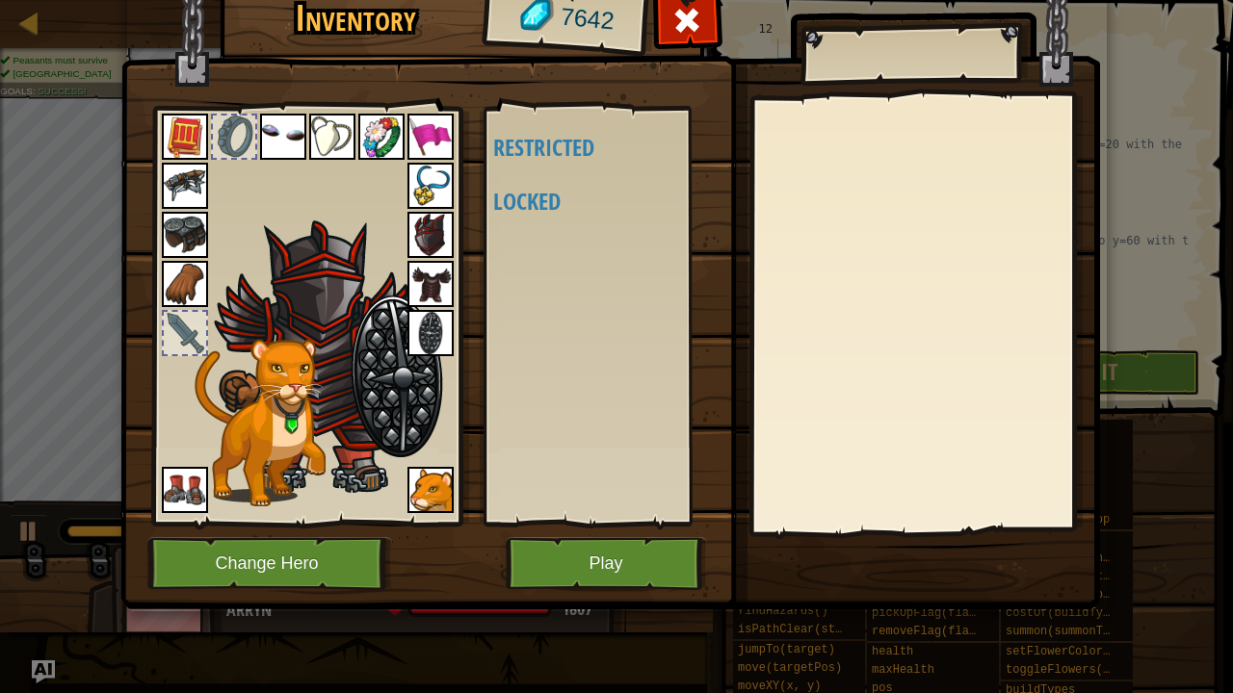
click at [667, 2] on body "Map Computer Science 5 14. Perimeter Defense Game Menu Done Hints Ask AI 1 הההה…" at bounding box center [616, 1] width 1233 height 2
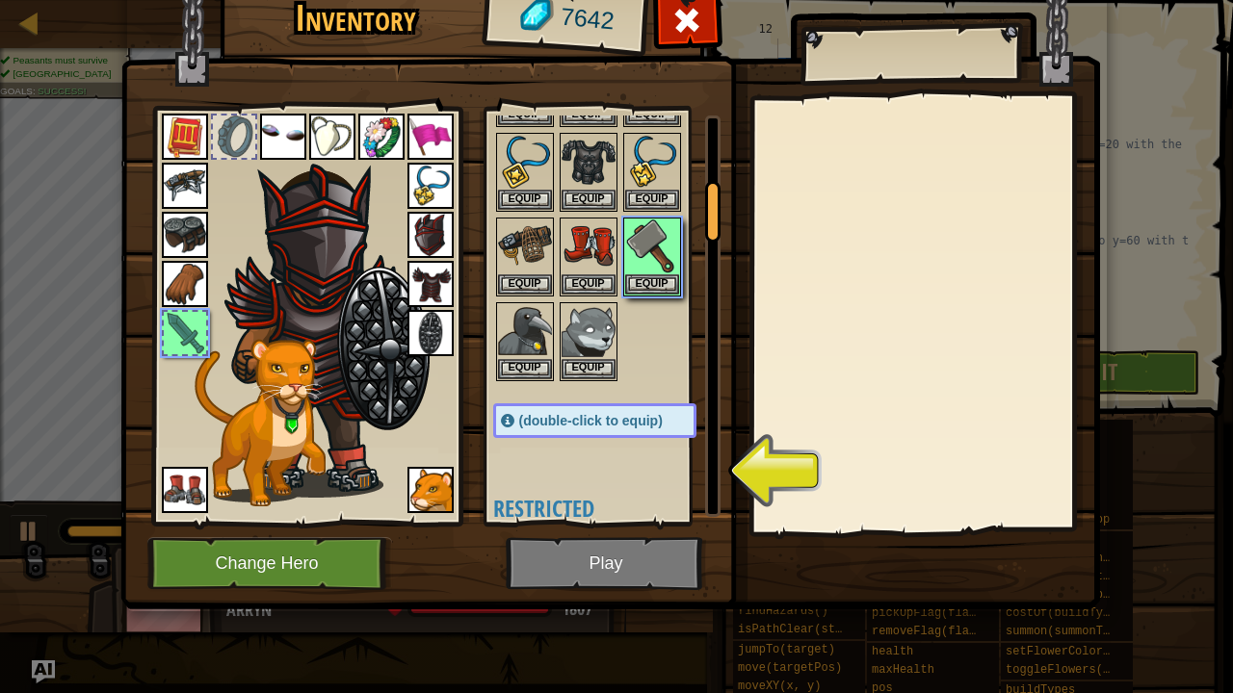
scroll to position [434, 0]
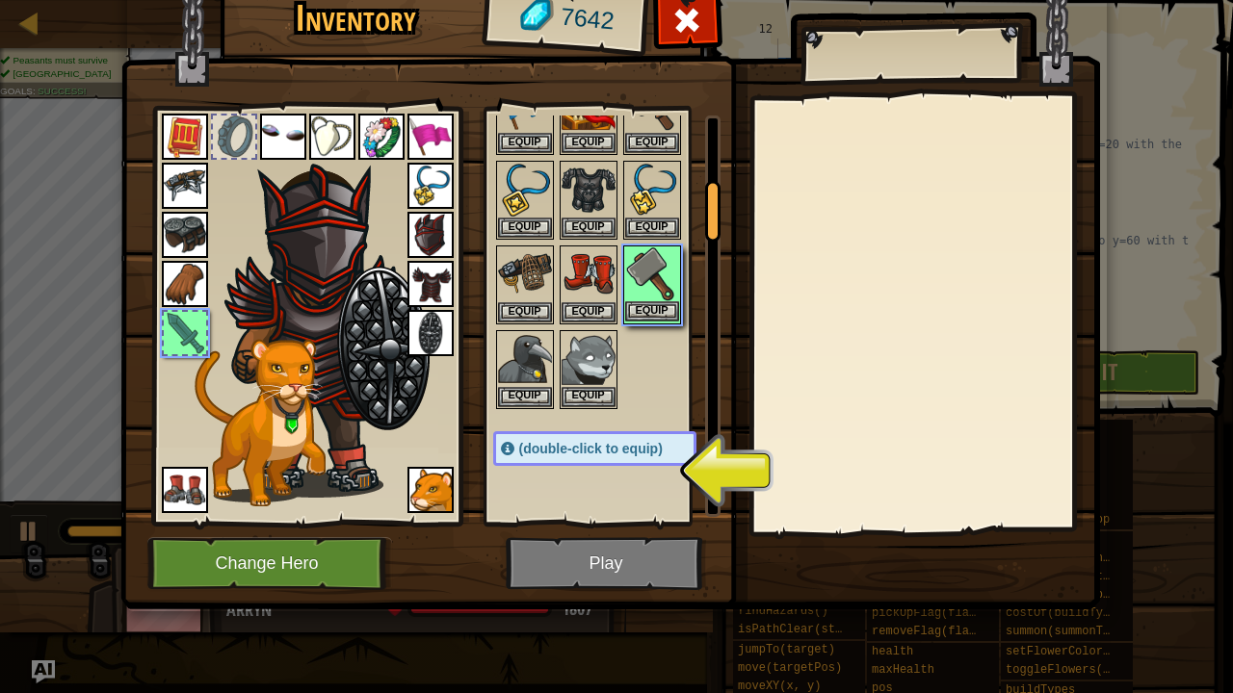
click at [680, 309] on div "Equip" at bounding box center [652, 285] width 58 height 79
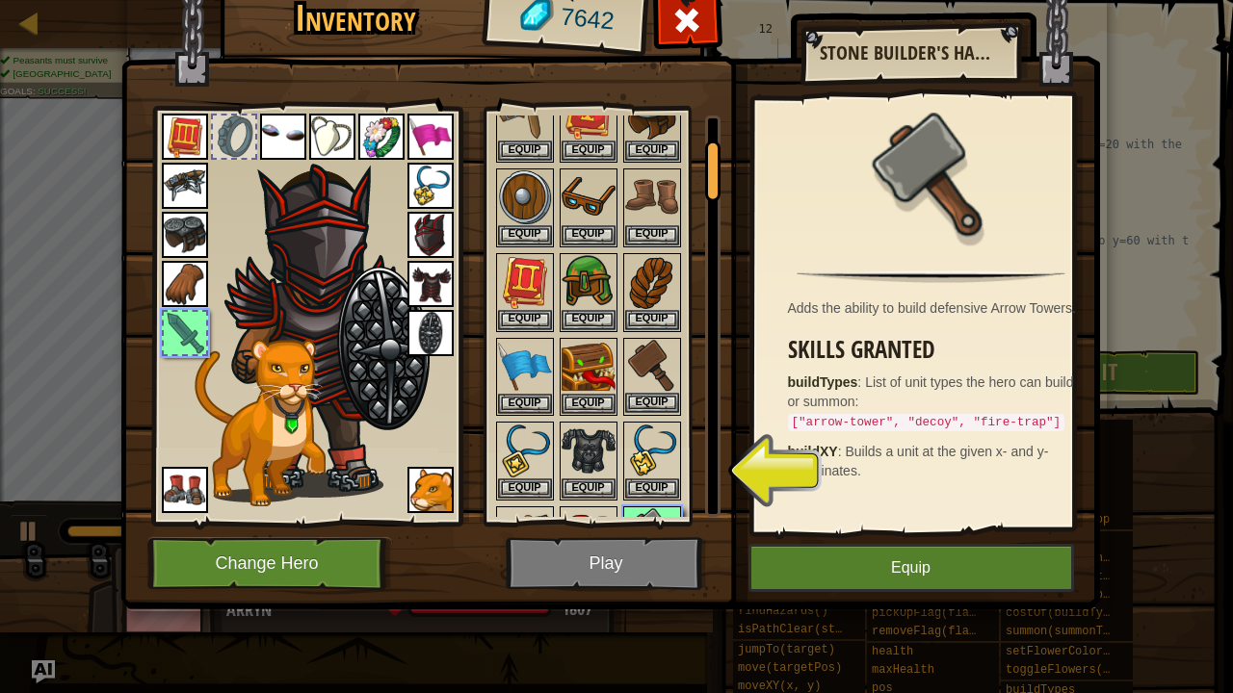
scroll to position [145, 0]
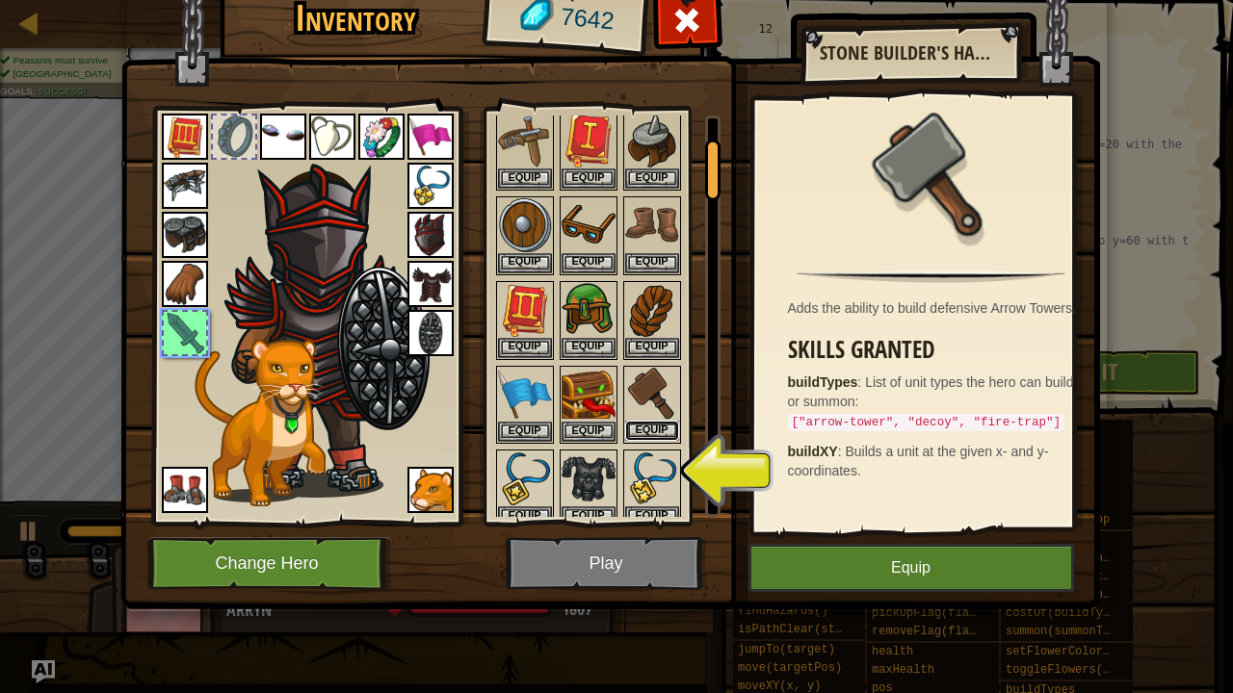
click at [641, 433] on button "Equip" at bounding box center [652, 431] width 54 height 20
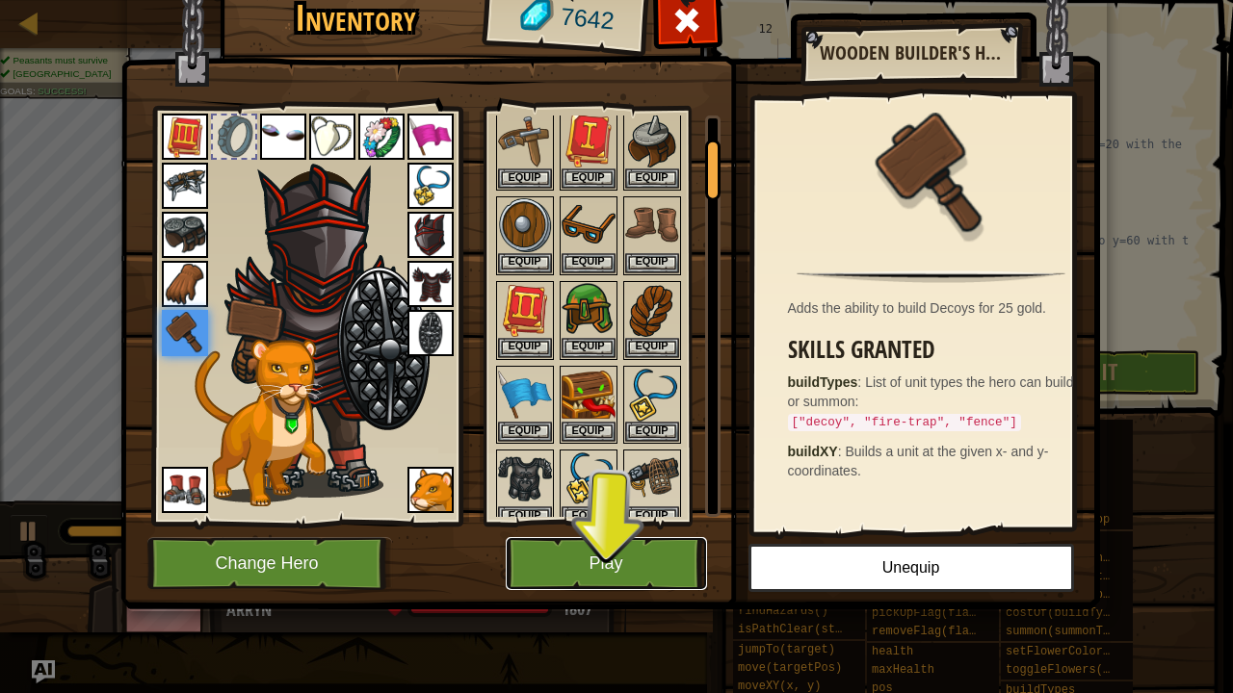
click at [560, 562] on button "Play" at bounding box center [606, 563] width 201 height 53
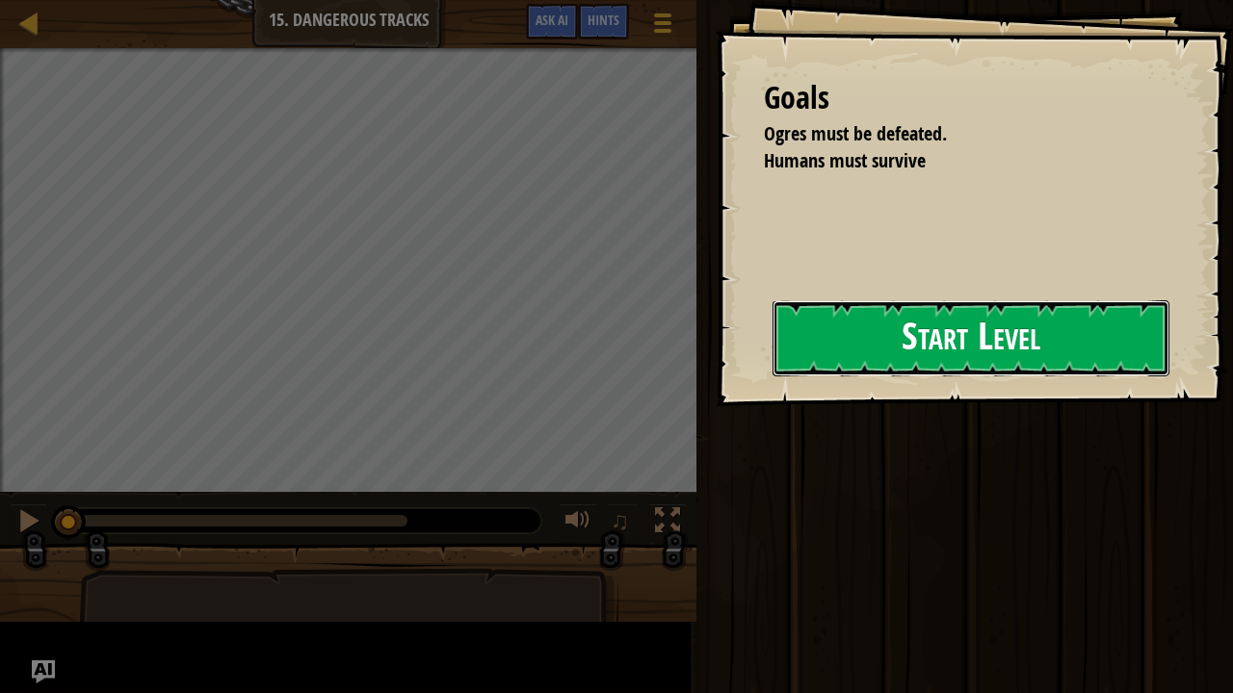
click at [899, 332] on button "Start Level" at bounding box center [970, 339] width 397 height 76
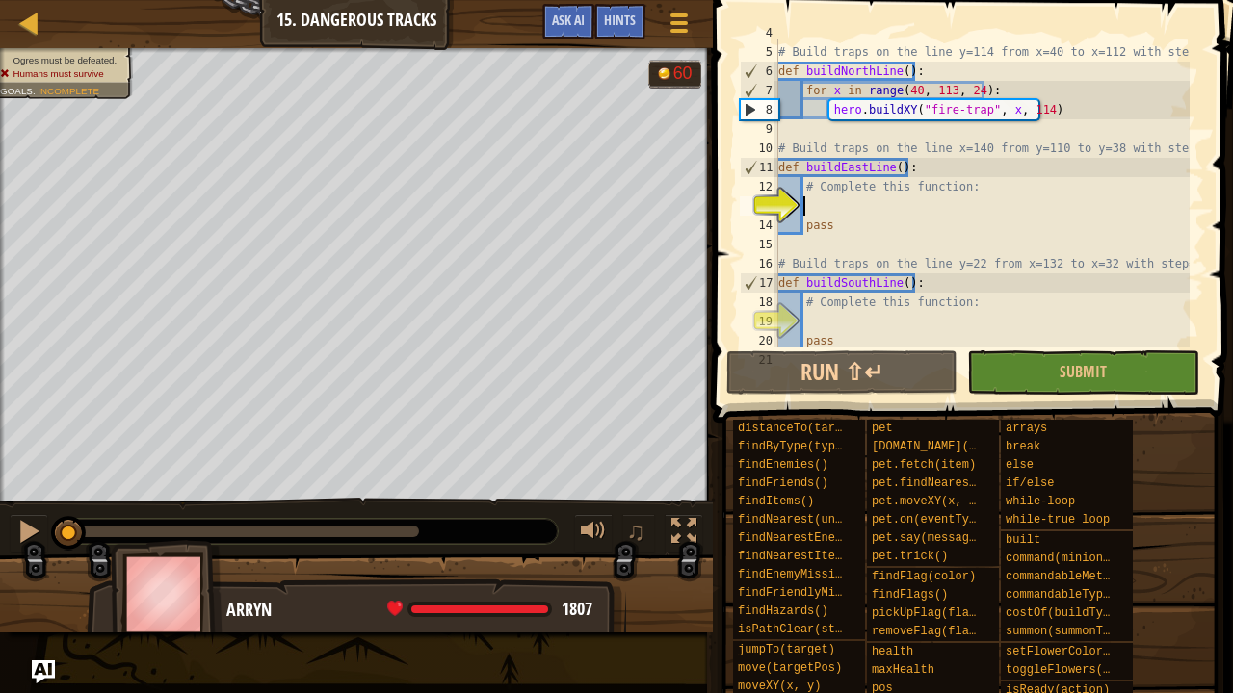
scroll to position [77, 0]
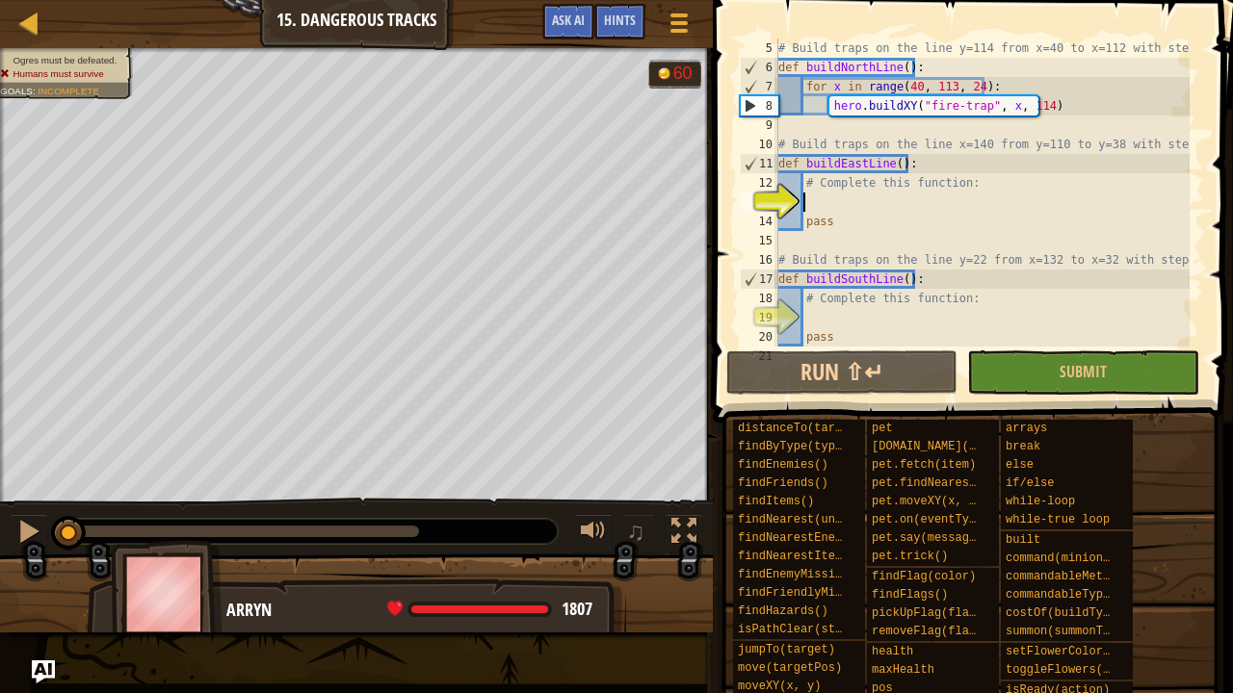
click at [0, 372] on div "Ogres must be defeated. Humans must survive Goals : Incomplete" at bounding box center [356, 275] width 713 height 455
click at [393, 526] on div at bounding box center [308, 531] width 499 height 25
click at [393, 526] on div "1:21.1 Now: 0:00.1 Max: 1:27.6" at bounding box center [243, 532] width 352 height 12
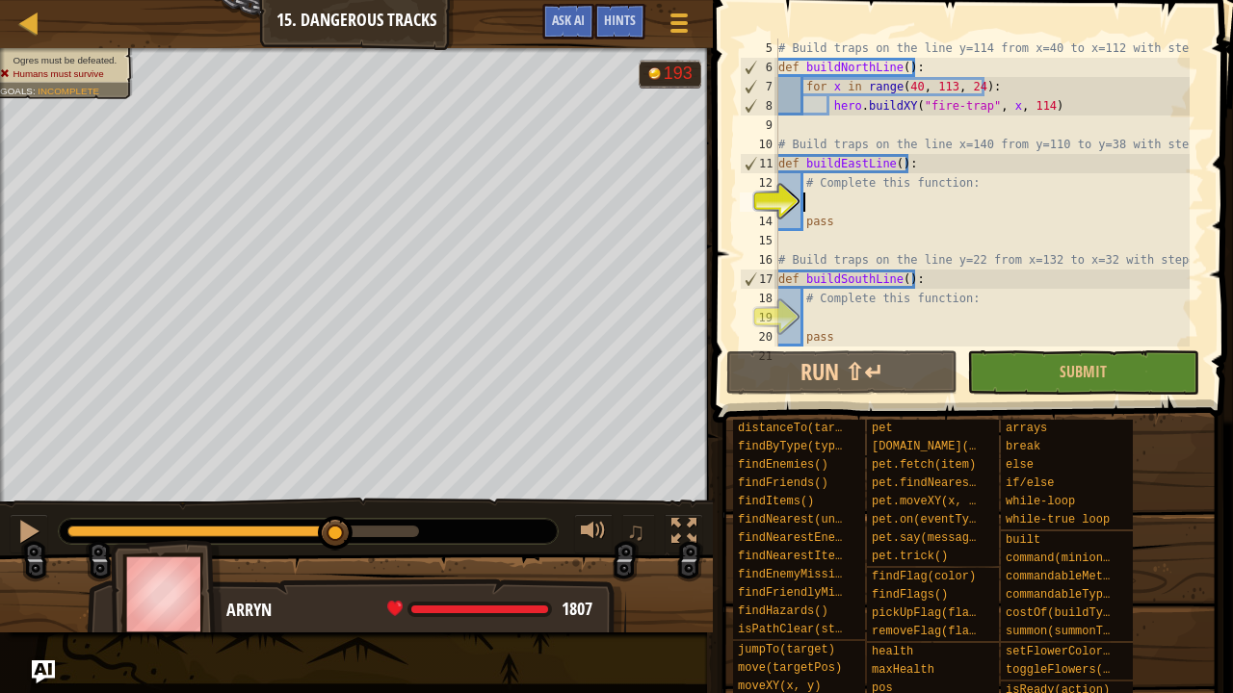
click at [978, 112] on div "# Build traps on the line y=114 from x=40 to x=112 with step=24. def buildNorth…" at bounding box center [981, 212] width 415 height 347
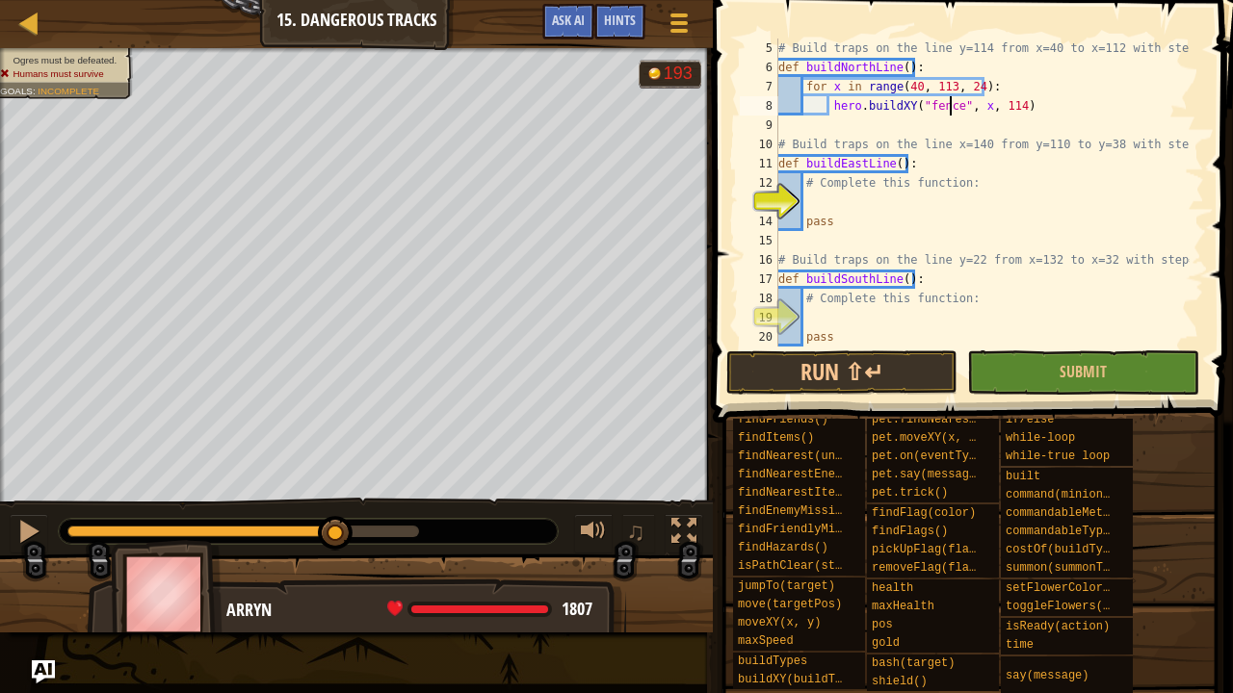
scroll to position [9, 14]
click at [1123, 371] on button "Submit" at bounding box center [1082, 373] width 231 height 44
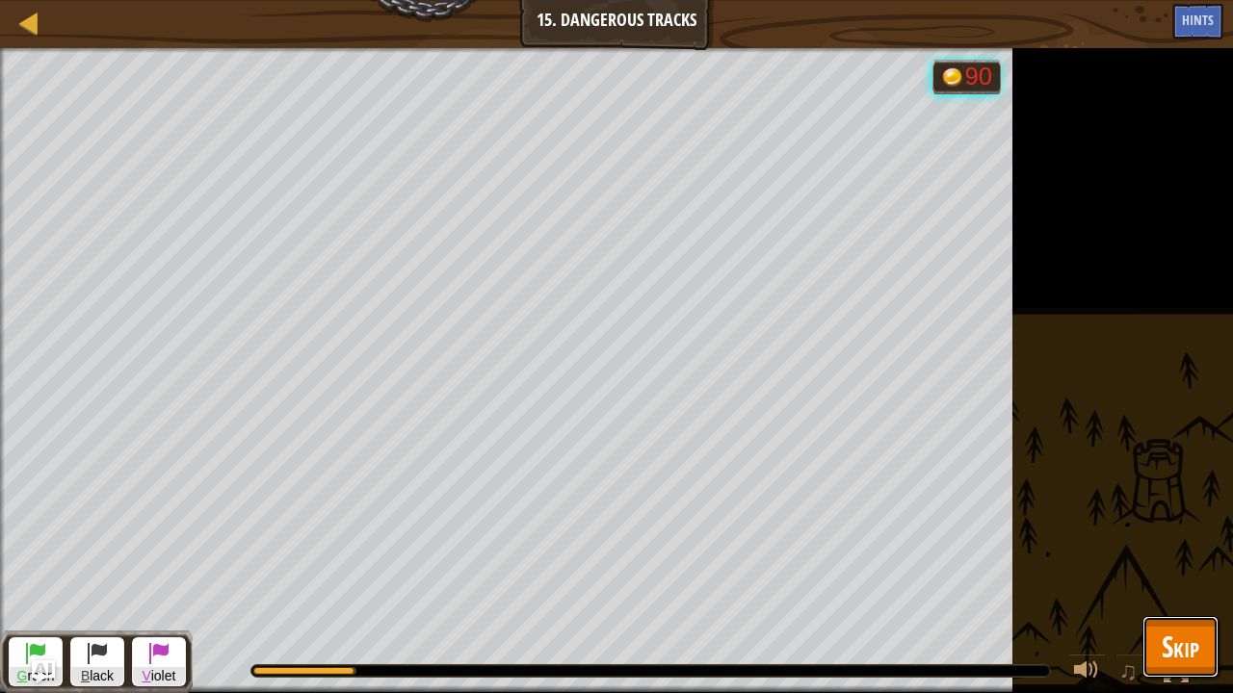
click at [1203, 645] on button "Skip" at bounding box center [1180, 647] width 76 height 62
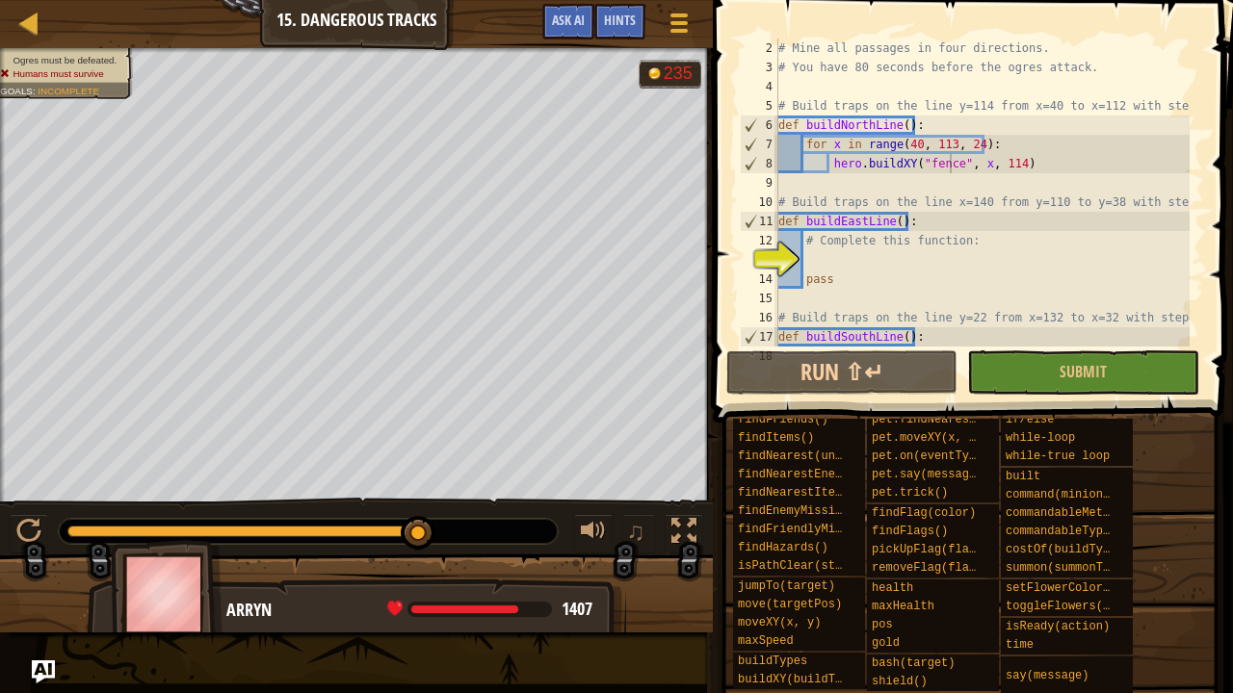
scroll to position [19, 0]
click at [948, 161] on div "# Mine all passages in four directions. # You have 80 seconds before the ogres …" at bounding box center [981, 212] width 415 height 347
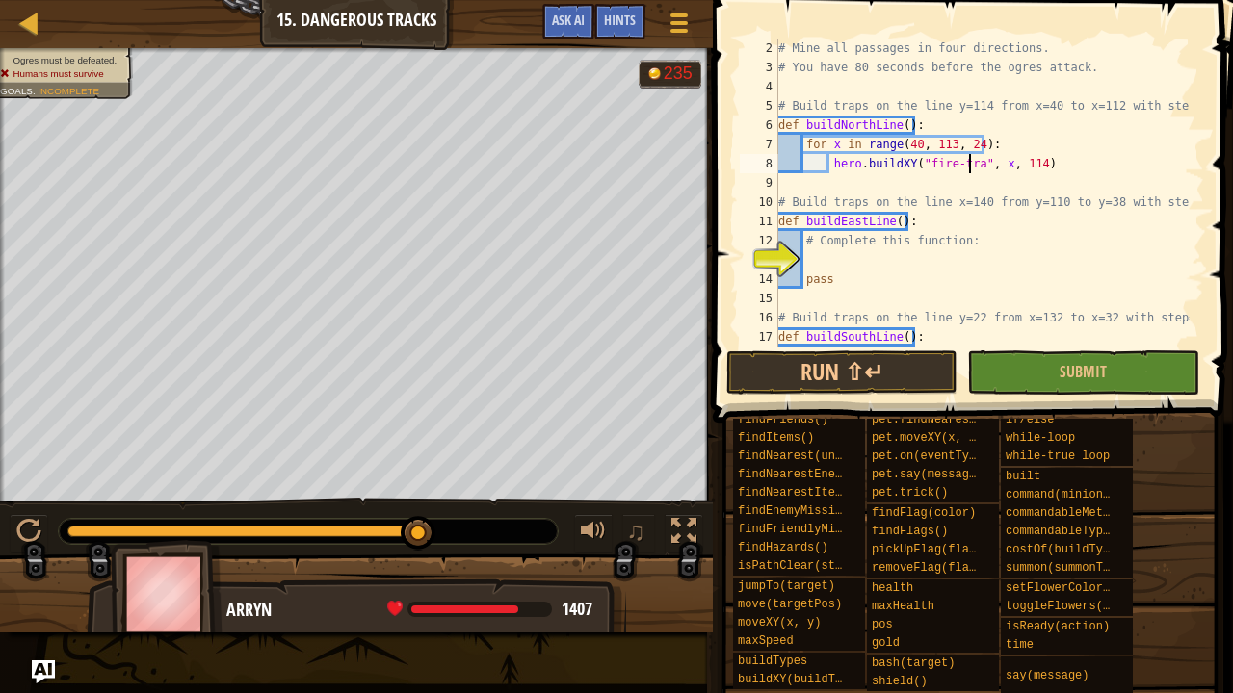
scroll to position [9, 16]
click at [832, 287] on div "# Mine all passages in four directions. # You have 80 seconds before the ogres …" at bounding box center [981, 212] width 415 height 347
type textarea "pass"
click at [832, 262] on div "# Mine all passages in four directions. # You have 80 seconds before the ogres …" at bounding box center [981, 212] width 415 height 347
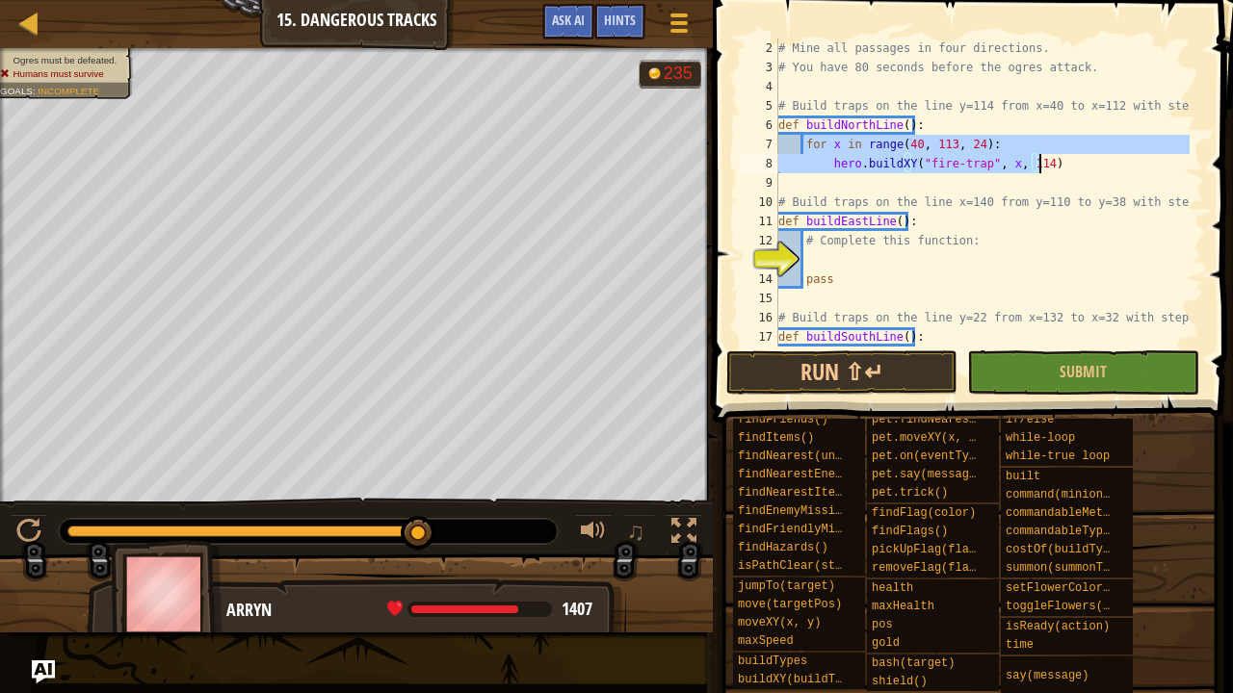
drag, startPoint x: 801, startPoint y: 143, endPoint x: 1079, endPoint y: 162, distance: 278.1
click at [1079, 162] on div "# Mine all passages in four directions. # You have 80 seconds before the ogres …" at bounding box center [981, 212] width 415 height 347
type textarea "for x in range(40, 113, 24): hero.buildXY("fire-trap", x, 114)"
click at [866, 250] on div "# Mine all passages in four directions. # You have 80 seconds before the ogres …" at bounding box center [981, 212] width 415 height 347
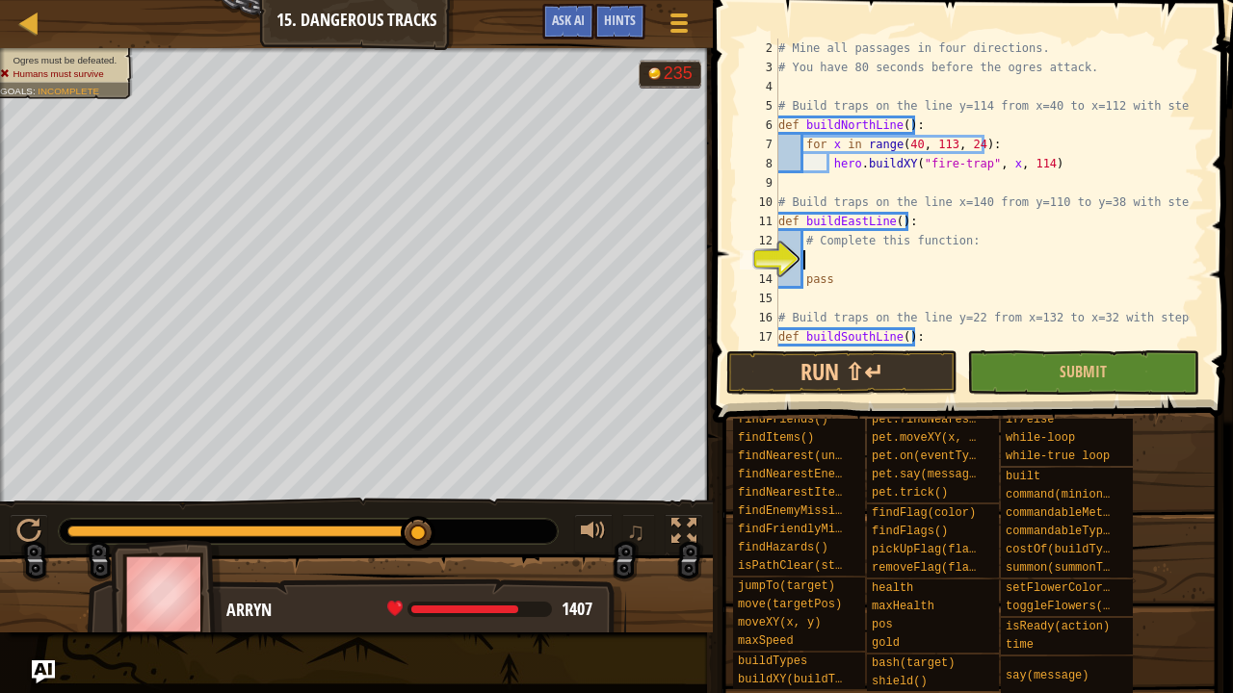
scroll to position [9, 0]
paste textarea "hero.buildXY("fire-trap", x, 114)"
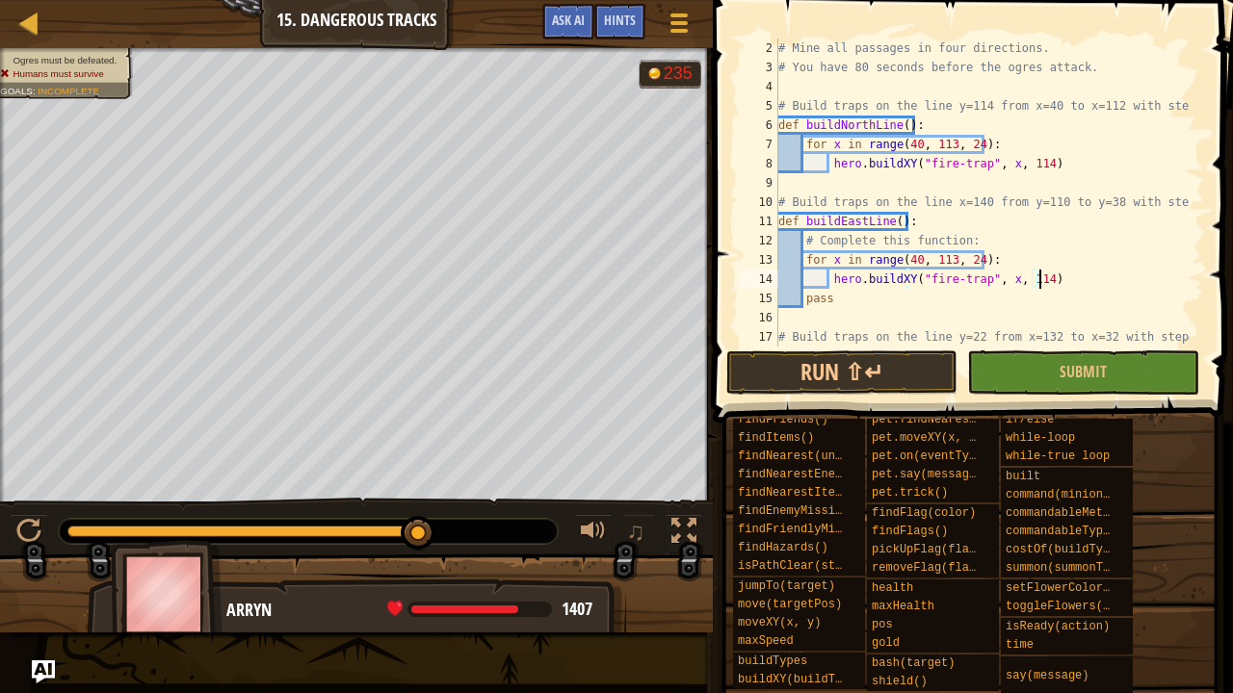
click at [1001, 278] on div "# Mine all passages in four directions. # You have 80 seconds before the ogres …" at bounding box center [981, 212] width 415 height 347
click at [1040, 277] on div "# Mine all passages in four directions. # You have 80 seconds before the ogres …" at bounding box center [981, 212] width 415 height 347
click at [1007, 284] on div "# Mine all passages in four directions. # You have 80 seconds before the ogres …" at bounding box center [981, 212] width 415 height 347
click at [1008, 279] on div "# Mine all passages in four directions. # You have 80 seconds before the ogres …" at bounding box center [981, 212] width 415 height 347
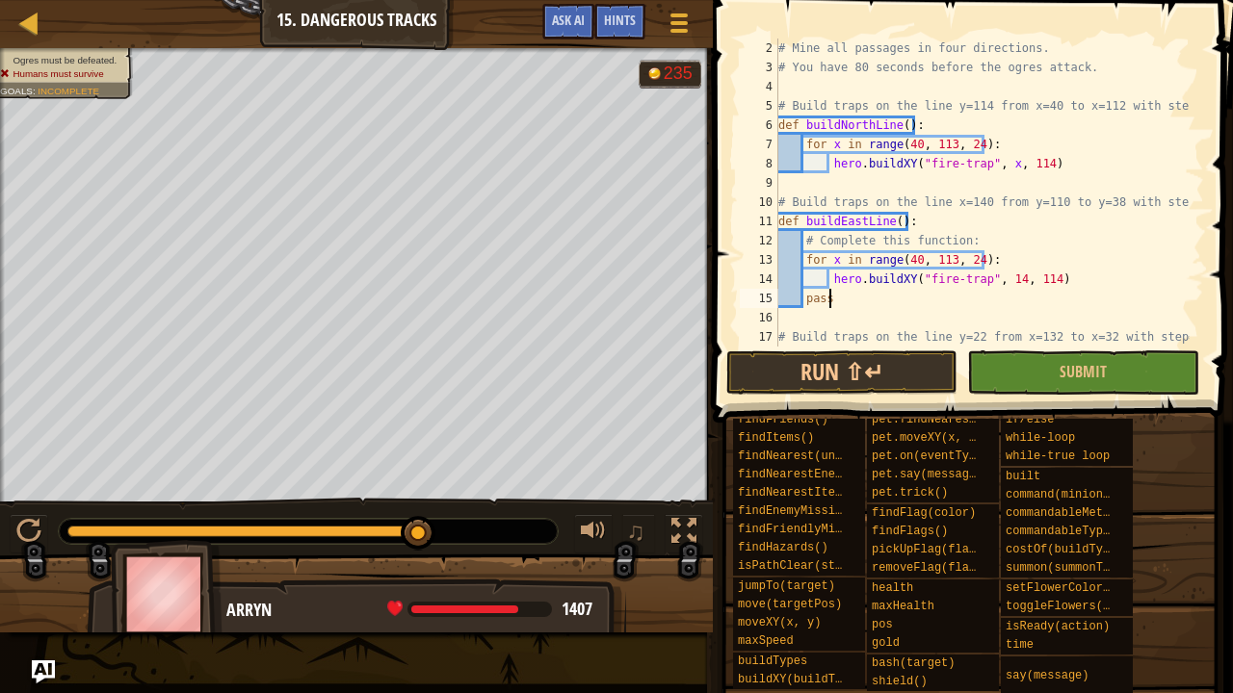
click at [1007, 289] on div "# Mine all passages in four directions. # You have 80 seconds before the ogres …" at bounding box center [981, 212] width 415 height 347
click at [1006, 281] on div "# Mine all passages in four directions. # You have 80 seconds before the ogres …" at bounding box center [981, 212] width 415 height 347
click at [1044, 275] on div "# Mine all passages in four directions. # You have 80 seconds before the ogres …" at bounding box center [981, 212] width 415 height 347
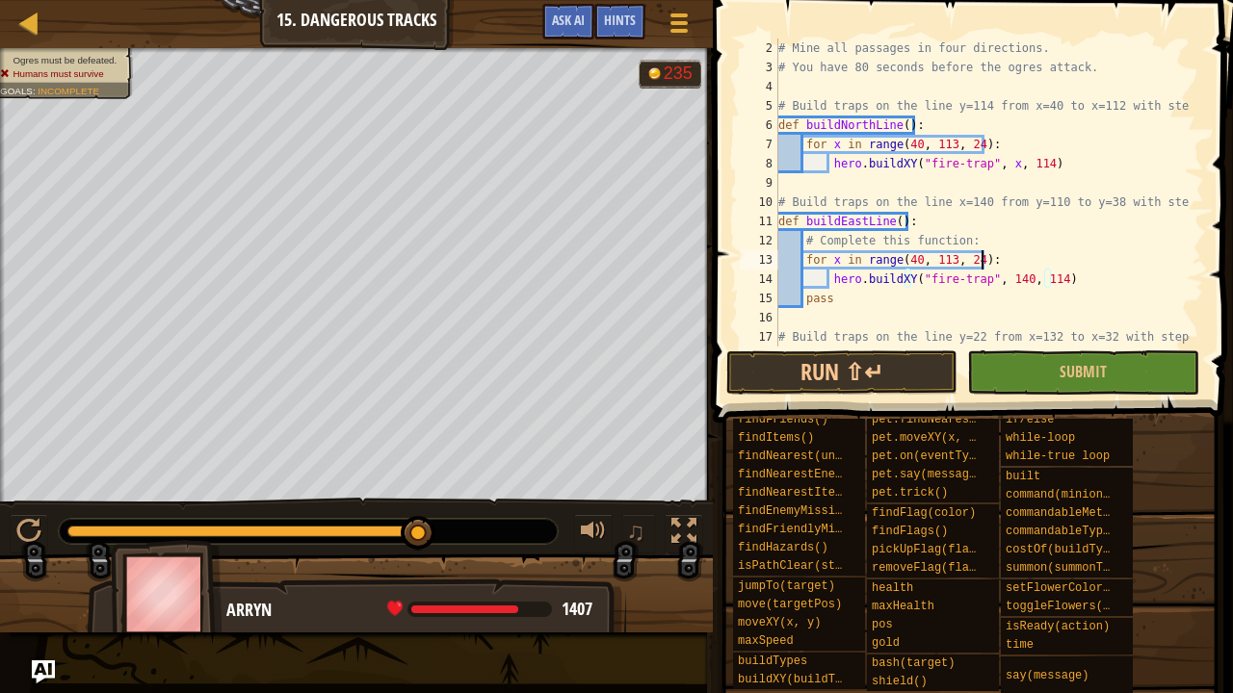
click at [1040, 271] on div "# Mine all passages in four directions. # You have 80 seconds before the ogres …" at bounding box center [981, 212] width 415 height 347
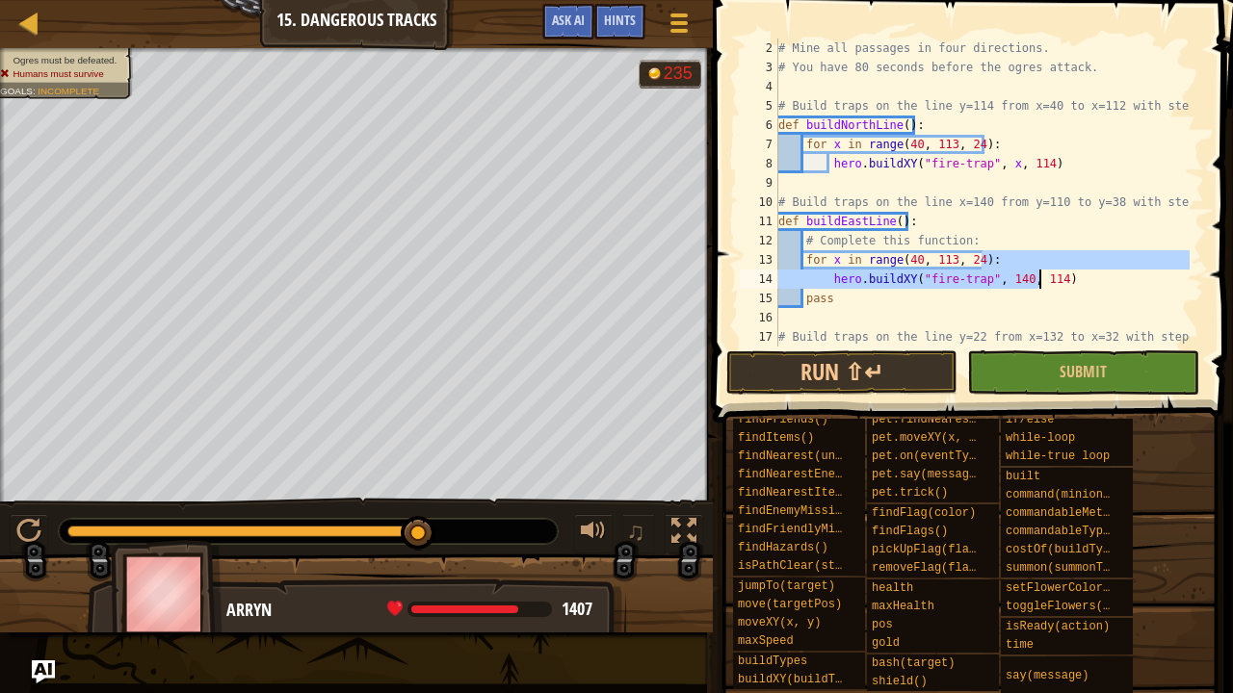
click at [1044, 275] on div "# Mine all passages in four directions. # You have 80 seconds before the ogres …" at bounding box center [981, 212] width 415 height 347
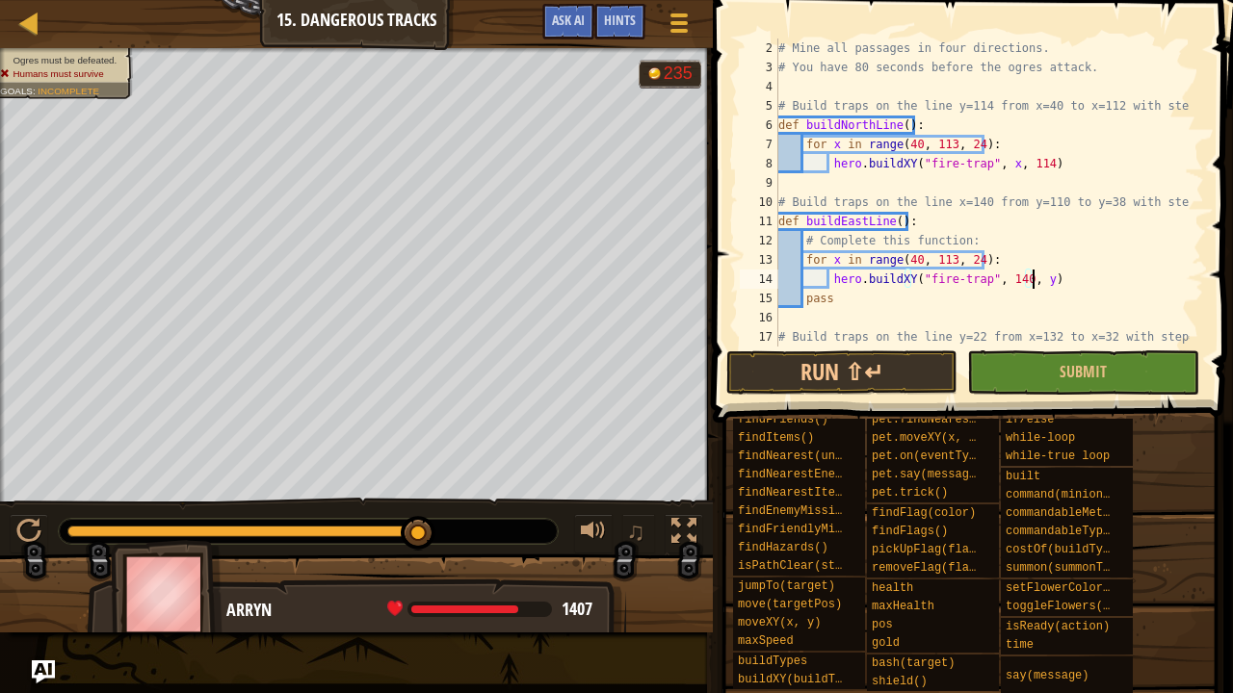
scroll to position [9, 20]
drag, startPoint x: 1049, startPoint y: 281, endPoint x: 1090, endPoint y: 269, distance: 43.3
click at [1078, 275] on div "# Mine all passages in four directions. # You have 80 seconds before the ogres …" at bounding box center [981, 212] width 415 height 347
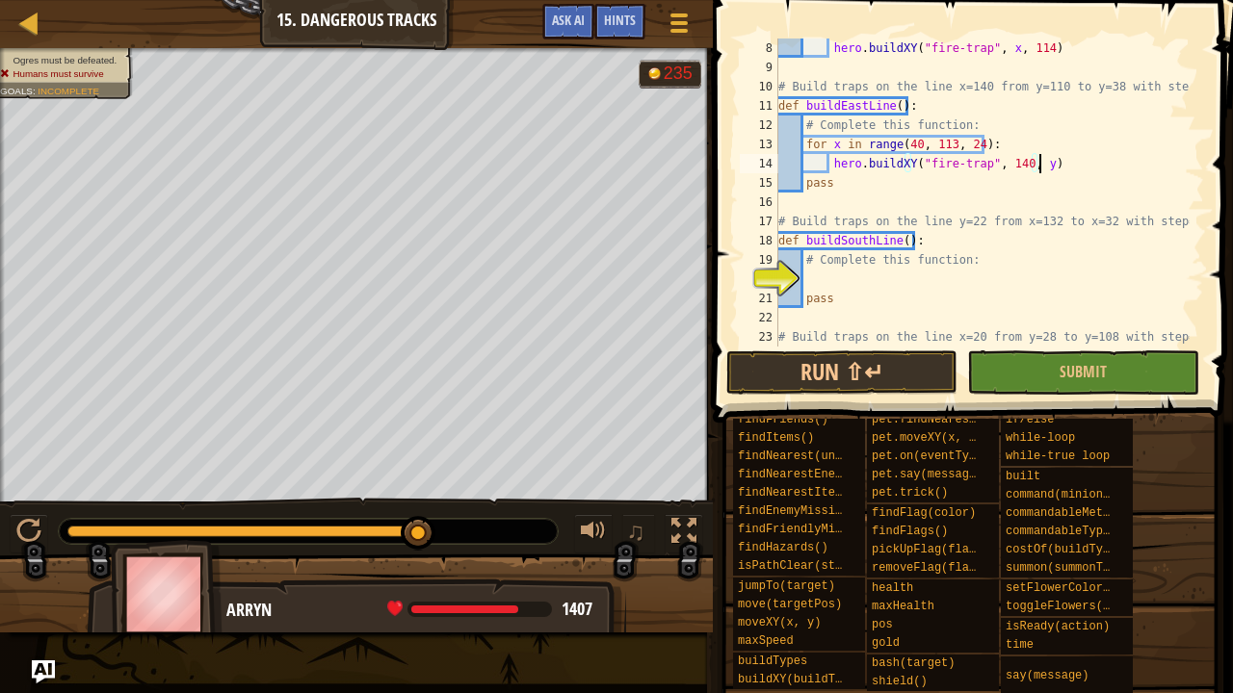
scroll to position [250, 0]
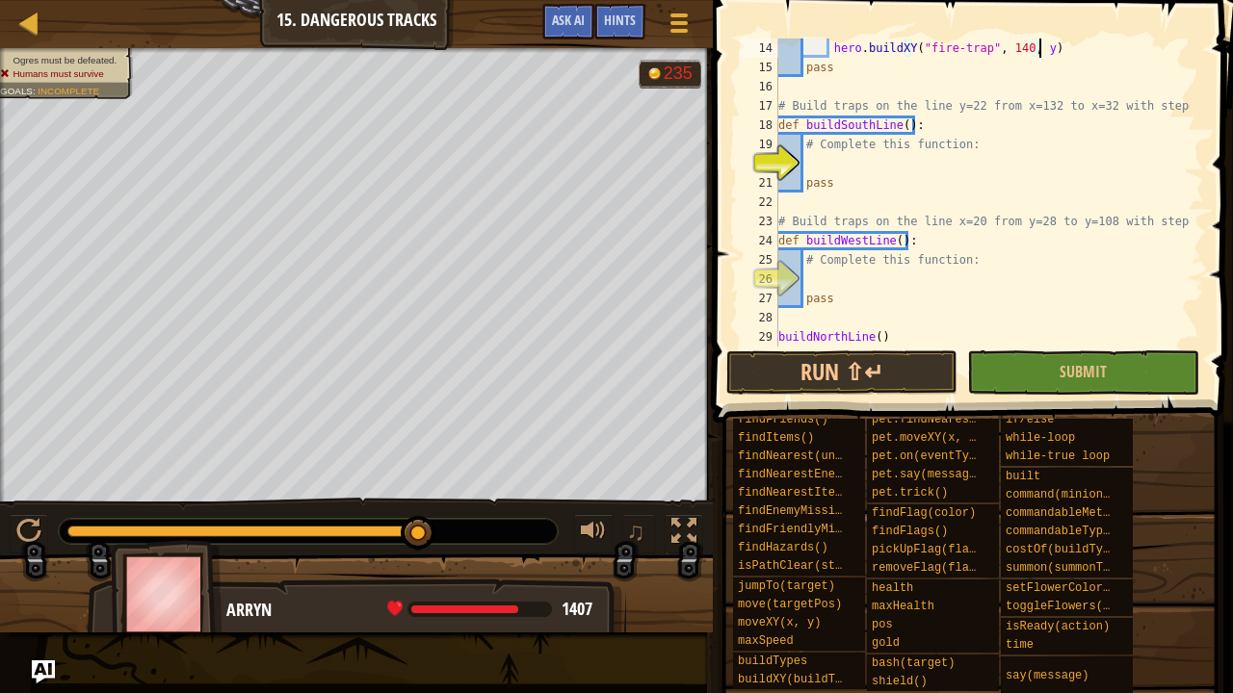
click at [1068, 269] on div "hero . buildXY ( "fire-trap" , 140 , y ) pass # Build traps on the line y=22 fr…" at bounding box center [981, 212] width 415 height 347
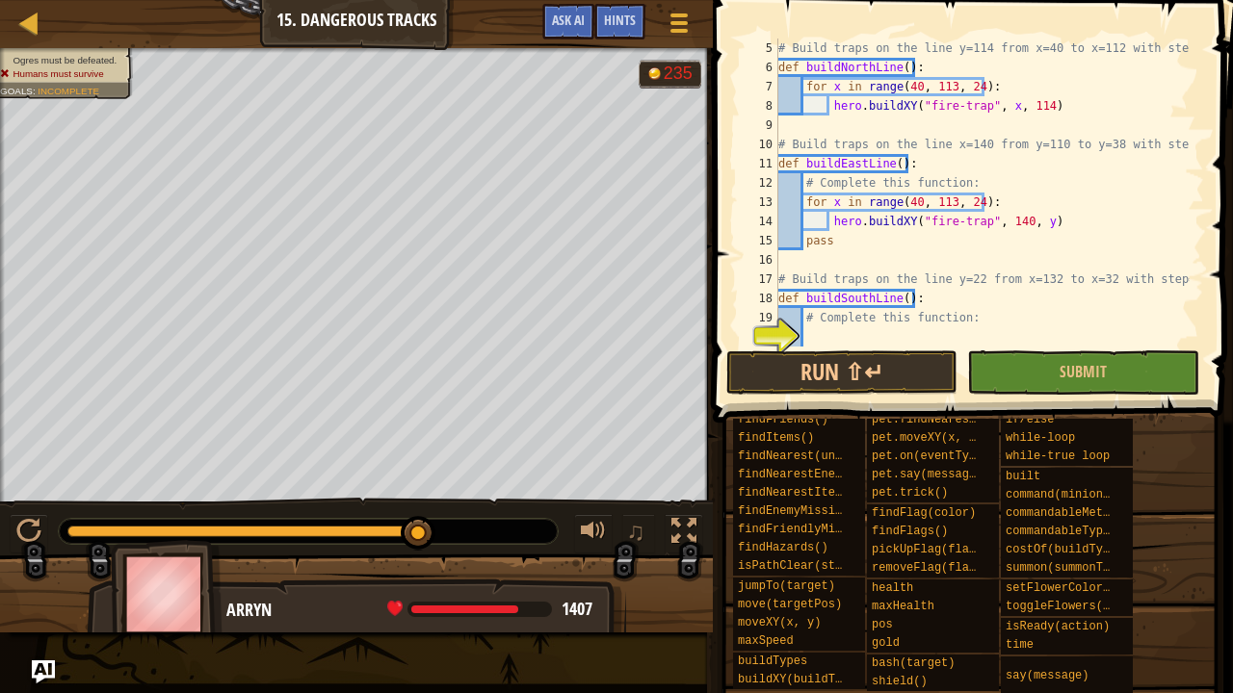
scroll to position [77, 0]
click at [1036, 199] on div "# Build traps on the line y=114 from x=40 to x=112 with step=24. def buildNorth…" at bounding box center [981, 212] width 415 height 347
click at [1075, 137] on div "# Build traps on the line y=114 from x=40 to x=112 with step=24. def buildNorth…" at bounding box center [981, 212] width 415 height 347
click at [835, 198] on div "# Build traps on the line y=114 from x=40 to x=112 with step=24. def buildNorth…" at bounding box center [981, 212] width 415 height 347
click at [913, 203] on div "# Build traps on the line y=114 from x=40 to x=112 with step=24. def buildNorth…" at bounding box center [981, 212] width 415 height 347
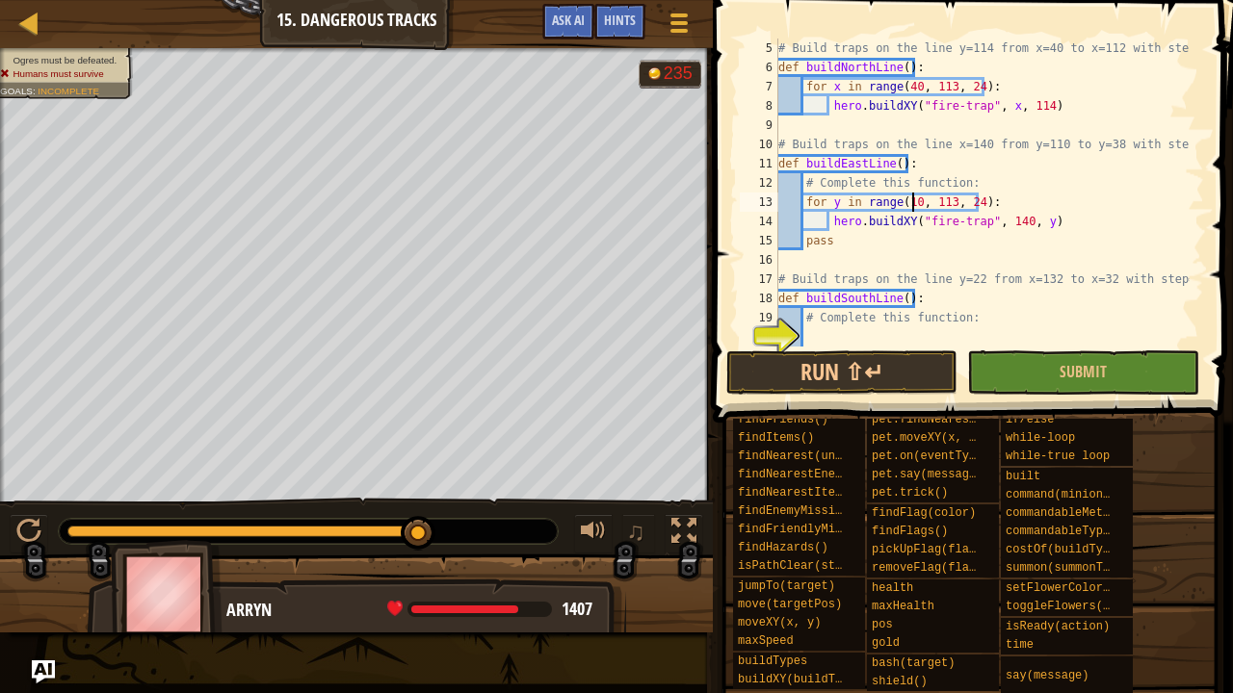
scroll to position [9, 12]
click at [950, 206] on div "# Build traps on the line y=114 from x=40 to x=112 with step=24. def buildNorth…" at bounding box center [981, 212] width 415 height 347
click at [969, 207] on div "# Build traps on the line y=114 from x=40 to x=112 with step=24. def buildNorth…" at bounding box center [981, 212] width 415 height 347
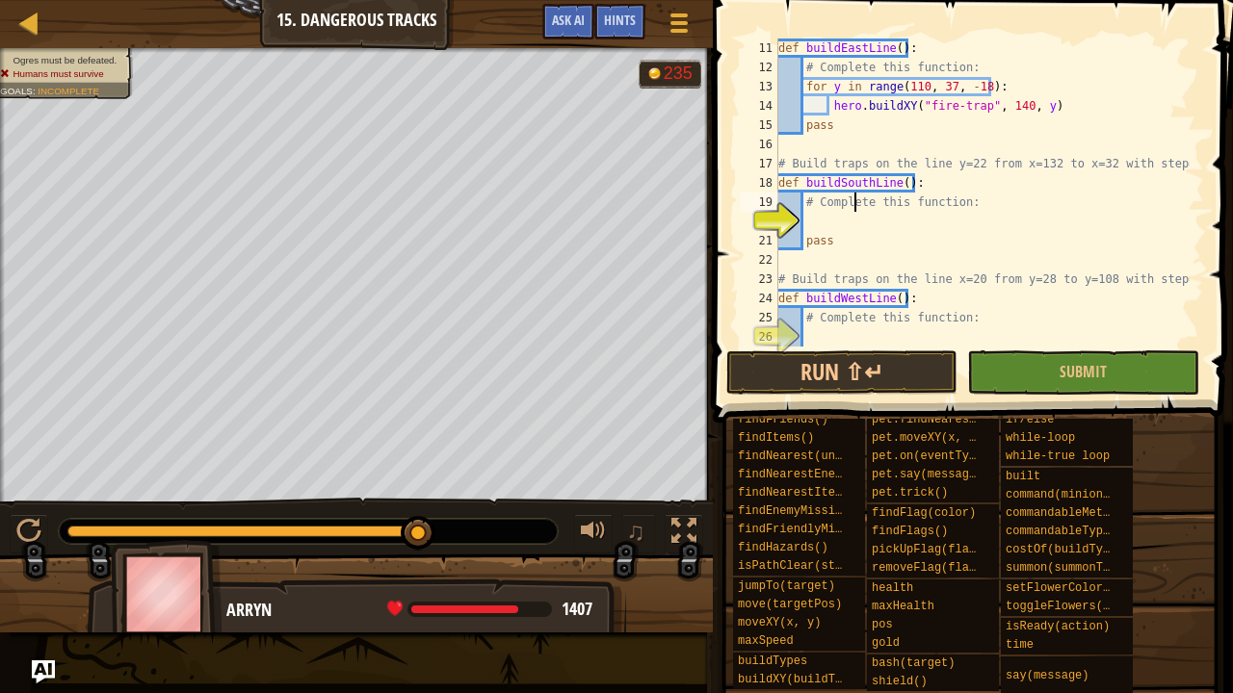
click at [855, 211] on div "def buildEastLine ( ) : # Complete this function: for y in range ( 110 , 37 , -…" at bounding box center [981, 212] width 415 height 347
type textarea "# Complete this function:"
click at [840, 225] on div "def buildEastLine ( ) : # Complete this function: for y in range ( 110 , 37 , -…" at bounding box center [981, 212] width 415 height 347
click at [1108, 379] on button "Submit" at bounding box center [1082, 373] width 231 height 44
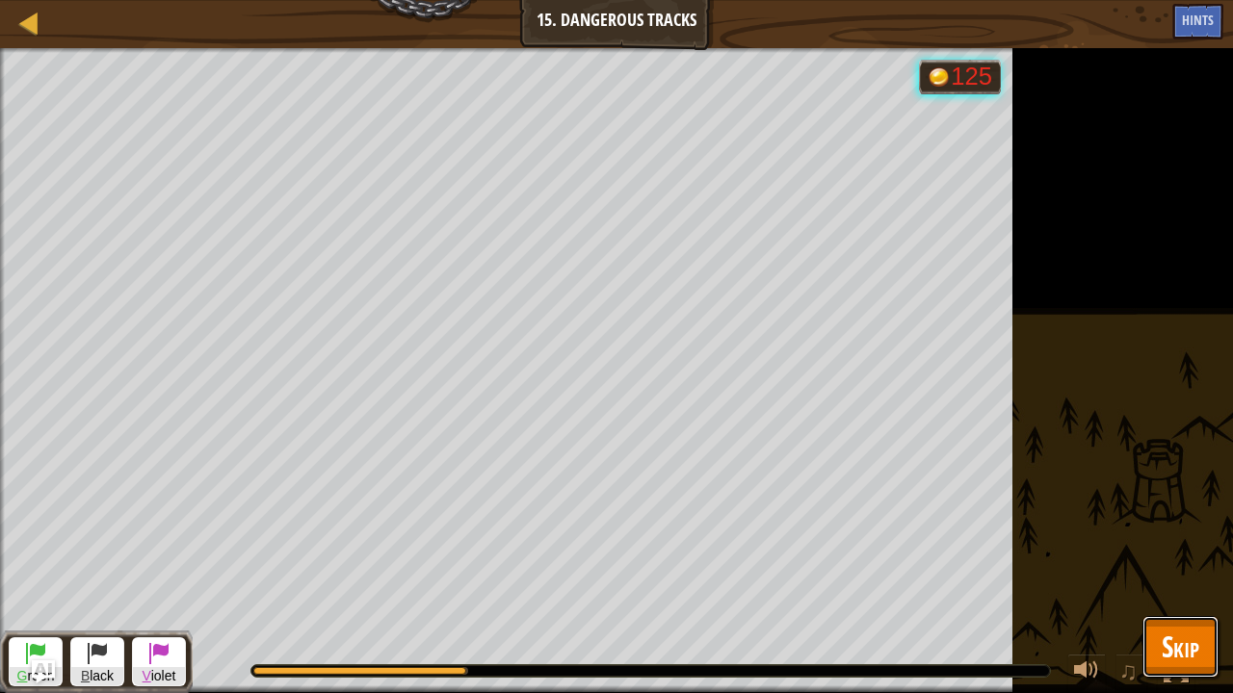
click at [1181, 640] on span "Skip" at bounding box center [1181, 646] width 38 height 39
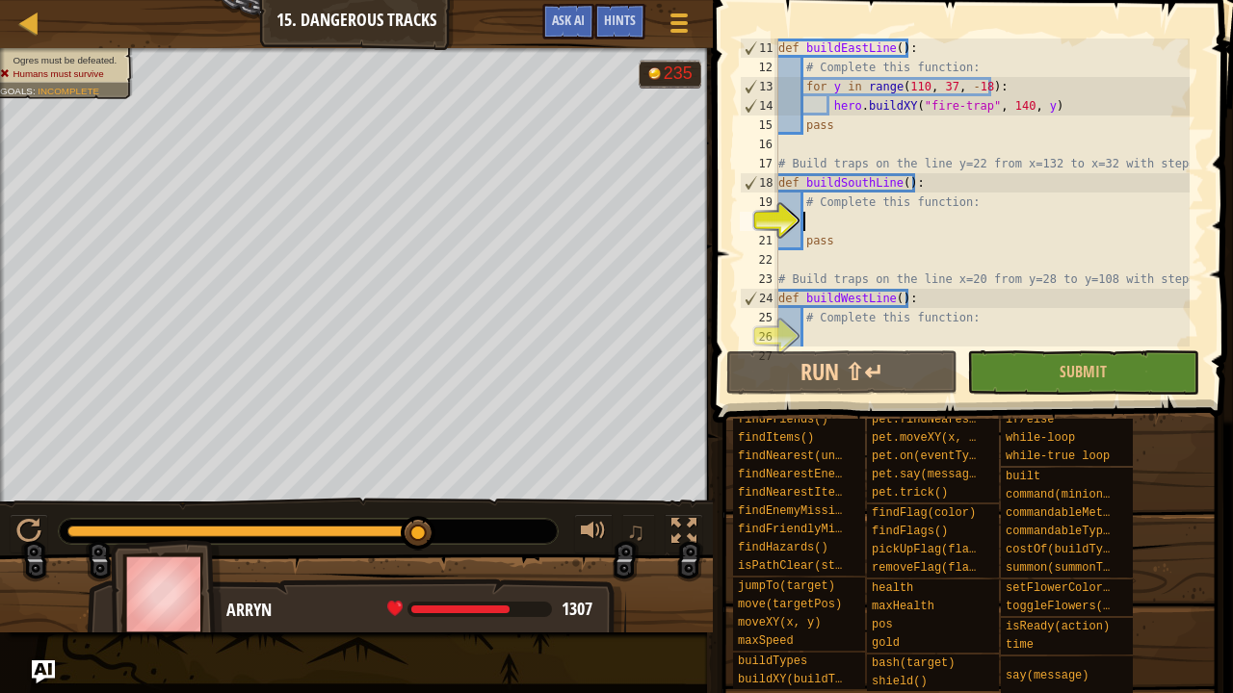
click at [925, 222] on div "def buildEastLine ( ) : # Complete this function: for y in range ( 110 , 37 , -…" at bounding box center [981, 212] width 415 height 347
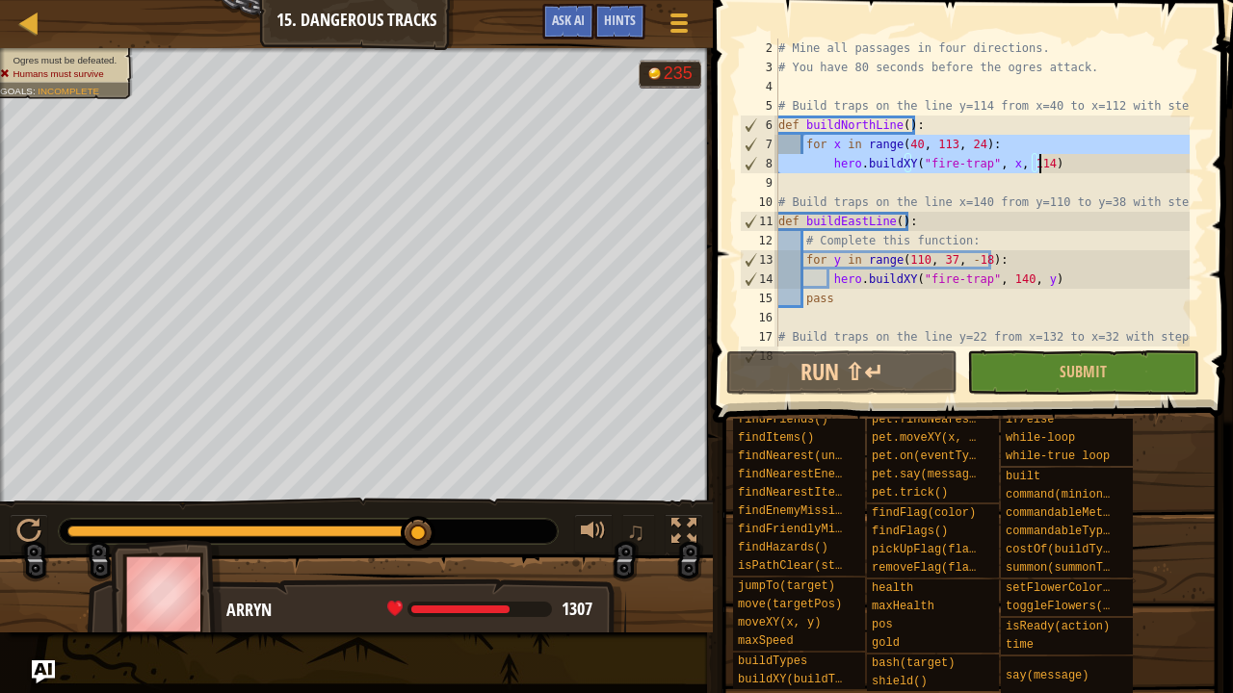
drag, startPoint x: 803, startPoint y: 141, endPoint x: 1104, endPoint y: 169, distance: 301.8
click at [1104, 169] on div "# Mine all passages in four directions. # You have 80 seconds before the ogres …" at bounding box center [981, 212] width 415 height 347
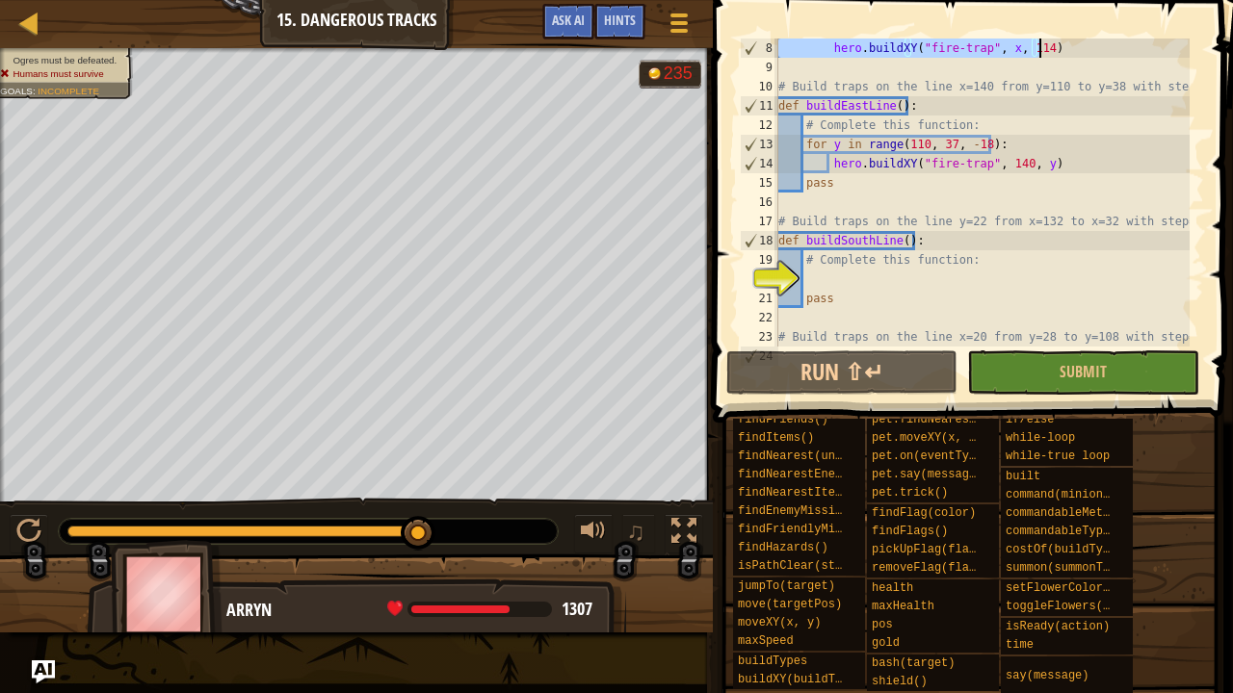
scroll to position [135, 0]
click at [849, 291] on div "hero . buildXY ( "fire-trap" , x , 114 ) # Build traps on the line x=140 from y…" at bounding box center [981, 212] width 415 height 347
type textarea "pass"
click at [848, 283] on div "hero . buildXY ( "fire-trap" , x , 114 ) # Build traps on the line x=140 from y…" at bounding box center [981, 212] width 415 height 347
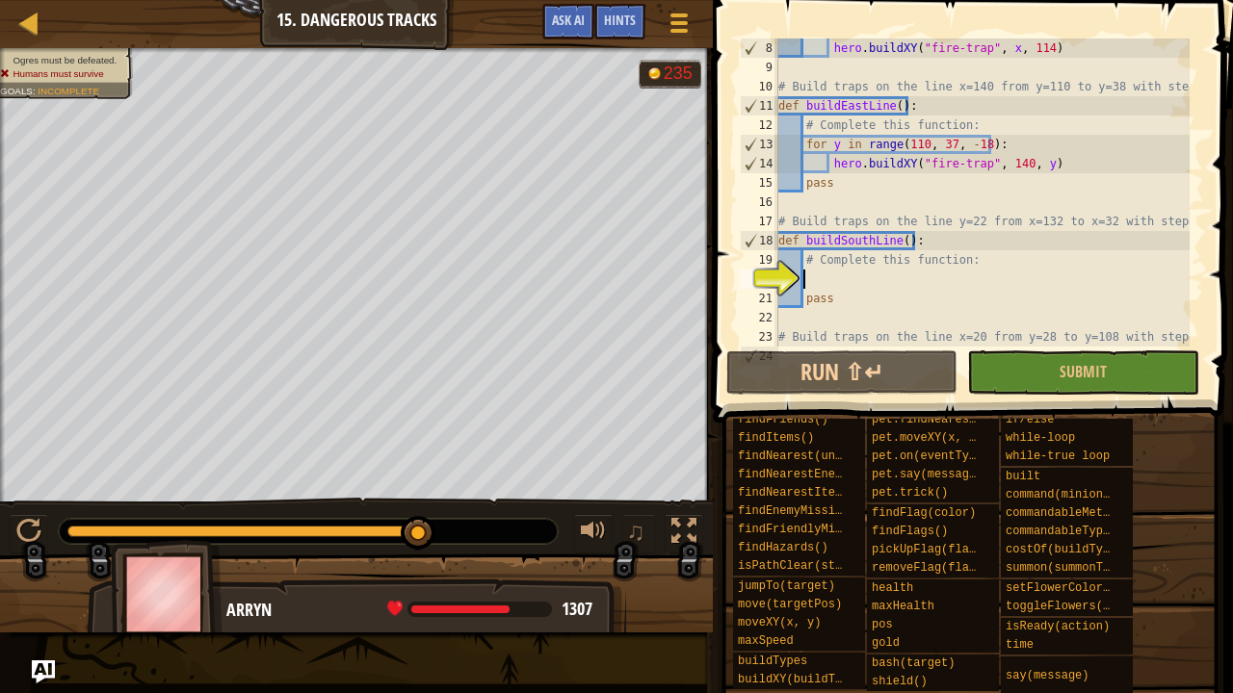
paste textarea "hero.buildXY("fire-trap", x, 114)"
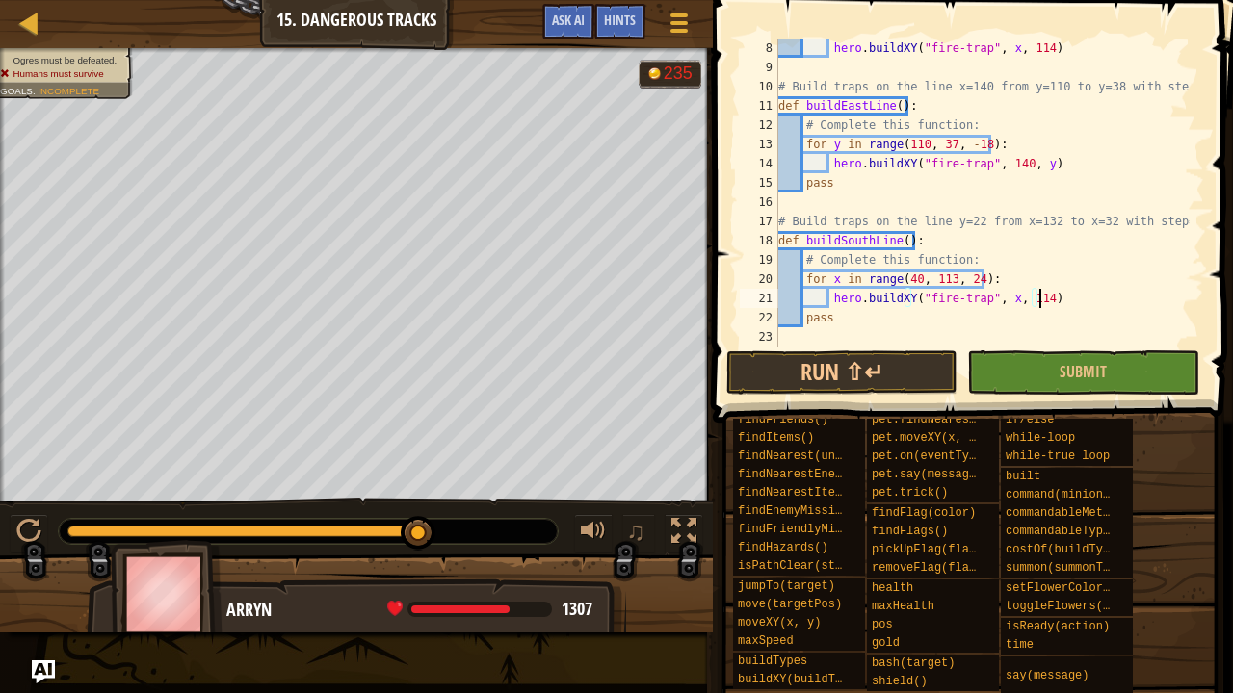
click at [911, 285] on div "hero . buildXY ( "fire-trap" , x , 114 ) # Build traps on the line x=140 from y…" at bounding box center [981, 212] width 415 height 347
click at [946, 280] on div "hero . buildXY ( "fire-trap" , x , 114 ) # Build traps on the line x=140 from y…" at bounding box center [981, 212] width 415 height 347
click at [942, 279] on div "hero . buildXY ( "fire-trap" , x , 114 ) # Build traps on the line x=140 from y…" at bounding box center [981, 193] width 415 height 308
click at [947, 279] on div "hero . buildXY ( "fire-trap" , x , 114 ) # Build traps on the line x=140 from y…" at bounding box center [981, 212] width 415 height 347
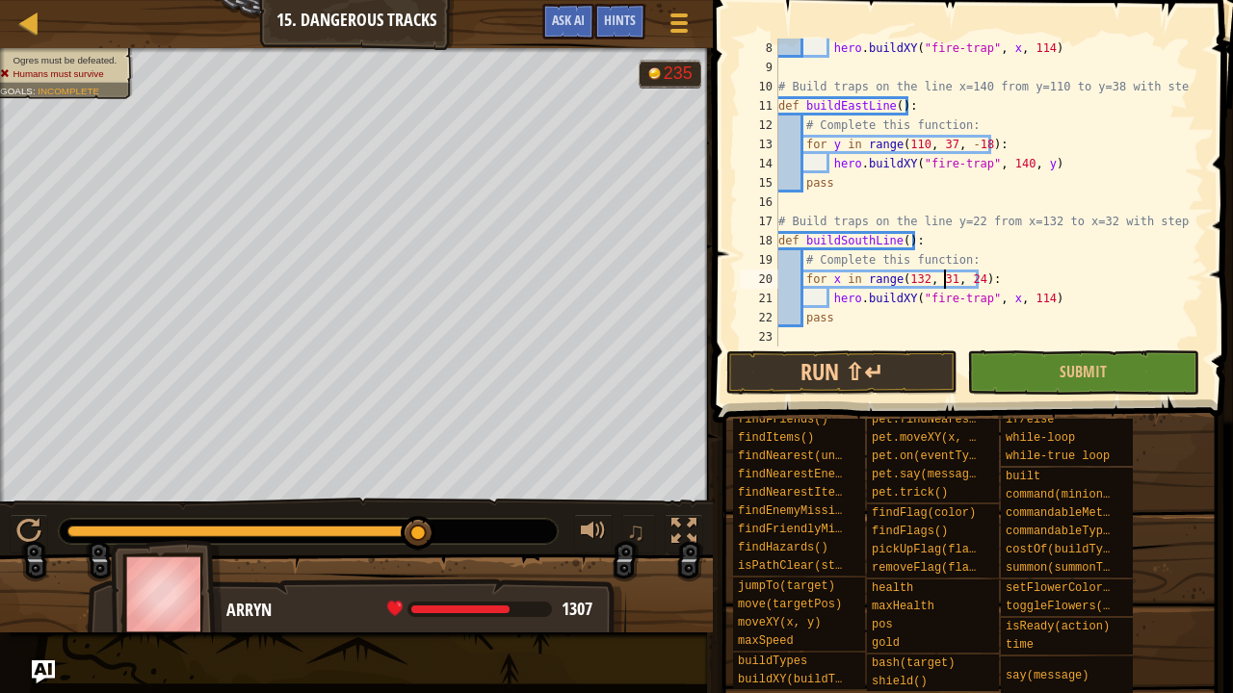
scroll to position [9, 13]
click at [972, 286] on div "hero . buildXY ( "fire-trap" , x , 114 ) # Build traps on the line x=140 from y…" at bounding box center [981, 212] width 415 height 347
click at [970, 283] on div "hero . buildXY ( "fire-trap" , x , 114 ) # Build traps on the line x=140 from y…" at bounding box center [981, 193] width 415 height 308
type textarea "for x in range(132, 31, 20):"
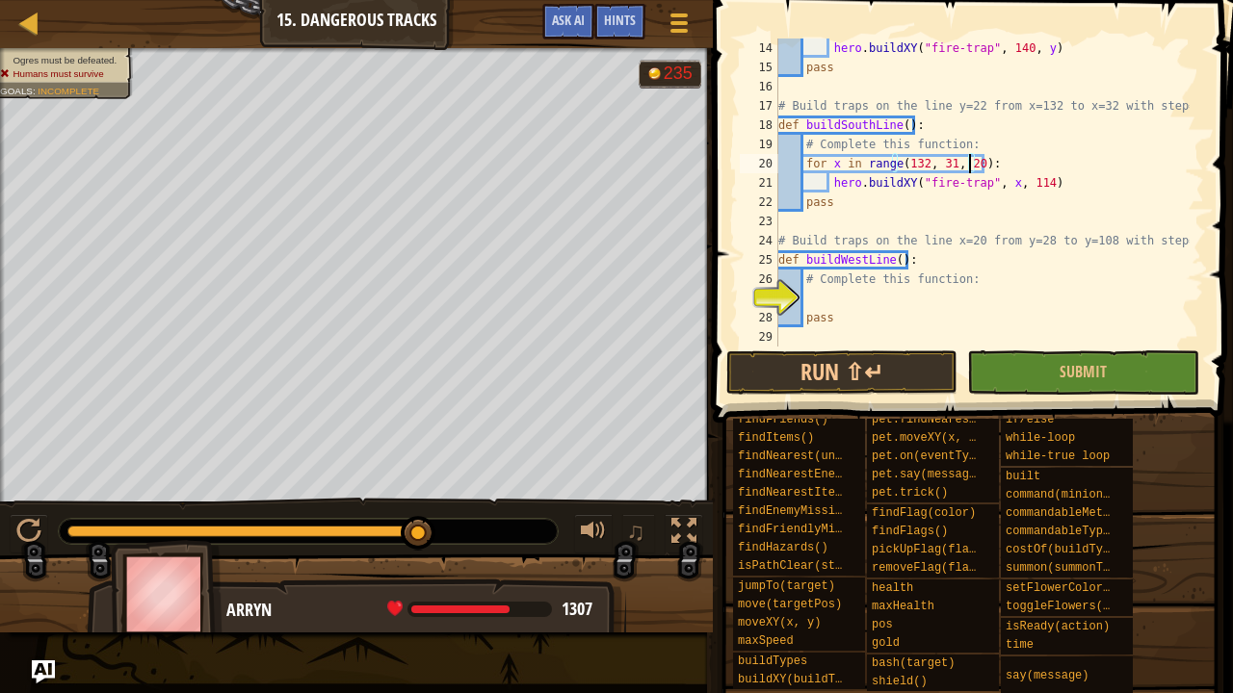
click at [917, 302] on div "hero . buildXY ( "fire-trap" , 140 , y ) pass # Build traps on the line y=22 fr…" at bounding box center [981, 212] width 415 height 347
click at [955, 164] on div "hero . buildXY ( "fire-trap" , 140 , y ) pass # Build traps on the line y=22 fr…" at bounding box center [981, 212] width 415 height 347
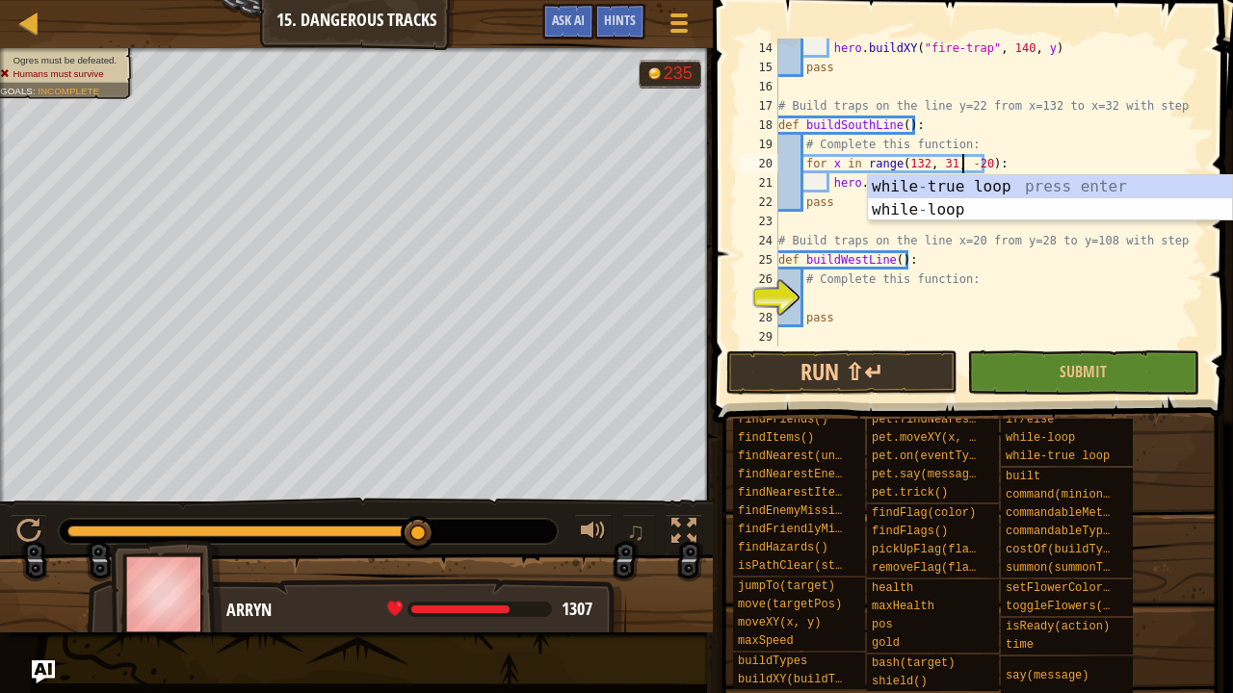
scroll to position [9, 14]
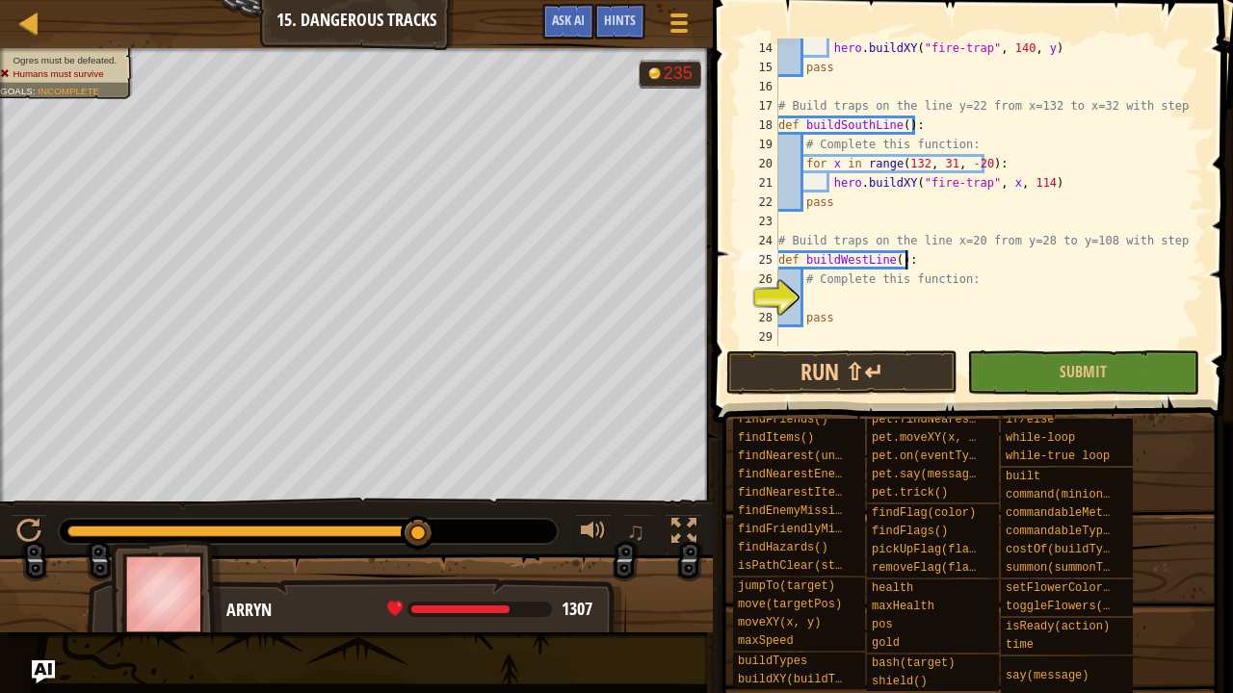
drag, startPoint x: 1083, startPoint y: 261, endPoint x: 1046, endPoint y: 285, distance: 43.8
click at [1081, 262] on div "hero . buildXY ( "fire-trap" , 140 , y ) pass # Build traps on the line y=22 fr…" at bounding box center [981, 212] width 415 height 347
type textarea "def buildWestLine():"
click at [932, 290] on div "hero . buildXY ( "fire-trap" , 140 , y ) pass # Build traps on the line y=22 fr…" at bounding box center [981, 212] width 415 height 347
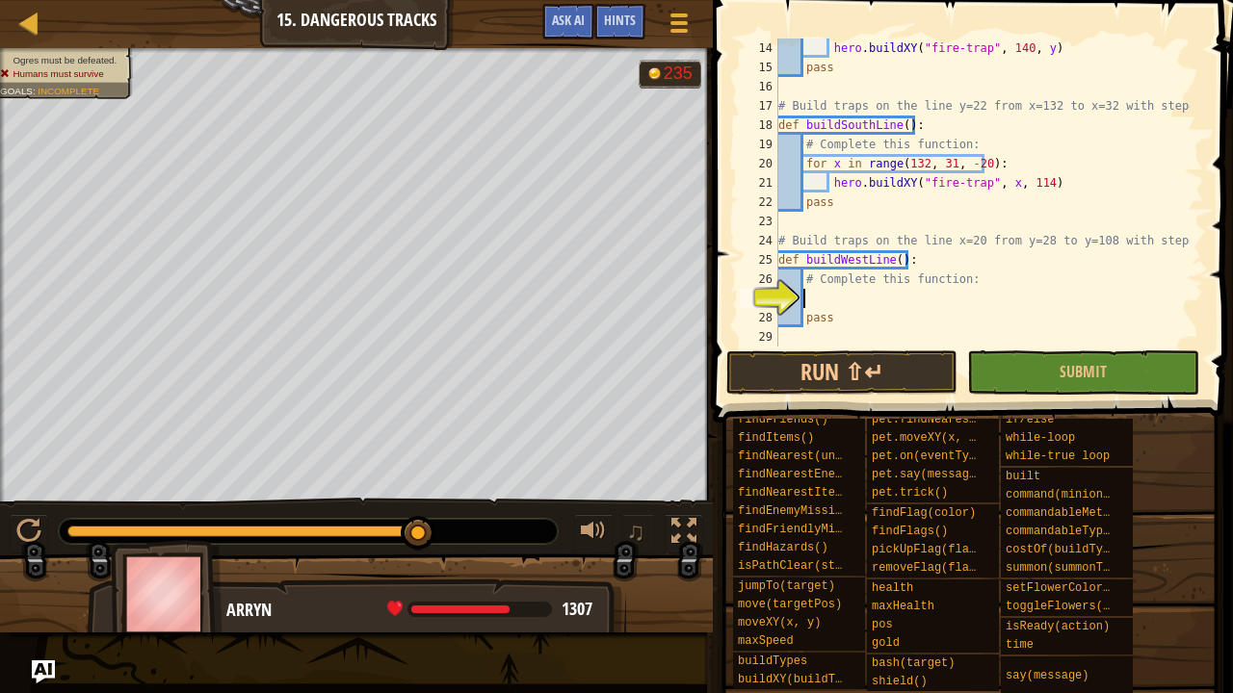
click at [929, 121] on div "hero . buildXY ( "fire-trap" , 140 , y ) pass # Build traps on the line y=22 fr…" at bounding box center [981, 212] width 415 height 347
click at [996, 176] on div "hero . buildXY ( "fire-trap" , 140 , y ) pass # Build traps on the line y=22 fr…" at bounding box center [981, 212] width 415 height 347
click at [1007, 183] on div "hero . buildXY ( "fire-trap" , 140 , y ) pass # Build traps on the line y=22 fr…" at bounding box center [981, 212] width 415 height 347
click at [999, 176] on div "hero . buildXY ( "fire-trap" , 140 , y ) pass # Build traps on the line y=22 fr…" at bounding box center [981, 212] width 415 height 347
click at [1033, 184] on div "hero . buildXY ( "fire-trap" , 140 , y ) pass # Build traps on the line y=22 fr…" at bounding box center [981, 212] width 415 height 347
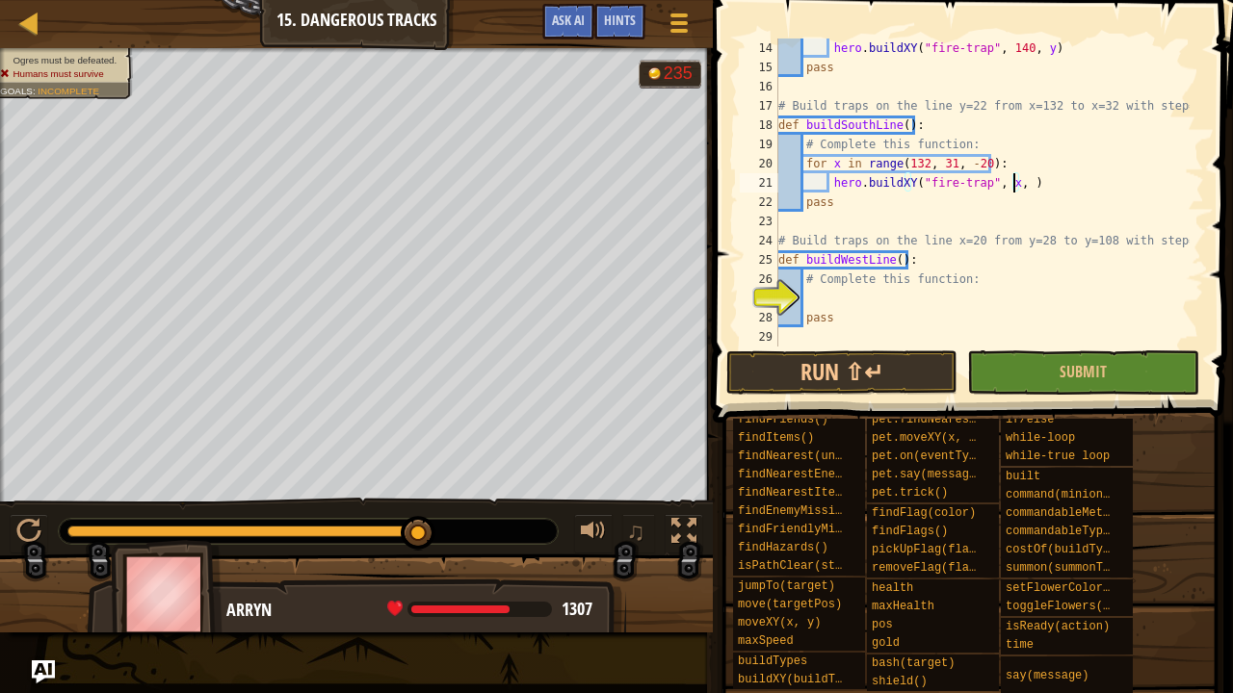
scroll to position [9, 19]
type textarea "hero.buildXY("fire-trap", x, 22)"
click at [845, 305] on div "hero . buildXY ( "fire-trap" , 140 , y ) pass # Build traps on the line y=22 fr…" at bounding box center [981, 212] width 415 height 347
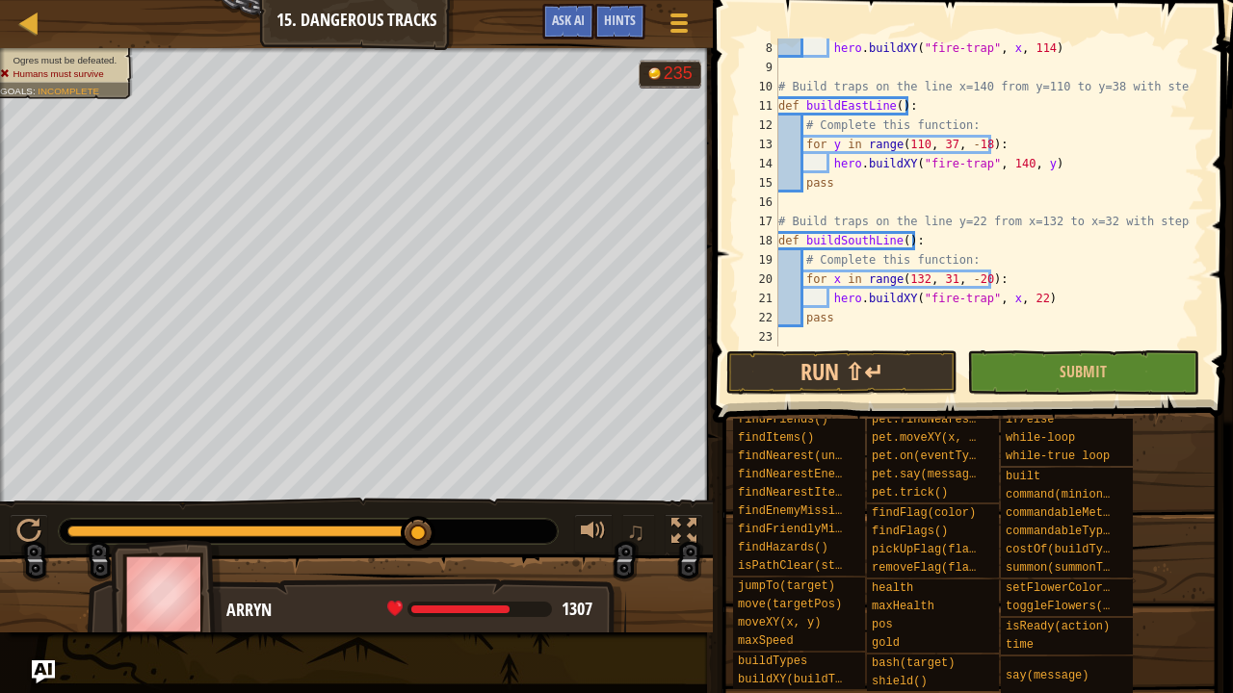
scroll to position [135, 0]
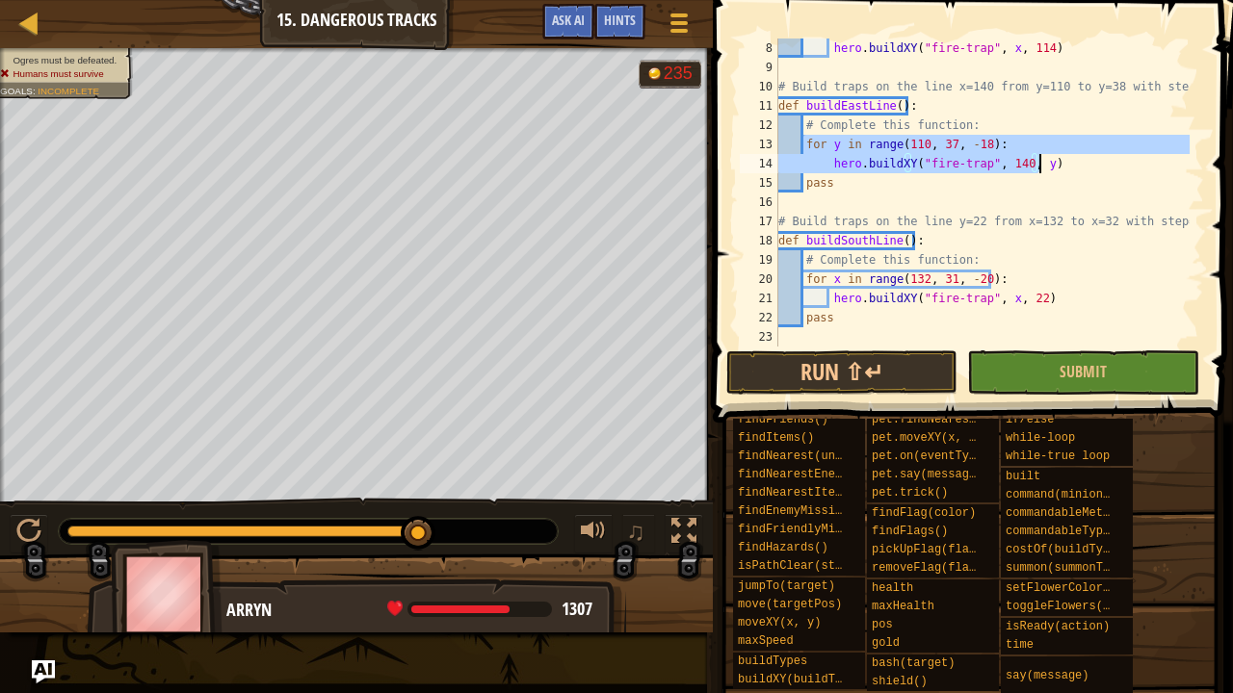
drag, startPoint x: 803, startPoint y: 142, endPoint x: 1098, endPoint y: 159, distance: 295.2
click at [1098, 159] on div "hero . buildXY ( "fire-trap" , x , 114 ) # Build traps on the line x=140 from y…" at bounding box center [981, 212] width 415 height 347
type textarea "for y in range(110, 37, -18): hero.buildXY("fire-trap", 140, y)"
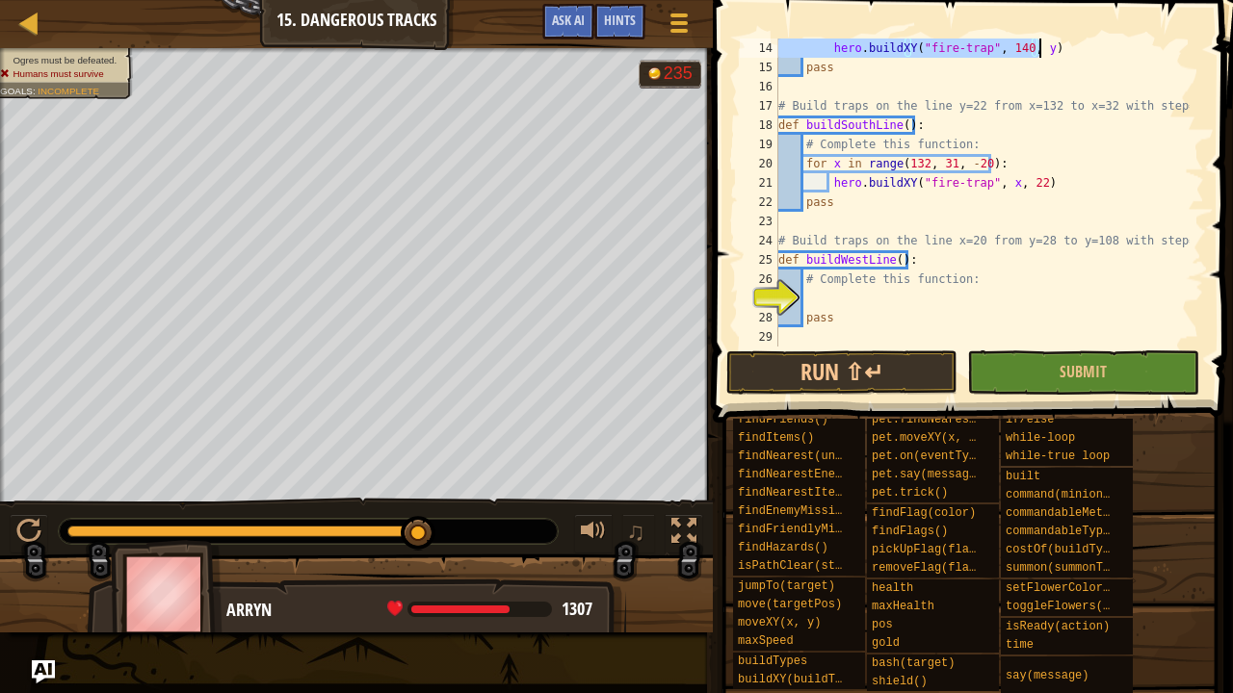
scroll to position [250, 0]
click at [821, 295] on div "hero . buildXY ( "fire-trap" , 140 , y ) pass # Build traps on the line y=22 fr…" at bounding box center [981, 212] width 415 height 347
paste textarea "hero.buildXY("fire-trap", 140, y)"
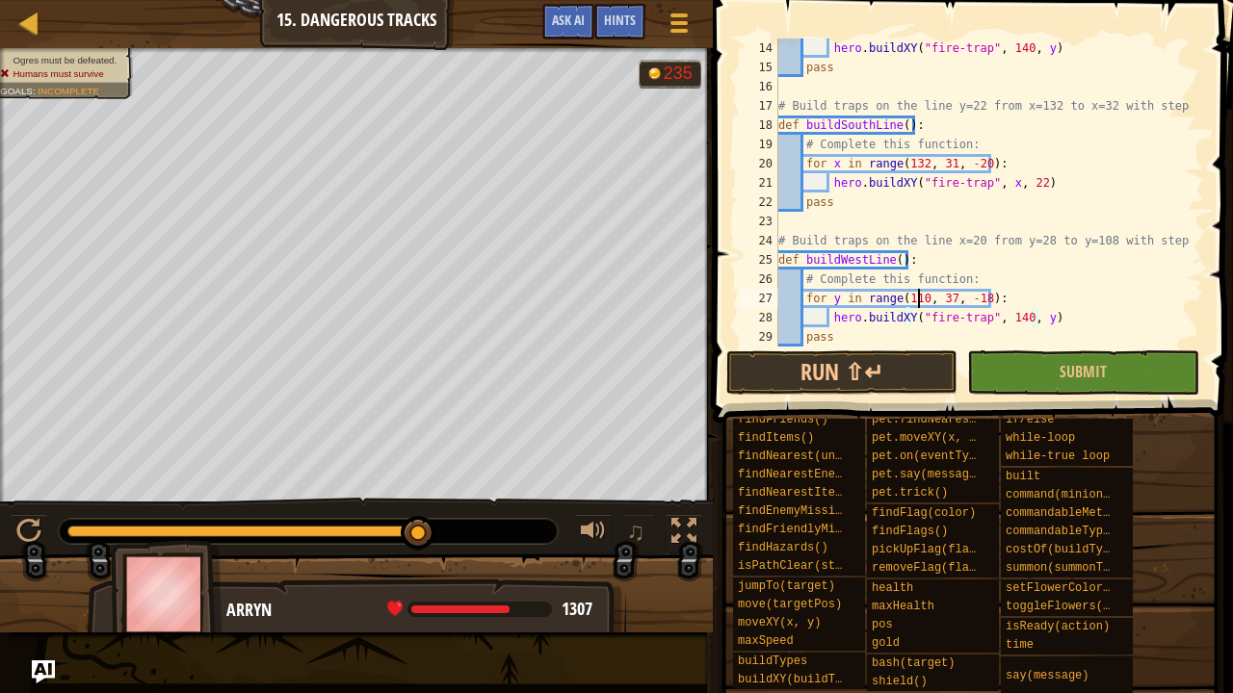
click at [917, 301] on div "hero . buildXY ( "fire-trap" , 140 , y ) pass # Build traps on the line y=22 fr…" at bounding box center [981, 212] width 415 height 347
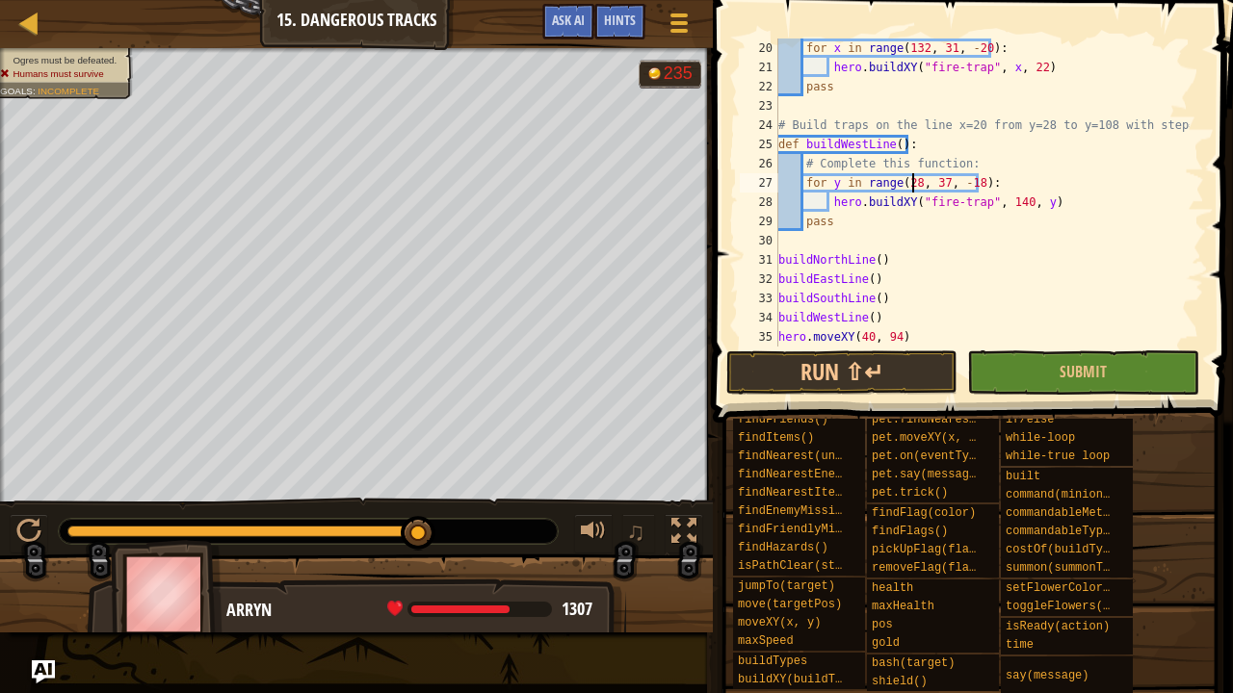
scroll to position [9, 12]
click at [933, 185] on div "for x in range ( 132 , 31 , - 20 ) : hero . buildXY ( "fire-trap" , x , 22 ) pa…" at bounding box center [981, 212] width 415 height 347
click at [934, 185] on div "for x in range ( 132 , 31 , - 20 ) : hero . buildXY ( "fire-trap" , x , 22 ) pa…" at bounding box center [981, 212] width 415 height 347
click at [977, 178] on div "for x in range ( 132 , 31 , - 20 ) : hero . buildXY ( "fire-trap" , x , 22 ) pa…" at bounding box center [981, 212] width 415 height 347
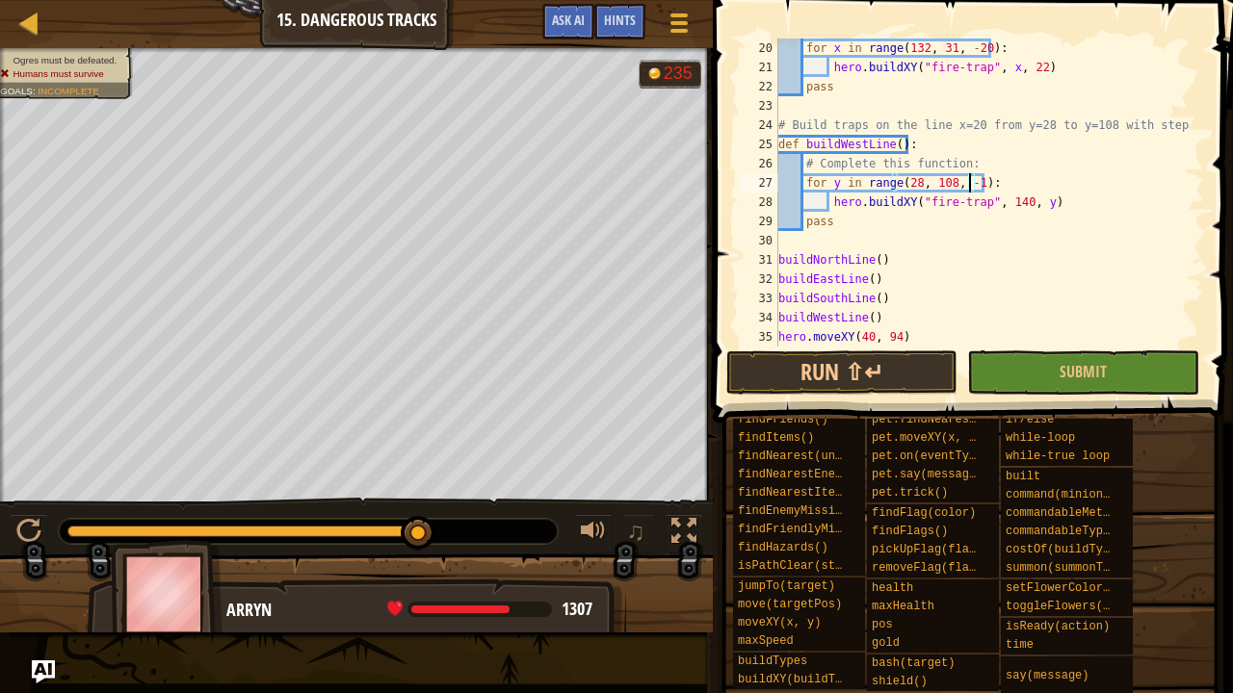
scroll to position [9, 16]
click at [963, 179] on div "for x in range ( 132 , 31 , - 20 ) : hero . buildXY ( "fire-trap" , x , 22 ) pa…" at bounding box center [981, 212] width 415 height 347
click at [1011, 204] on div "for x in range ( 132 , 31 , - 20 ) : hero . buildXY ( "fire-trap" , x , 22 ) pa…" at bounding box center [981, 212] width 415 height 347
click at [917, 159] on div "for x in range ( 132 , 31 , - 20 ) : hero . buildXY ( "fire-trap" , x , 22 ) pa…" at bounding box center [981, 212] width 415 height 347
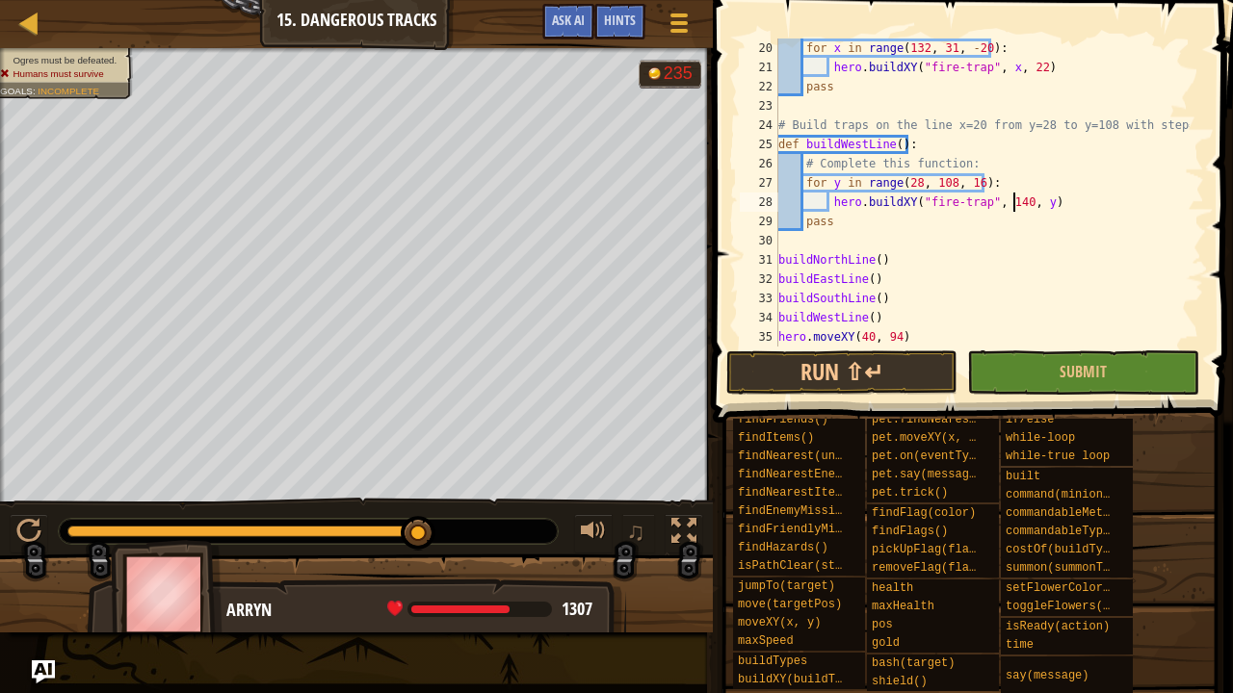
scroll to position [9, 13]
click at [950, 188] on div "for x in range ( 132 , 31 , - 20 ) : hero . buildXY ( "fire-trap" , x , 22 ) pa…" at bounding box center [981, 212] width 415 height 347
click at [942, 183] on div "for x in range ( 132 , 31 , - 20 ) : hero . buildXY ( "fire-trap" , x , 22 ) pa…" at bounding box center [981, 212] width 415 height 347
click at [1011, 202] on div "for x in range ( 132 , 31 , - 20 ) : hero . buildXY ( "fire-trap" , x , 22 ) pa…" at bounding box center [981, 212] width 415 height 347
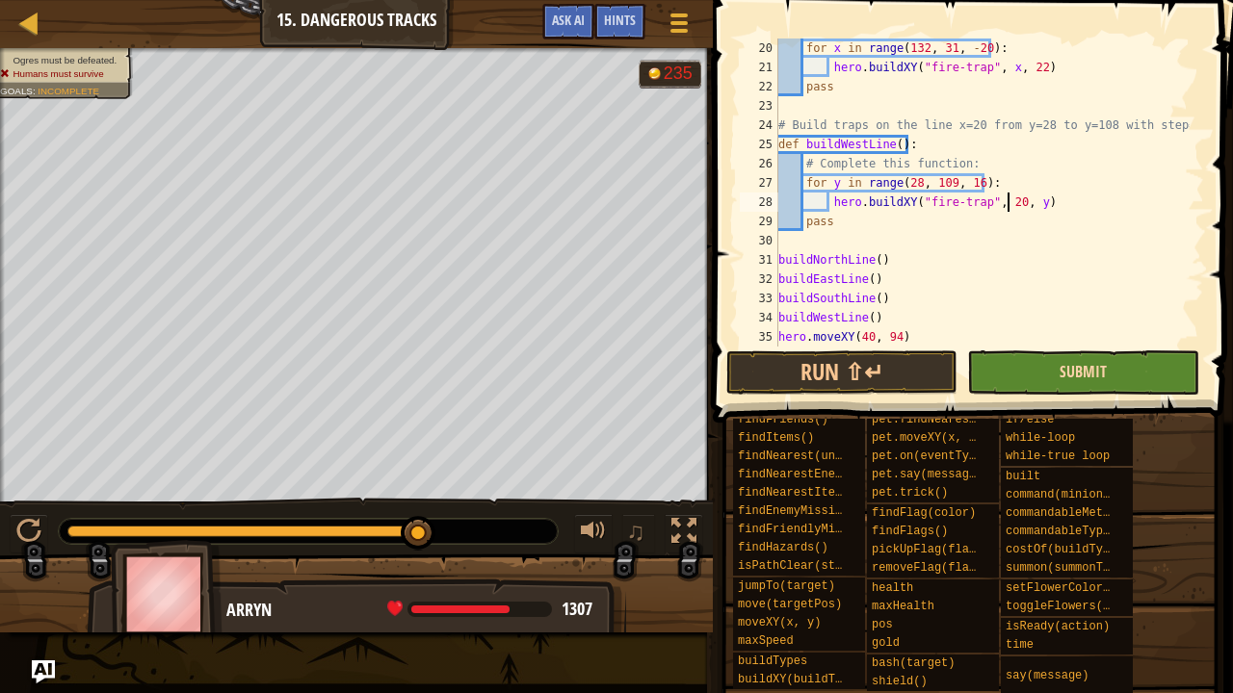
type textarea "hero.buildXY("fire-trap", 20, y)"
click at [1070, 374] on span "Submit" at bounding box center [1082, 371] width 47 height 21
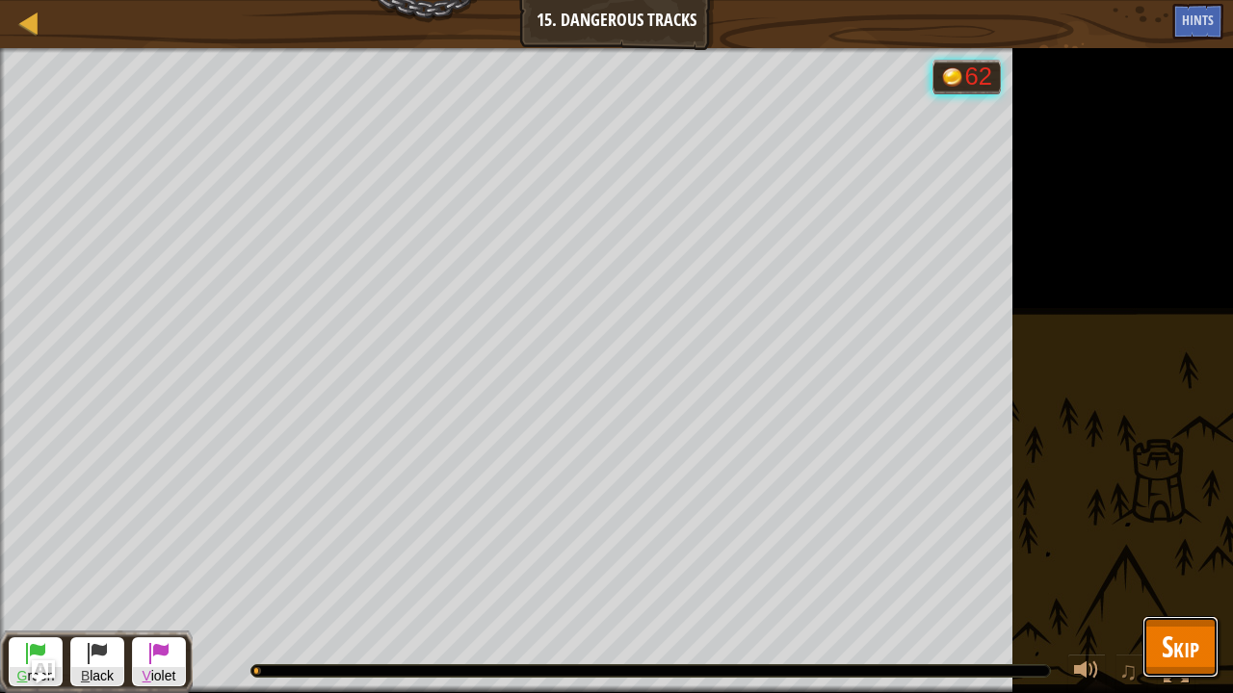
click at [1194, 660] on span "Skip" at bounding box center [1181, 646] width 38 height 39
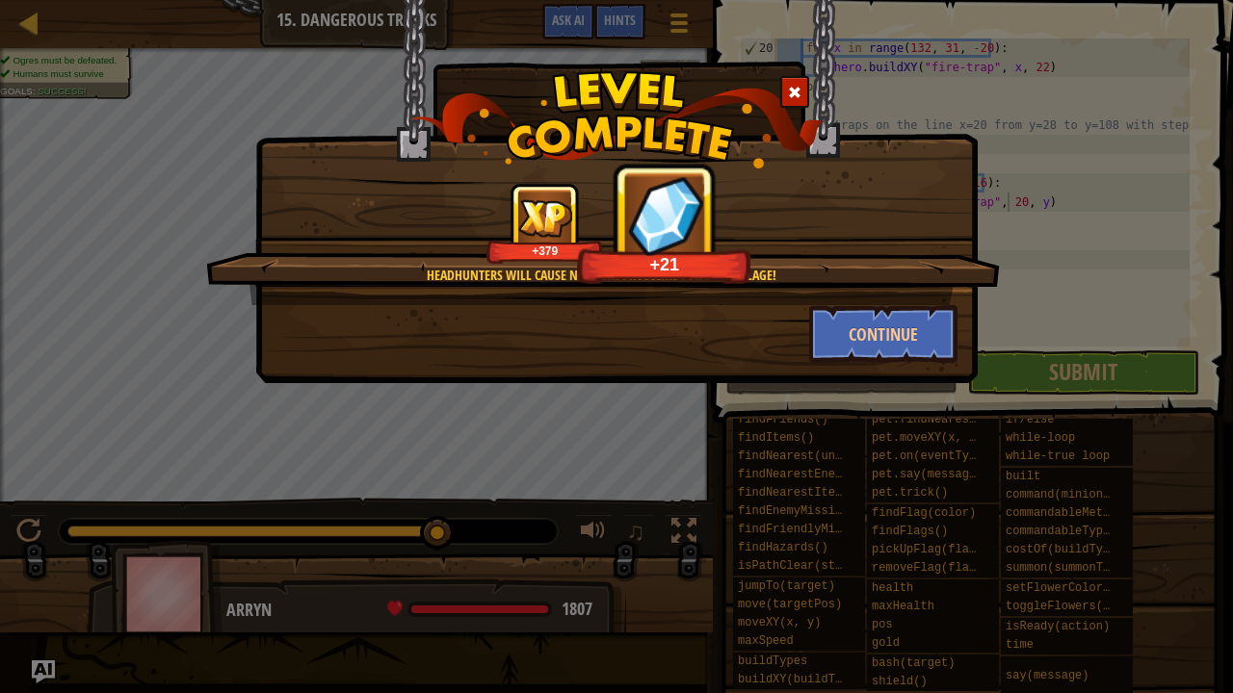
drag, startPoint x: 1191, startPoint y: 655, endPoint x: 838, endPoint y: 445, distance: 411.1
click at [838, 445] on div "Headhunters will cause no more problems for this village! +379 +21 Continue" at bounding box center [616, 346] width 1233 height 693
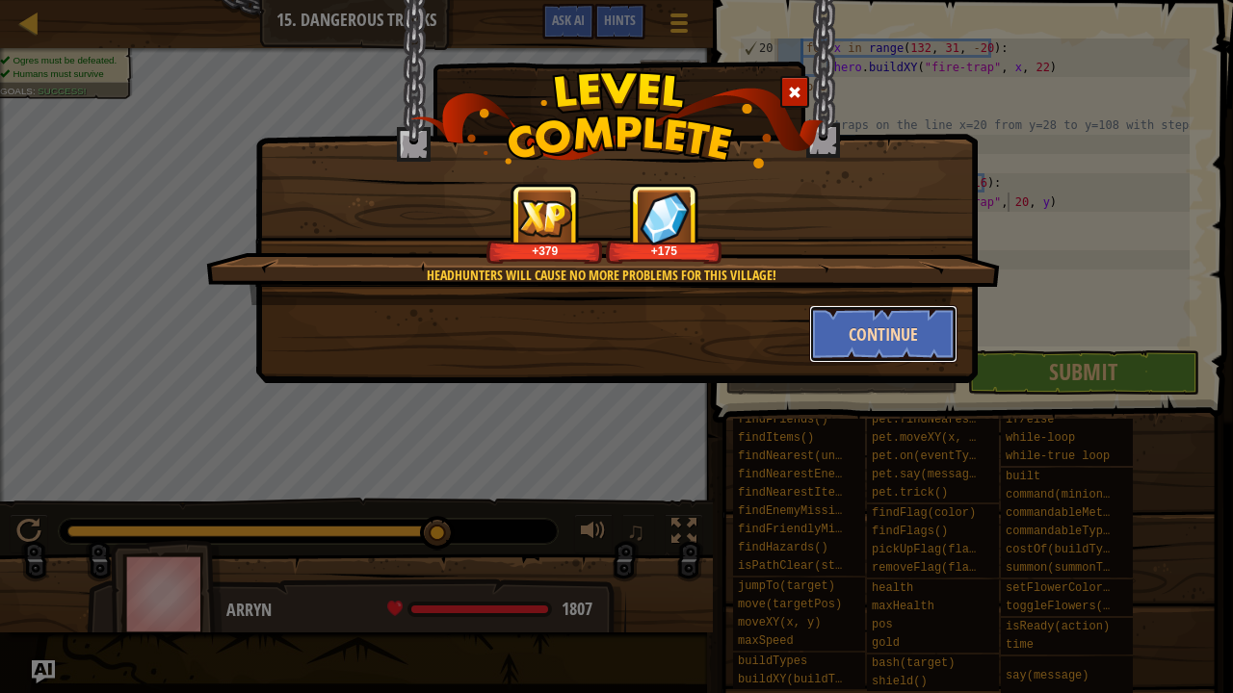
click at [937, 353] on button "Continue" at bounding box center [883, 334] width 149 height 58
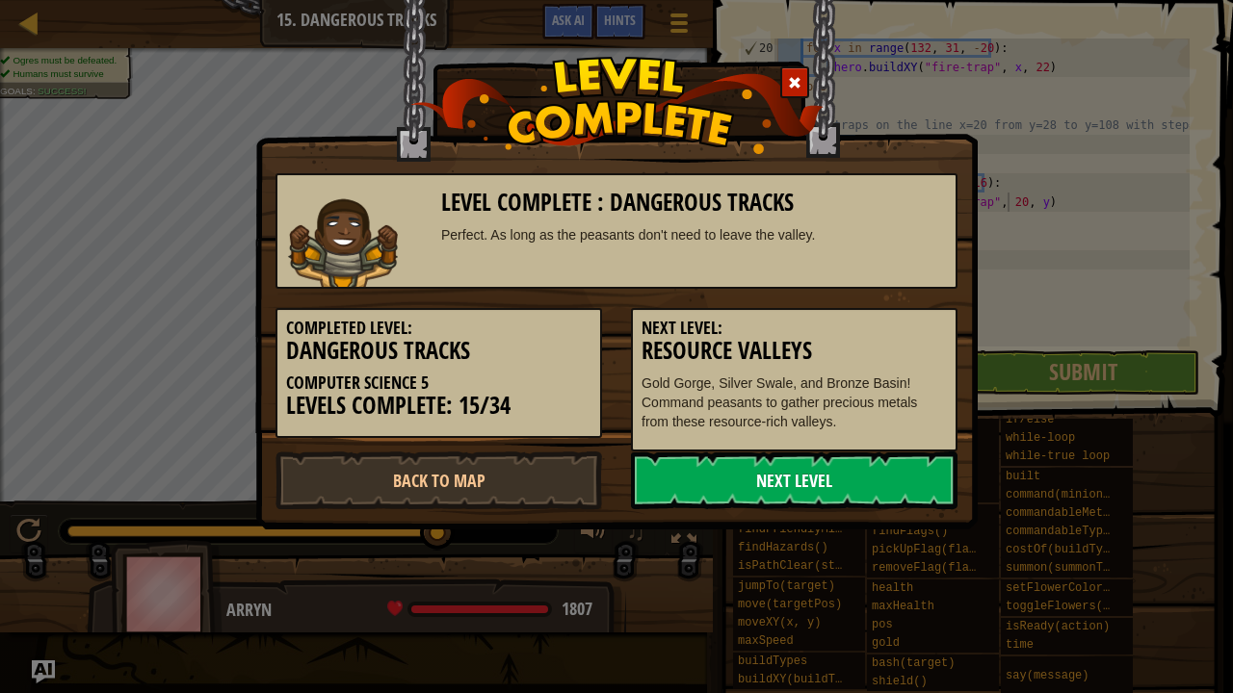
click at [850, 493] on link "Next Level" at bounding box center [794, 481] width 327 height 58
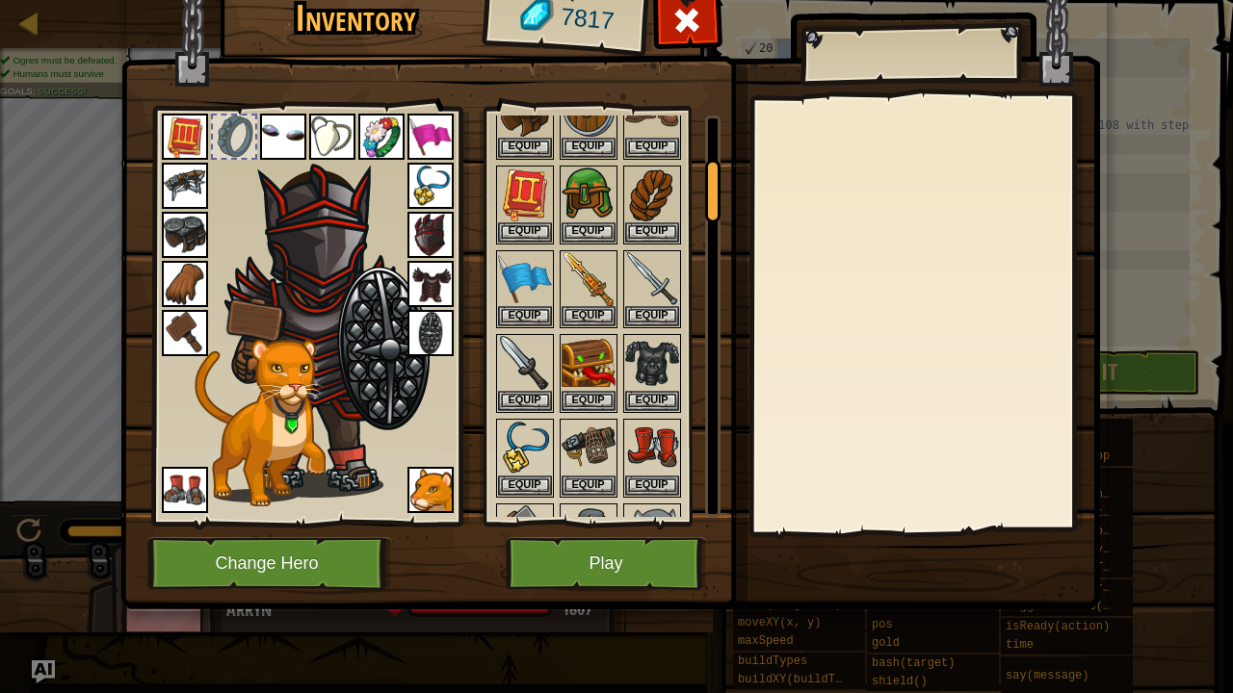
scroll to position [289, 0]
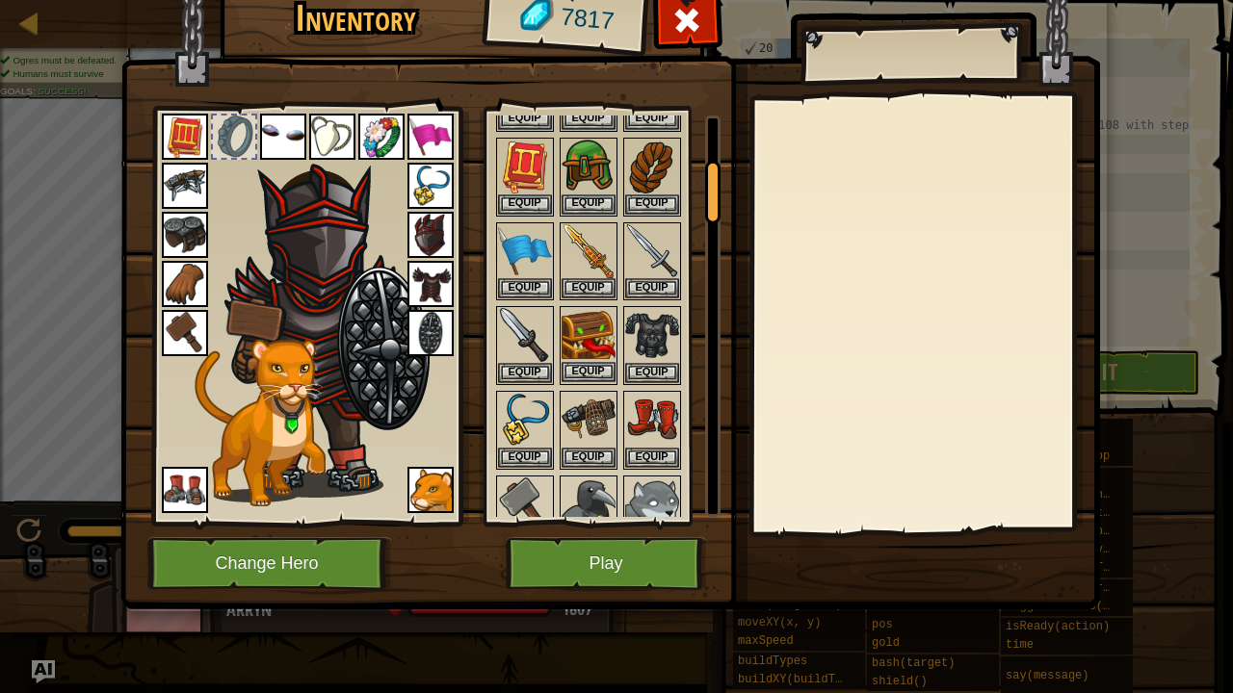
click at [585, 335] on img at bounding box center [589, 335] width 54 height 54
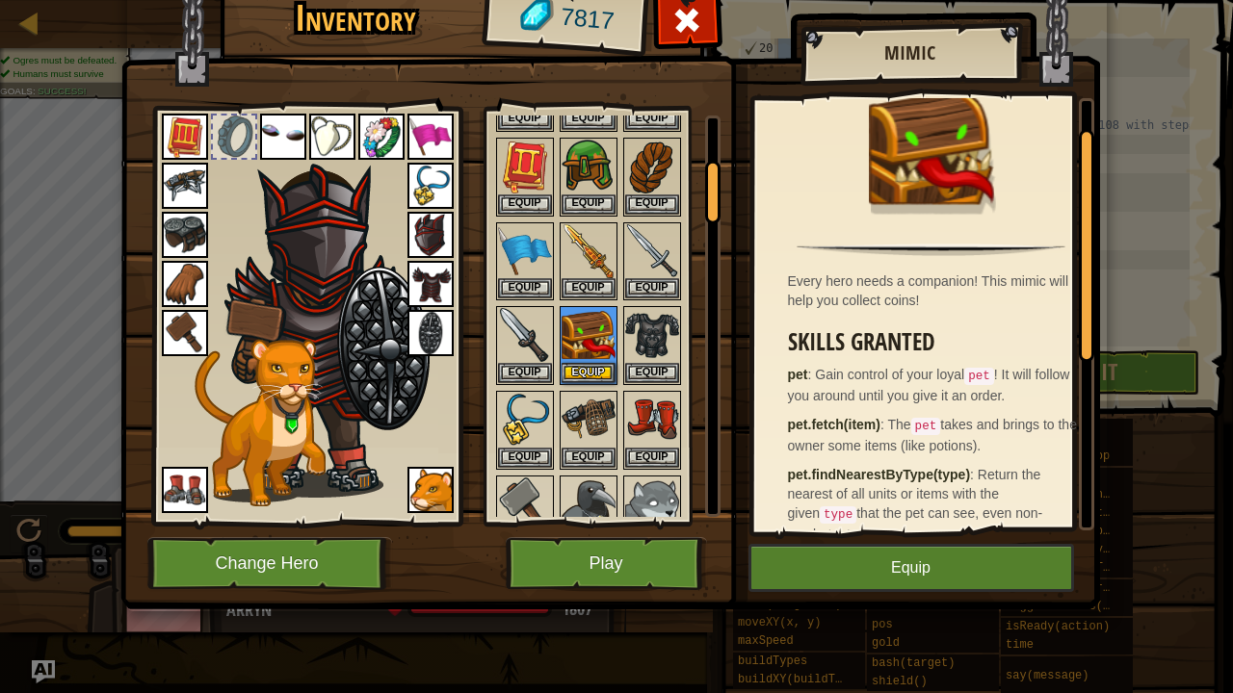
scroll to position [0, 0]
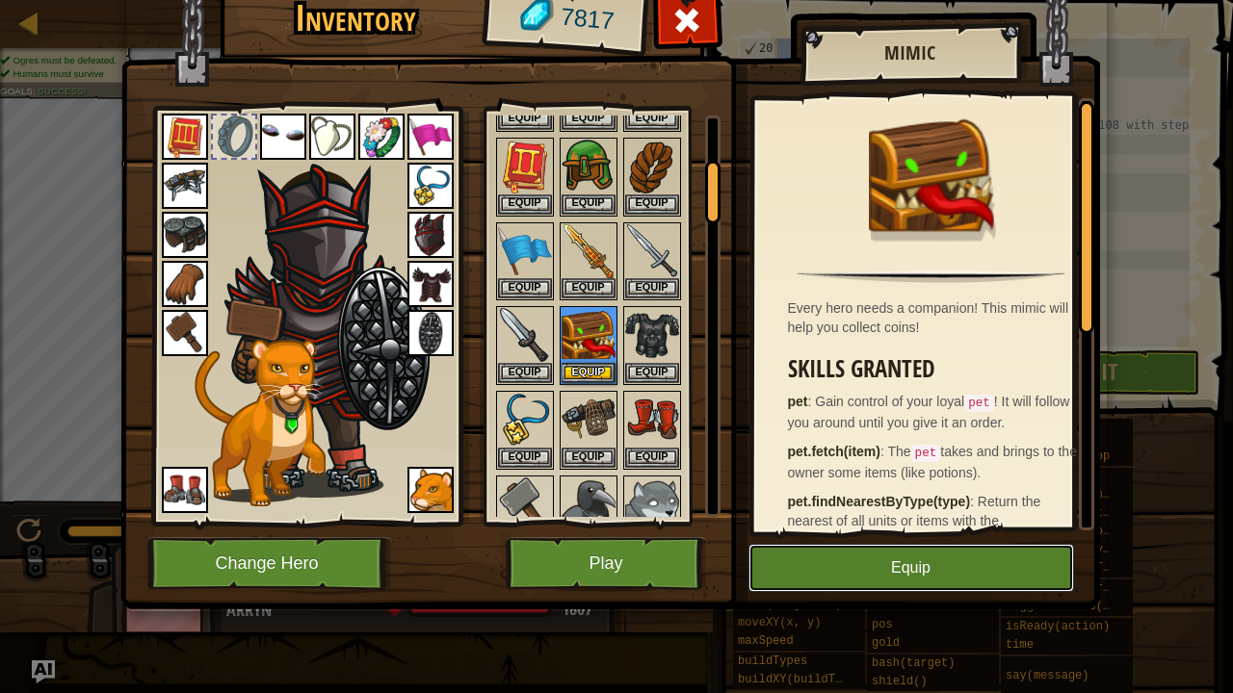
click at [966, 553] on button "Equip" at bounding box center [911, 568] width 326 height 48
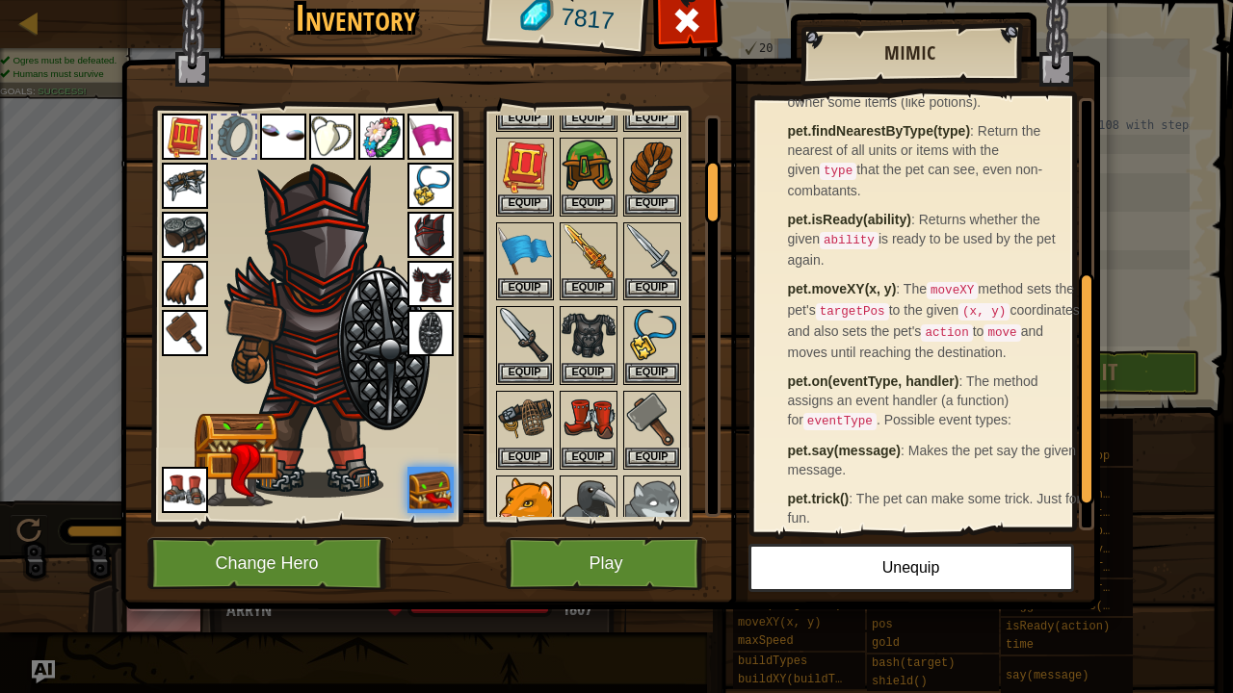
scroll to position [275, 0]
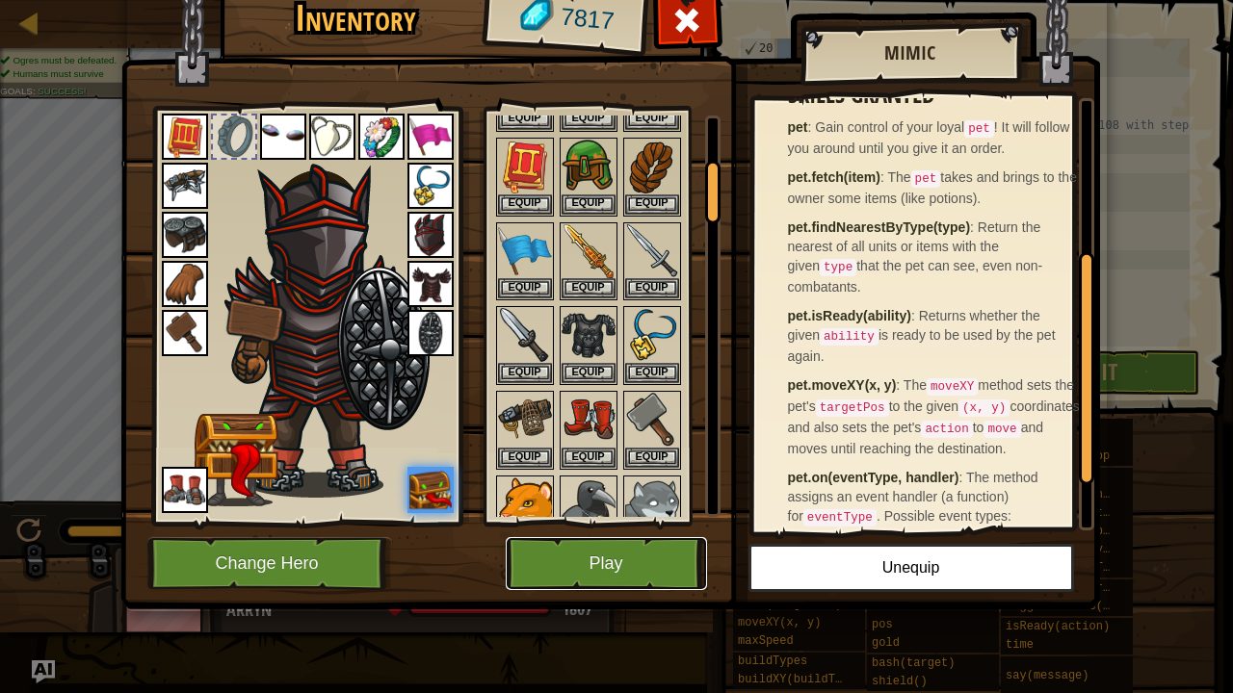
click at [630, 562] on button "Play" at bounding box center [606, 563] width 201 height 53
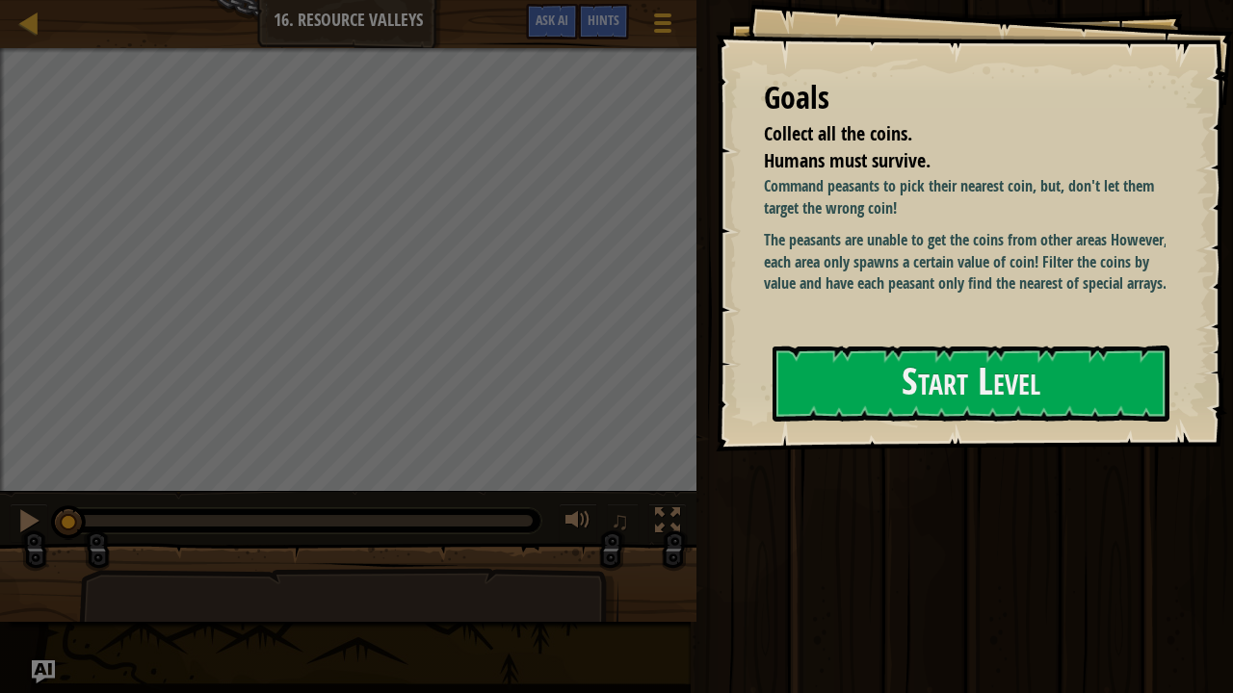
click at [0, 0] on div "Map Computer Science 5 16. Resource Valleys Game Menu Done Hints Ask AI" at bounding box center [348, 24] width 696 height 48
drag, startPoint x: 914, startPoint y: 378, endPoint x: 901, endPoint y: 378, distance: 13.5
click at [906, 377] on button "Start Level" at bounding box center [970, 384] width 397 height 76
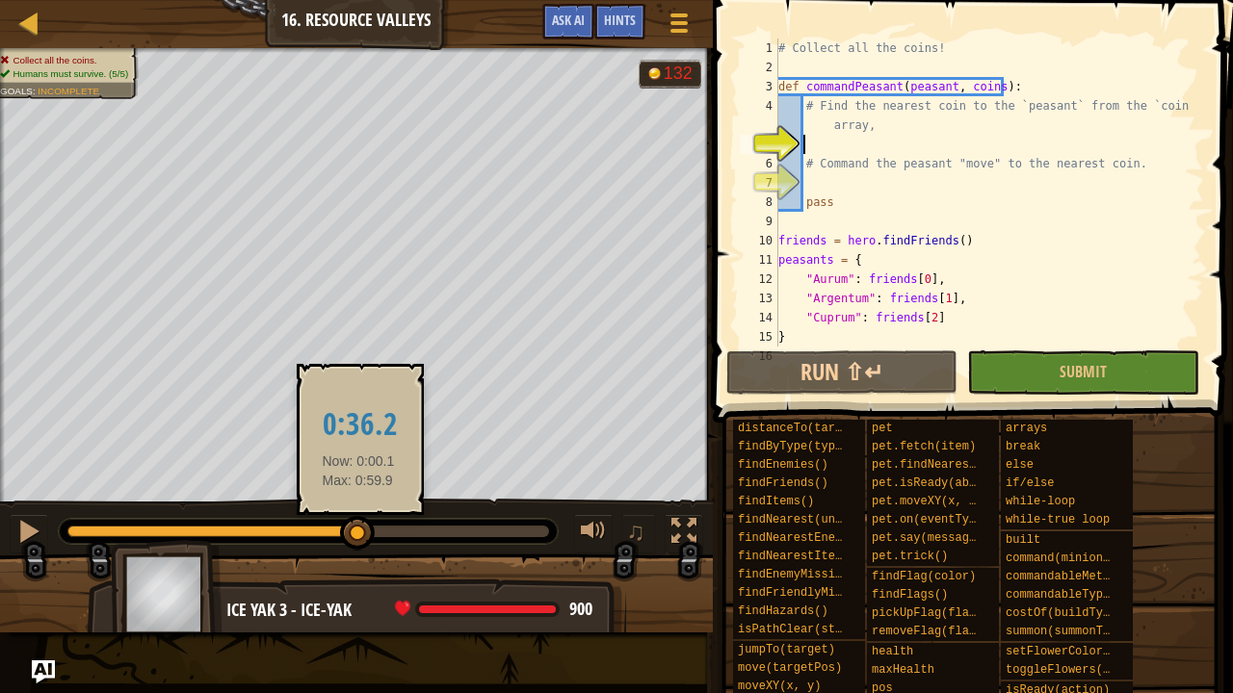
click at [358, 532] on div at bounding box center [308, 532] width 482 height 12
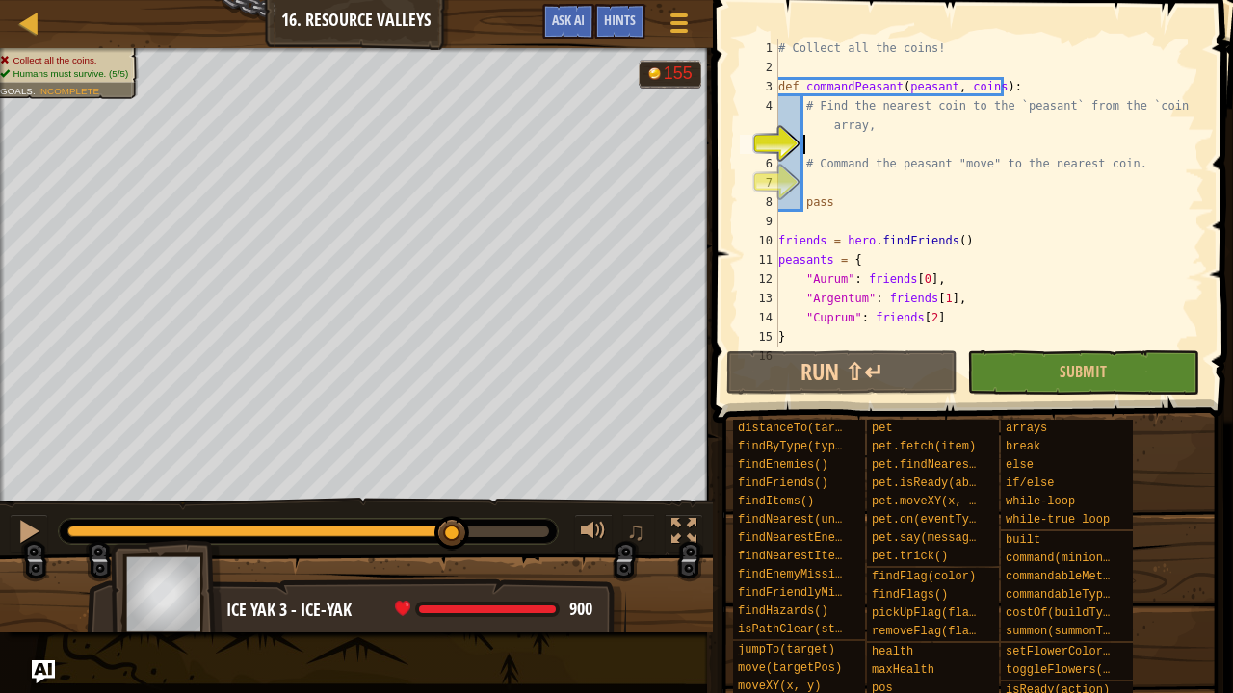
drag, startPoint x: 367, startPoint y: 535, endPoint x: 539, endPoint y: 558, distance: 174.0
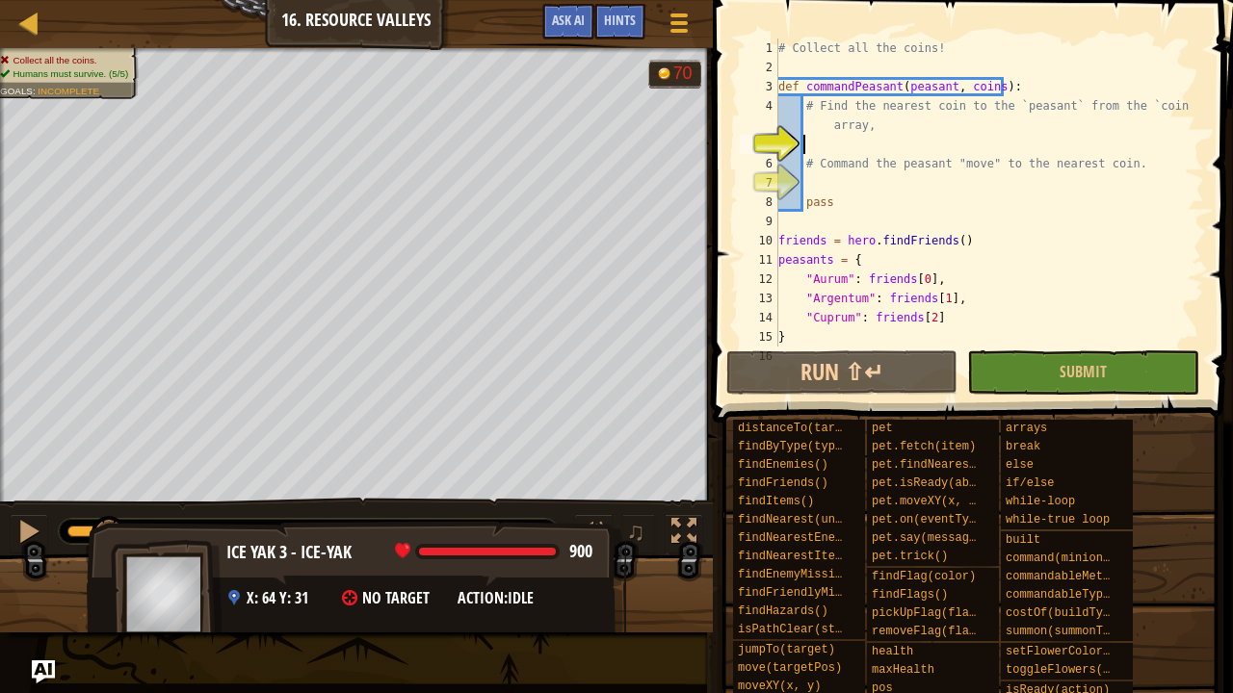
drag, startPoint x: 547, startPoint y: 519, endPoint x: 109, endPoint y: 547, distance: 439.1
click at [109, 547] on div "Collect all the coins. Humans must survive. (5/5) Goals : Incomplete G reen B l…" at bounding box center [616, 340] width 1233 height 585
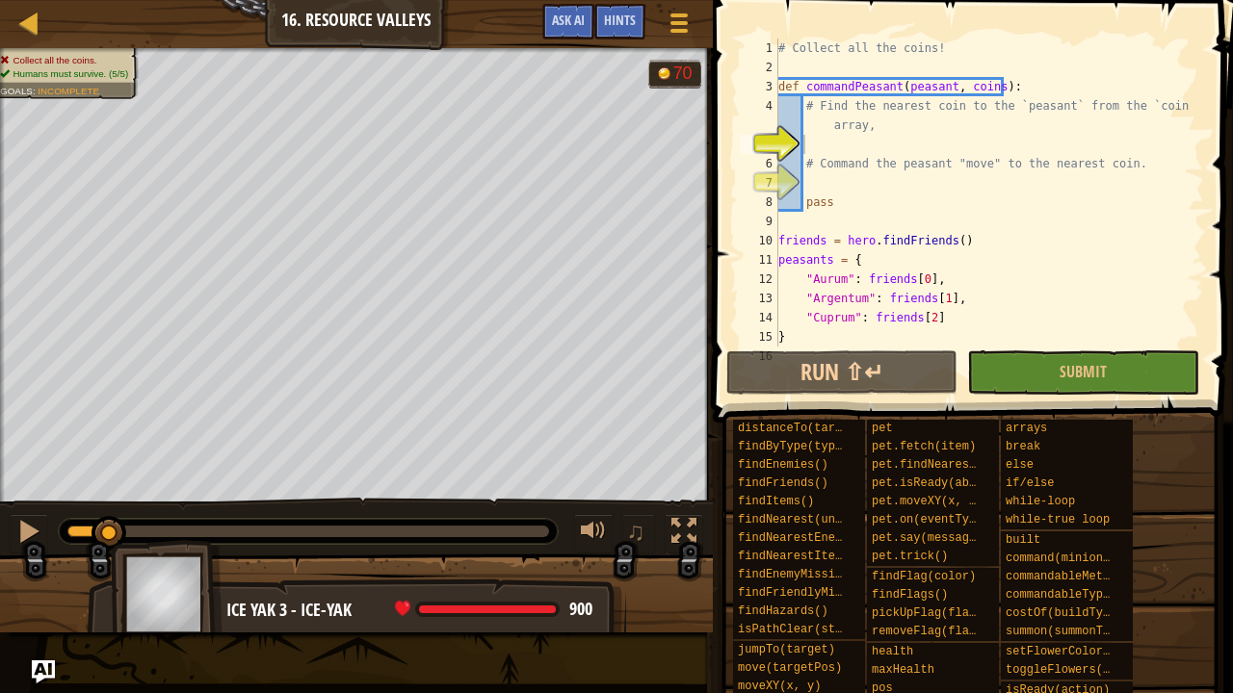
click at [510, 520] on div at bounding box center [308, 531] width 499 height 25
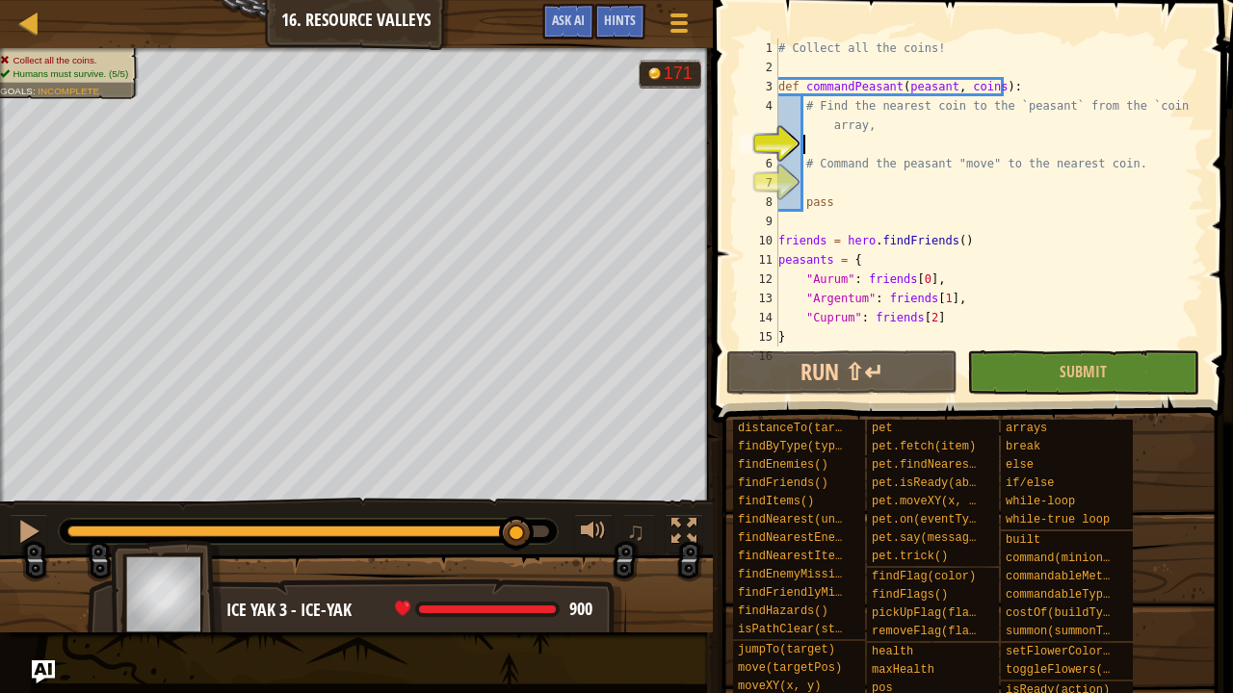
click at [518, 529] on div at bounding box center [308, 532] width 482 height 12
drag, startPoint x: 518, startPoint y: 529, endPoint x: 175, endPoint y: 605, distance: 351.2
click at [175, 605] on div "Collect all the coins. Humans must survive. (5/5) Goals : Incomplete G reen B l…" at bounding box center [616, 340] width 1233 height 585
click at [374, 511] on div "Collect all the coins. Humans must survive. (5/5) Goals : Incomplete G reen B l…" at bounding box center [616, 340] width 1233 height 585
click at [227, 25] on div "Map Computer Science 5 16. Resource Valleys Game Menu Done Hints Ask AI 1 ההההה…" at bounding box center [616, 346] width 1233 height 693
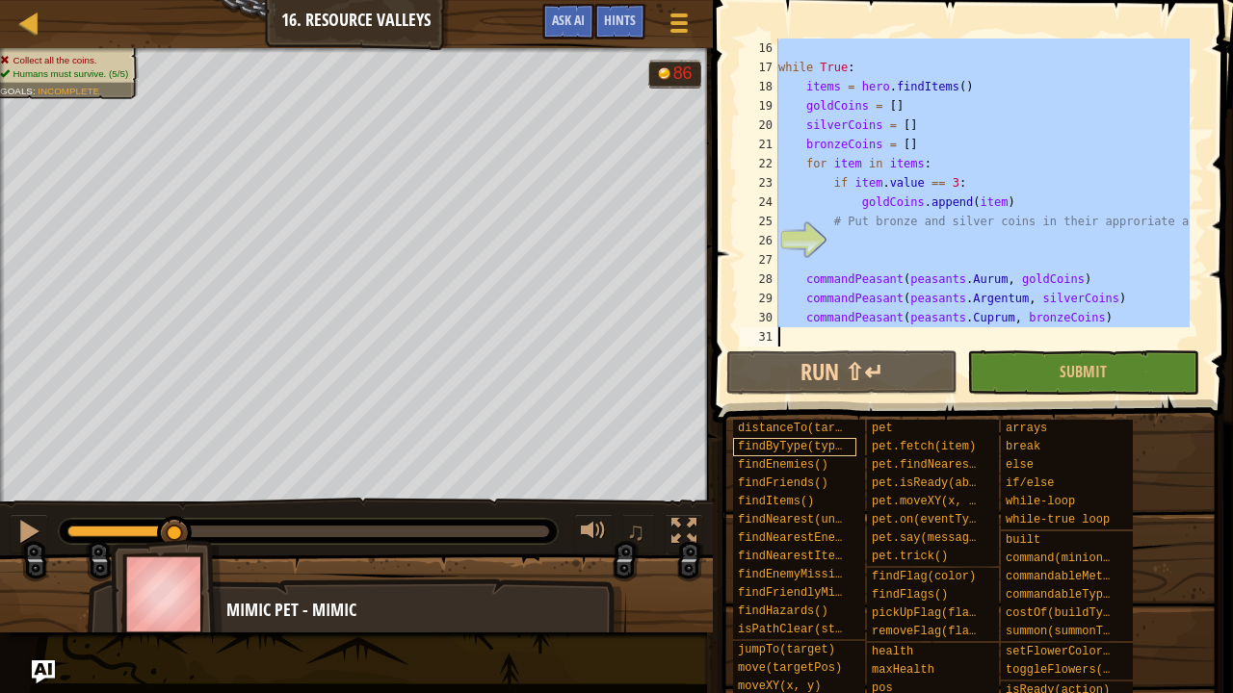
scroll to position [308, 0]
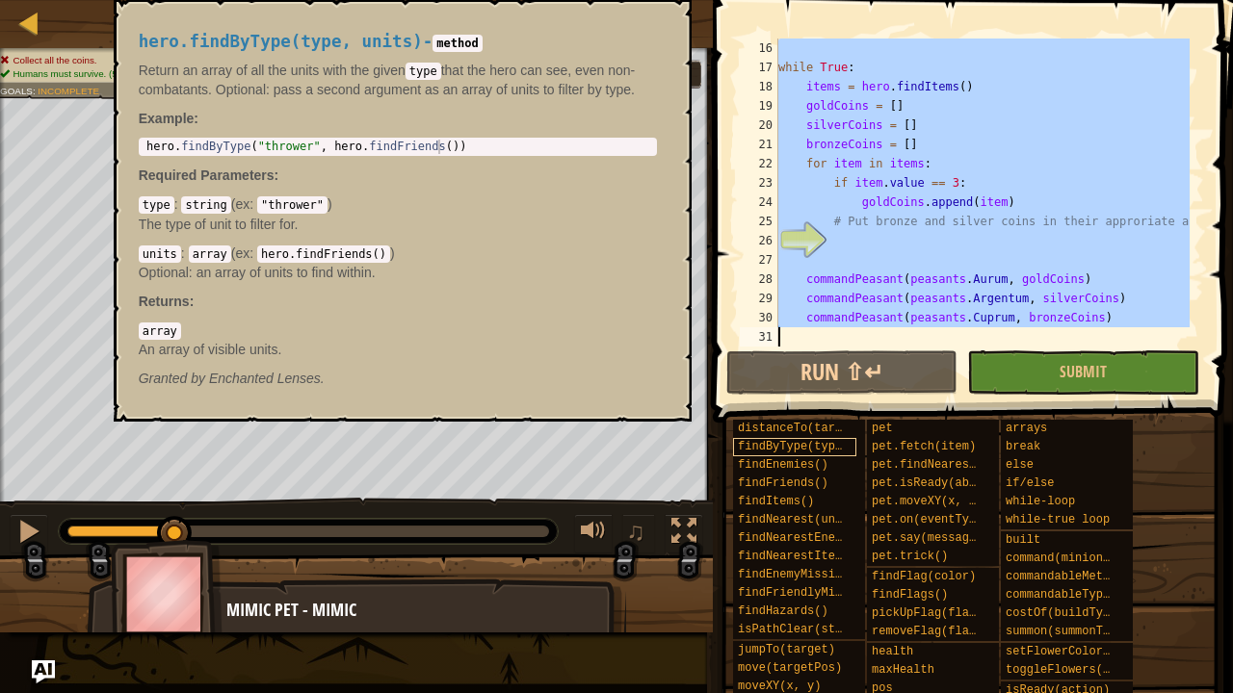
drag, startPoint x: 774, startPoint y: 48, endPoint x: 838, endPoint y: 439, distance: 396.2
type textarea "commandPeasant(peasants.Cuprum, bronzeCoins)"
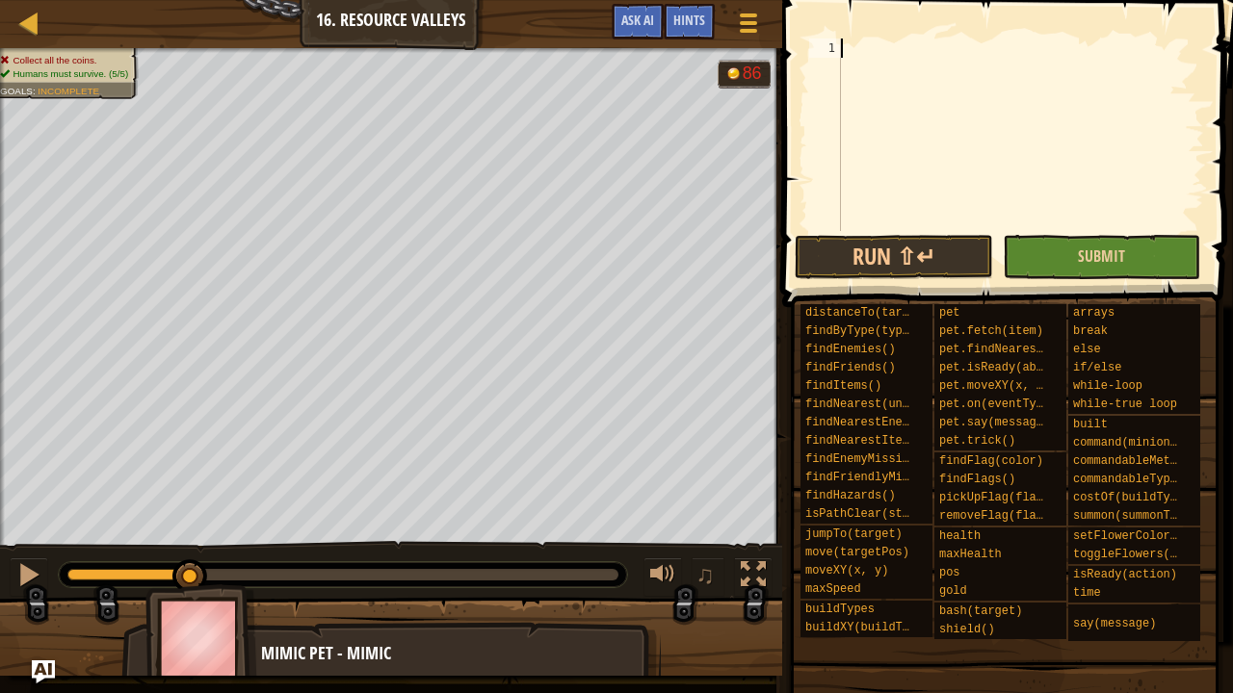
type textarea "w"
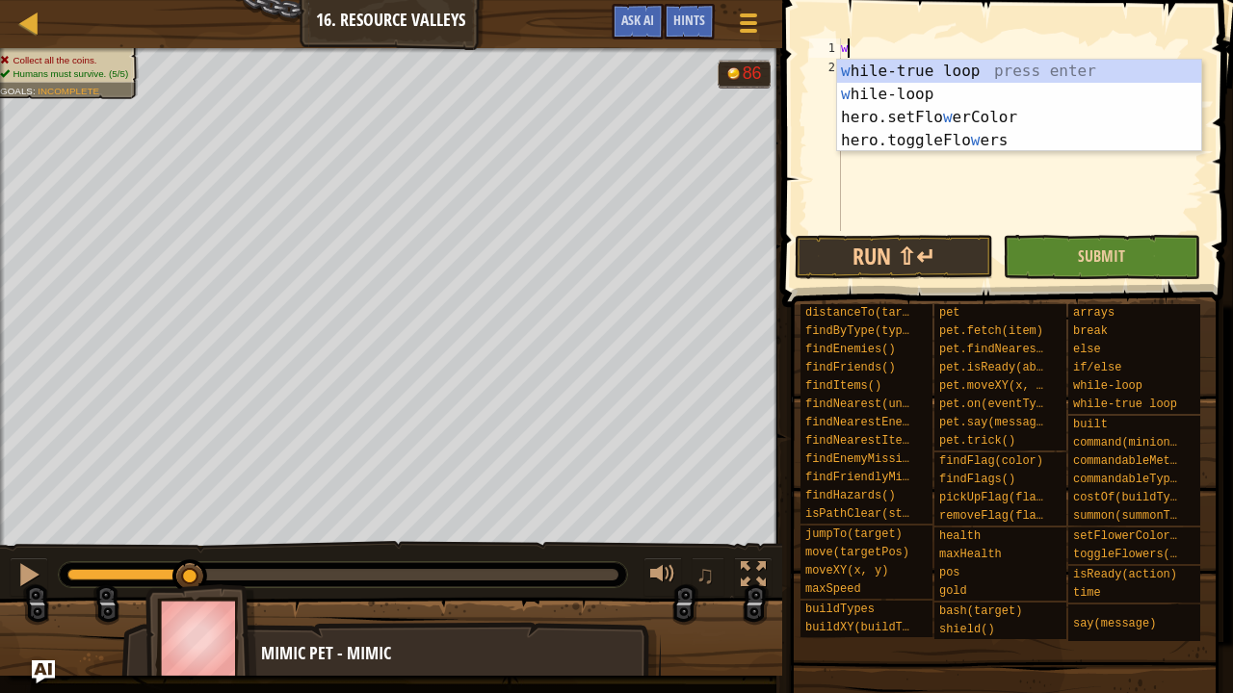
scroll to position [9, 0]
click at [222, 650] on div "Collect all the coins. Humans must survive. (5/5) Goals : Incomplete G reen B l…" at bounding box center [616, 362] width 1233 height 628
click at [917, 70] on div "w [PERSON_NAME]-true loop press enter w [PERSON_NAME]-loop press enter hero.set…" at bounding box center [1019, 129] width 365 height 139
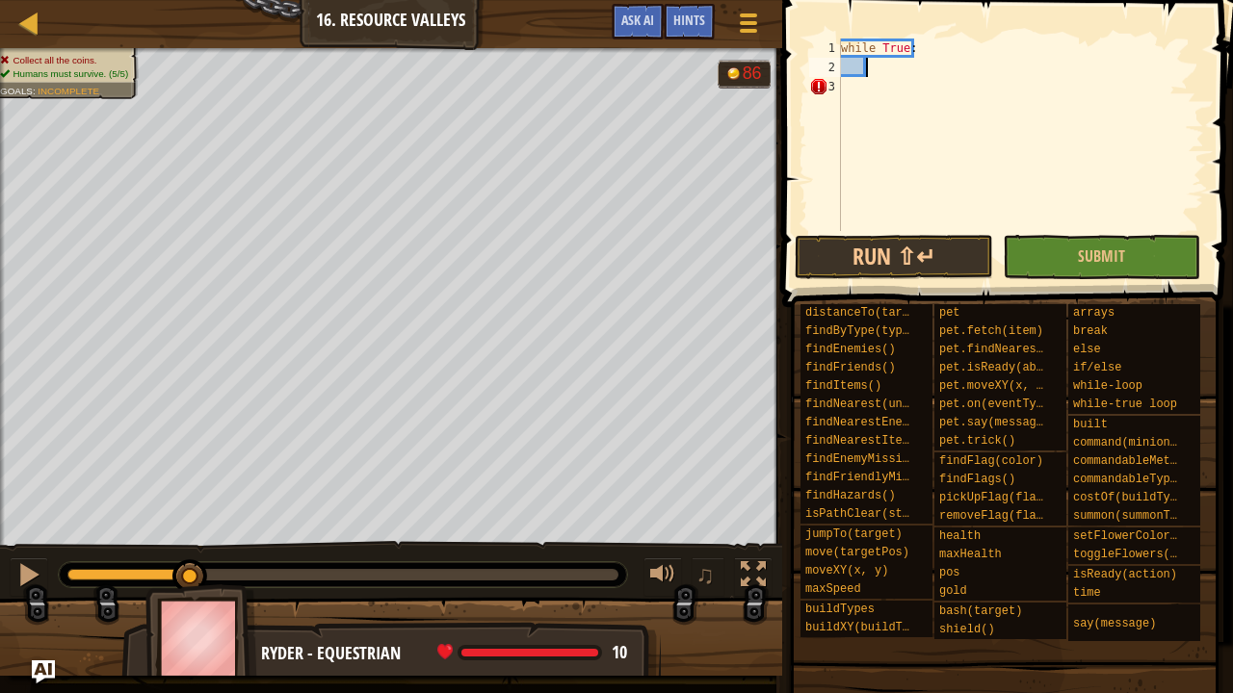
type textarea "i"
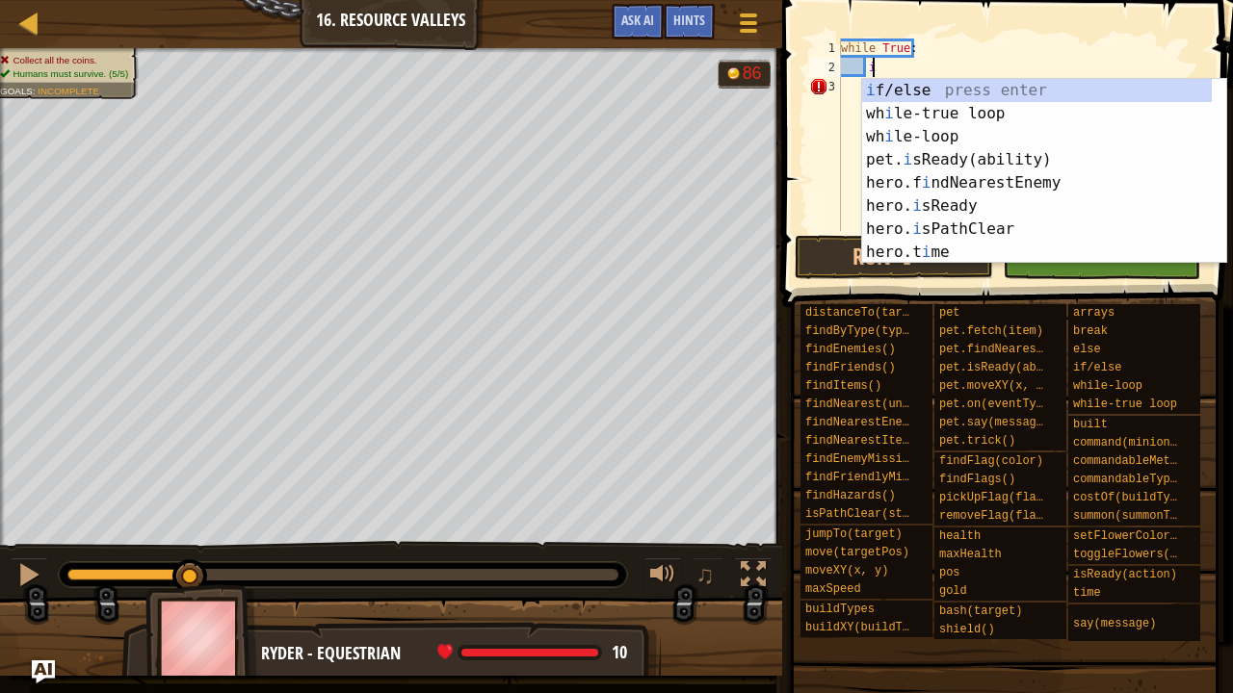
scroll to position [9, 1]
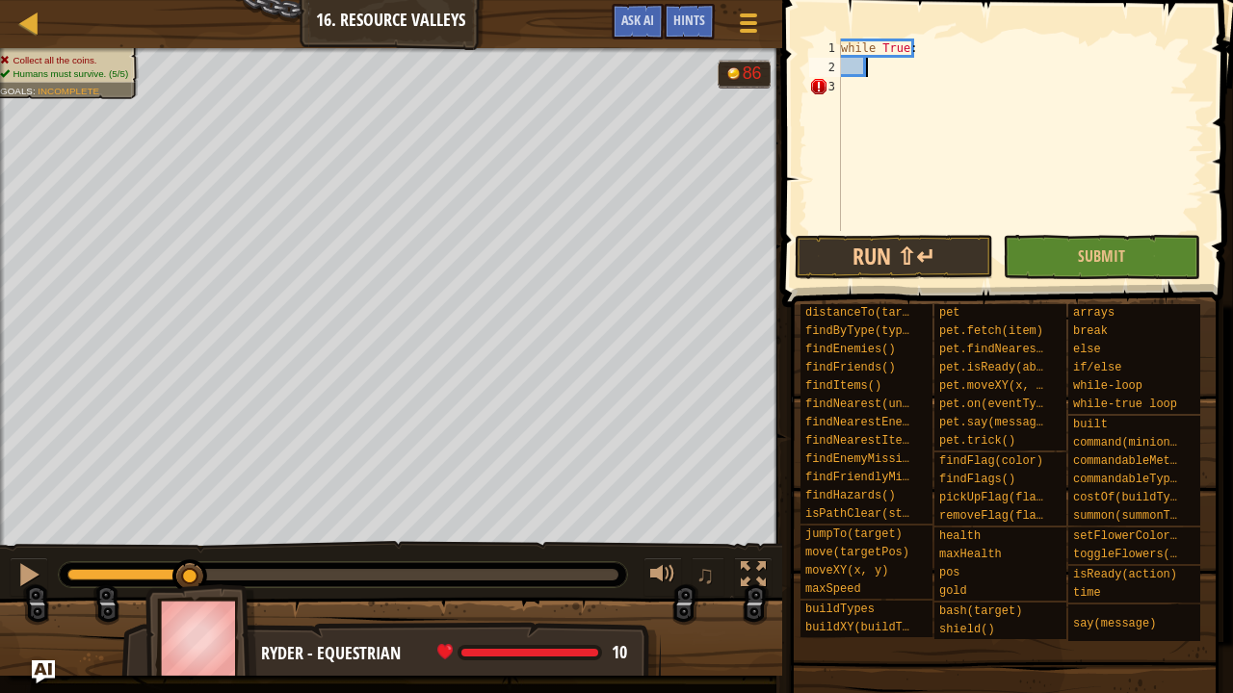
type textarea "h"
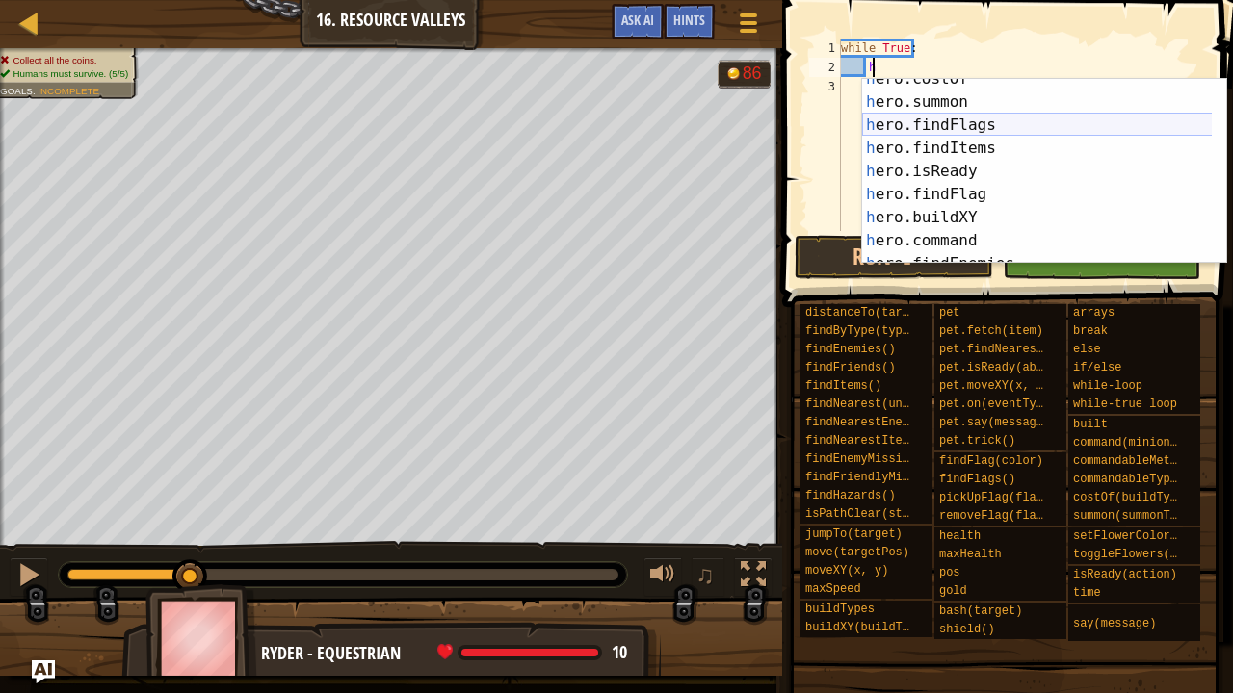
scroll to position [289, 0]
click at [986, 133] on div "h ero.costOf press enter h ero.summon press enter h ero.findFlags press enter h…" at bounding box center [1037, 182] width 351 height 231
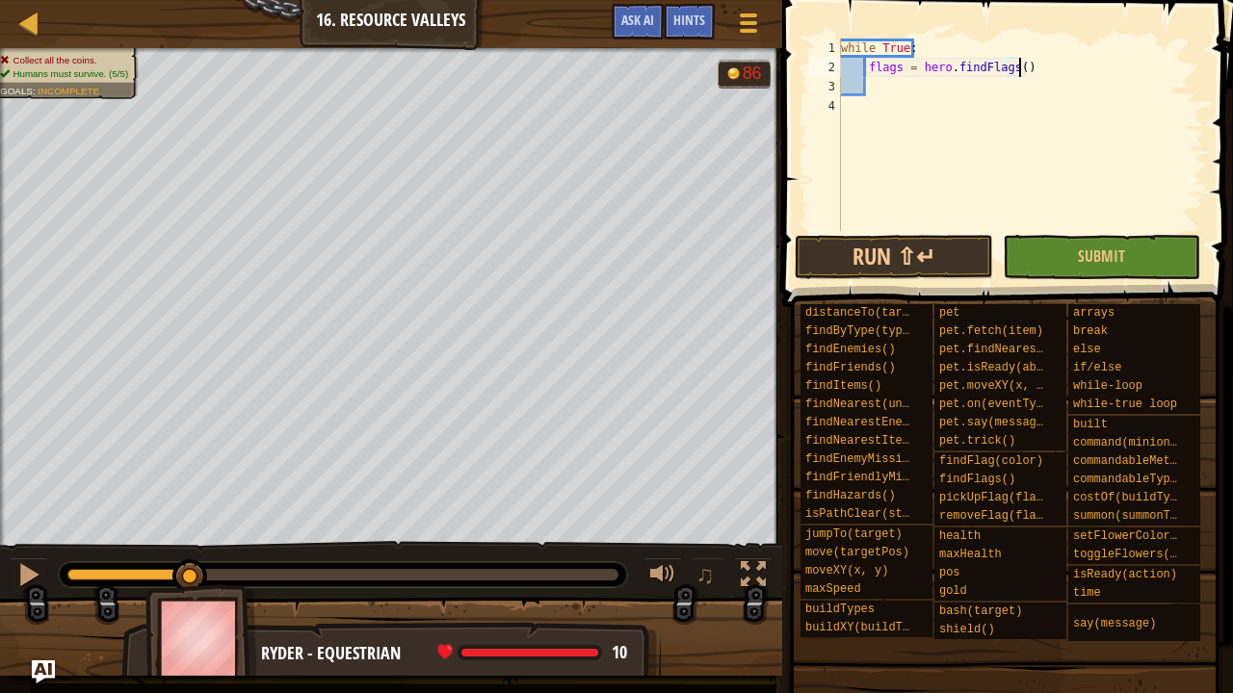
click at [1033, 65] on div "while True : flags = hero . findFlags ( )" at bounding box center [1020, 154] width 367 height 231
type textarea "flags = hero.findFlags()"
drag, startPoint x: 969, startPoint y: 108, endPoint x: 959, endPoint y: 103, distance: 10.8
click at [968, 109] on div "while True : flags = hero . findFlags ( )" at bounding box center [1020, 154] width 367 height 231
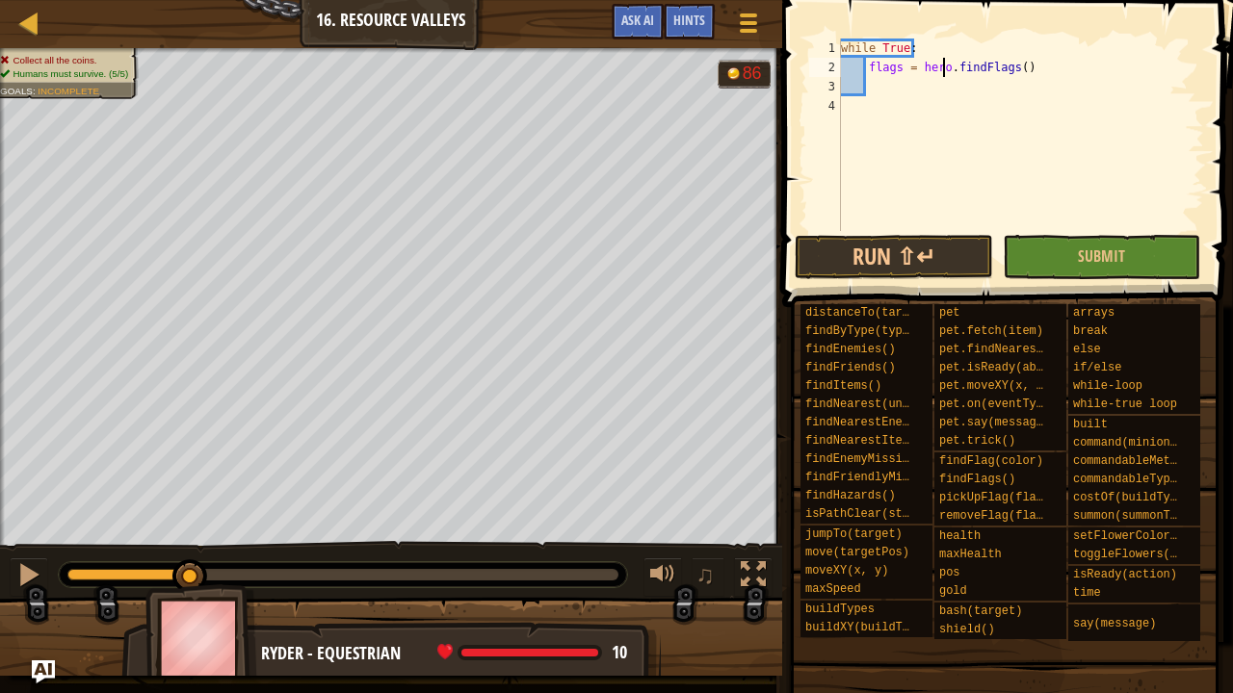
click at [941, 71] on div "while True : flags = hero . findFlags ( )" at bounding box center [1020, 154] width 367 height 231
type textarea "flags = hero.findFlags()"
click at [948, 85] on div "while True : flags = hero . findFlags ( )" at bounding box center [1020, 154] width 367 height 231
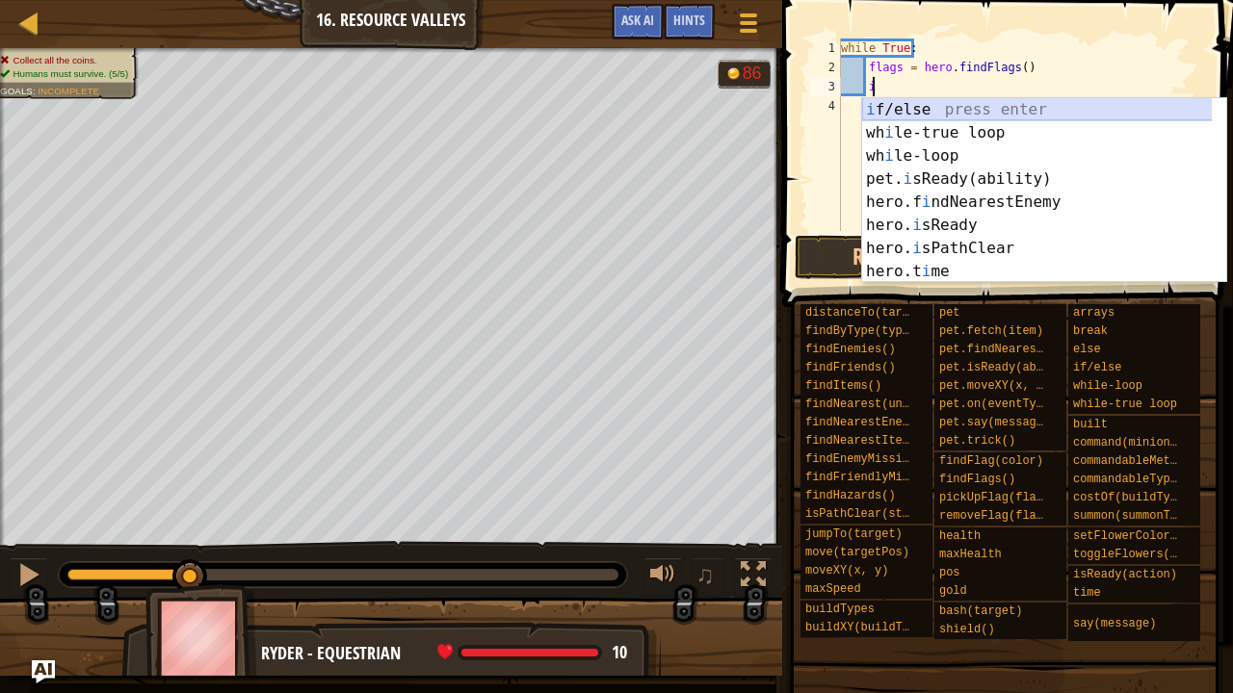
click at [917, 108] on div "i f/else press enter wh i le-true loop press enter wh i le-loop press enter pet…" at bounding box center [1037, 213] width 351 height 231
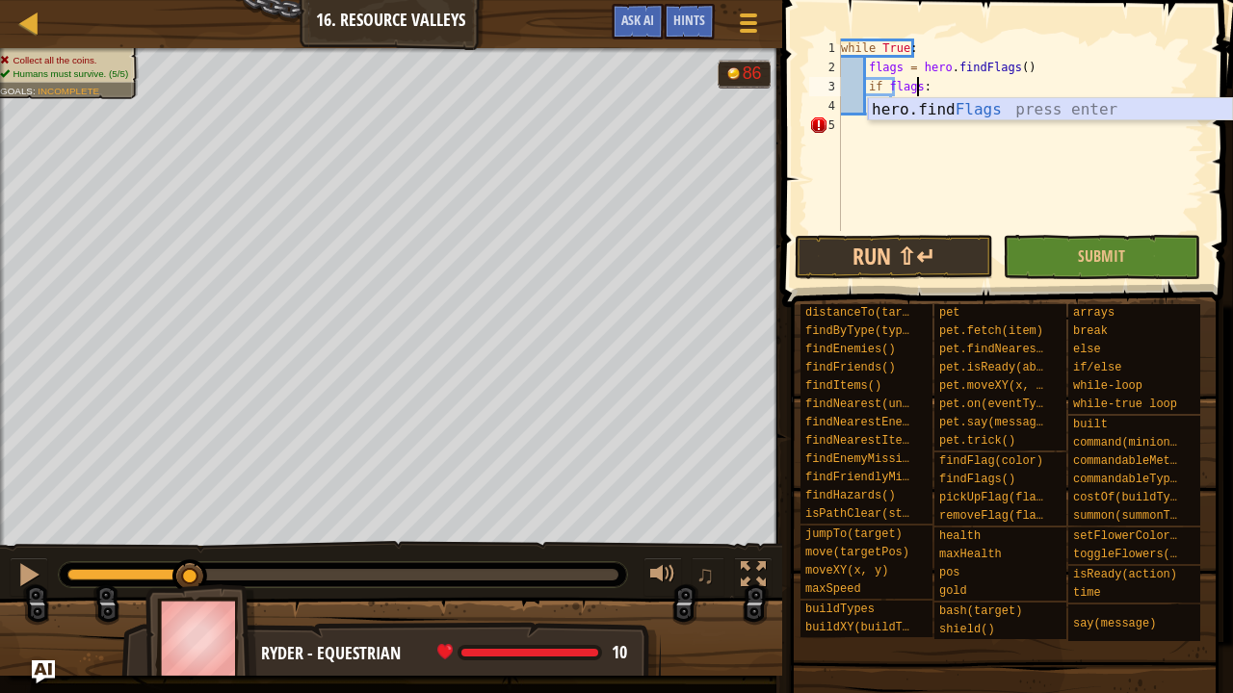
scroll to position [9, 6]
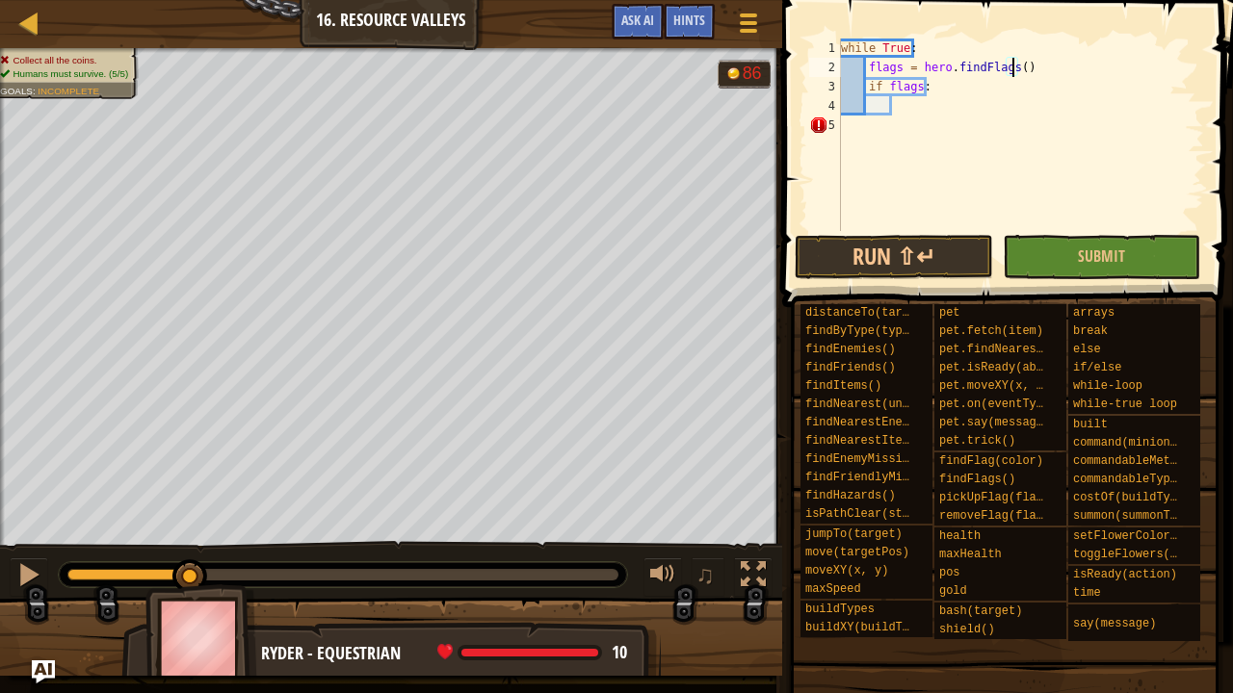
click at [1014, 66] on div "while True : flags = hero . findFlags ( ) if flags :" at bounding box center [1020, 154] width 367 height 231
type textarea "flags = hero.findFlags()"
click at [982, 100] on div "while True : flags = hero . findFlags ( ) if flags :" at bounding box center [1020, 154] width 367 height 231
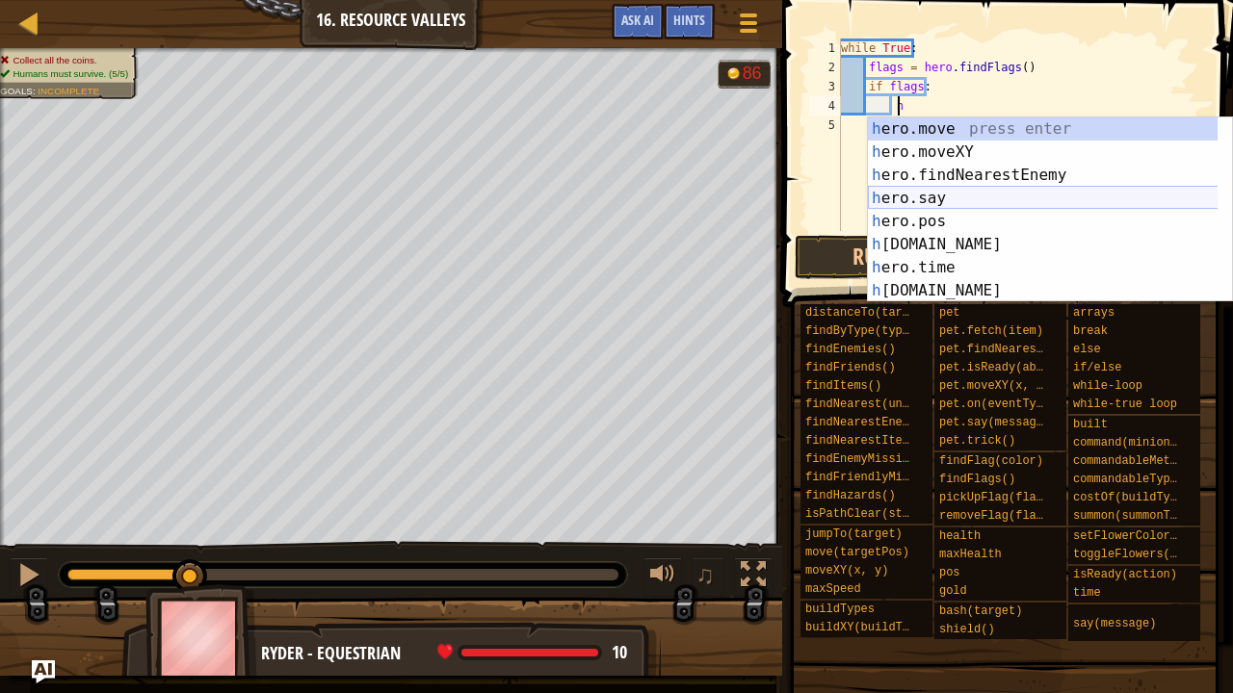
scroll to position [0, 0]
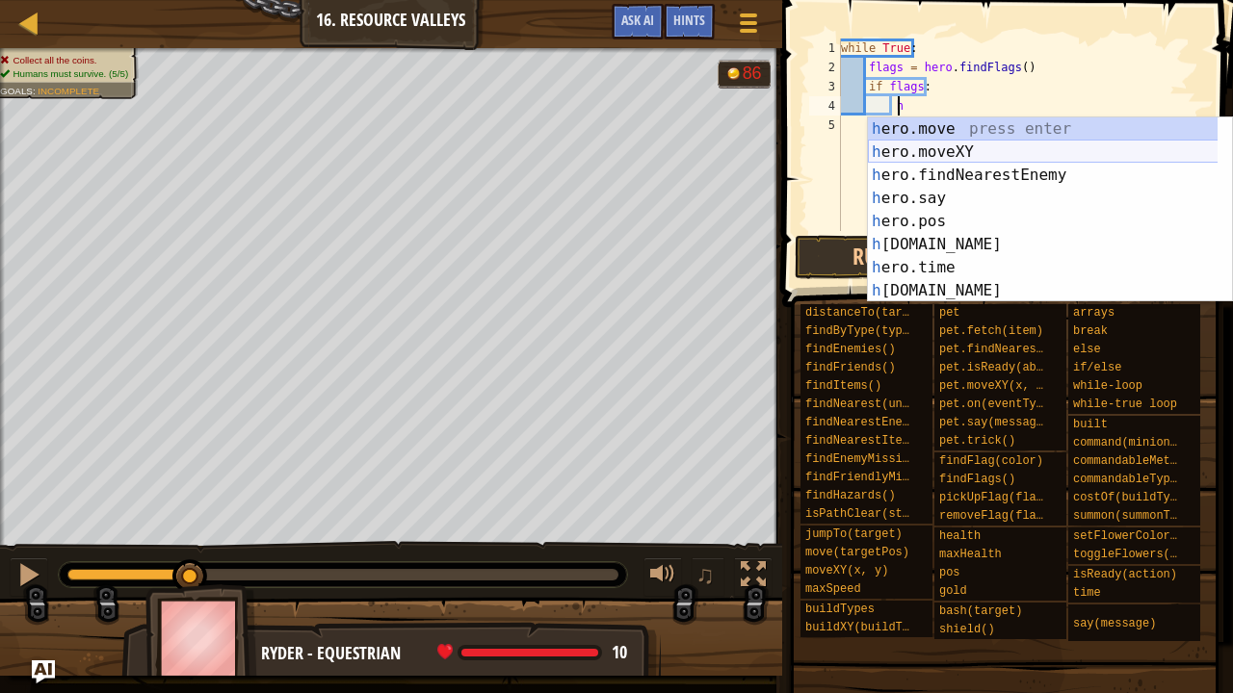
click at [959, 146] on div "h ero.move press enter h ero.moveXY press enter h ero.findNearestEnemy press en…" at bounding box center [1043, 233] width 351 height 231
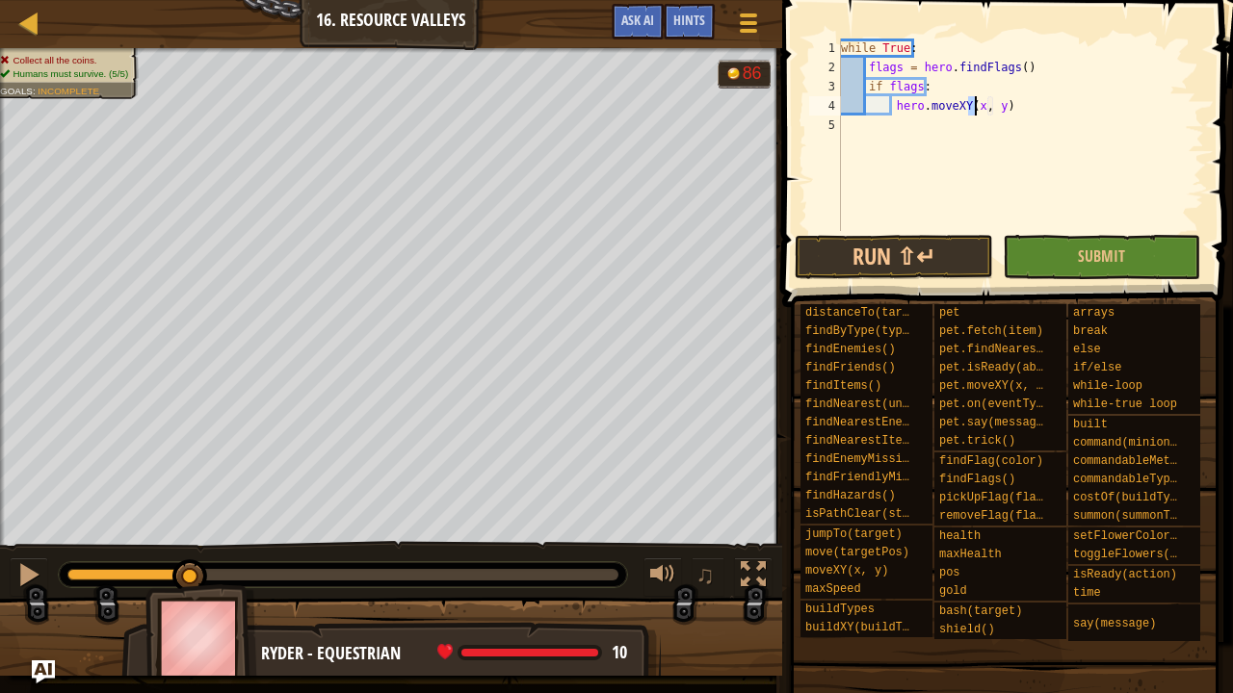
click at [954, 102] on div "while True : flags = hero . findFlags ( ) if flags : hero . moveXY ( x , y )" at bounding box center [1020, 154] width 367 height 231
click at [963, 108] on div "while True : flags = hero . findFlags ( ) if flags : hero . moveXY ( x , y )" at bounding box center [1020, 154] width 367 height 231
click at [967, 108] on div "while True : flags = hero . findFlags ( ) if flags : hero . moveXY ( x , y )" at bounding box center [1020, 154] width 367 height 231
click at [1050, 107] on div "while True : flags = hero . findFlags ( ) if flags : hero . moveXY ( flags . po…" at bounding box center [1020, 154] width 367 height 231
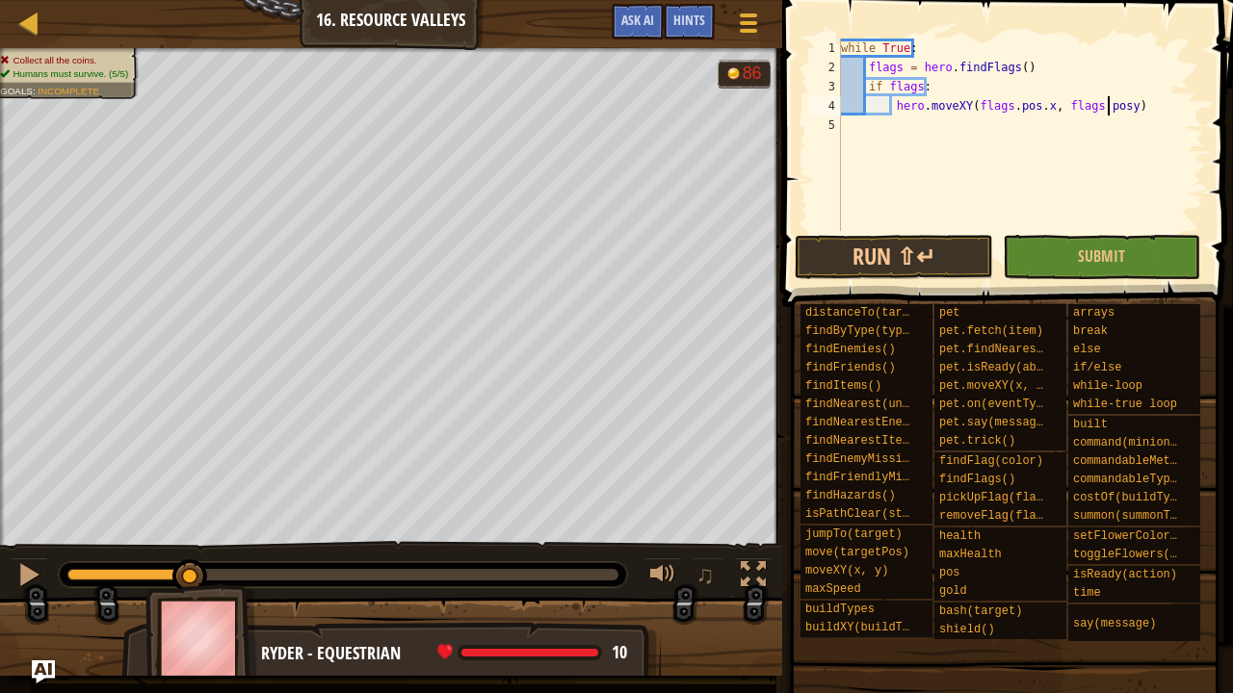
scroll to position [9, 23]
click at [1141, 101] on div "while True : flags = hero . findFlags ( ) if flags : hero . moveXY ( flags . po…" at bounding box center [1020, 154] width 367 height 231
type textarea "hero.moveXY(flags.pos.x, flags.pos.y)"
click at [1092, 256] on span "Submit" at bounding box center [1101, 256] width 47 height 21
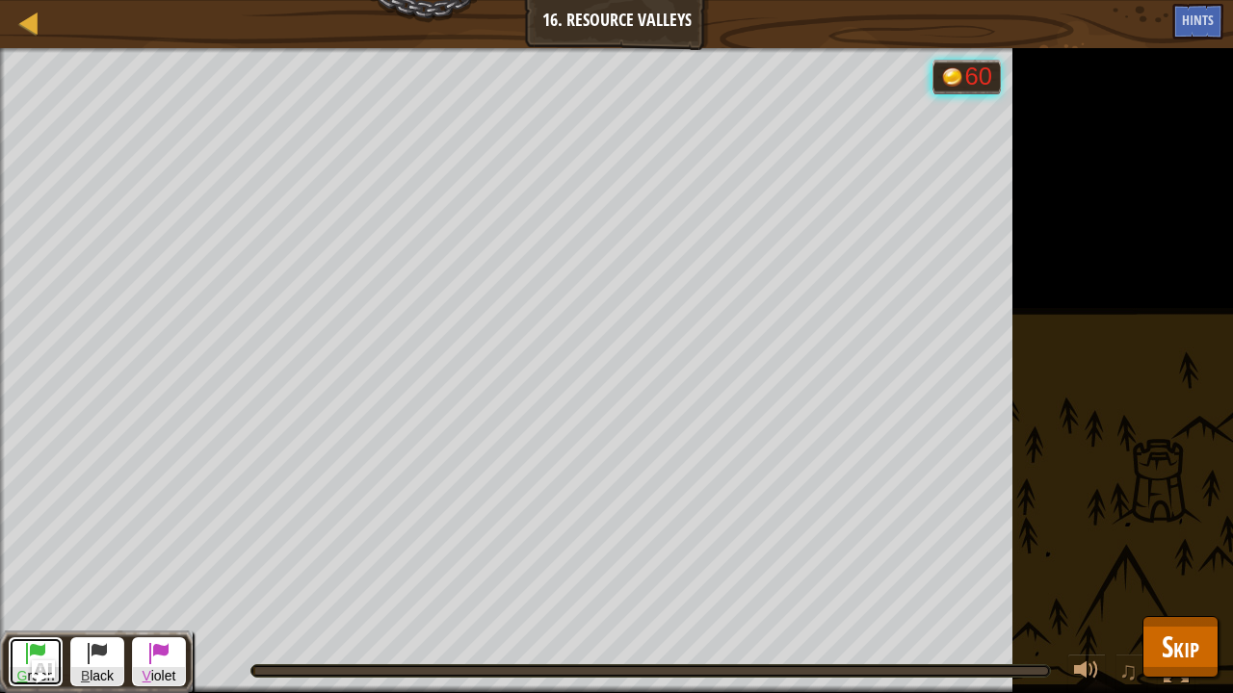
click at [28, 668] on span "G reen" at bounding box center [36, 676] width 52 height 18
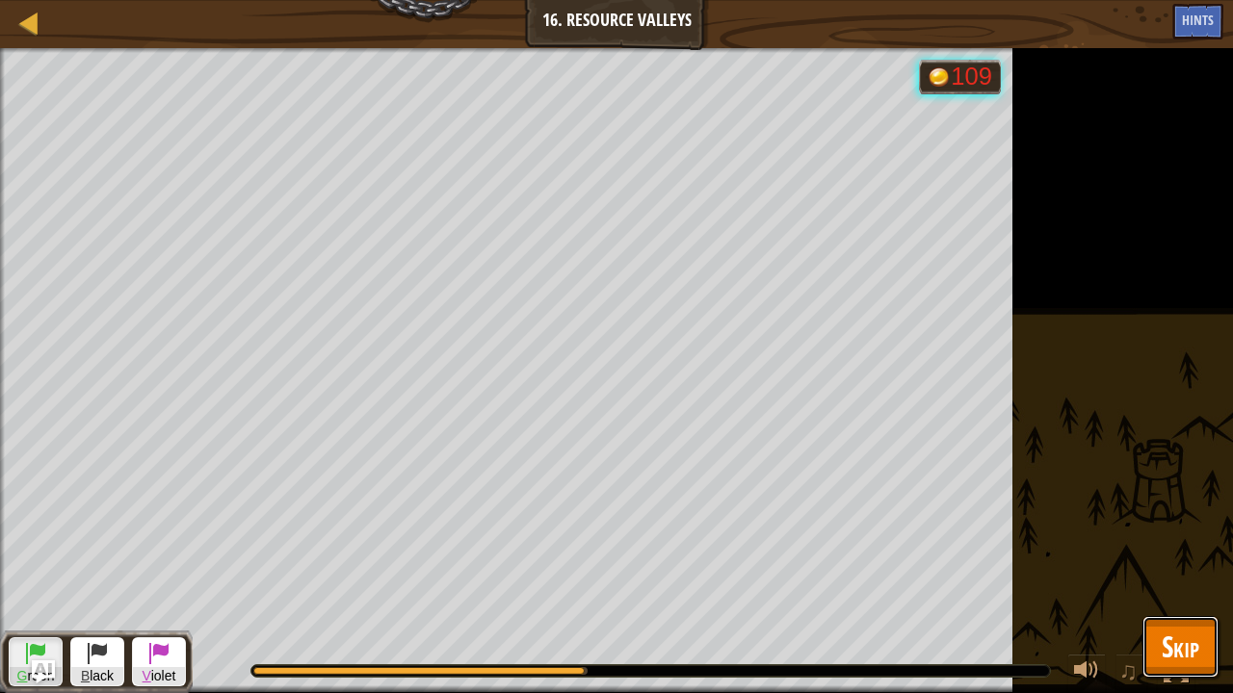
click at [1178, 654] on span "Skip" at bounding box center [1181, 646] width 38 height 39
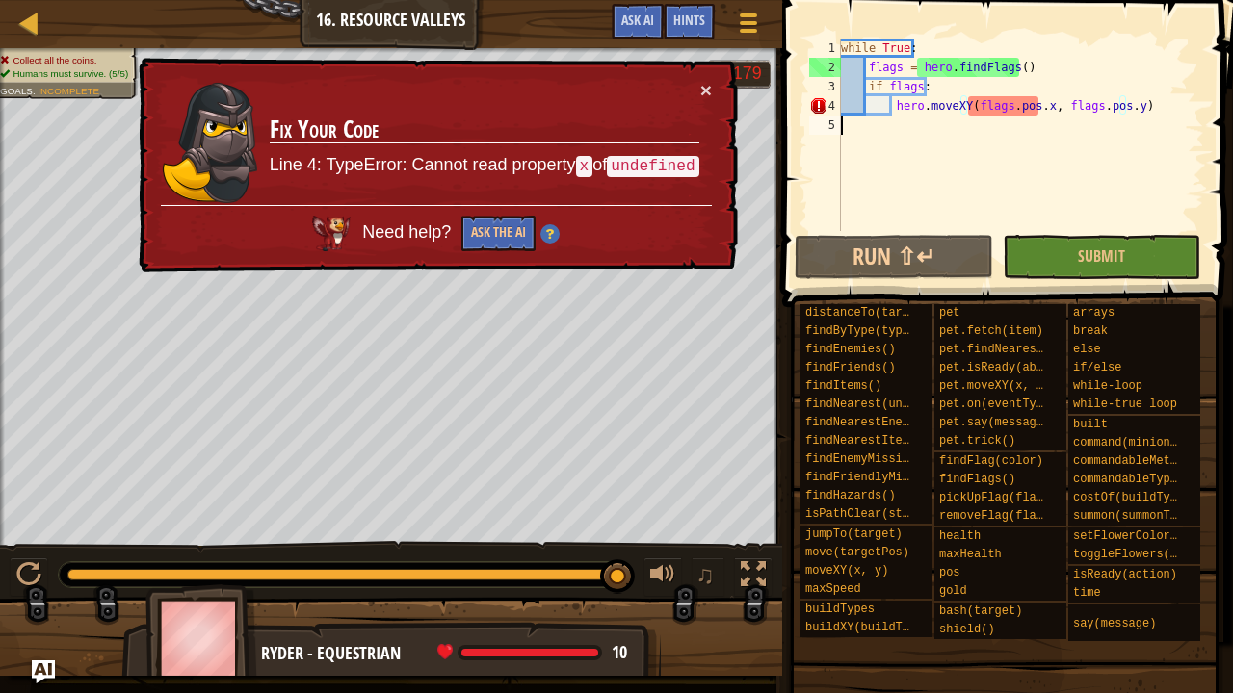
scroll to position [9, 0]
click at [1028, 141] on div "while True : flags = hero . findFlags ( ) if flags : hero . moveXY ( flags . po…" at bounding box center [1020, 154] width 367 height 231
click at [509, 226] on button "Ask the AI" at bounding box center [498, 234] width 74 height 36
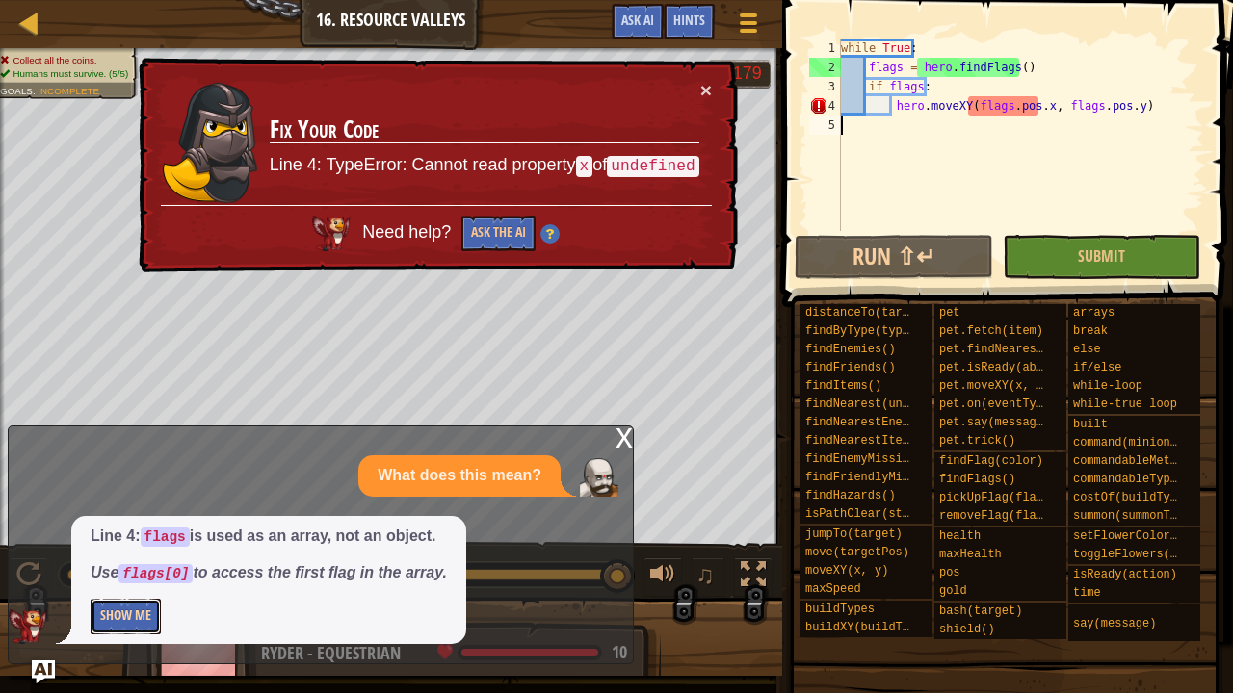
click at [114, 621] on button "Show Me" at bounding box center [126, 617] width 70 height 36
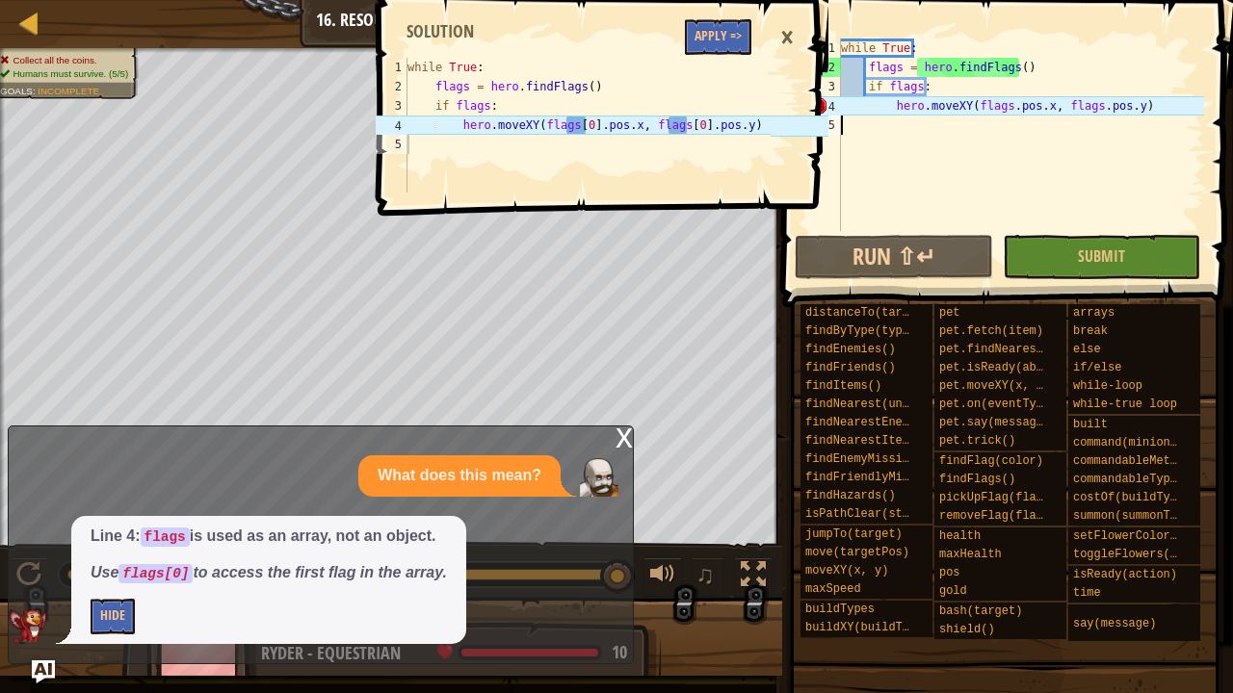
type textarea "hero.moveXY(flags[0].pos.x, flags[0].pos.y)"
drag, startPoint x: 458, startPoint y: 120, endPoint x: 737, endPoint y: 128, distance: 279.4
click at [737, 128] on div "while True : flags = hero . findFlags ( ) if flags : hero . moveXY ( flags [ 0 …" at bounding box center [587, 144] width 367 height 173
drag, startPoint x: 737, startPoint y: 128, endPoint x: 702, endPoint y: 39, distance: 96.1
click at [702, 39] on button "Apply =>" at bounding box center [718, 37] width 66 height 36
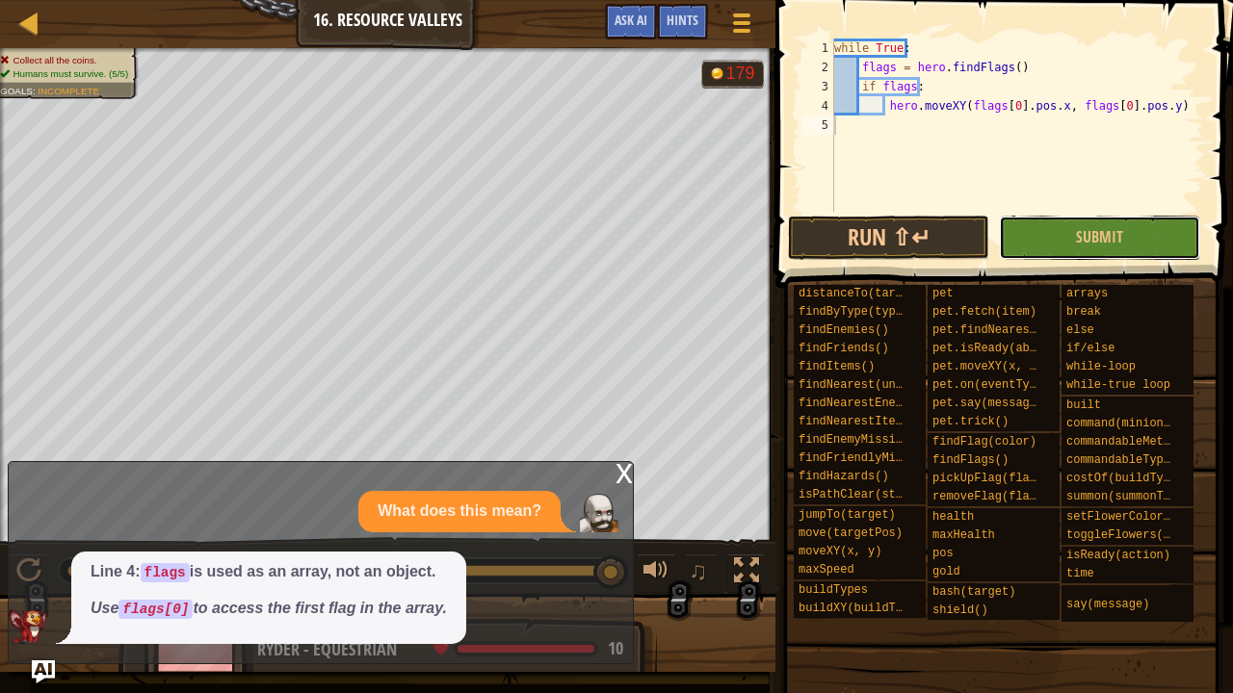
click at [1090, 236] on span "Submit" at bounding box center [1099, 236] width 47 height 21
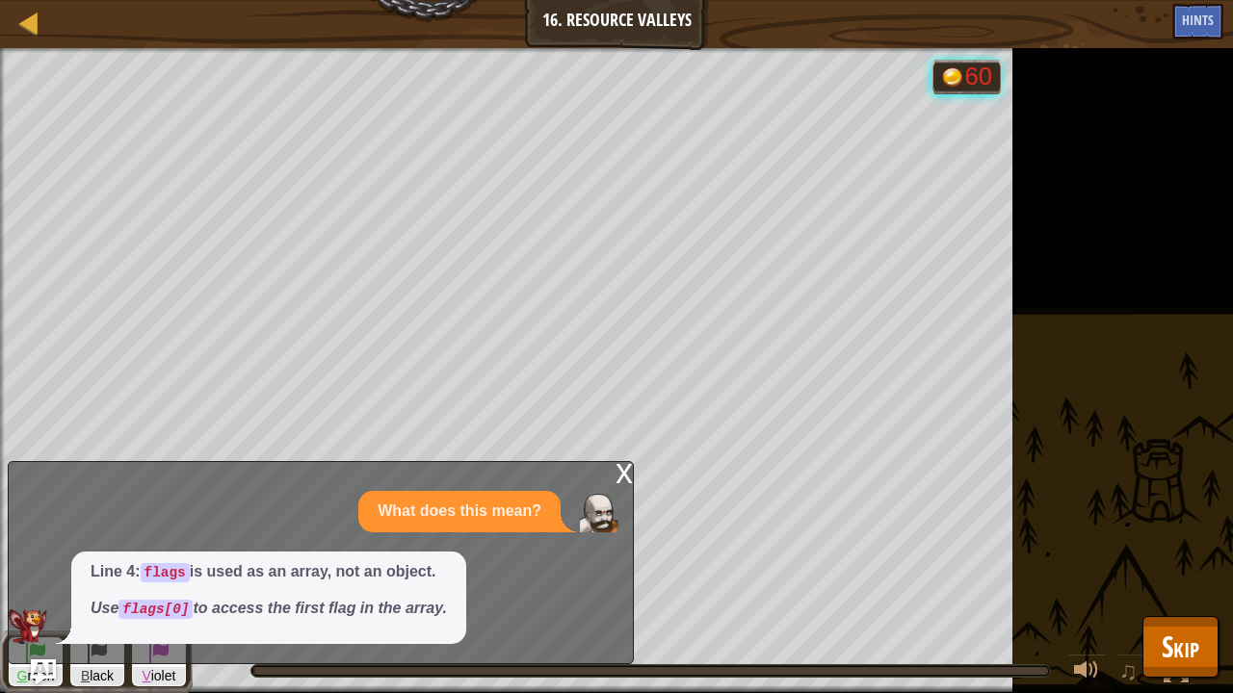
click at [37, 672] on img "Ask AI" at bounding box center [43, 672] width 25 height 25
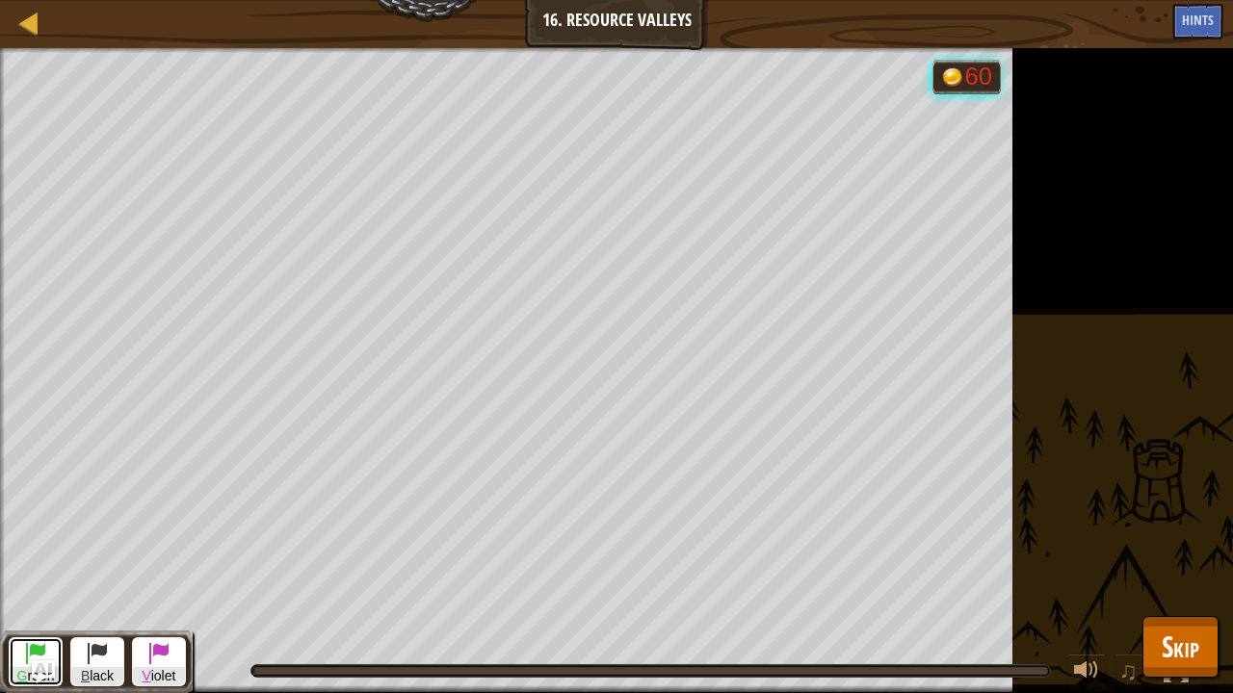
click at [13, 653] on button "G reen" at bounding box center [36, 662] width 54 height 49
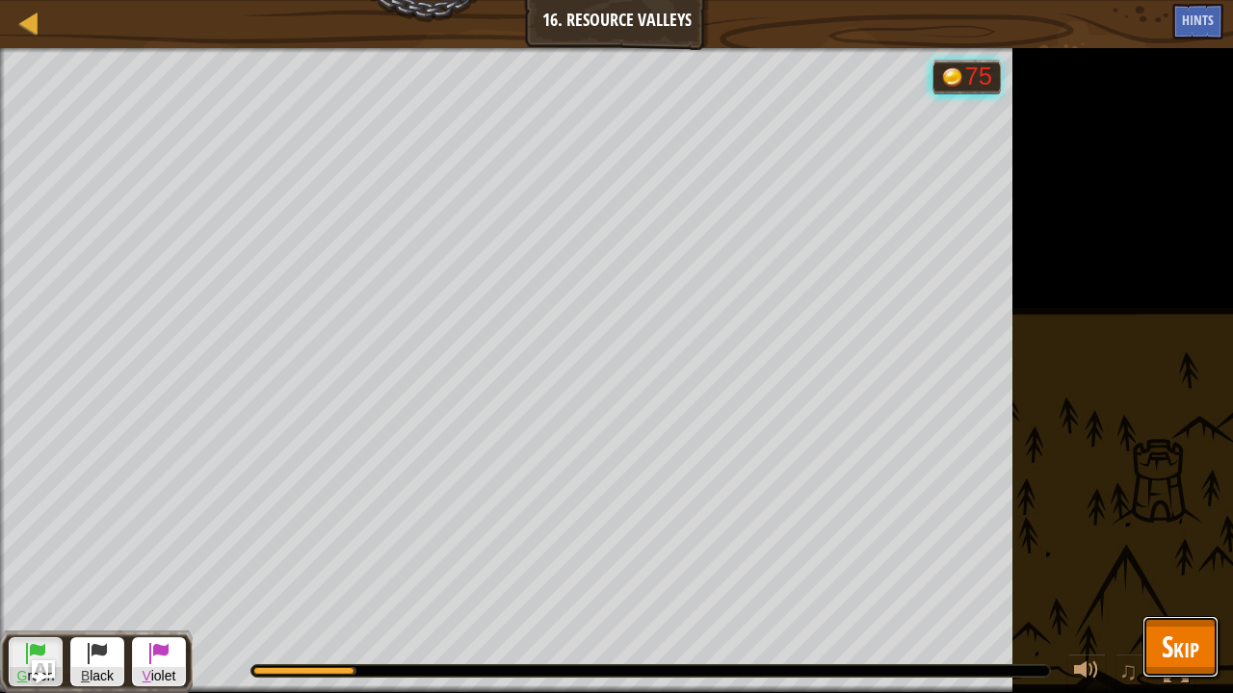
drag, startPoint x: 1192, startPoint y: 638, endPoint x: 1202, endPoint y: 629, distance: 13.0
click at [1196, 636] on span "Skip" at bounding box center [1181, 646] width 38 height 39
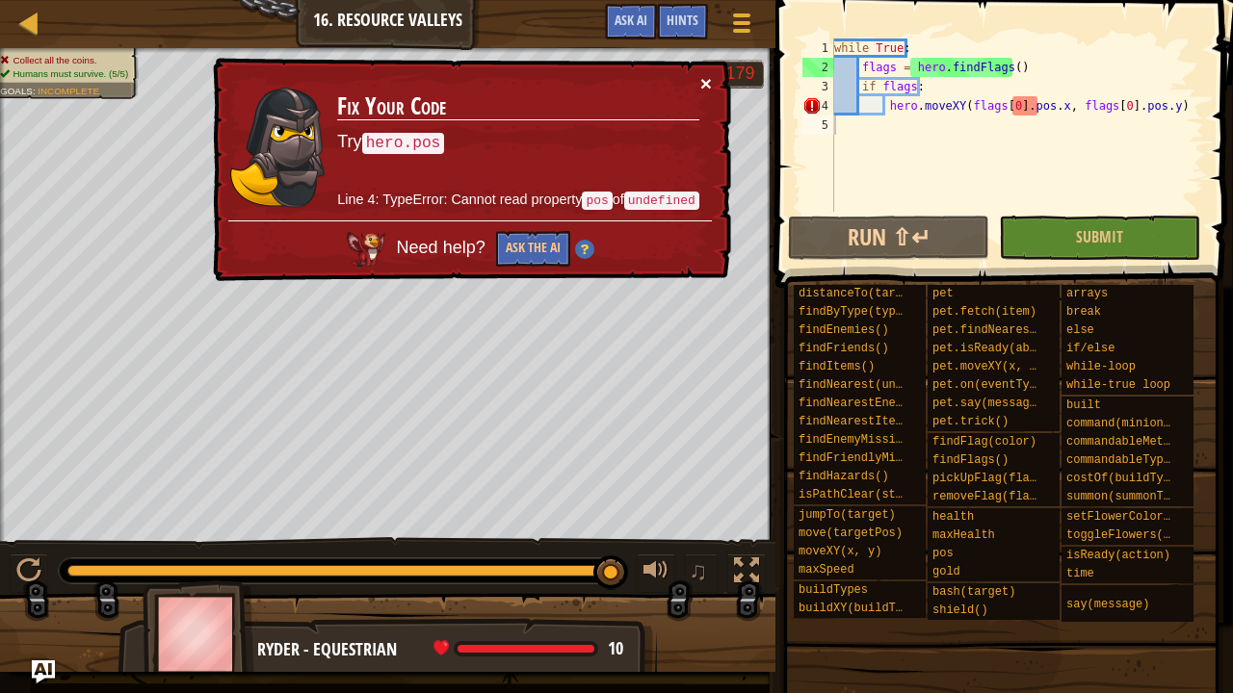
click at [710, 80] on button "×" at bounding box center [706, 83] width 12 height 20
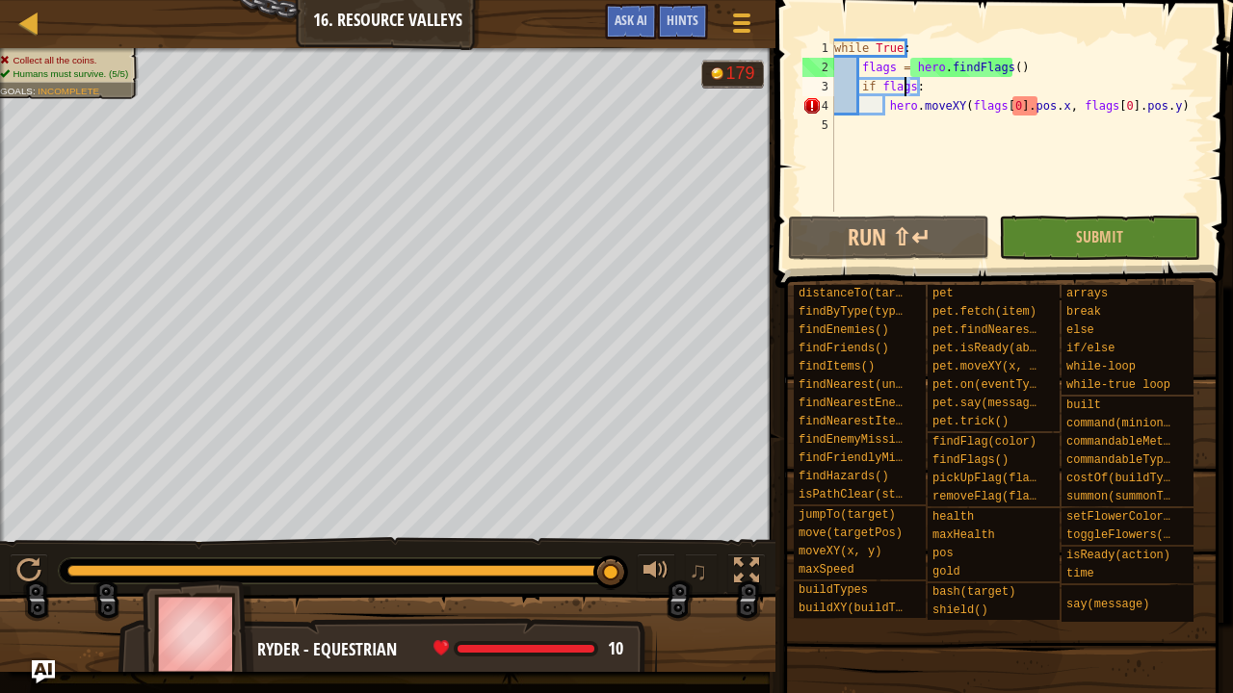
click at [906, 83] on div "while True : flags = hero . findFlags ( ) if flags : hero . moveXY ( flags [ 0 …" at bounding box center [1017, 145] width 374 height 212
click at [911, 82] on div "while True : flags = hero . findFlags ( ) if flags : hero . moveXY ( flags [ 0 …" at bounding box center [1017, 125] width 374 height 173
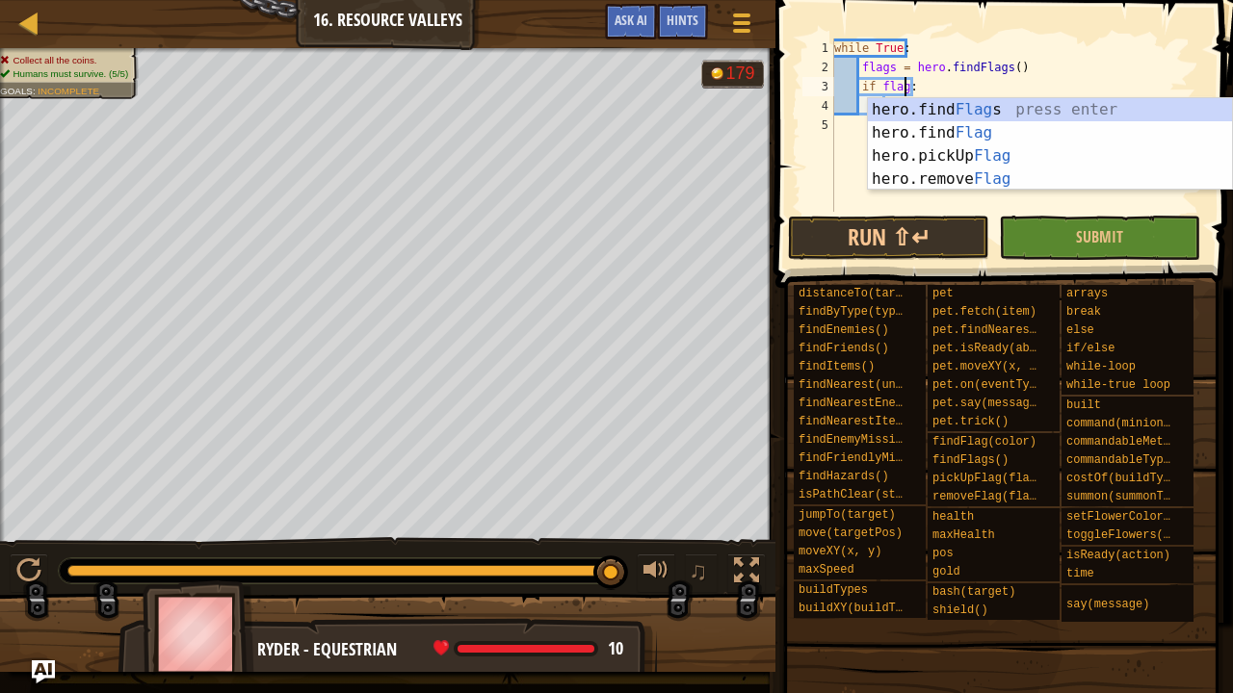
click at [988, 75] on div "while True : flags = hero . findFlags ( ) if flag : hero . moveXY ( flags [ 0 ]…" at bounding box center [1017, 145] width 374 height 212
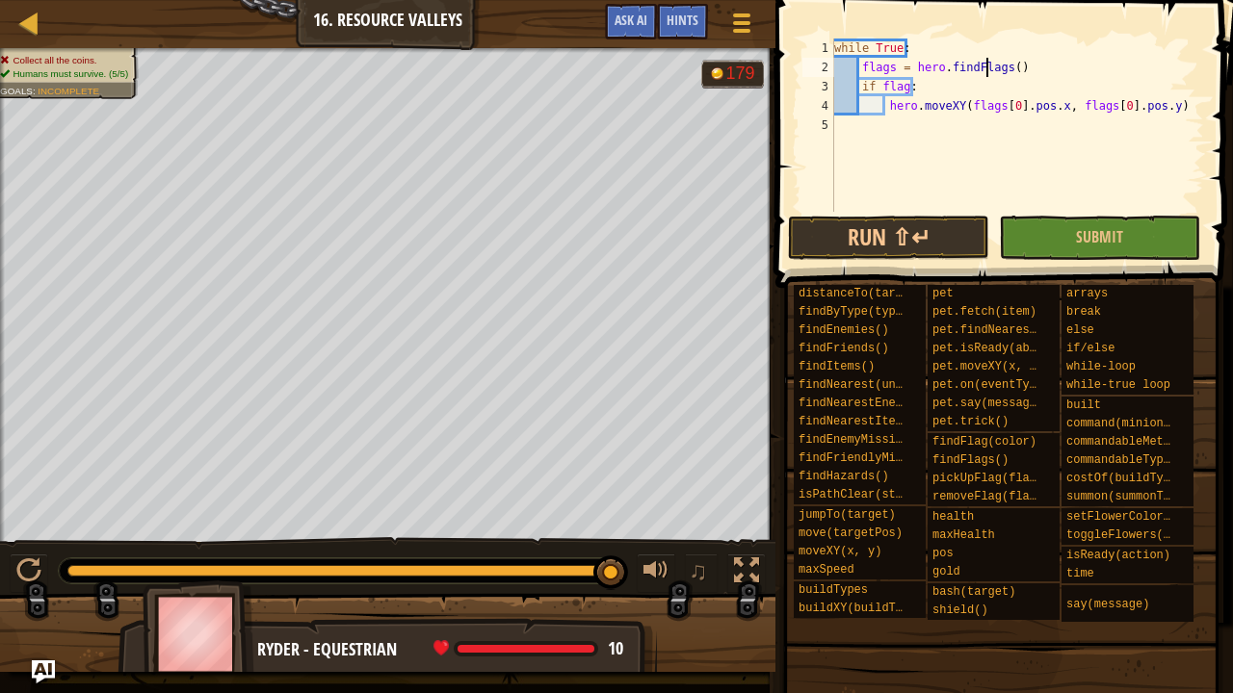
click at [1014, 109] on div "while True : flags = hero . findFlags ( ) if flag : hero . moveXY ( flags [ 0 ]…" at bounding box center [1017, 145] width 374 height 212
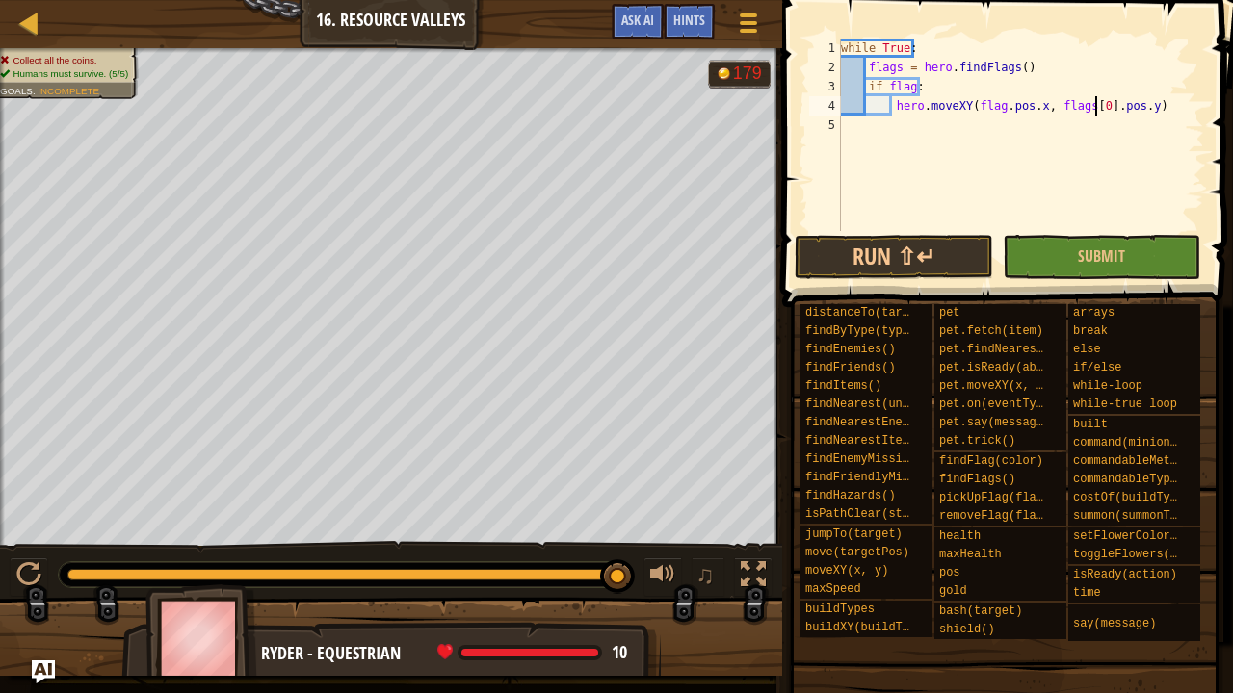
click at [1097, 100] on div "while True : flags = hero . findFlags ( ) if flag : hero . moveXY ( flag . pos …" at bounding box center [1020, 154] width 367 height 231
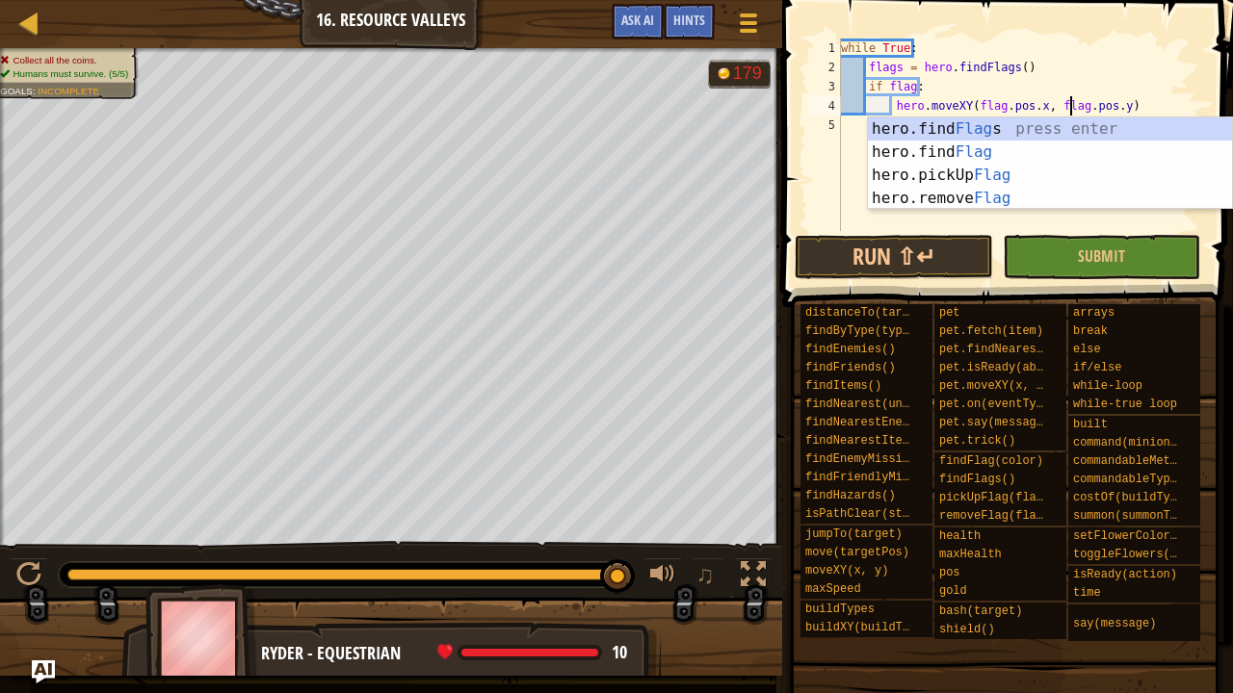
click at [1015, 66] on div "while True : flags = hero . findFlags ( ) if flag : hero . moveXY ( flag . pos …" at bounding box center [1020, 154] width 367 height 231
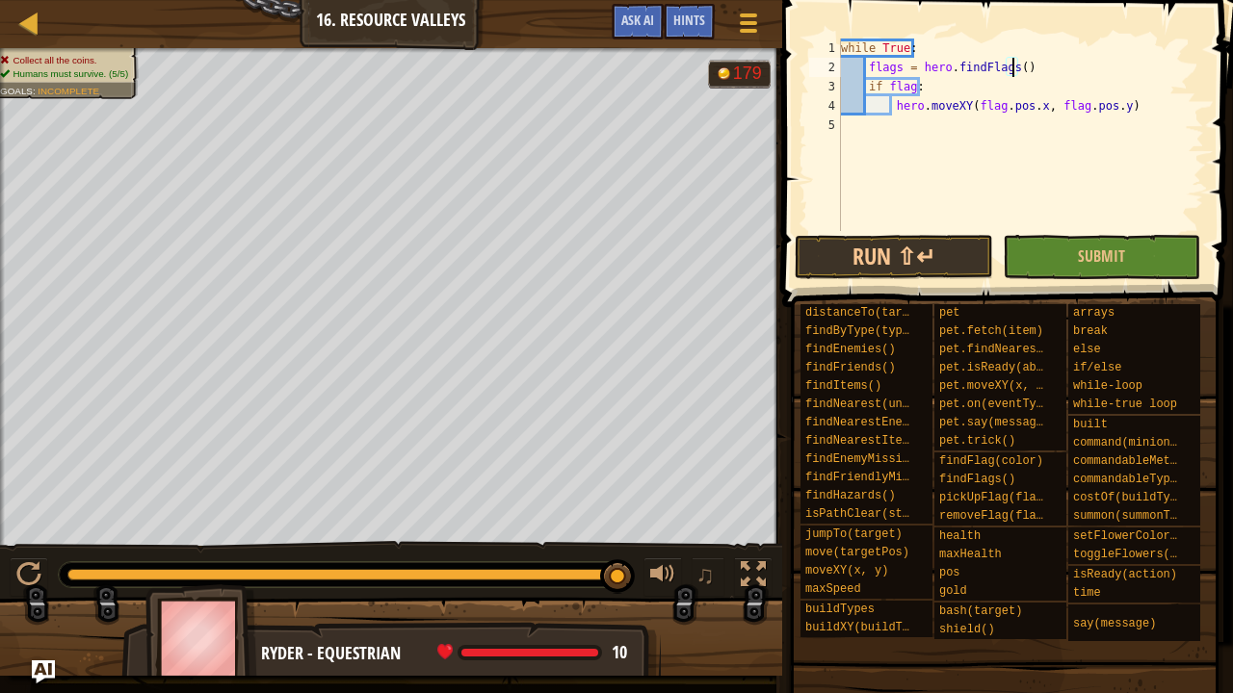
click at [1015, 66] on div "while True : flags = hero . findFlags ( ) if flag : hero . moveXY ( flag . pos …" at bounding box center [1020, 154] width 367 height 231
click at [1015, 71] on div "while True : flags = hero . findFlags ( ) if flag : hero . moveXY ( flag . pos …" at bounding box center [1020, 154] width 367 height 231
drag, startPoint x: 868, startPoint y: 71, endPoint x: 1047, endPoint y: 90, distance: 180.1
click at [1041, 79] on div "while True : flags = hero . findFlags ( ) if flag : hero . moveXY ( flag . pos …" at bounding box center [1020, 154] width 367 height 231
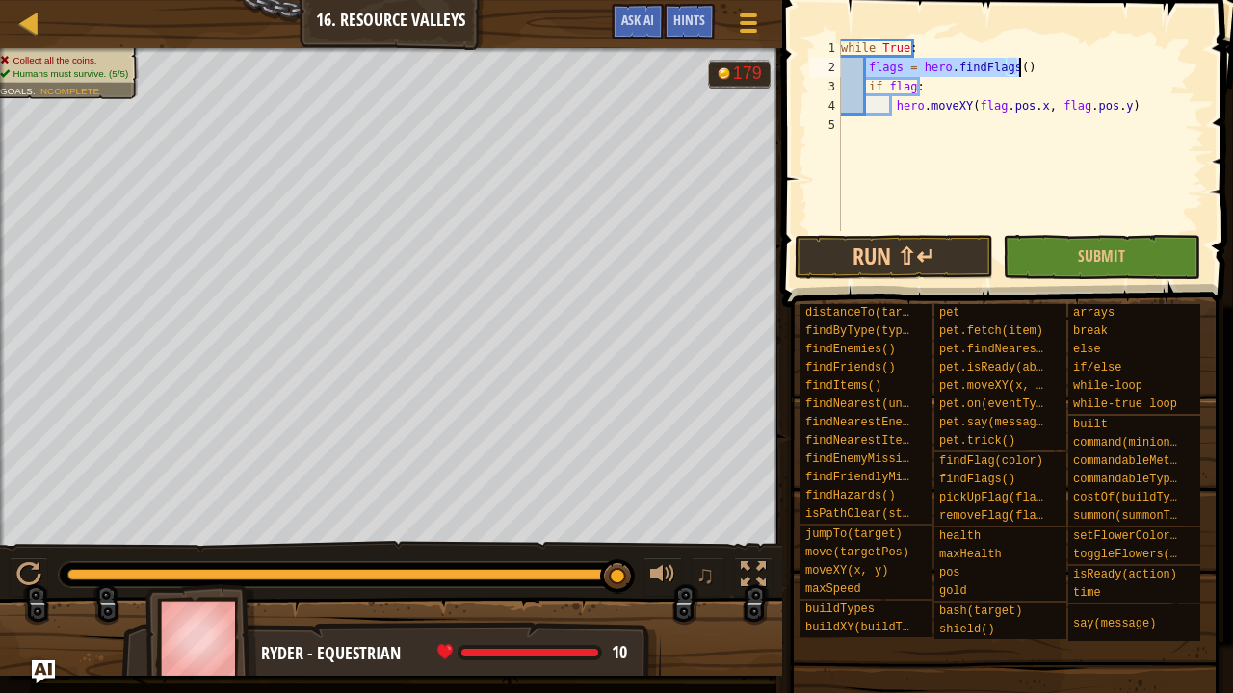
type textarea "flags = hero.findFlags() if flag:"
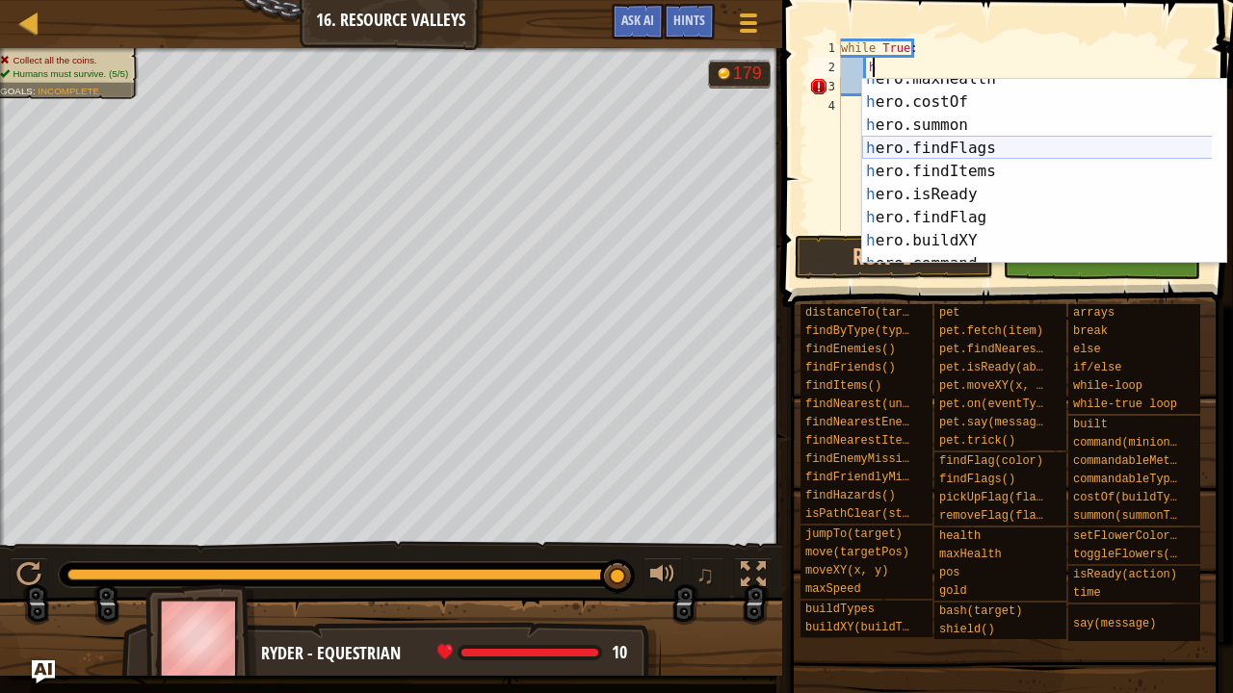
scroll to position [324, 0]
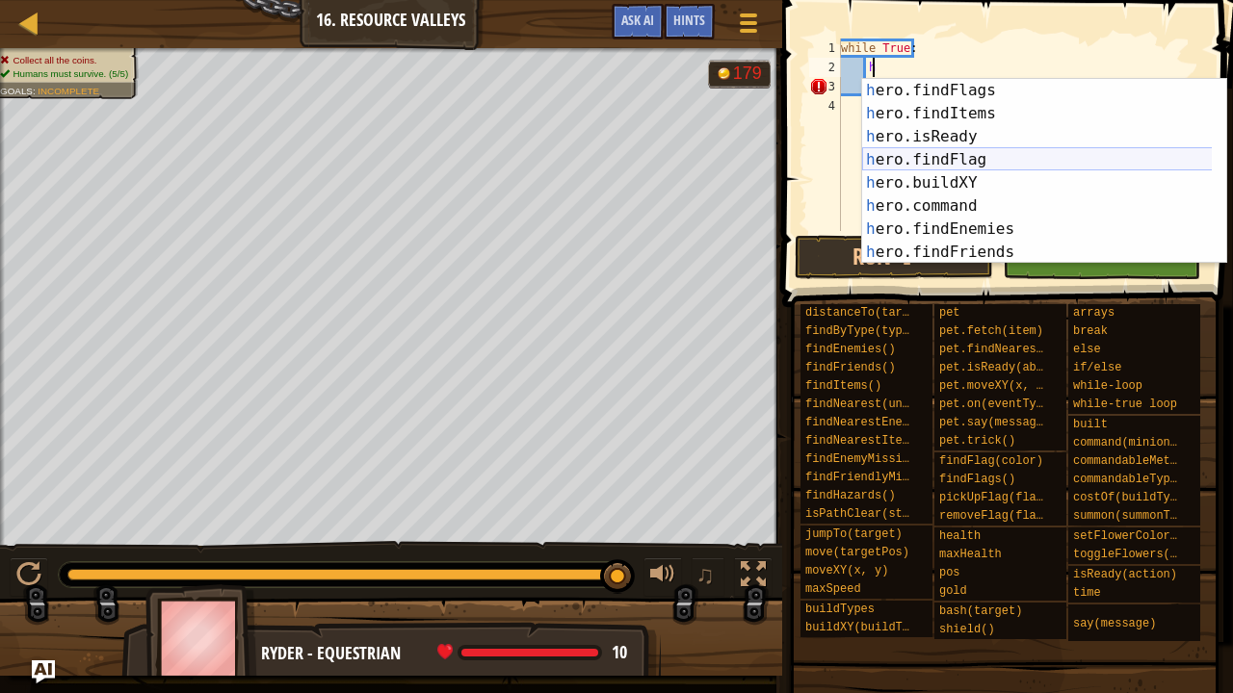
click at [979, 160] on div "h ero.findFlags press enter h ero.findItems press enter h ero.isReady press ent…" at bounding box center [1037, 194] width 351 height 231
type textarea "flag = hero.findFlag("green")"
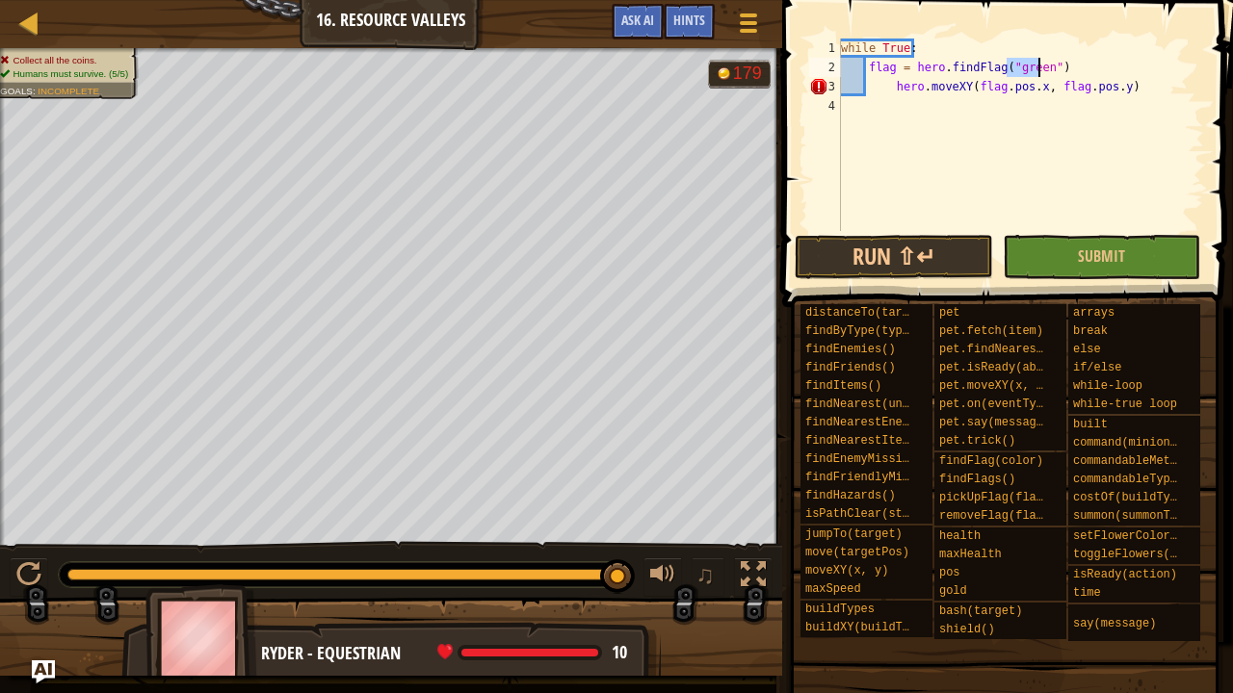
click at [999, 156] on div "while True : flag = hero . findFlag ( "green" ) hero . moveXY ( flag . pos . x …" at bounding box center [1020, 154] width 367 height 231
click at [1102, 55] on div "while True : flag = hero . findFlag ( "green" ) hero . moveXY ( flag . pos . x …" at bounding box center [1020, 154] width 367 height 231
click at [1112, 68] on div "while True : flag = hero . findFlag ( "green" ) hero . moveXY ( flag . pos . x …" at bounding box center [1020, 154] width 367 height 231
type textarea "flag = hero.findFlag("green")"
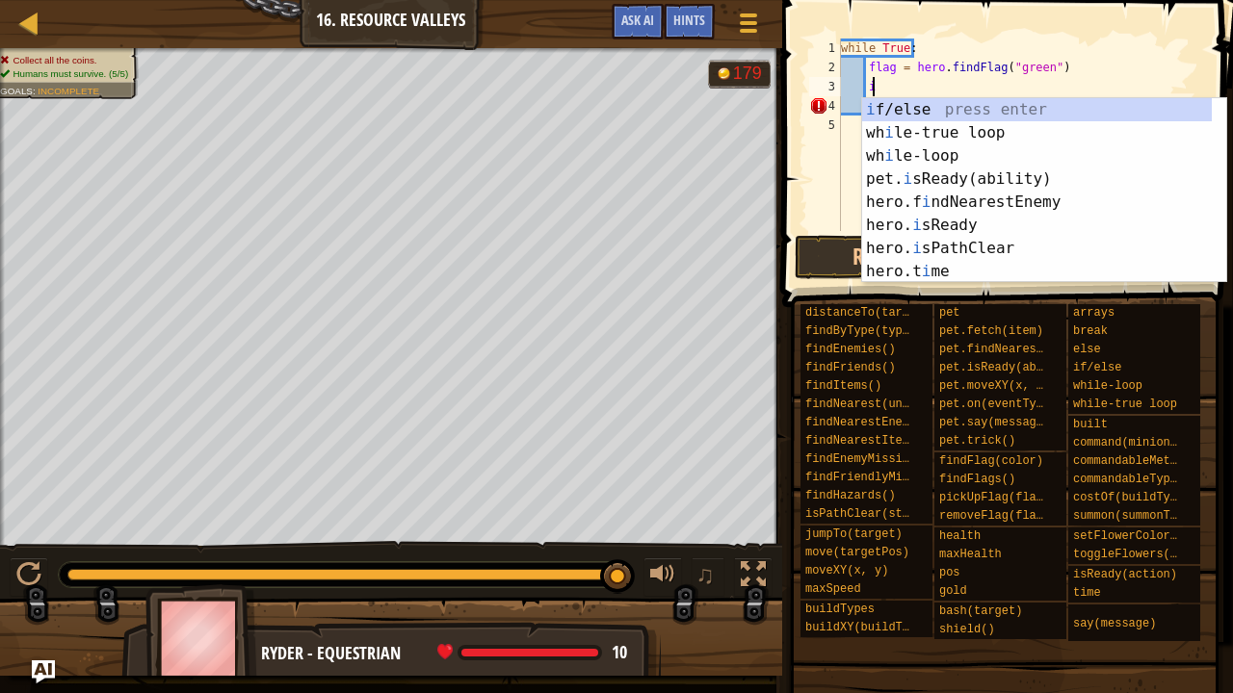
scroll to position [9, 2]
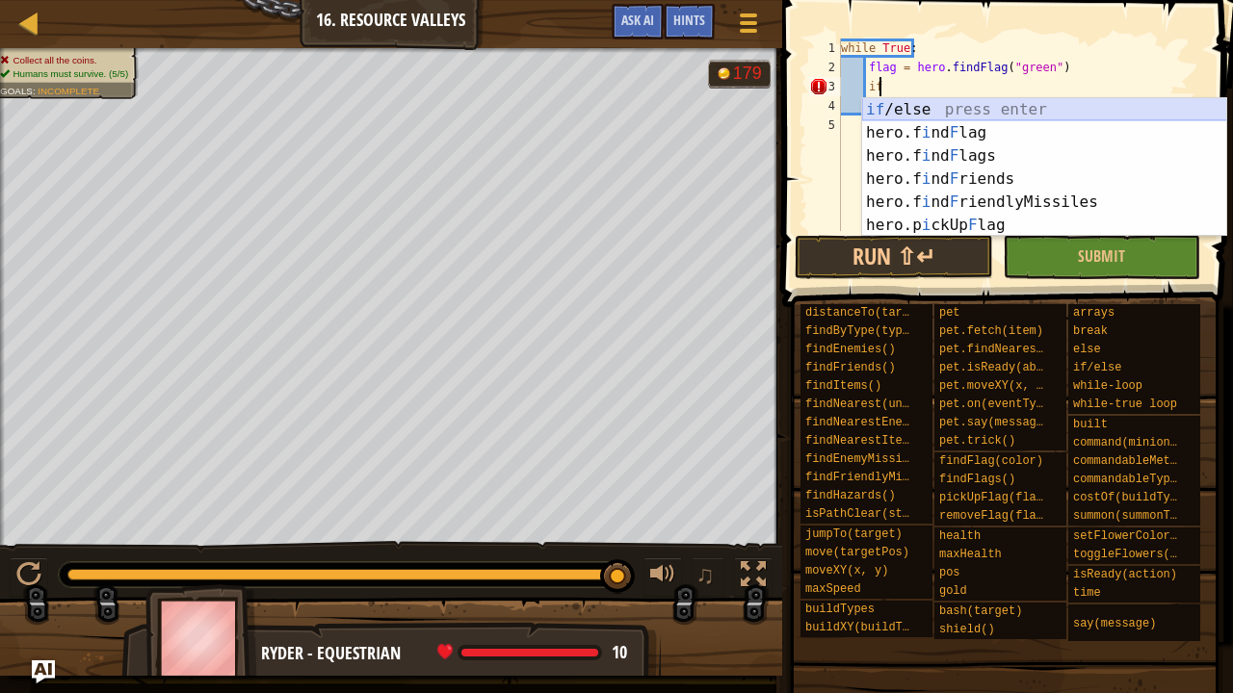
click at [1007, 110] on div "if /else press enter hero.f i nd F lag press enter hero.f i nd F lags press ent…" at bounding box center [1044, 190] width 365 height 185
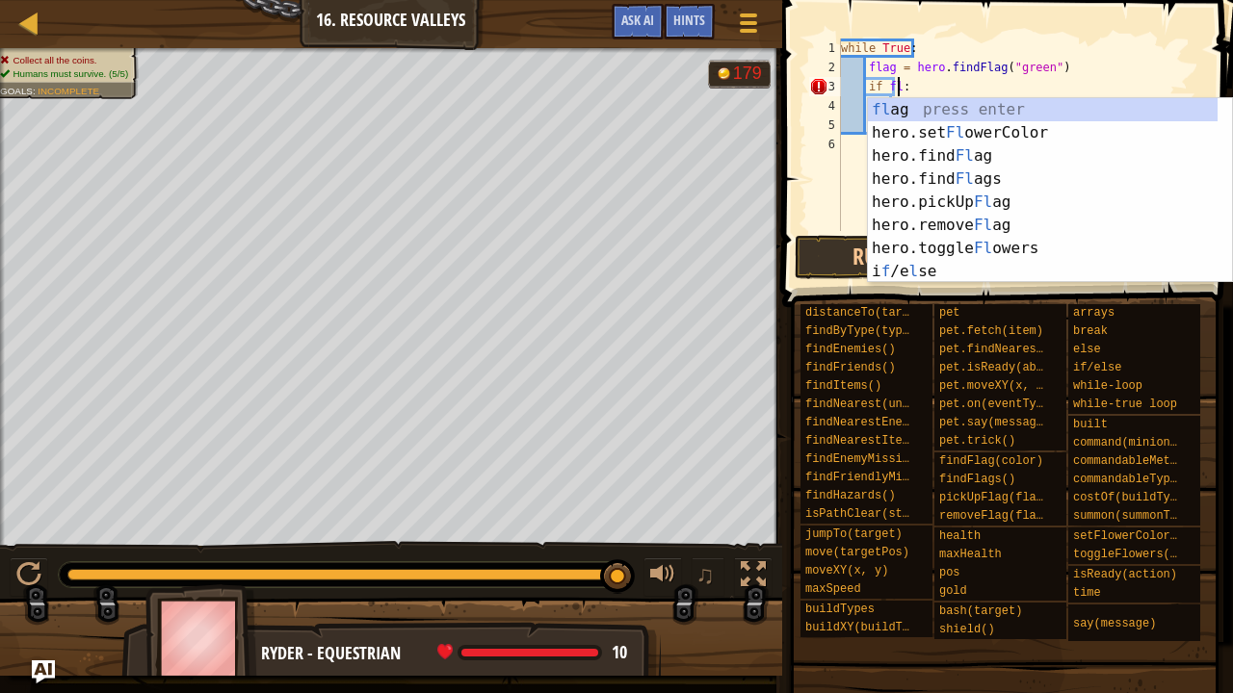
scroll to position [9, 5]
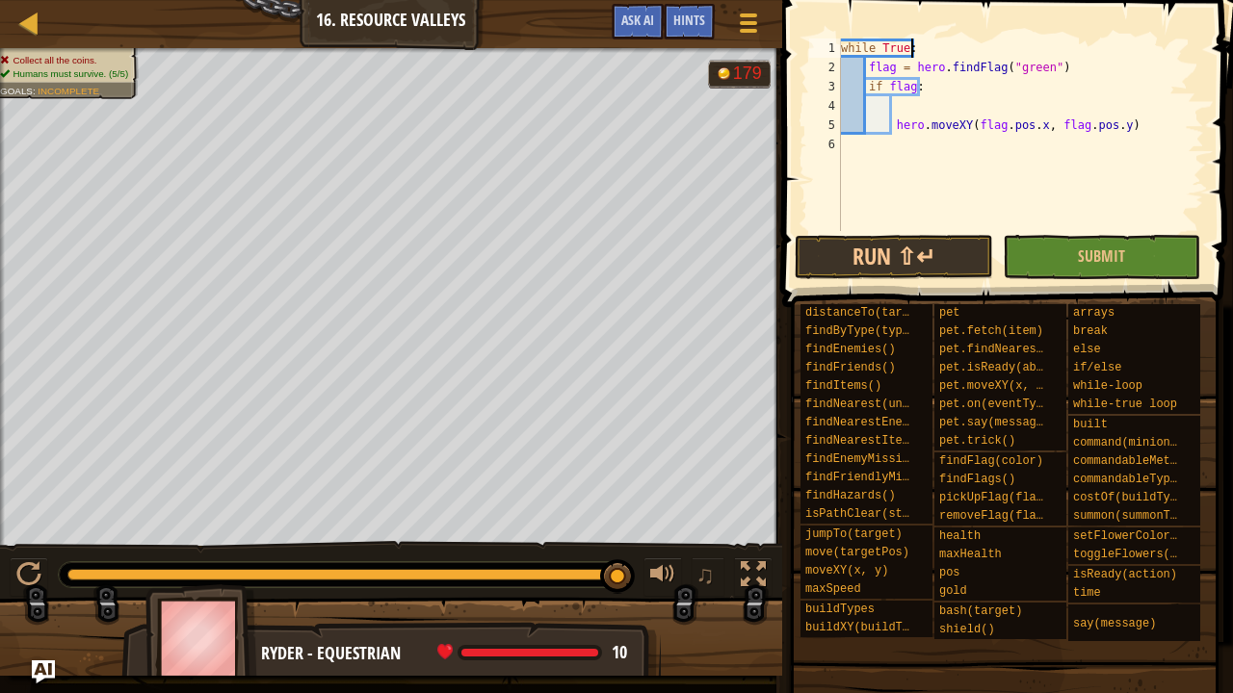
drag, startPoint x: 1048, startPoint y: 42, endPoint x: 1060, endPoint y: 55, distance: 17.7
click at [1052, 49] on div "while True : flag = hero . findFlag ( "green" ) if flag : hero . moveXY ( flag …" at bounding box center [1020, 154] width 367 height 231
type textarea "while True:"
click at [1083, 260] on span "Submit" at bounding box center [1101, 256] width 47 height 21
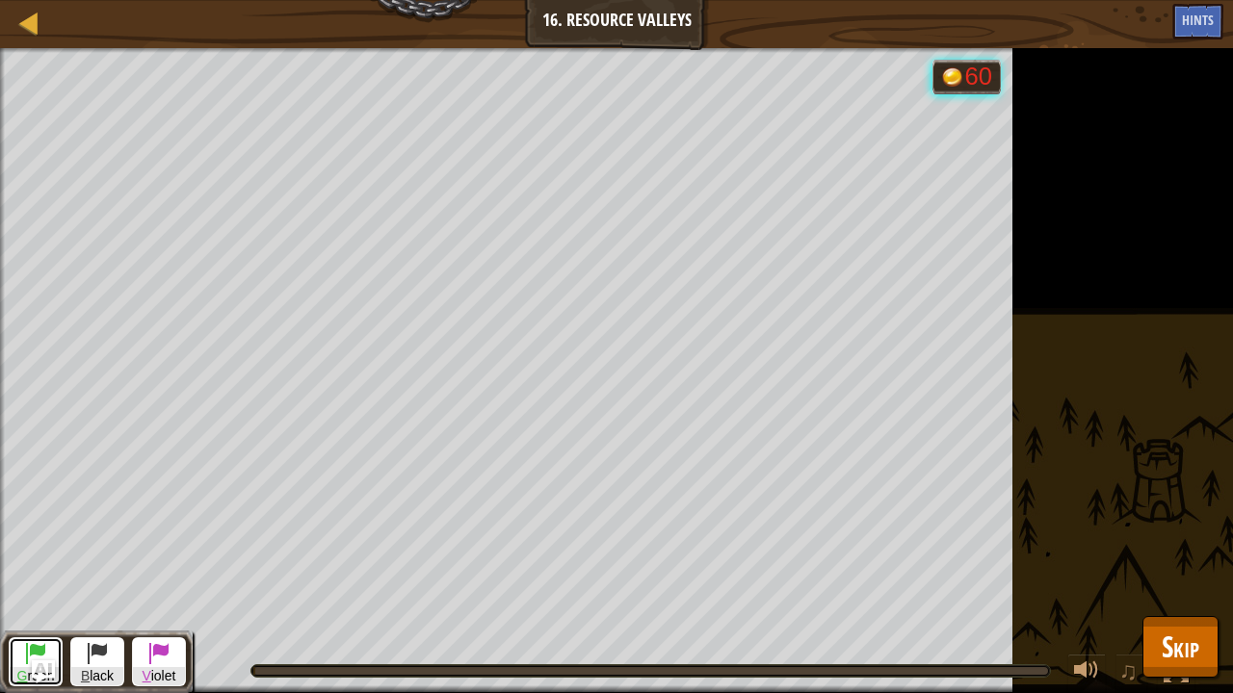
click at [12, 660] on button "G reen" at bounding box center [36, 662] width 54 height 49
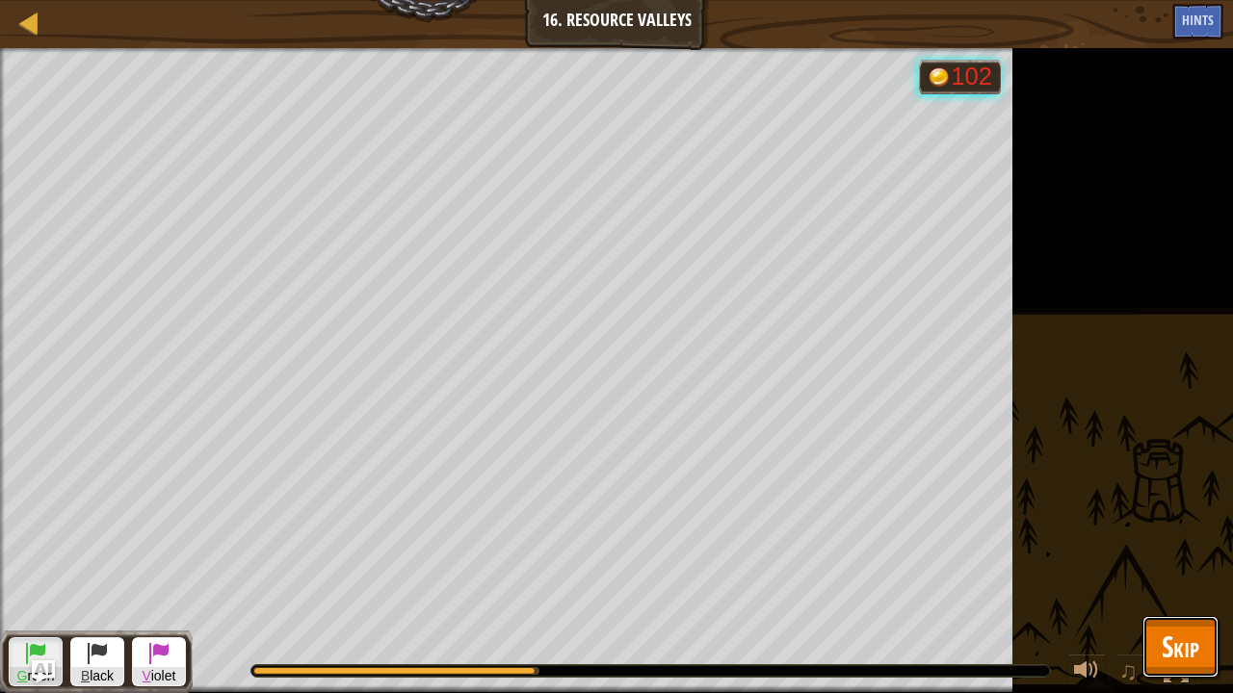
click at [1186, 651] on span "Skip" at bounding box center [1181, 646] width 38 height 39
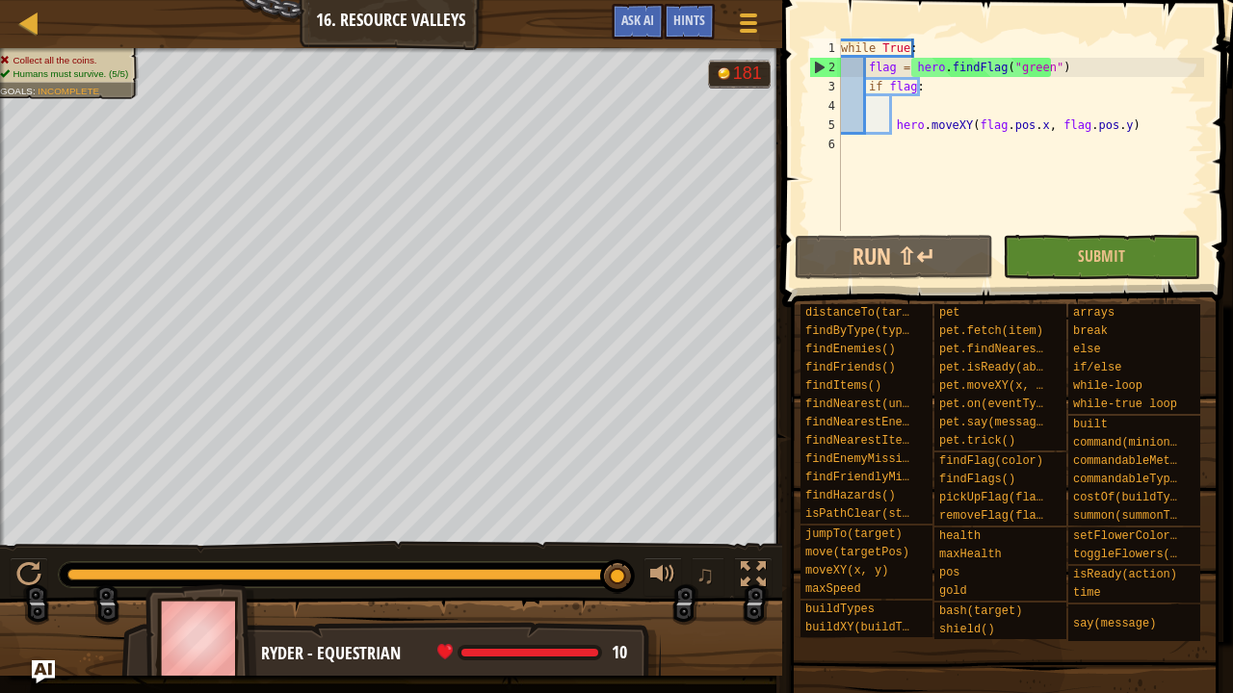
click at [749, 0] on div "Map Computer Science 5 16. Resource Valleys Game Menu Done Hints Ask AI" at bounding box center [391, 24] width 782 height 48
click at [734, 19] on button "Game Menu" at bounding box center [747, 26] width 51 height 47
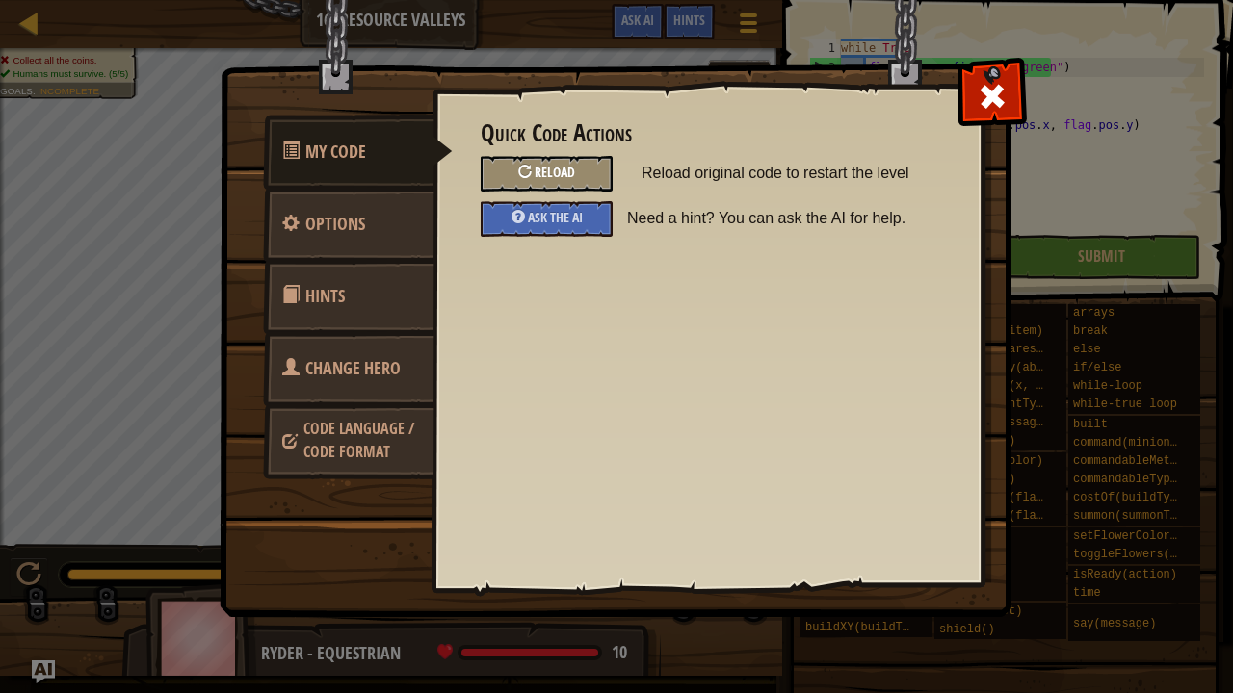
click at [601, 175] on div "Reload" at bounding box center [547, 174] width 132 height 36
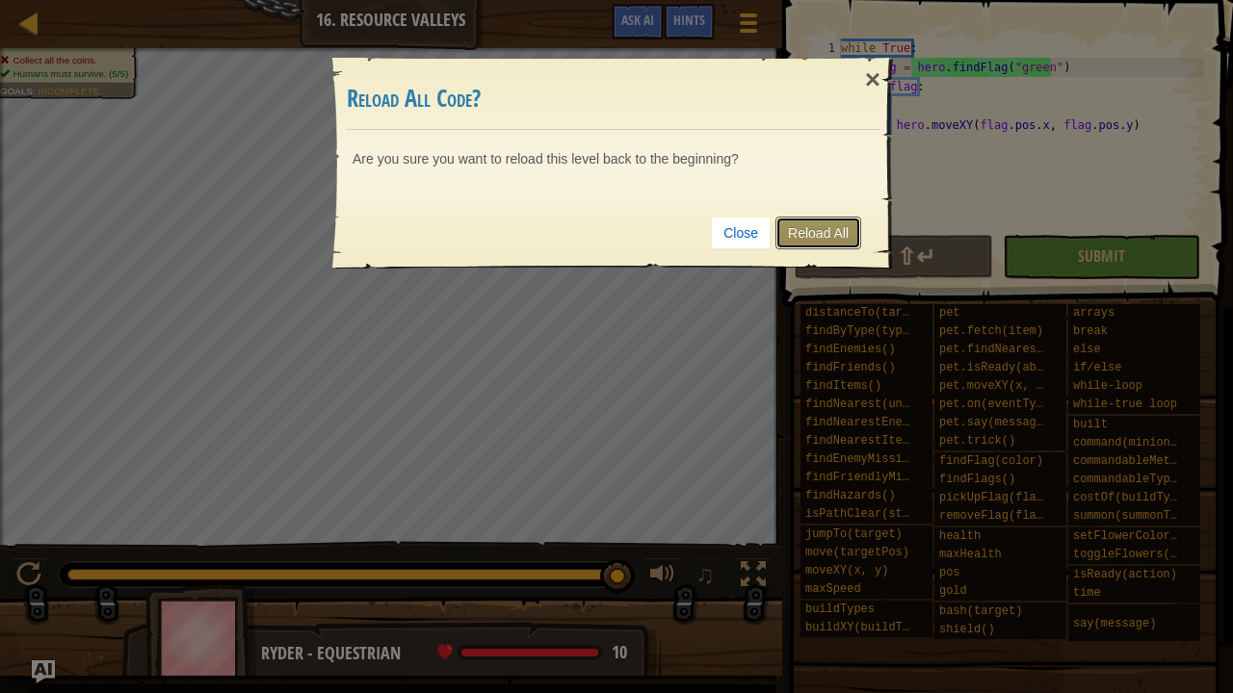
click at [836, 237] on link "Reload All" at bounding box center [818, 233] width 86 height 33
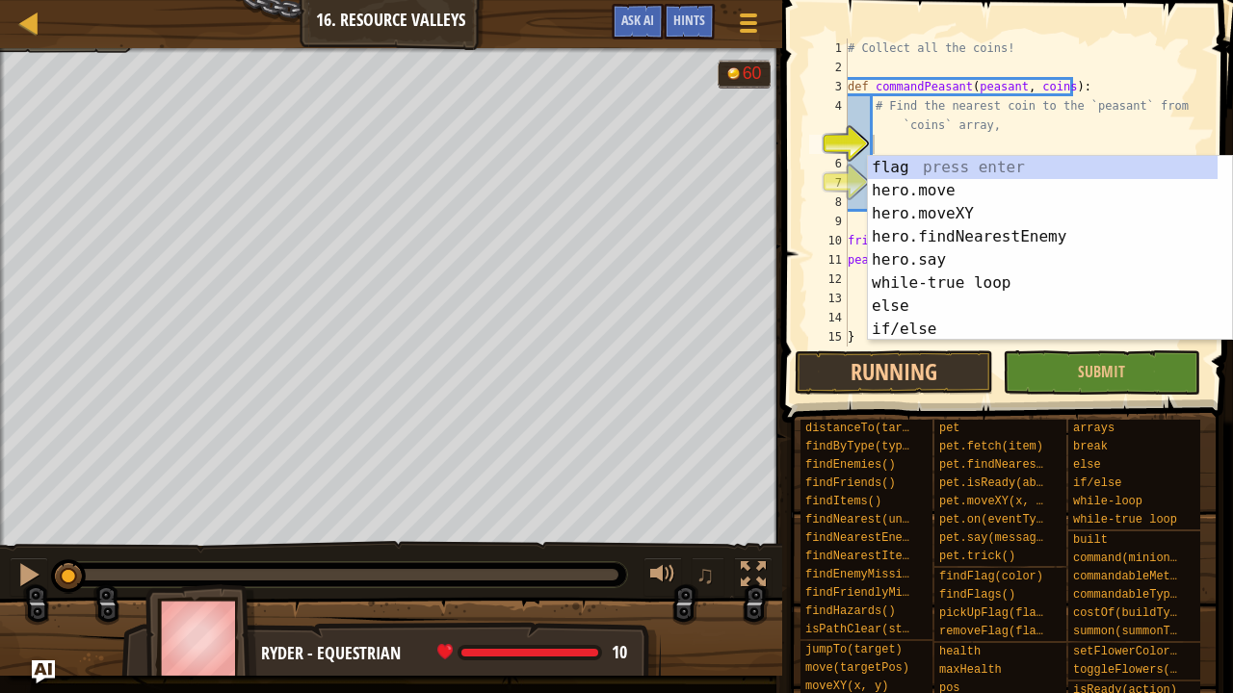
scroll to position [9, 1]
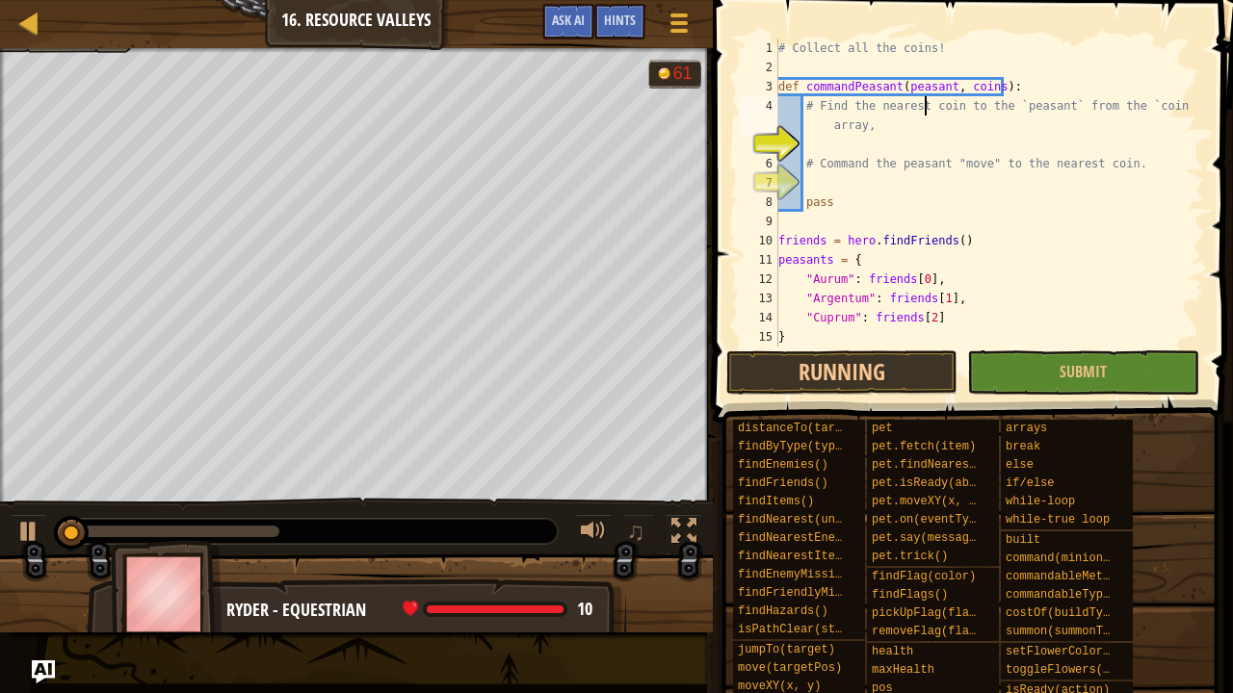
click at [921, 112] on div "# Collect all the coins! def commandPeasant ( peasant , coins ) : # Find the ne…" at bounding box center [981, 212] width 415 height 347
click at [981, 200] on div "# Collect all the coins! def commandPeasant ( peasant , coins ) : # Find the ne…" at bounding box center [981, 212] width 415 height 347
type textarea "pass"
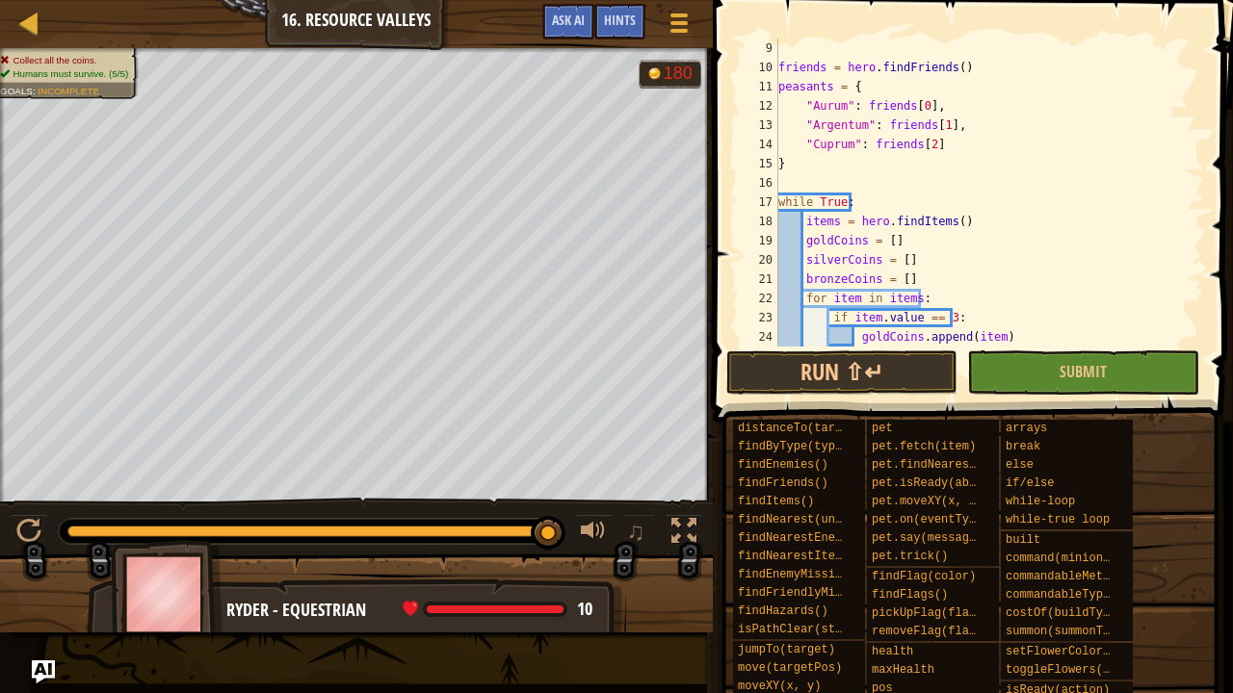
scroll to position [0, 0]
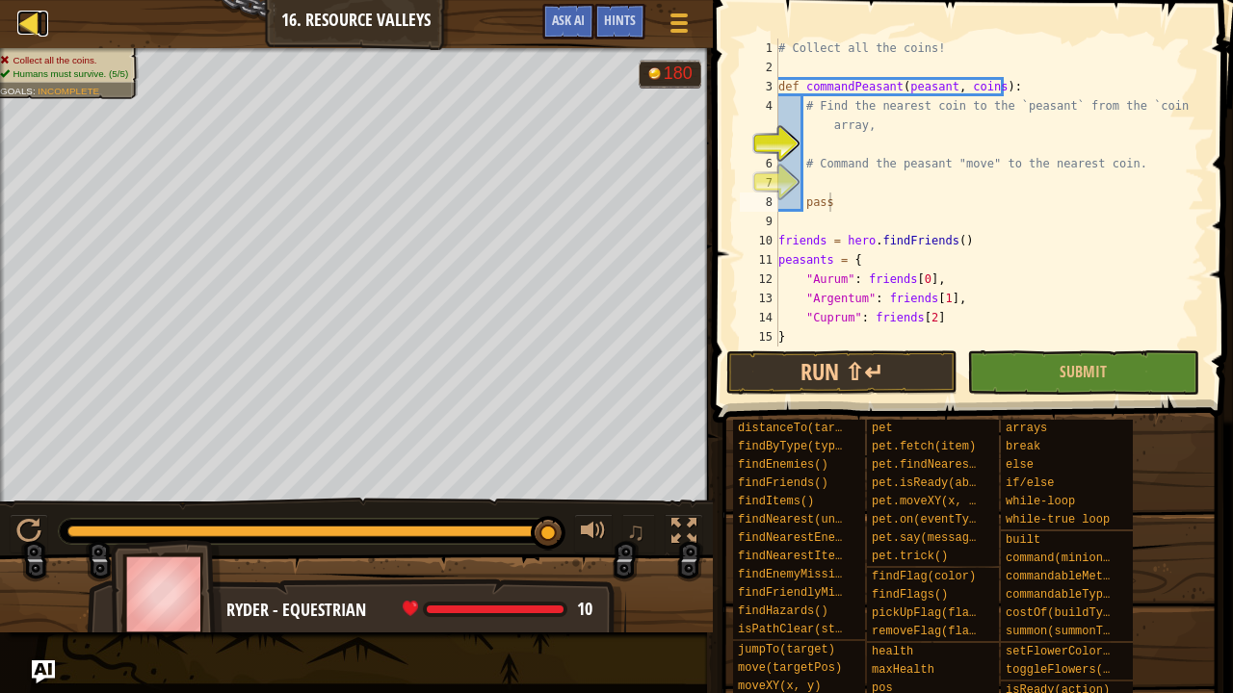
click at [38, 19] on div at bounding box center [29, 23] width 24 height 24
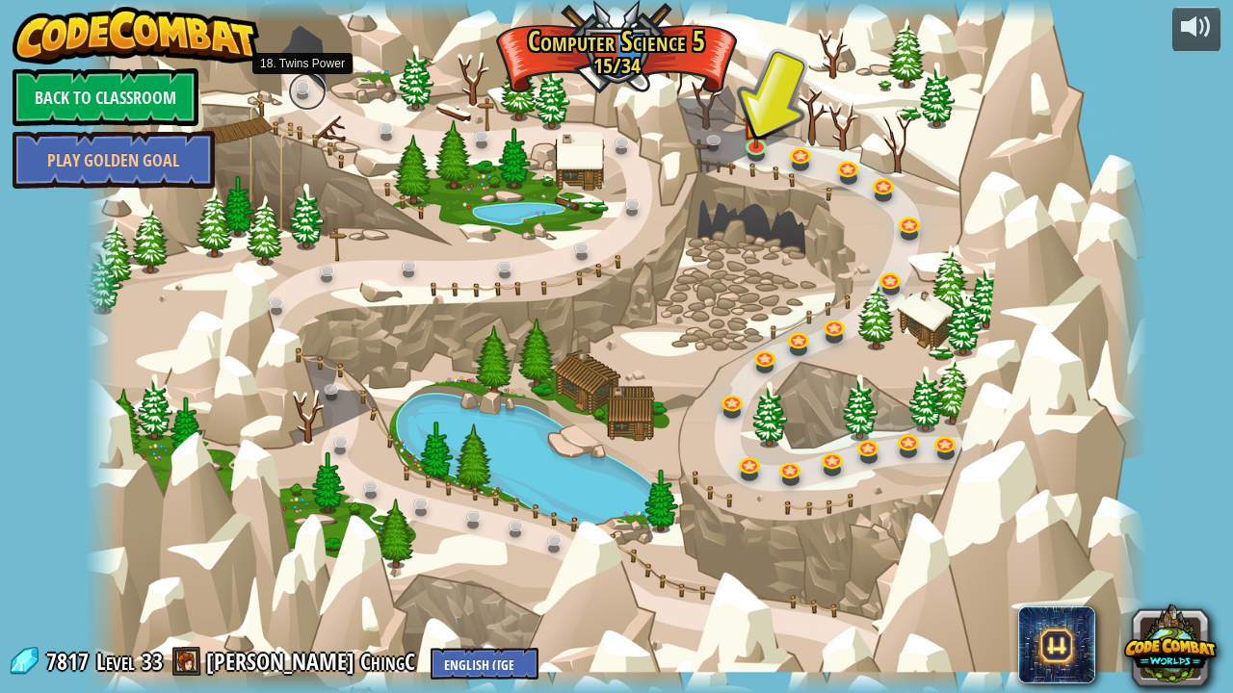
click at [306, 90] on link at bounding box center [307, 91] width 39 height 39
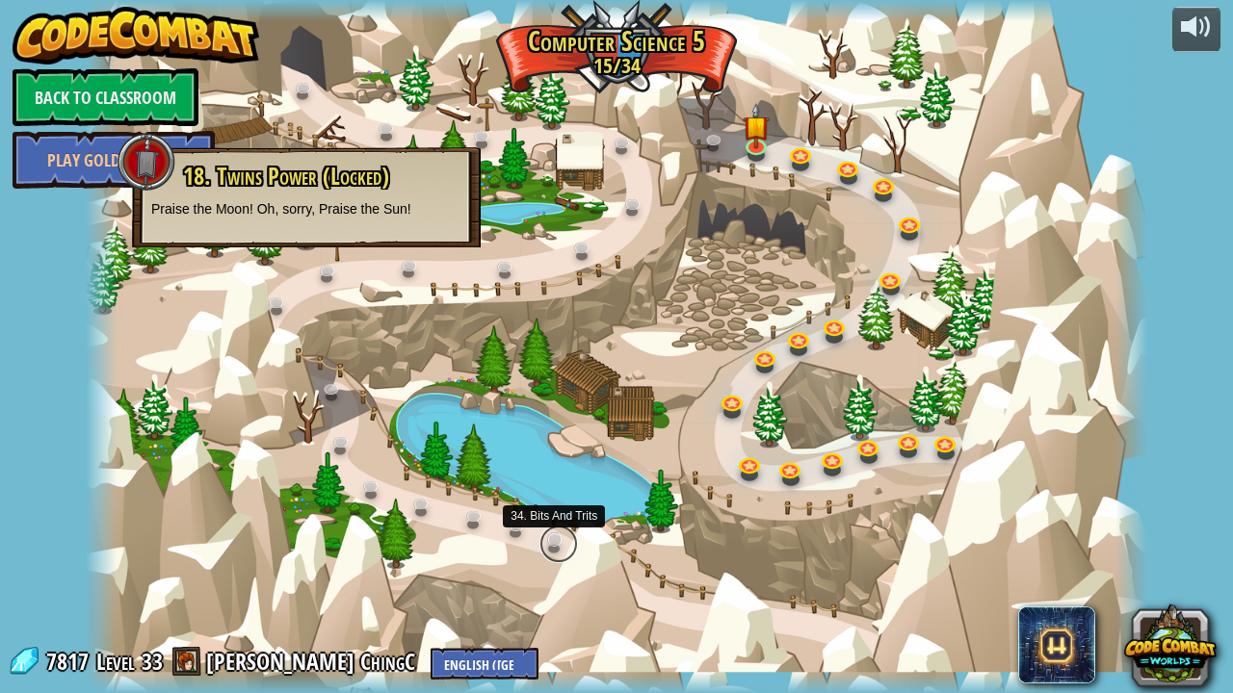
click at [553, 551] on link at bounding box center [558, 544] width 39 height 39
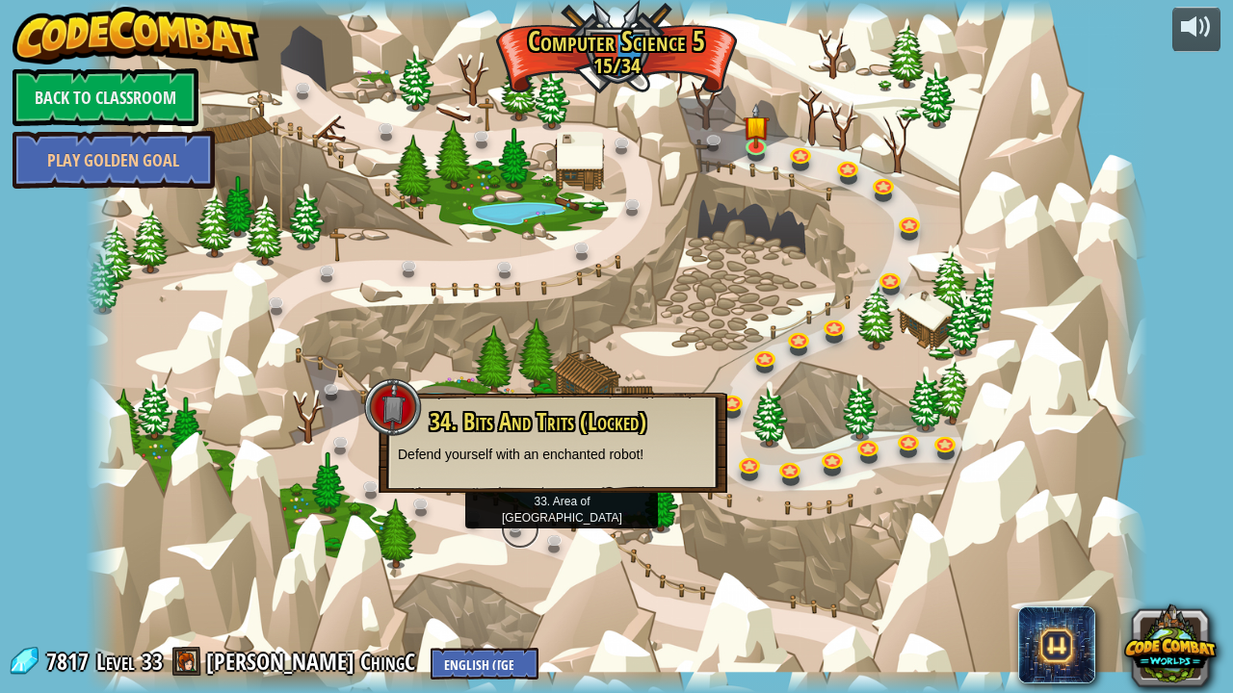
click at [518, 518] on link at bounding box center [520, 529] width 39 height 39
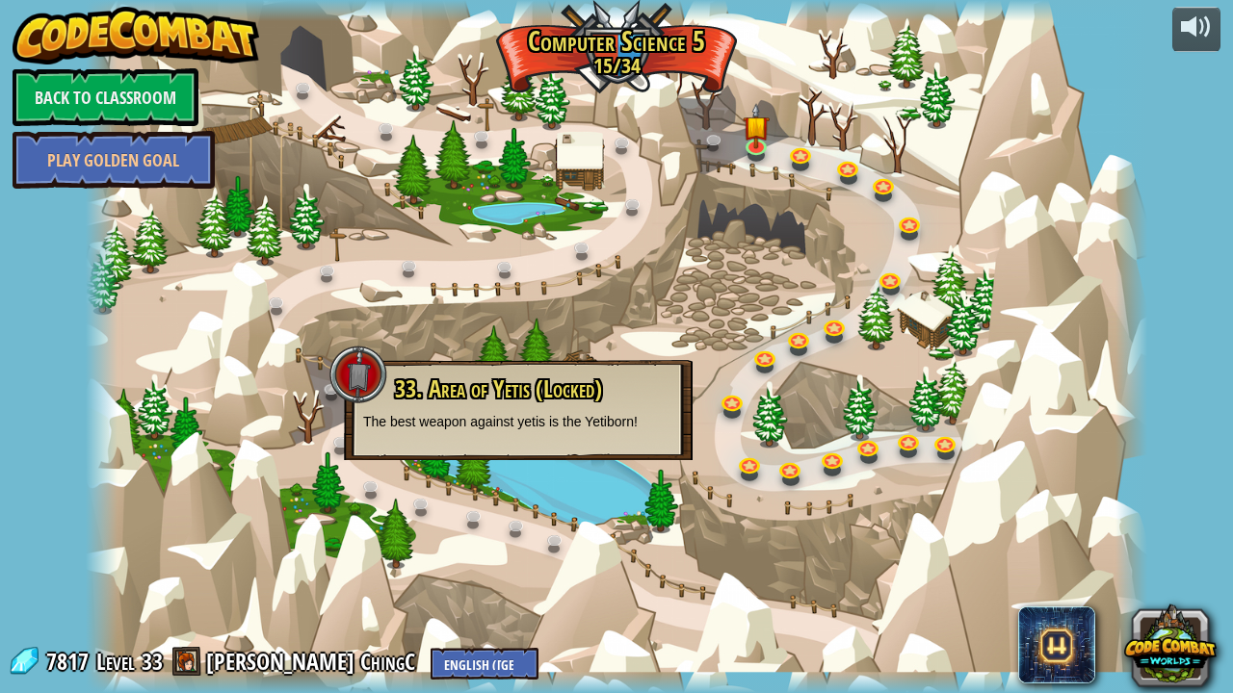
click at [888, 347] on div at bounding box center [616, 346] width 1061 height 693
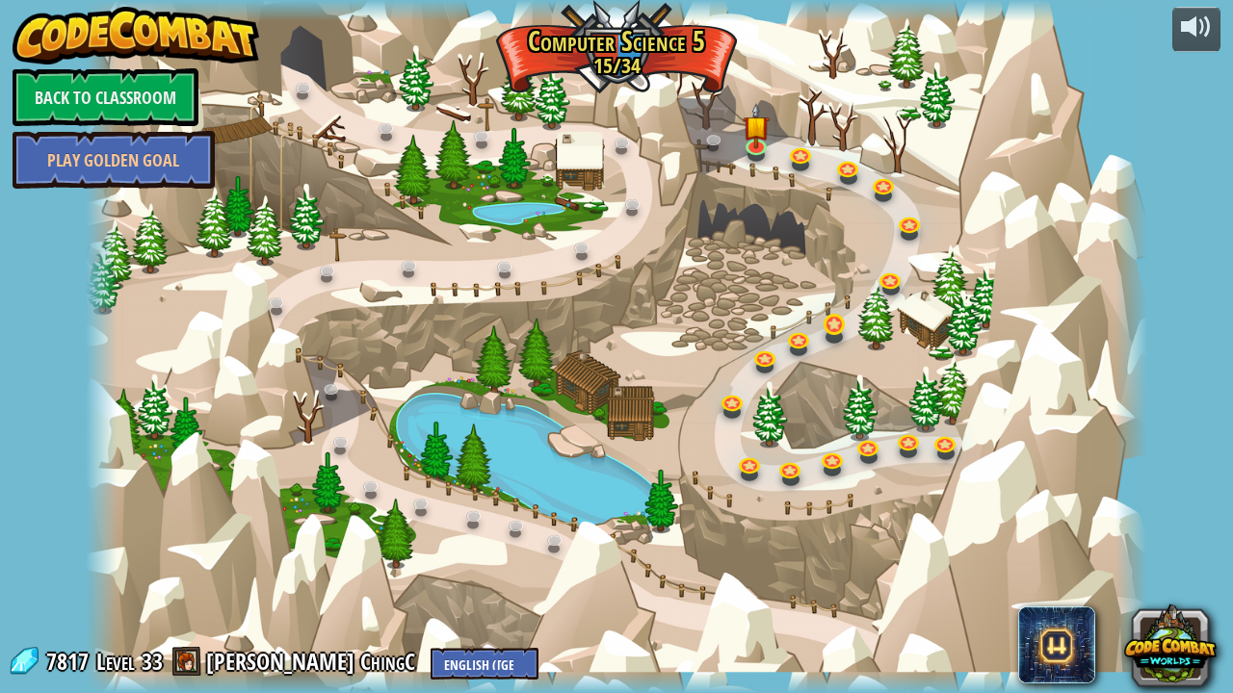
drag, startPoint x: 821, startPoint y: 319, endPoint x: 832, endPoint y: 331, distance: 17.0
click at [825, 321] on div "18. Twins Power (Locked) Praise the Moon! Oh, sorry, Praise the Sun! 19. Think …" at bounding box center [616, 346] width 1061 height 693
click at [832, 331] on link at bounding box center [836, 326] width 39 height 39
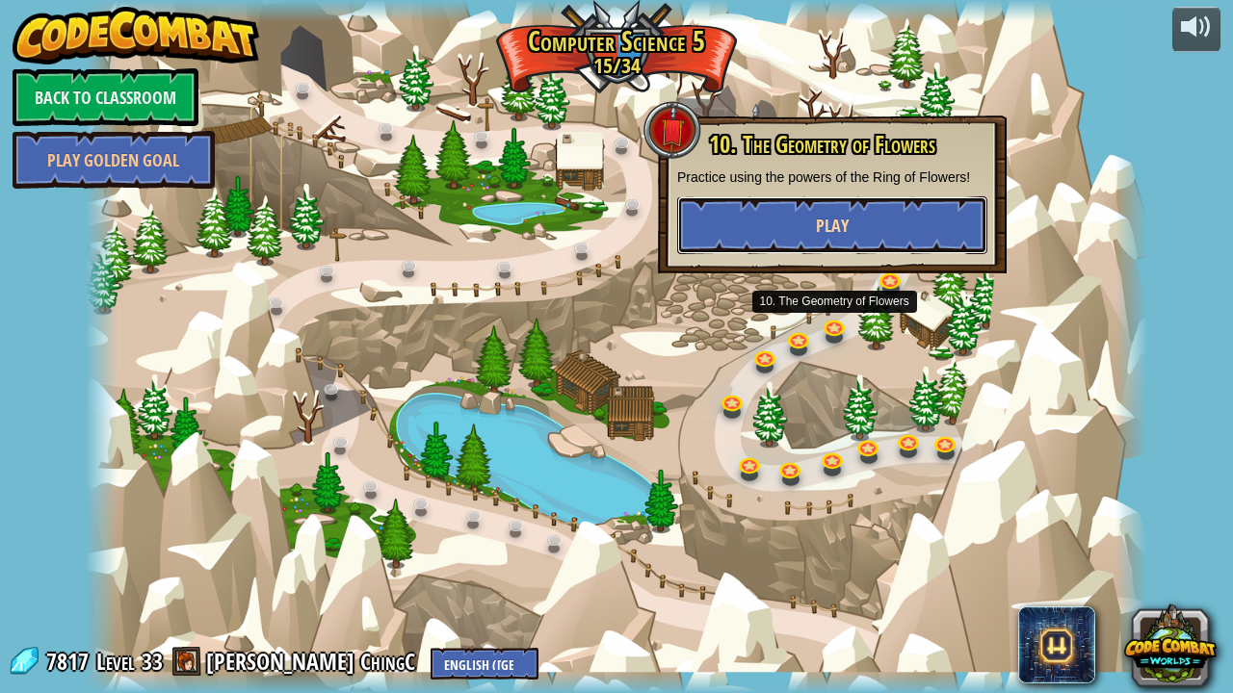
click at [826, 213] on button "Play" at bounding box center [832, 225] width 310 height 58
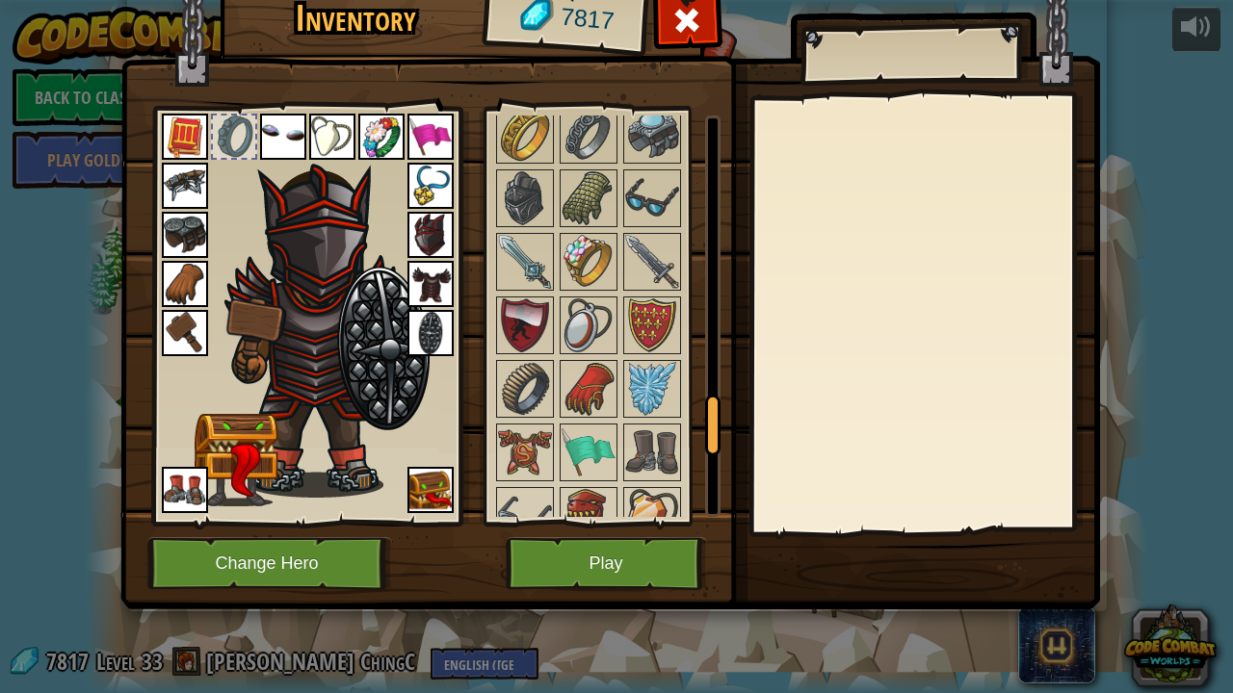
scroll to position [2431, 0]
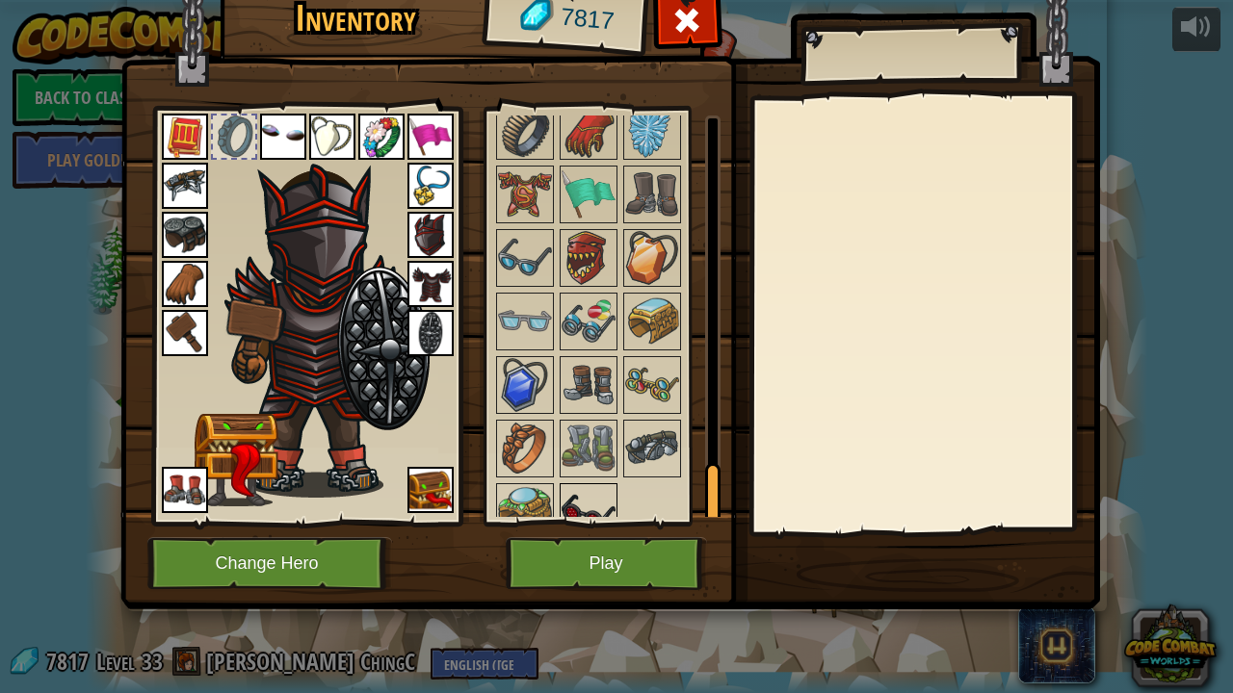
click at [588, 498] on img at bounding box center [589, 512] width 54 height 54
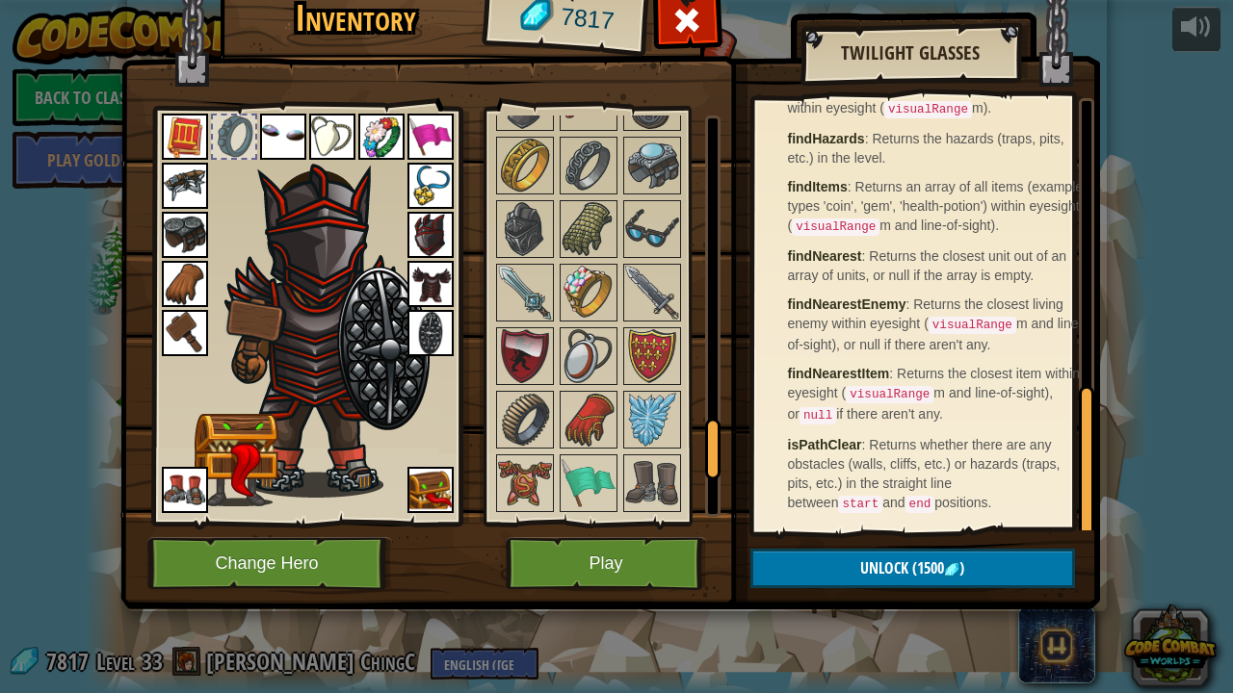
scroll to position [2046, 0]
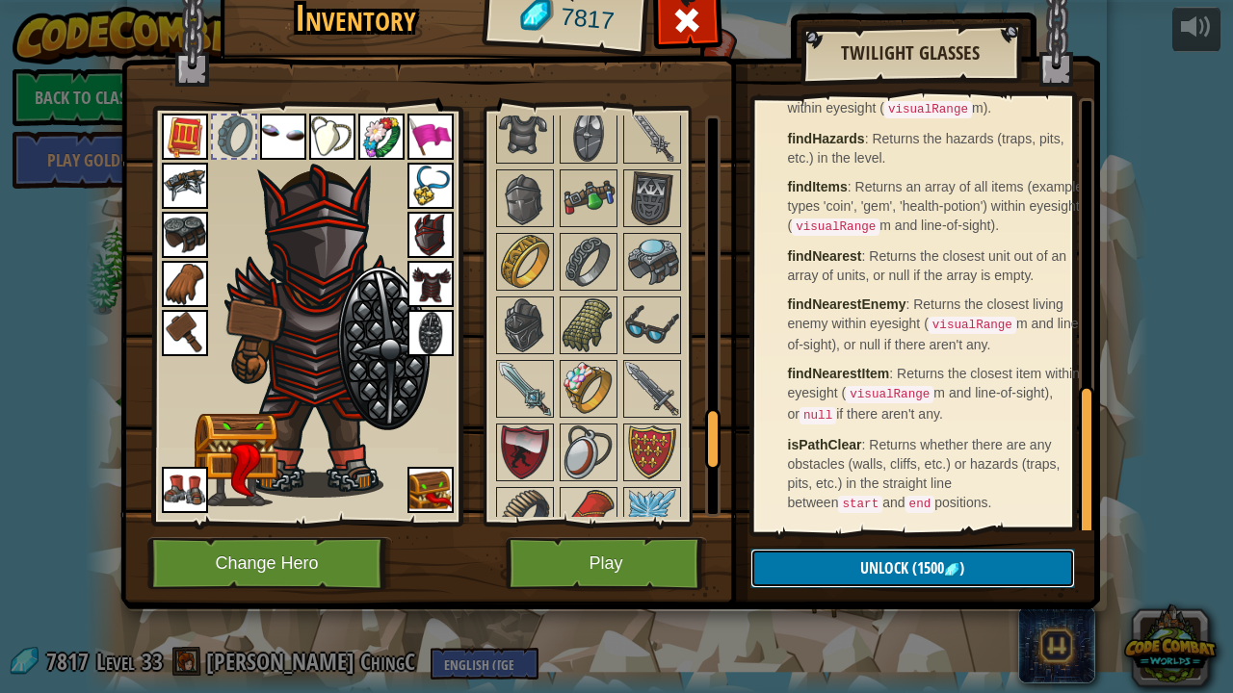
click at [790, 569] on button "Unlock (1500 )" at bounding box center [912, 568] width 325 height 39
click at [797, 572] on button "Confirm" at bounding box center [912, 568] width 325 height 39
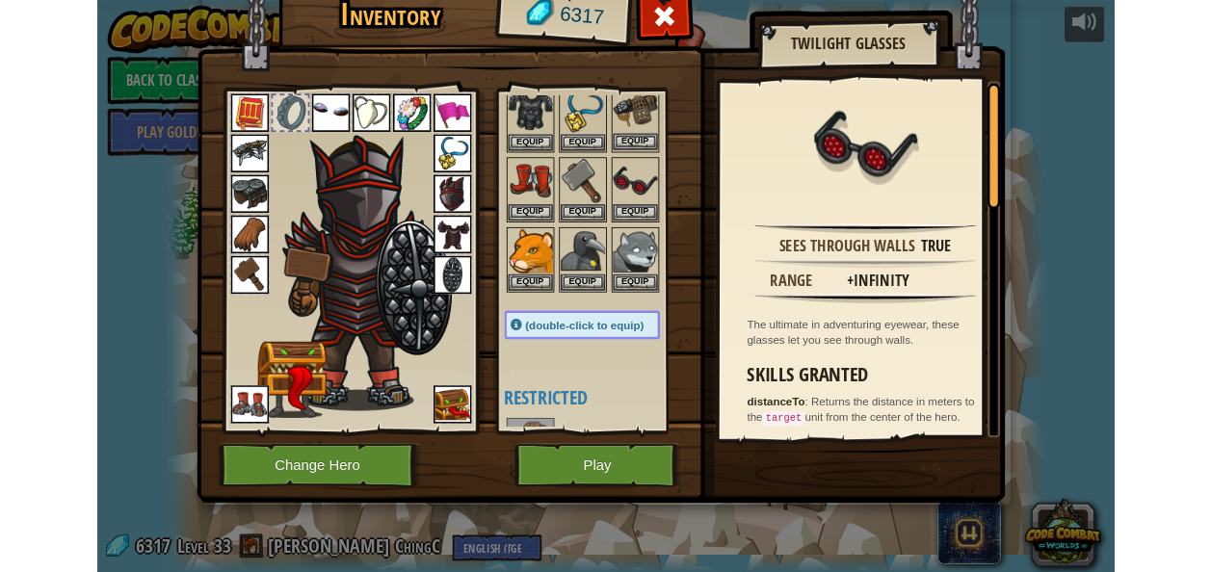
scroll to position [482, 0]
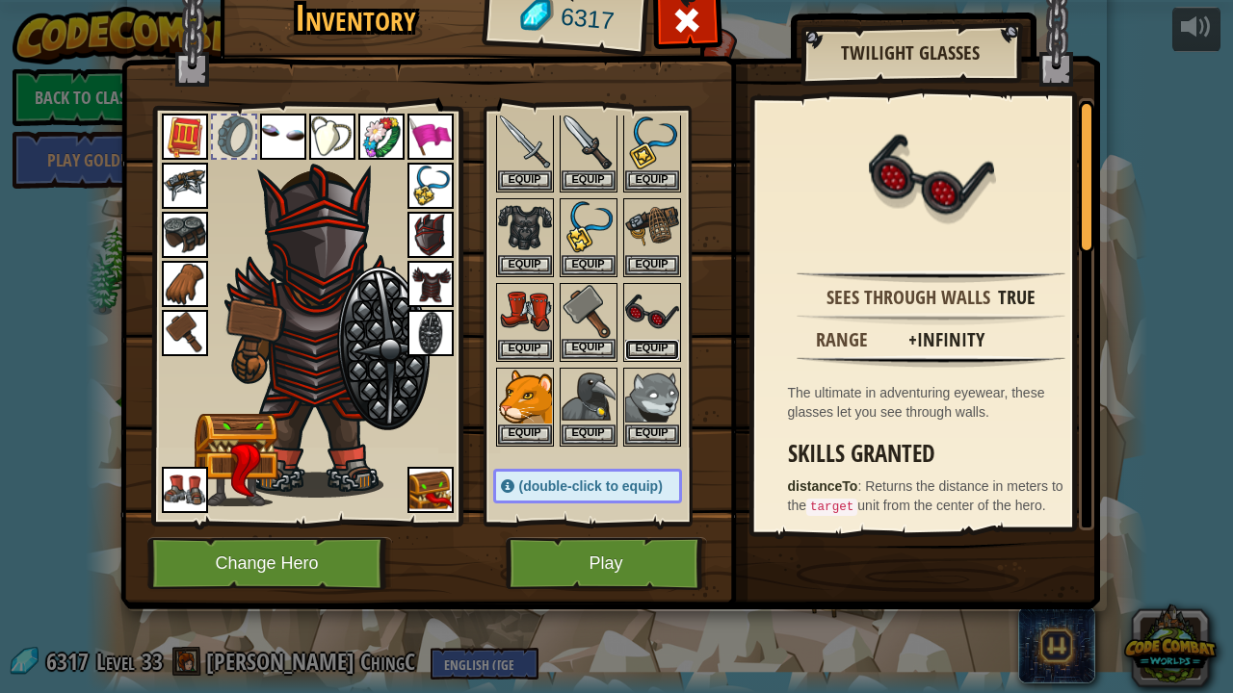
click at [631, 342] on button "Equip" at bounding box center [652, 350] width 54 height 20
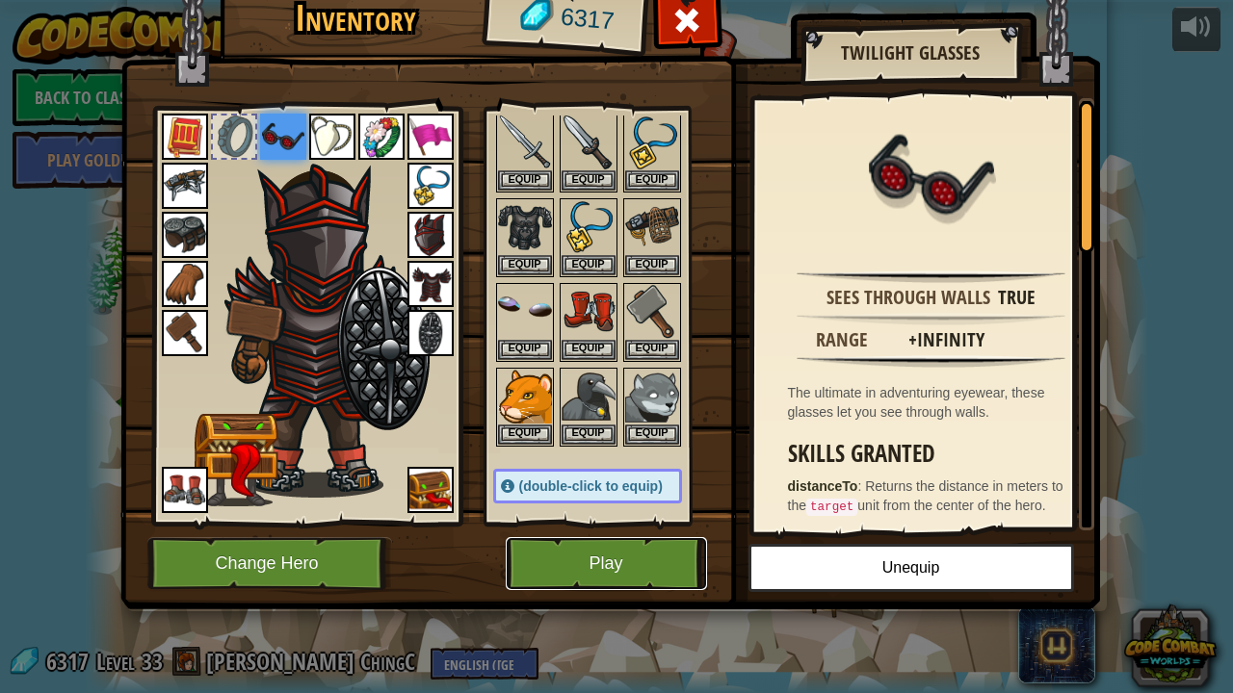
click at [532, 575] on button "Play" at bounding box center [606, 563] width 201 height 53
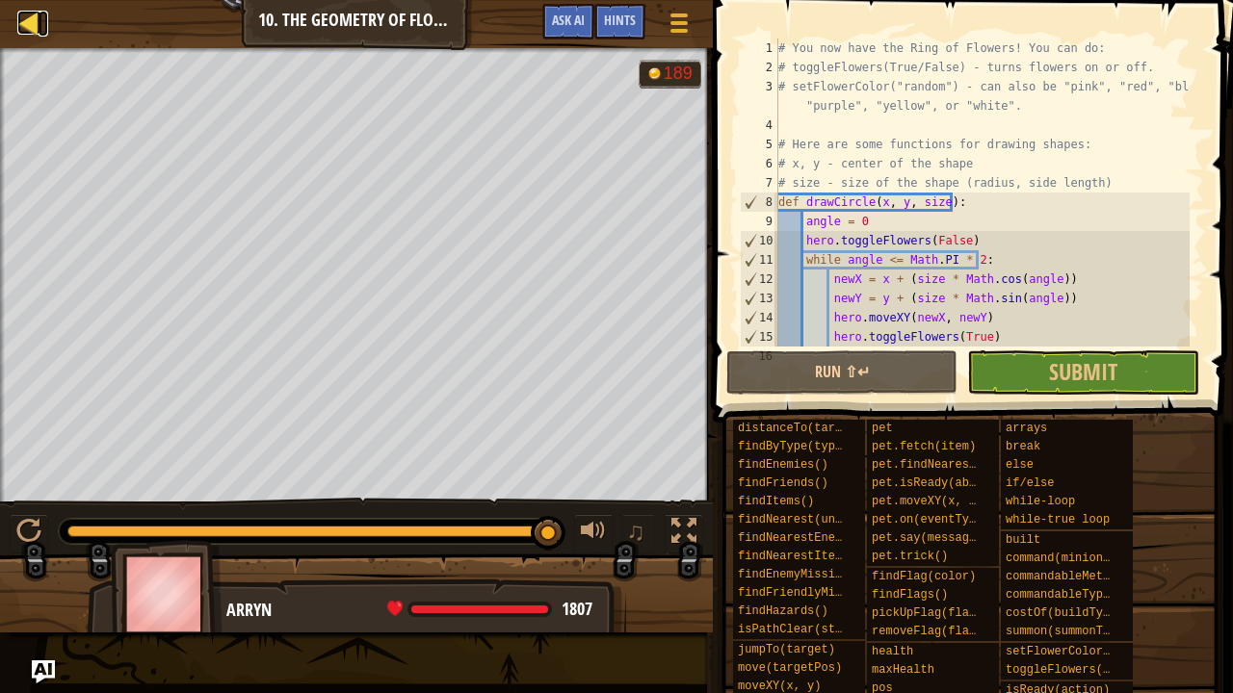
click at [23, 12] on div at bounding box center [29, 23] width 24 height 24
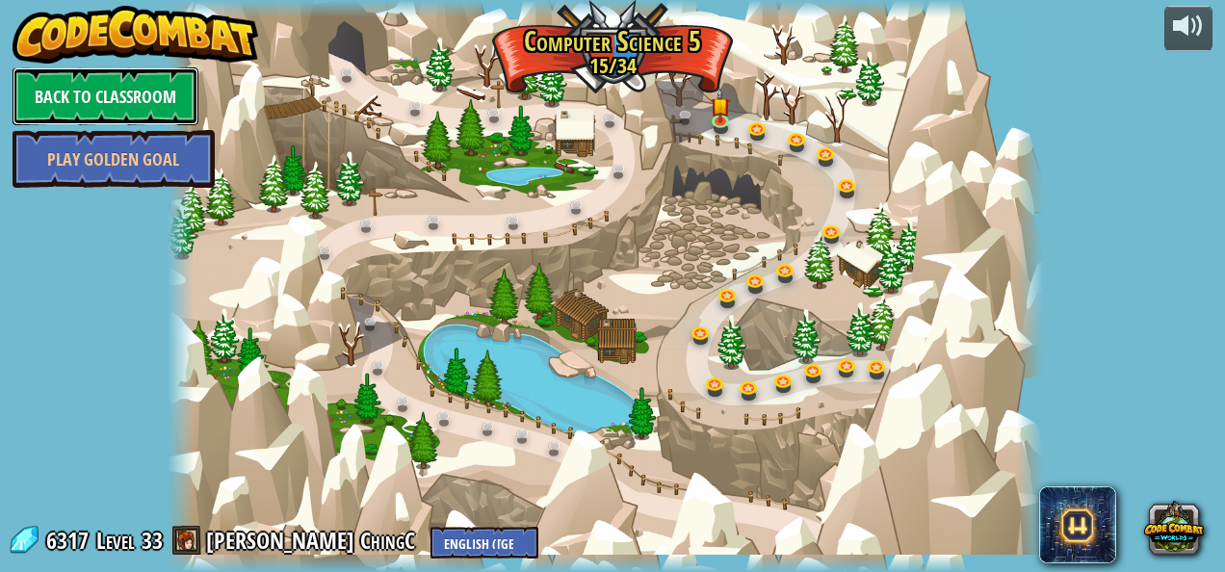
click at [131, 111] on link "Back to Classroom" at bounding box center [106, 96] width 186 height 58
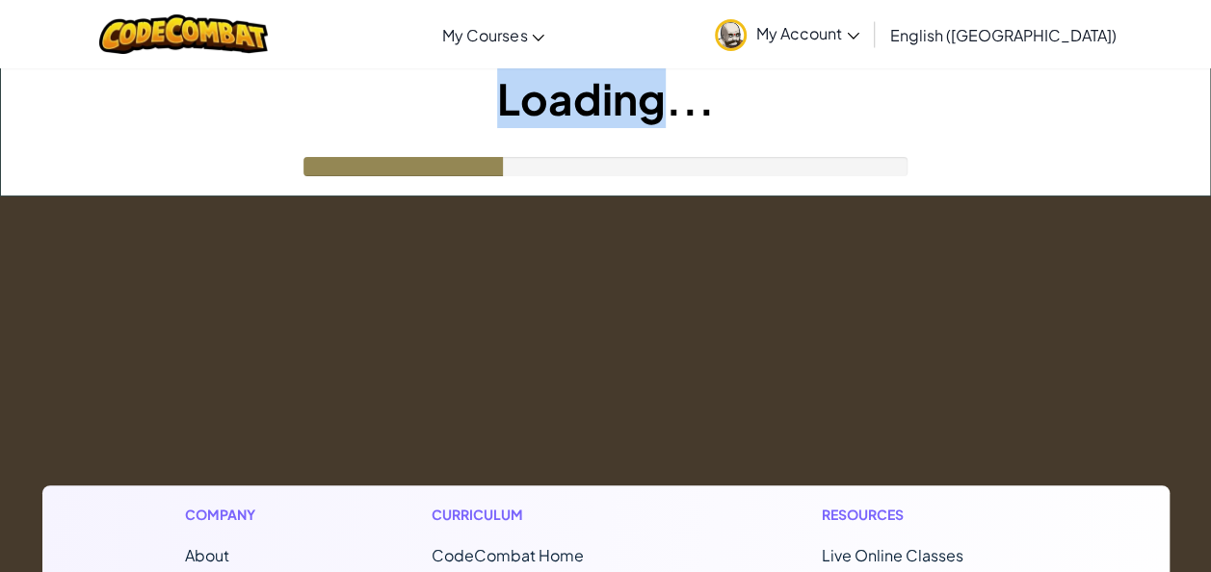
click at [131, 111] on h1 "Loading..." at bounding box center [605, 98] width 1209 height 60
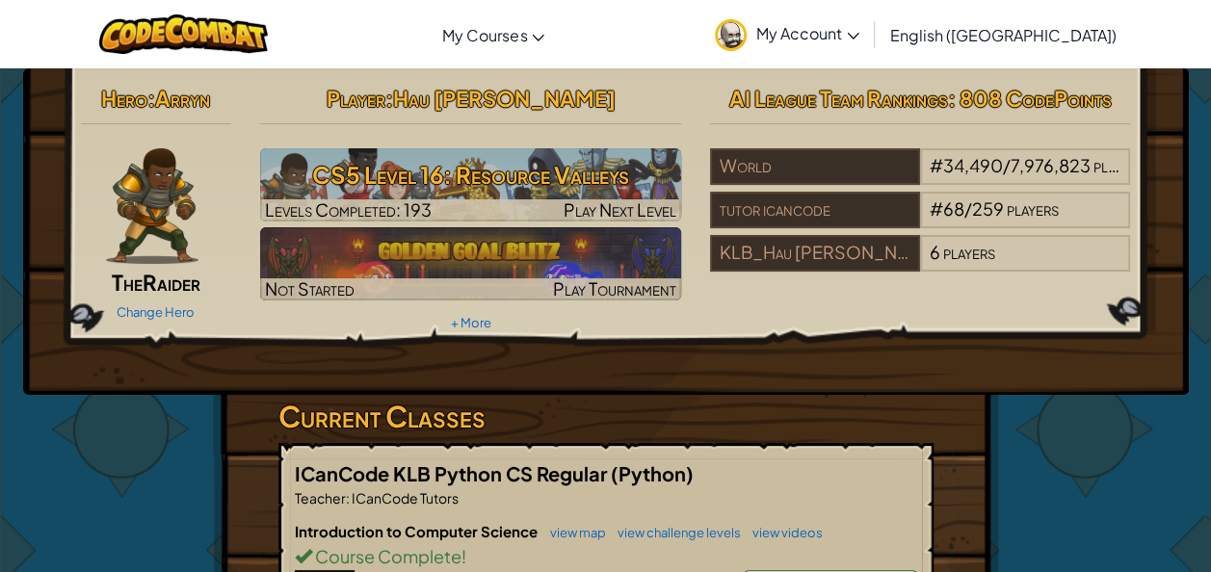
click at [859, 35] on span "My Account" at bounding box center [807, 33] width 103 height 20
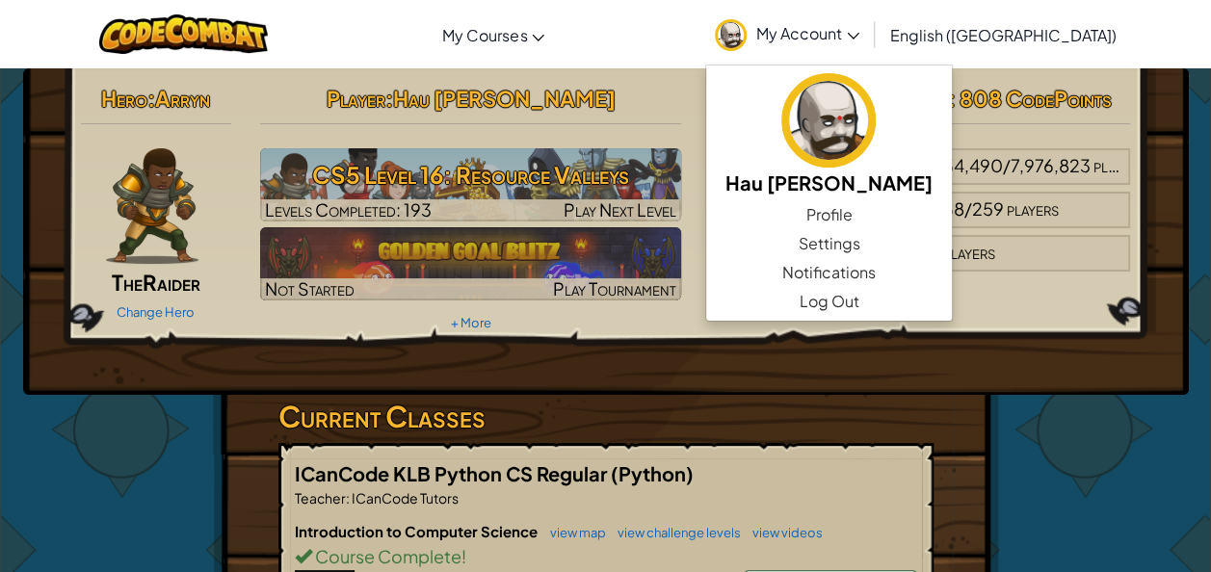
click at [859, 35] on span "My Account" at bounding box center [807, 33] width 103 height 20
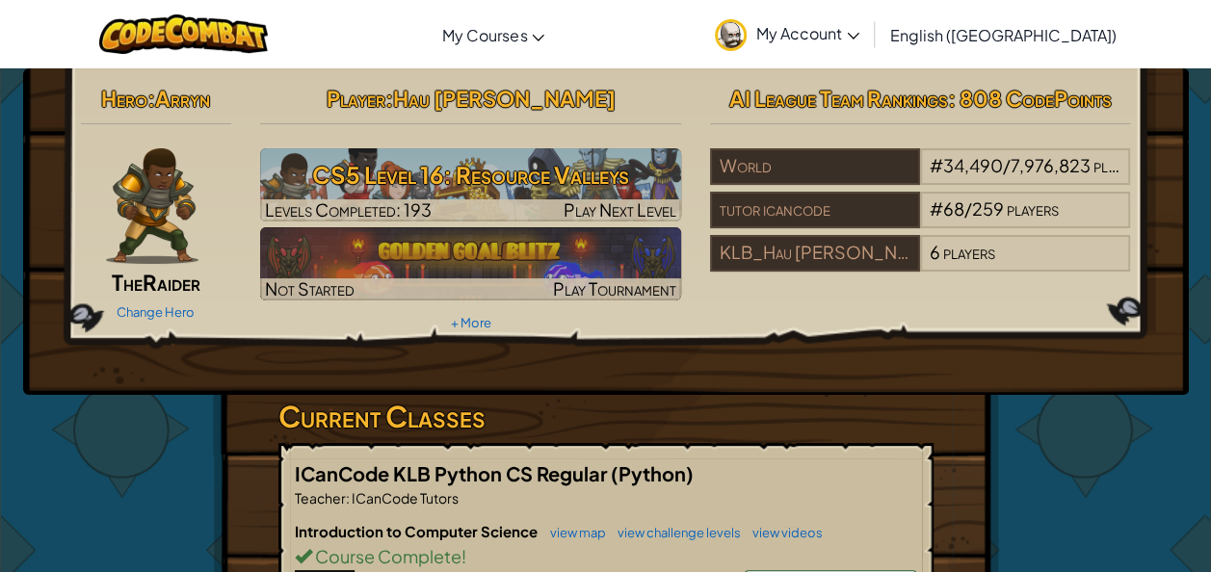
click at [859, 25] on span "My Account" at bounding box center [807, 33] width 103 height 20
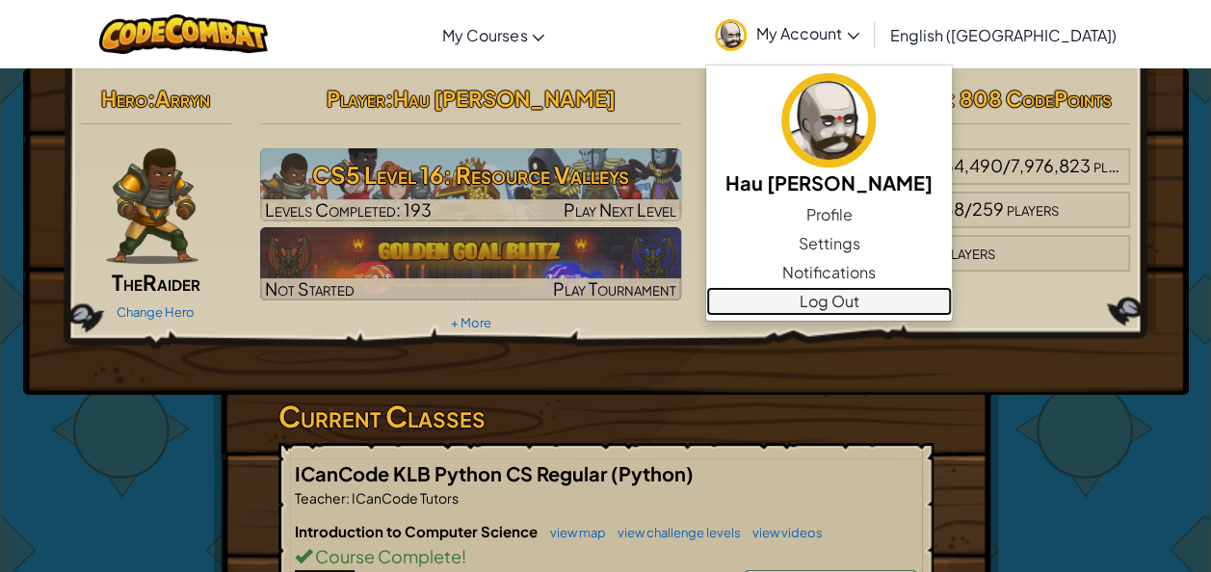
click at [905, 309] on link "Log Out" at bounding box center [829, 301] width 246 height 29
